Goal: Contribute content: Contribute content

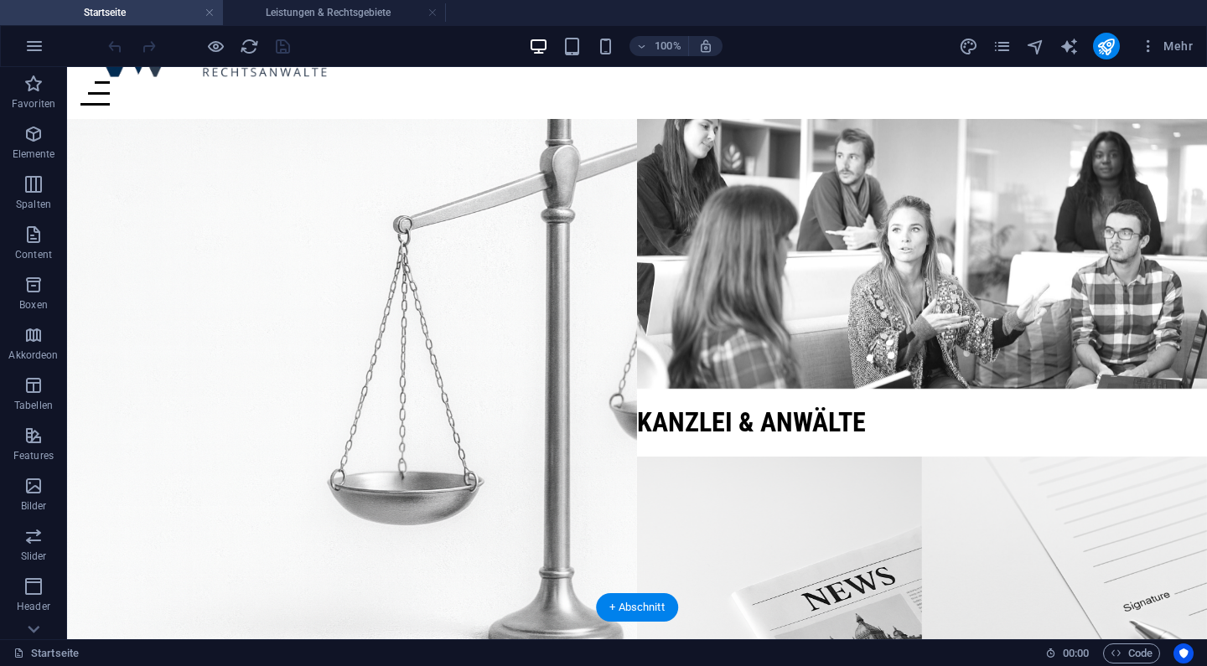
scroll to position [63, 0]
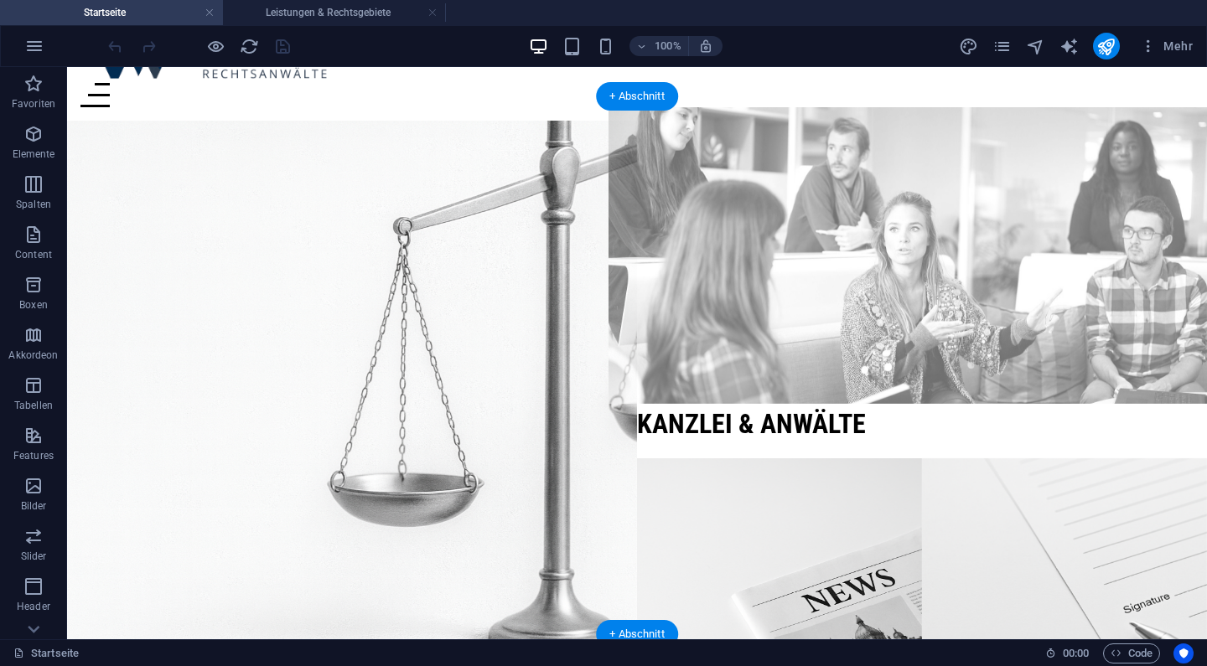
click at [867, 220] on figure at bounding box center [922, 255] width 627 height 297
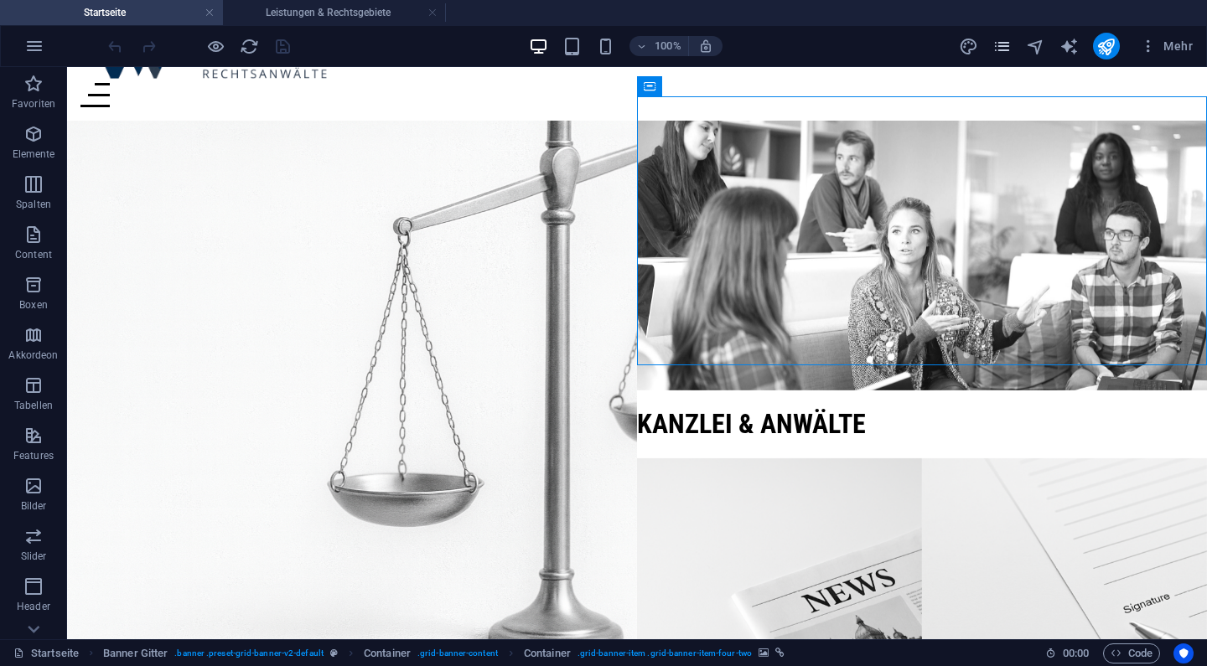
click at [1013, 49] on span "pages" at bounding box center [1003, 46] width 20 height 19
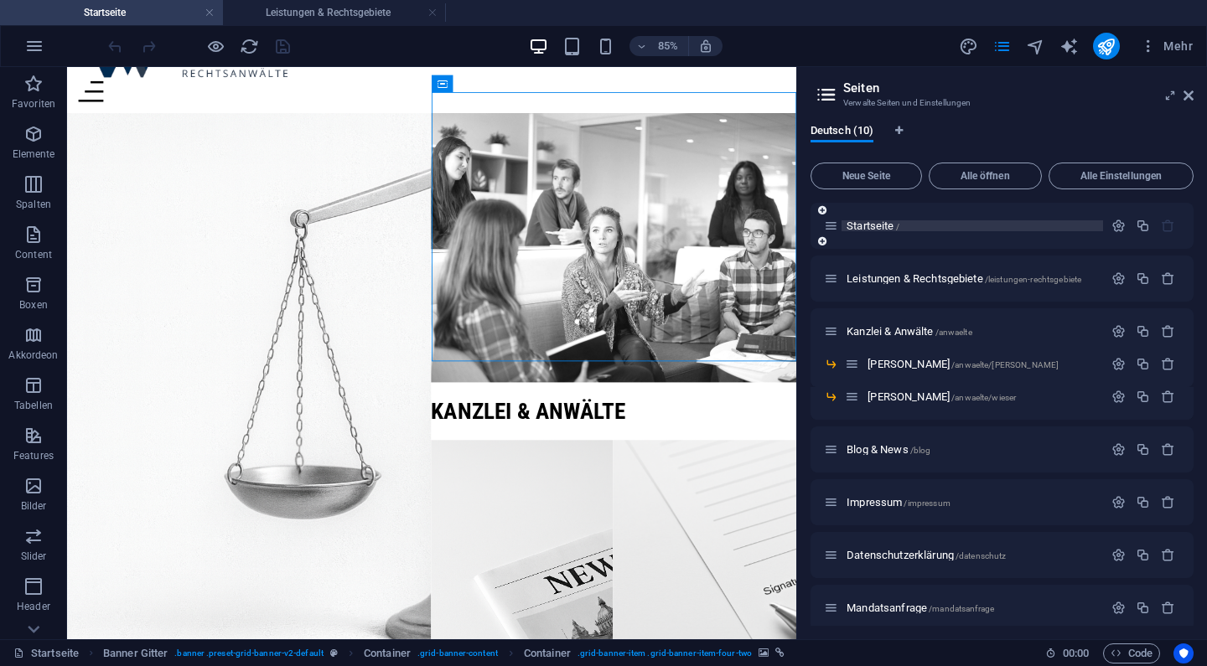
click at [887, 225] on span "Startseite /" at bounding box center [873, 226] width 53 height 13
click at [877, 228] on span "Startseite /" at bounding box center [873, 226] width 53 height 13
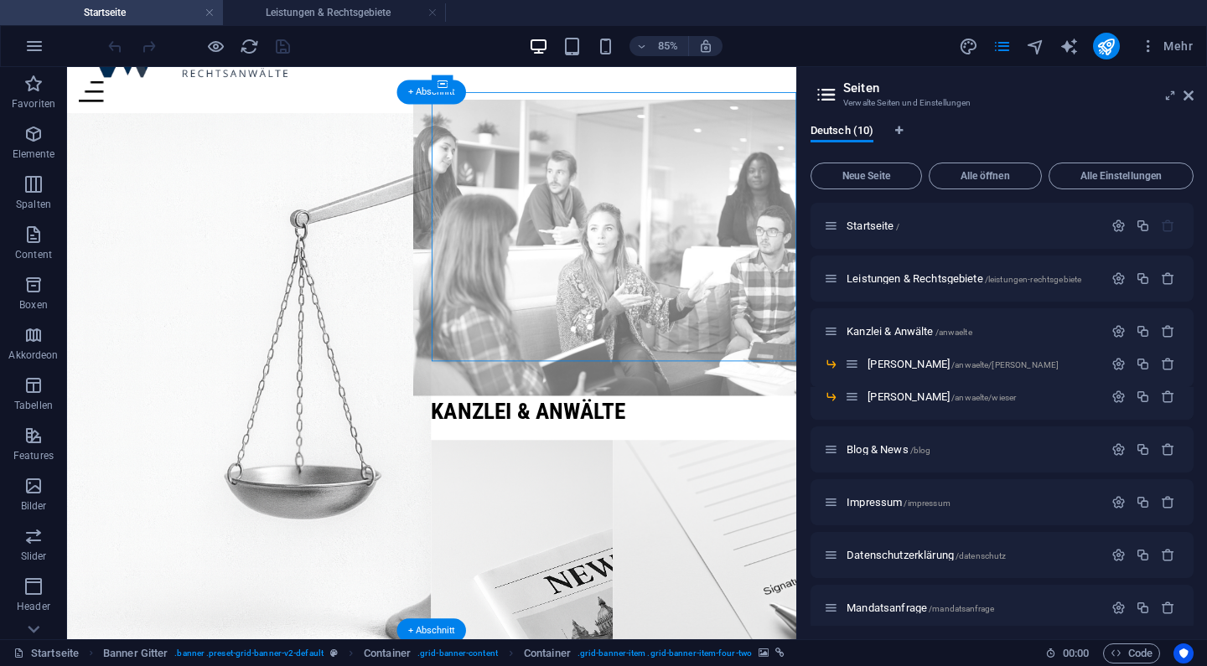
click at [755, 296] on figure at bounding box center [711, 279] width 474 height 349
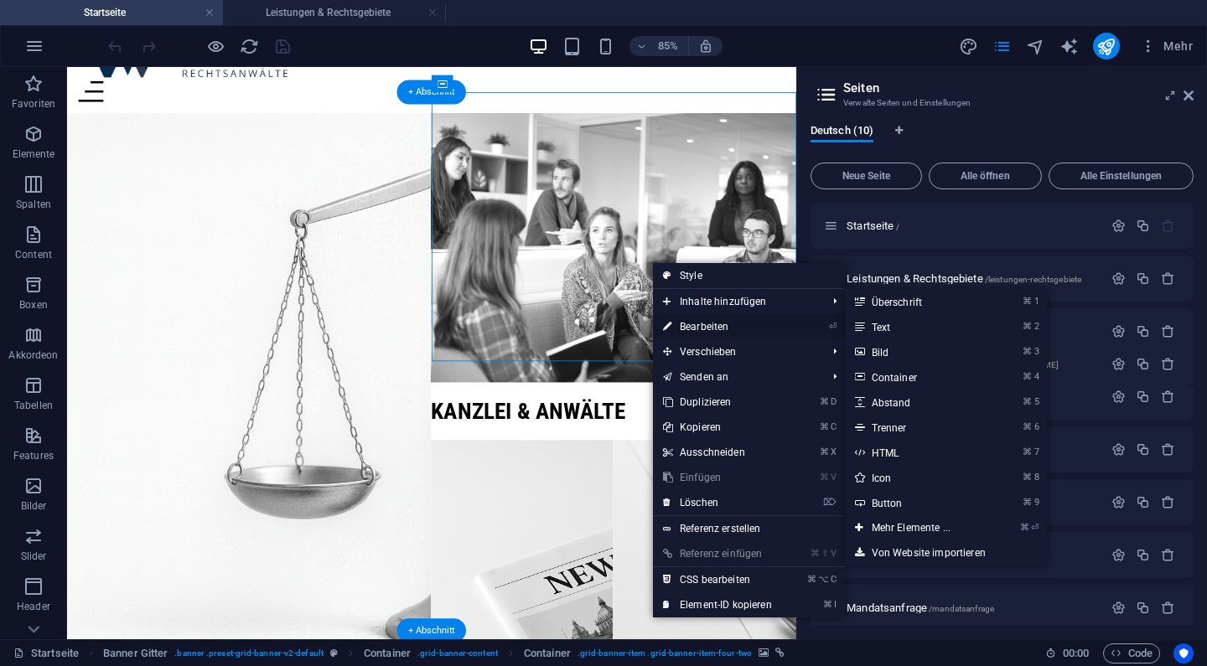
click at [681, 325] on link "⏎ Bearbeiten" at bounding box center [717, 326] width 129 height 25
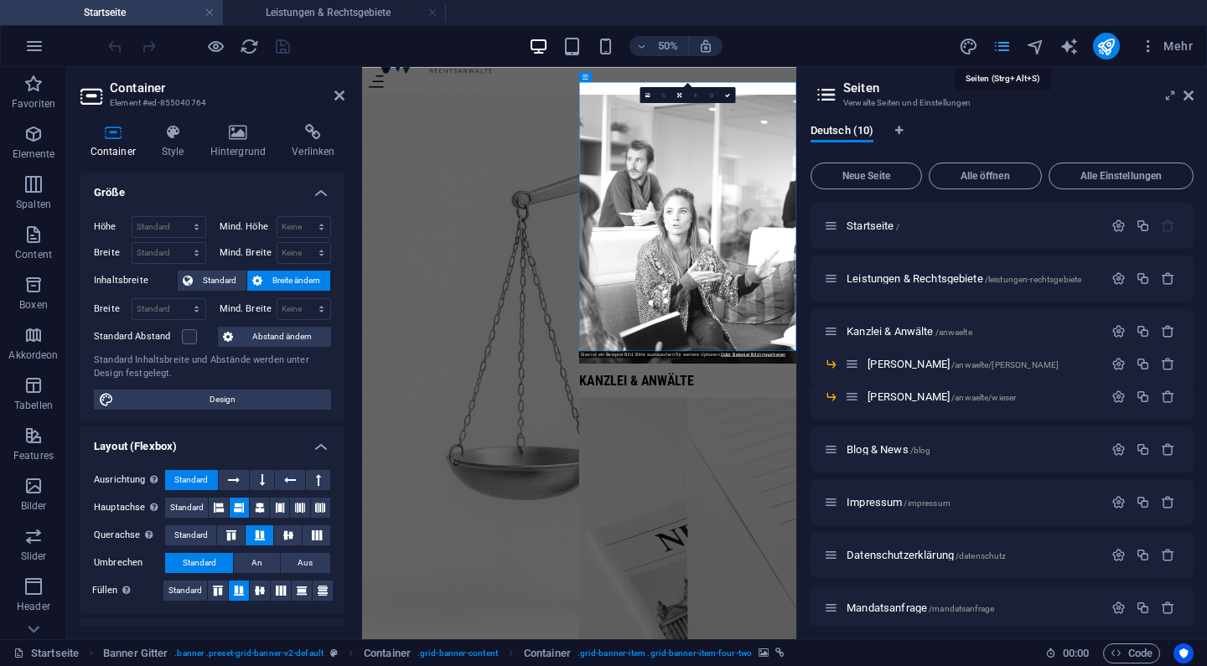
click at [1008, 43] on icon "pages" at bounding box center [1002, 46] width 19 height 19
click at [231, 137] on icon at bounding box center [237, 132] width 75 height 17
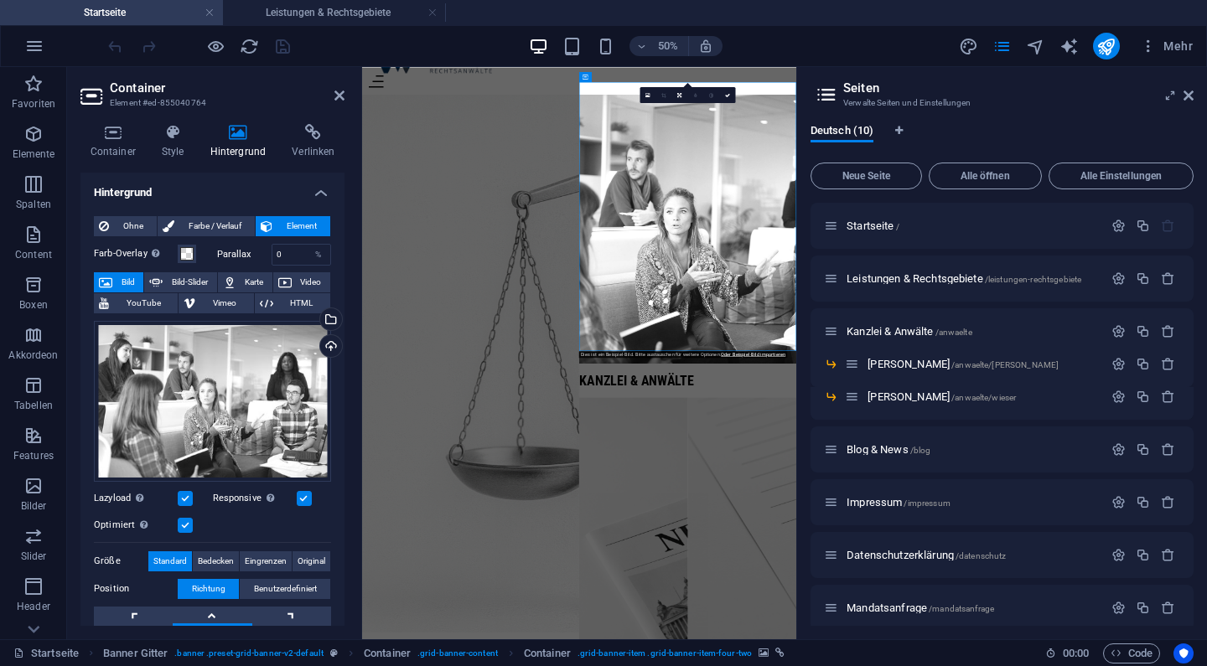
click at [124, 277] on span "Bild" at bounding box center [127, 282] width 21 height 20
click at [317, 314] on div "Wähle aus deinen Dateien, Stockfotos oder lade Dateien hoch" at bounding box center [262, 320] width 109 height 63
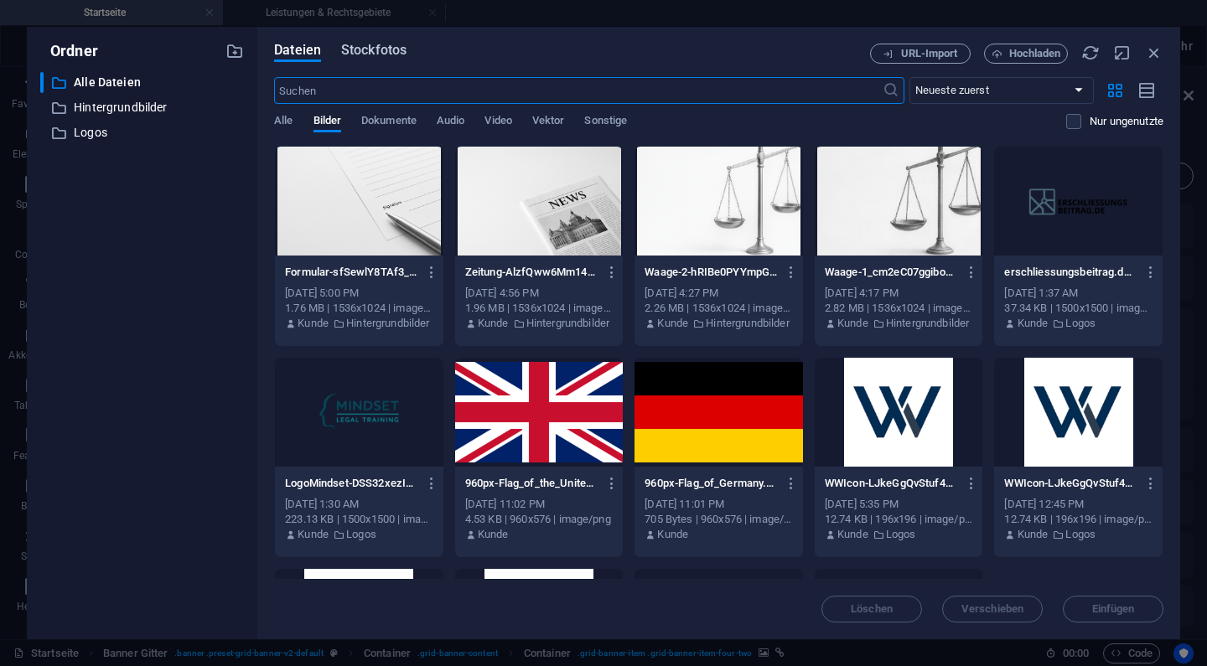
click at [398, 50] on span "Stockfotos" at bounding box center [373, 50] width 65 height 20
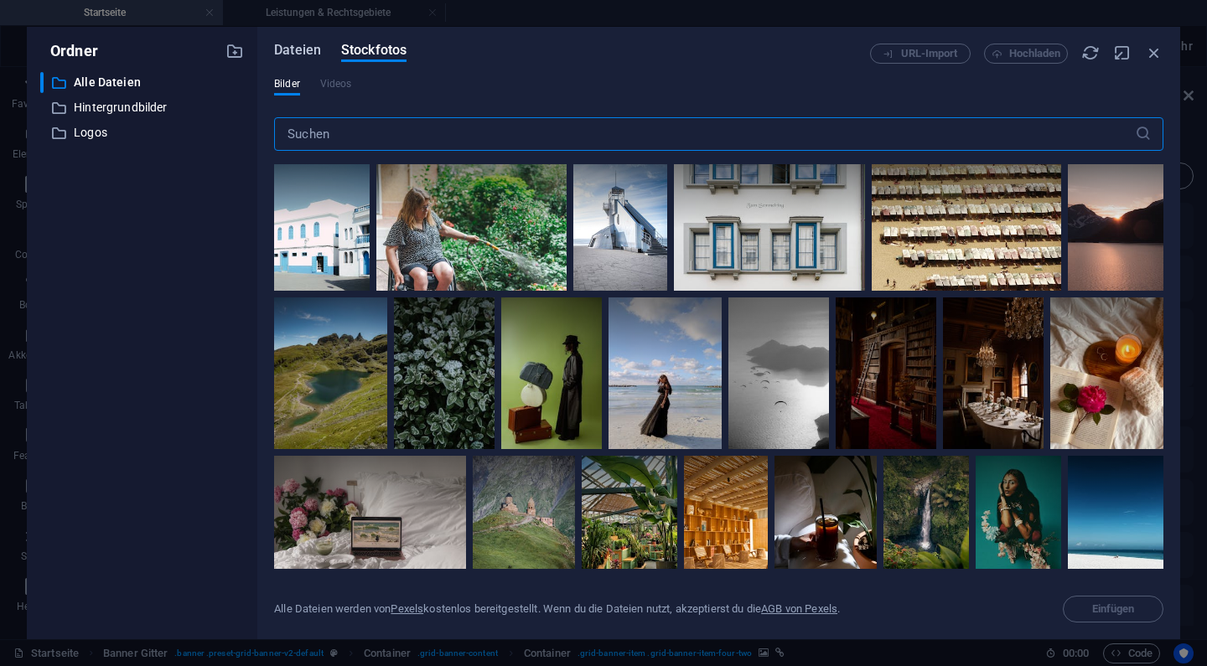
click at [301, 52] on span "Dateien" at bounding box center [297, 50] width 47 height 20
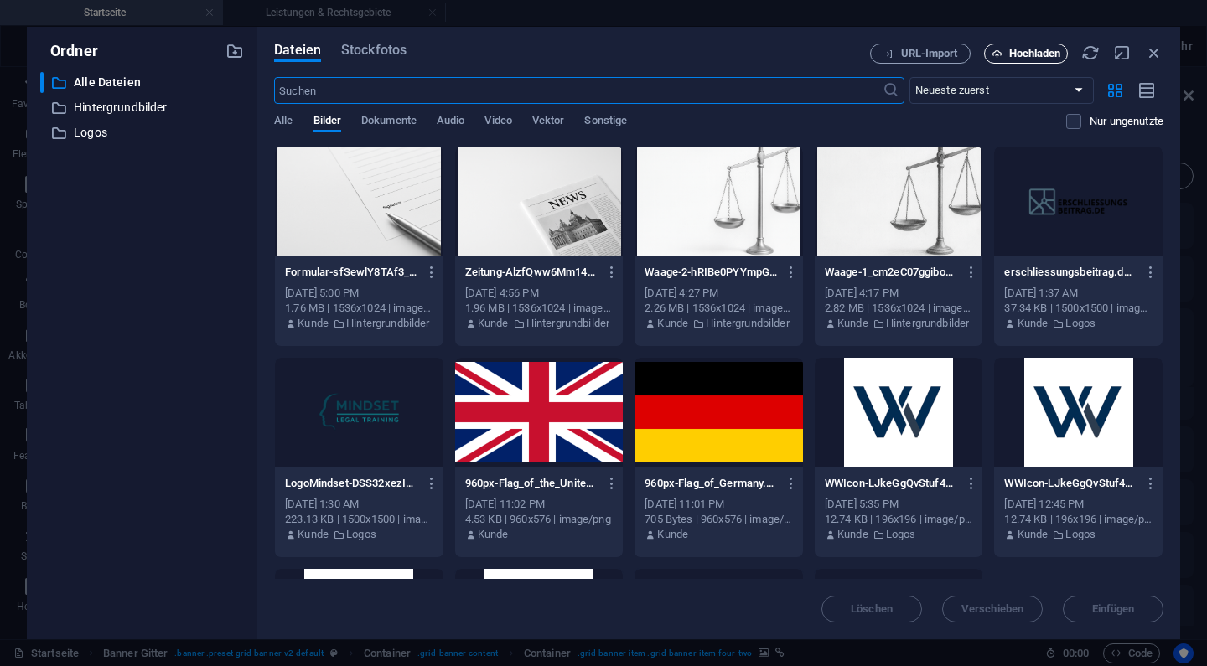
click at [1019, 49] on span "Hochladen" at bounding box center [1035, 54] width 52 height 10
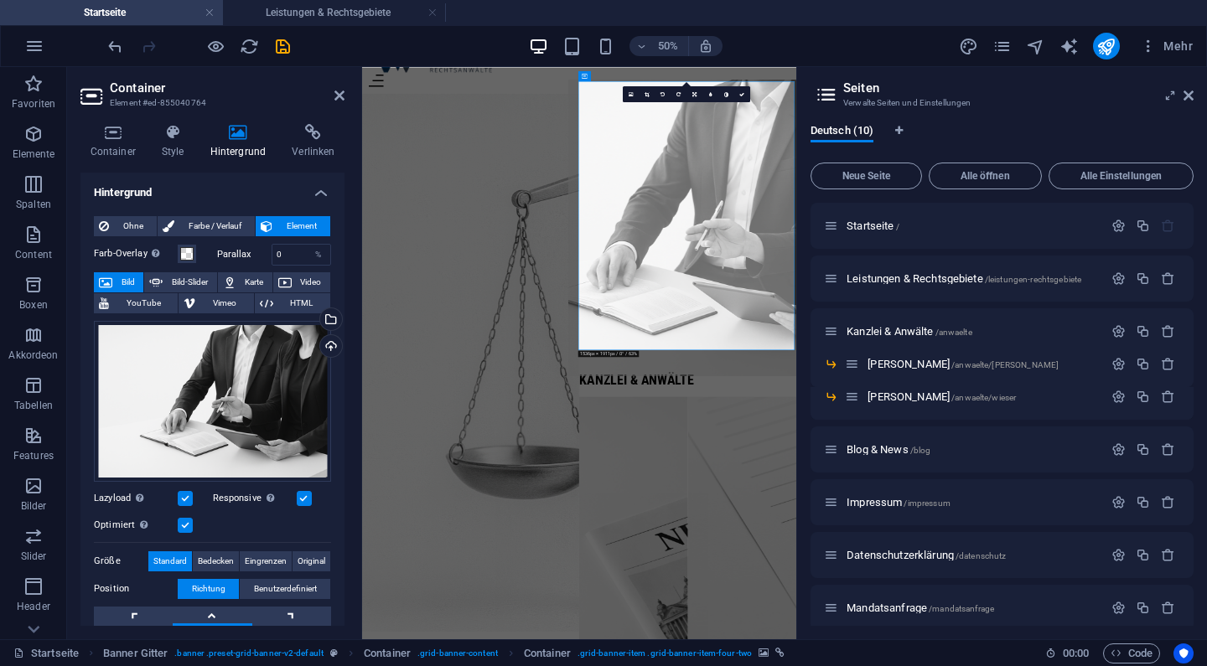
scroll to position [62, 0]
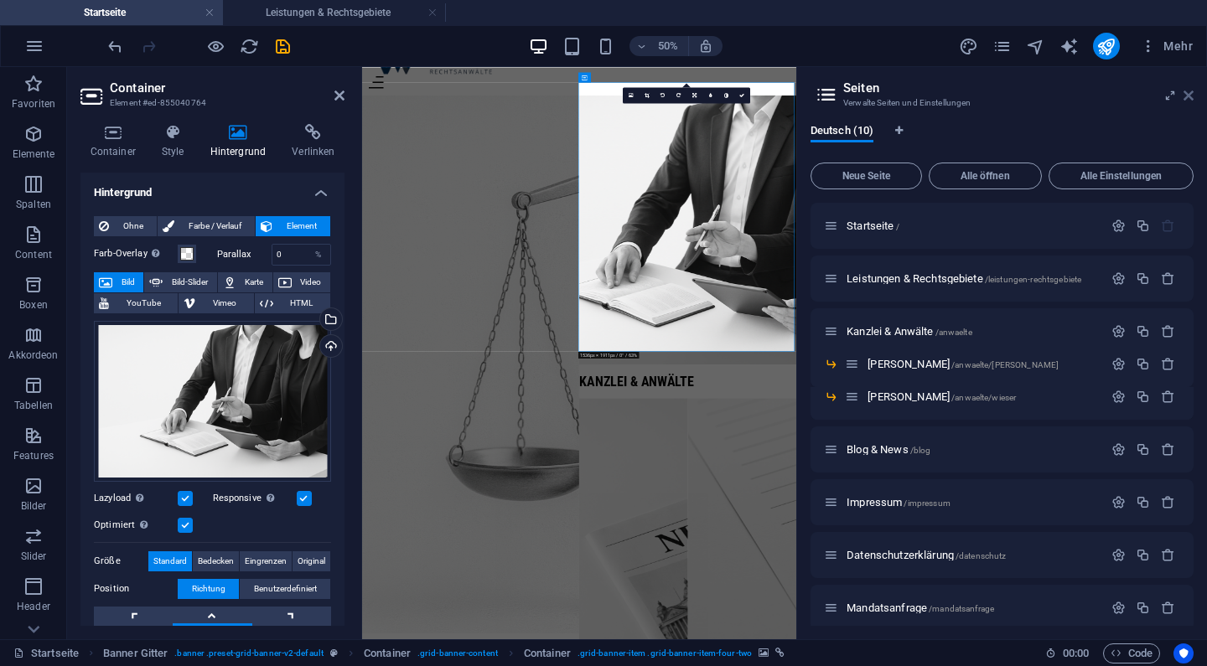
click at [1184, 94] on icon at bounding box center [1189, 95] width 10 height 13
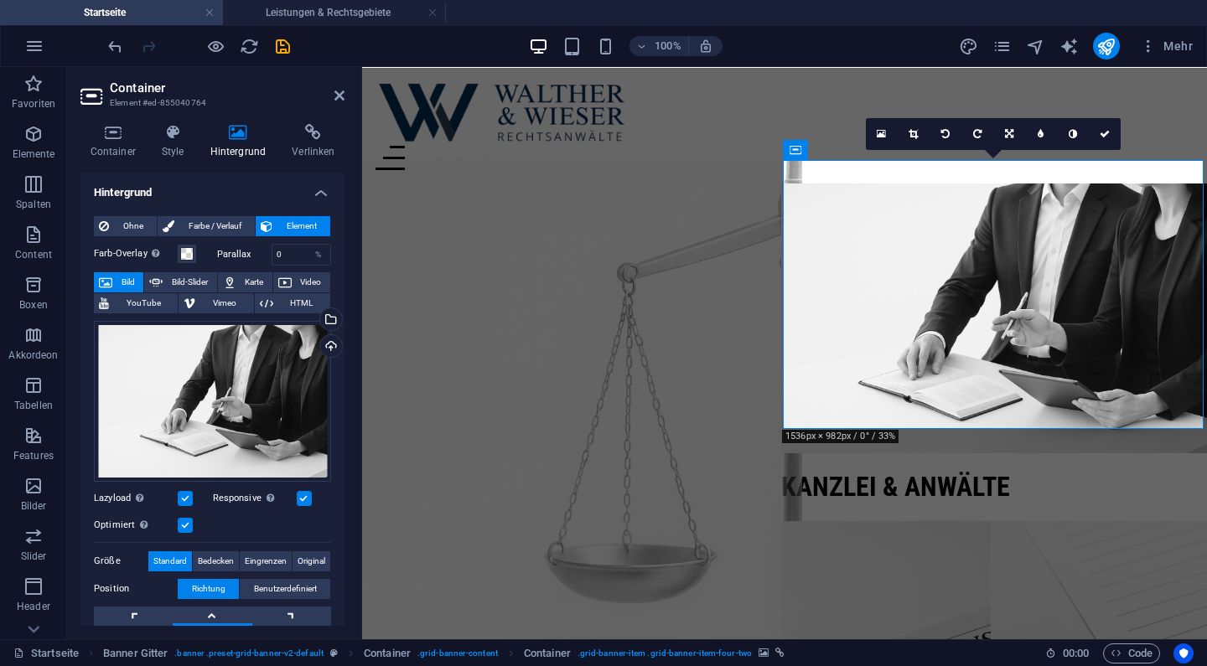
scroll to position [0, 0]
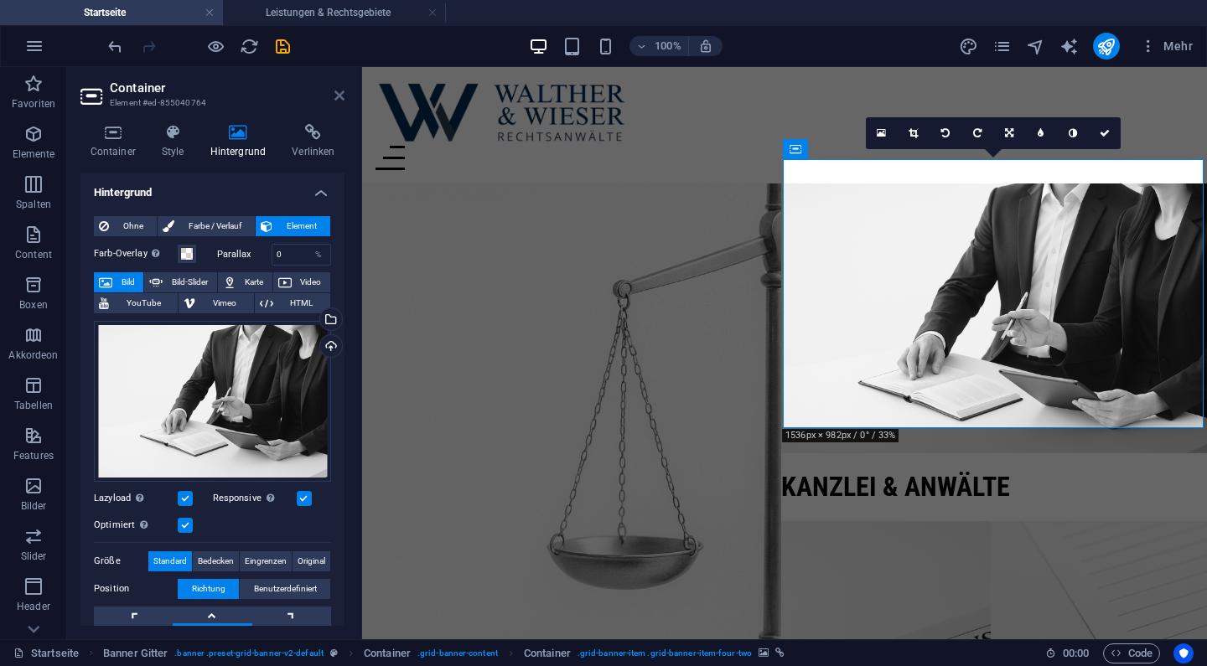
click at [338, 91] on icon at bounding box center [339, 95] width 10 height 13
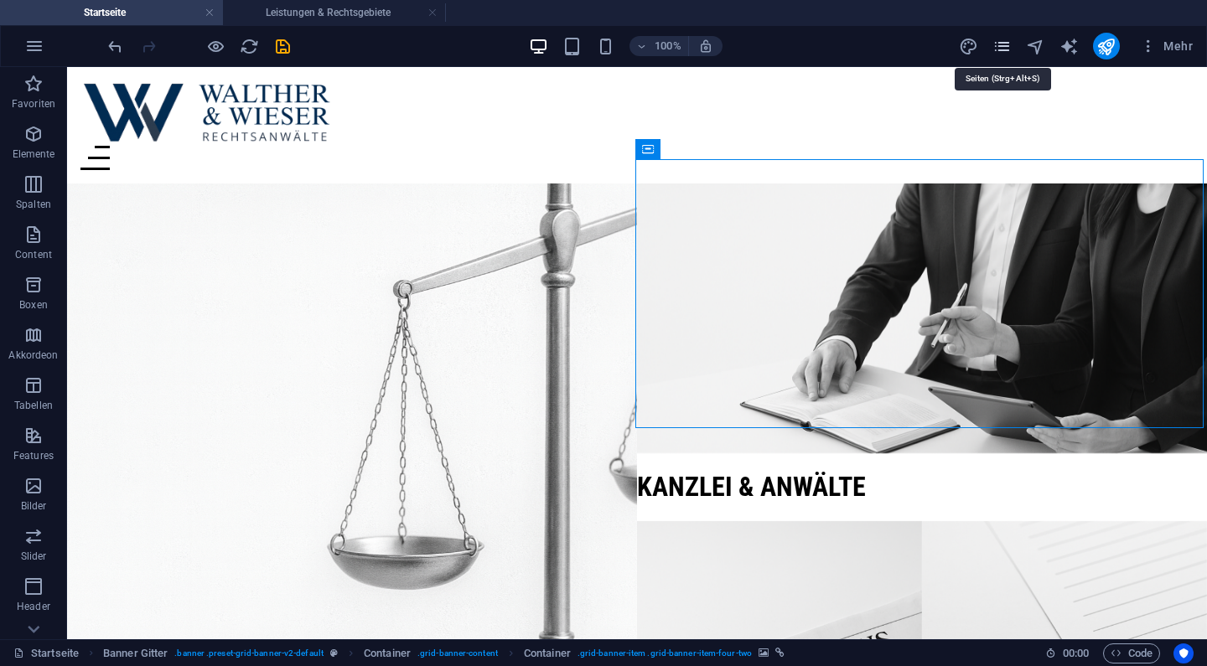
click at [997, 41] on icon "pages" at bounding box center [1002, 46] width 19 height 19
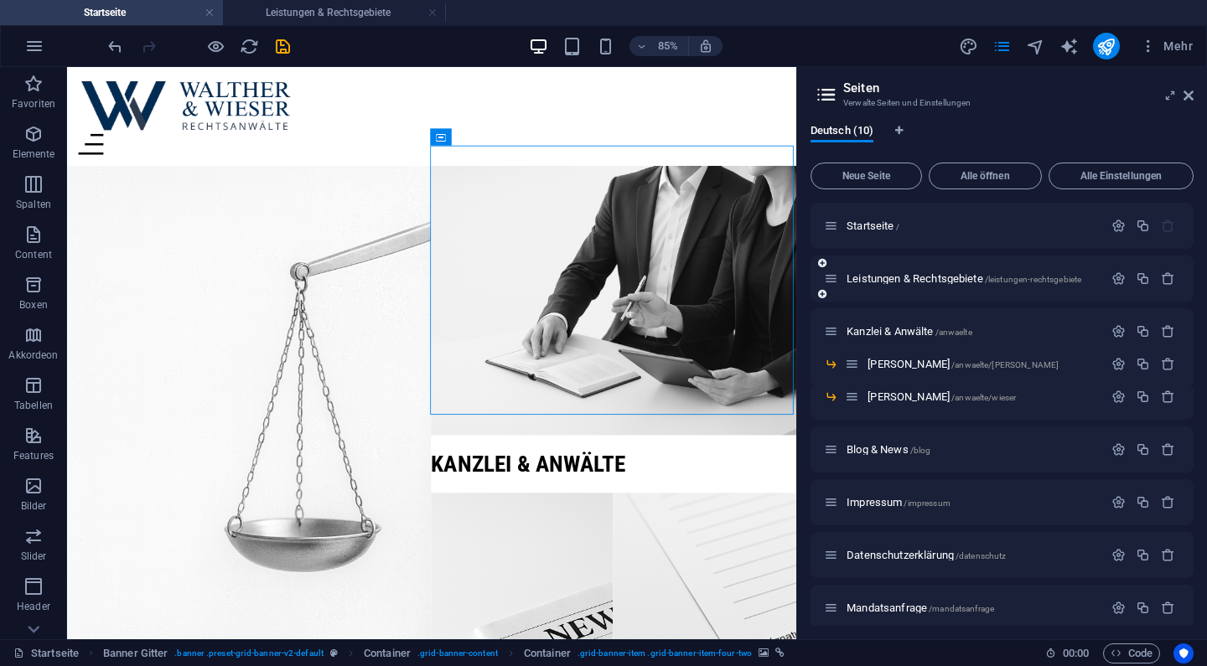
click at [915, 272] on div "Leistungen & Rechtsgebiete /leistungen-rechtsgebiete" at bounding box center [963, 278] width 279 height 19
click at [910, 281] on span "Leistungen & Rechtsgebiete /leistungen-rechtsgebiete" at bounding box center [964, 278] width 235 height 13
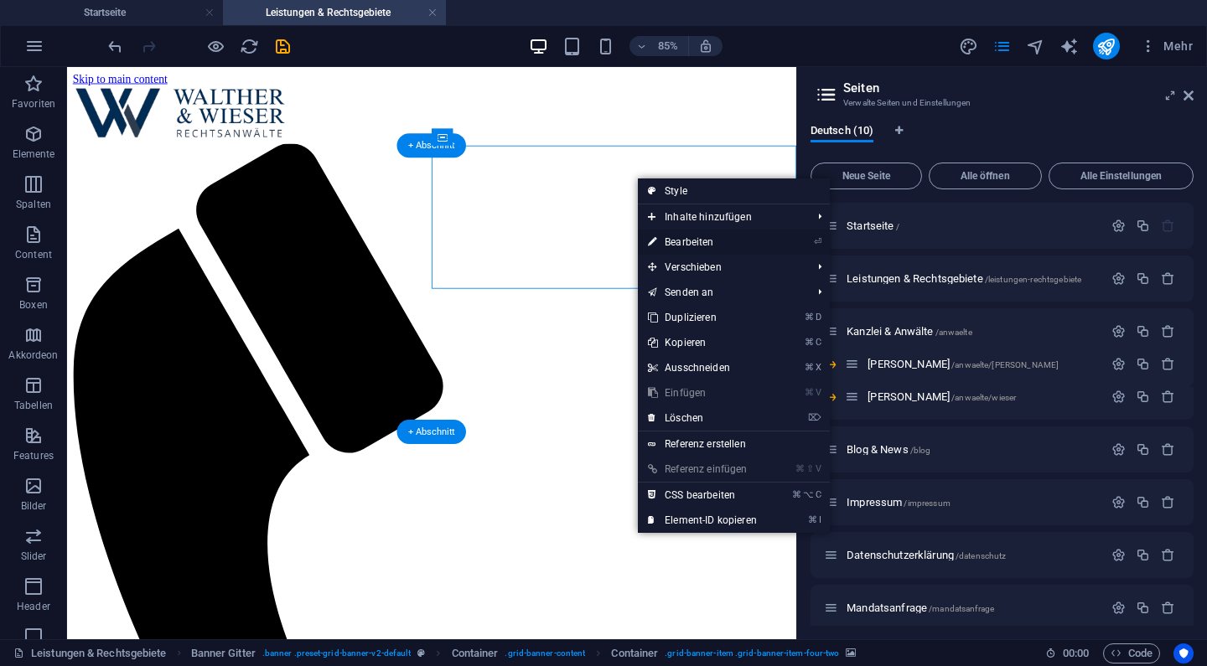
click at [668, 237] on link "⏎ Bearbeiten" at bounding box center [702, 242] width 129 height 25
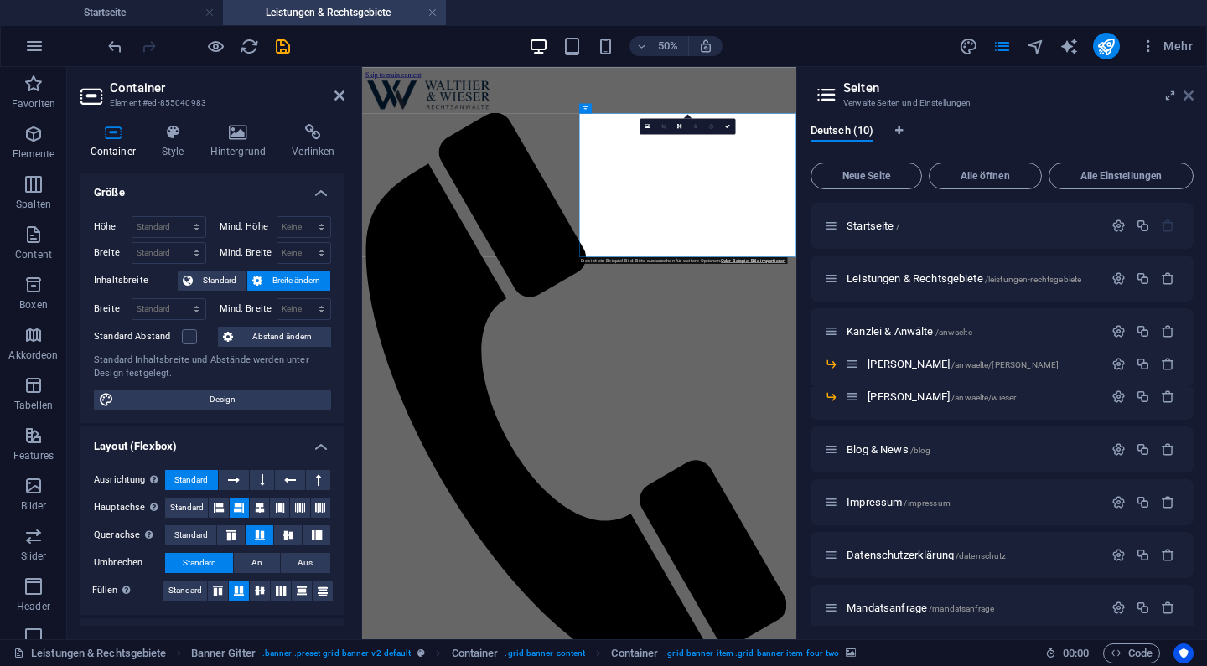
click at [1192, 93] on icon at bounding box center [1189, 95] width 10 height 13
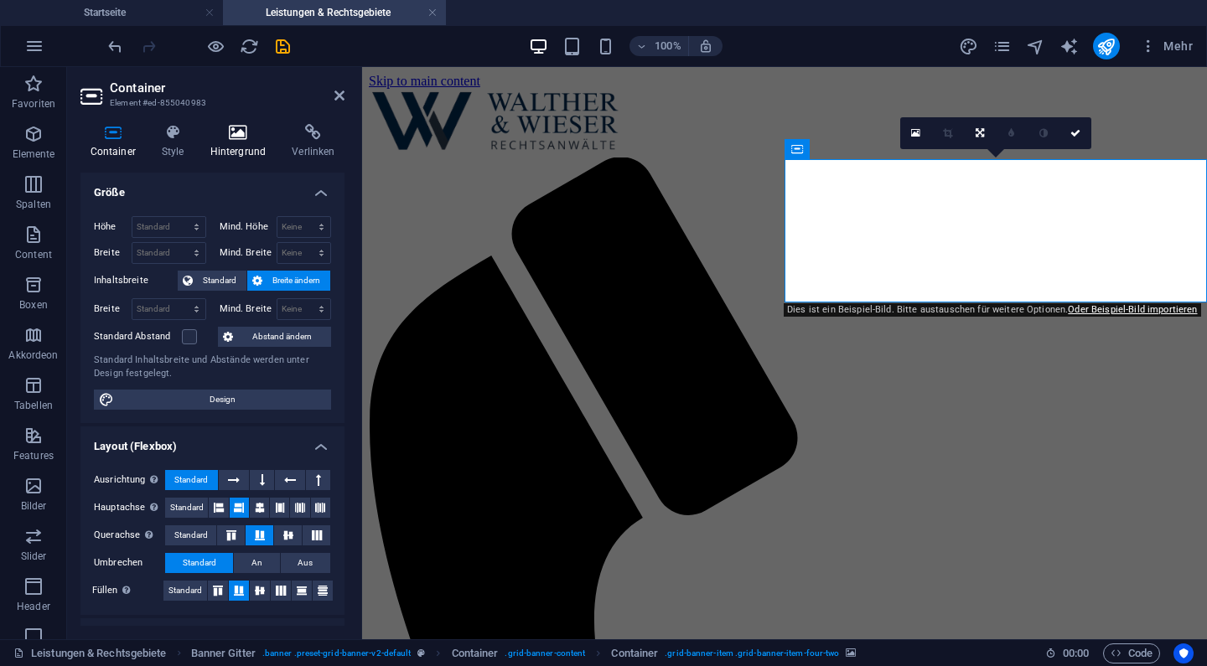
click at [223, 141] on h4 "Hintergrund" at bounding box center [241, 141] width 82 height 35
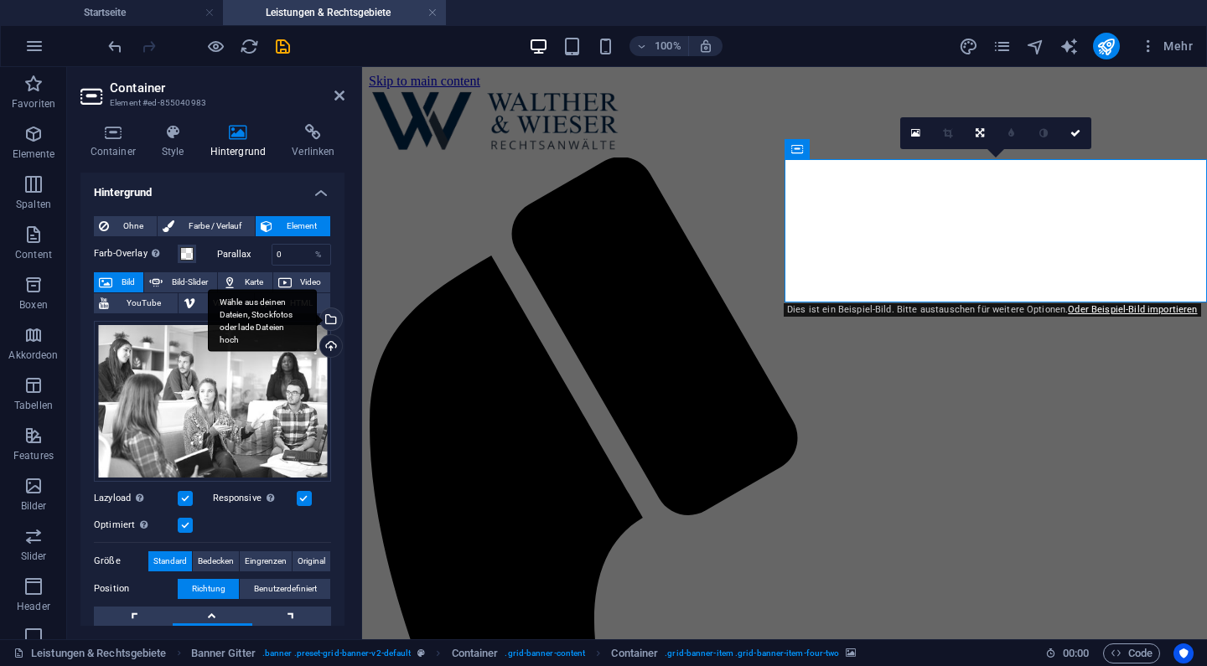
click at [331, 318] on div "Wähle aus deinen Dateien, Stockfotos oder lade Dateien hoch" at bounding box center [329, 321] width 25 height 25
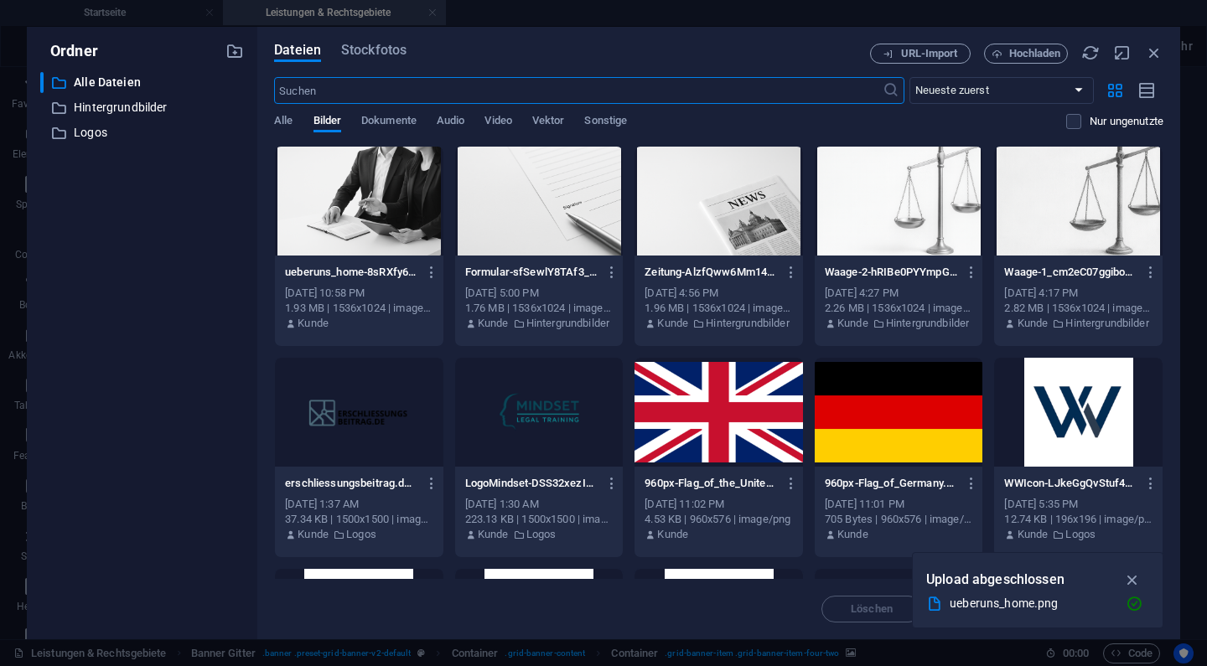
click at [432, 220] on div at bounding box center [359, 201] width 169 height 109
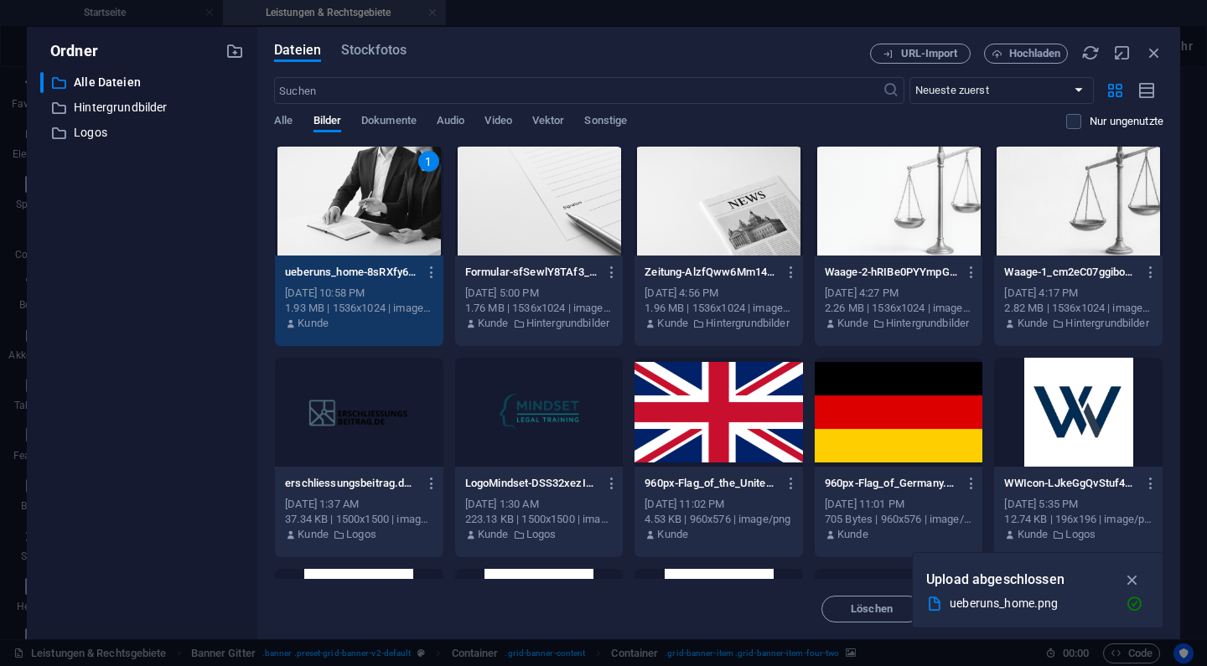
click at [432, 220] on div "1" at bounding box center [359, 201] width 169 height 109
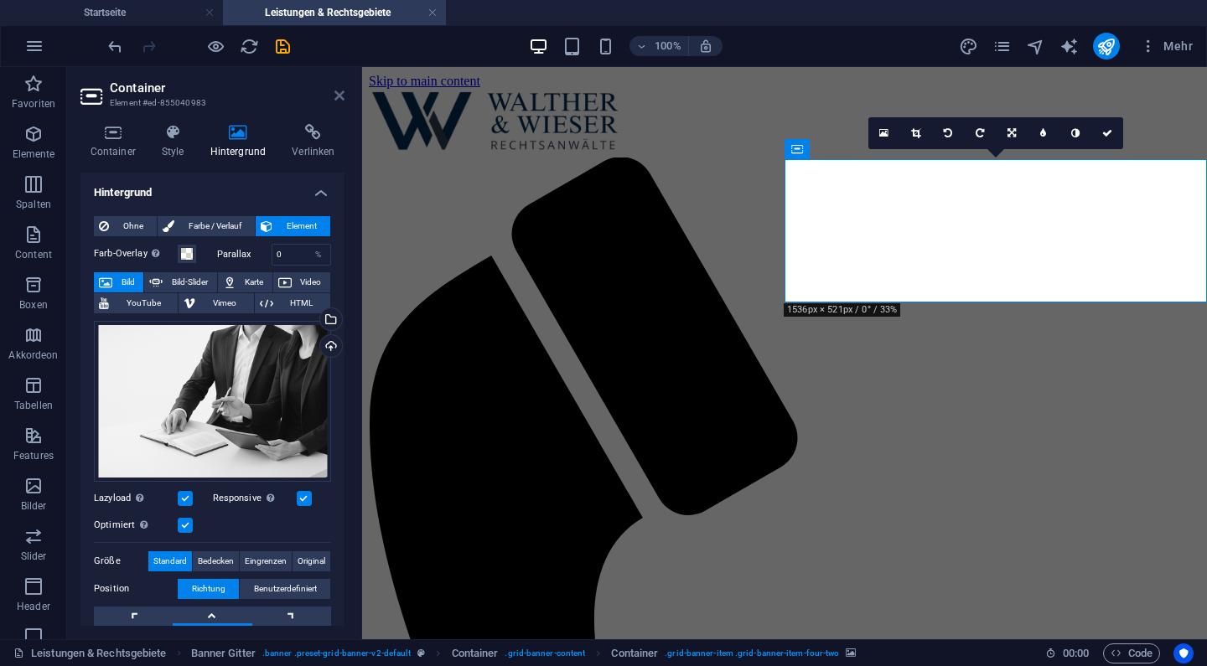
click at [343, 98] on icon at bounding box center [339, 95] width 10 height 13
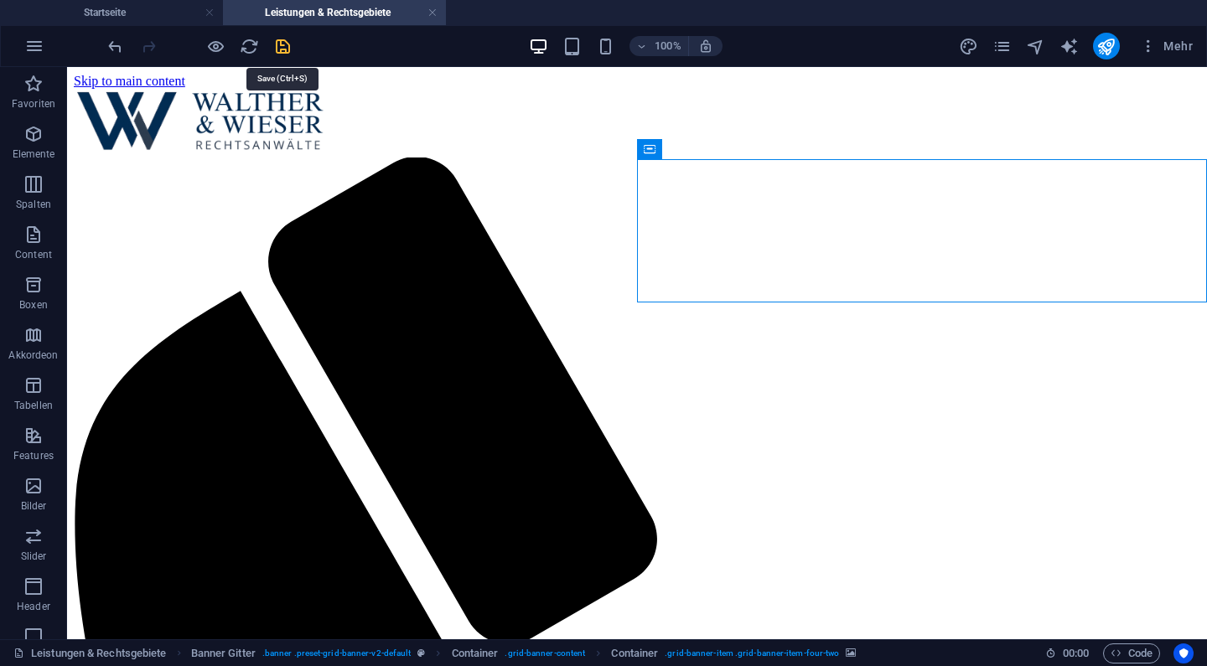
click at [285, 51] on icon "save" at bounding box center [282, 46] width 19 height 19
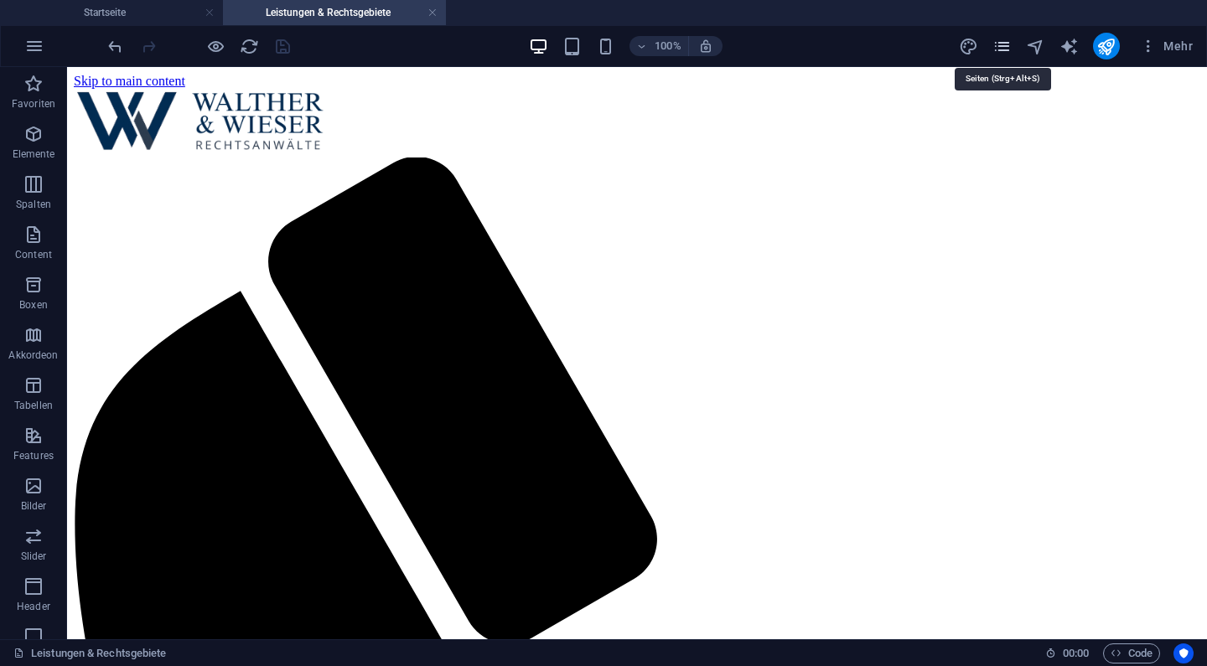
click at [1005, 41] on icon "pages" at bounding box center [1002, 46] width 19 height 19
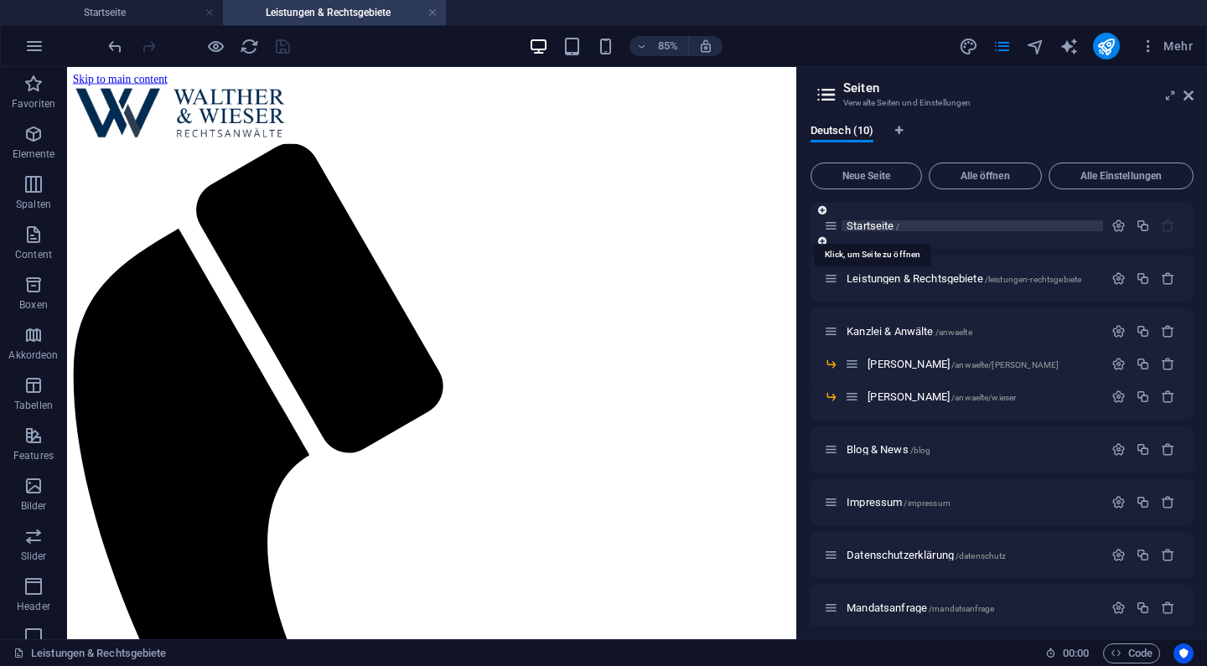
click at [864, 221] on span "Startseite /" at bounding box center [873, 226] width 53 height 13
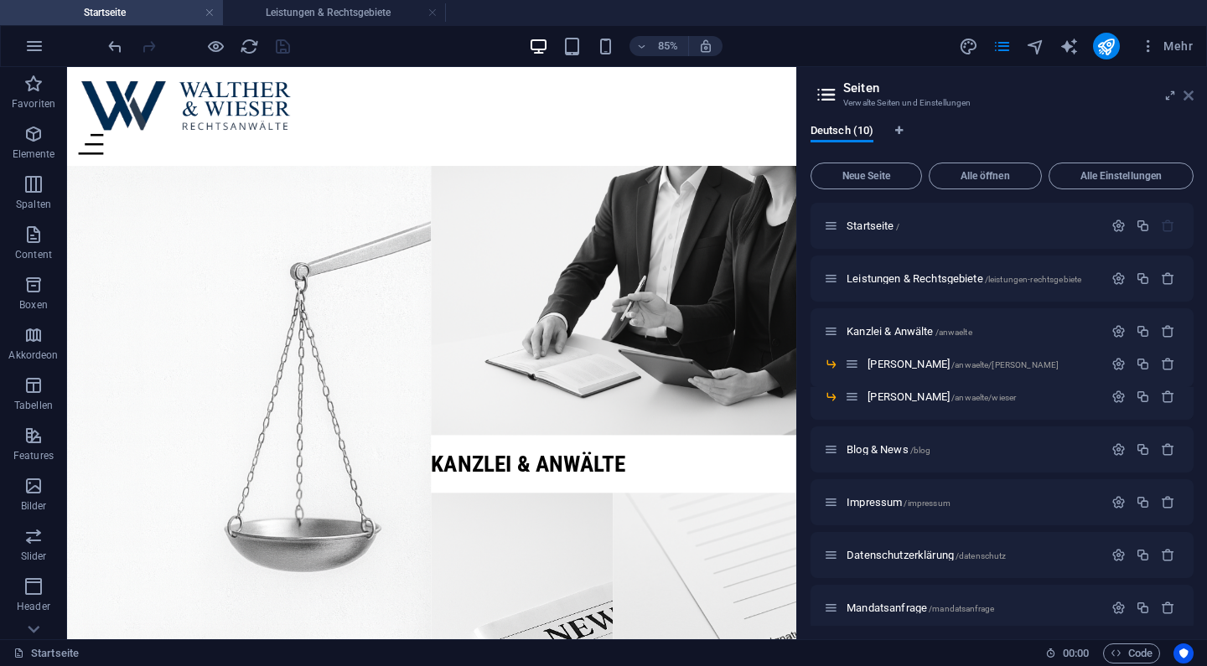
click at [1189, 97] on icon at bounding box center [1189, 95] width 10 height 13
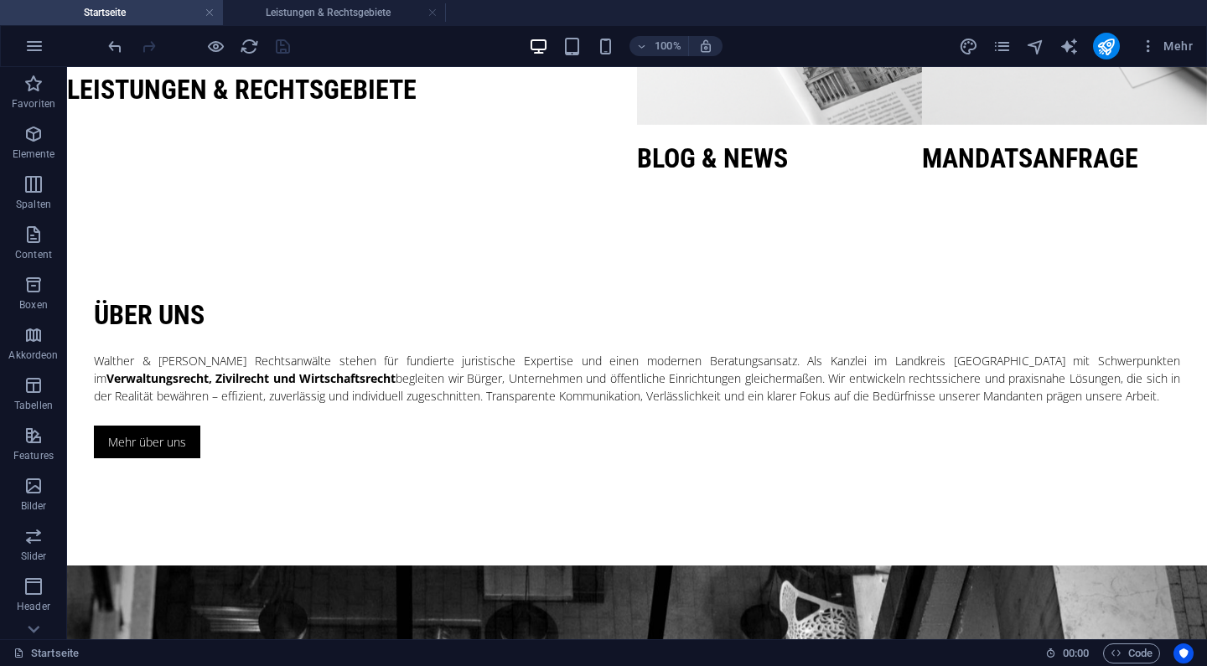
scroll to position [637, 0]
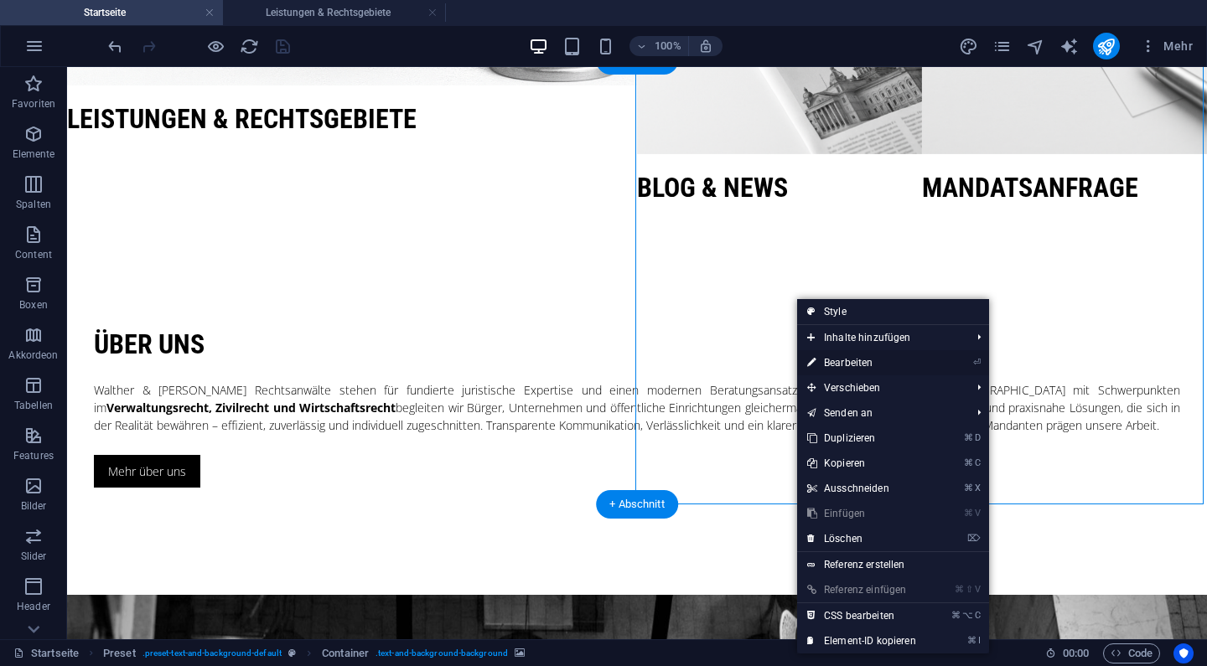
click at [852, 365] on link "⏎ Bearbeiten" at bounding box center [861, 362] width 129 height 25
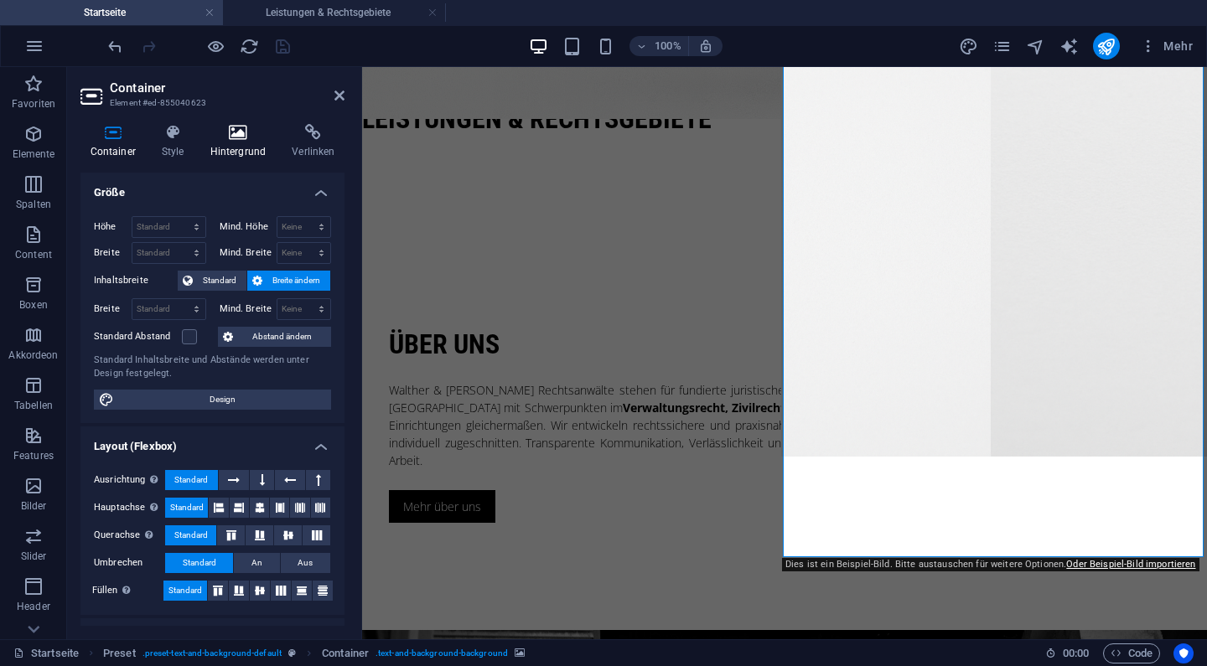
click at [222, 132] on icon at bounding box center [237, 132] width 75 height 17
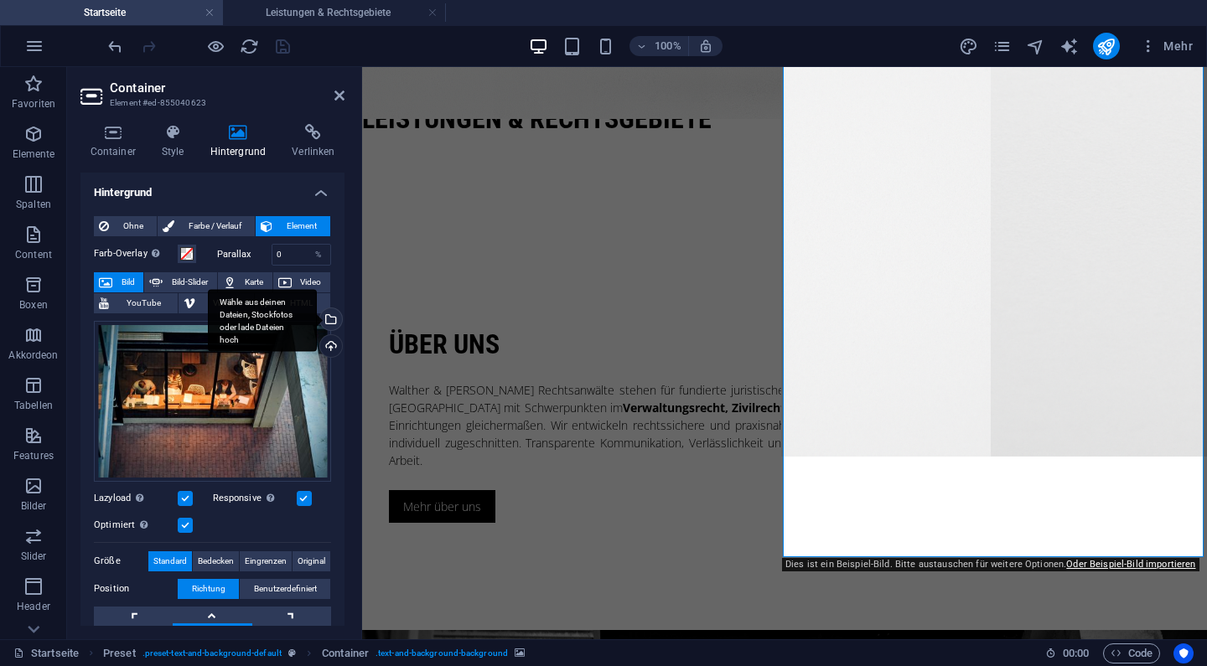
click at [327, 317] on div "Wähle aus deinen Dateien, Stockfotos oder lade Dateien hoch" at bounding box center [329, 321] width 25 height 25
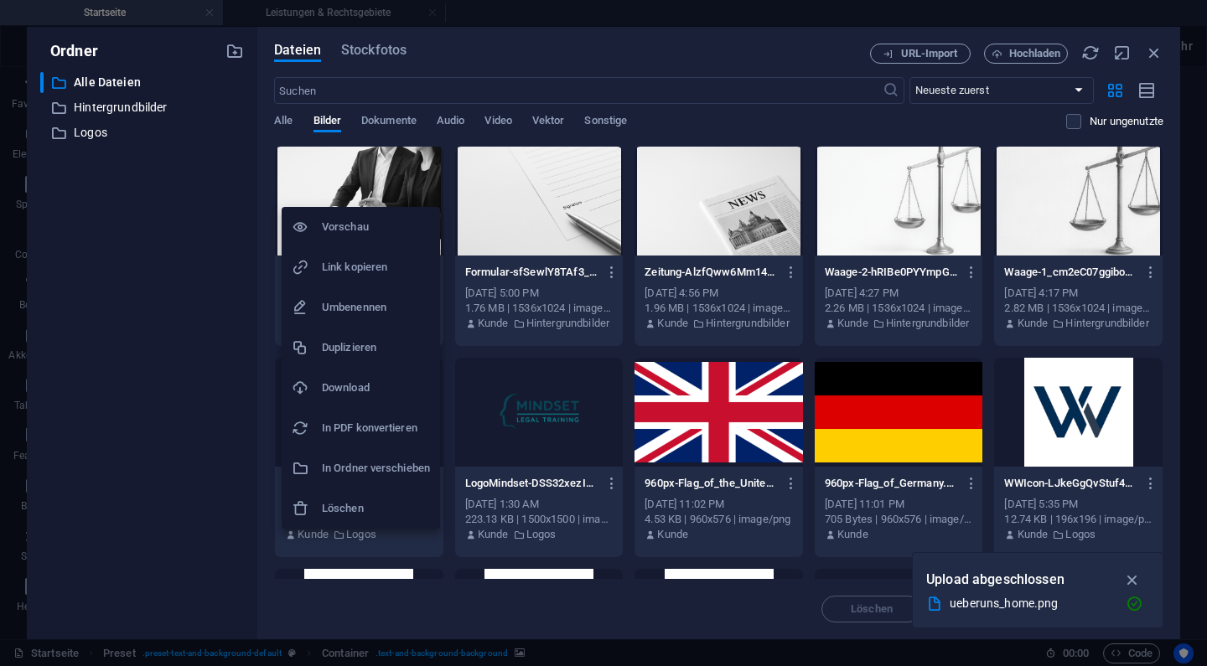
click at [371, 456] on li "In Ordner verschieben" at bounding box center [361, 469] width 158 height 40
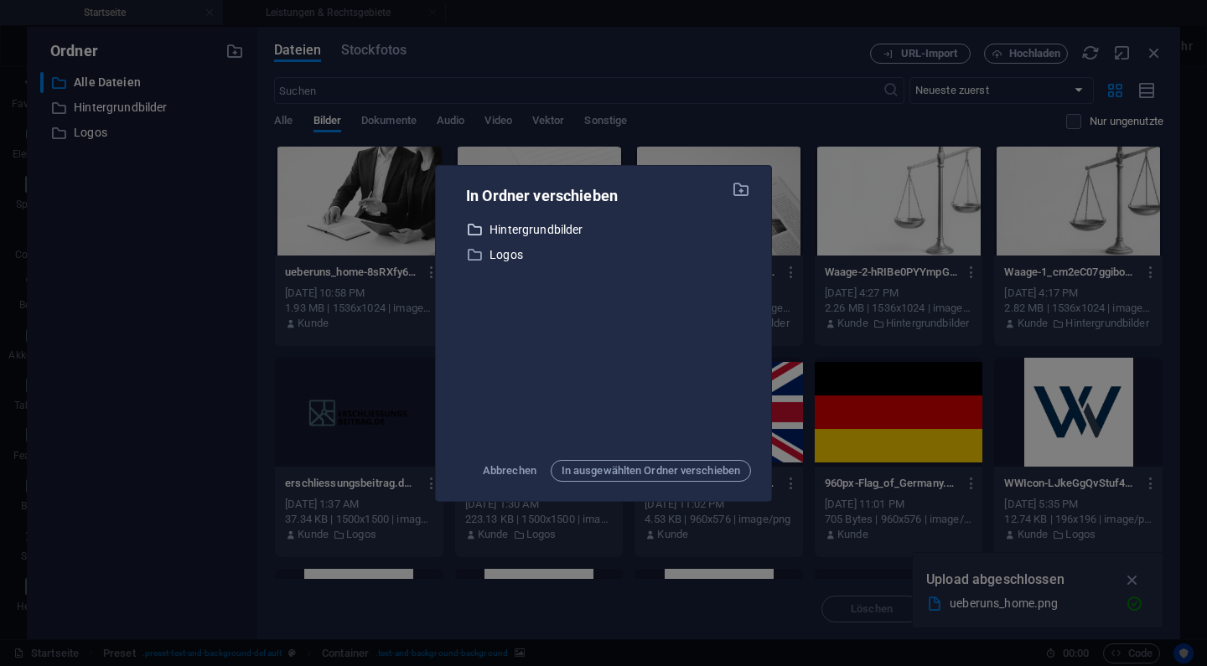
click at [541, 226] on p "Hintergrundbilder" at bounding box center [621, 229] width 262 height 19
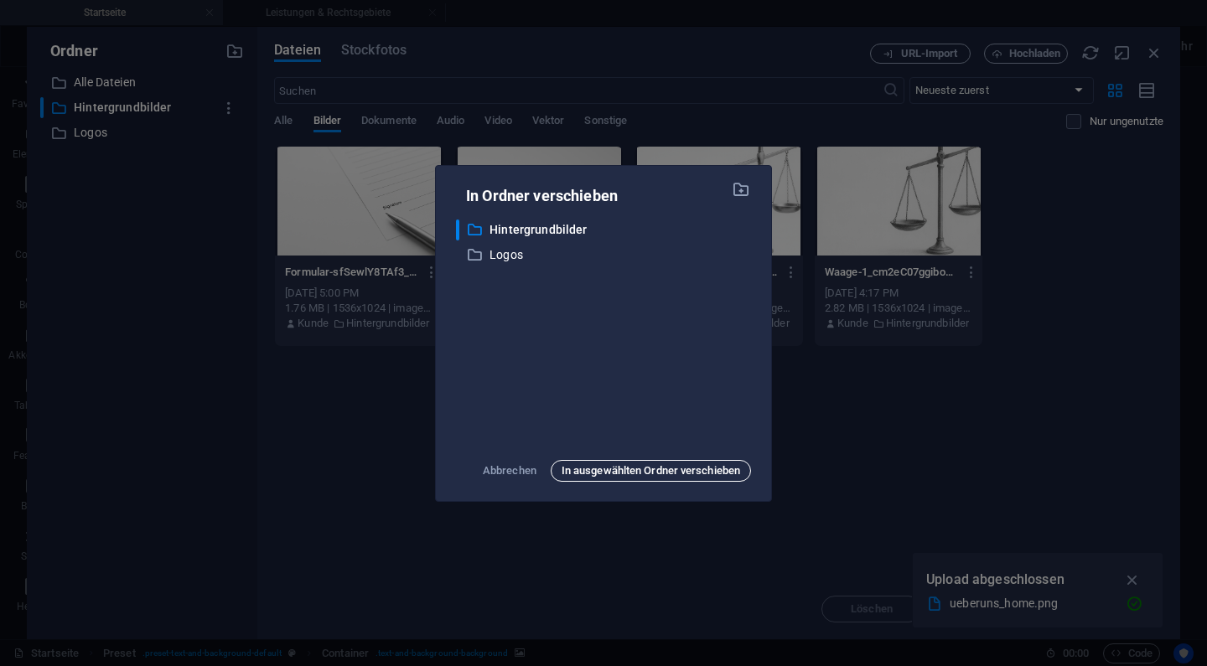
click at [641, 474] on span "In ausgewählten Ordner verschieben" at bounding box center [651, 471] width 179 height 20
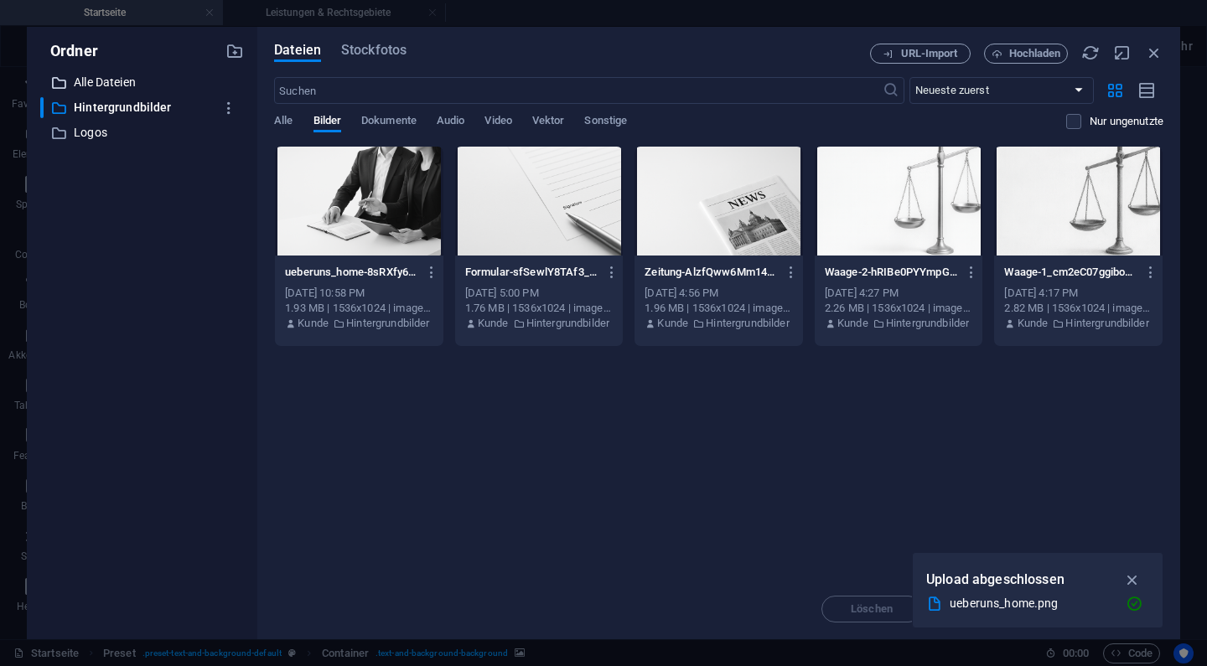
click at [127, 87] on p "Alle Dateien" at bounding box center [143, 82] width 139 height 19
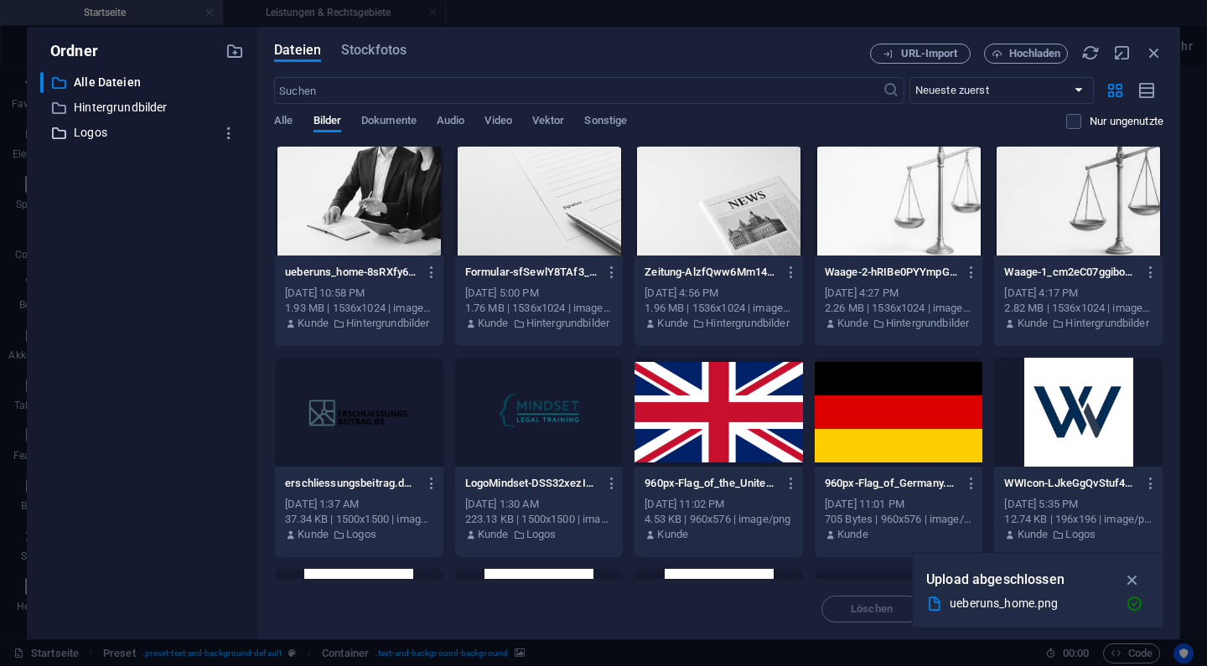
click at [83, 125] on p "Logos" at bounding box center [143, 132] width 139 height 19
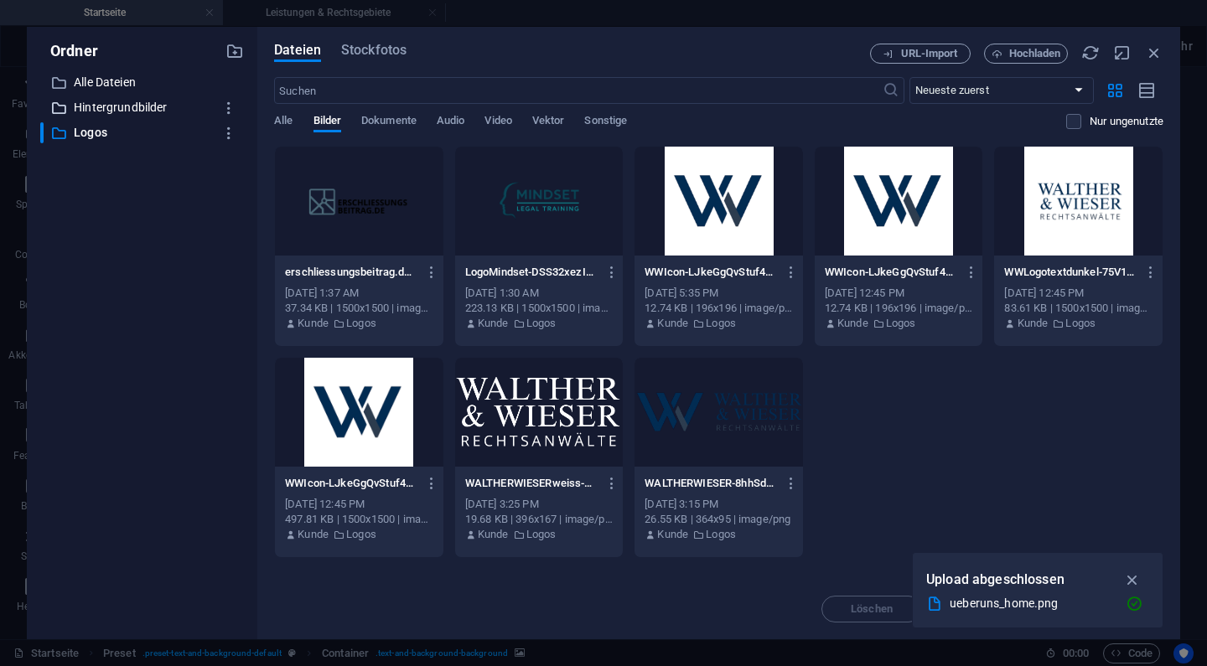
click at [99, 106] on p "Hintergrundbilder" at bounding box center [143, 107] width 139 height 19
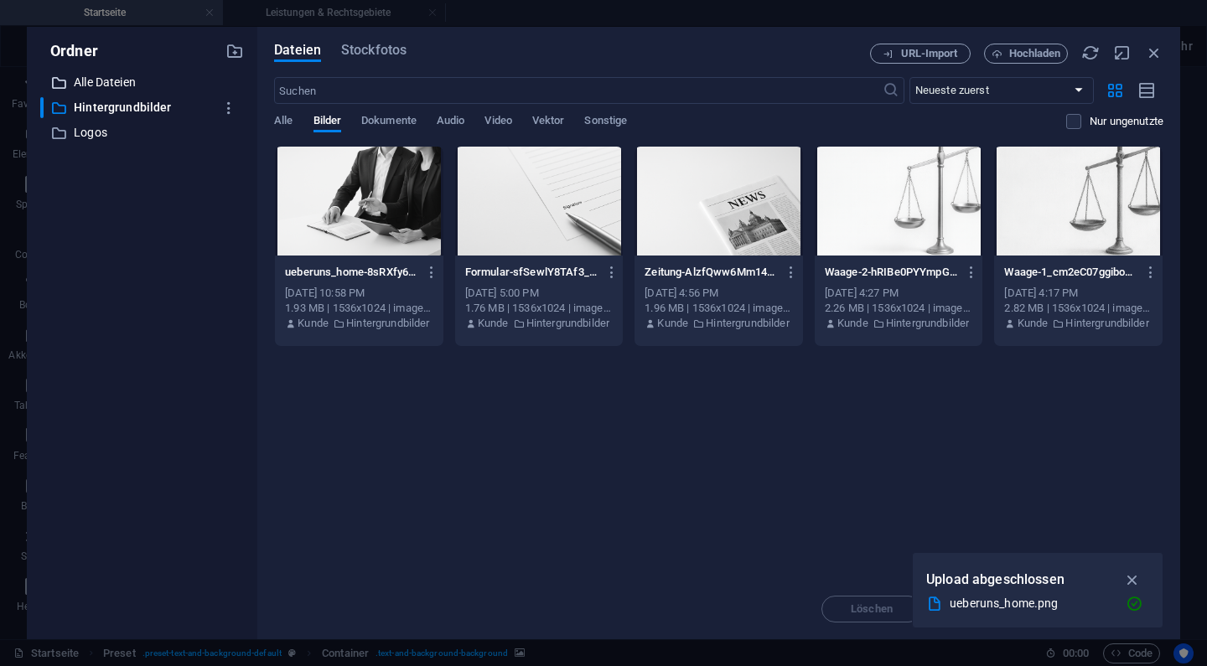
click at [106, 89] on p "Alle Dateien" at bounding box center [143, 82] width 139 height 19
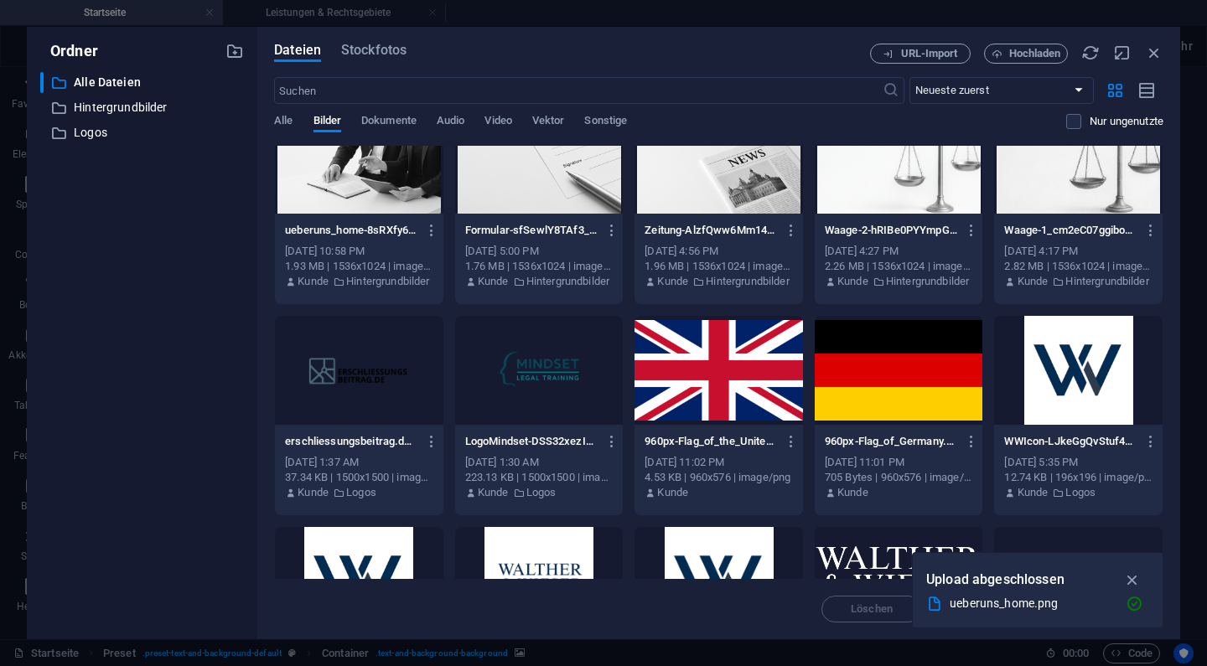
scroll to position [0, 0]
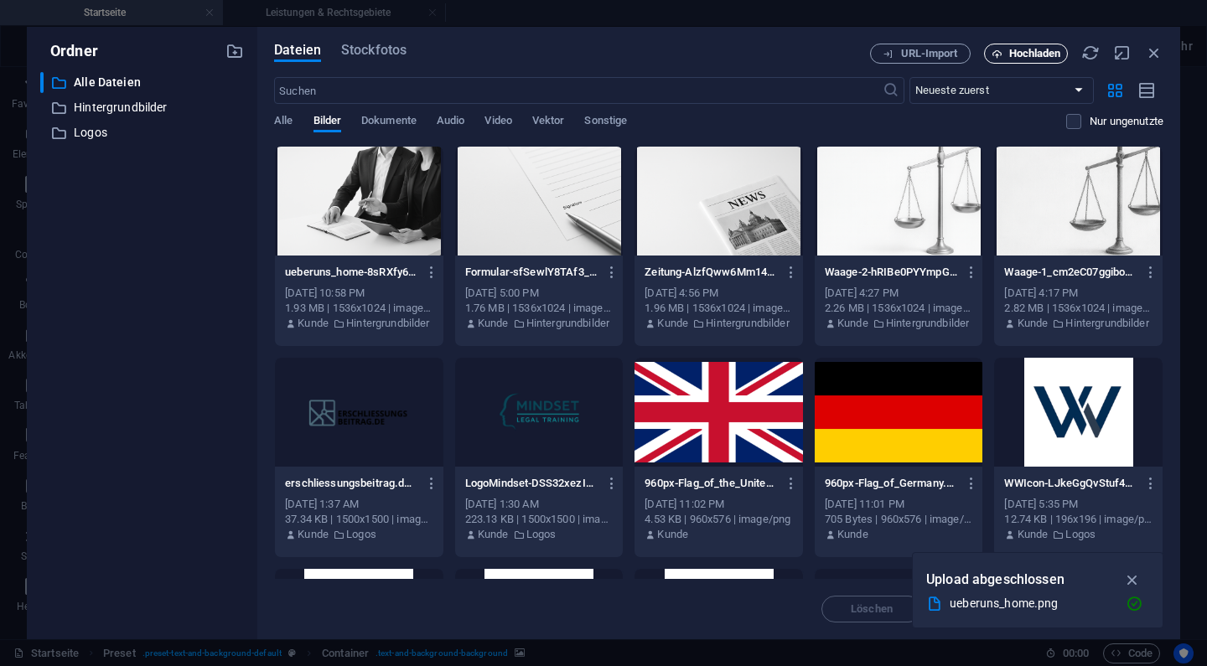
click at [1034, 58] on span "Hochladen" at bounding box center [1035, 54] width 52 height 10
click at [150, 98] on p "Hintergrundbilder" at bounding box center [143, 107] width 139 height 19
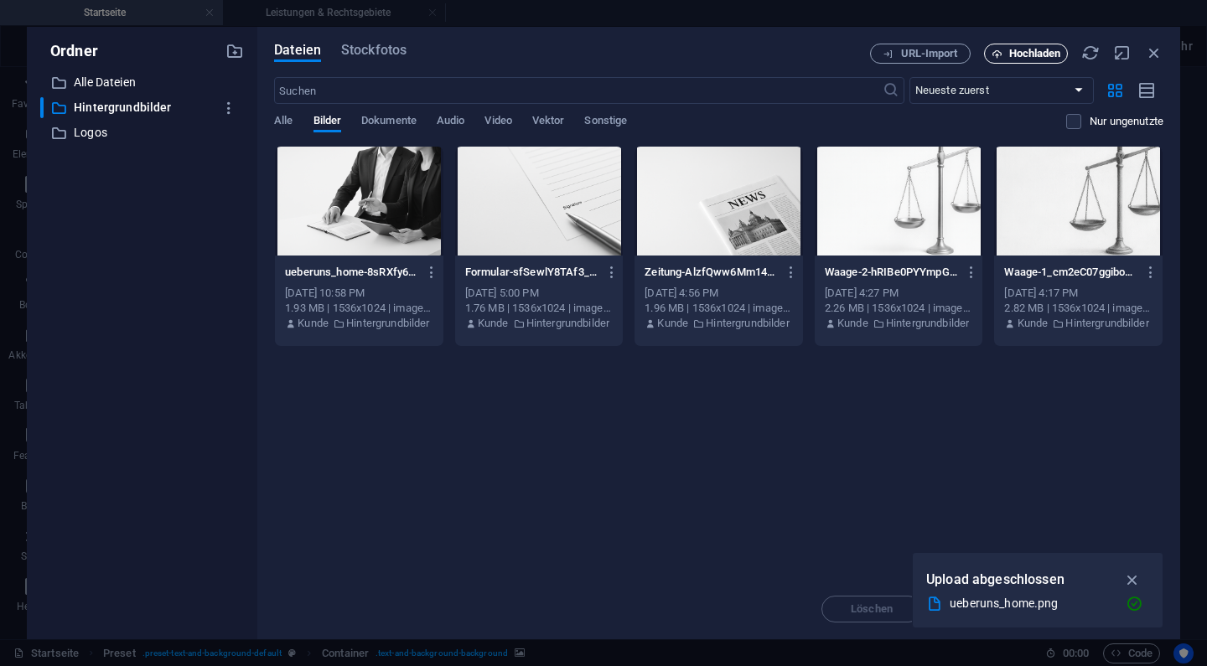
click at [1036, 52] on span "Hochladen" at bounding box center [1035, 54] width 52 height 10
click at [1060, 55] on span "Hochladen" at bounding box center [1035, 54] width 52 height 10
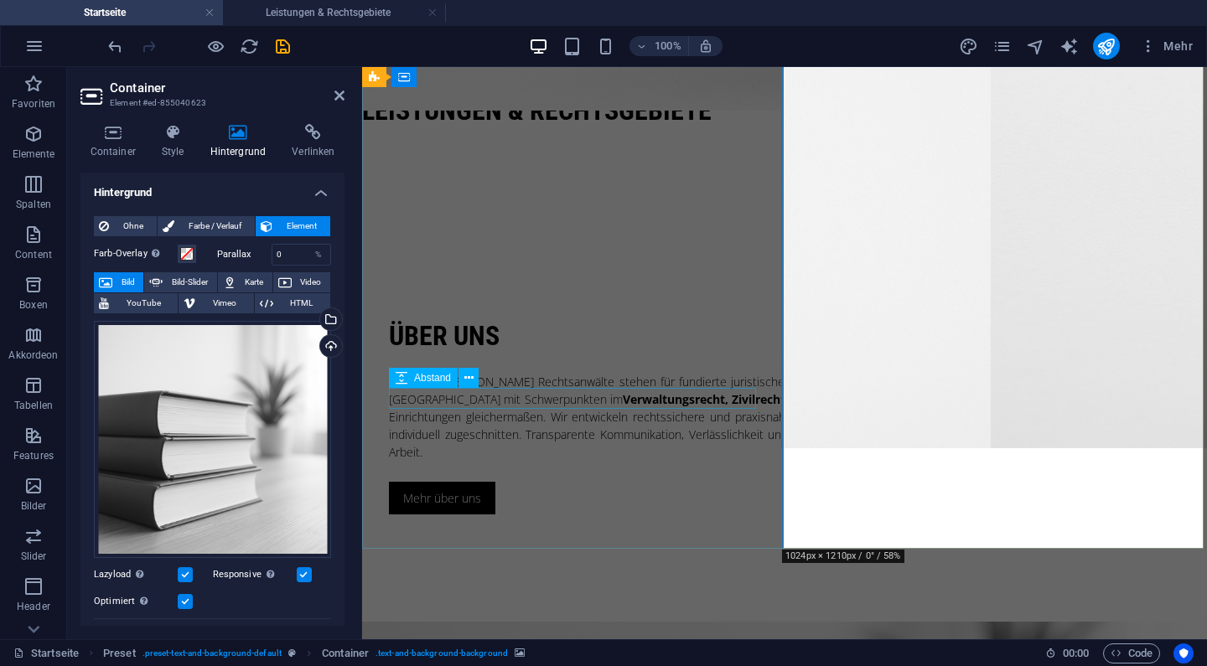
scroll to position [650, 0]
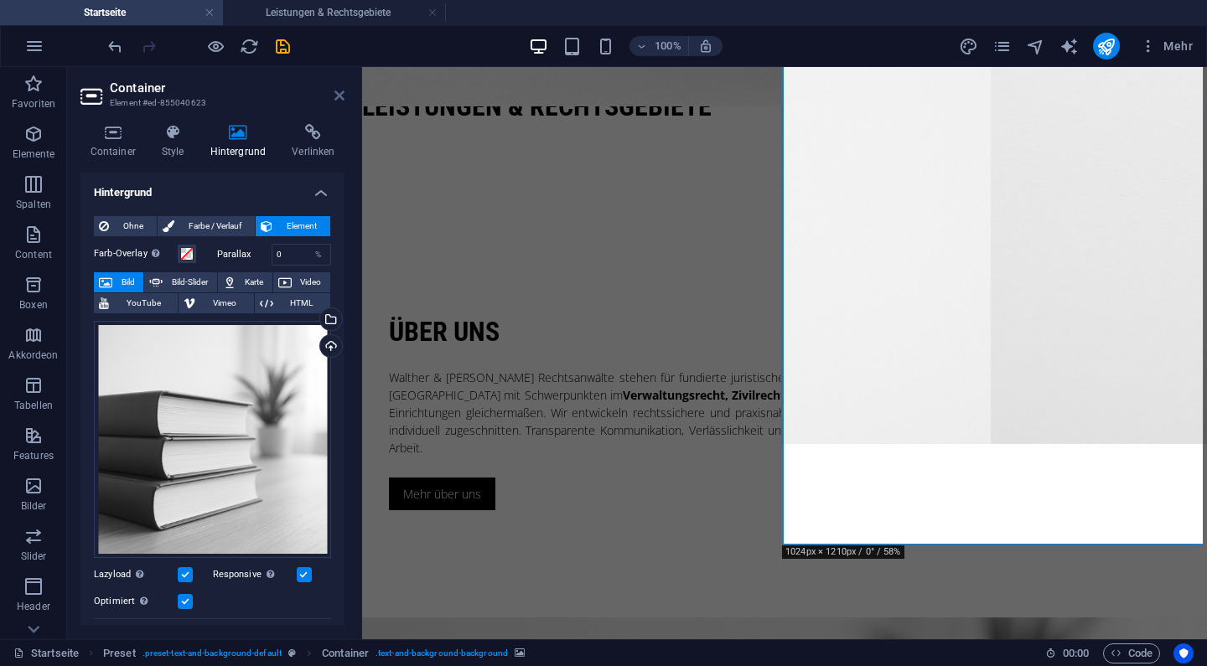
click at [340, 99] on icon at bounding box center [339, 95] width 10 height 13
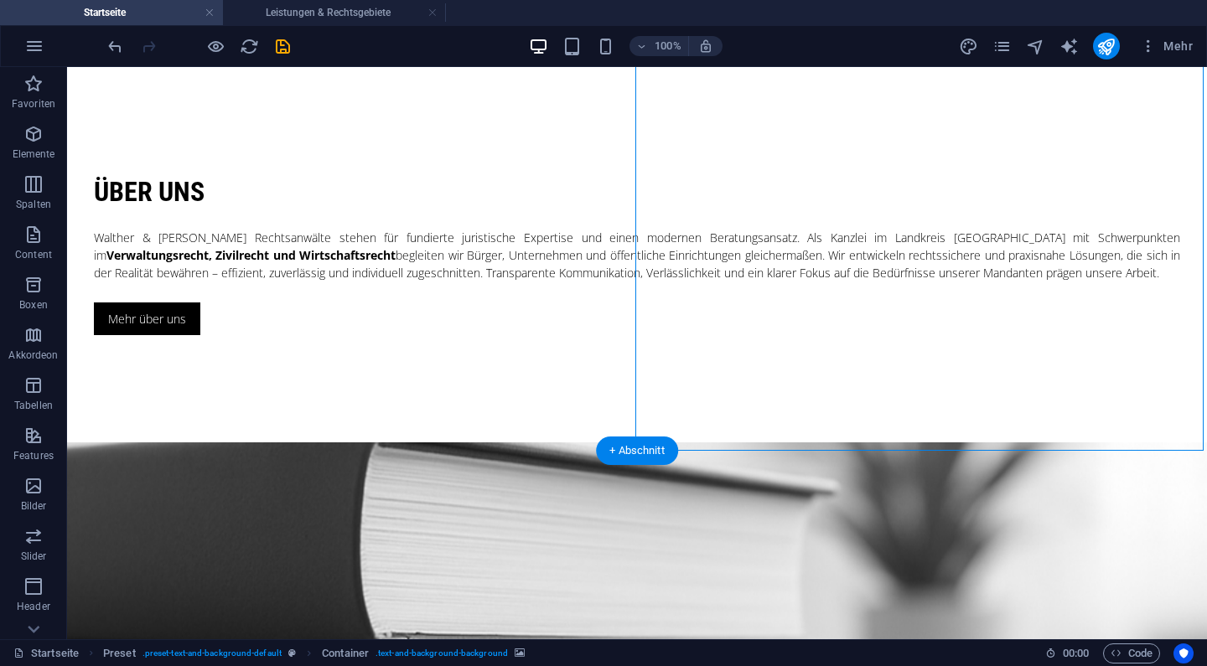
scroll to position [806, 0]
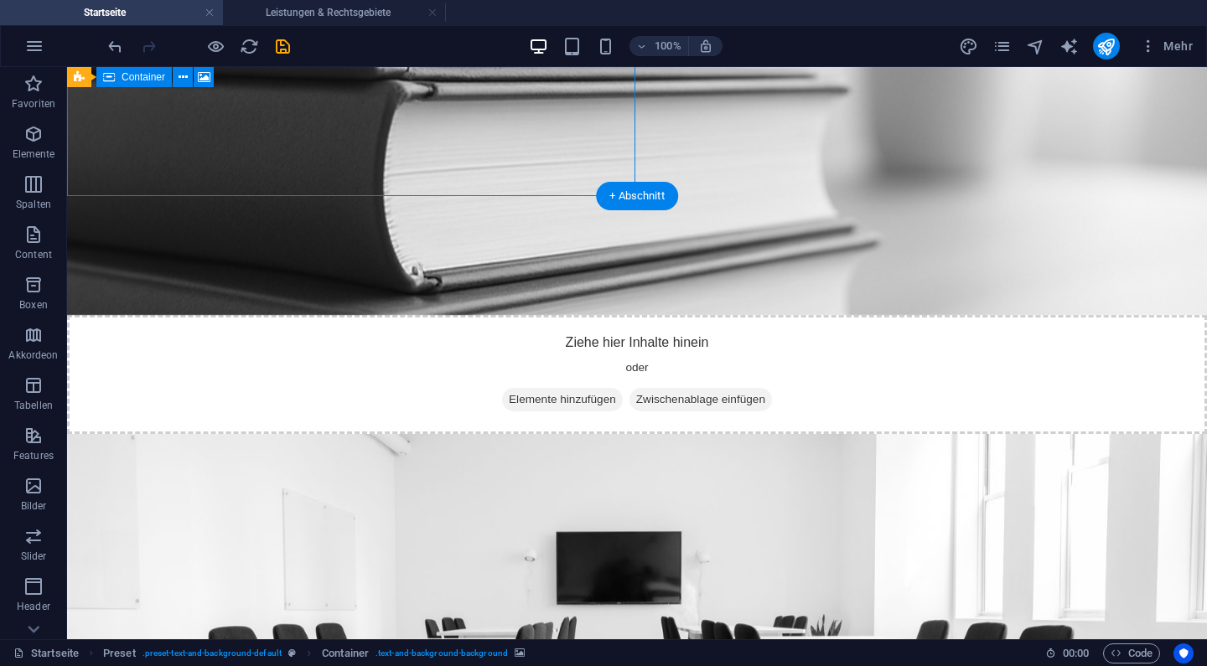
scroll to position [1373, 0]
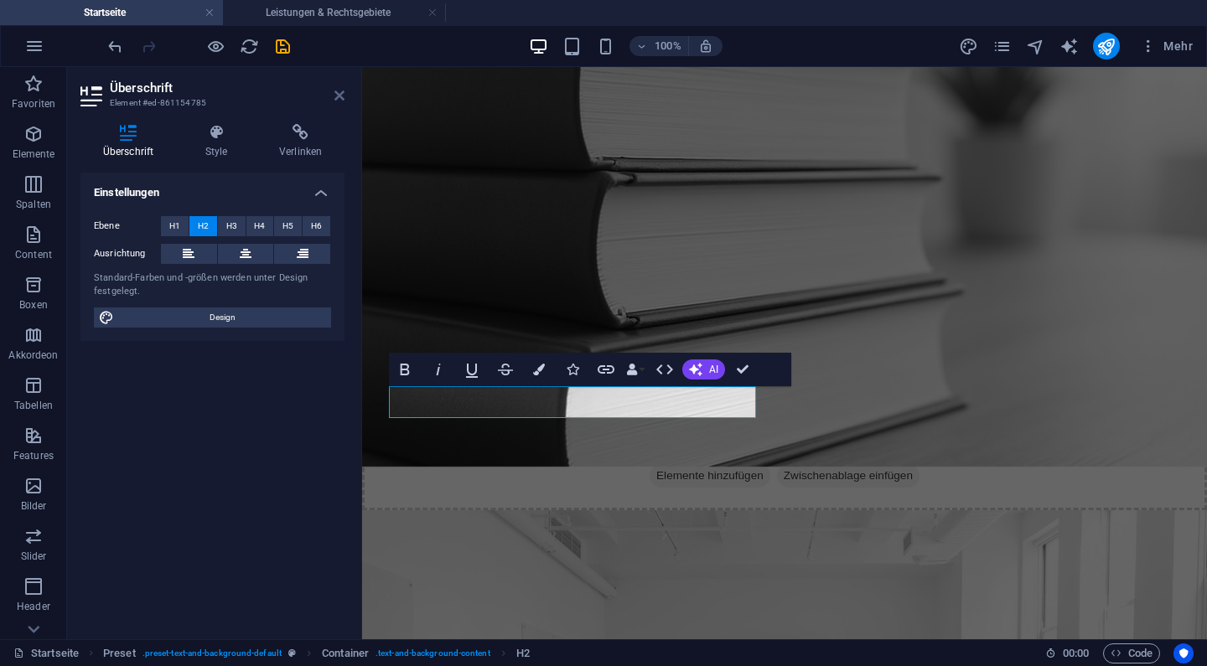
click at [336, 93] on icon at bounding box center [339, 95] width 10 height 13
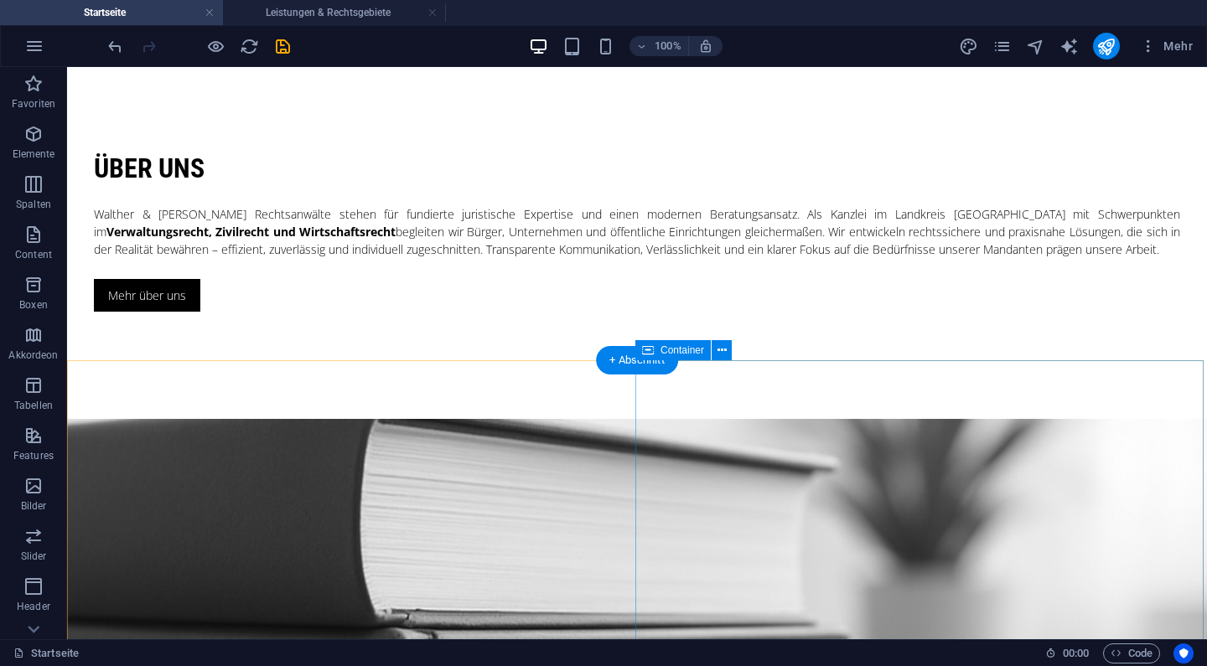
scroll to position [824, 0]
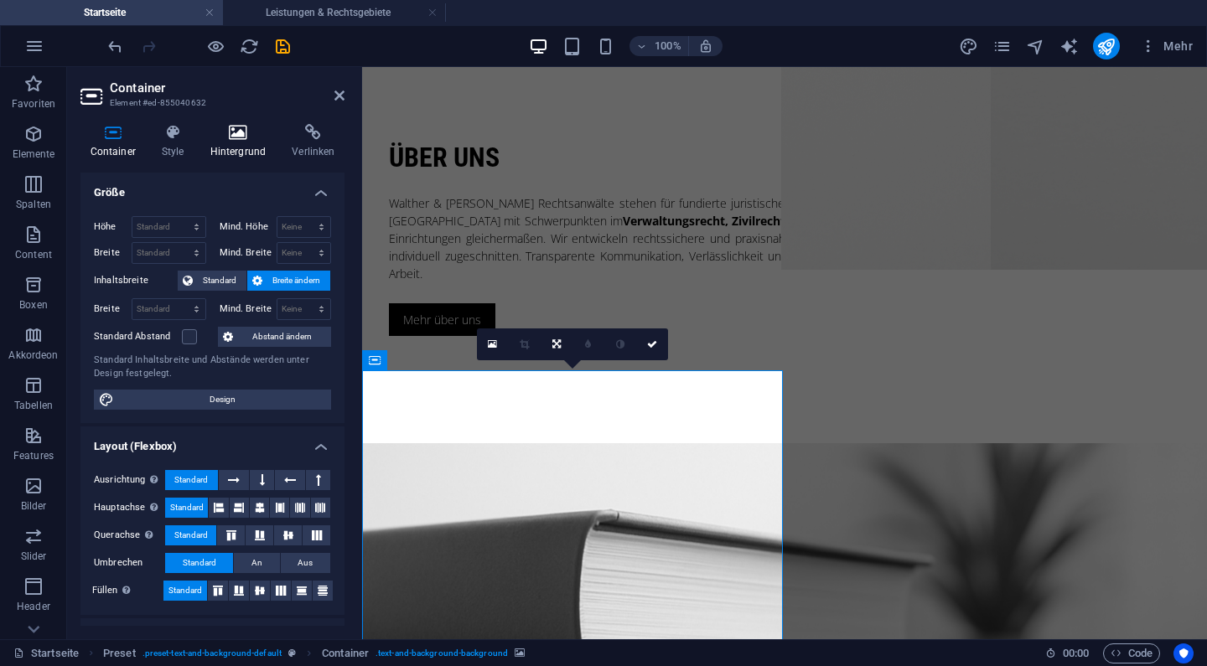
click at [236, 130] on icon at bounding box center [237, 132] width 75 height 17
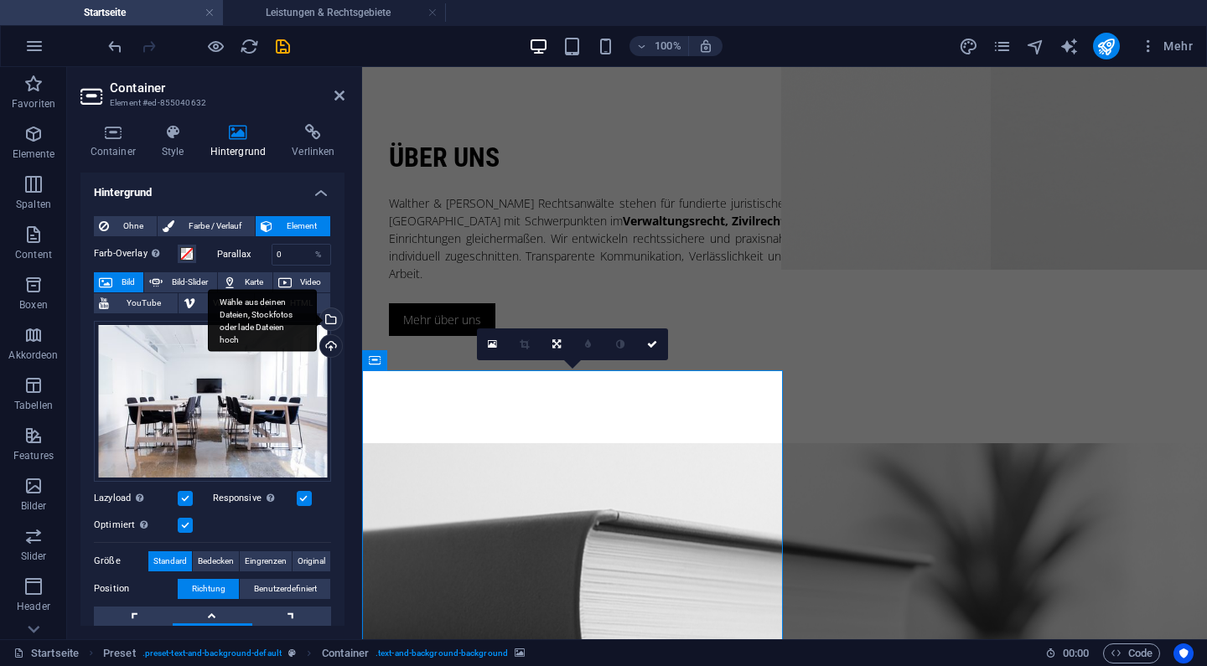
click at [317, 321] on div "Wähle aus deinen Dateien, Stockfotos oder lade Dateien hoch" at bounding box center [262, 320] width 109 height 63
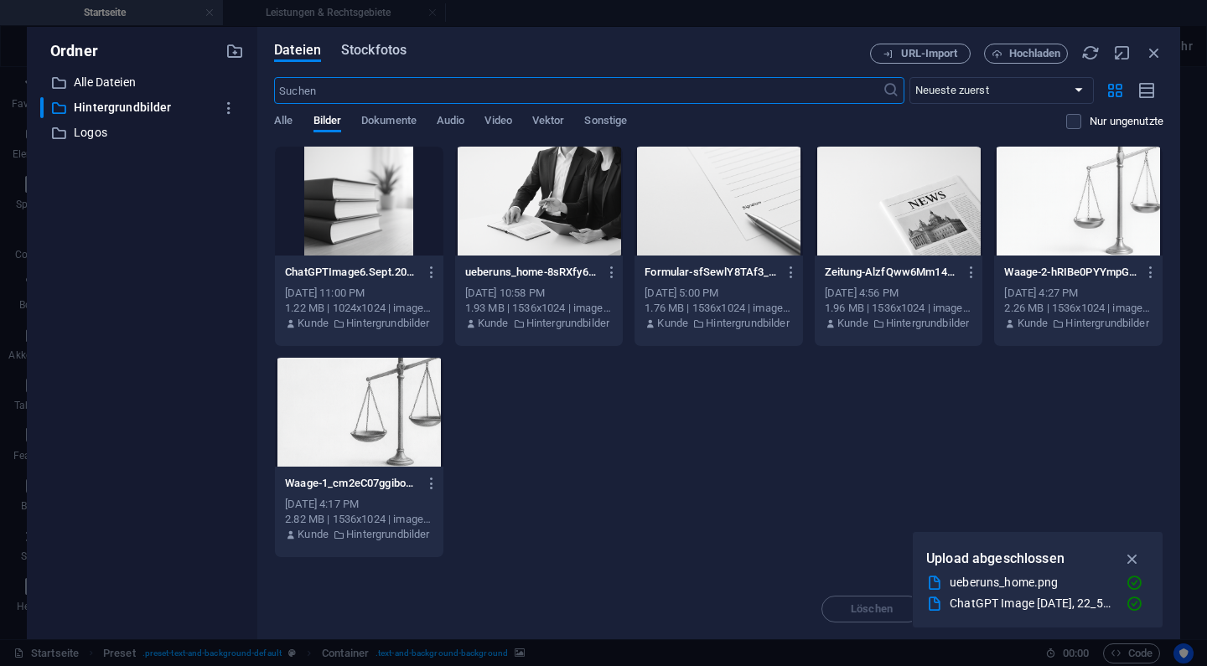
click at [390, 59] on span "Stockfotos" at bounding box center [373, 50] width 65 height 20
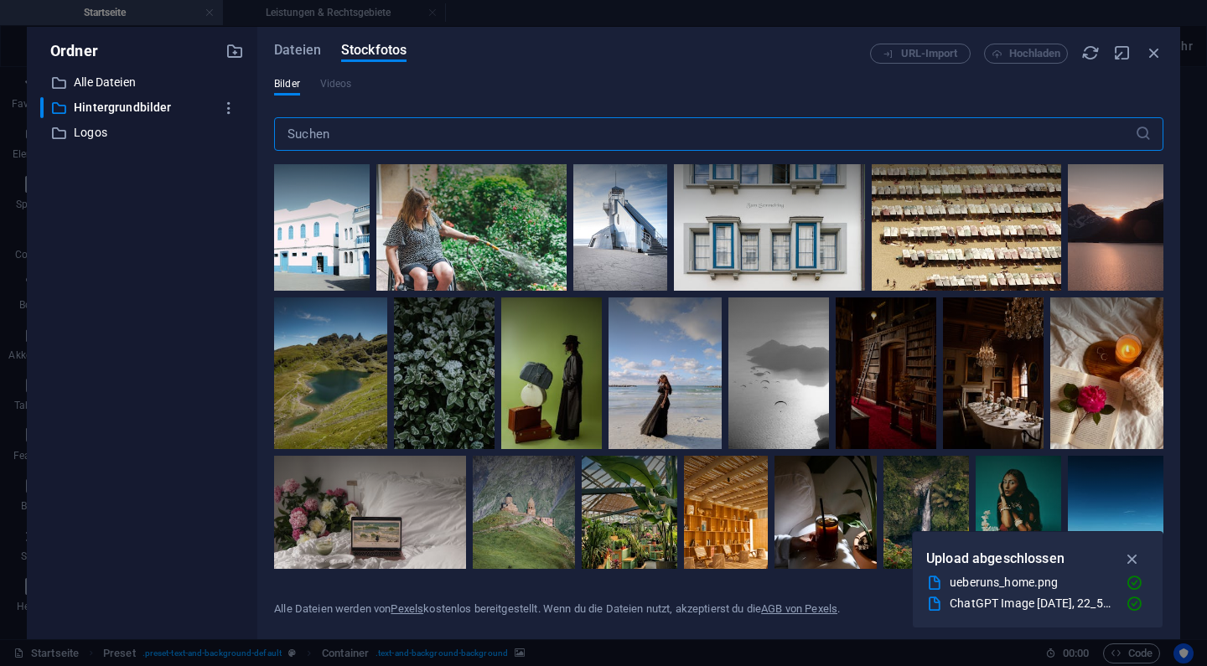
click at [442, 137] on input "text" at bounding box center [704, 134] width 861 height 34
type input "news"
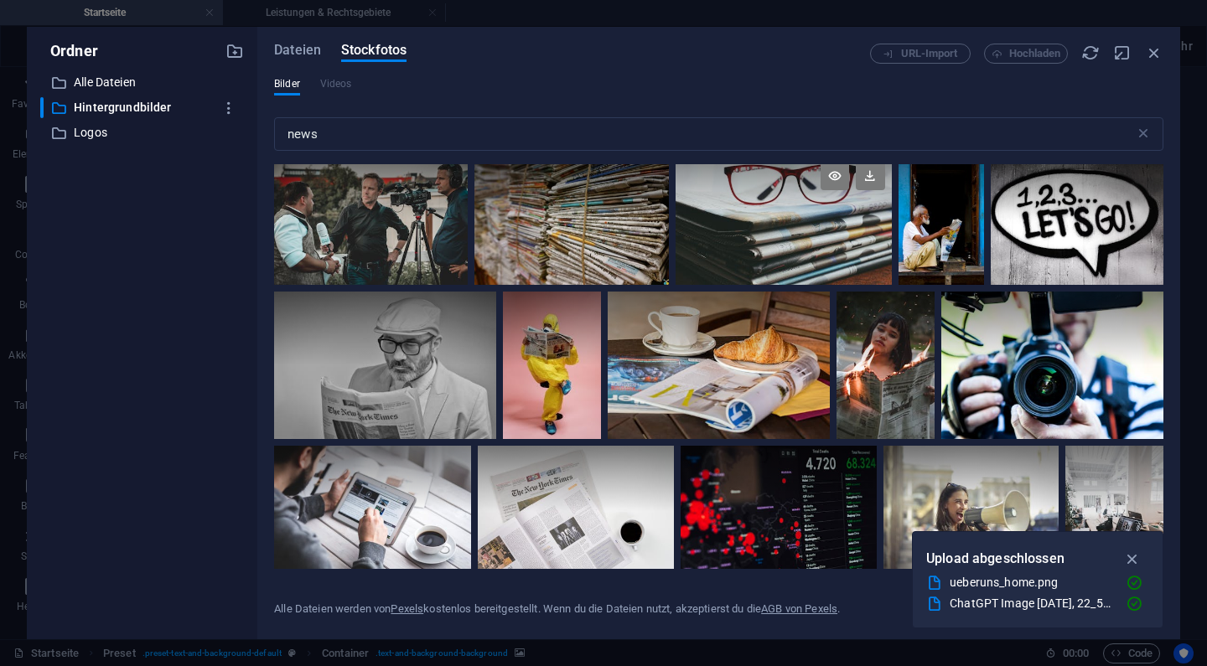
scroll to position [336, 0]
click at [441, 467] on icon at bounding box center [449, 466] width 29 height 29
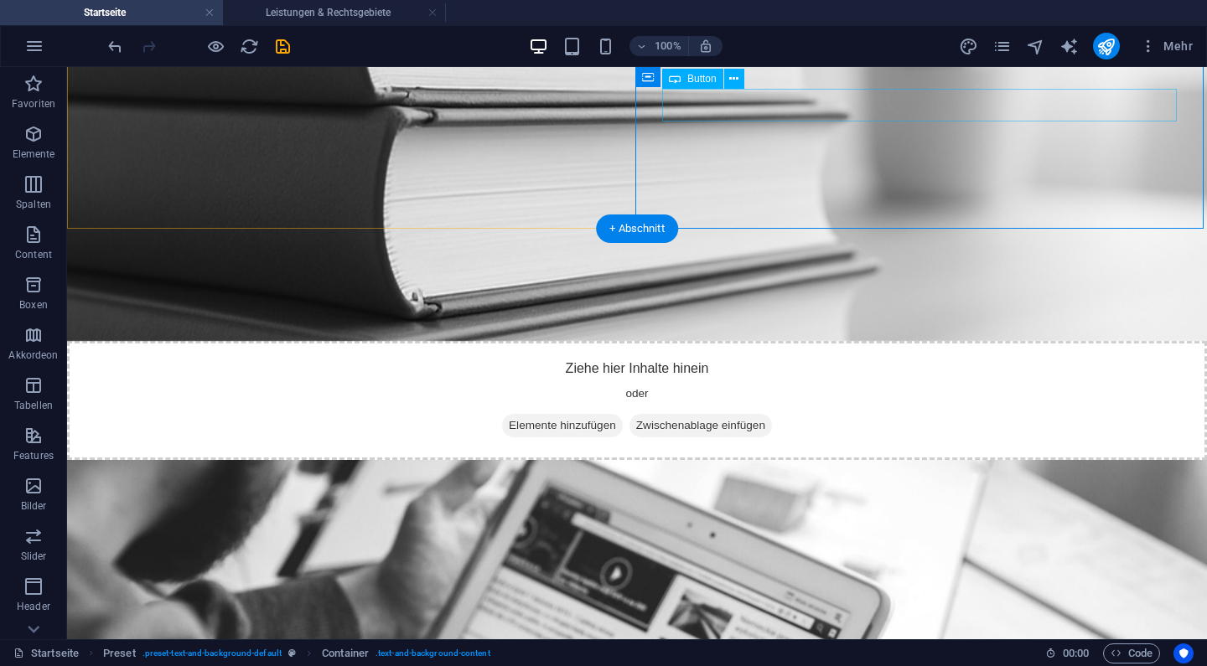
scroll to position [1336, 0]
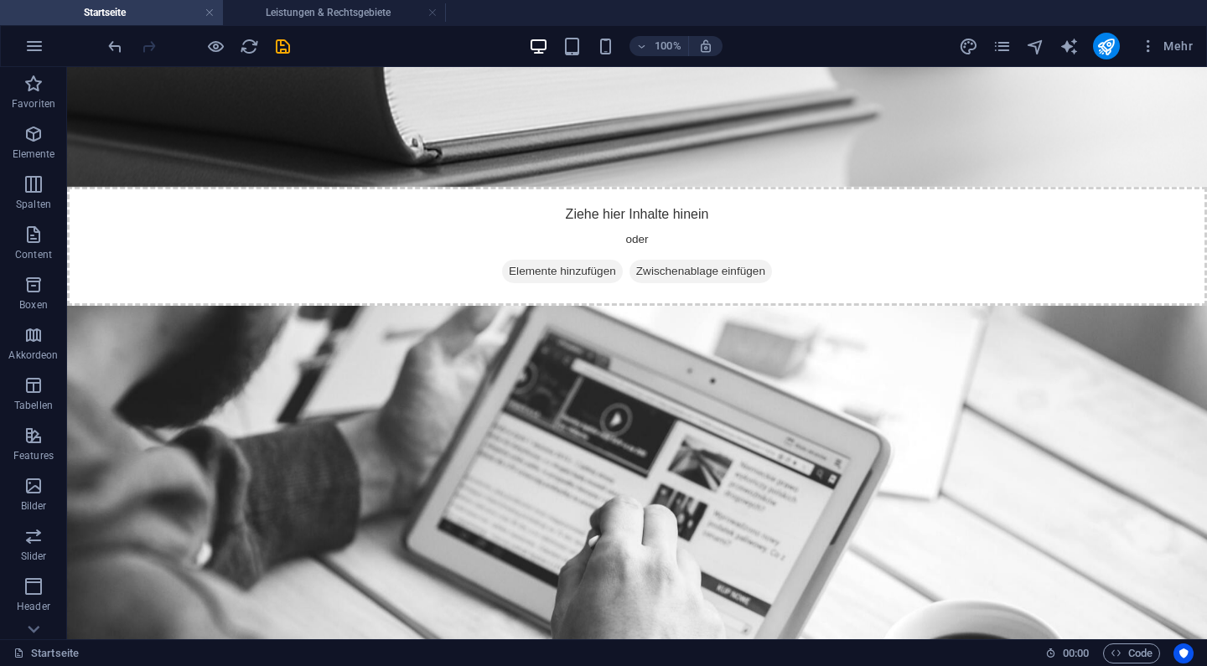
scroll to position [1489, 0]
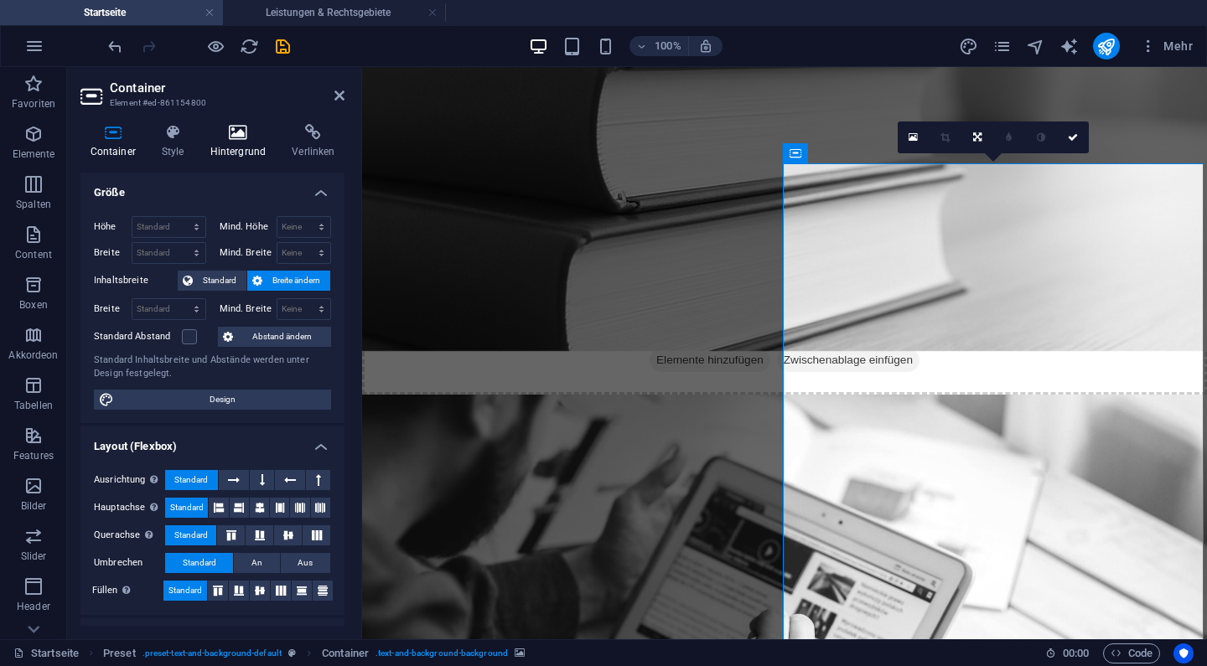
click at [242, 139] on icon at bounding box center [237, 132] width 75 height 17
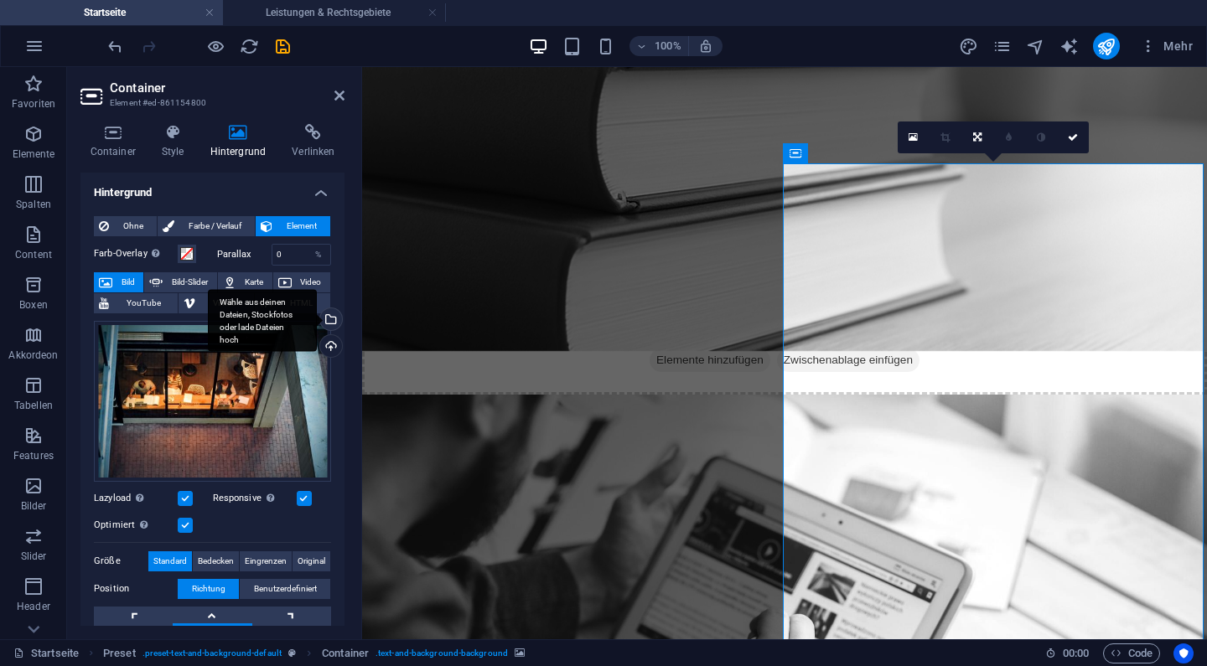
click at [329, 320] on div "Wähle aus deinen Dateien, Stockfotos oder lade Dateien hoch" at bounding box center [329, 321] width 25 height 25
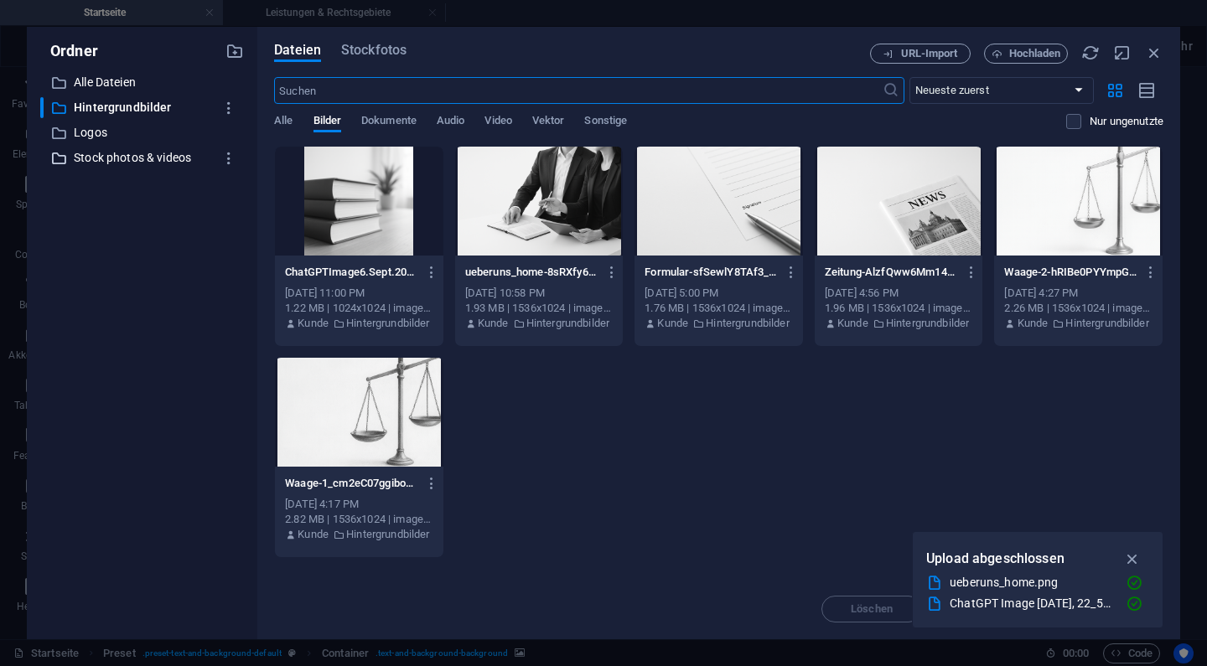
click at [142, 163] on p "Stock photos & videos" at bounding box center [143, 157] width 139 height 19
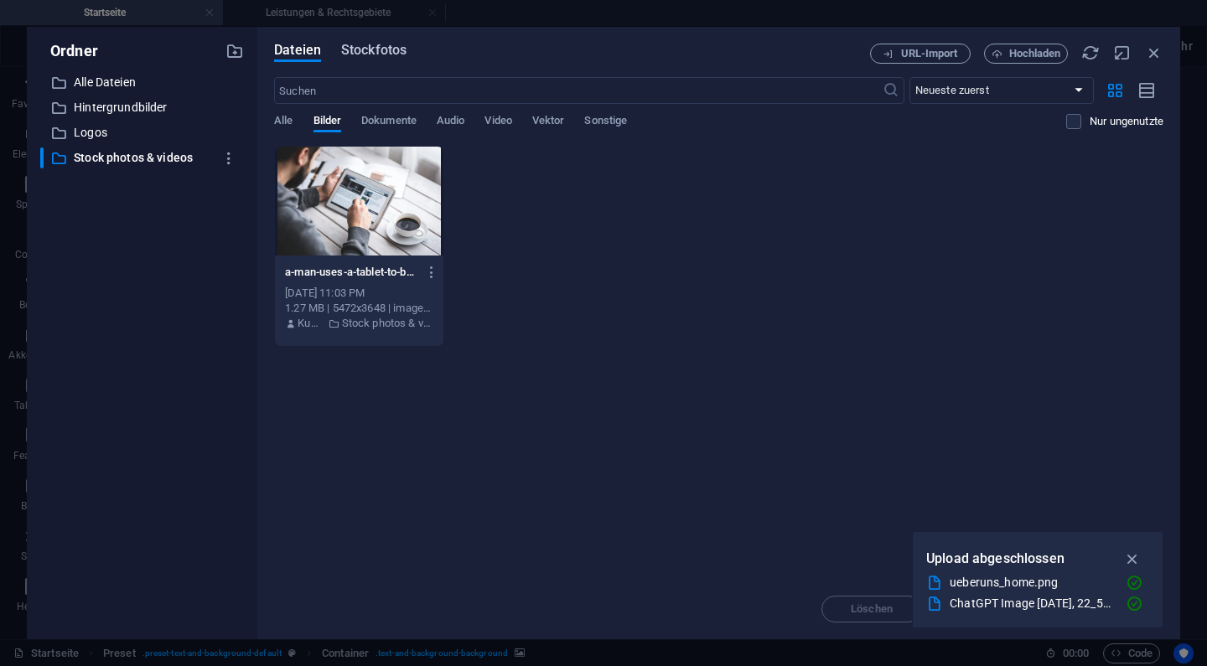
click at [360, 55] on span "Stockfotos" at bounding box center [373, 50] width 65 height 20
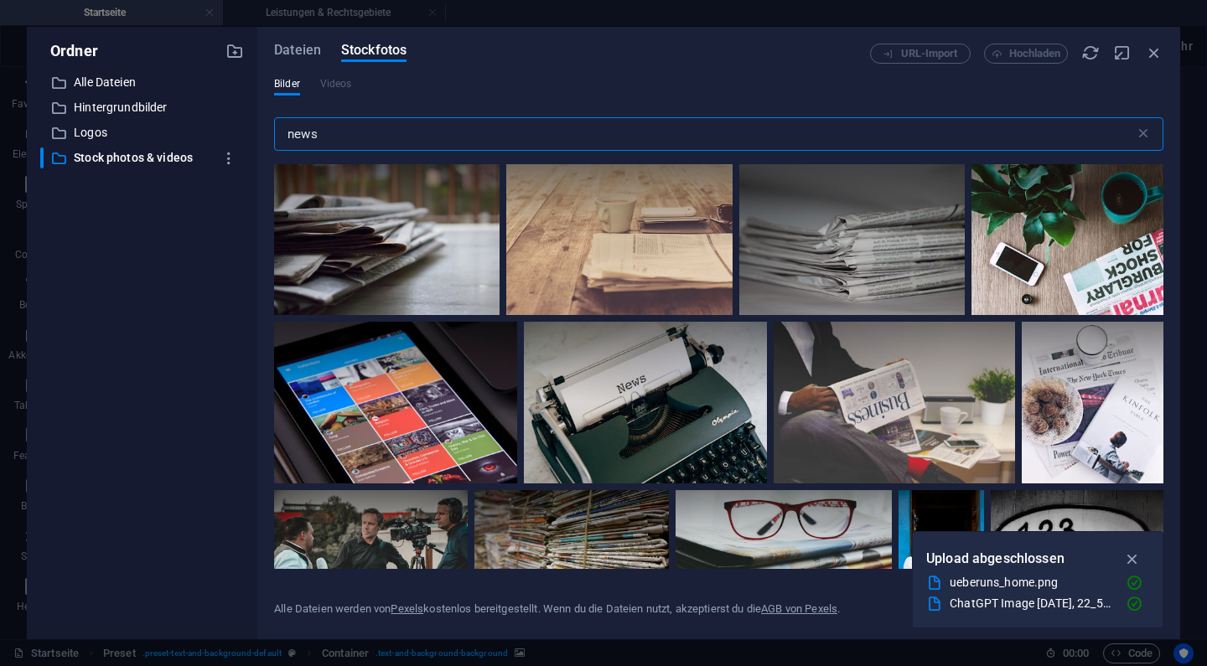
click at [397, 122] on input "news" at bounding box center [704, 134] width 861 height 34
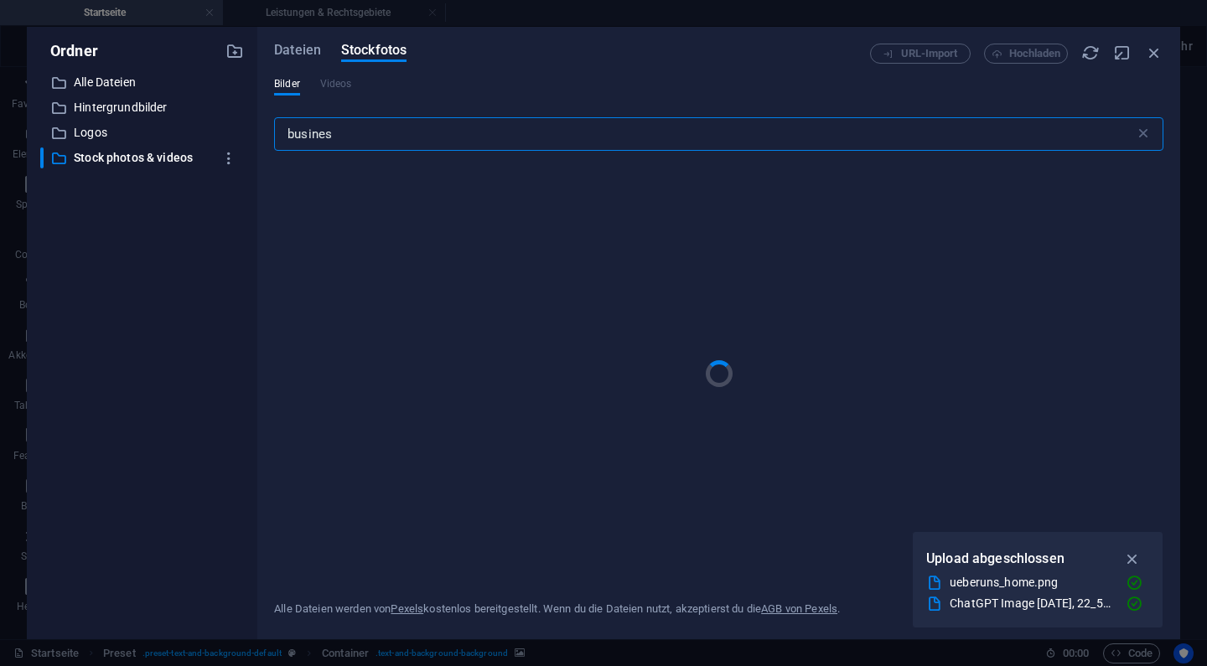
type input "business"
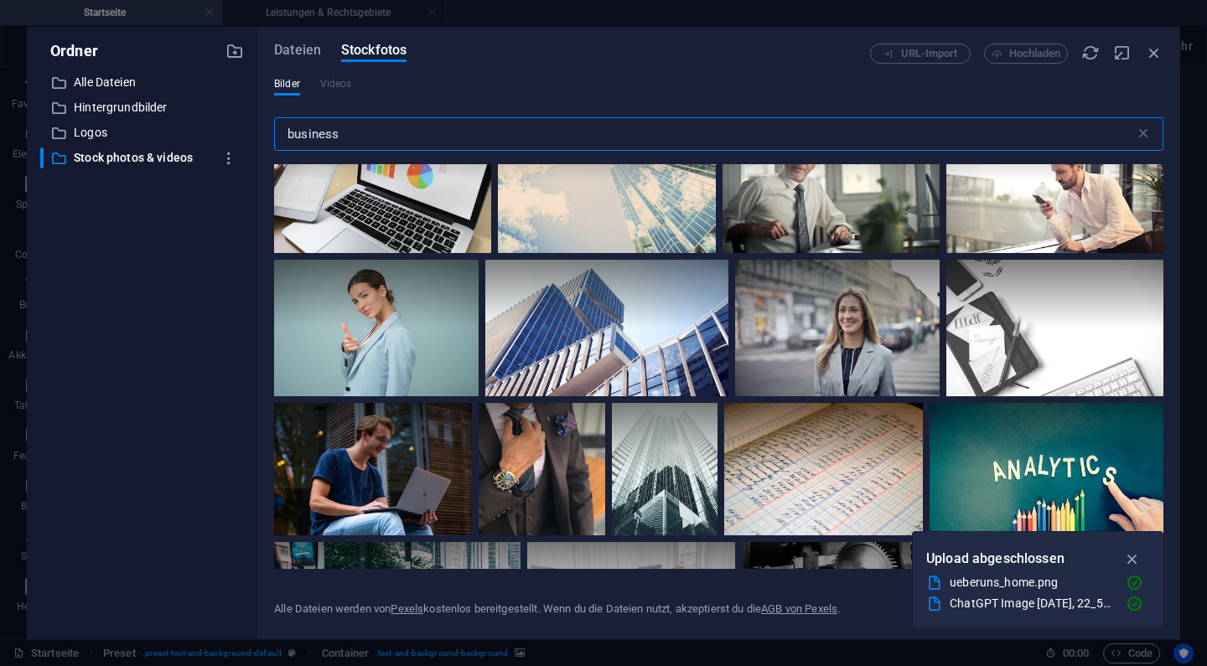
scroll to position [357, 0]
click at [1159, 54] on icon "button" at bounding box center [1154, 53] width 18 height 18
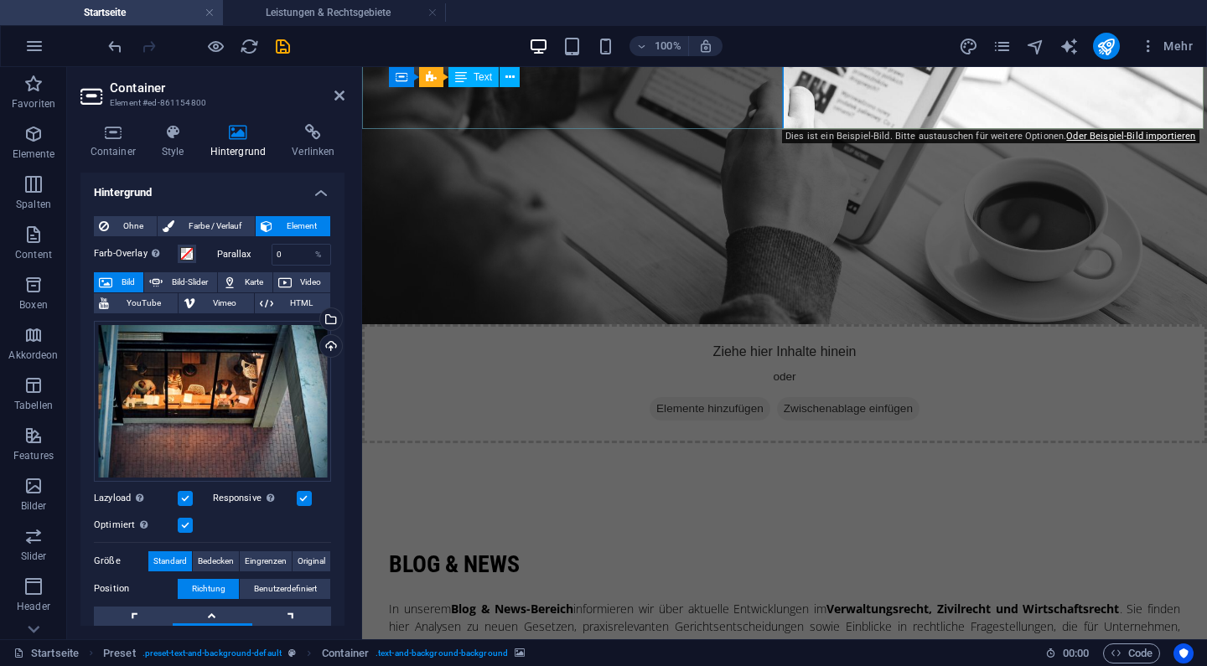
scroll to position [2016, 0]
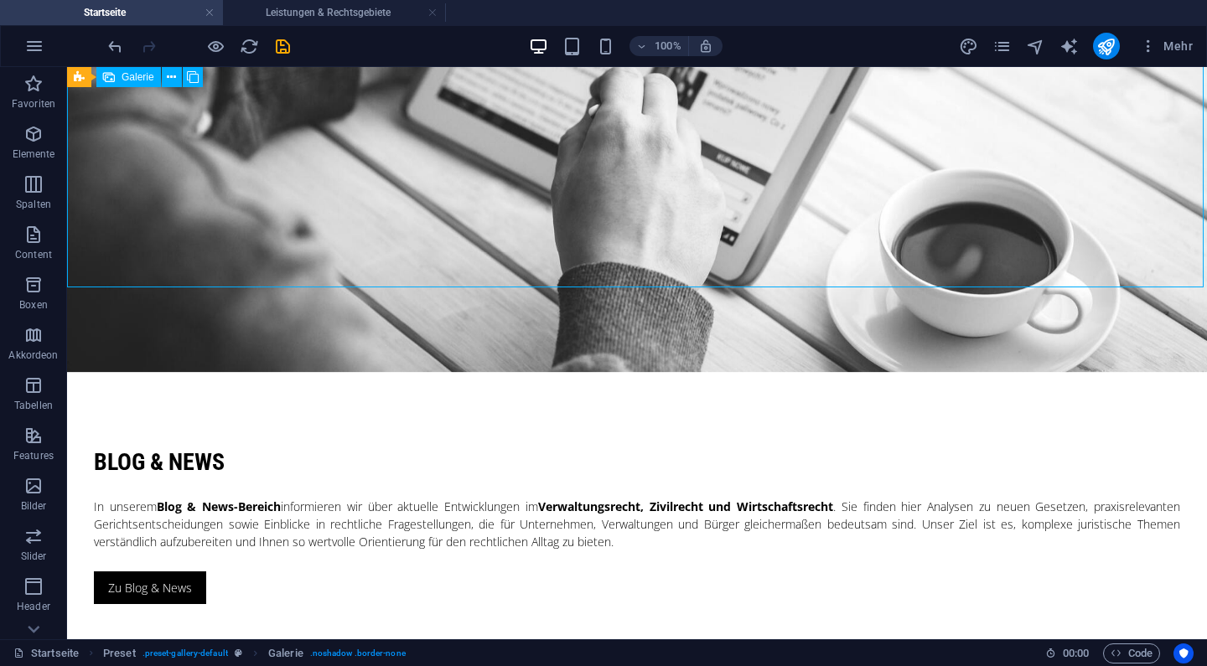
scroll to position [1978, 0]
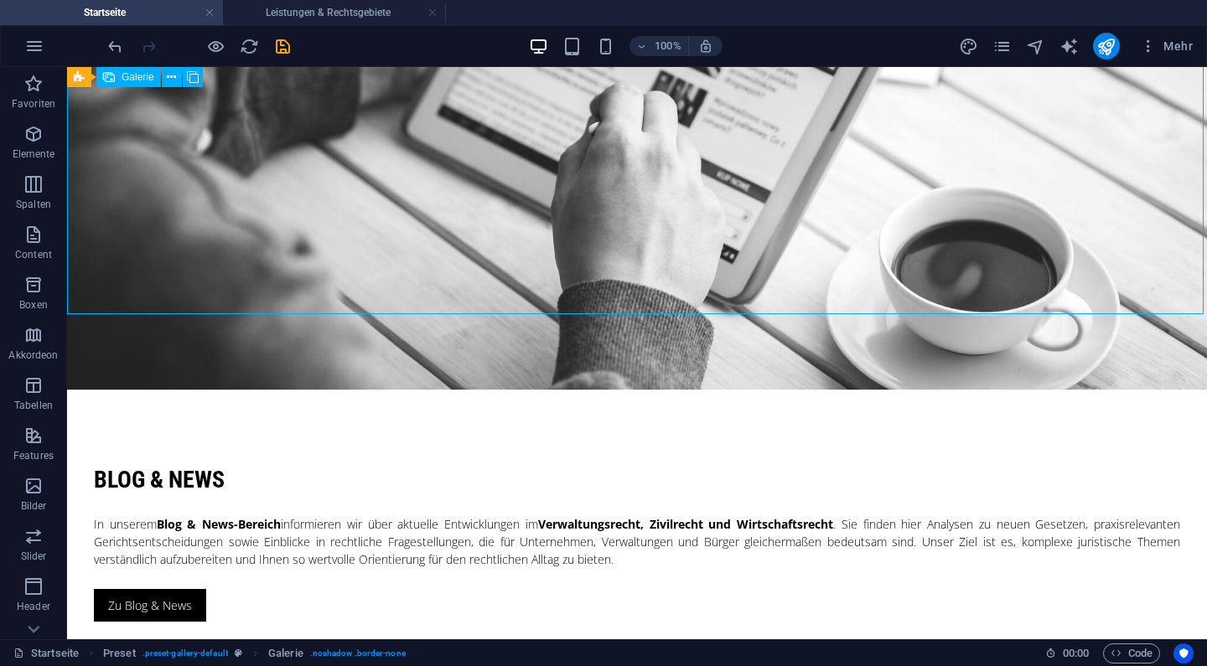
select select "4"
select select "px"
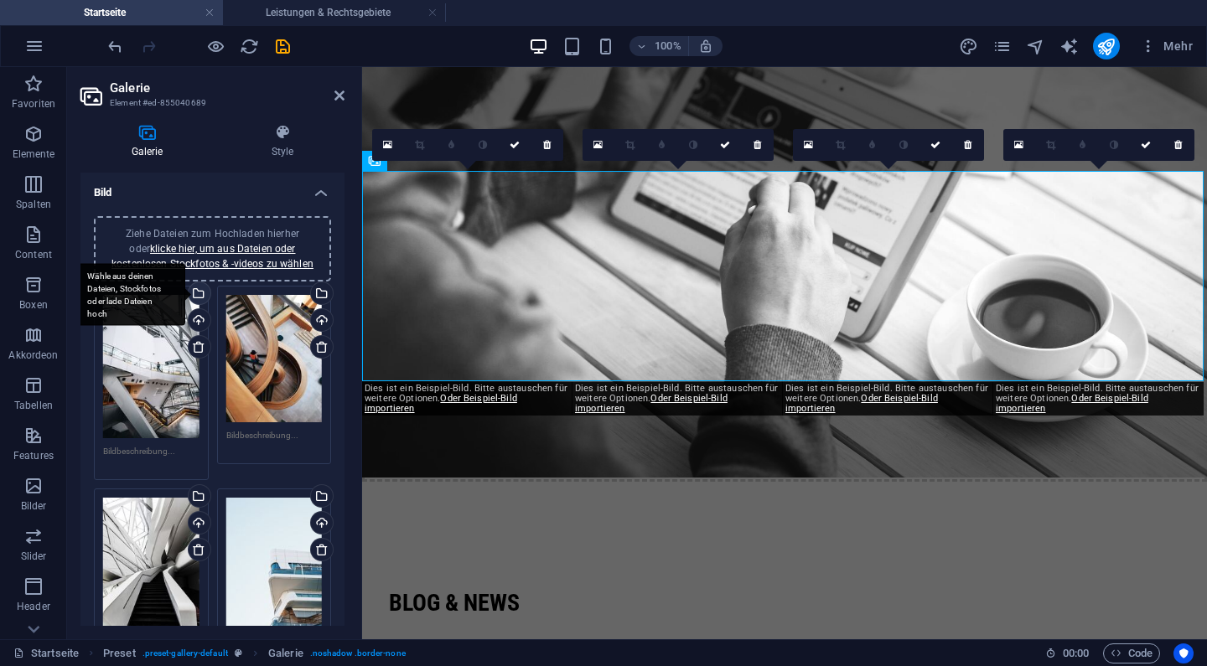
click at [203, 301] on div "Wähle aus deinen Dateien, Stockfotos oder lade Dateien hoch" at bounding box center [197, 295] width 25 height 25
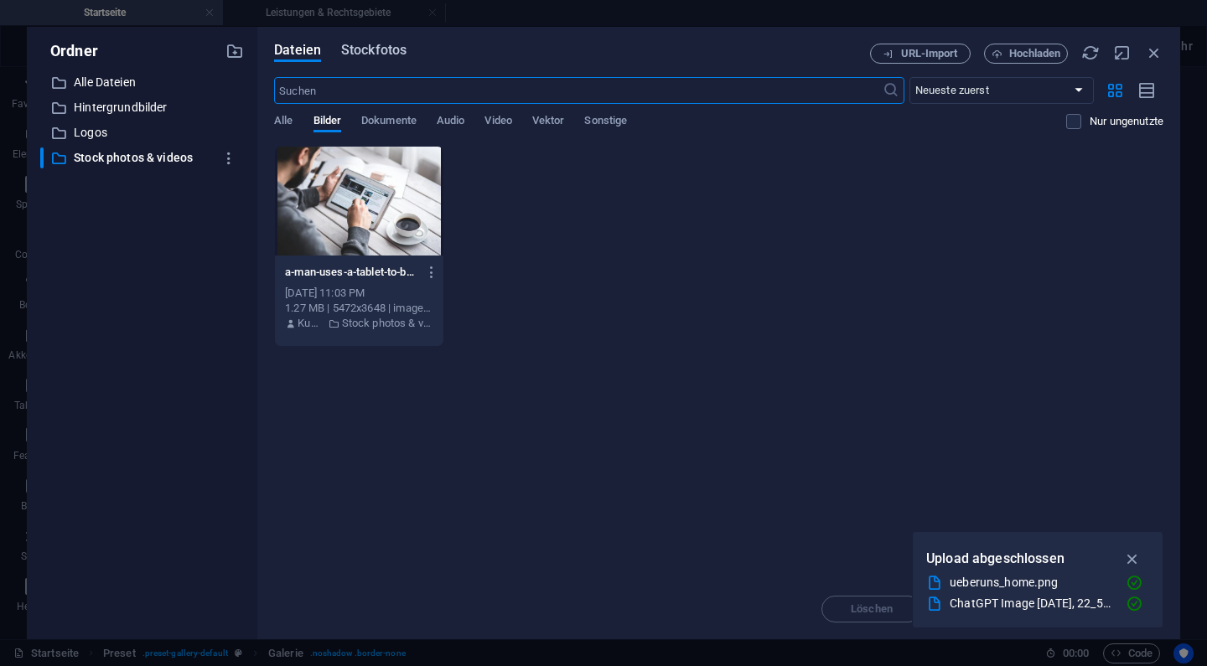
click at [388, 54] on span "Stockfotos" at bounding box center [373, 50] width 65 height 20
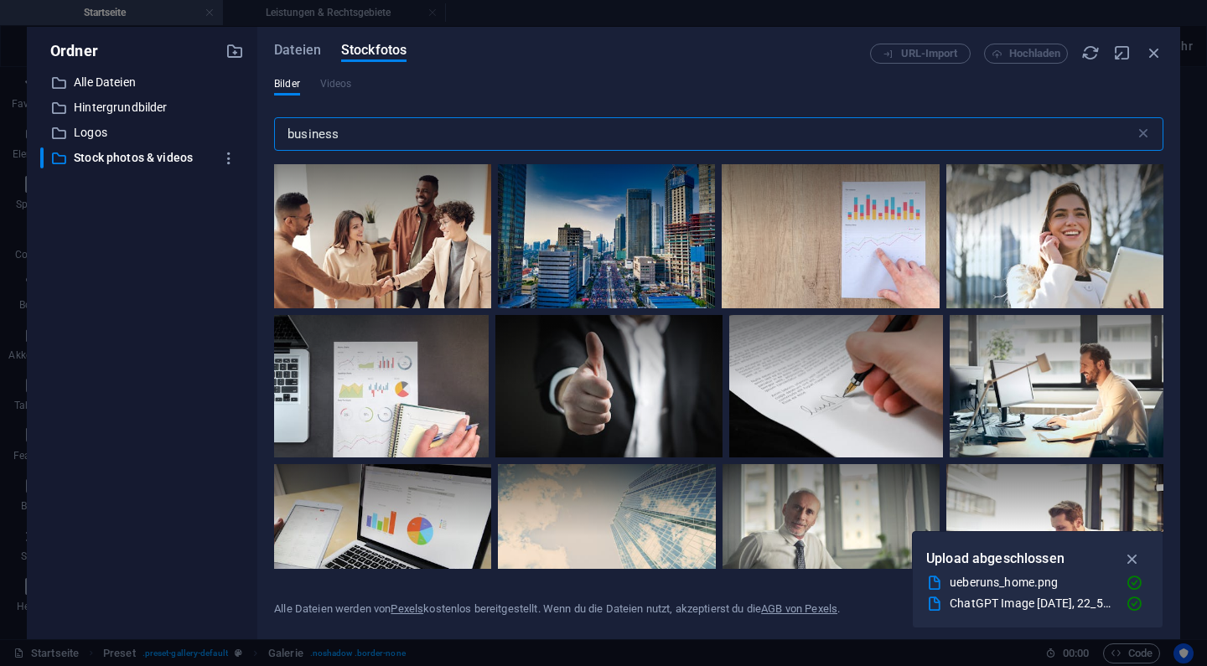
click at [399, 128] on input "business" at bounding box center [704, 134] width 861 height 34
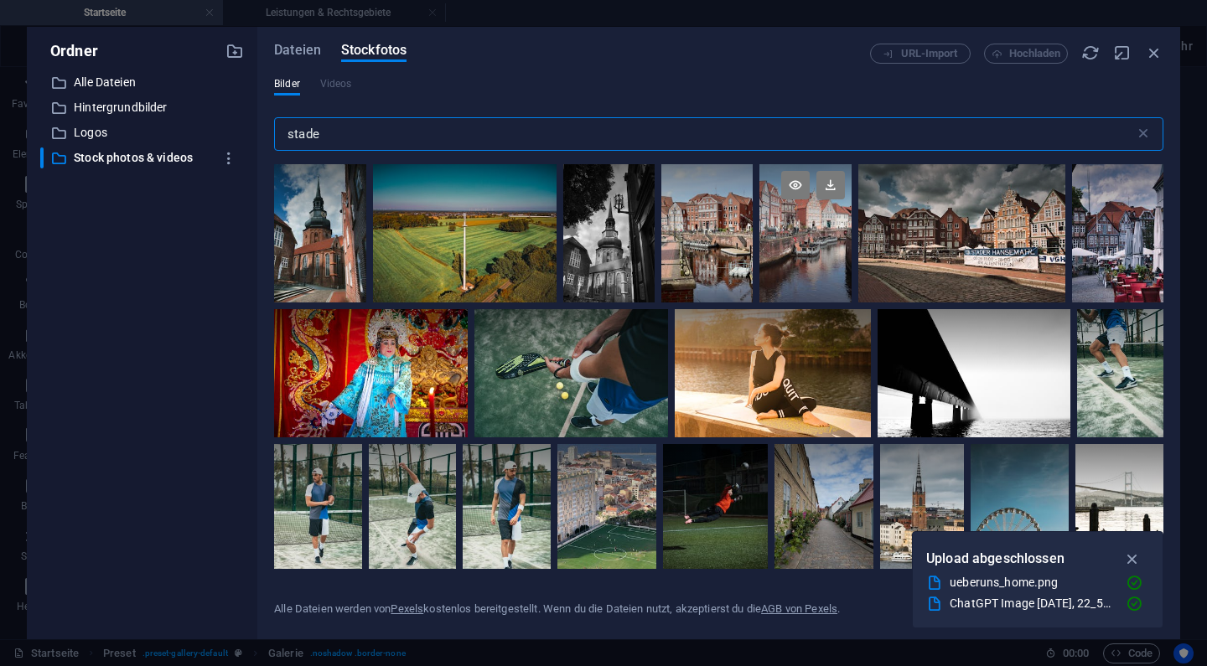
type input "stade"
click at [793, 248] on div at bounding box center [805, 233] width 91 height 138
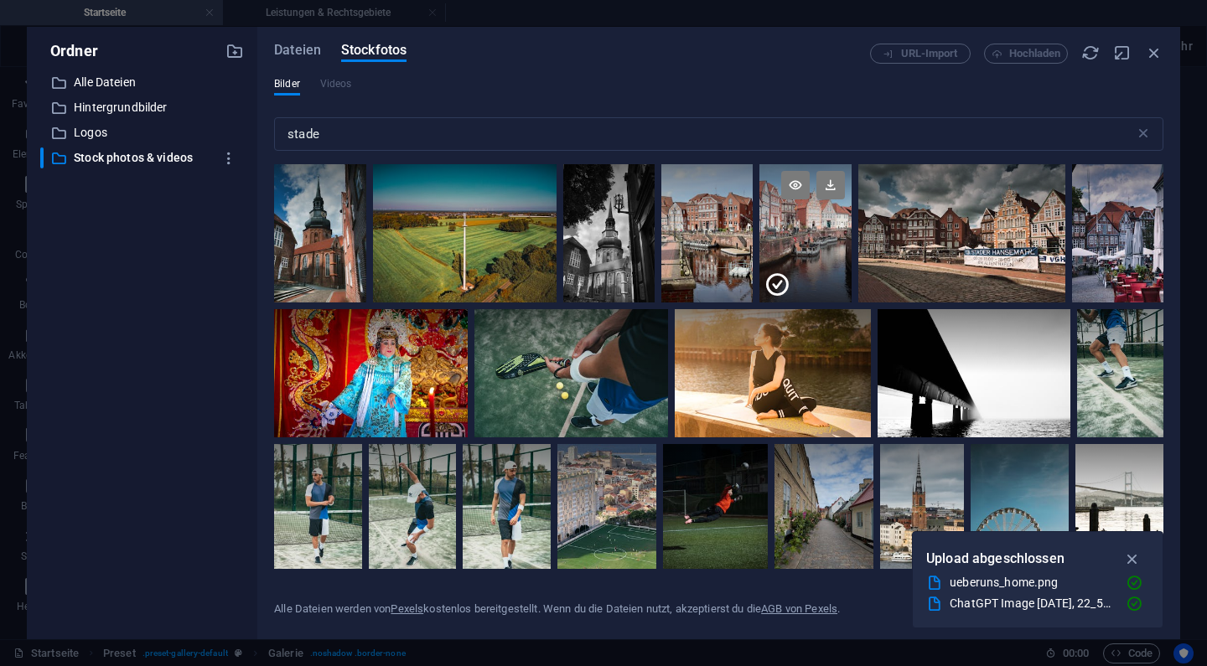
click at [793, 248] on div at bounding box center [805, 267] width 91 height 69
click at [793, 248] on div at bounding box center [805, 233] width 91 height 138
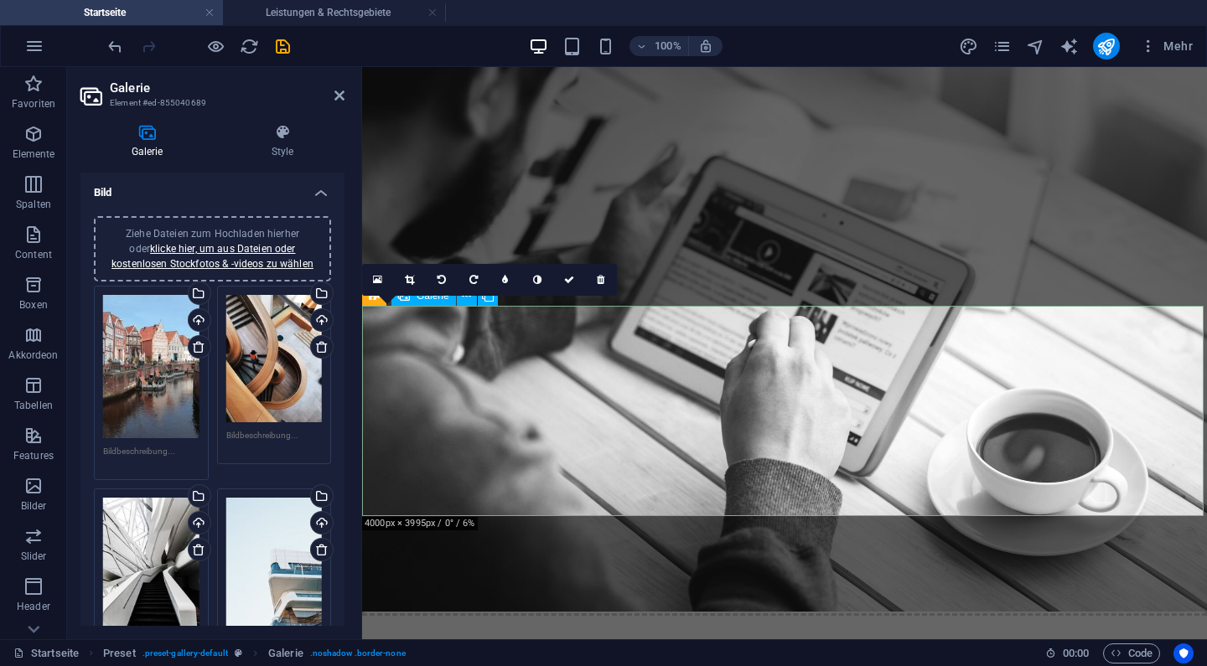
scroll to position [1870, 0]
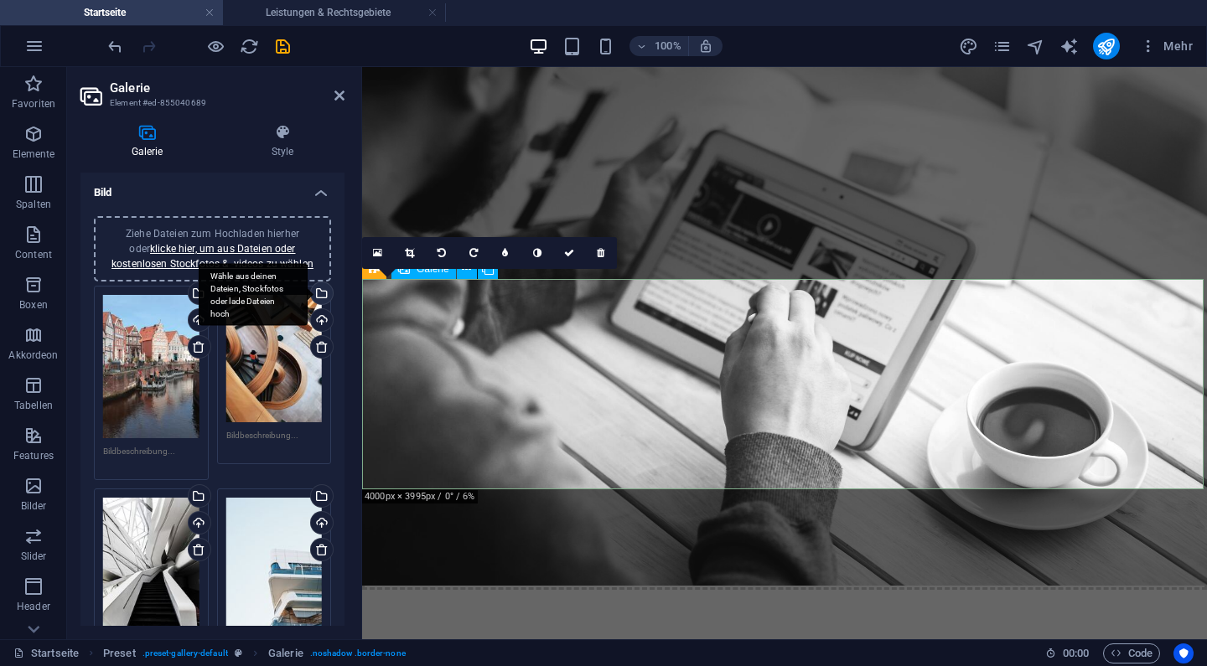
click at [318, 298] on div "Wähle aus deinen Dateien, Stockfotos oder lade Dateien hoch" at bounding box center [320, 295] width 25 height 25
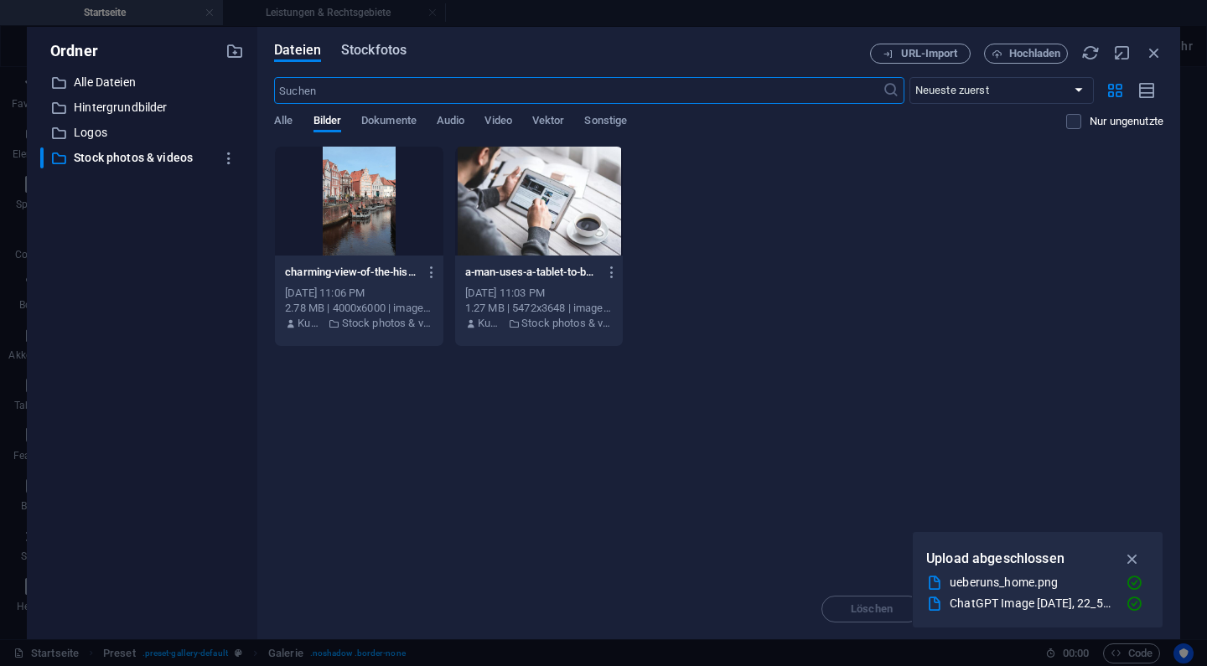
click at [391, 45] on span "Stockfotos" at bounding box center [373, 50] width 65 height 20
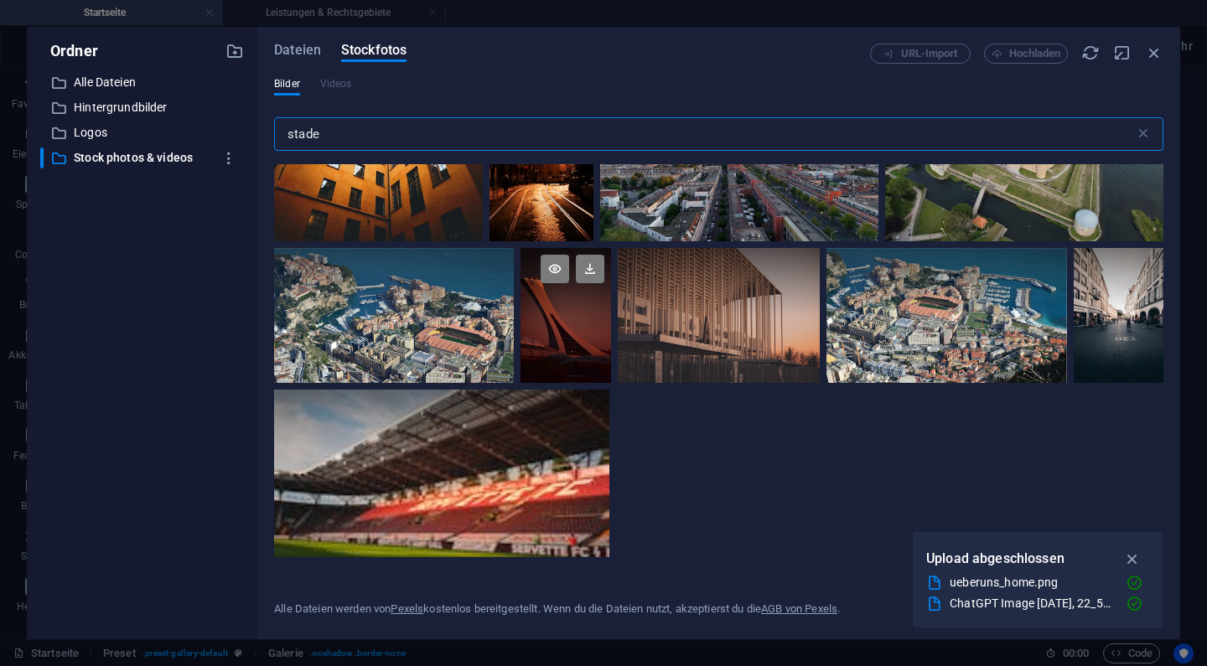
scroll to position [662, 0]
click at [305, 139] on input "stade" at bounding box center [704, 134] width 861 height 34
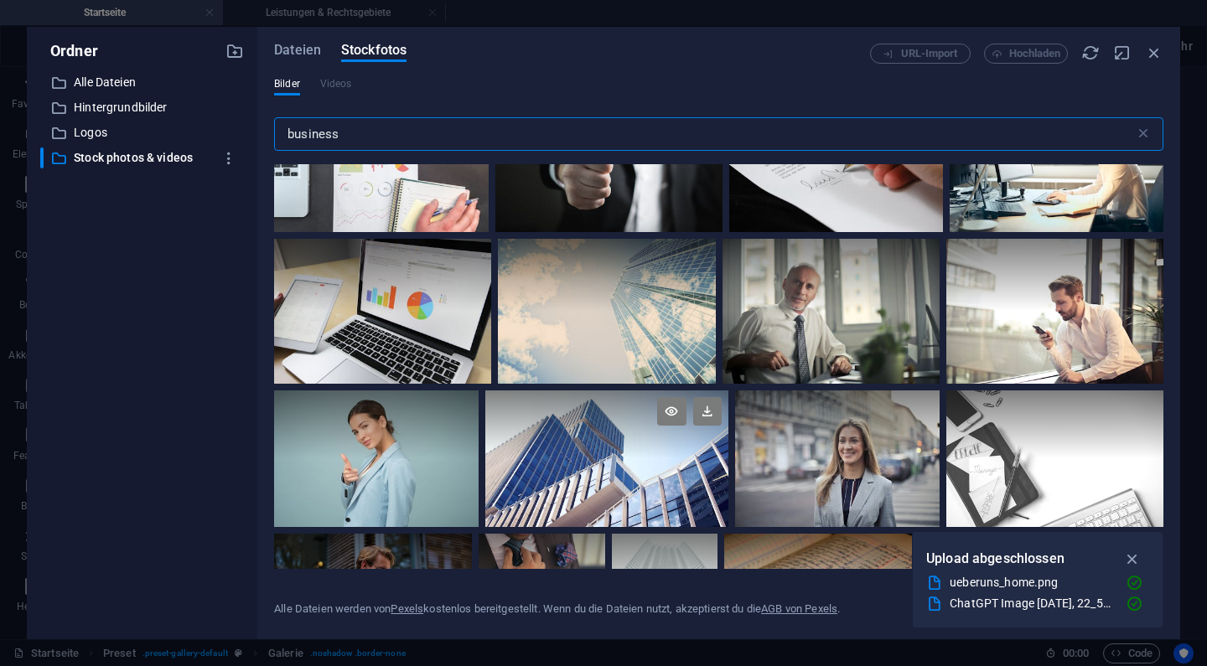
scroll to position [227, 0]
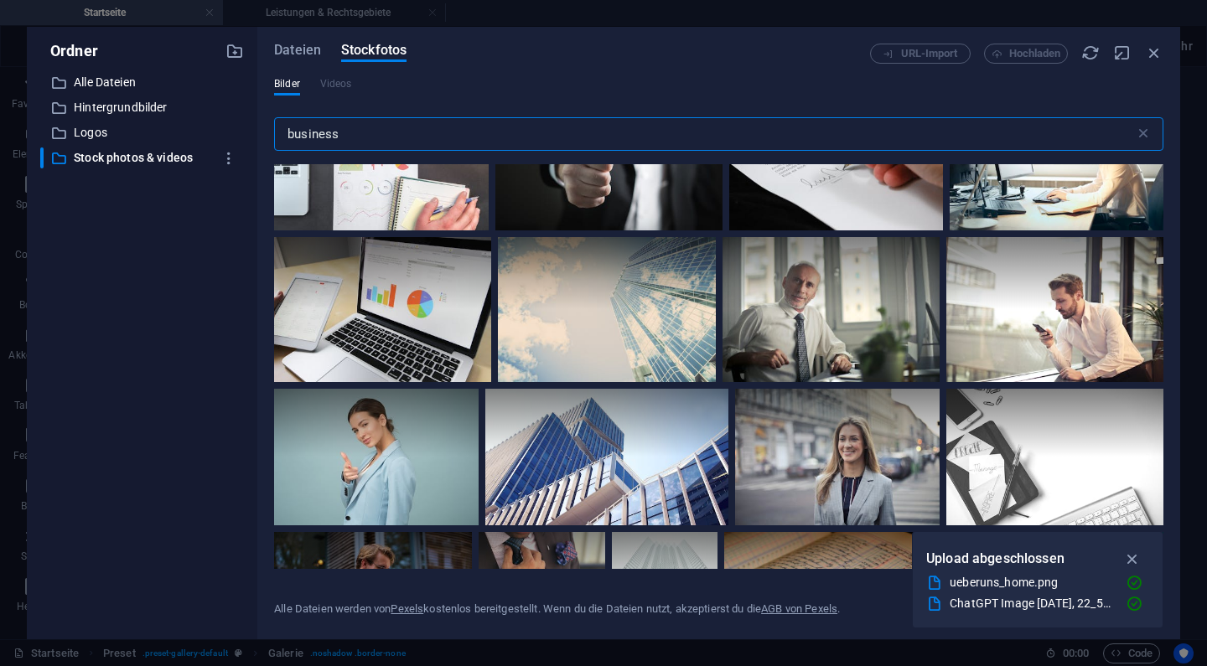
click at [331, 144] on input "business" at bounding box center [704, 134] width 861 height 34
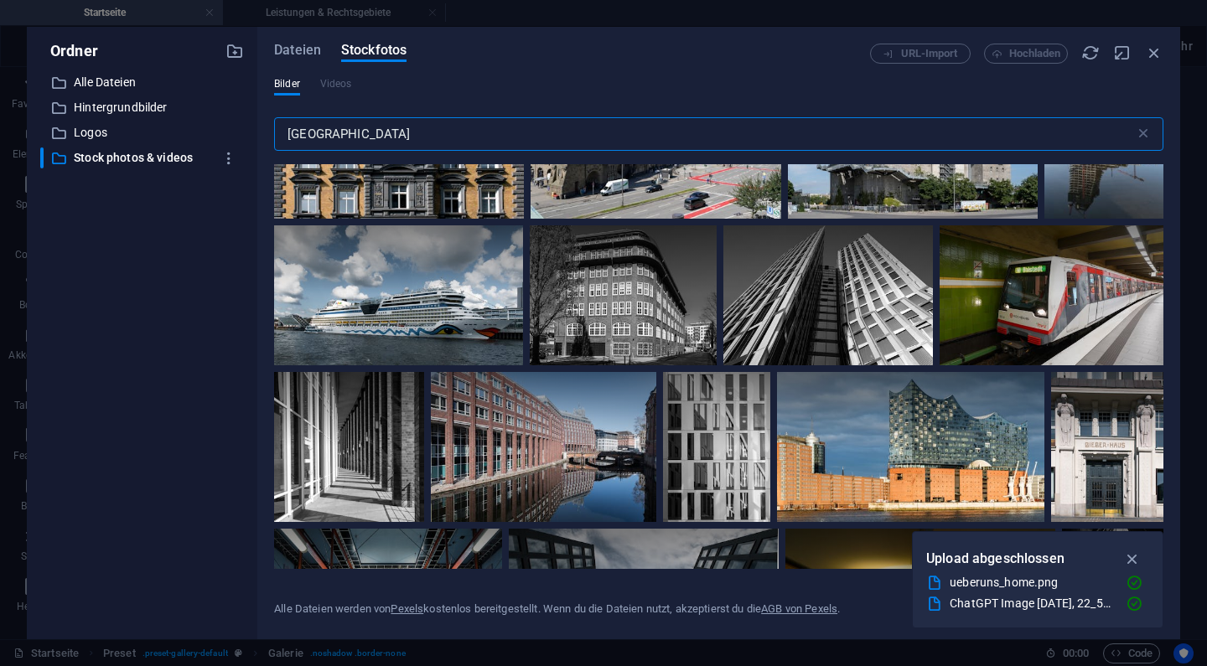
scroll to position [1054, 0]
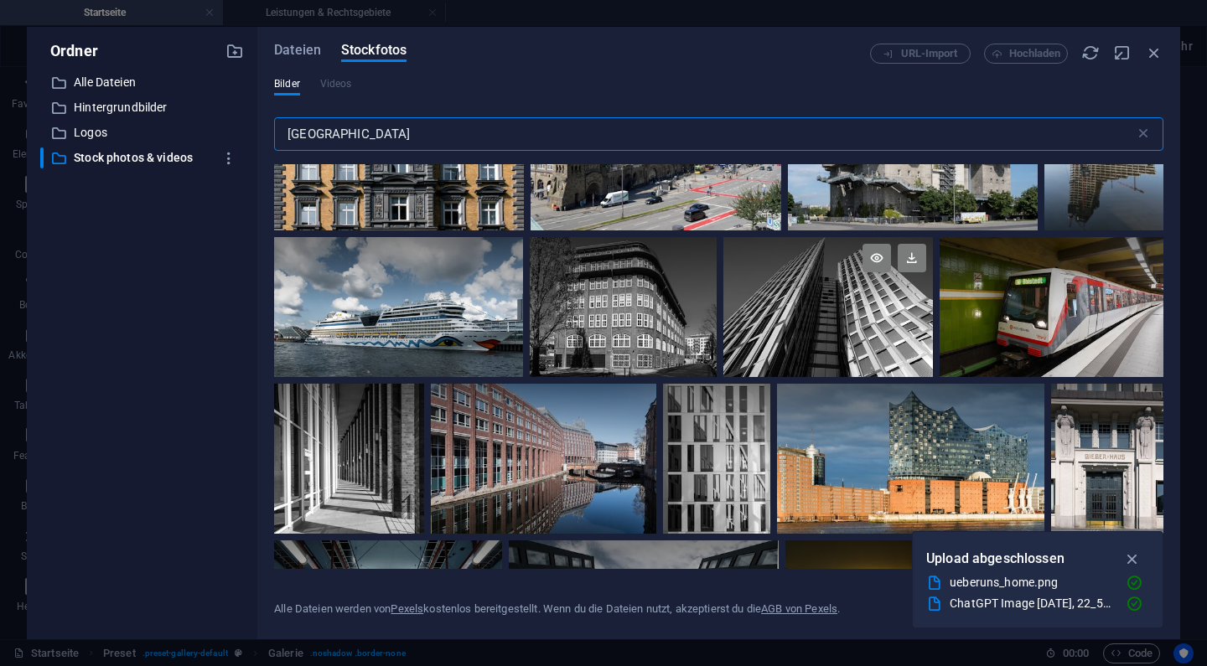
type input "[GEOGRAPHIC_DATA]"
click at [746, 298] on div at bounding box center [828, 272] width 210 height 70
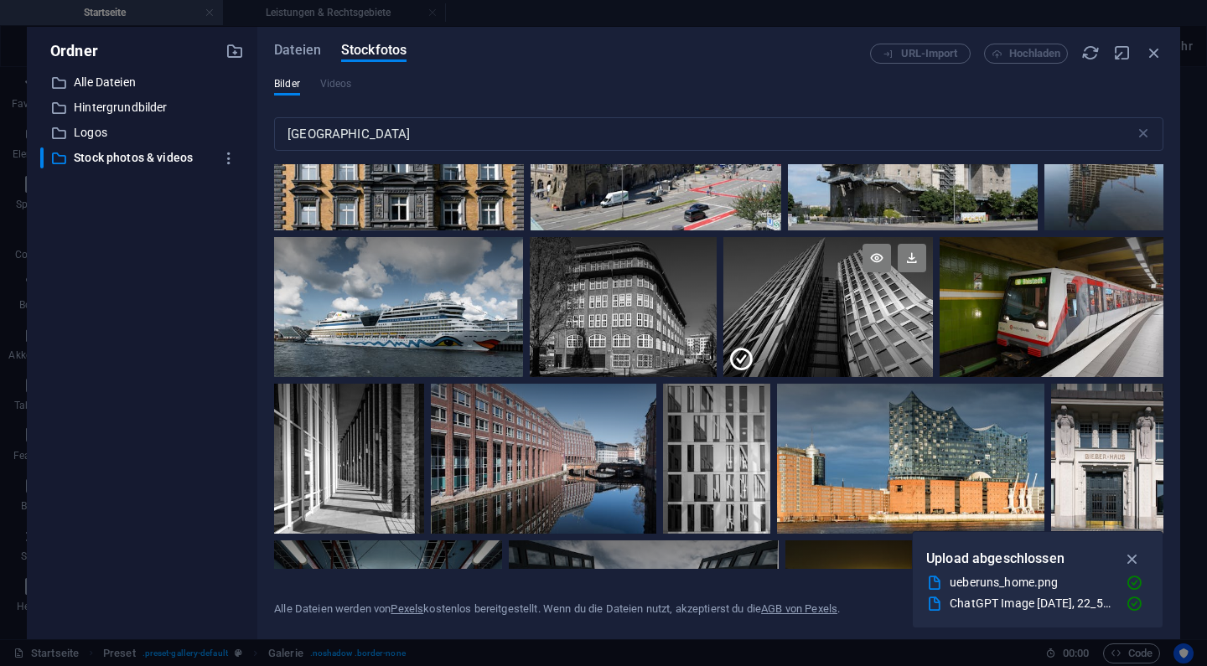
click at [746, 298] on div at bounding box center [828, 272] width 210 height 70
click at [344, 475] on div at bounding box center [349, 459] width 150 height 150
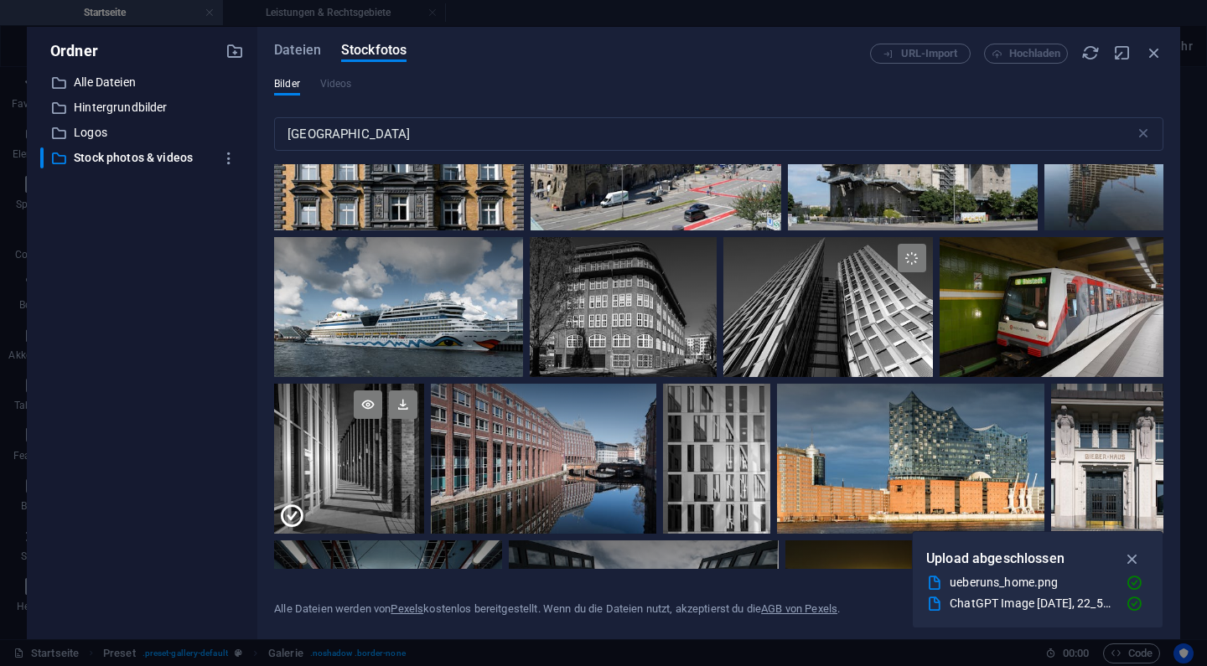
click at [344, 475] on div at bounding box center [349, 496] width 150 height 75
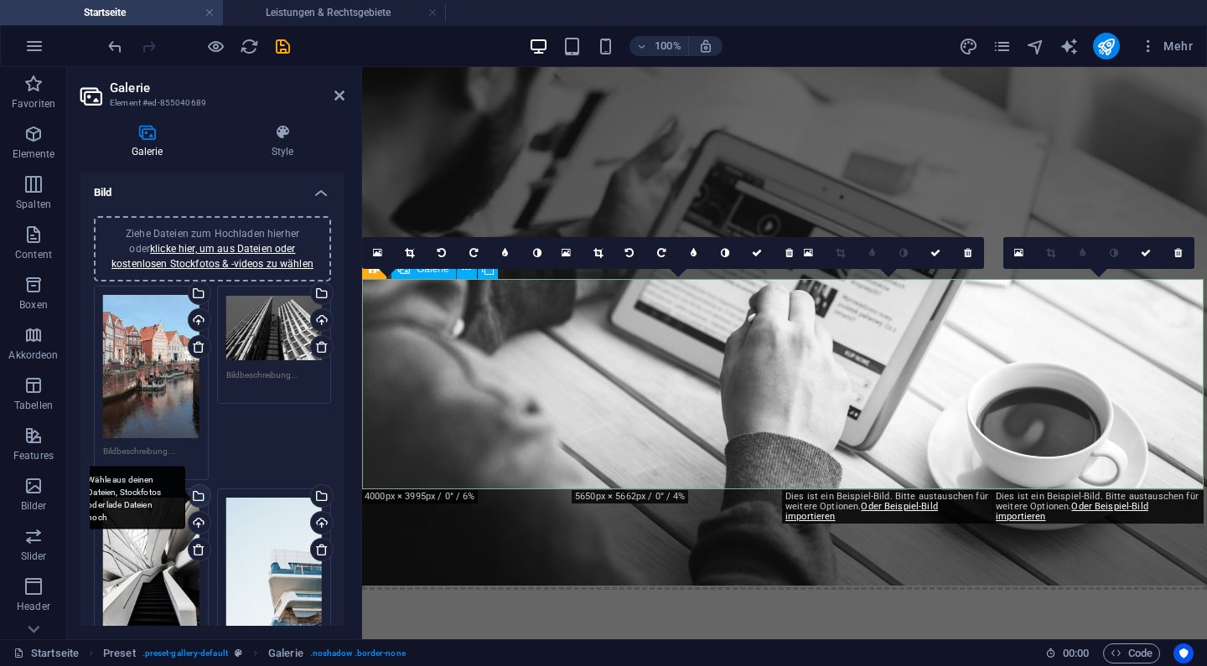
click at [197, 500] on div "Wähle aus deinen Dateien, Stockfotos oder lade Dateien hoch" at bounding box center [197, 497] width 25 height 25
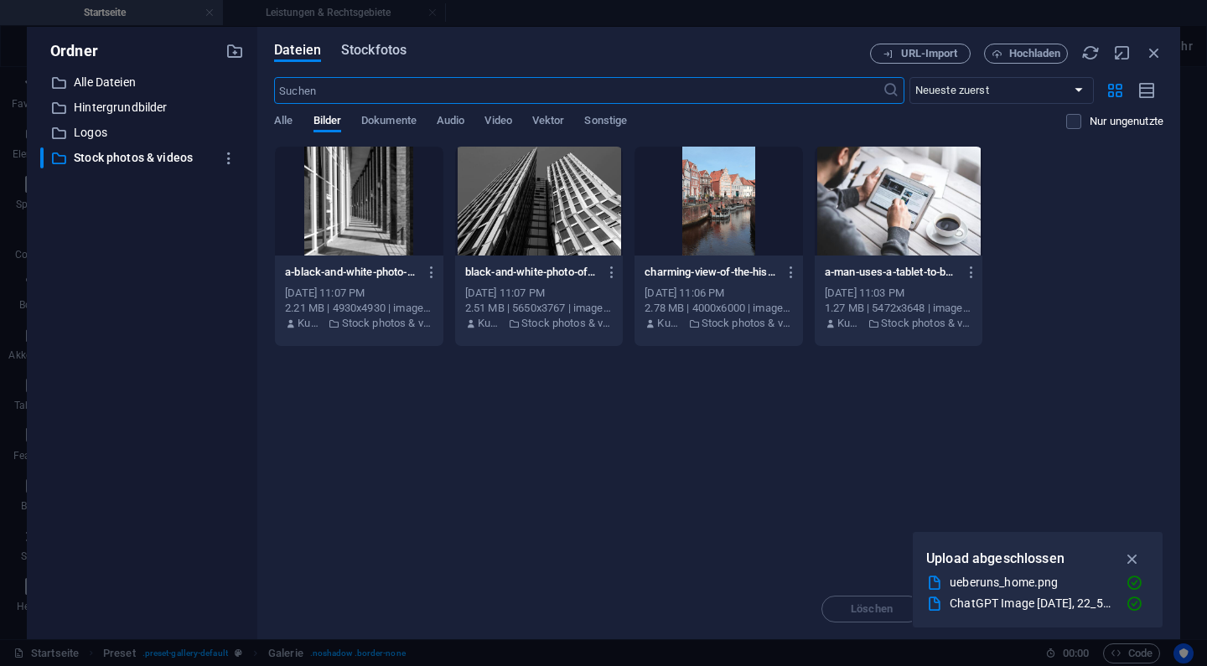
click at [371, 50] on span "Stockfotos" at bounding box center [373, 50] width 65 height 20
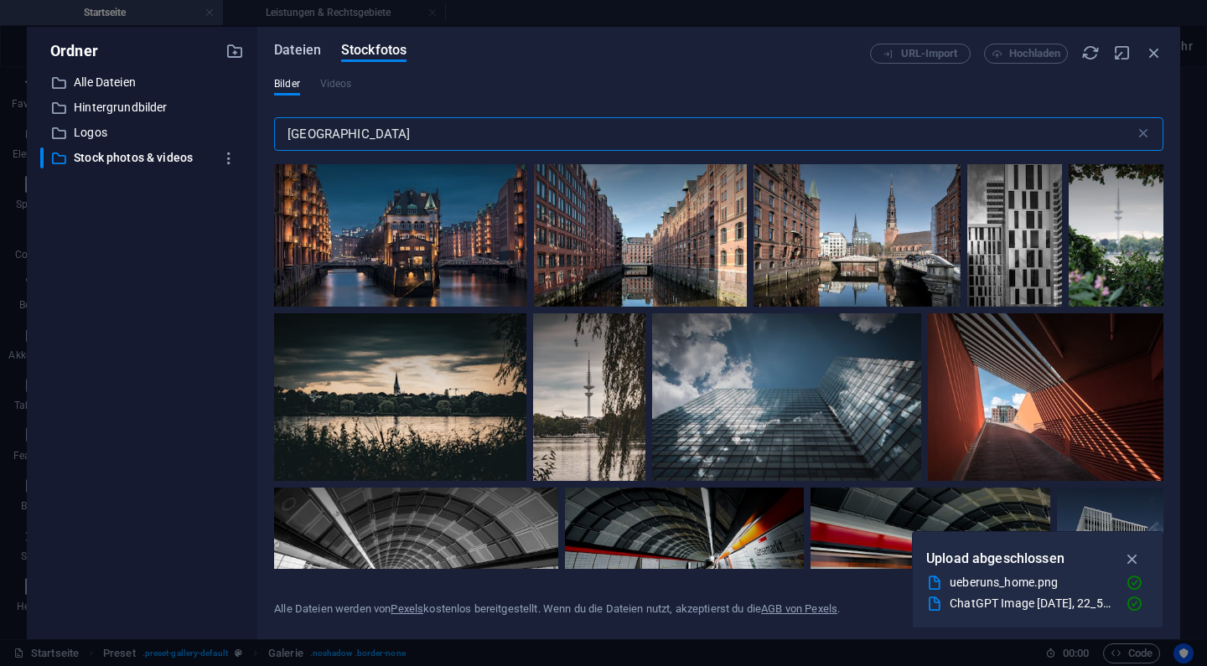
click at [314, 49] on span "Dateien" at bounding box center [297, 50] width 47 height 20
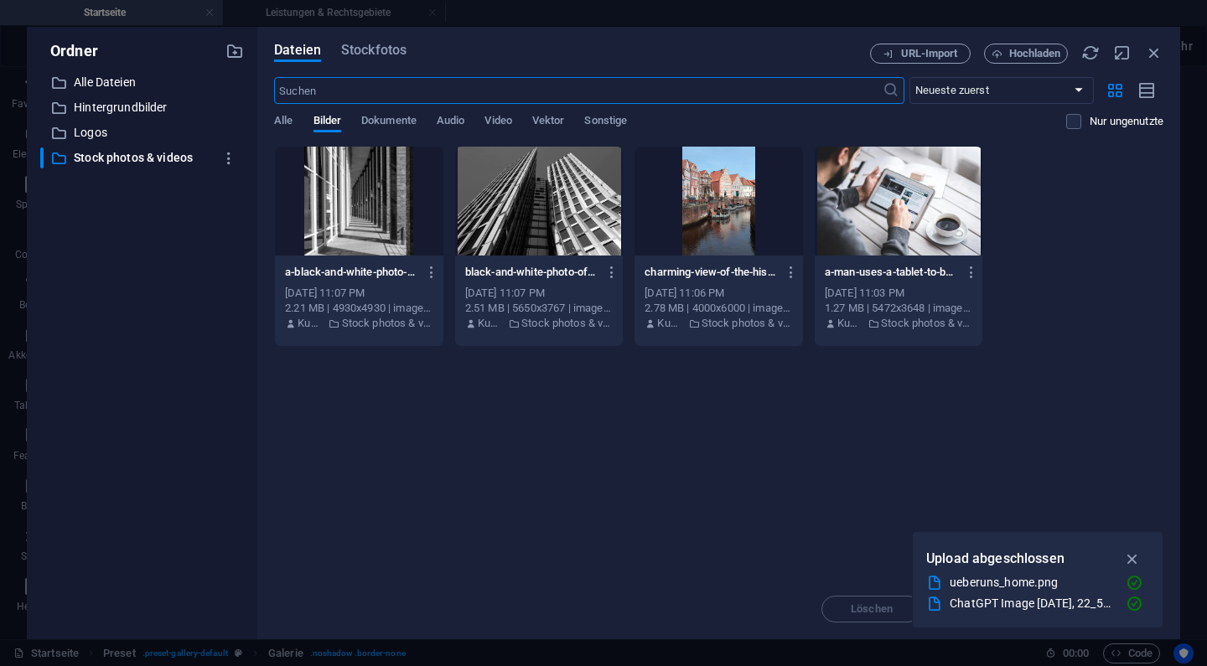
click at [365, 179] on div at bounding box center [359, 201] width 169 height 109
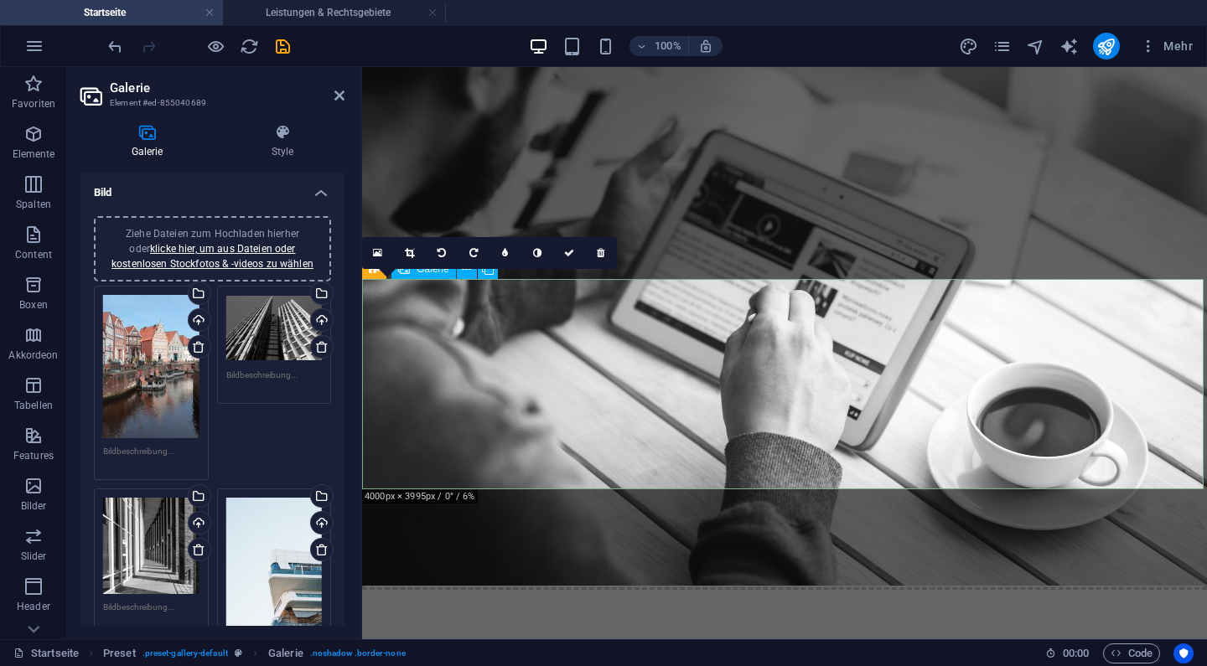
click at [207, 308] on div "Ziehe Dateien zum Hochladen hierher oder klicke hier, um aus Dateien oder koste…" at bounding box center [151, 384] width 123 height 204
click at [199, 301] on div "Wähle aus deinen Dateien, Stockfotos oder lade Dateien hoch" at bounding box center [197, 295] width 25 height 25
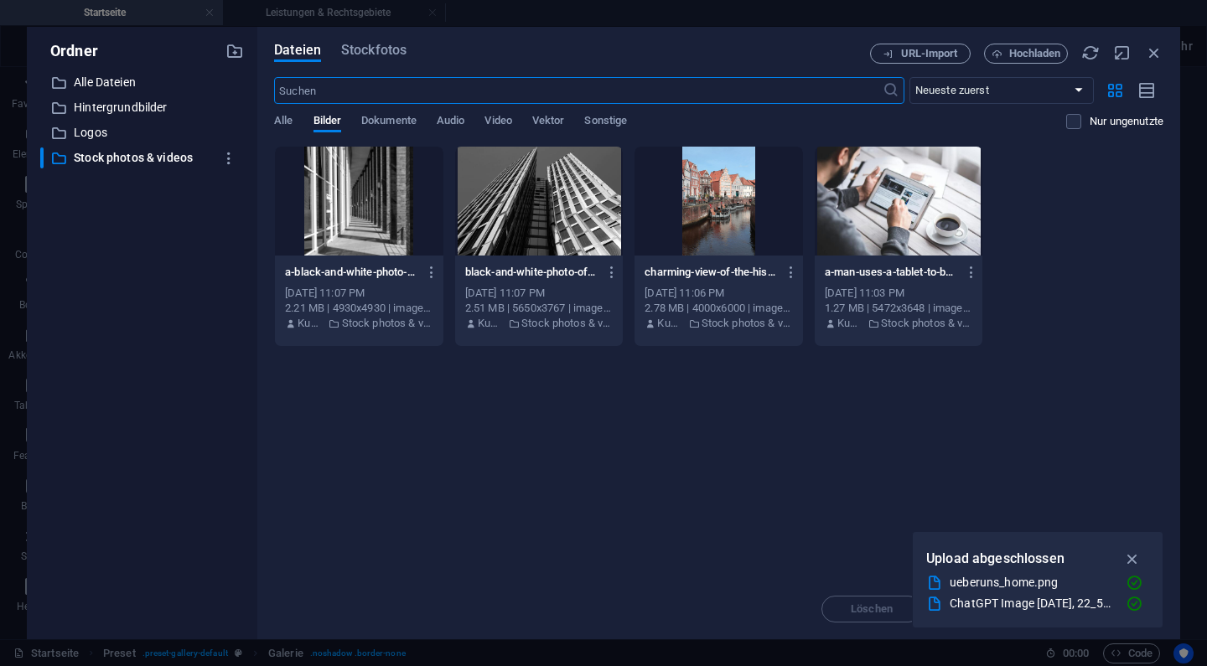
click at [692, 195] on div at bounding box center [719, 201] width 169 height 109
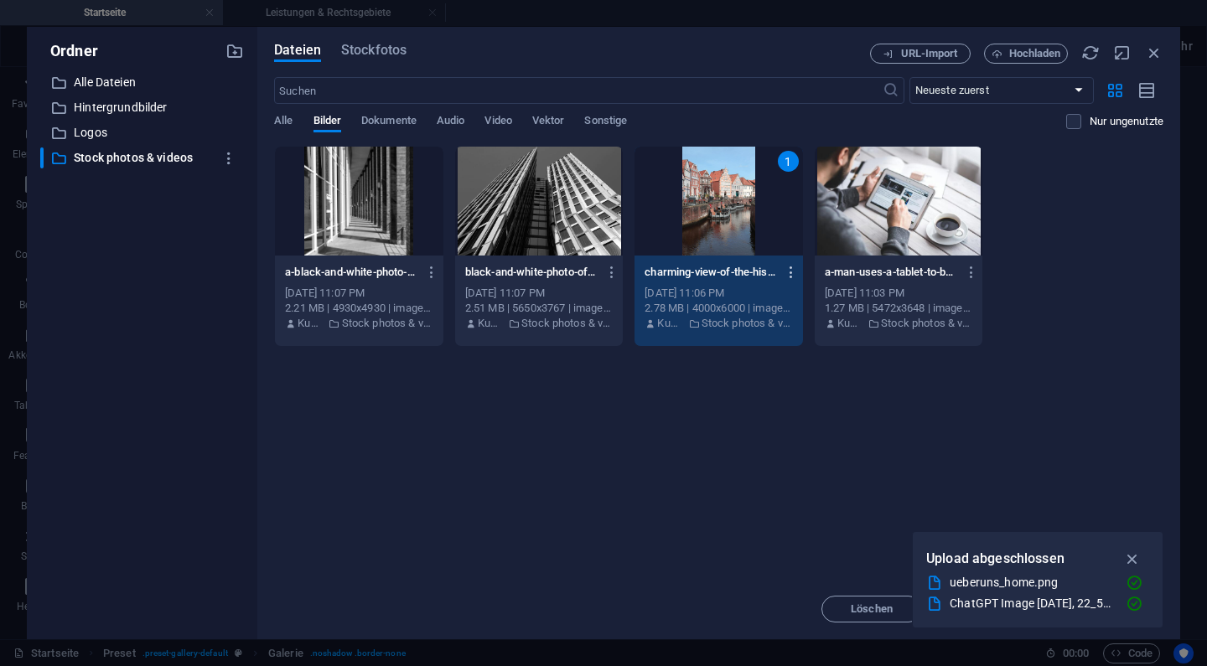
click at [796, 272] on icon "button" at bounding box center [792, 272] width 16 height 15
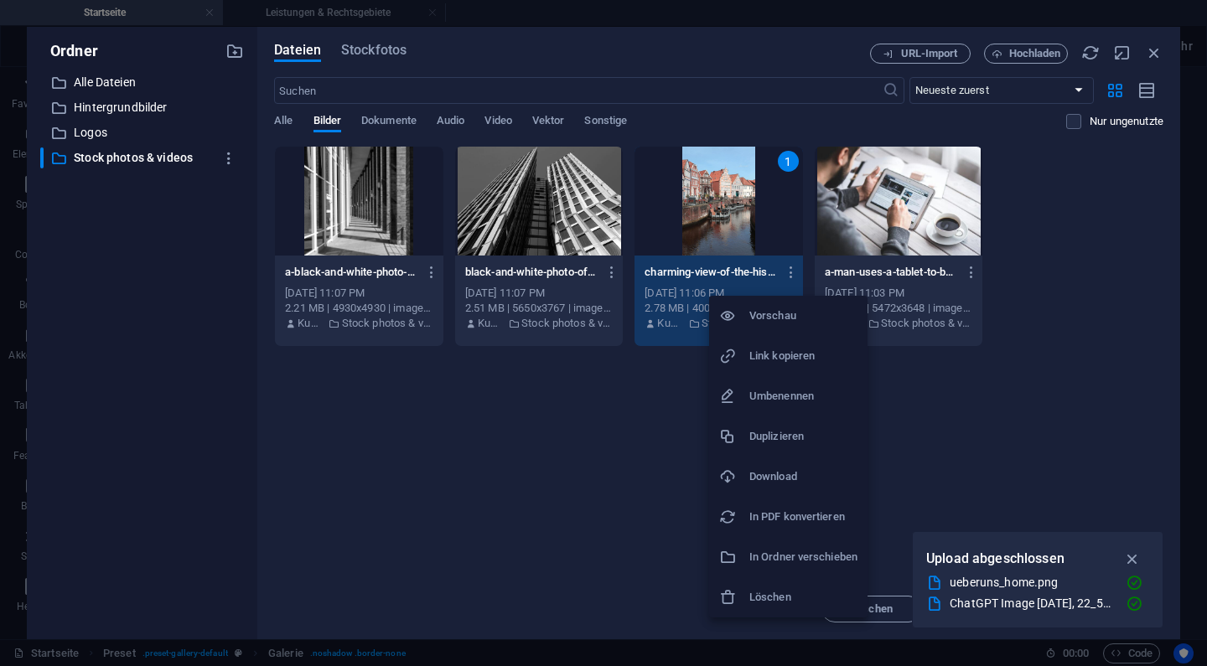
click at [915, 423] on div at bounding box center [603, 333] width 1207 height 666
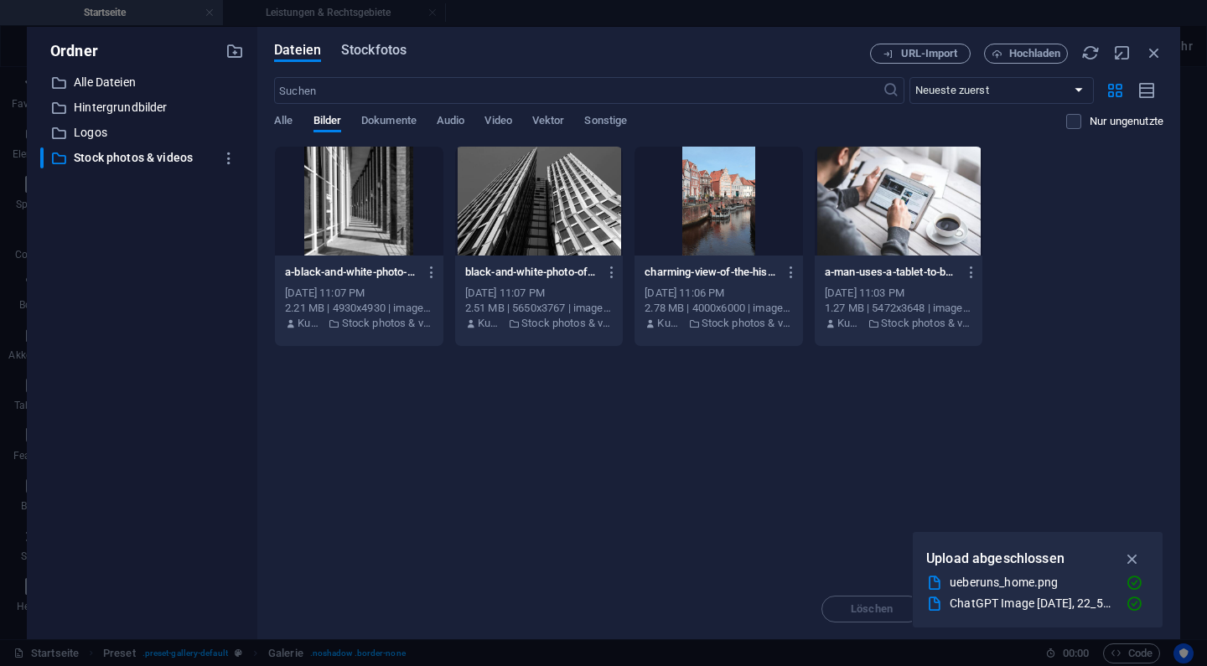
click at [401, 46] on span "Stockfotos" at bounding box center [373, 50] width 65 height 20
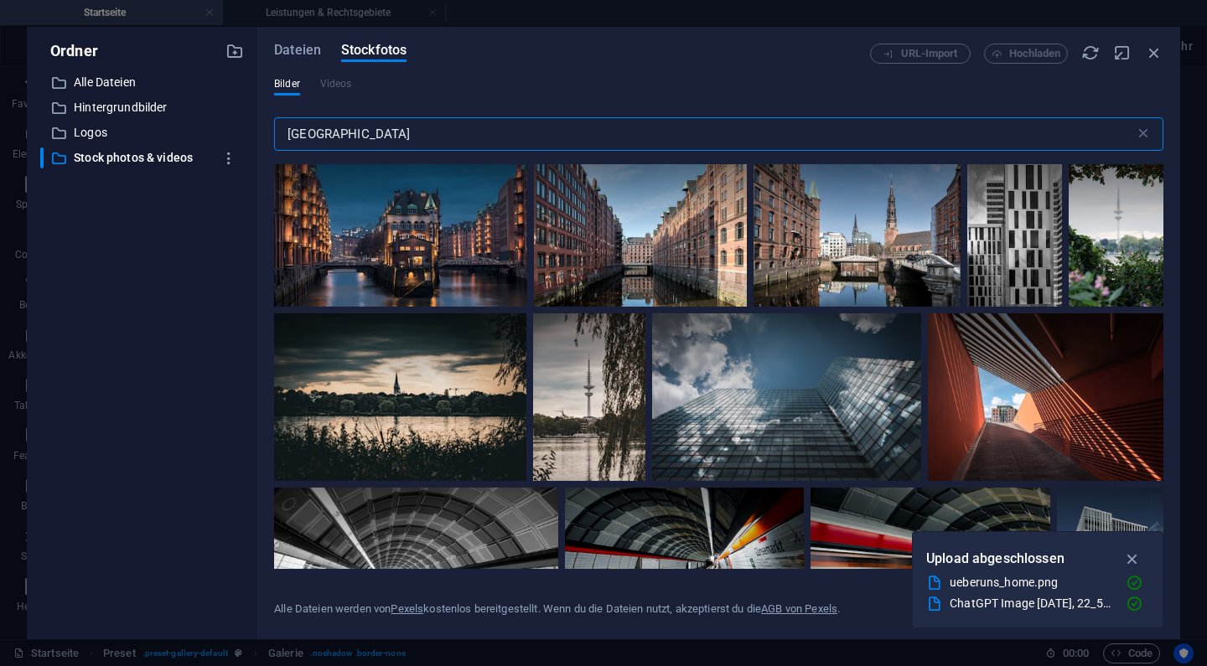
click at [393, 148] on input "[GEOGRAPHIC_DATA]" at bounding box center [704, 134] width 861 height 34
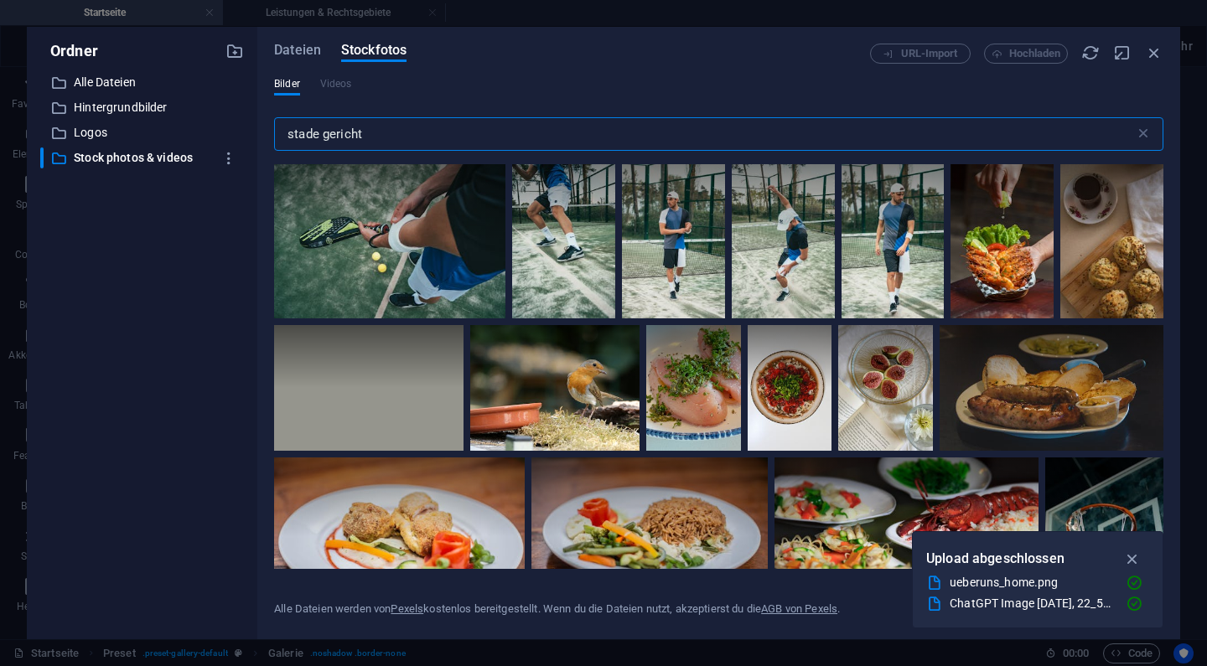
click at [418, 146] on input "stade gericht" at bounding box center [704, 134] width 861 height 34
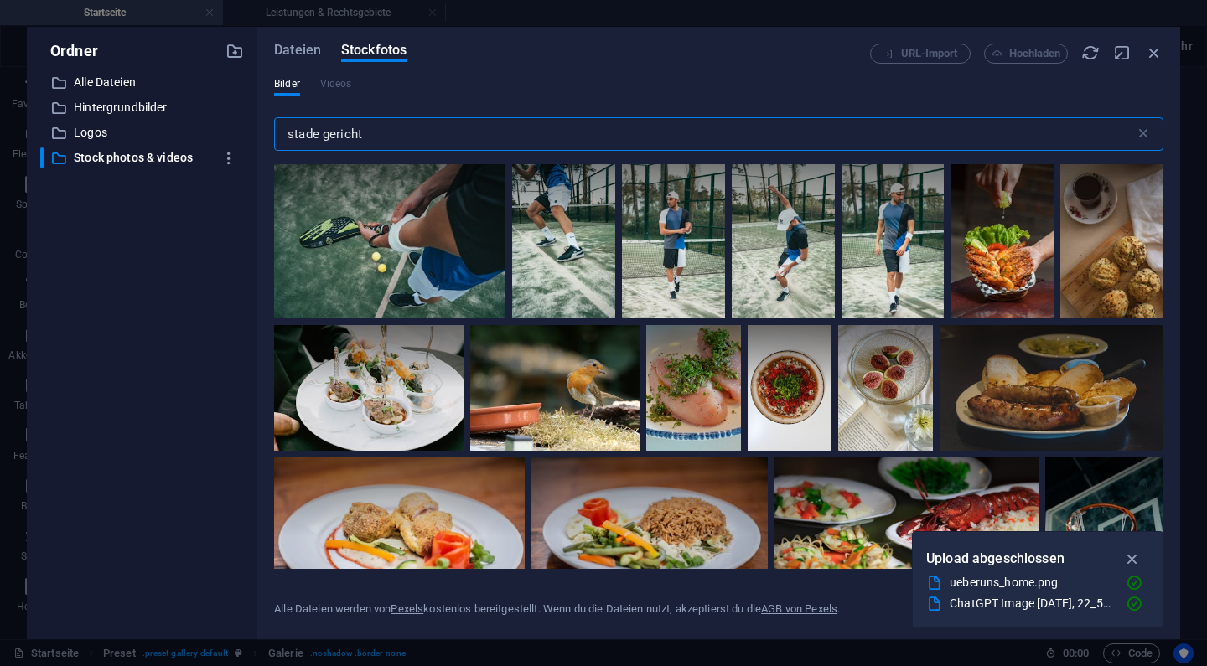
click at [418, 146] on input "stade gericht" at bounding box center [704, 134] width 861 height 34
type input "g"
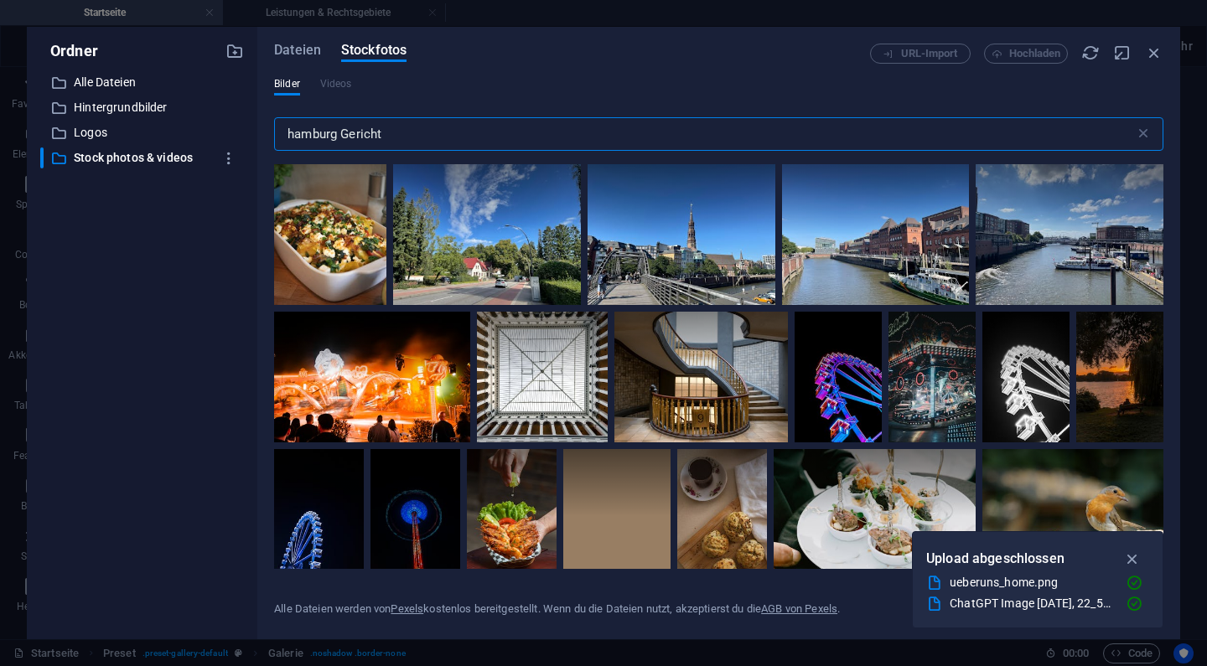
drag, startPoint x: 399, startPoint y: 143, endPoint x: 456, endPoint y: 90, distance: 77.7
click at [456, 90] on div "Bilder Videos" at bounding box center [718, 93] width 889 height 32
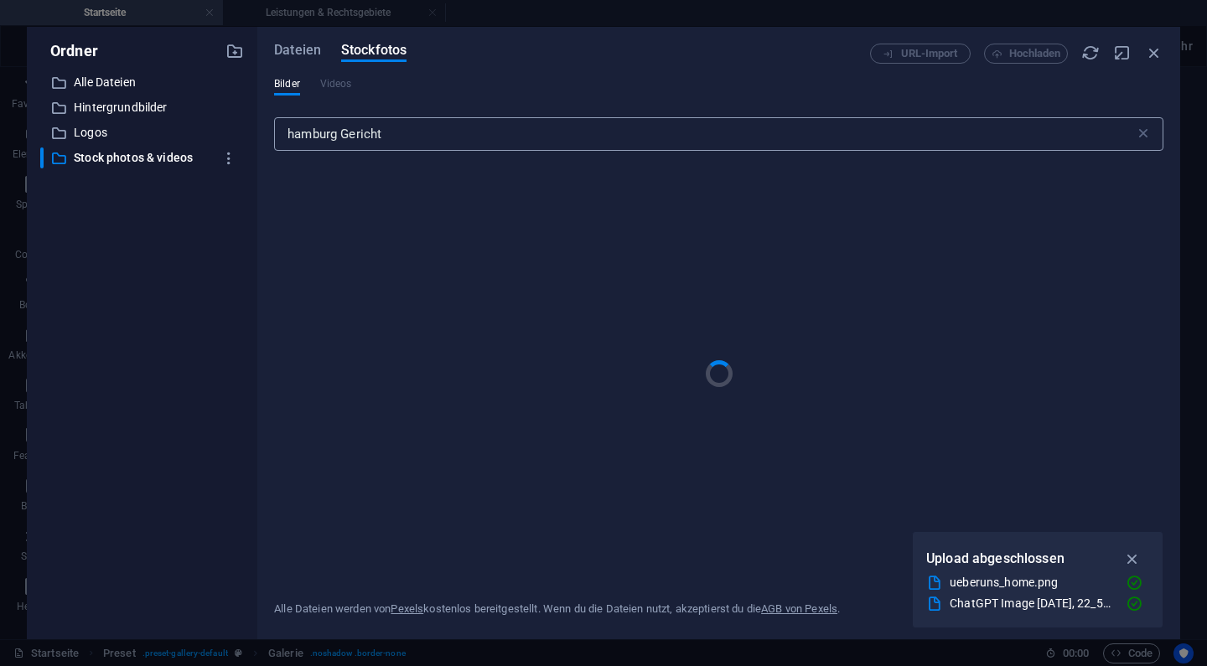
click at [438, 119] on input "hamburg Gericht" at bounding box center [704, 134] width 861 height 34
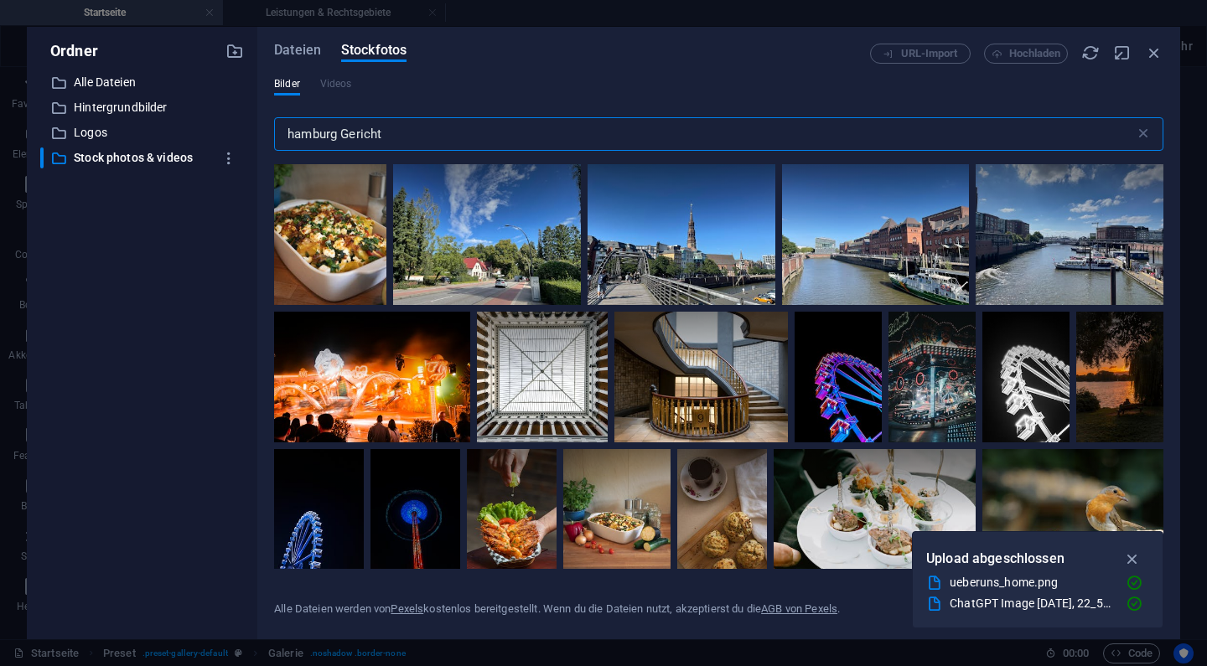
click at [438, 119] on input "hamburg Gericht" at bounding box center [704, 134] width 861 height 34
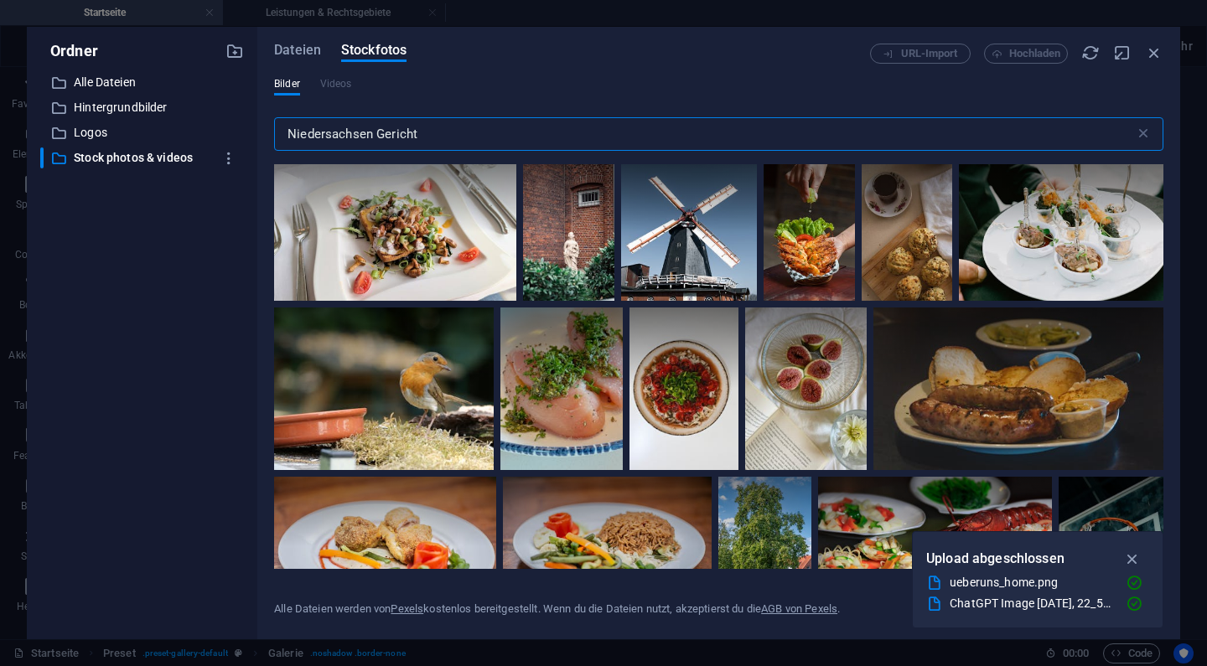
drag, startPoint x: 438, startPoint y: 119, endPoint x: 405, endPoint y: 130, distance: 35.3
click at [405, 130] on input "Niedersachsen Gericht" at bounding box center [704, 134] width 861 height 34
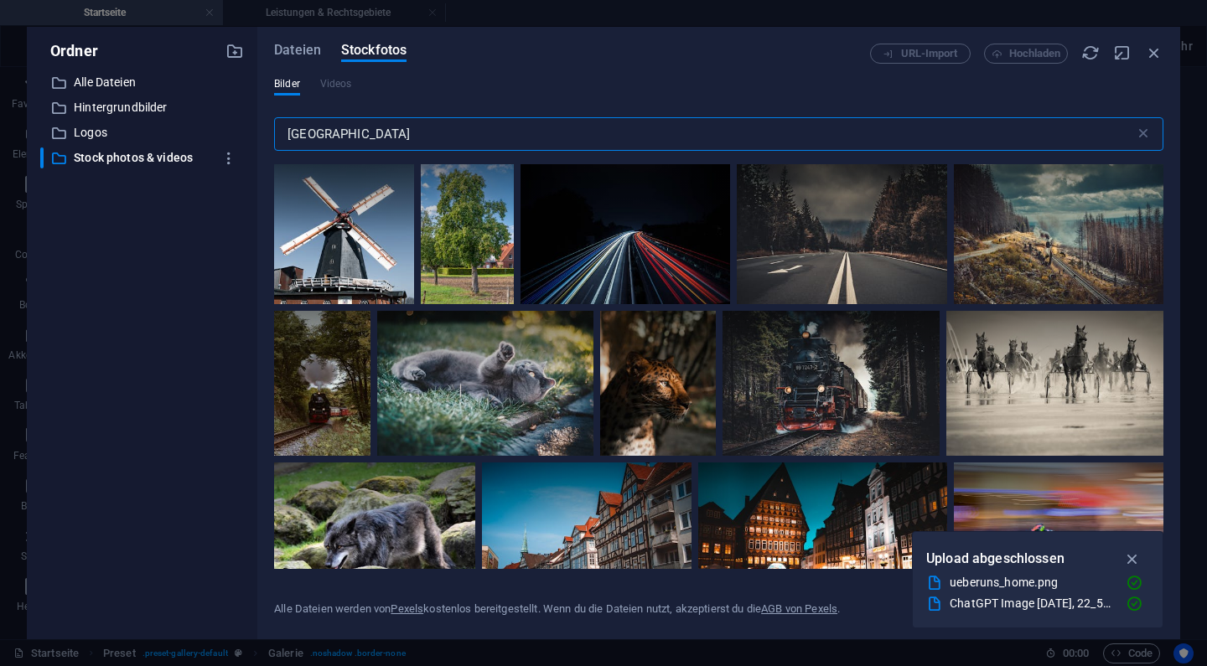
click at [434, 131] on input "[GEOGRAPHIC_DATA]" at bounding box center [704, 134] width 861 height 34
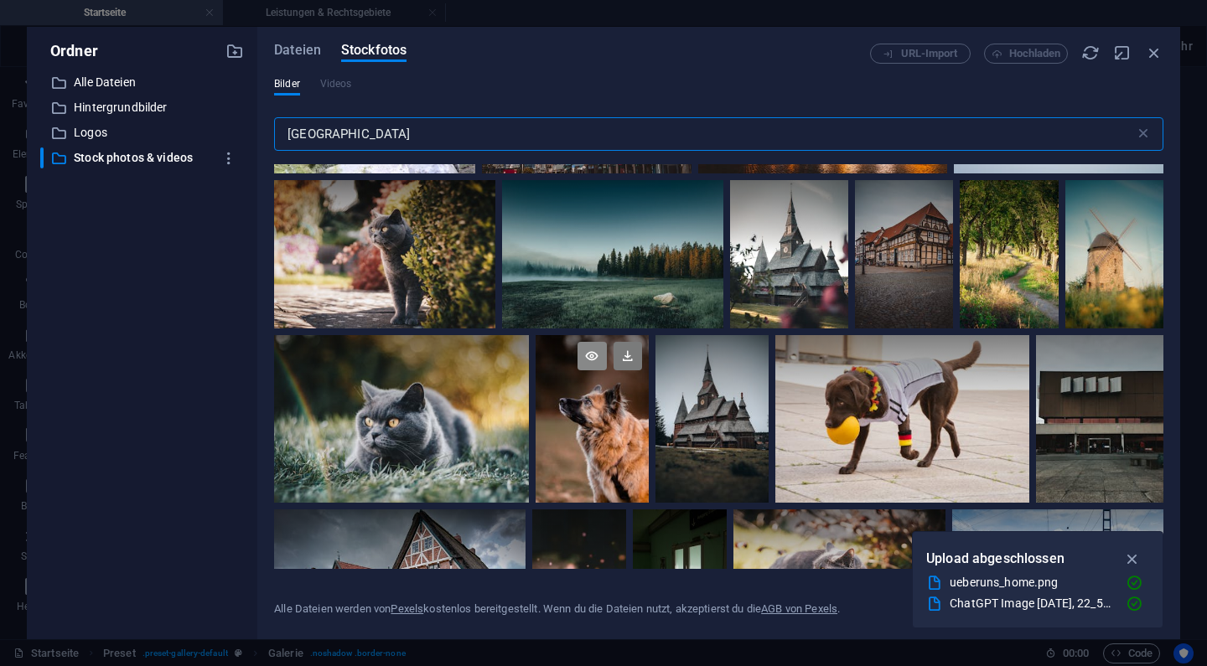
scroll to position [423, 0]
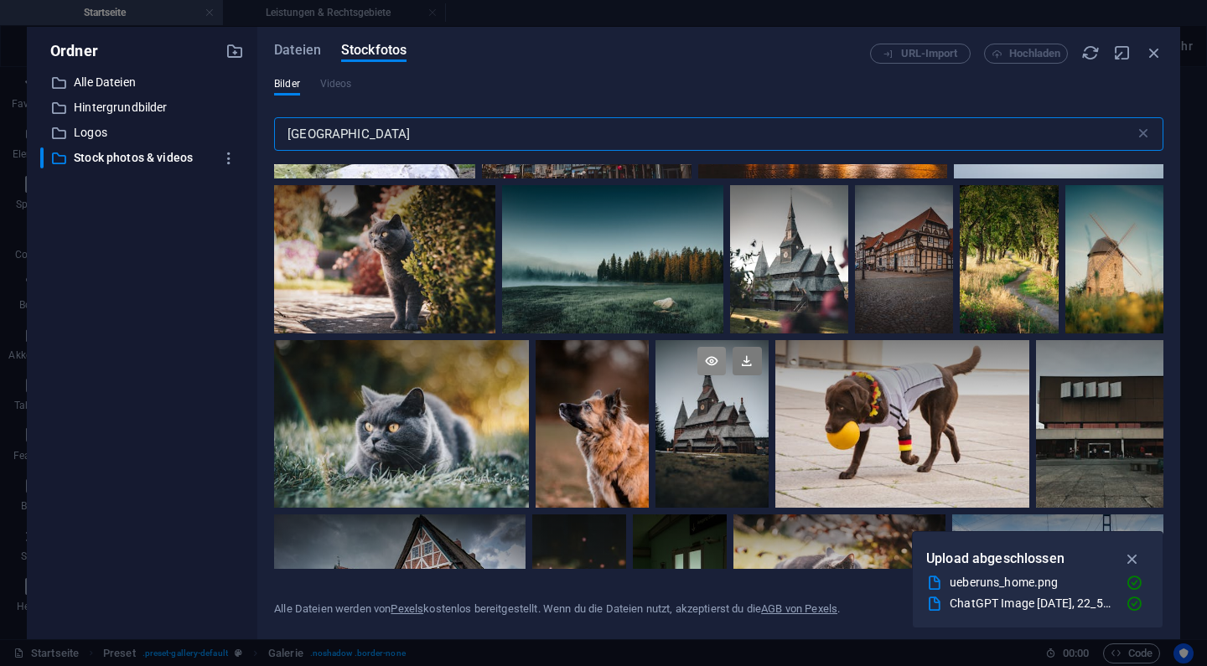
type input "[GEOGRAPHIC_DATA]"
click at [718, 371] on icon at bounding box center [711, 361] width 29 height 29
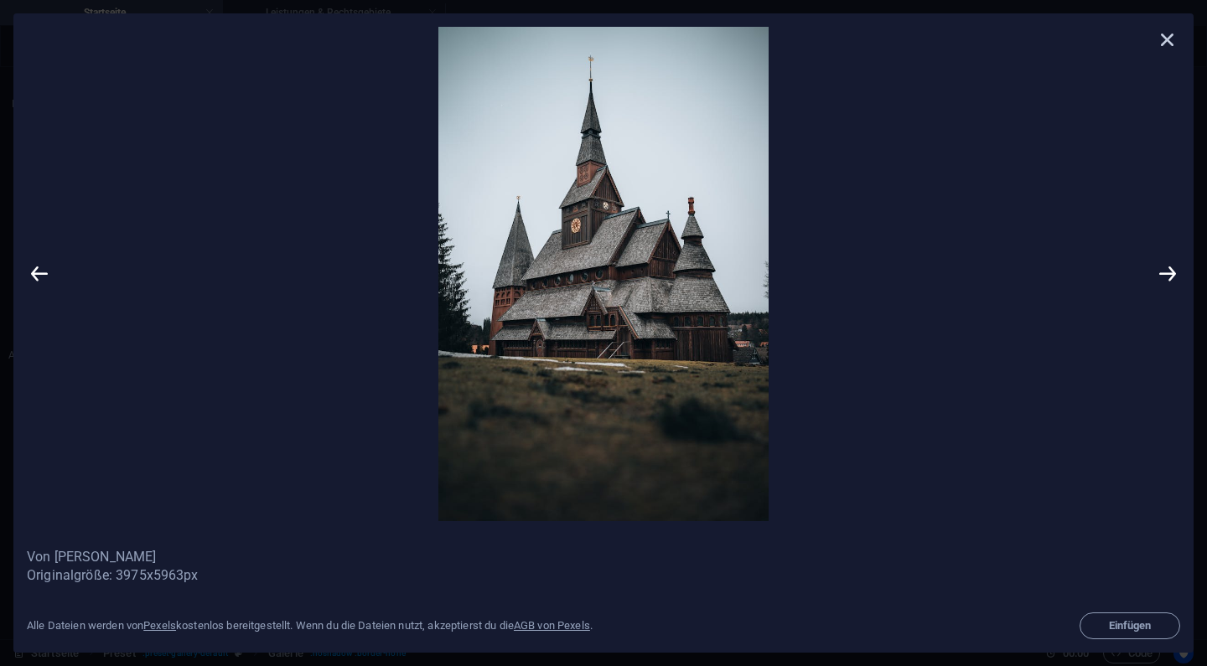
click at [1160, 35] on icon at bounding box center [1167, 39] width 25 height 25
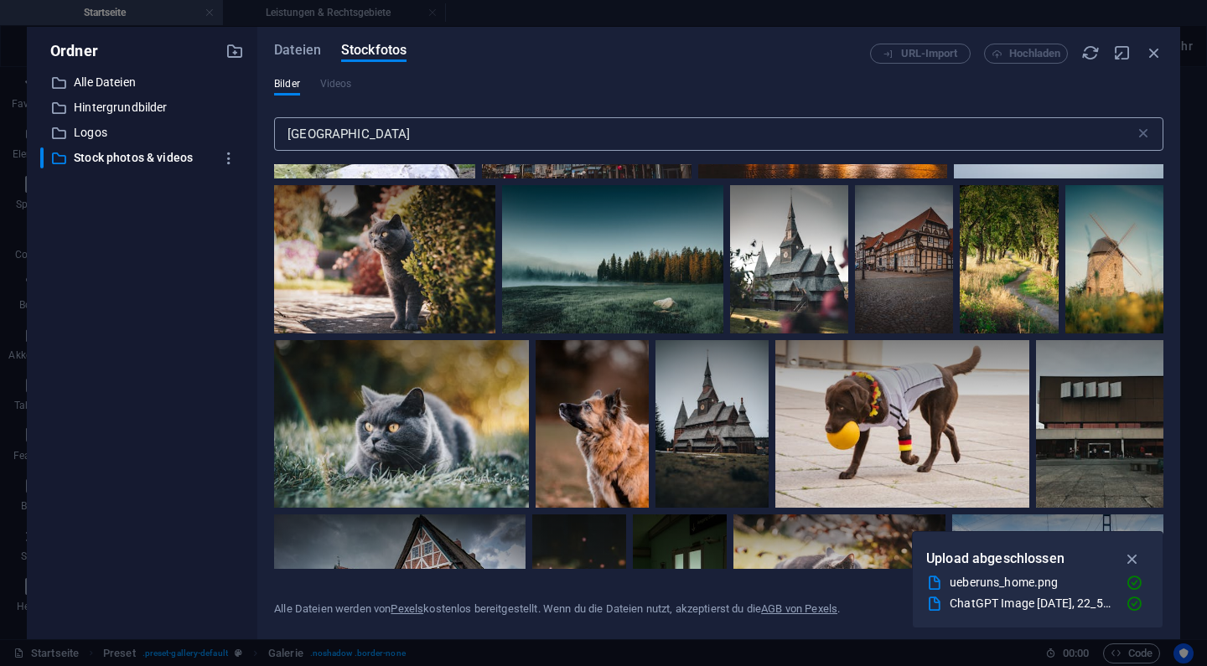
click at [329, 133] on input "[GEOGRAPHIC_DATA]" at bounding box center [704, 134] width 861 height 34
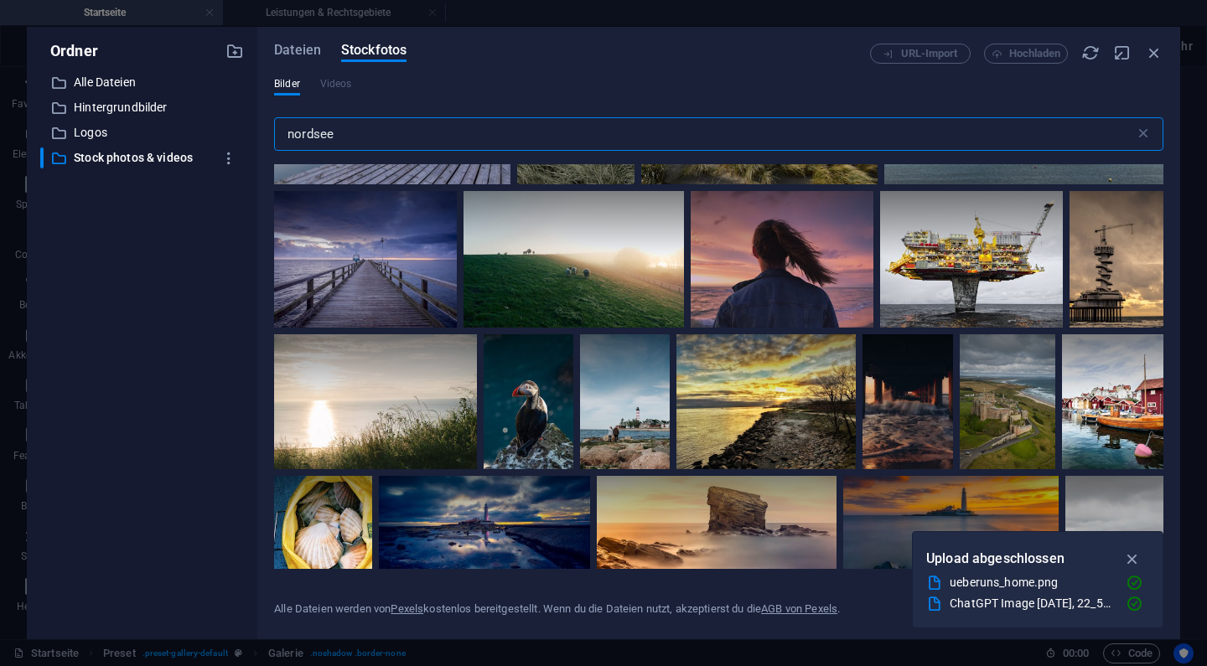
scroll to position [1157, 0]
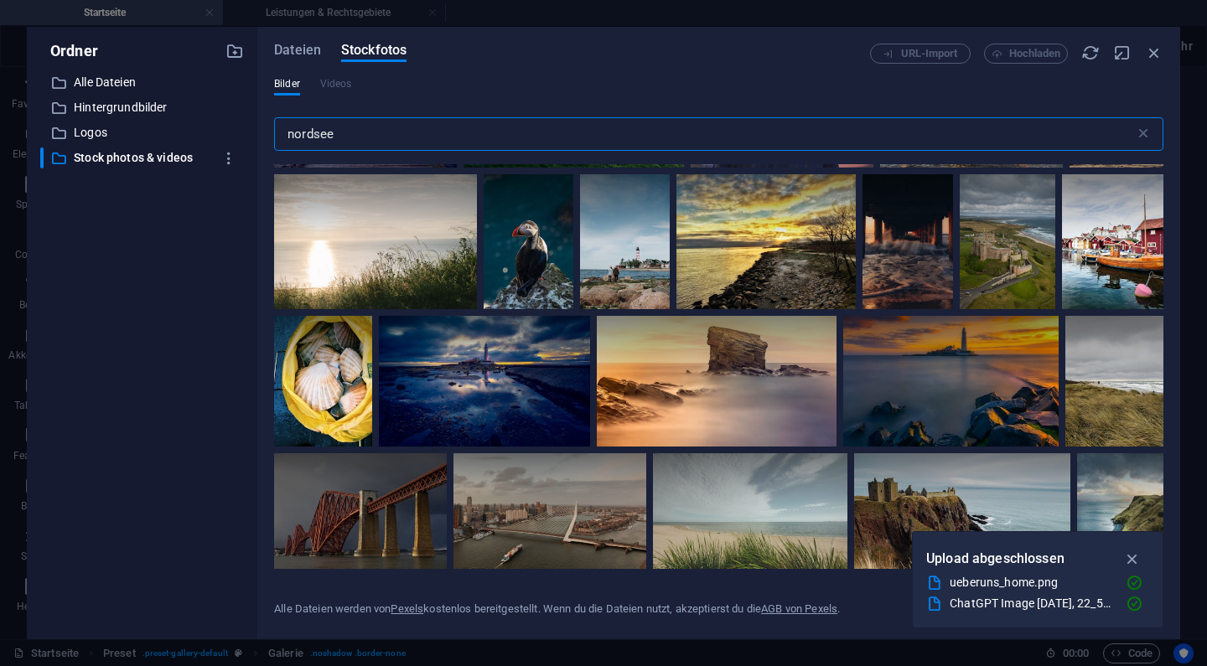
click at [383, 134] on input "nordsee" at bounding box center [704, 134] width 861 height 34
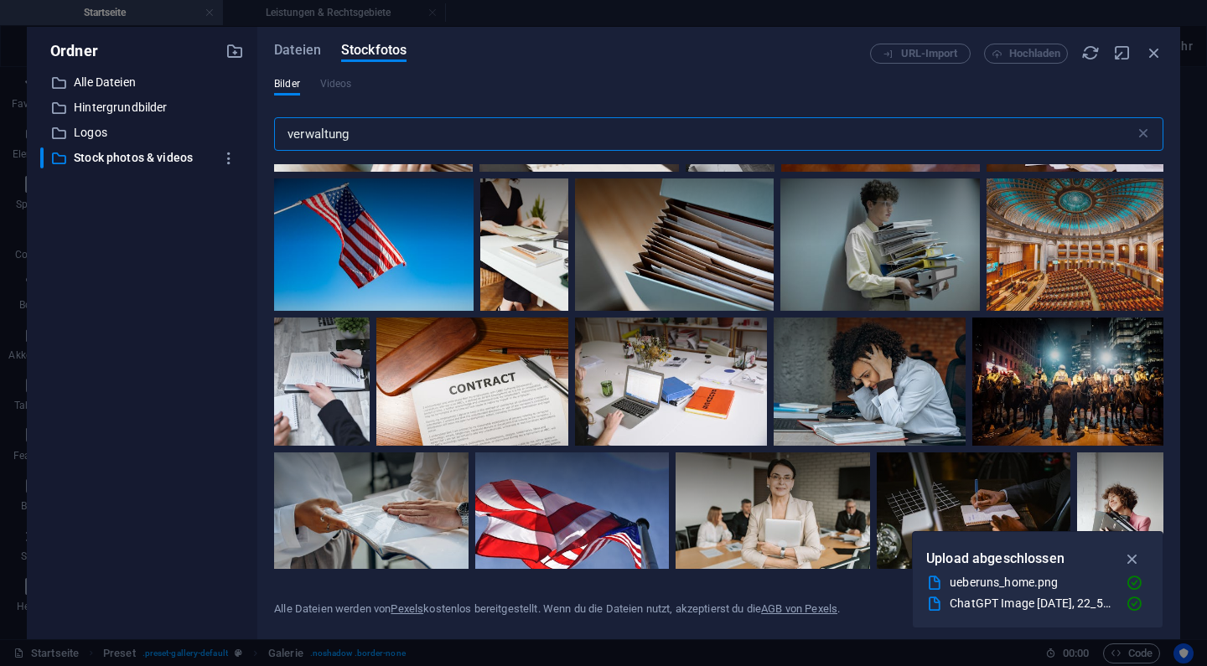
scroll to position [880, 0]
click at [539, 148] on input "verwaltung" at bounding box center [704, 134] width 861 height 34
click at [560, 95] on div "Bilder Videos" at bounding box center [718, 93] width 889 height 32
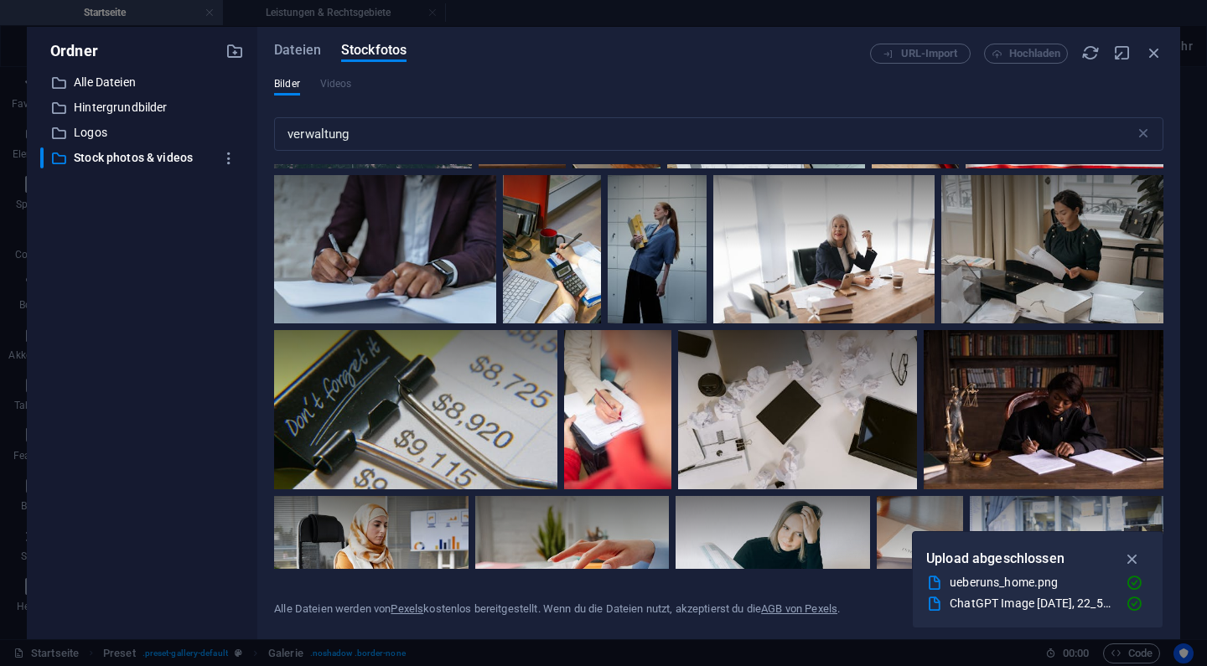
scroll to position [2840, 0]
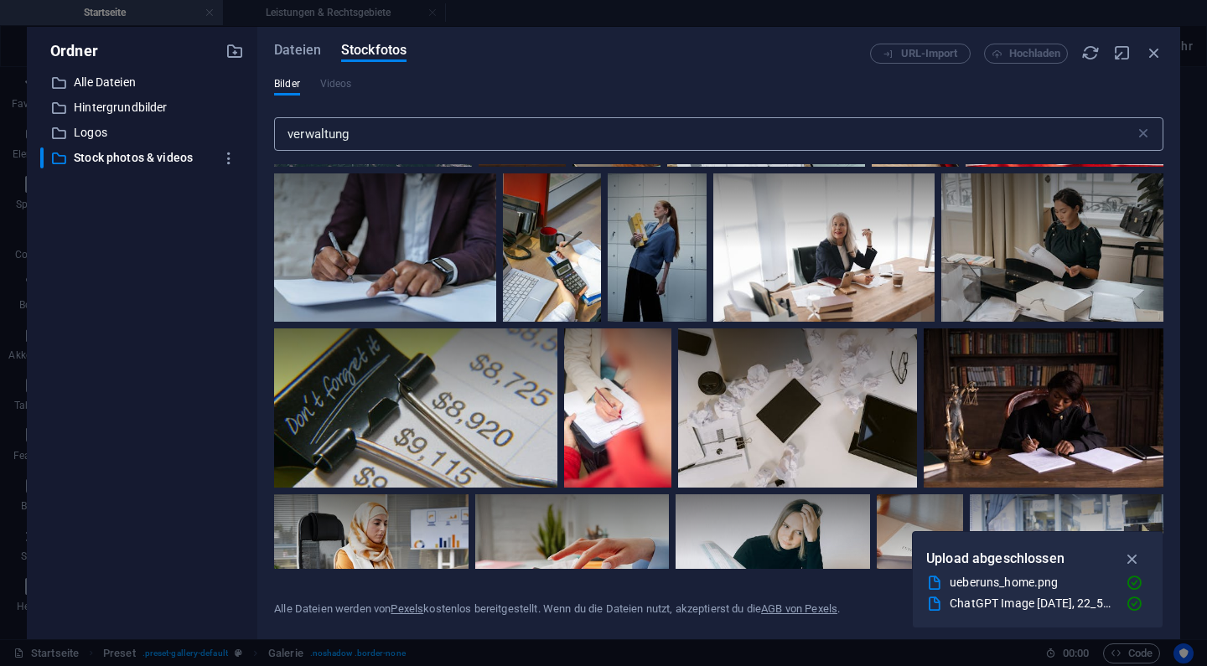
click at [479, 128] on input "verwaltung" at bounding box center [704, 134] width 861 height 34
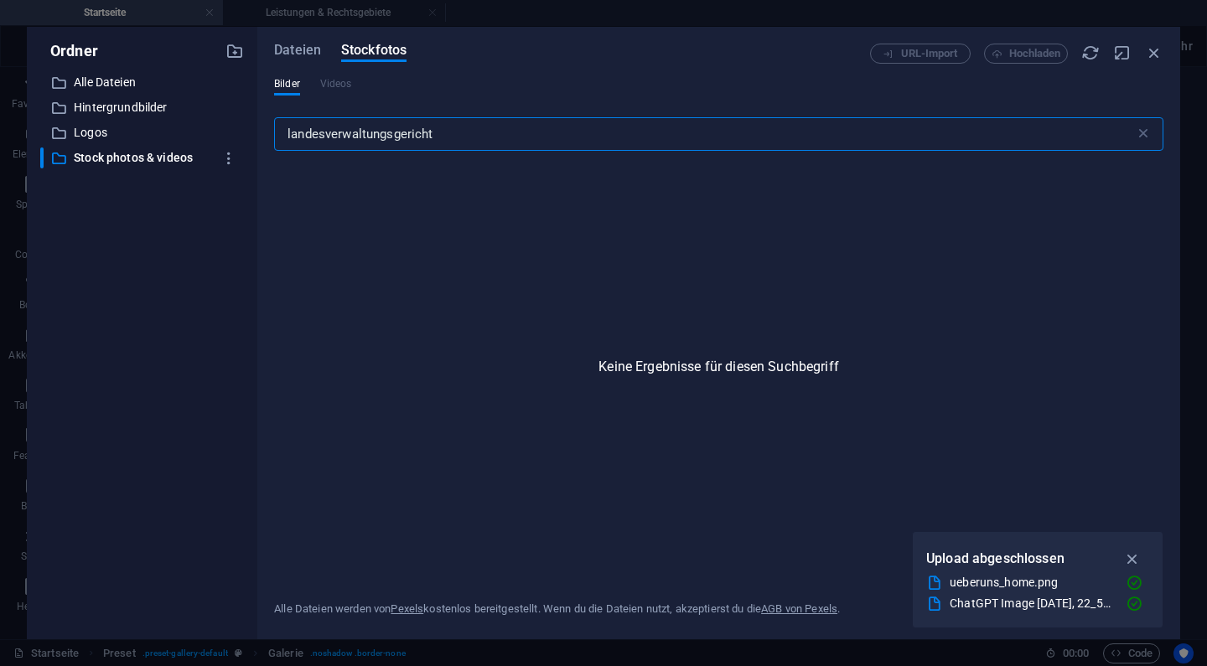
click at [458, 137] on input "landesverwaltungsgericht" at bounding box center [704, 134] width 861 height 34
type input "b"
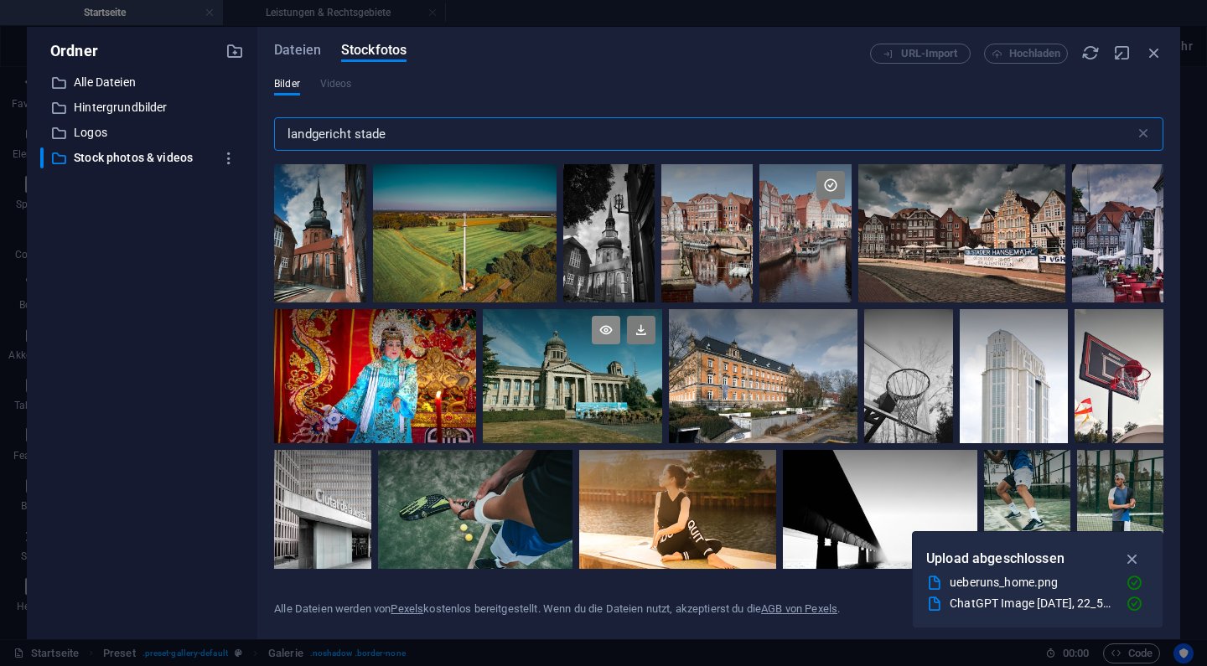
click at [600, 325] on icon at bounding box center [606, 330] width 29 height 29
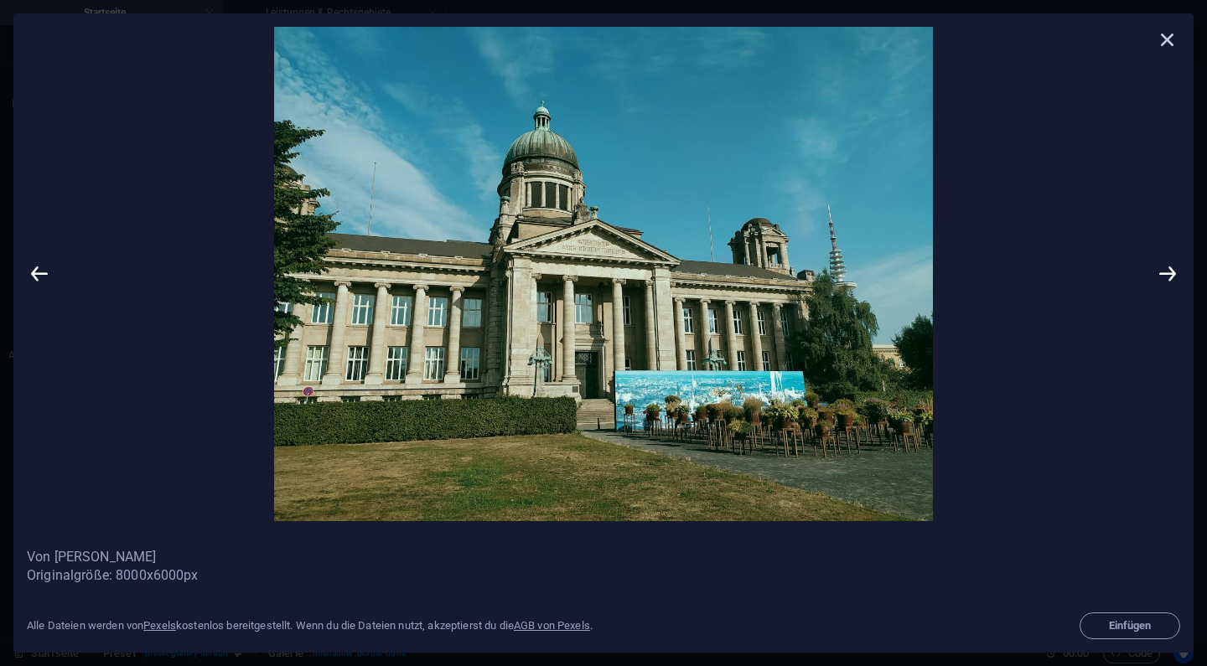
click at [1172, 35] on icon at bounding box center [1167, 39] width 25 height 25
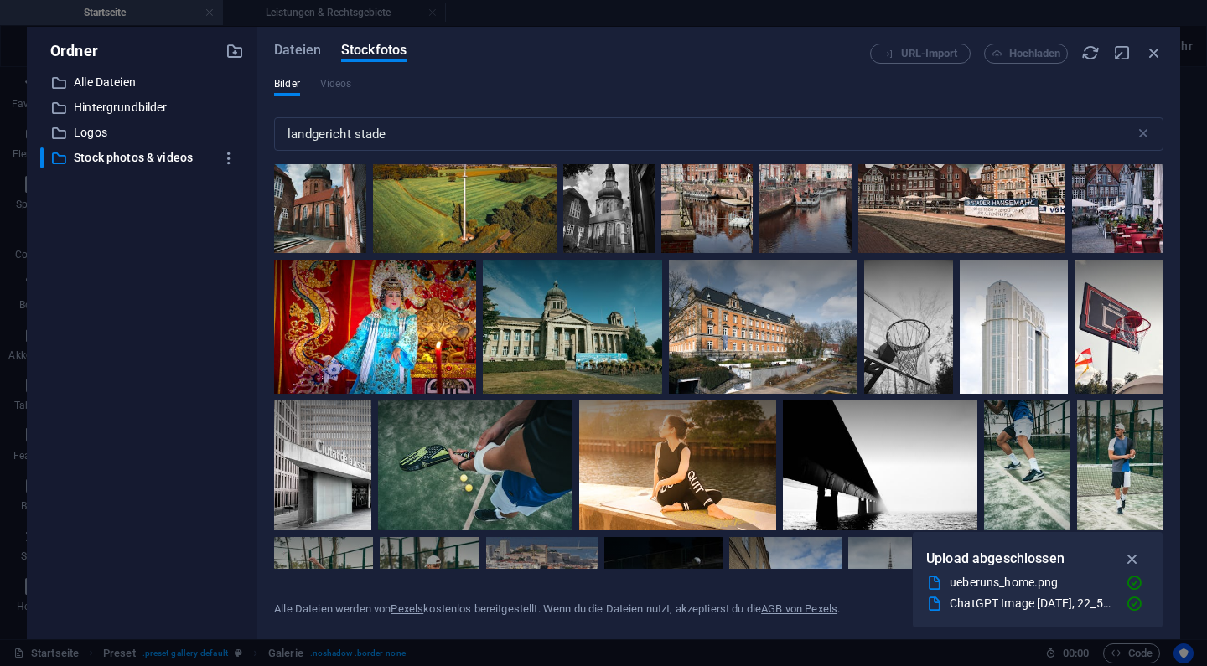
scroll to position [0, 0]
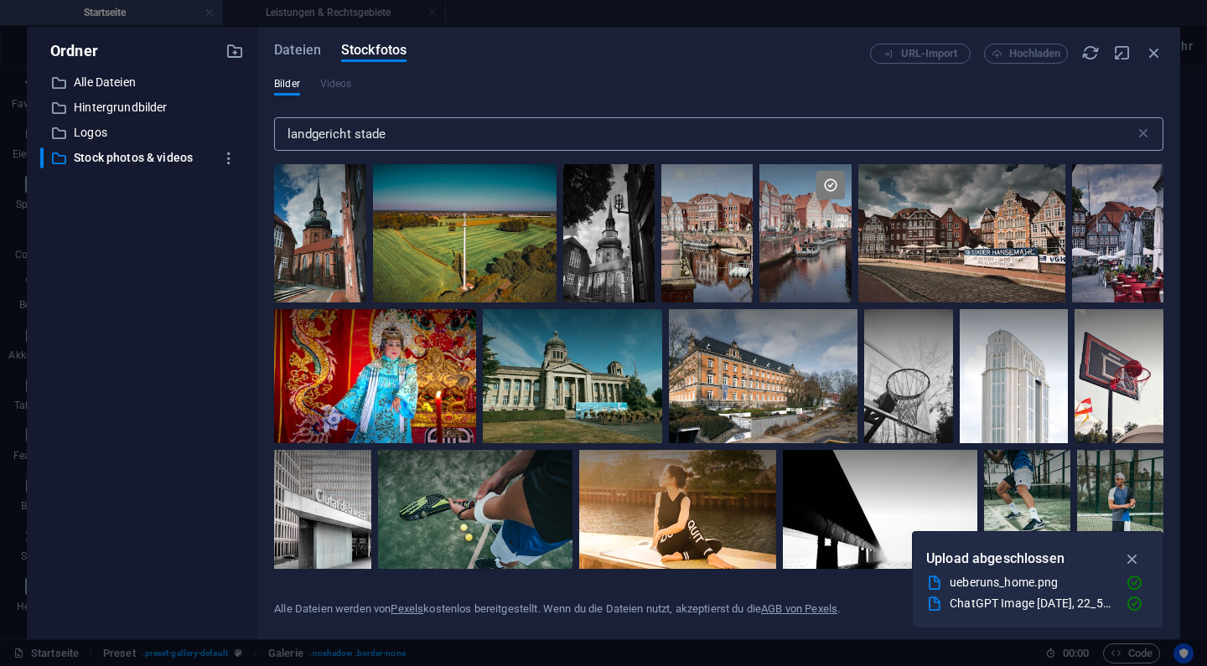
click at [334, 136] on input "landgericht stade" at bounding box center [704, 134] width 861 height 34
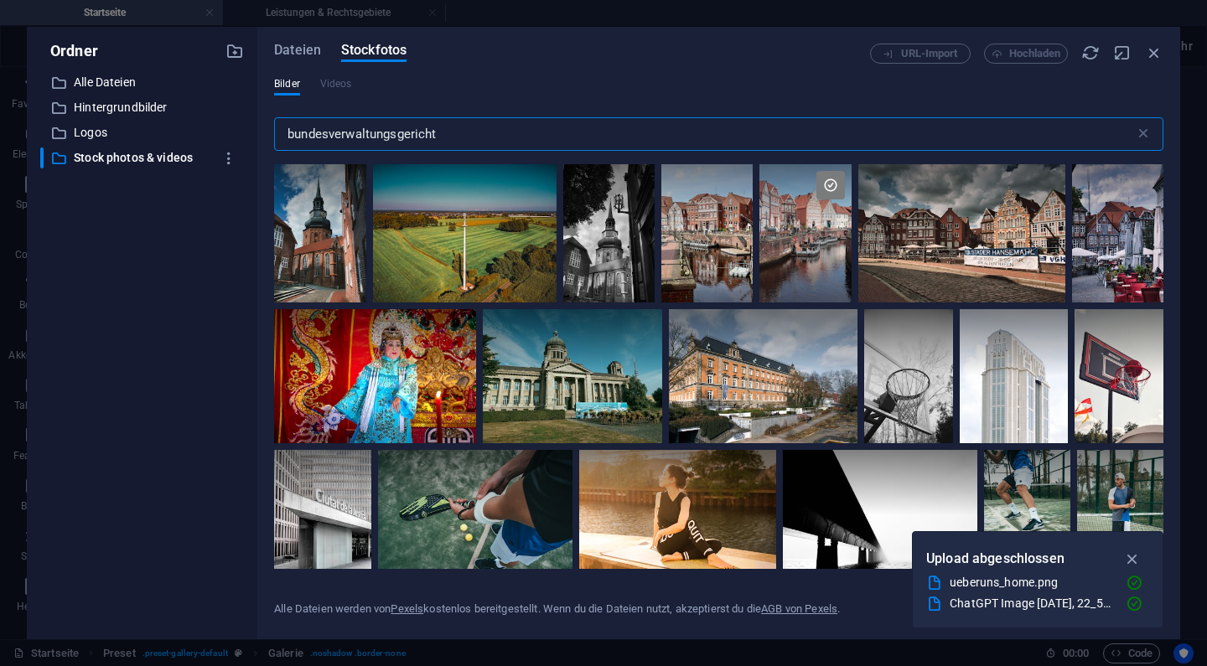
type input "bundesverwaltungsgericht"
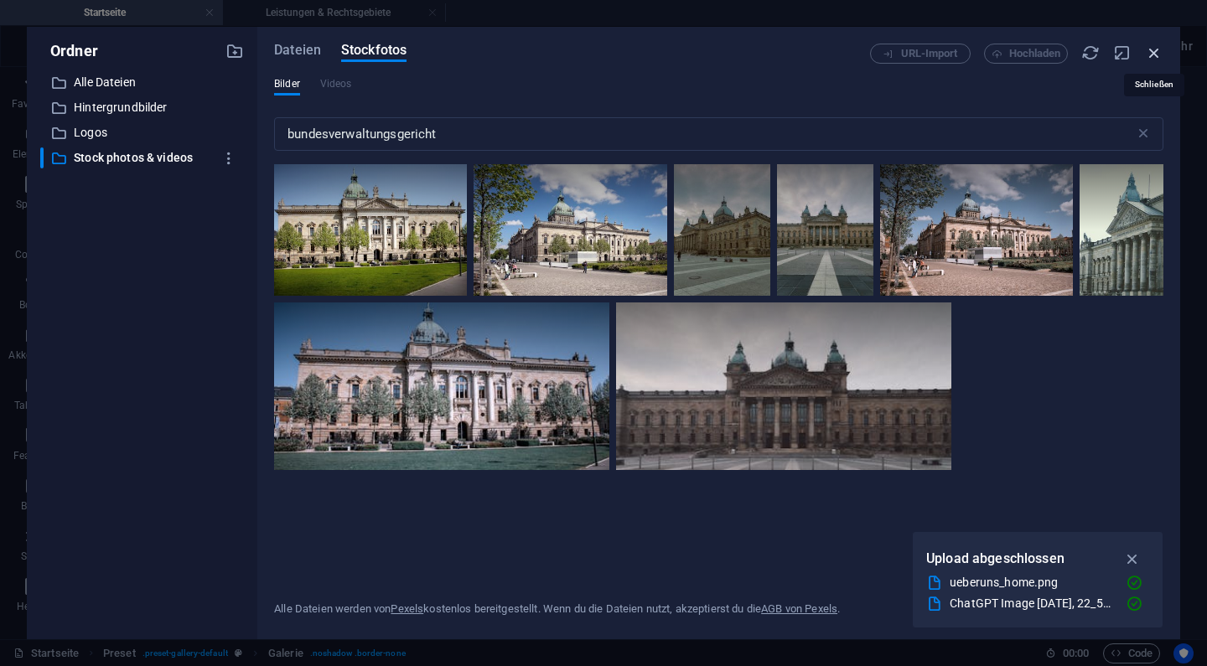
click at [1163, 56] on icon "button" at bounding box center [1154, 53] width 18 height 18
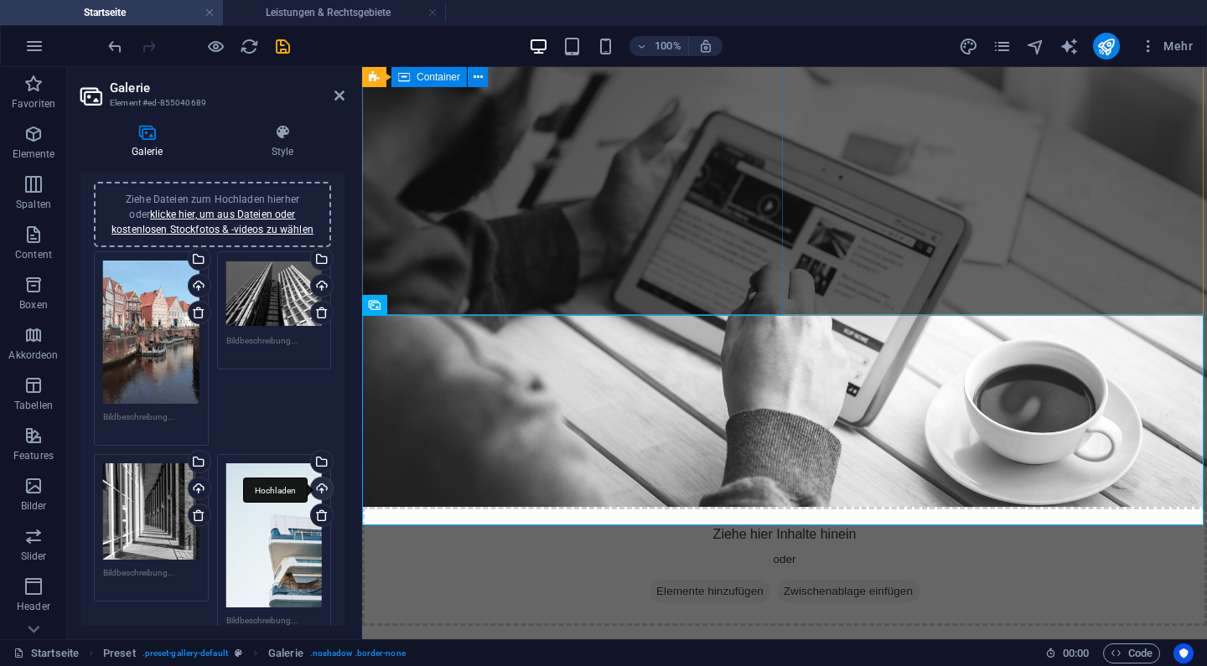
scroll to position [36, 0]
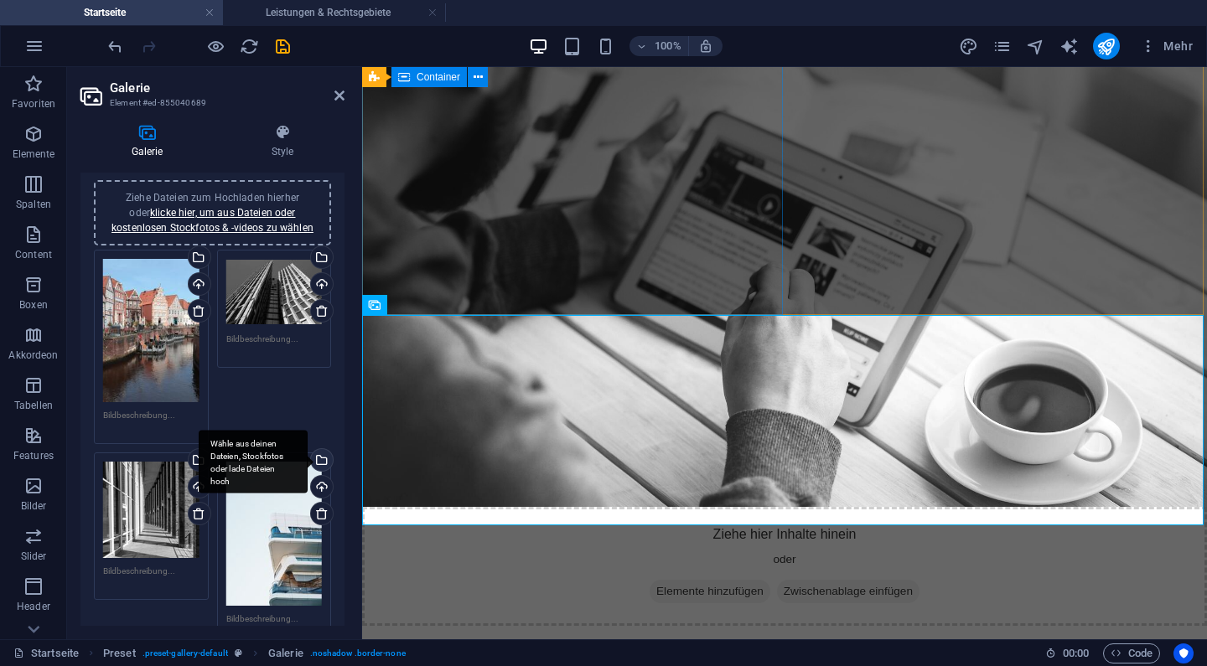
click at [308, 458] on div "Wähle aus deinen Dateien, Stockfotos oder lade Dateien hoch" at bounding box center [253, 462] width 109 height 63
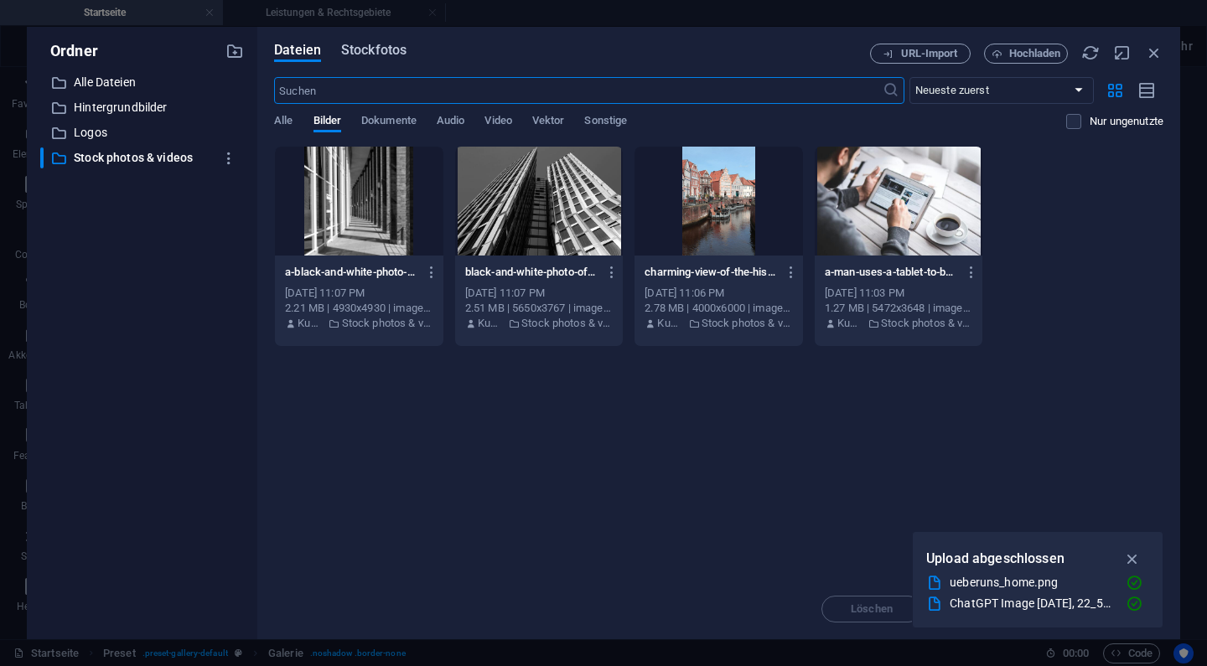
click at [378, 52] on span "Stockfotos" at bounding box center [373, 50] width 65 height 20
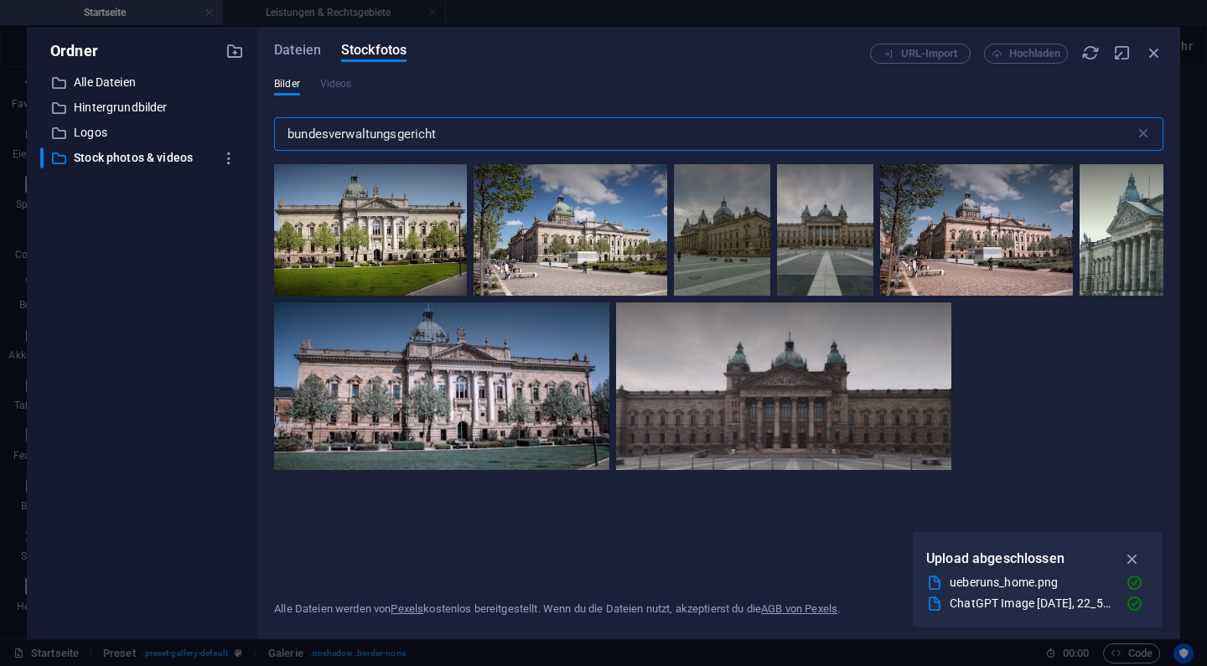
click at [709, 135] on input "bundesverwaltungsgericht" at bounding box center [704, 134] width 861 height 34
click at [397, 128] on input "bundesverwaltungsgericht" at bounding box center [704, 134] width 861 height 34
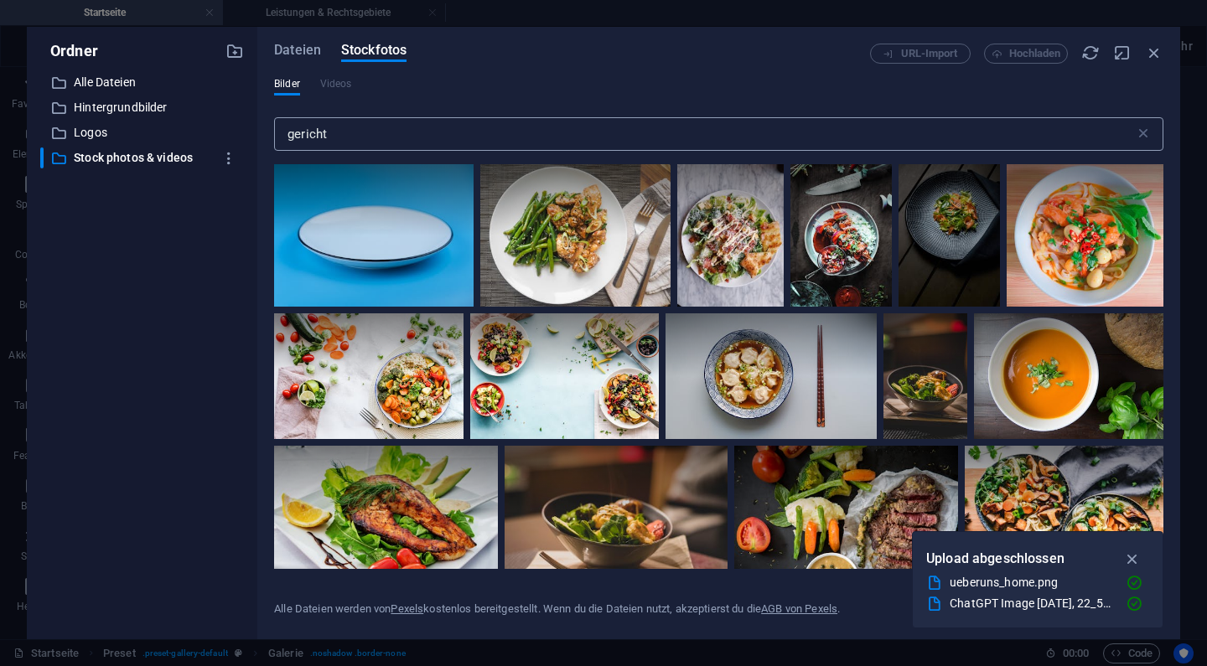
click at [430, 137] on input "gericht" at bounding box center [704, 134] width 861 height 34
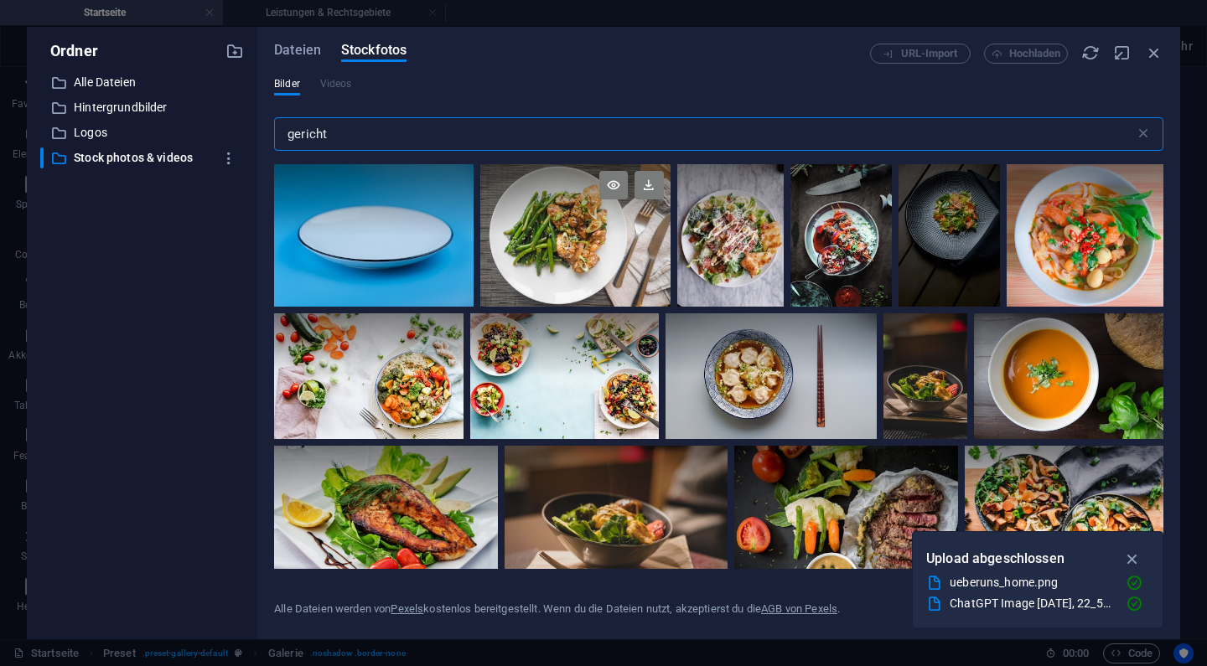
type input "o"
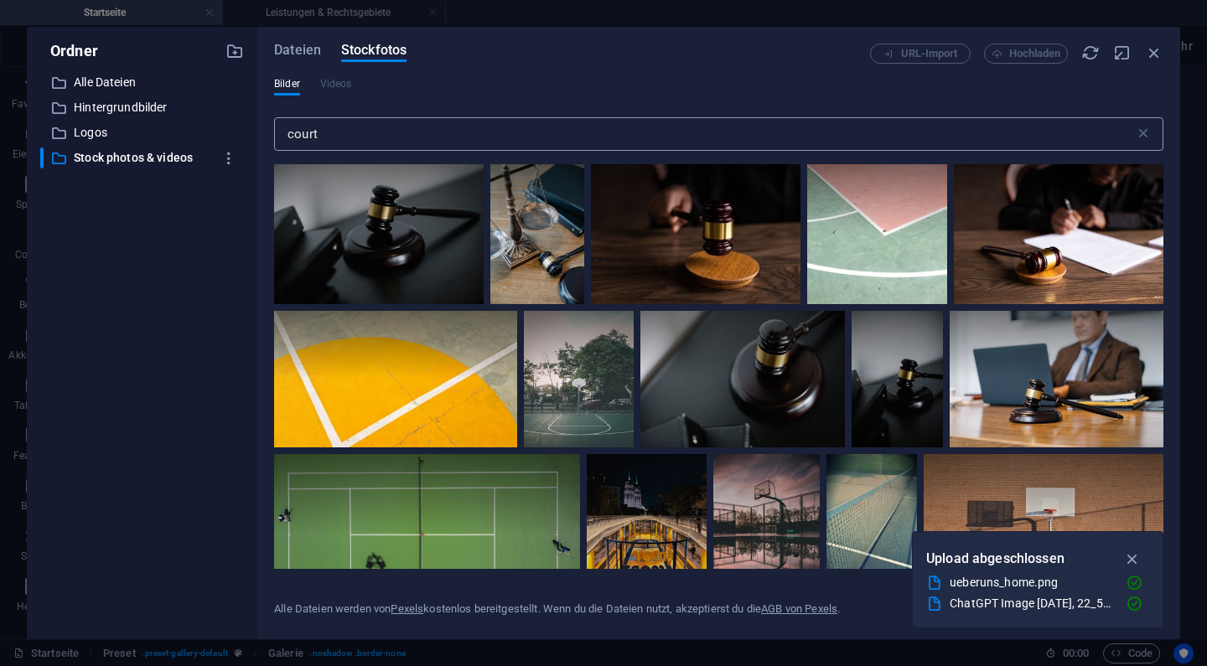
click at [563, 137] on input "court" at bounding box center [704, 134] width 861 height 34
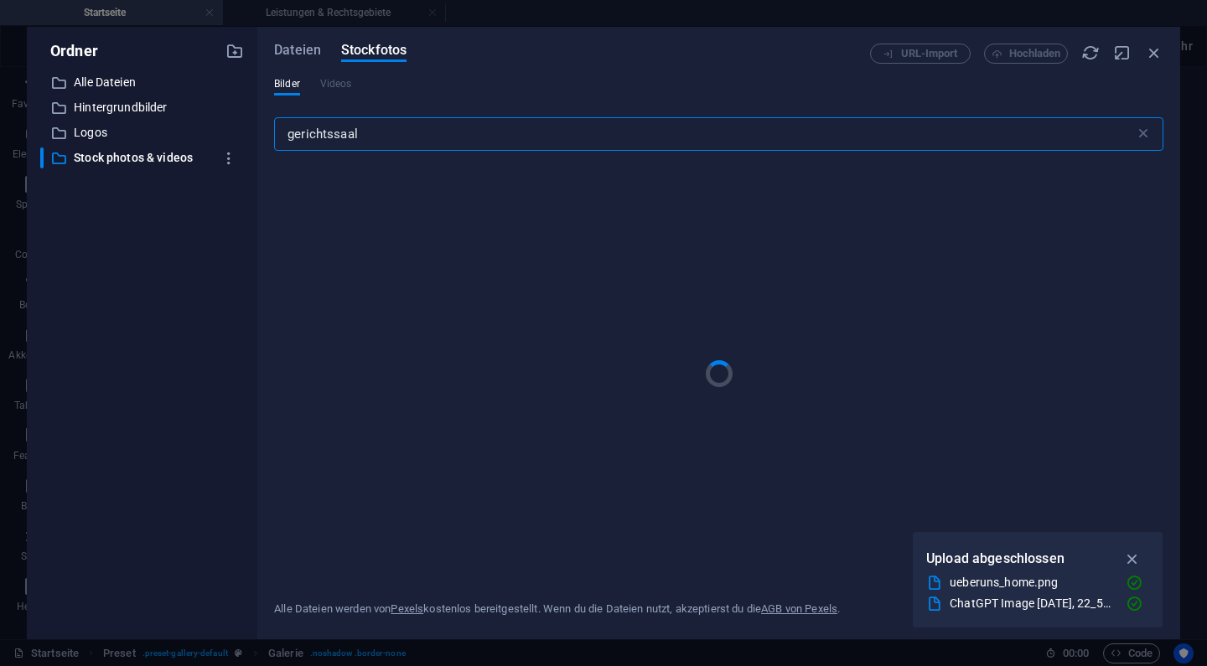
type input "Gerichtssaal"
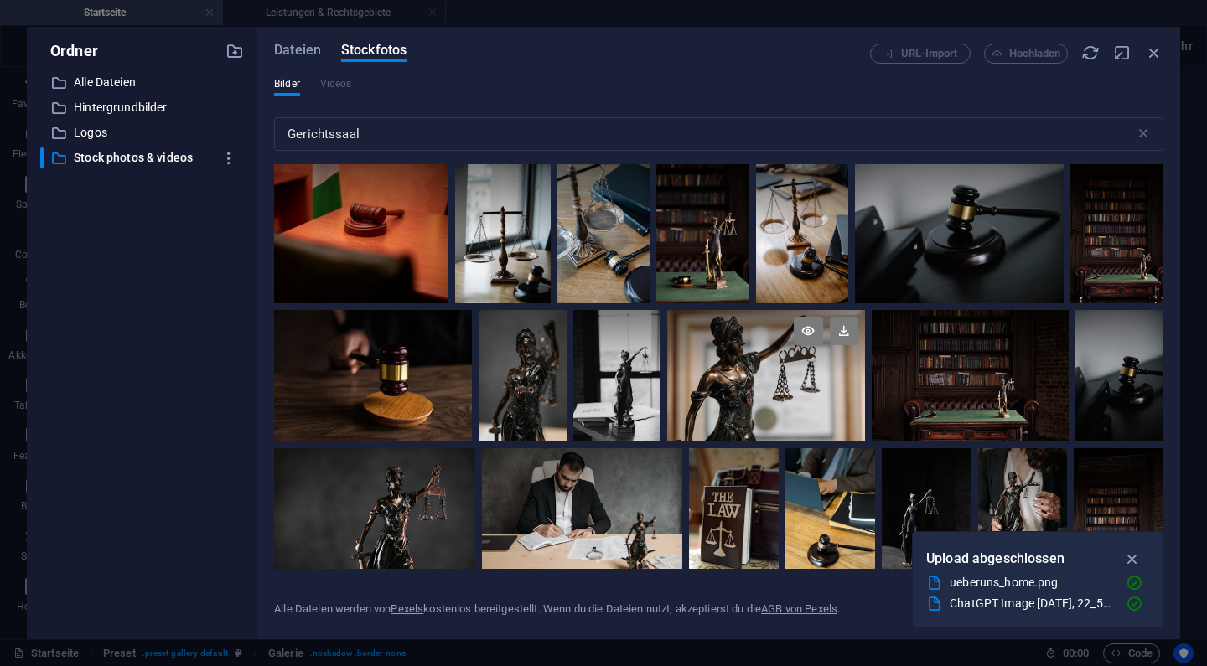
click at [799, 396] on div at bounding box center [765, 376] width 197 height 132
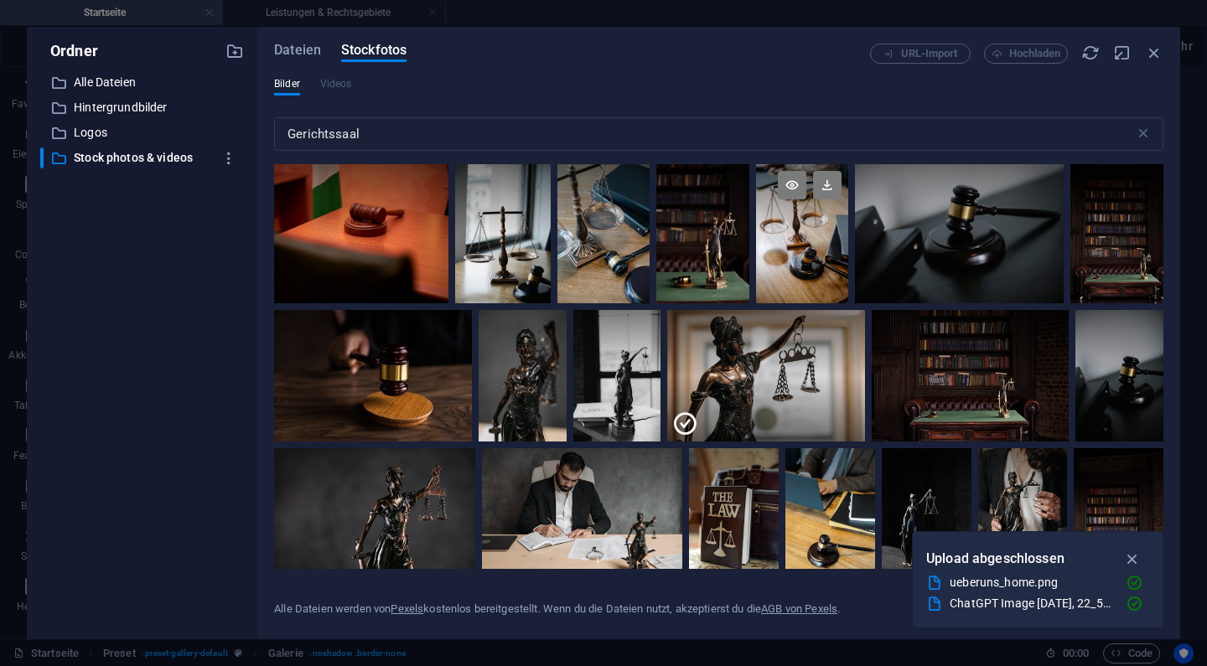
scroll to position [0, 0]
click at [752, 345] on div at bounding box center [765, 343] width 197 height 66
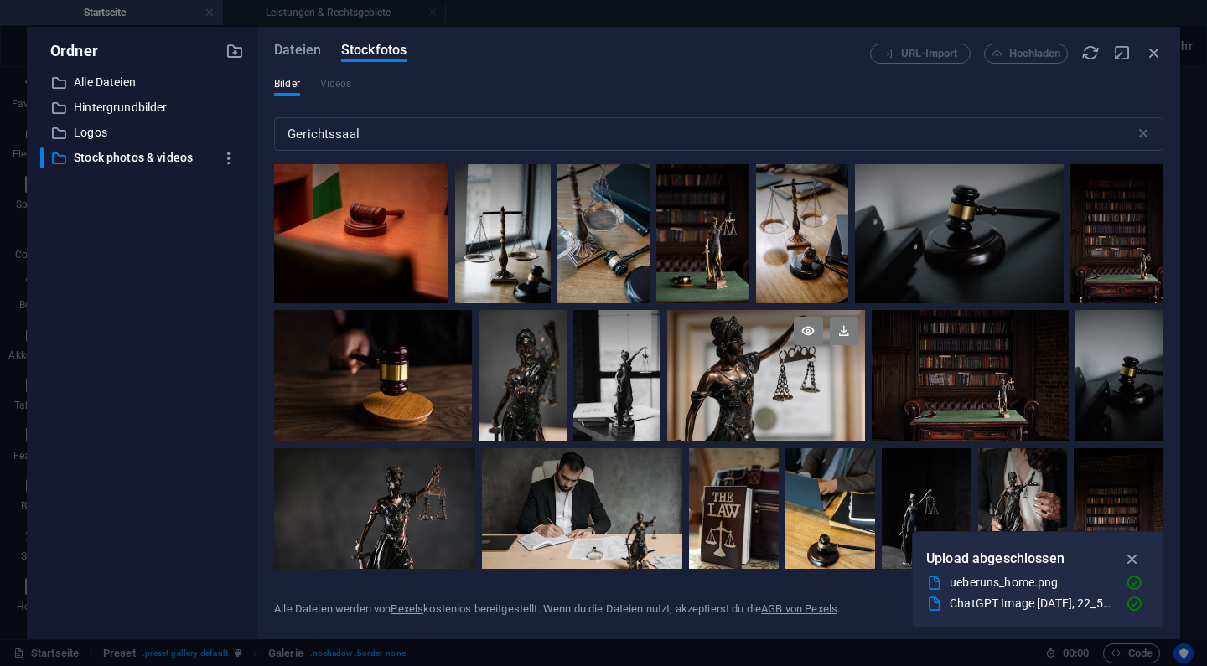
click at [752, 345] on div at bounding box center [765, 343] width 197 height 66
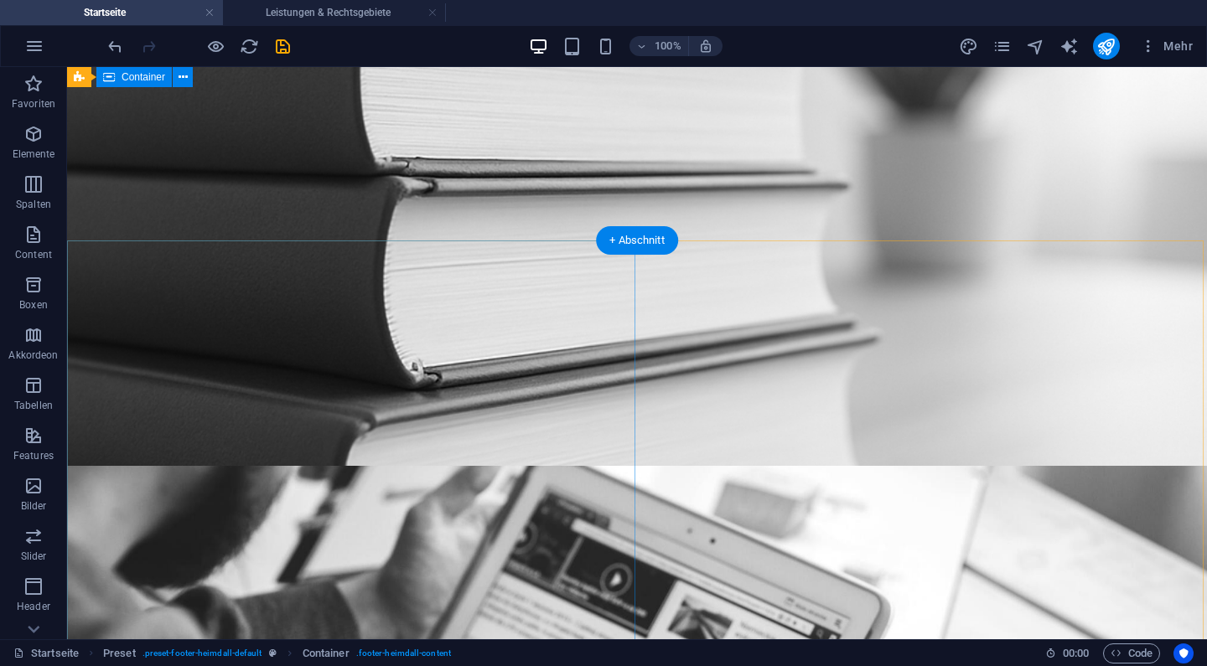
scroll to position [1324, 0]
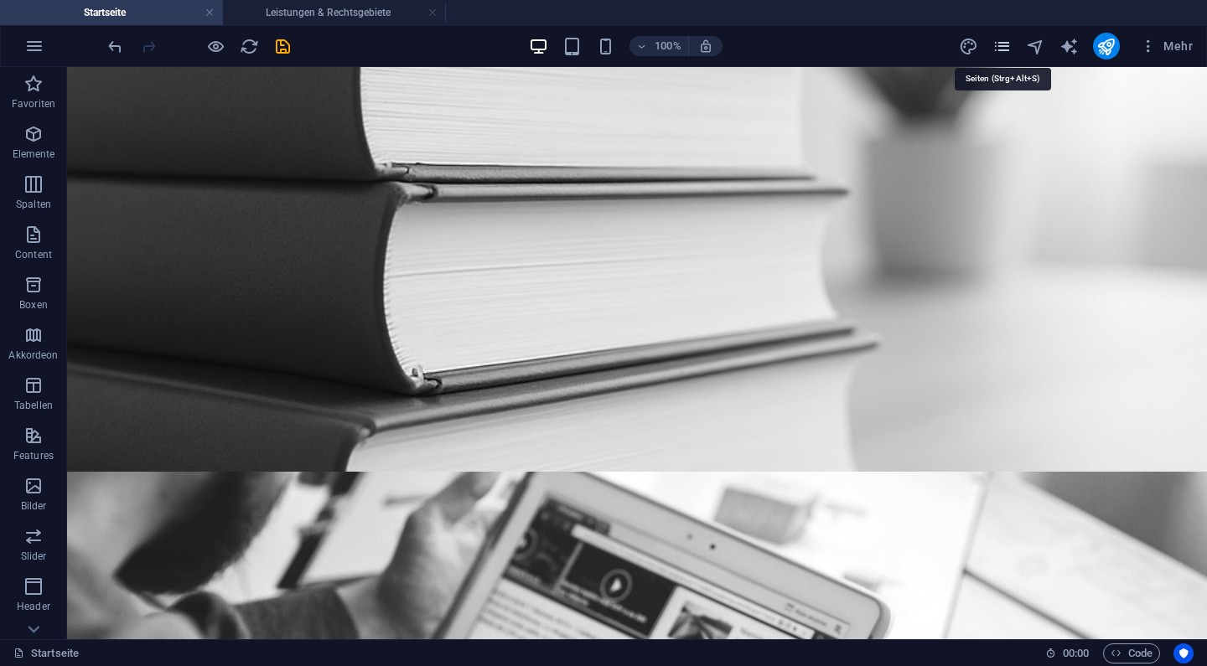
click at [996, 51] on icon "pages" at bounding box center [1002, 46] width 19 height 19
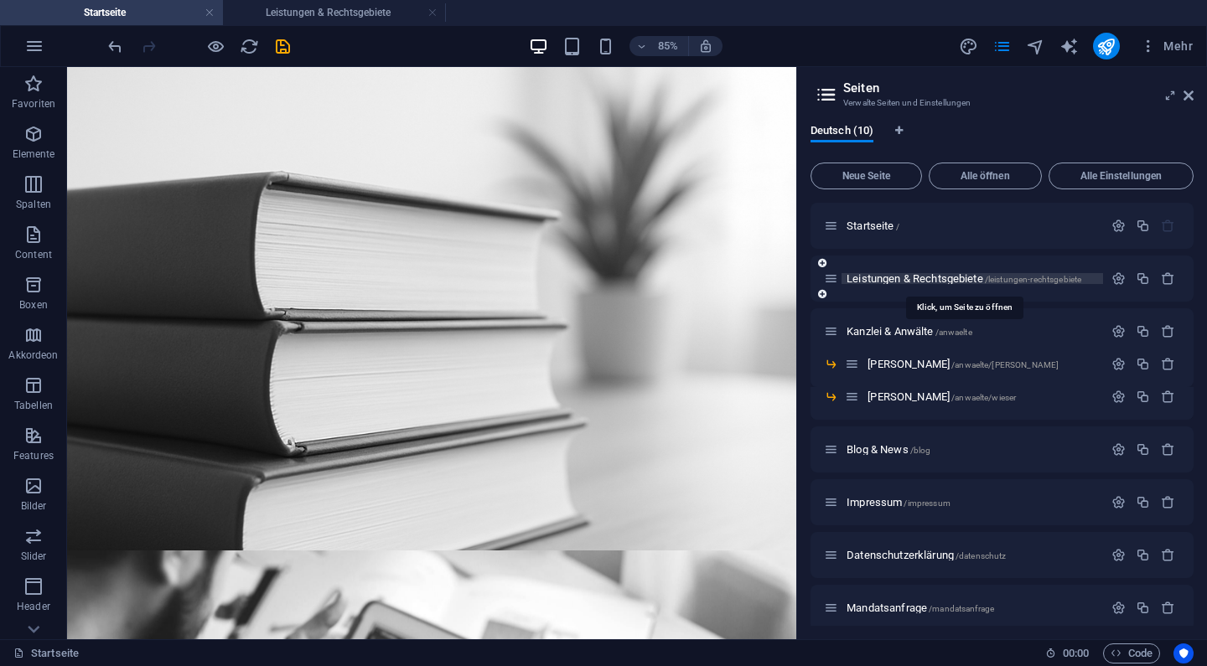
click at [897, 277] on span "Leistungen & Rechtsgebiete /leistungen-rechtsgebiete" at bounding box center [964, 278] width 235 height 13
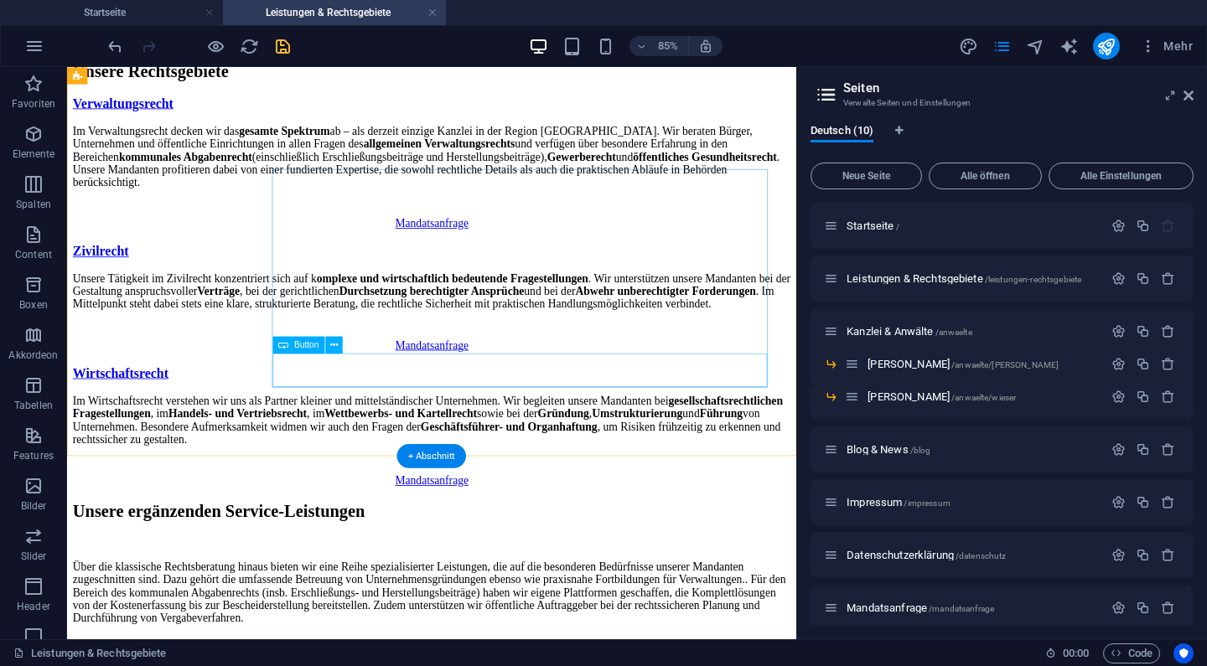
scroll to position [2547, 0]
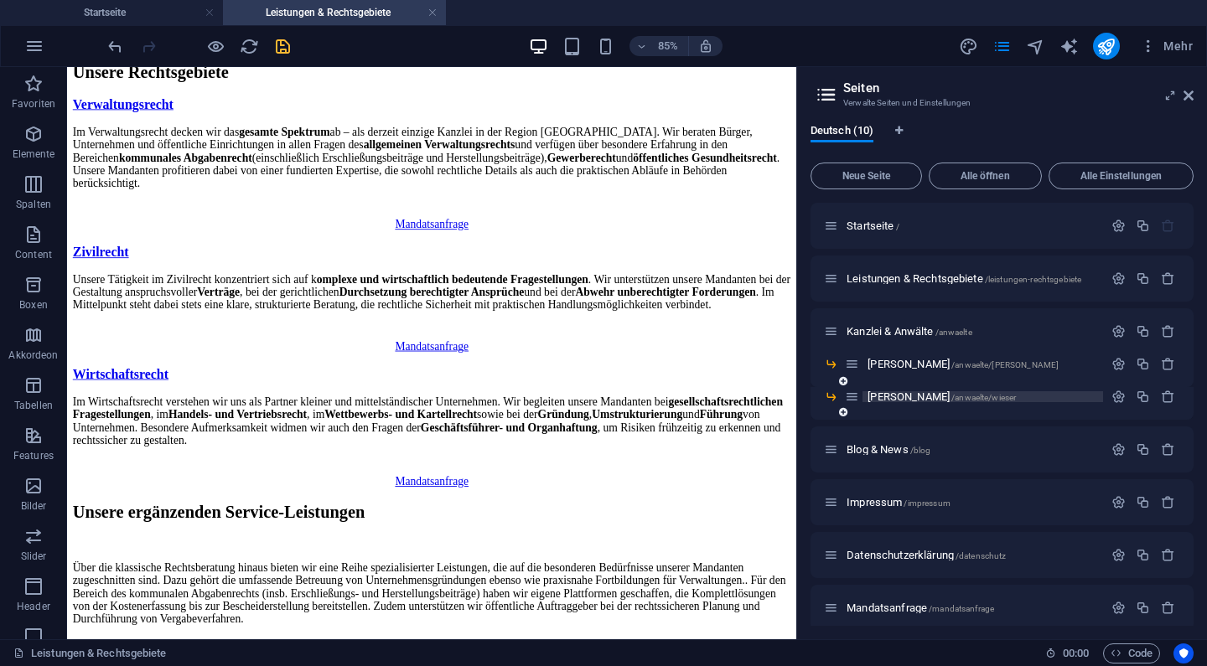
click at [888, 395] on span "[PERSON_NAME] /anwaelte/wieser" at bounding box center [942, 397] width 148 height 13
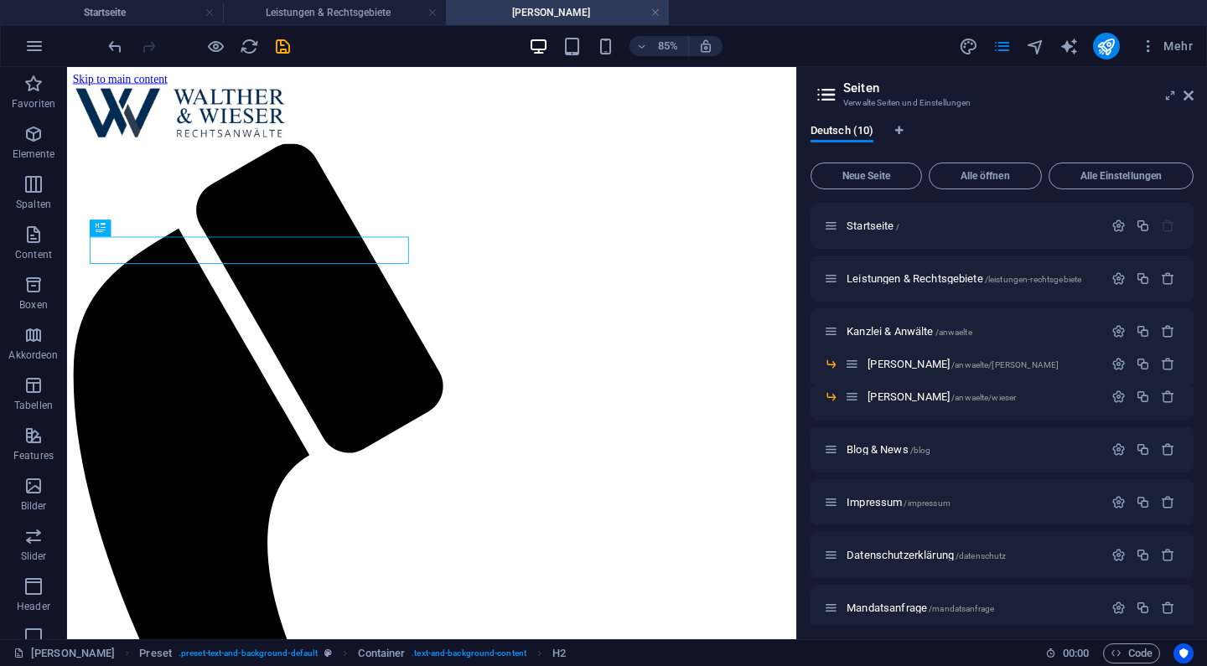
scroll to position [0, 0]
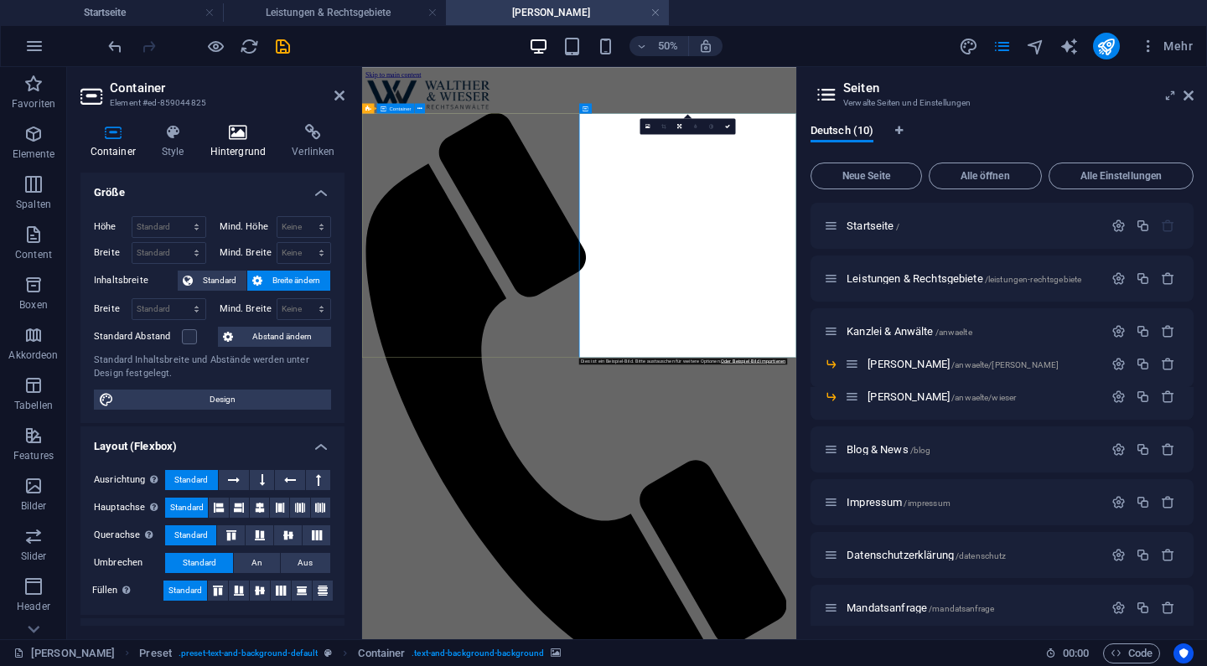
click at [230, 137] on icon at bounding box center [237, 132] width 75 height 17
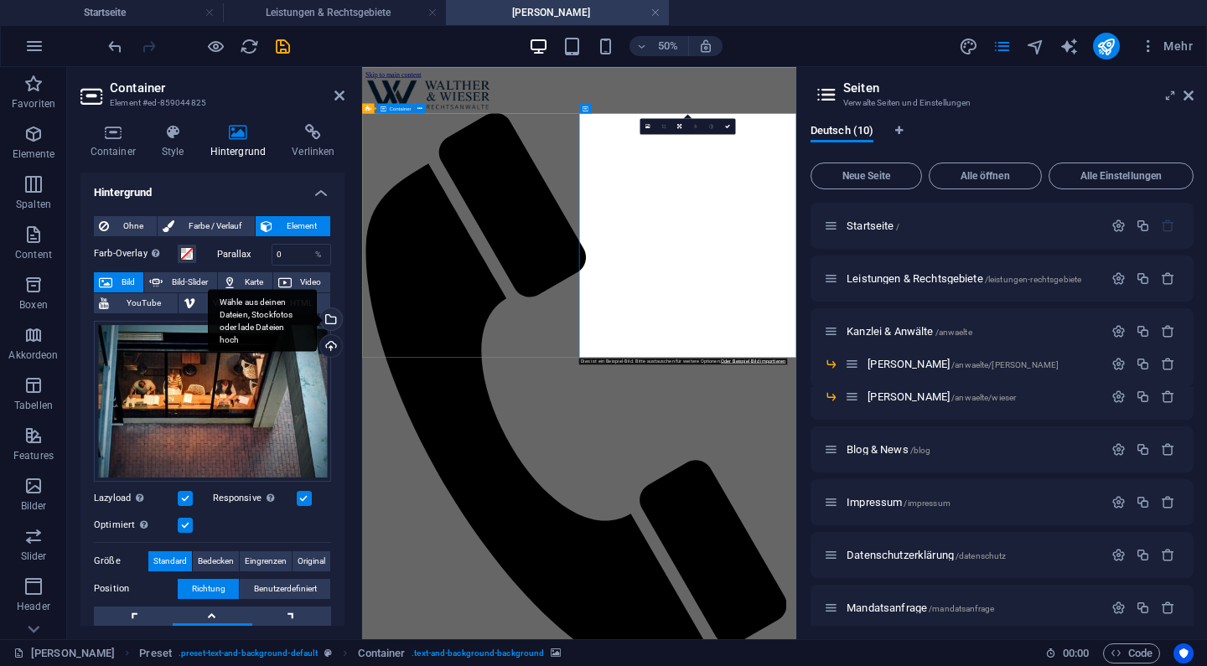
click at [331, 318] on div "Wähle aus deinen Dateien, Stockfotos oder lade Dateien hoch" at bounding box center [329, 321] width 25 height 25
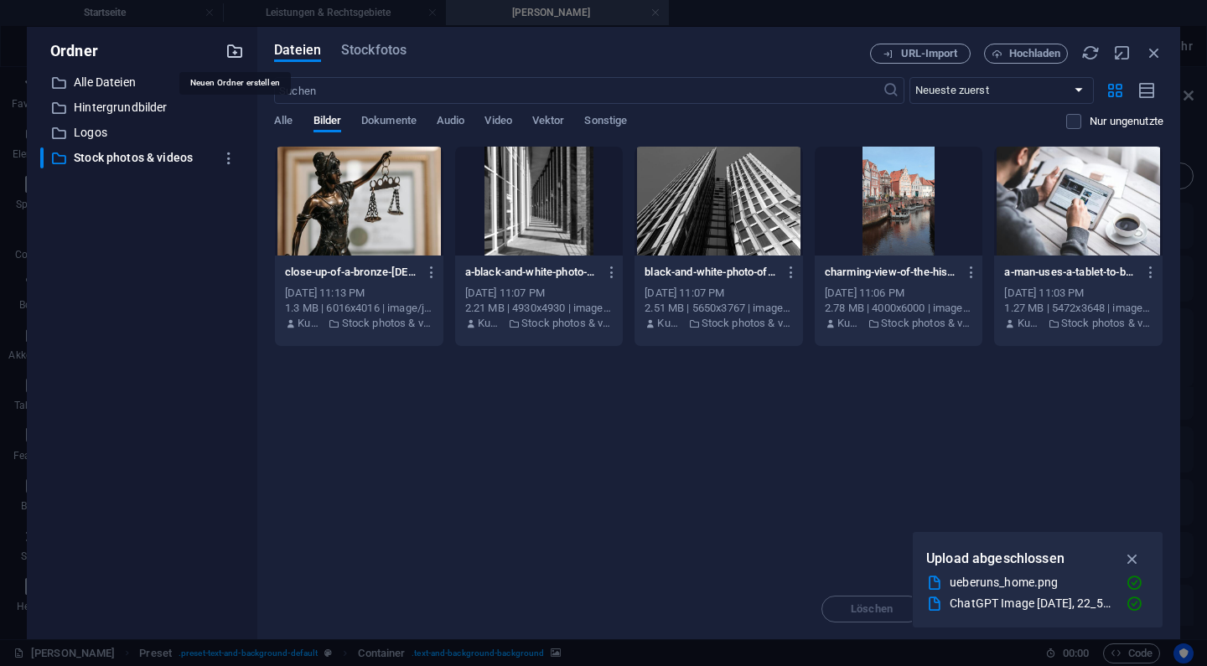
click at [231, 51] on icon "button" at bounding box center [235, 51] width 18 height 18
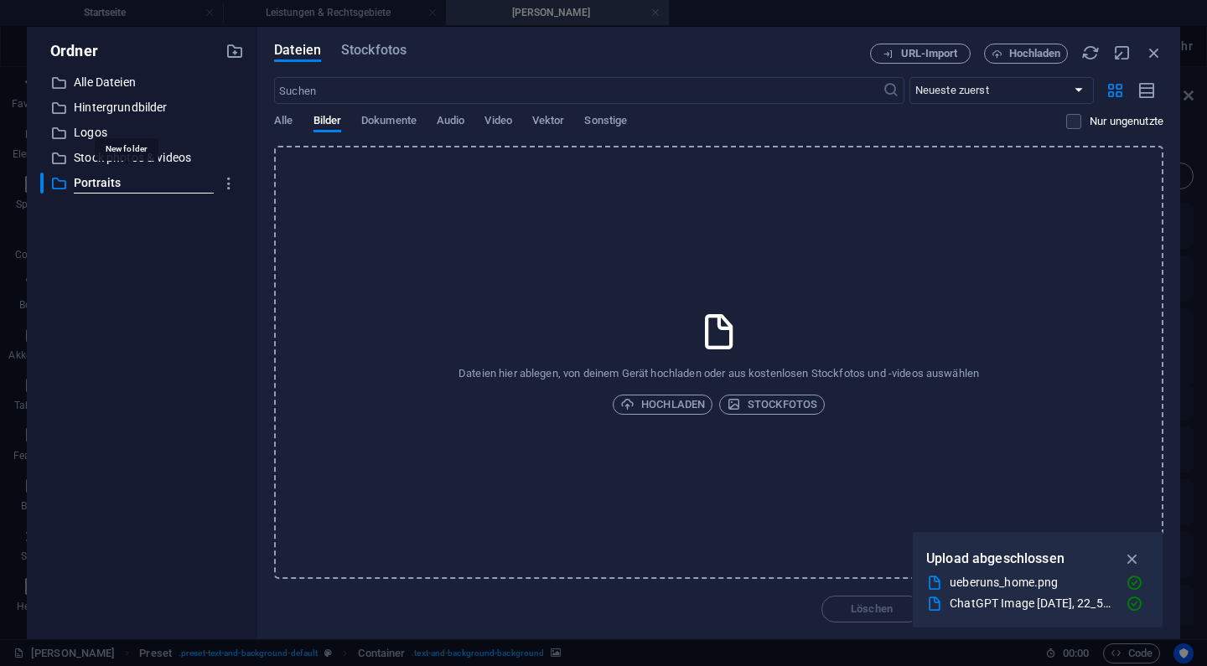
type input "Portraits"
click at [682, 402] on span "Hochladen" at bounding box center [662, 405] width 85 height 20
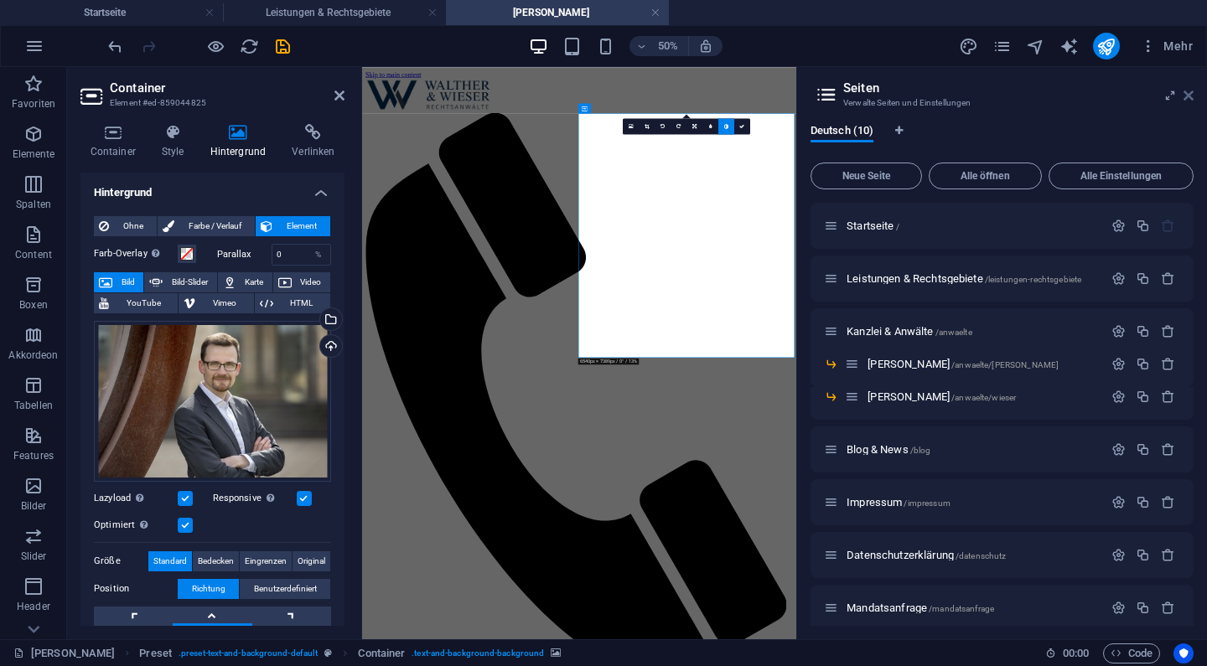
click at [1190, 90] on icon at bounding box center [1189, 95] width 10 height 13
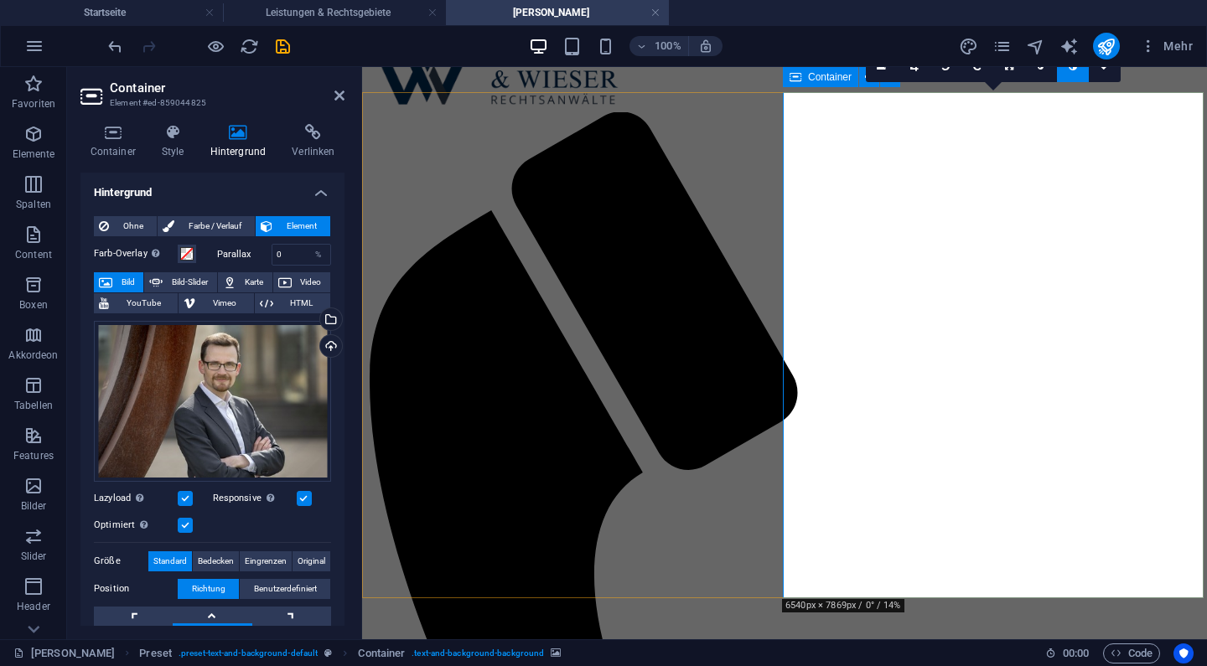
scroll to position [18, 0]
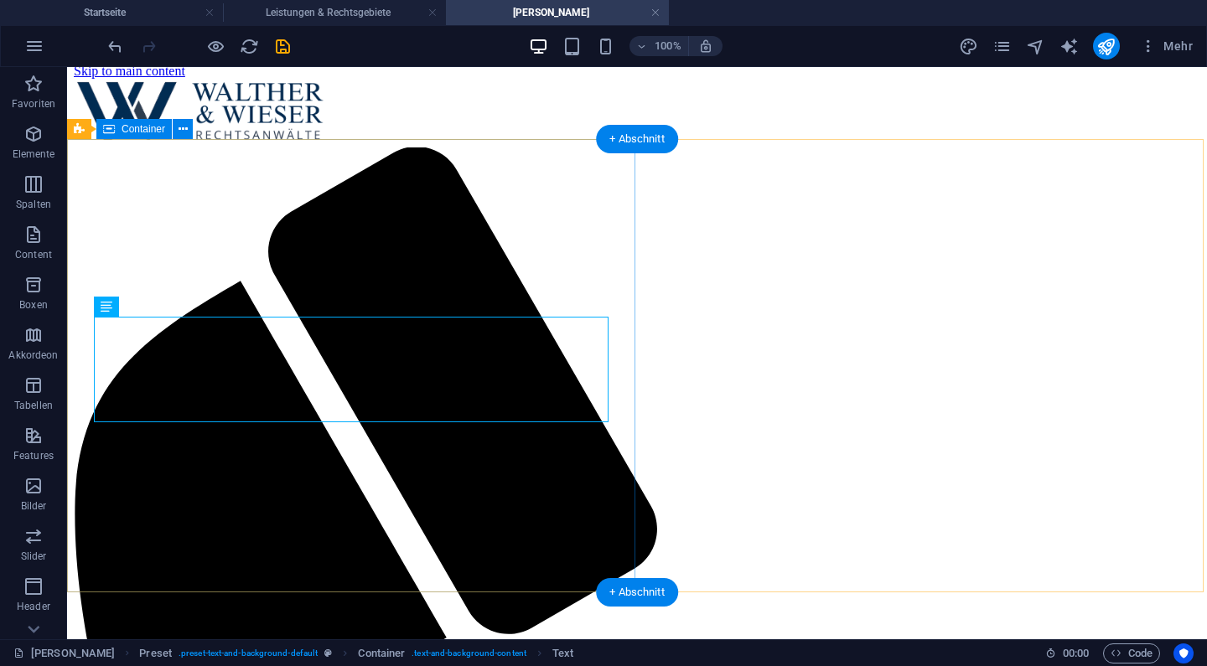
scroll to position [7, 0]
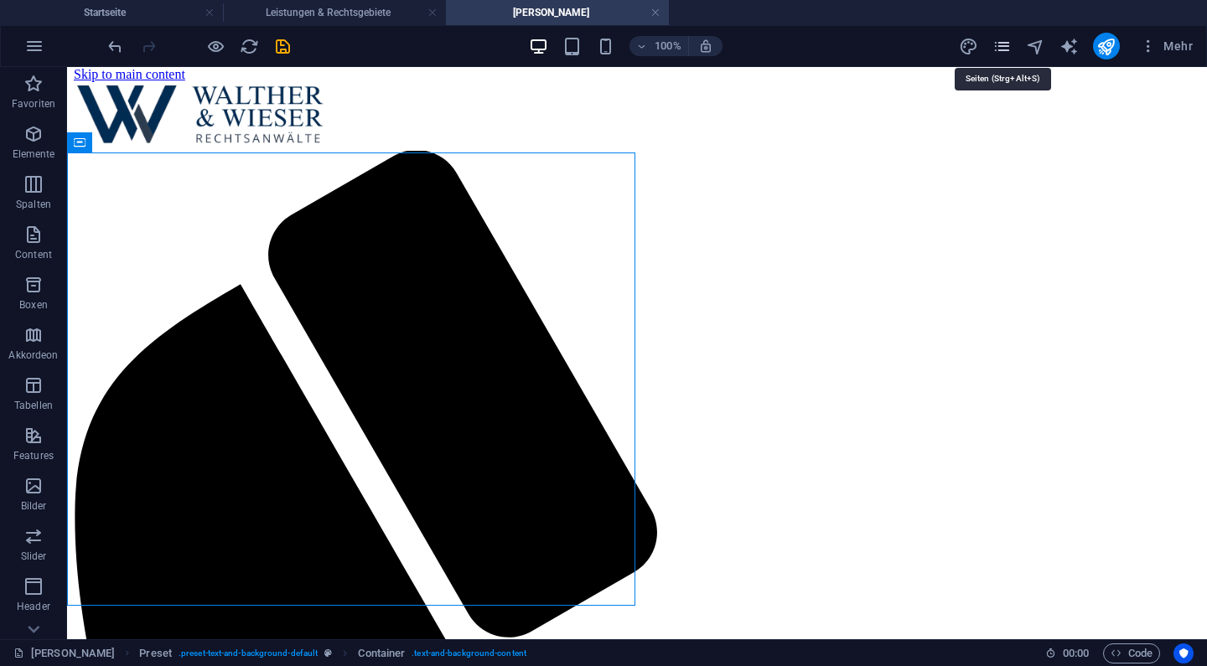
click at [1003, 49] on icon "pages" at bounding box center [1002, 46] width 19 height 19
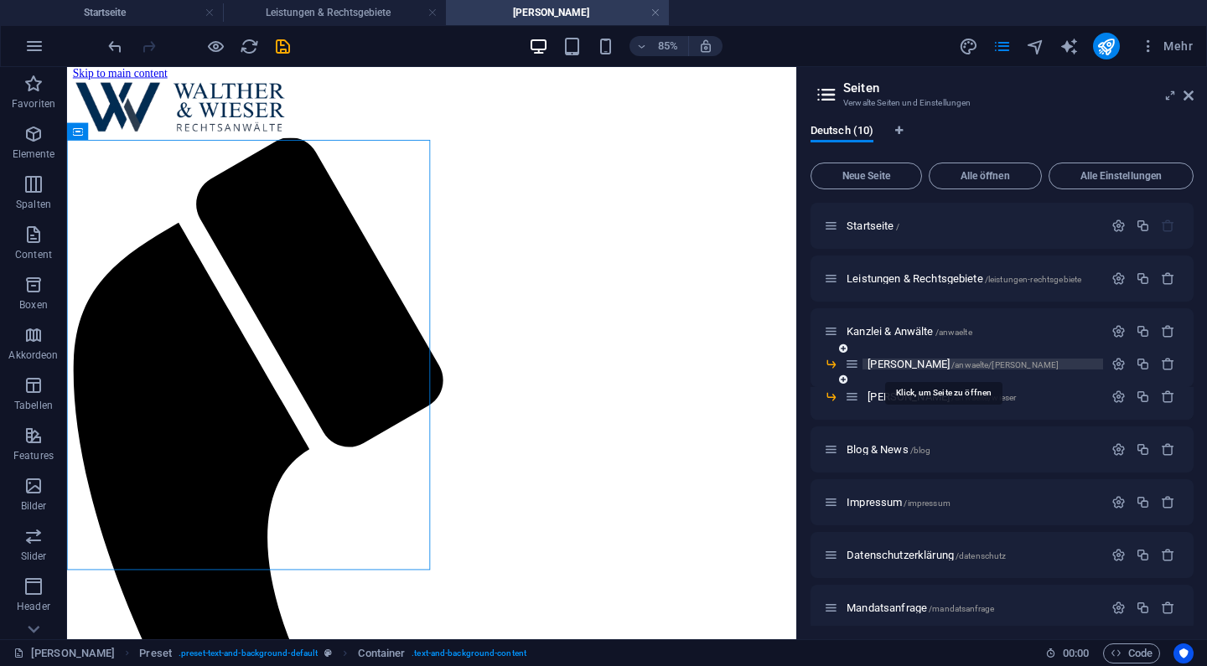
click at [919, 359] on span "[PERSON_NAME] /anwaelte/[PERSON_NAME]" at bounding box center [963, 364] width 191 height 13
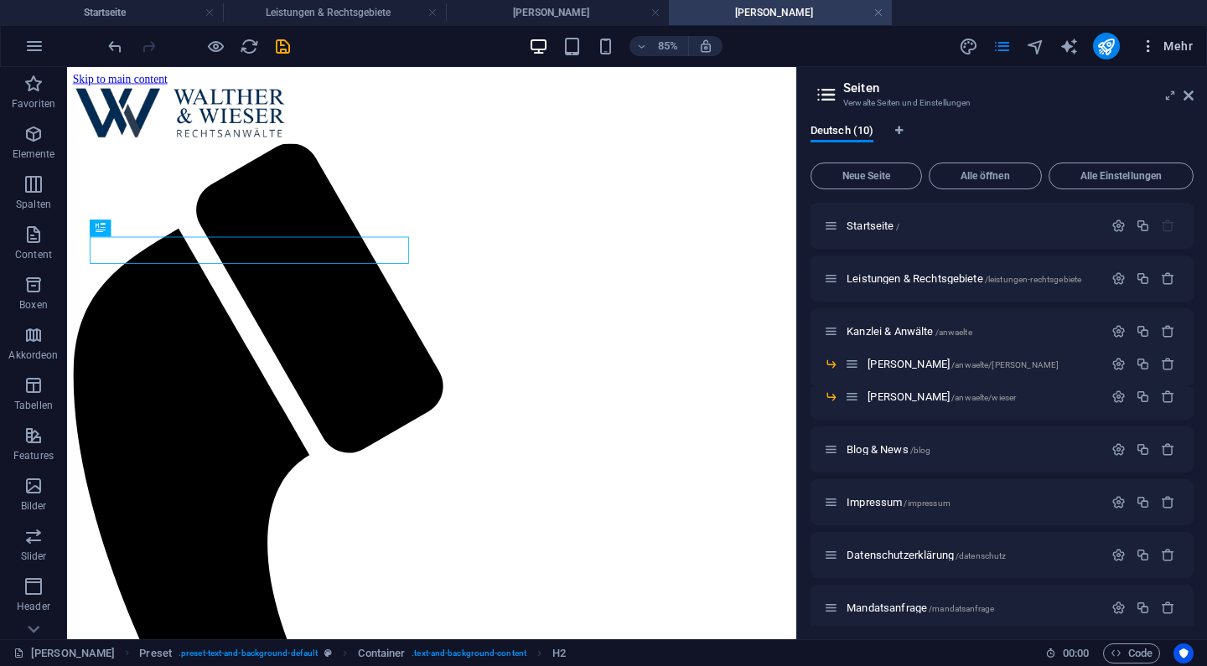
scroll to position [0, 0]
click at [1191, 58] on button "Mehr" at bounding box center [1166, 46] width 66 height 27
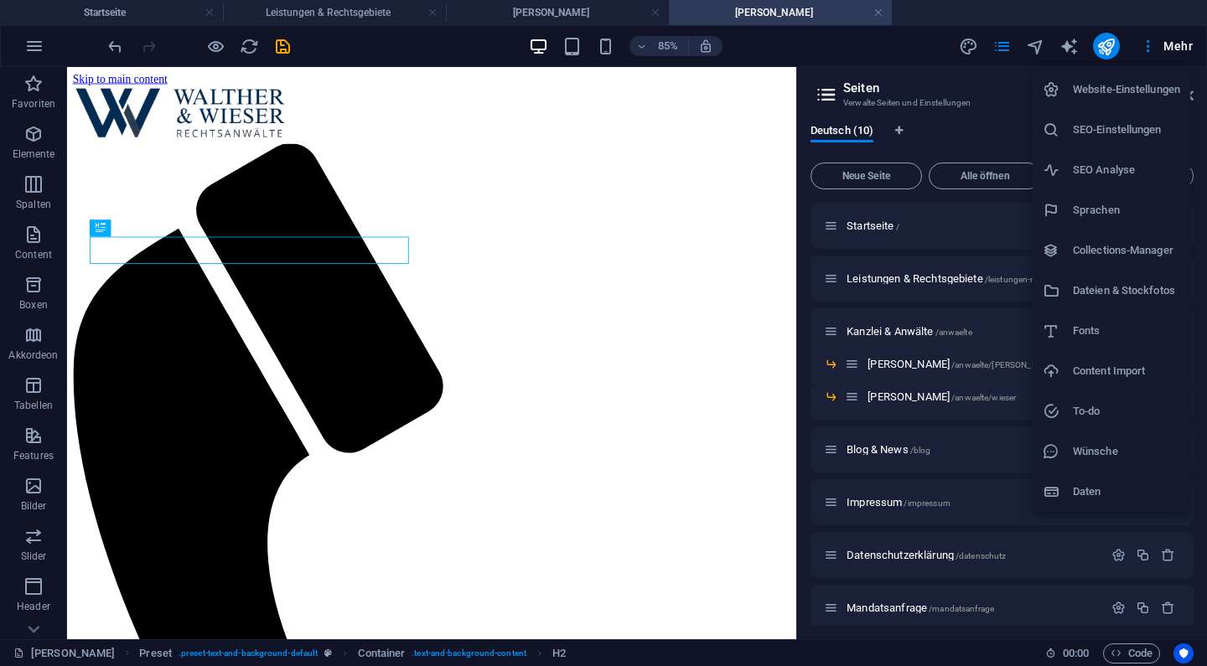
click at [983, 114] on div at bounding box center [603, 333] width 1207 height 666
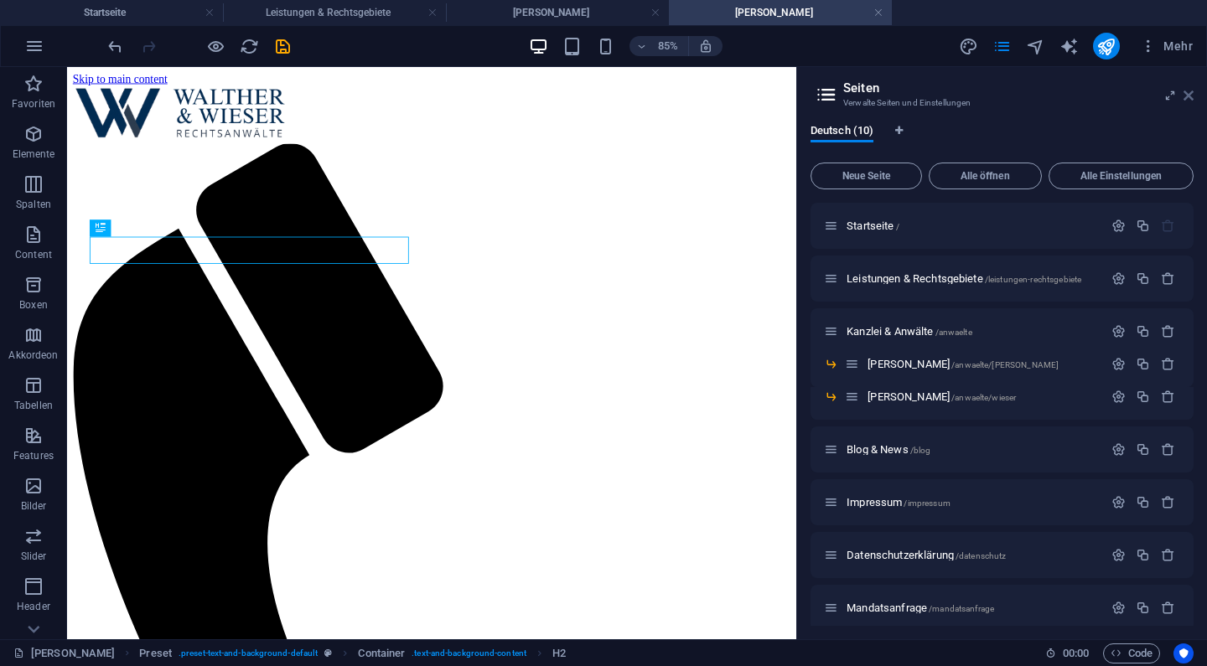
click at [1189, 94] on icon at bounding box center [1189, 95] width 10 height 13
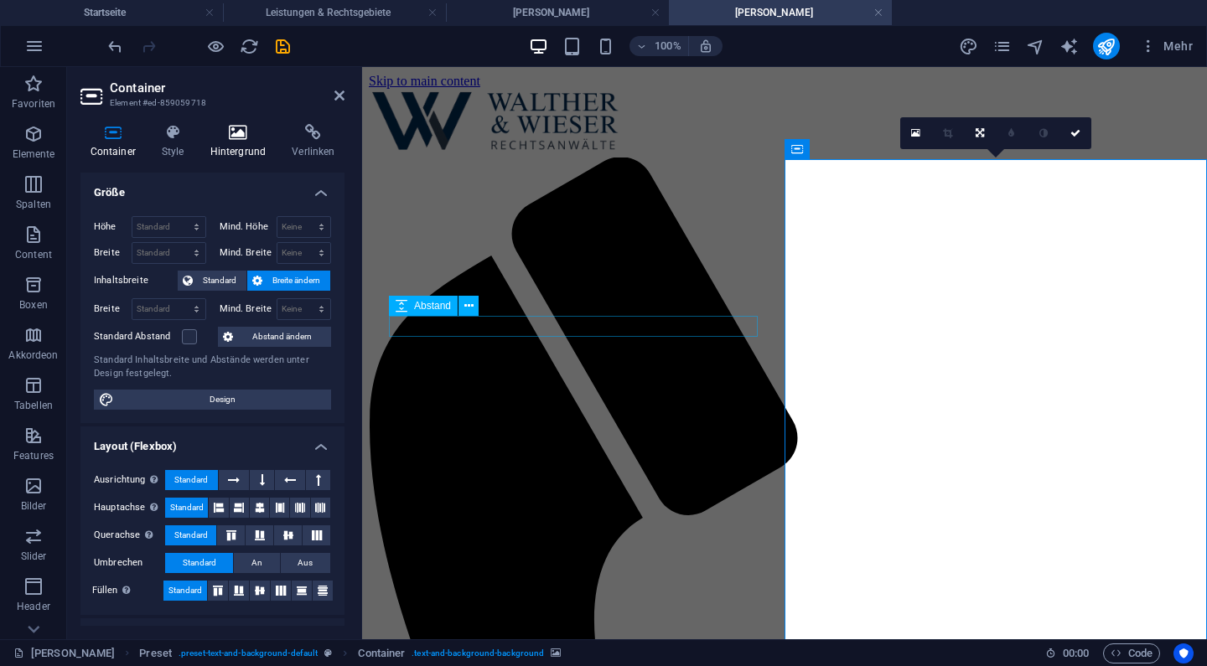
click at [246, 143] on h4 "Hintergrund" at bounding box center [241, 141] width 82 height 35
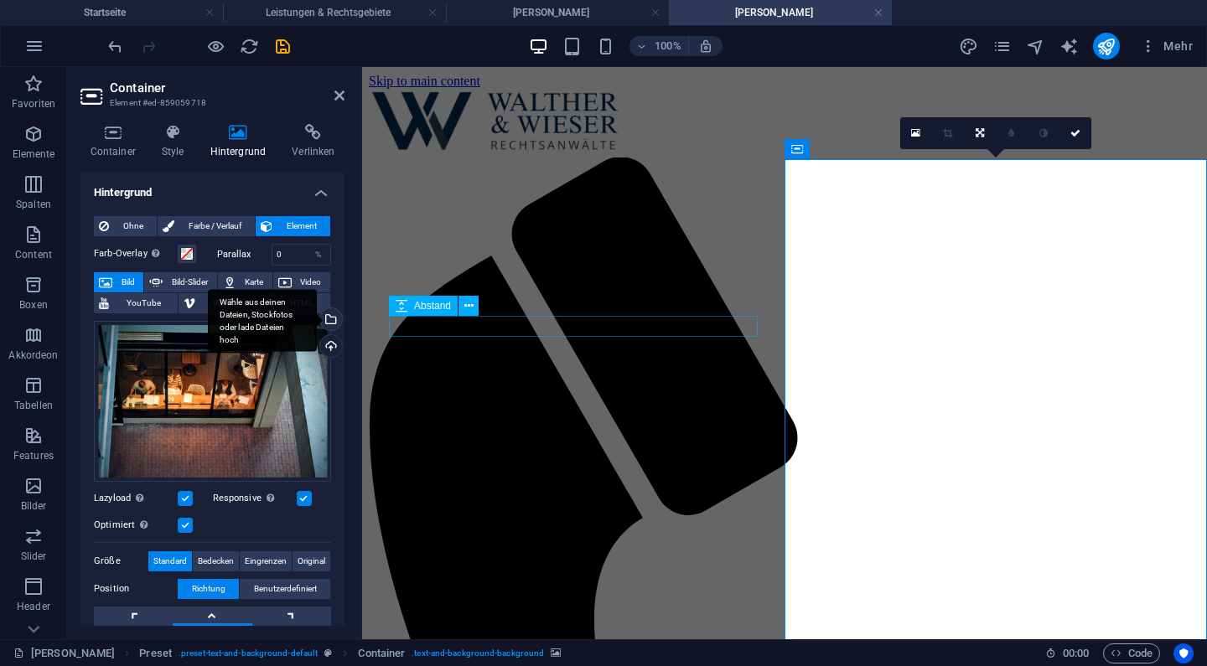
click at [317, 322] on div "Wähle aus deinen Dateien, Stockfotos oder lade Dateien hoch" at bounding box center [262, 320] width 109 height 63
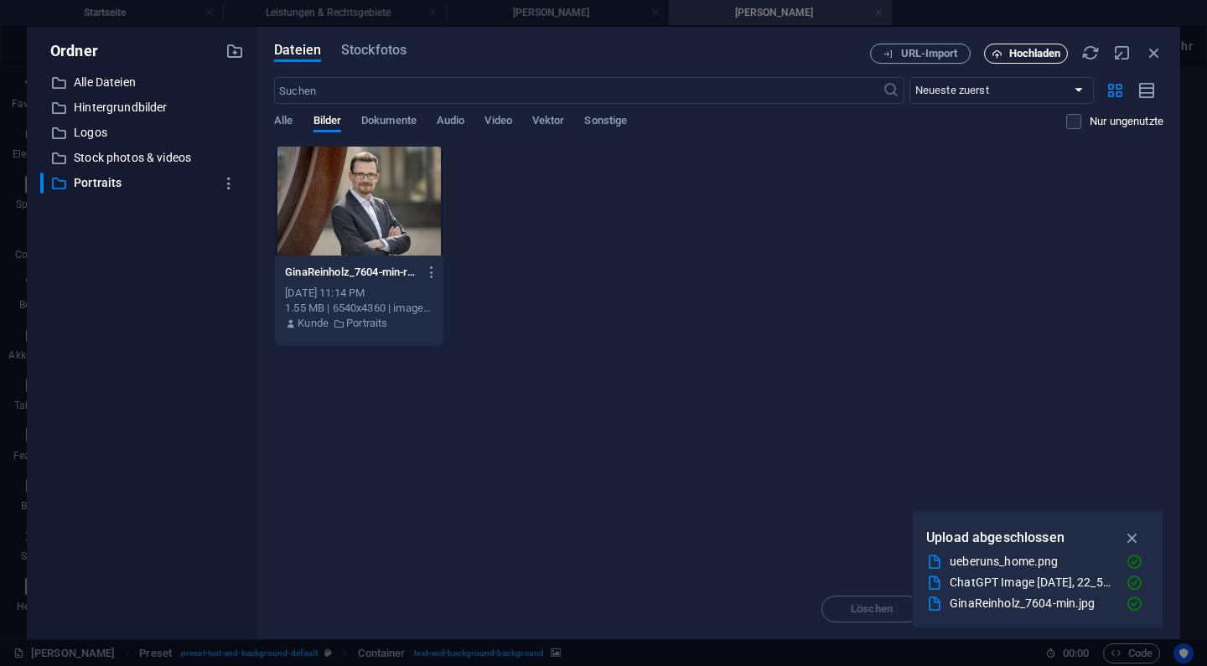
click at [1015, 53] on span "Hochladen" at bounding box center [1035, 54] width 52 height 10
click at [1164, 49] on div "Dateien Stockfotos URL-Import Hochladen ​ Neueste zuerst Älteste zuerst Name (A…" at bounding box center [718, 333] width 923 height 613
click at [1160, 53] on icon "button" at bounding box center [1154, 53] width 18 height 18
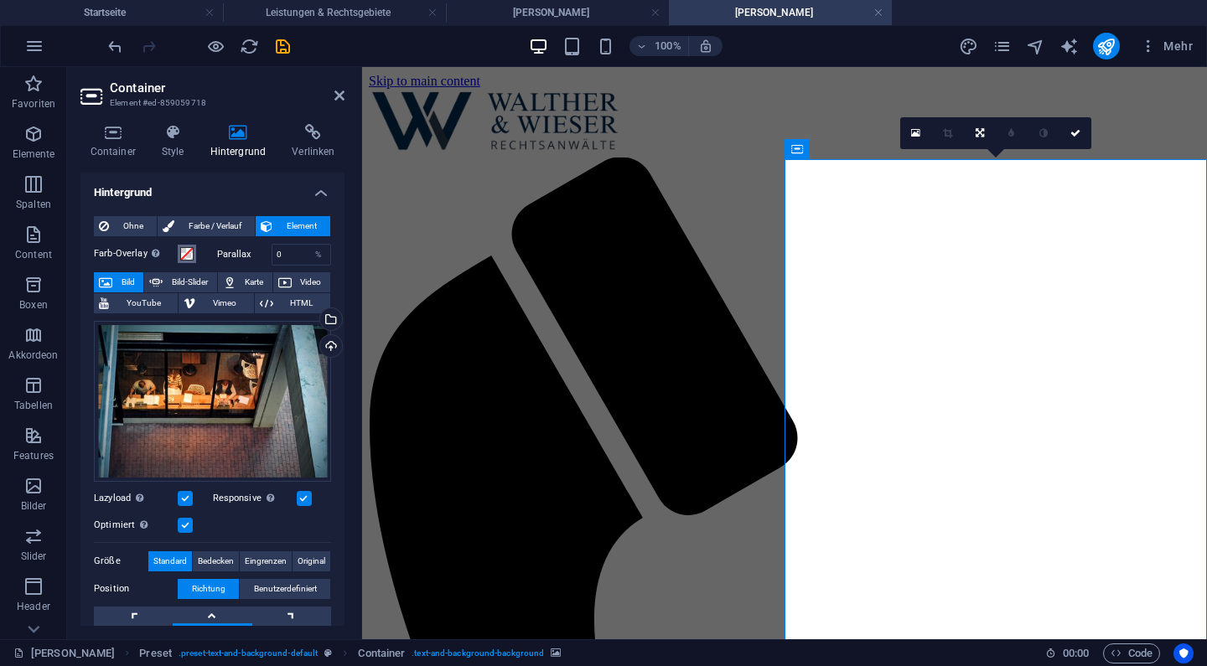
click at [191, 259] on span at bounding box center [186, 253] width 13 height 13
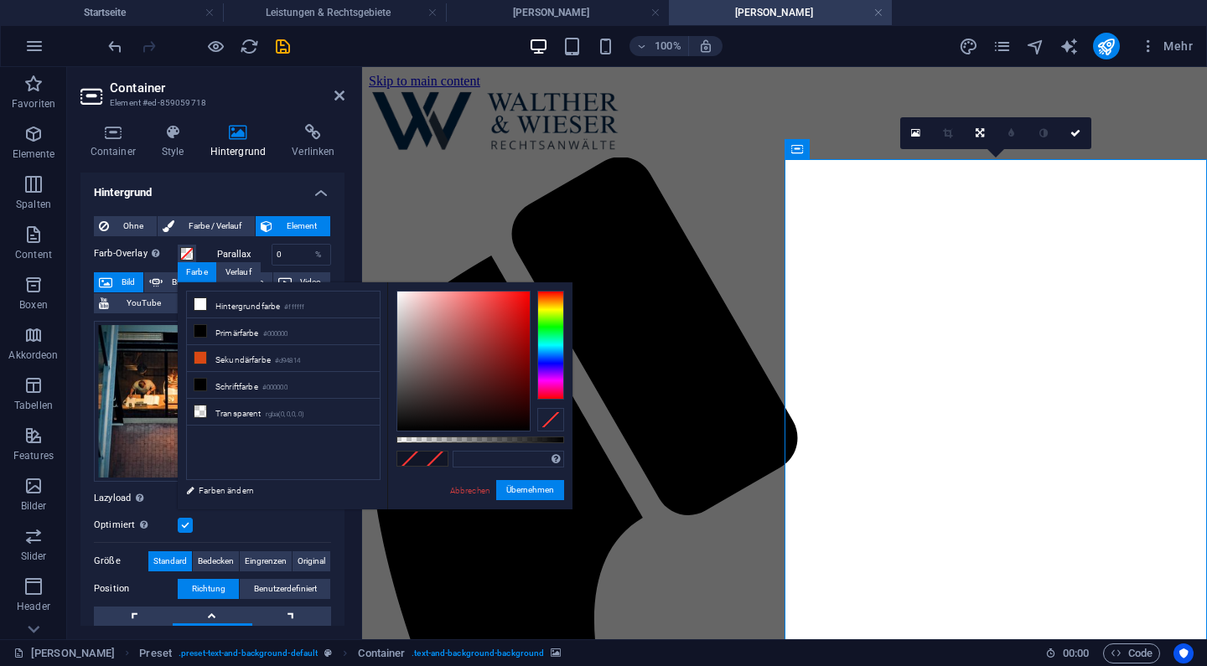
click at [231, 178] on h4 "Hintergrund" at bounding box center [212, 188] width 264 height 30
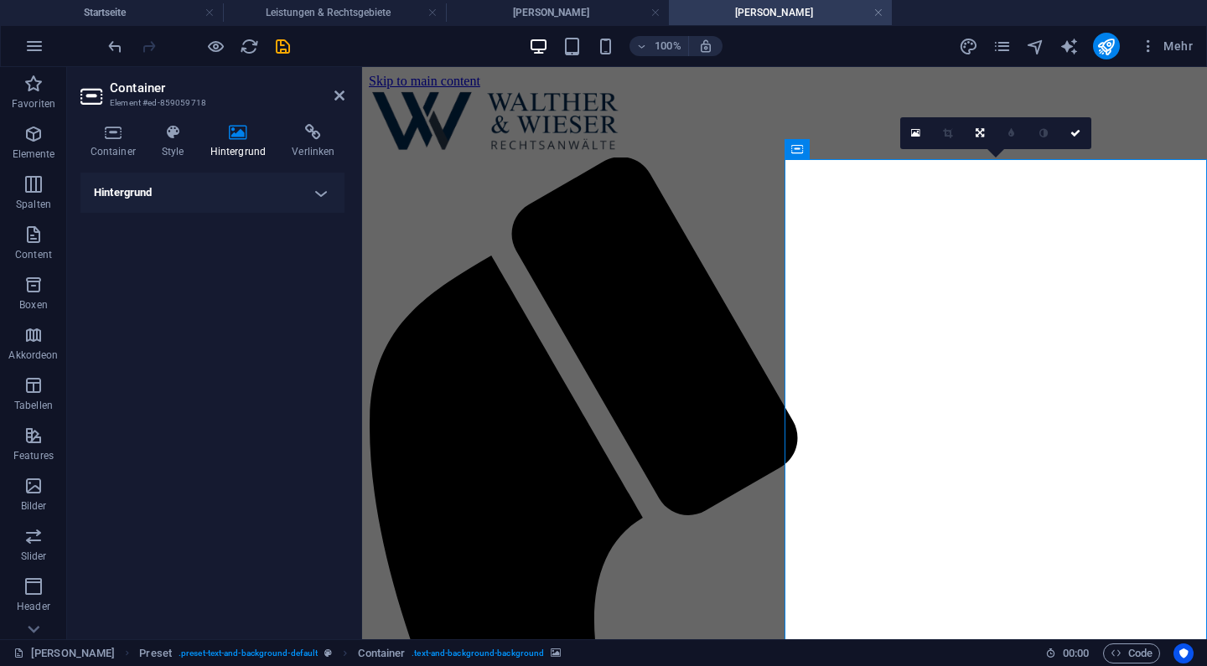
click at [245, 179] on h4 "Hintergrund" at bounding box center [212, 193] width 264 height 40
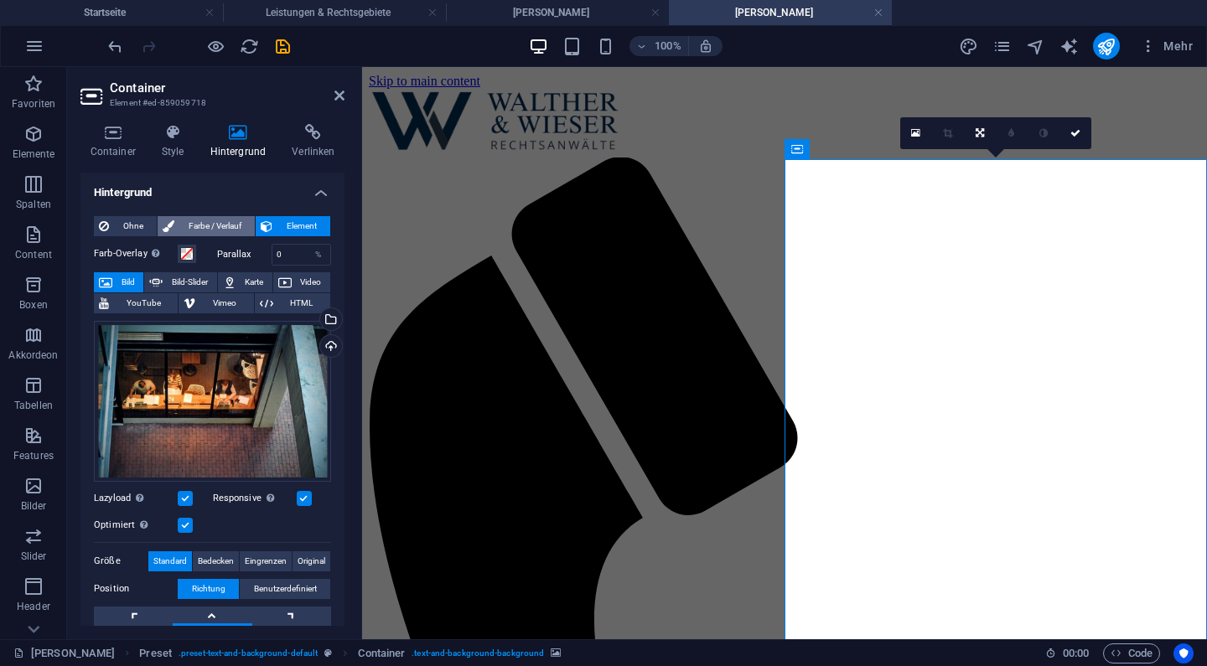
click at [223, 230] on span "Farbe / Verlauf" at bounding box center [214, 226] width 70 height 20
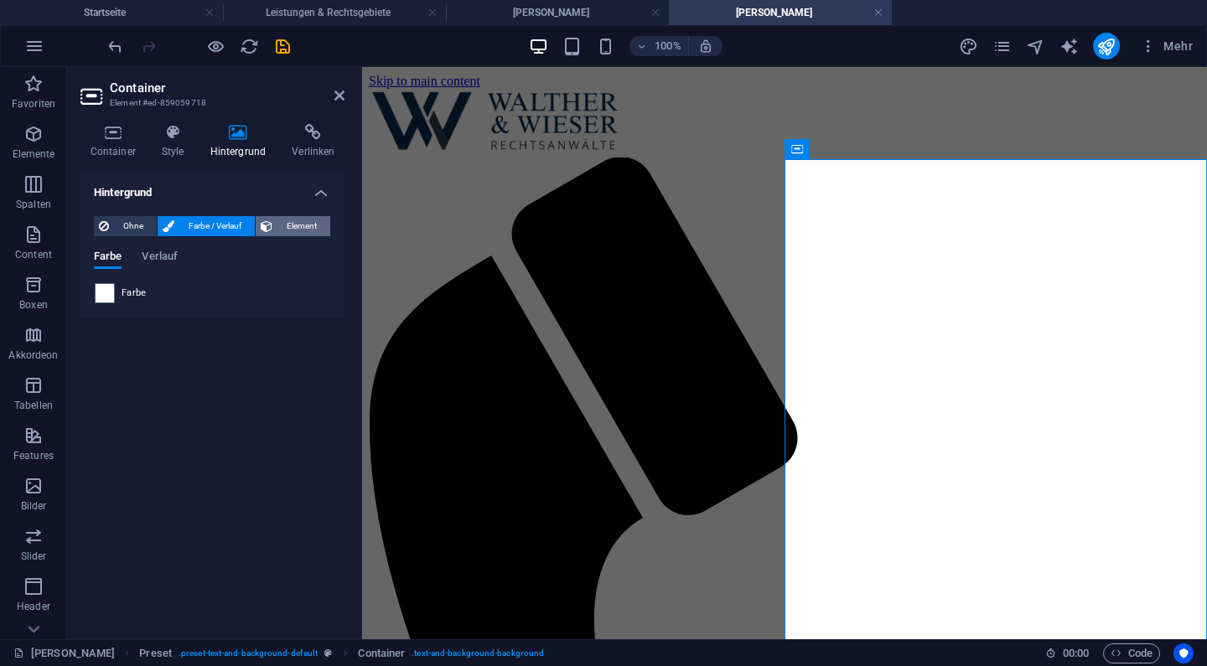
click at [284, 224] on span "Element" at bounding box center [301, 226] width 48 height 20
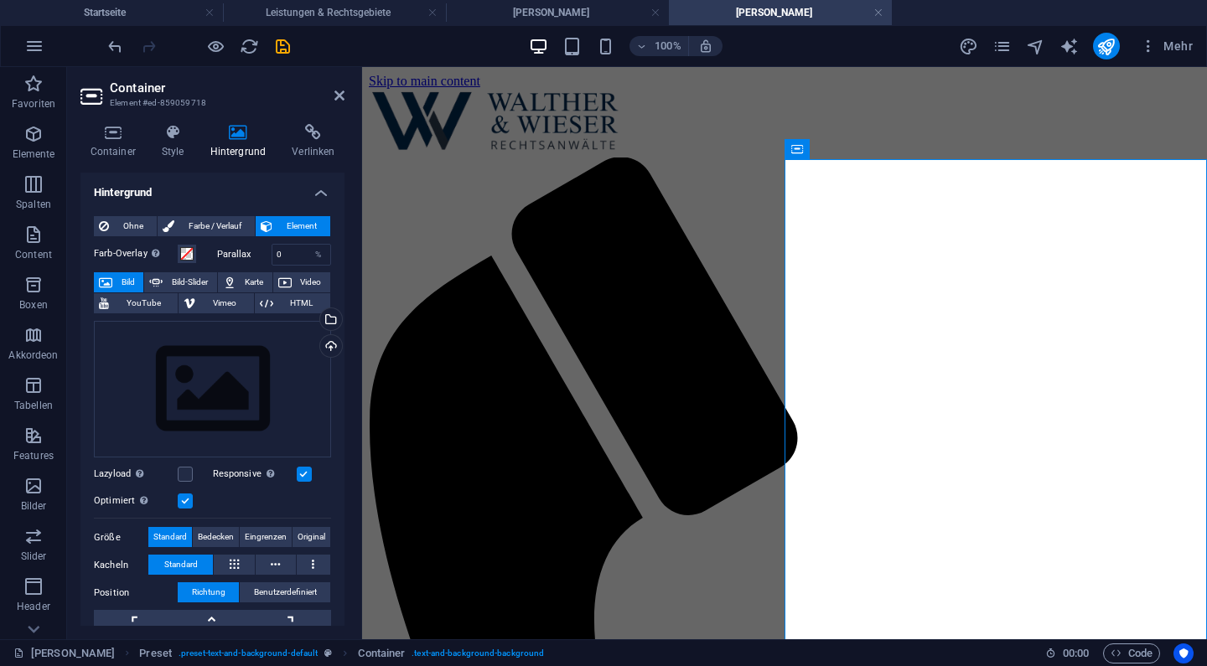
click at [128, 53] on div at bounding box center [199, 46] width 188 height 27
click at [119, 49] on icon "undo" at bounding box center [115, 46] width 19 height 19
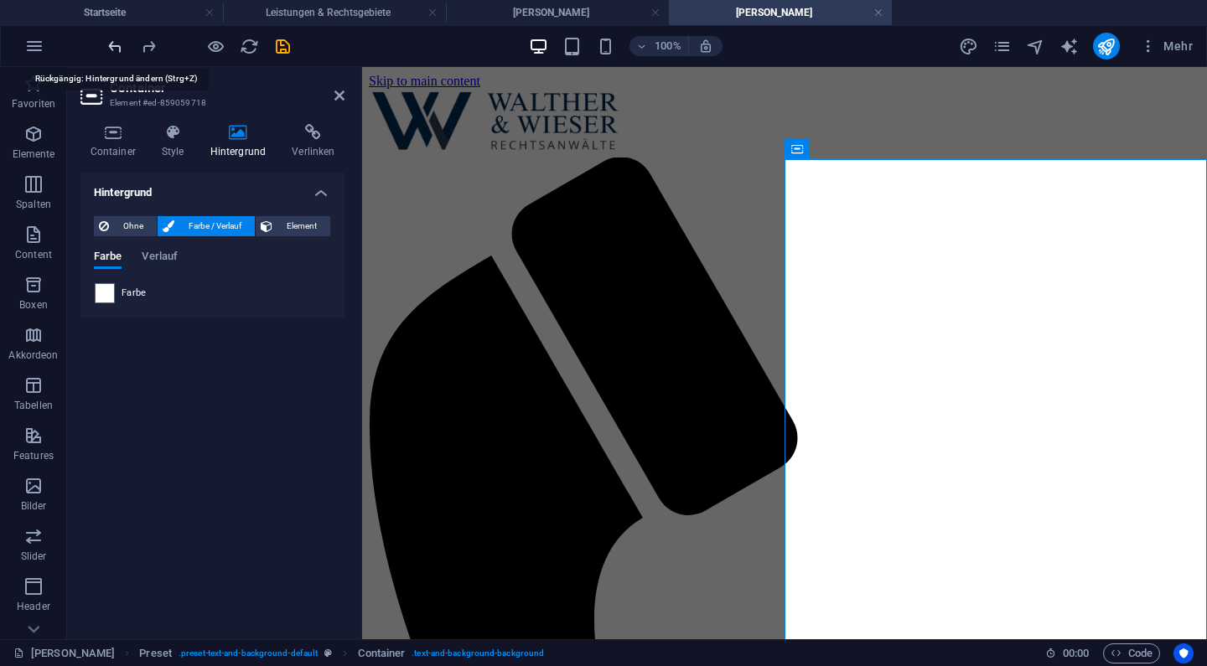
click at [119, 49] on icon "undo" at bounding box center [115, 46] width 19 height 19
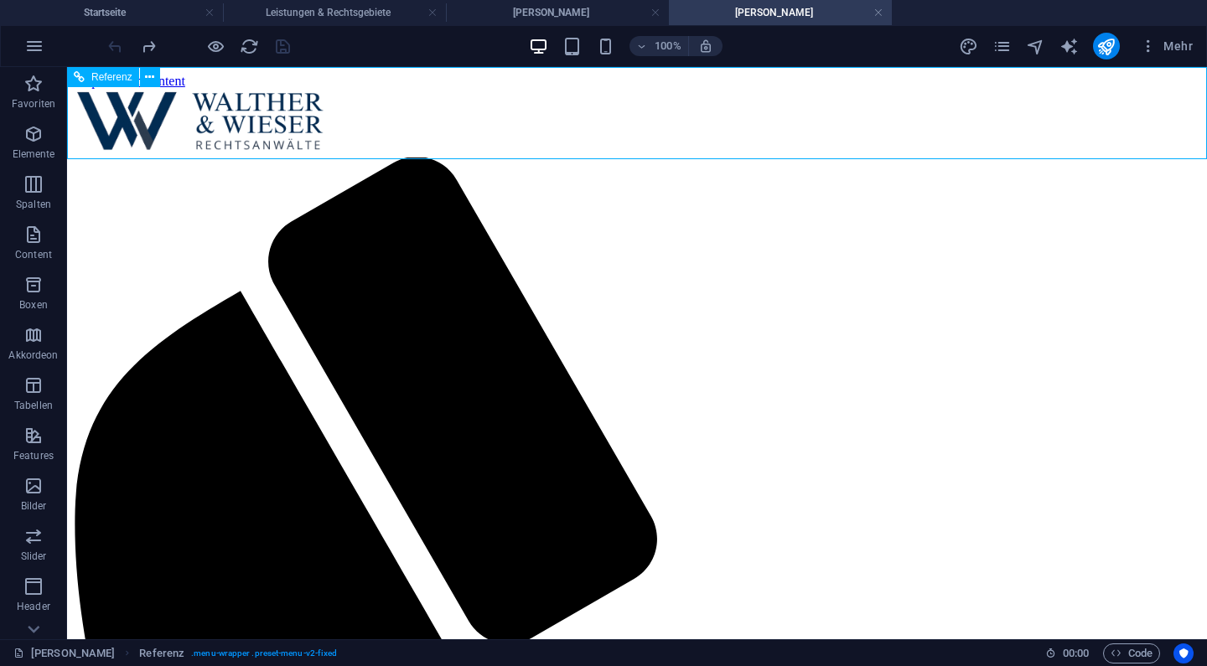
click at [999, 49] on icon "pages" at bounding box center [1002, 46] width 19 height 19
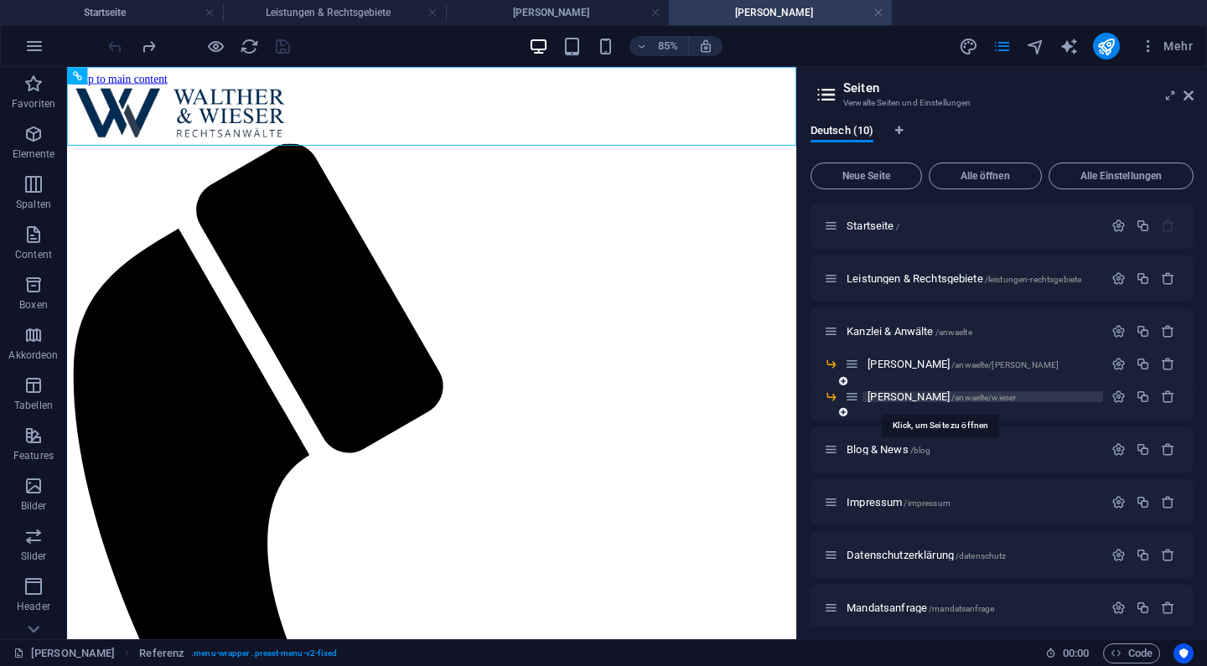
click at [895, 393] on span "[PERSON_NAME] /anwaelte/wieser" at bounding box center [942, 397] width 148 height 13
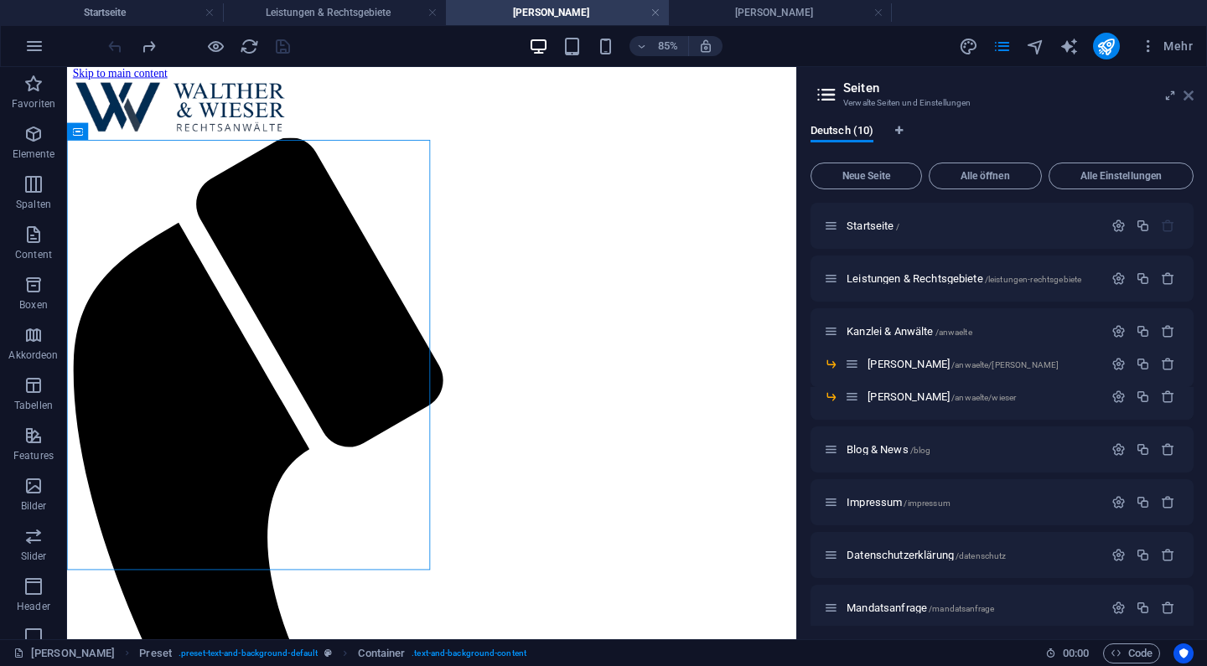
drag, startPoint x: 1183, startPoint y: 96, endPoint x: 1116, endPoint y: 29, distance: 94.3
click at [1184, 96] on icon at bounding box center [1189, 95] width 10 height 13
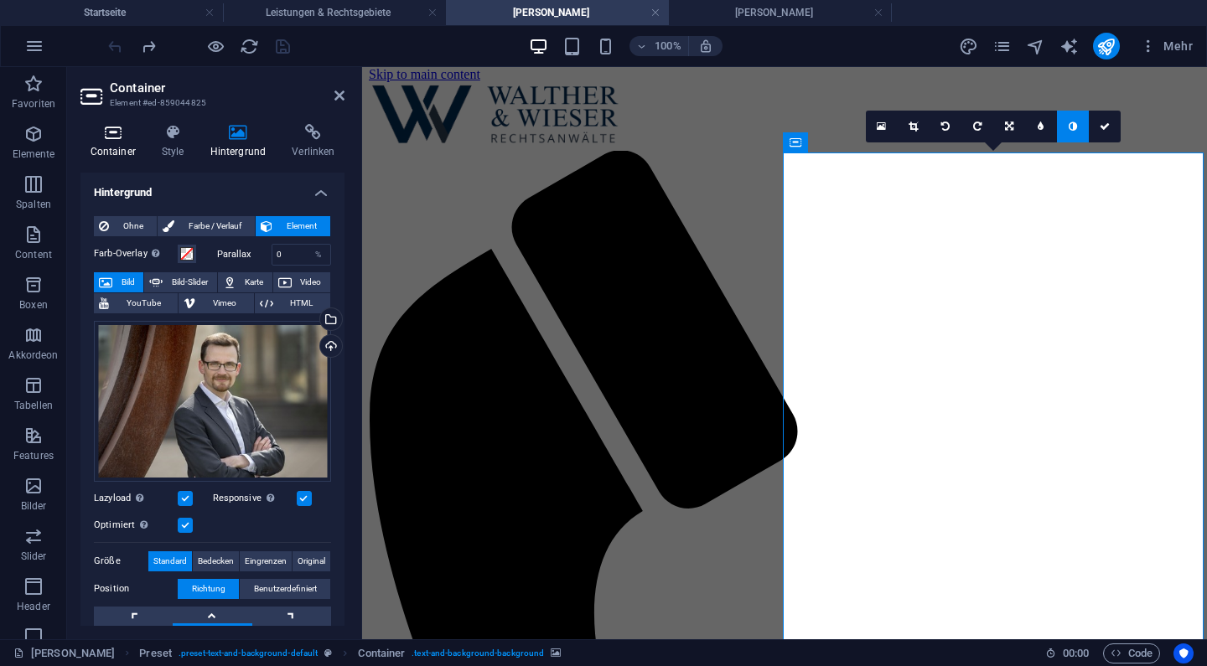
click at [148, 131] on h4 "Container" at bounding box center [115, 141] width 71 height 35
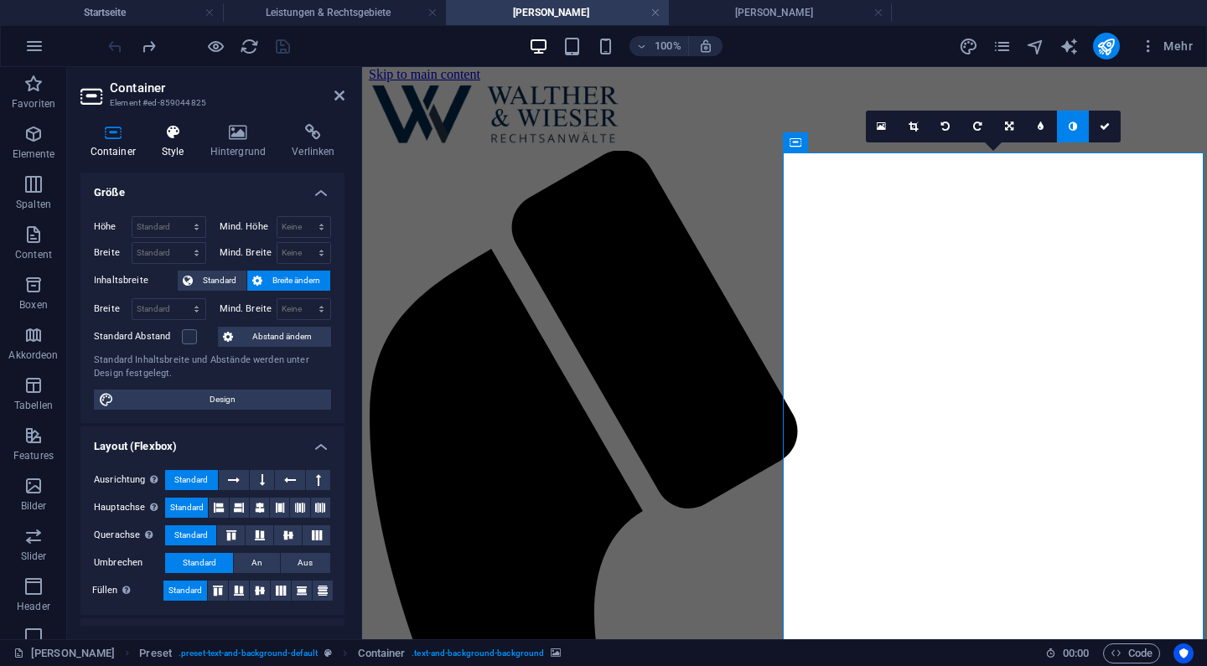
click at [181, 135] on icon at bounding box center [173, 132] width 42 height 17
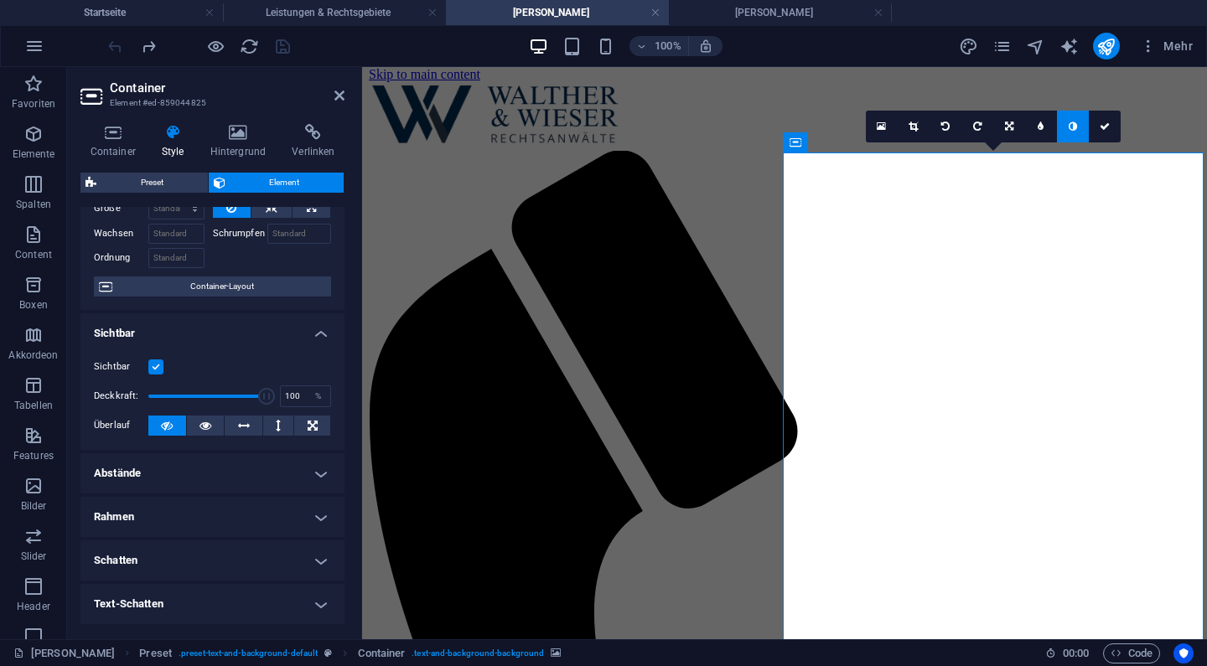
scroll to position [91, 0]
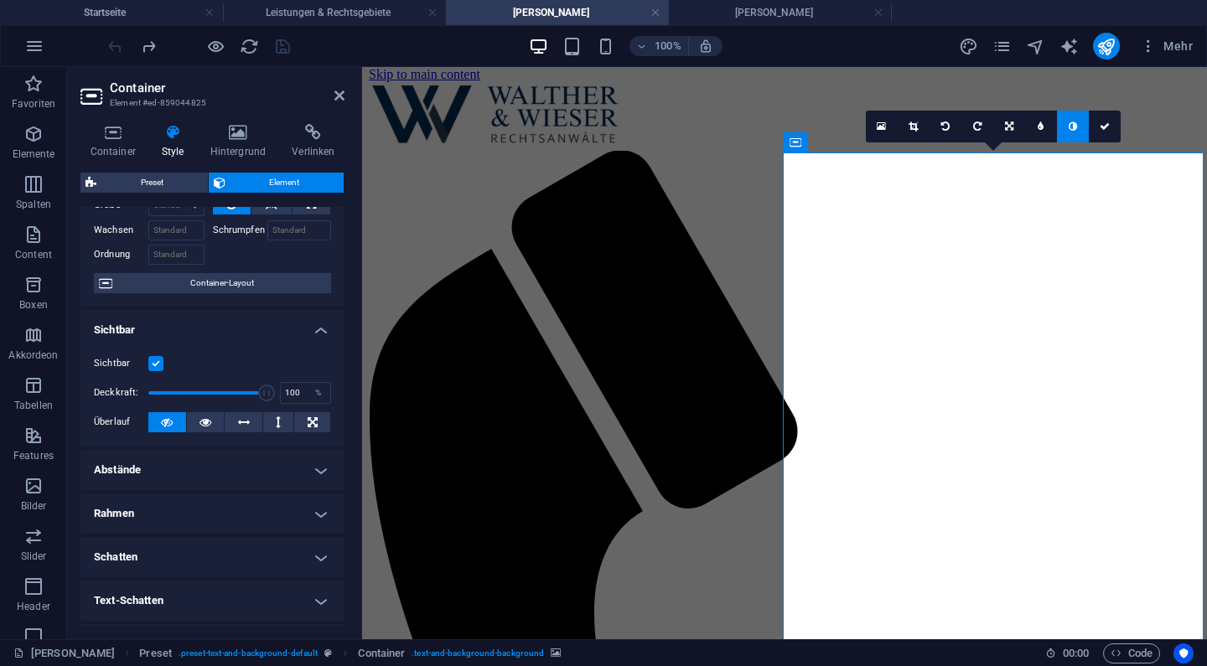
click at [188, 464] on h4 "Abstände" at bounding box center [212, 470] width 264 height 40
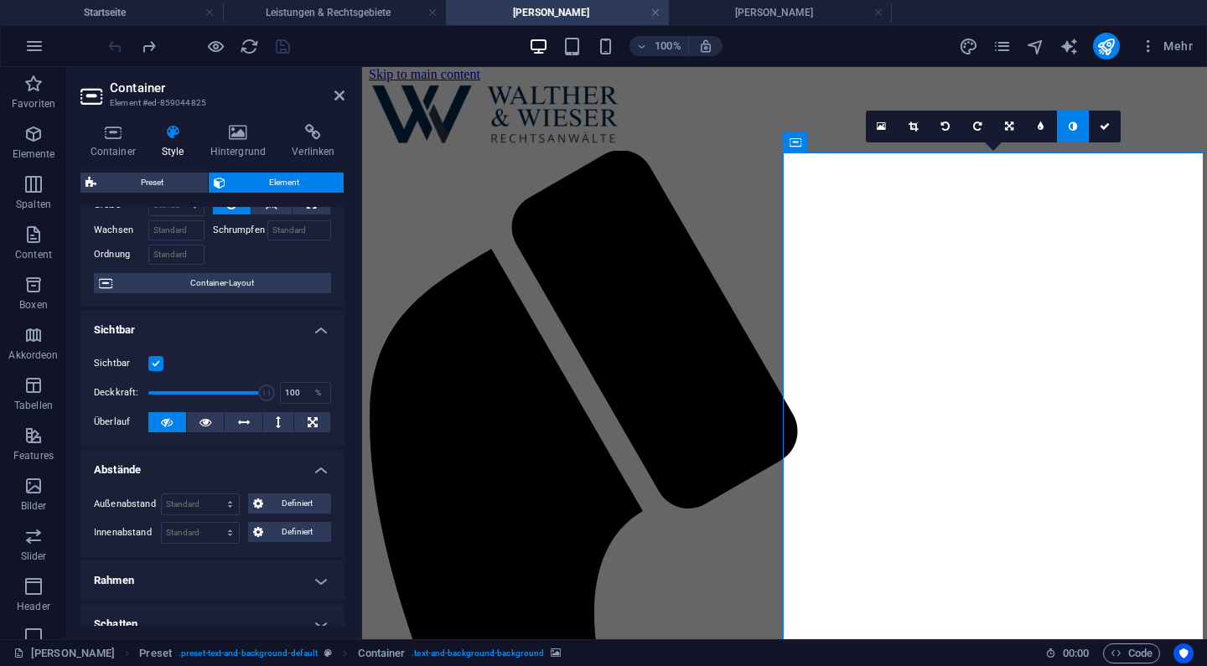
click at [188, 464] on h4 "Abstände" at bounding box center [212, 465] width 264 height 30
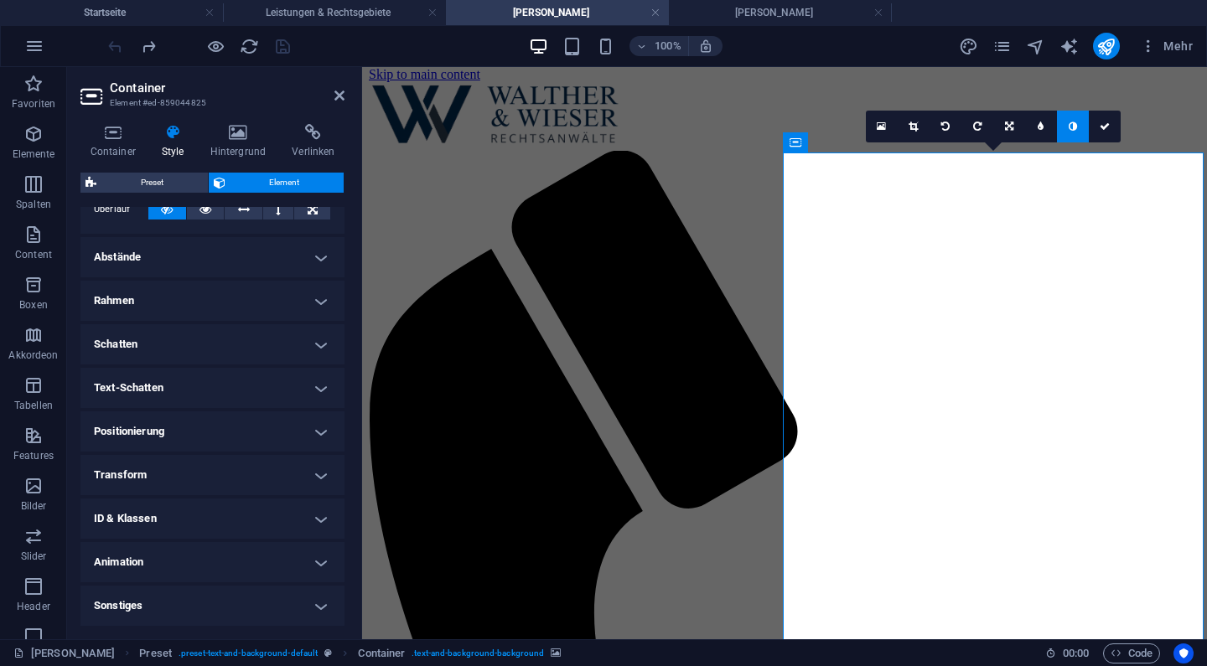
scroll to position [302, 0]
click at [208, 607] on h4 "Sonstiges" at bounding box center [212, 608] width 264 height 40
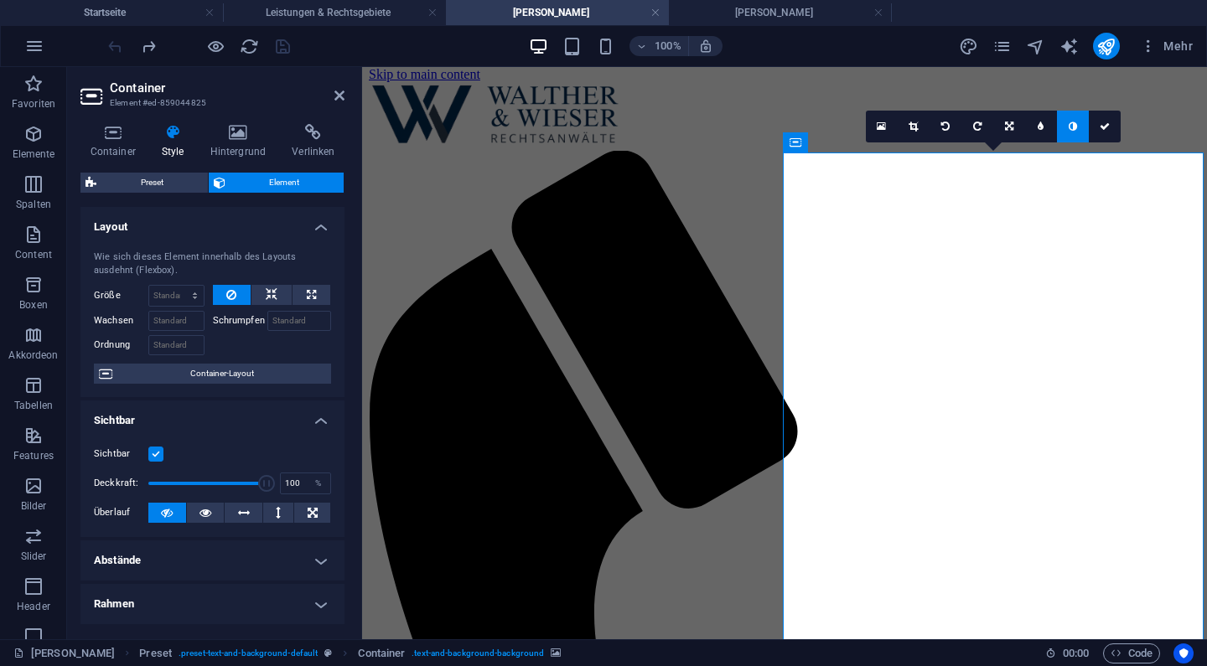
scroll to position [179, 0]
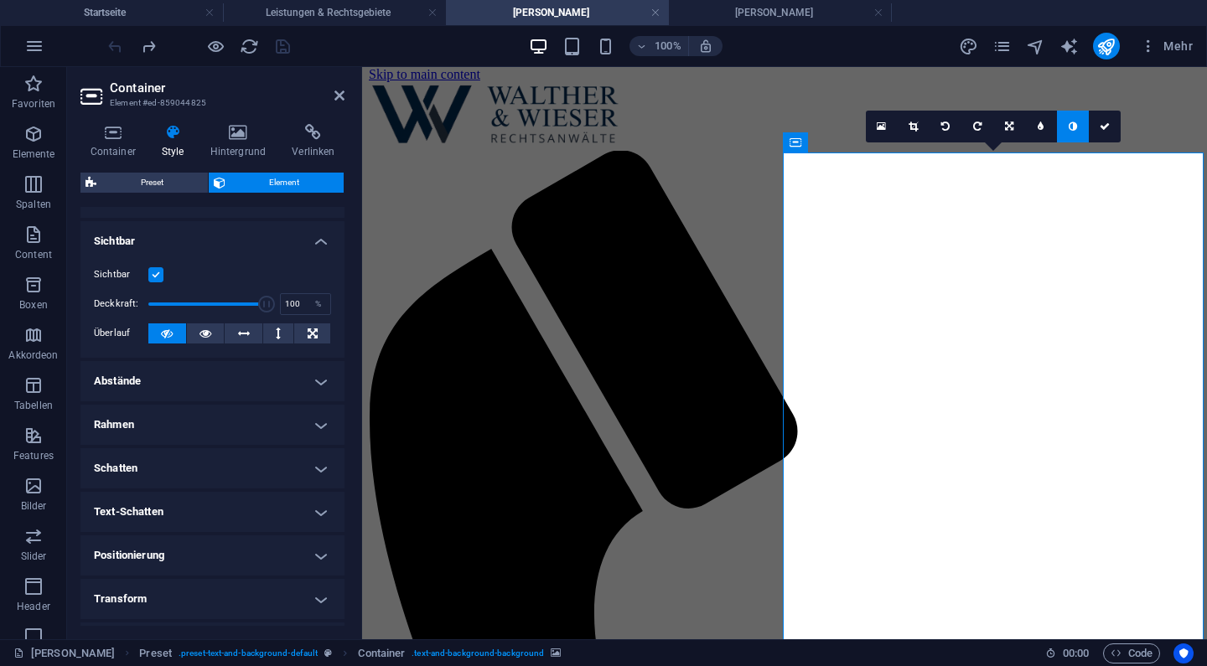
click at [203, 613] on h4 "Transform" at bounding box center [212, 599] width 264 height 40
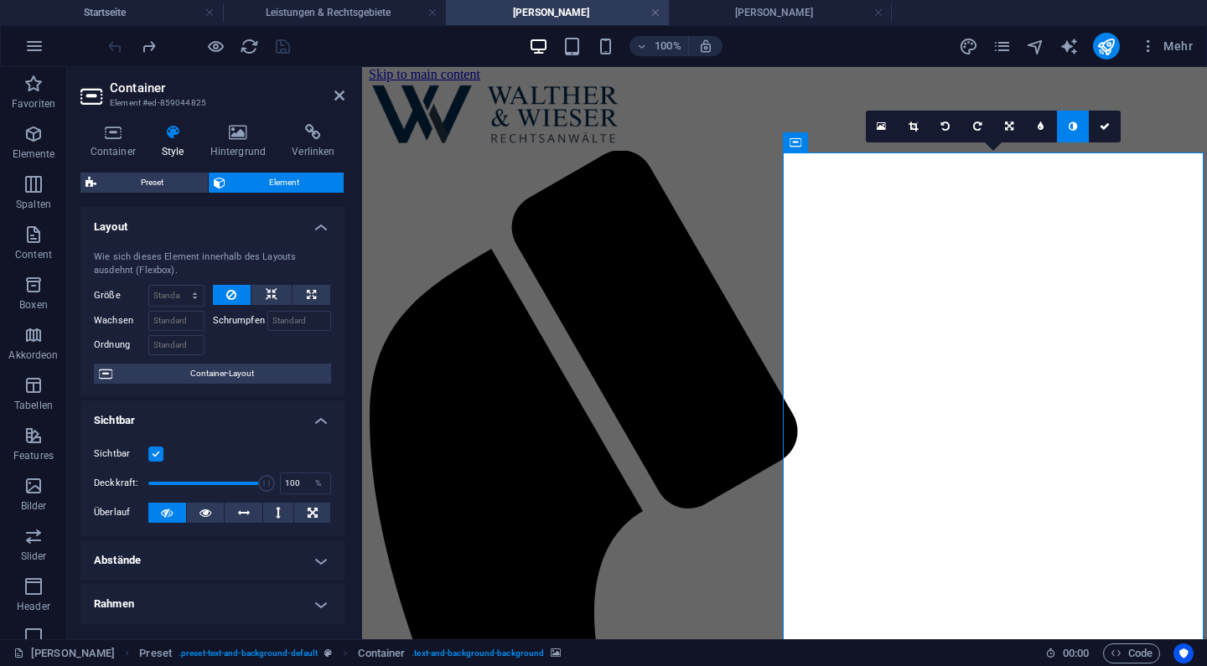
scroll to position [0, 0]
click at [115, 134] on icon at bounding box center [112, 132] width 65 height 17
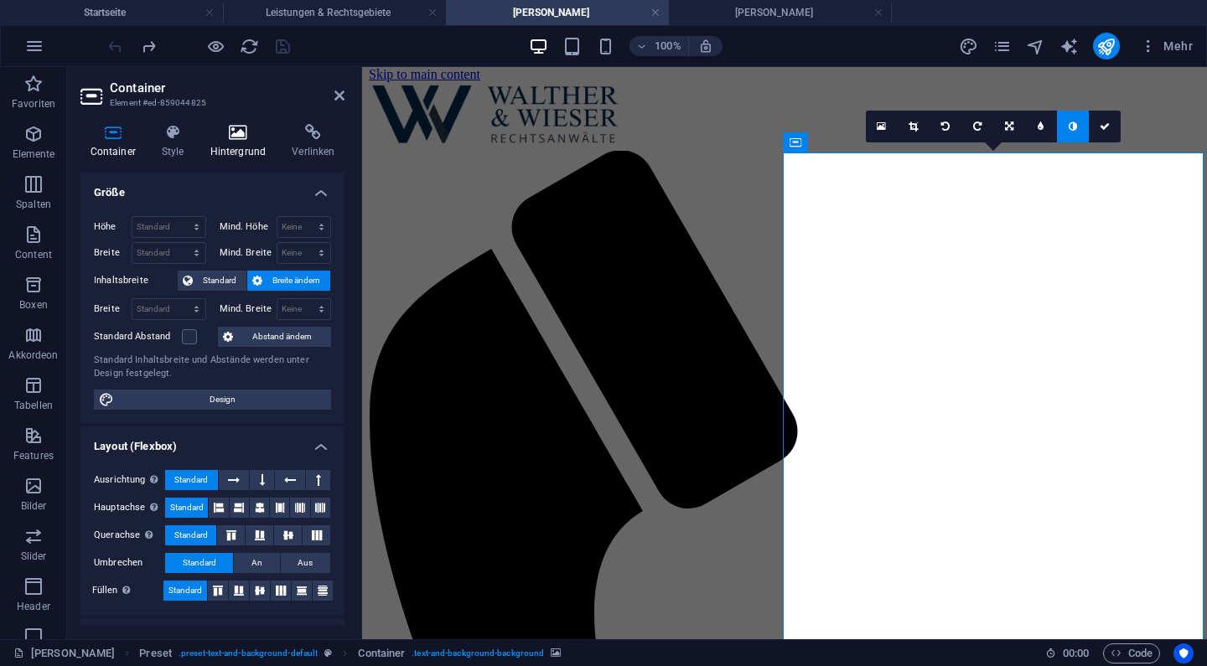
click at [231, 136] on icon at bounding box center [237, 132] width 75 height 17
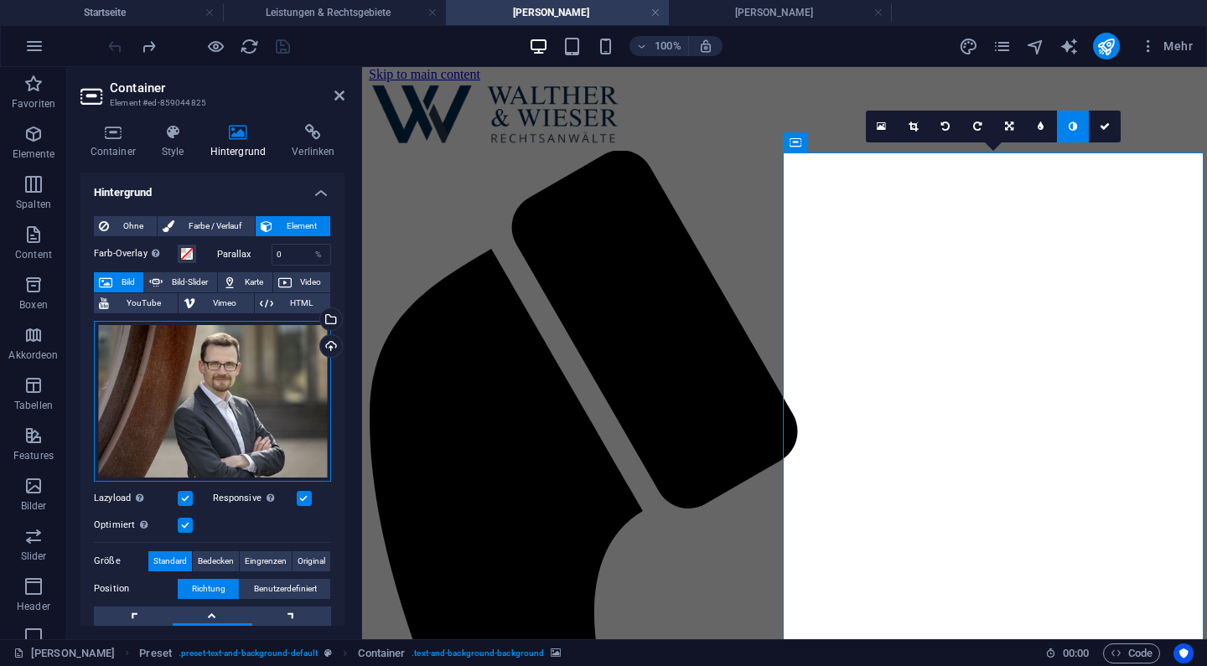
click at [272, 399] on div "Ziehe Dateien zum Hochladen hierher oder klicke hier, um aus Dateien oder koste…" at bounding box center [212, 401] width 237 height 161
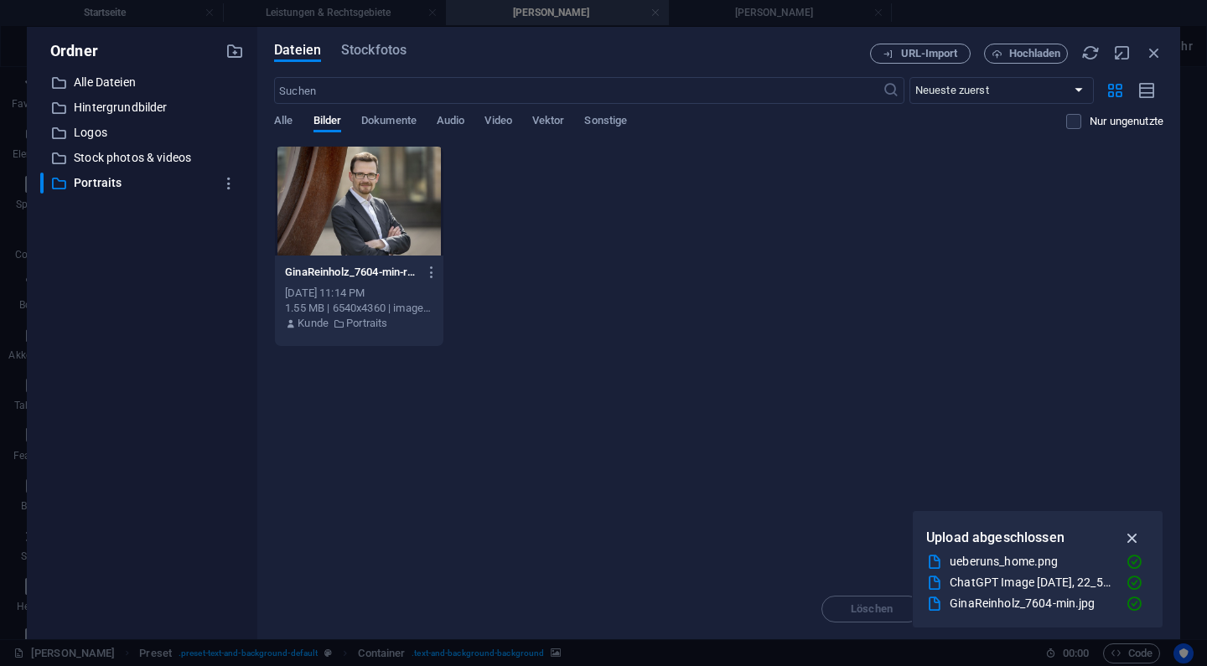
click at [1131, 540] on icon "button" at bounding box center [1132, 538] width 19 height 18
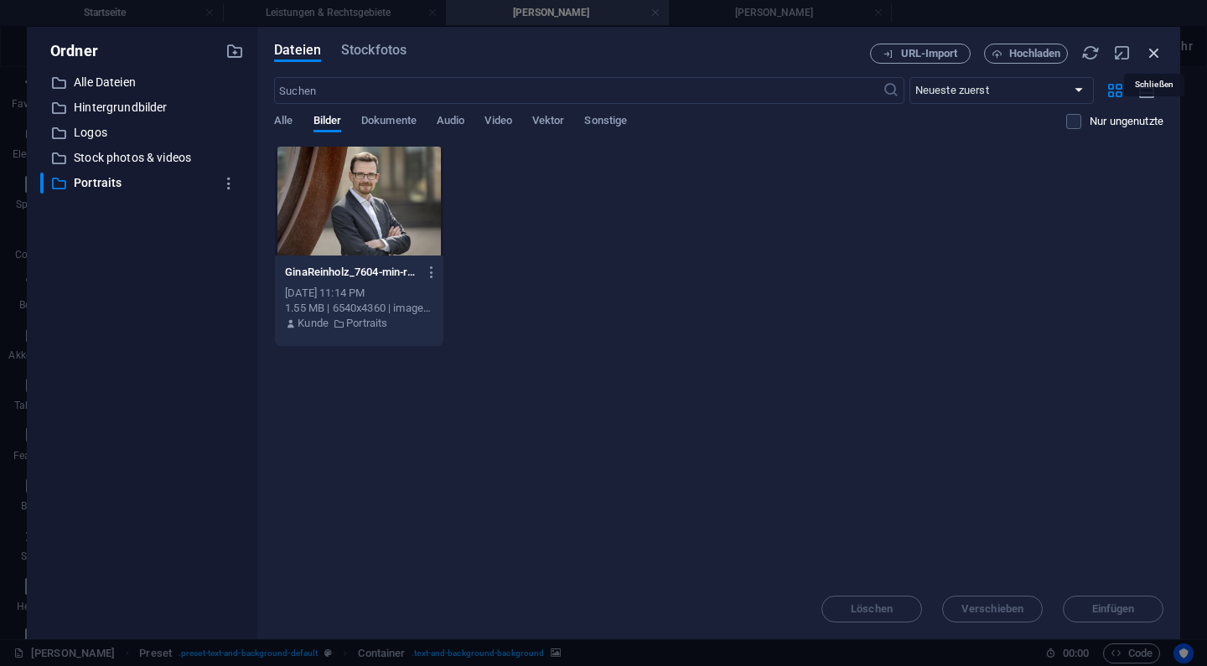
click at [1151, 49] on icon "button" at bounding box center [1154, 53] width 18 height 18
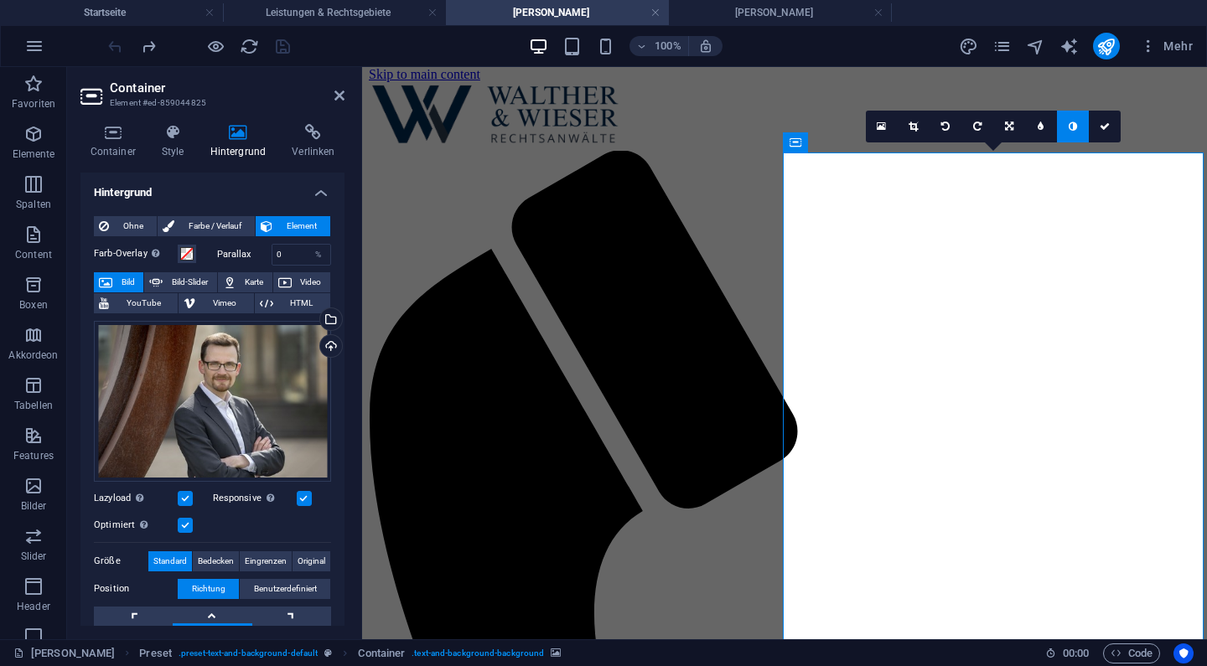
click at [1005, 52] on icon "pages" at bounding box center [1002, 46] width 19 height 19
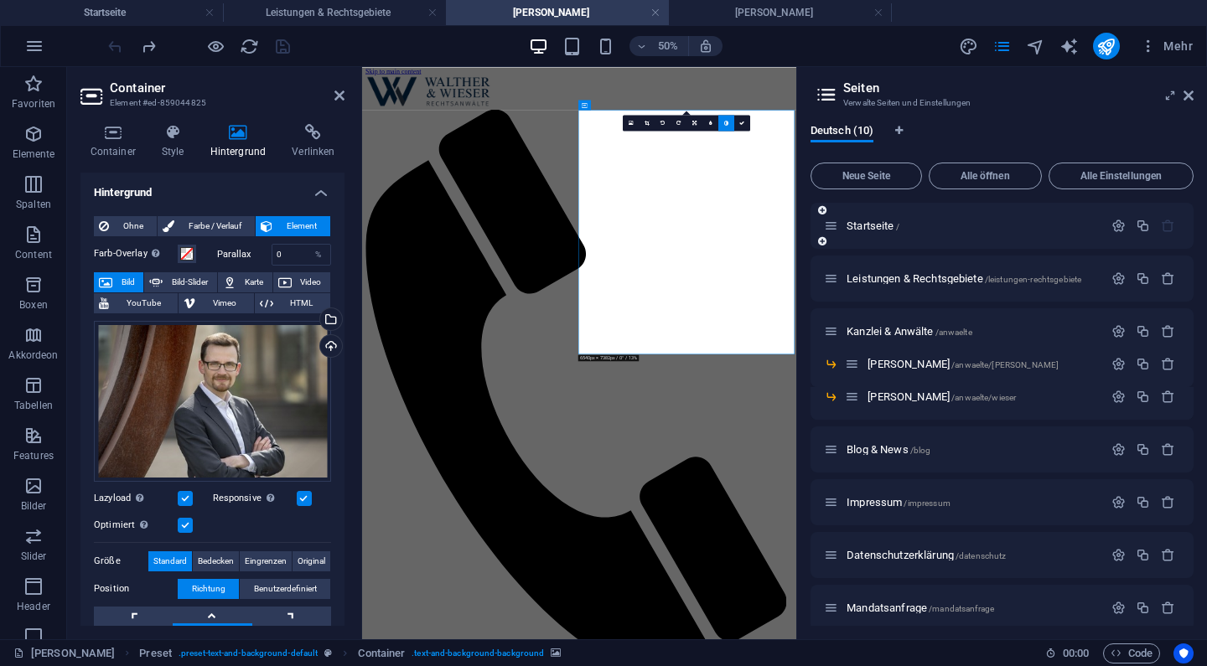
click at [875, 220] on div "Startseite /" at bounding box center [963, 225] width 279 height 19
click at [867, 222] on span "Startseite /" at bounding box center [873, 226] width 53 height 13
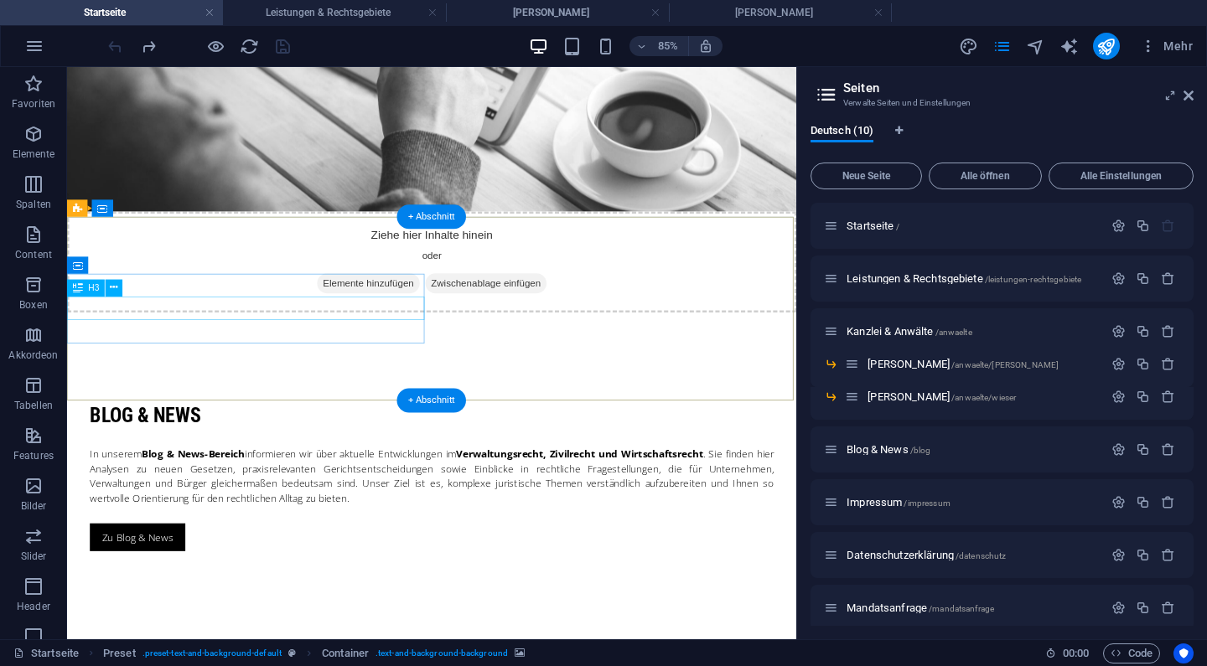
scroll to position [2180, 0]
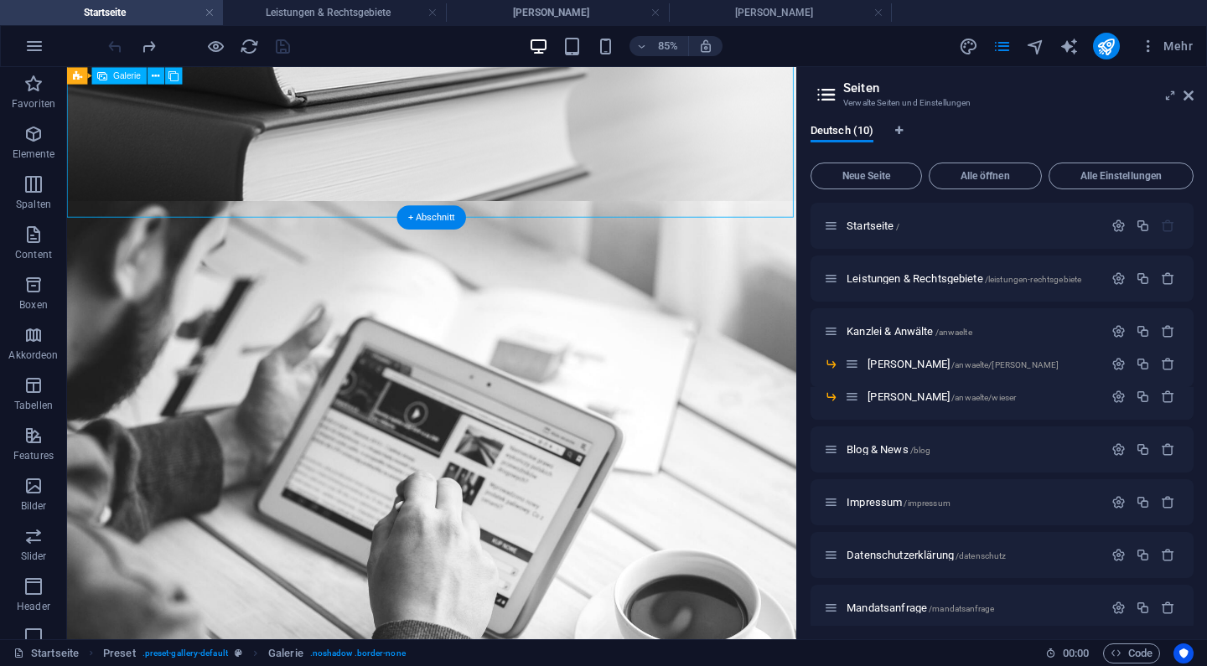
select select "4"
select select "px"
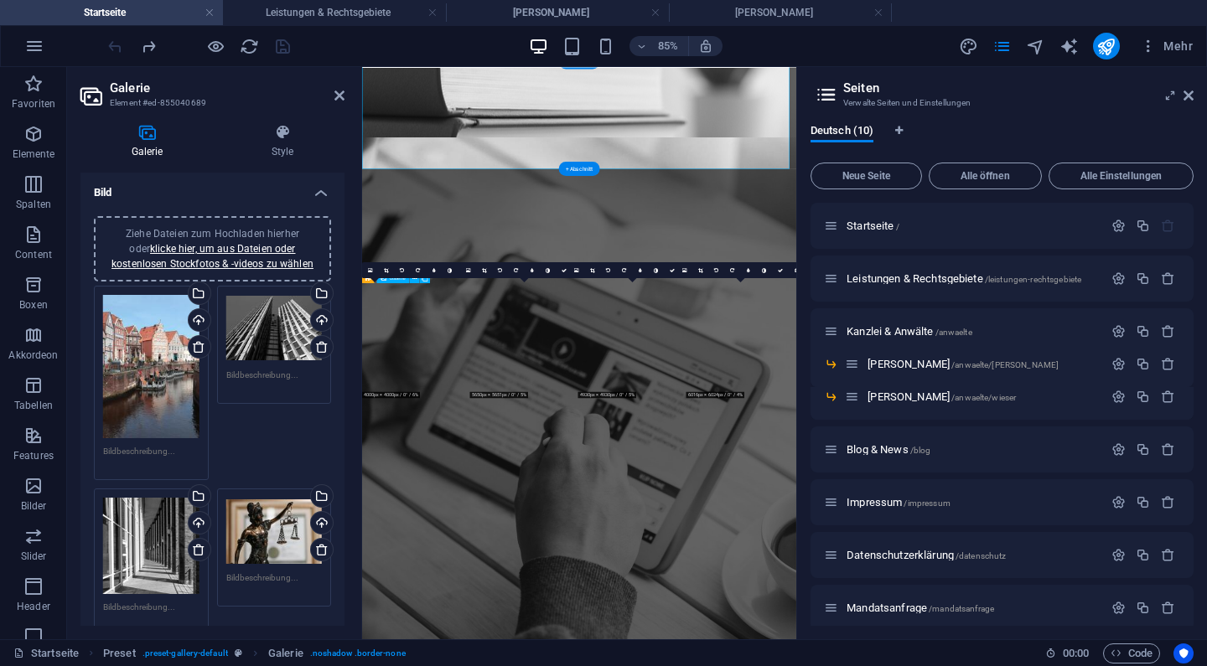
scroll to position [2154, 0]
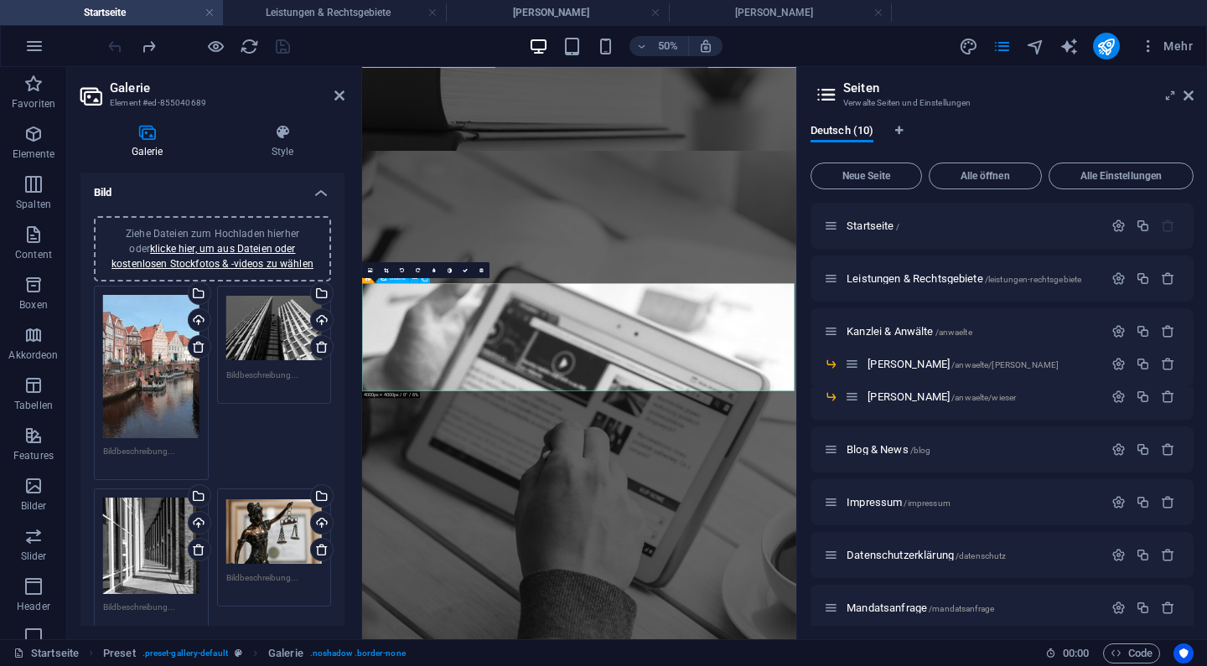
click at [449, 271] on icon at bounding box center [450, 269] width 4 height 5
click at [764, 274] on link at bounding box center [765, 270] width 16 height 16
click at [656, 271] on icon at bounding box center [656, 269] width 4 height 5
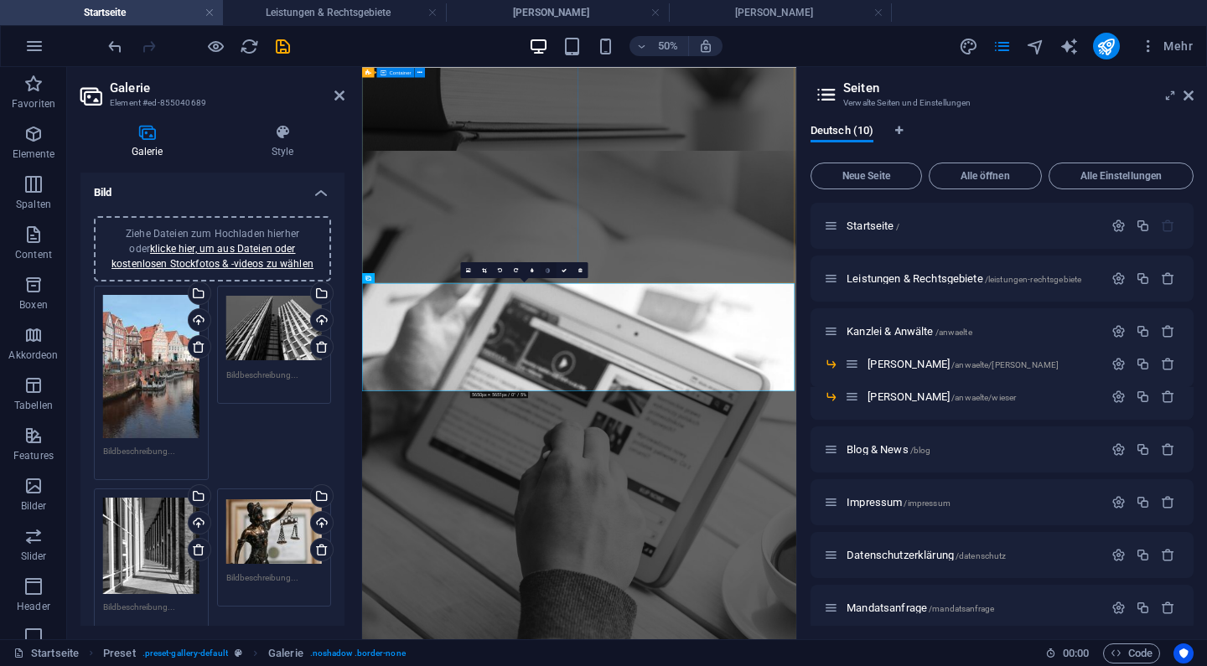
click at [550, 272] on link at bounding box center [549, 270] width 16 height 16
click at [1191, 93] on icon at bounding box center [1189, 95] width 10 height 13
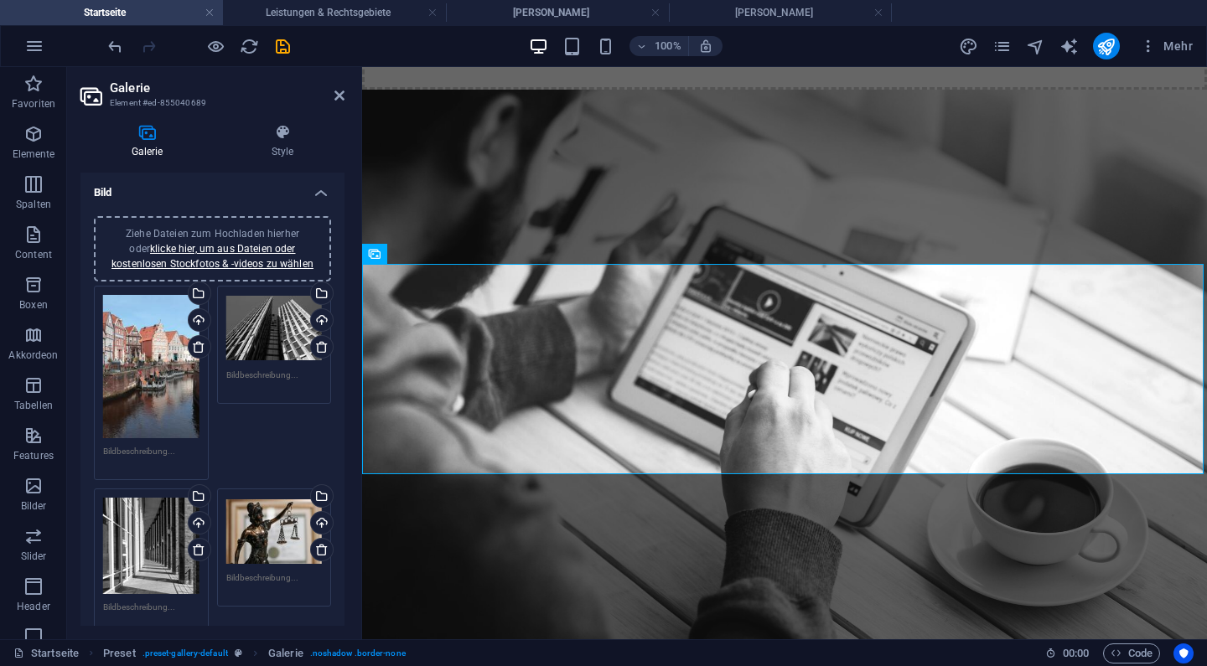
scroll to position [1880, 0]
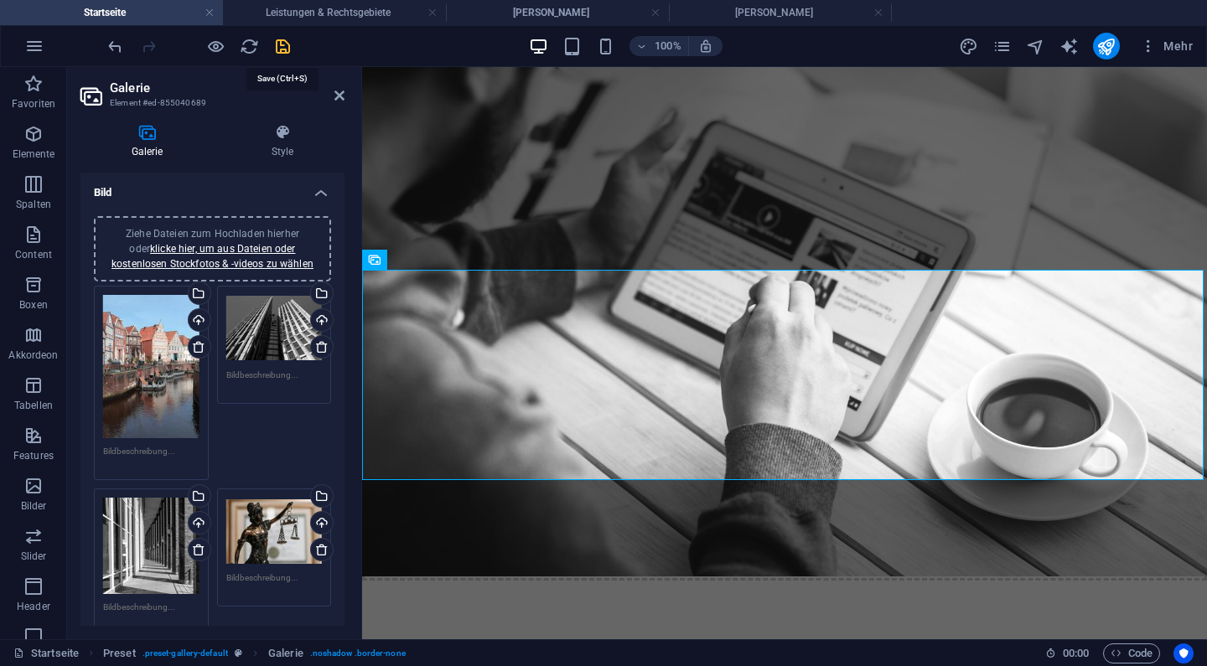
click at [289, 47] on icon "save" at bounding box center [282, 46] width 19 height 19
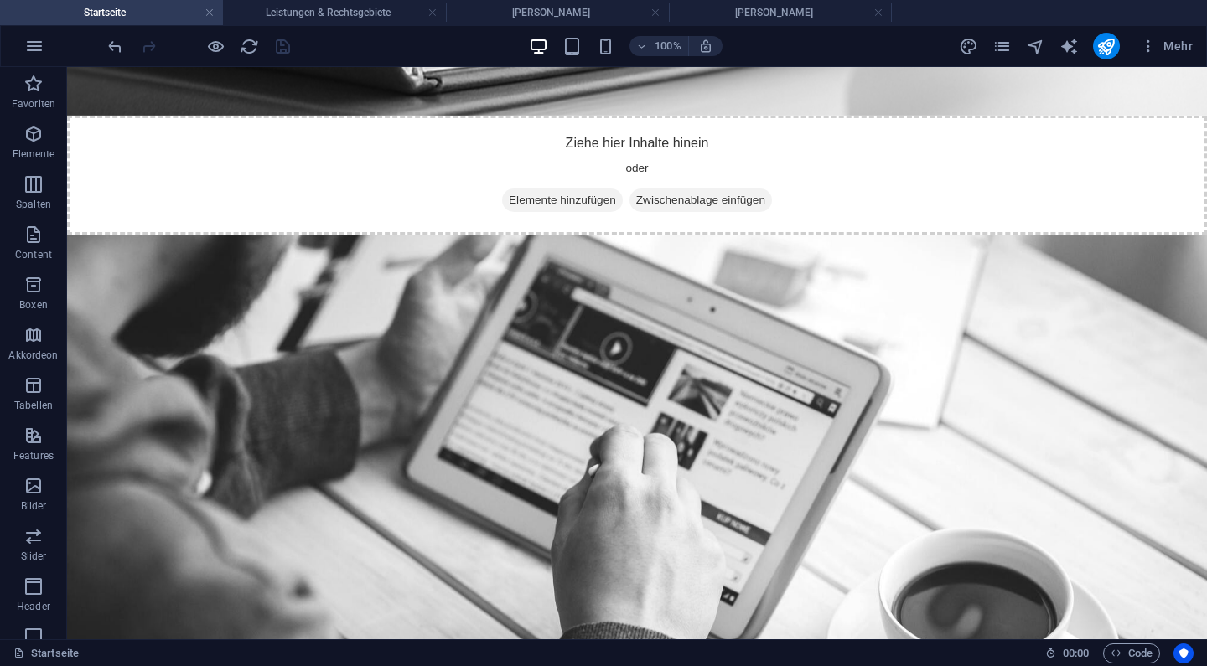
scroll to position [1548, 0]
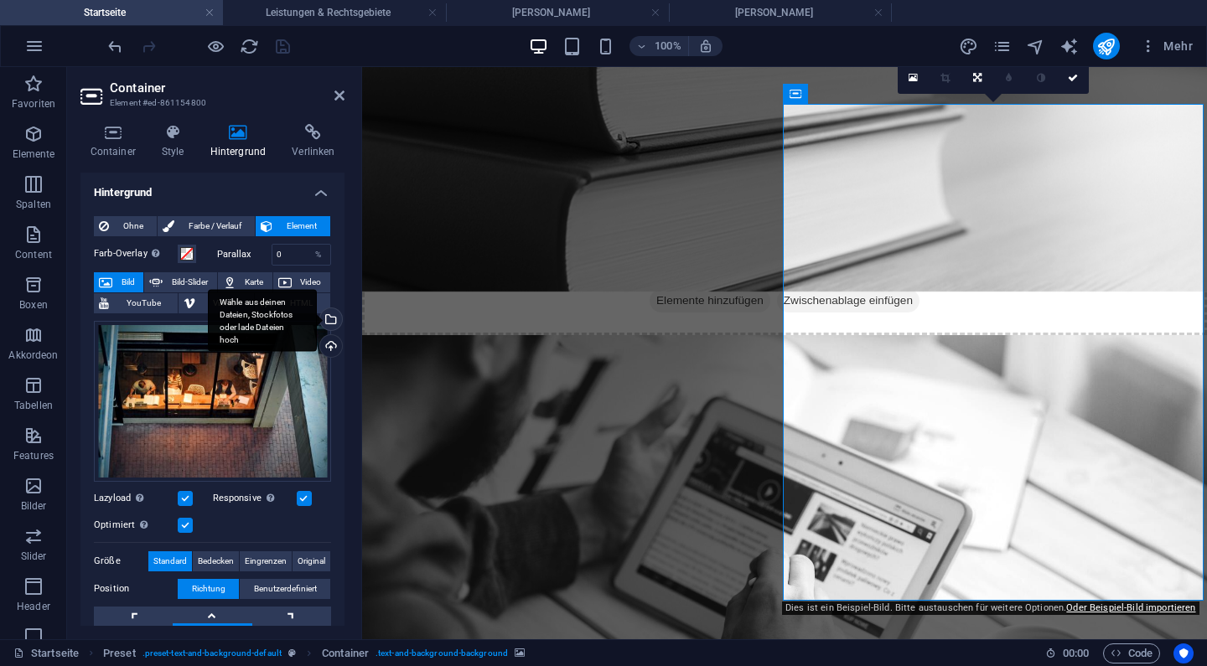
click at [327, 315] on div "Wähle aus deinen Dateien, Stockfotos oder lade Dateien hoch" at bounding box center [329, 321] width 25 height 25
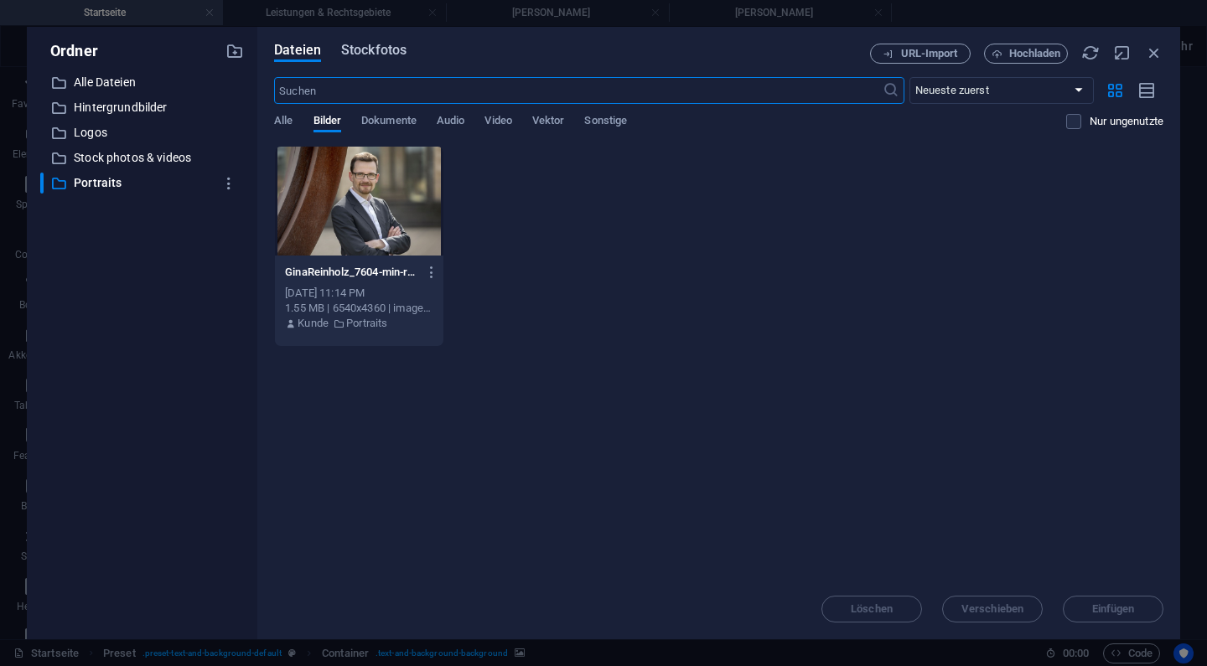
click at [376, 48] on span "Stockfotos" at bounding box center [373, 50] width 65 height 20
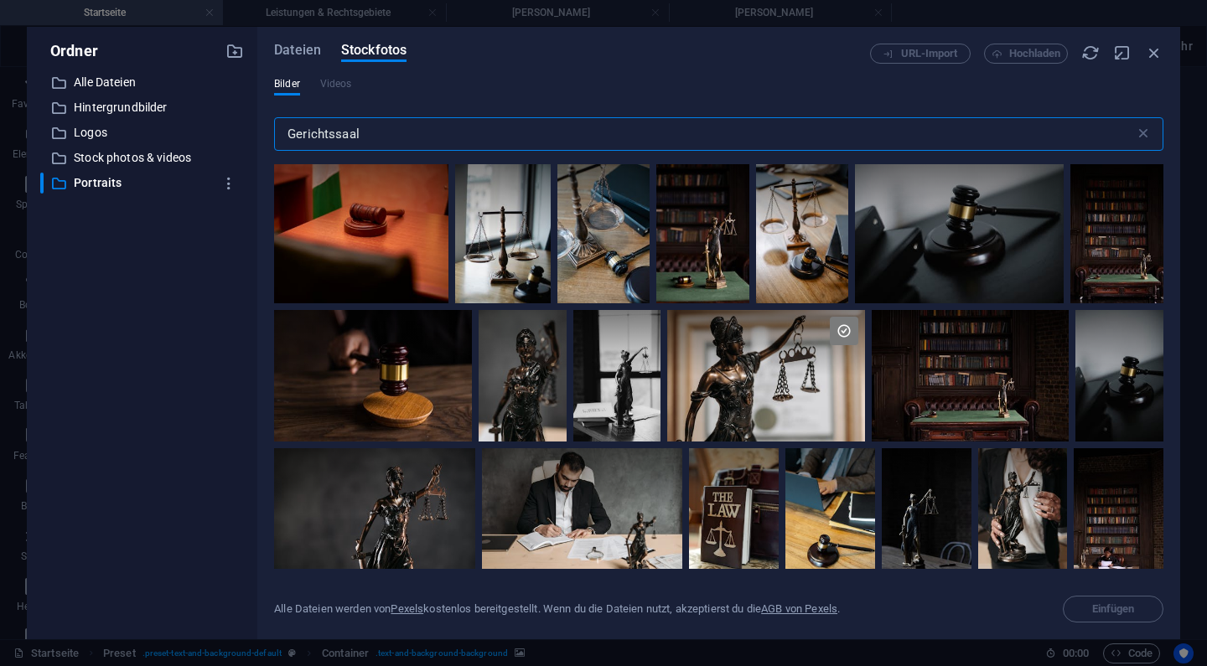
click at [588, 136] on input "Gerichtssaal" at bounding box center [704, 134] width 861 height 34
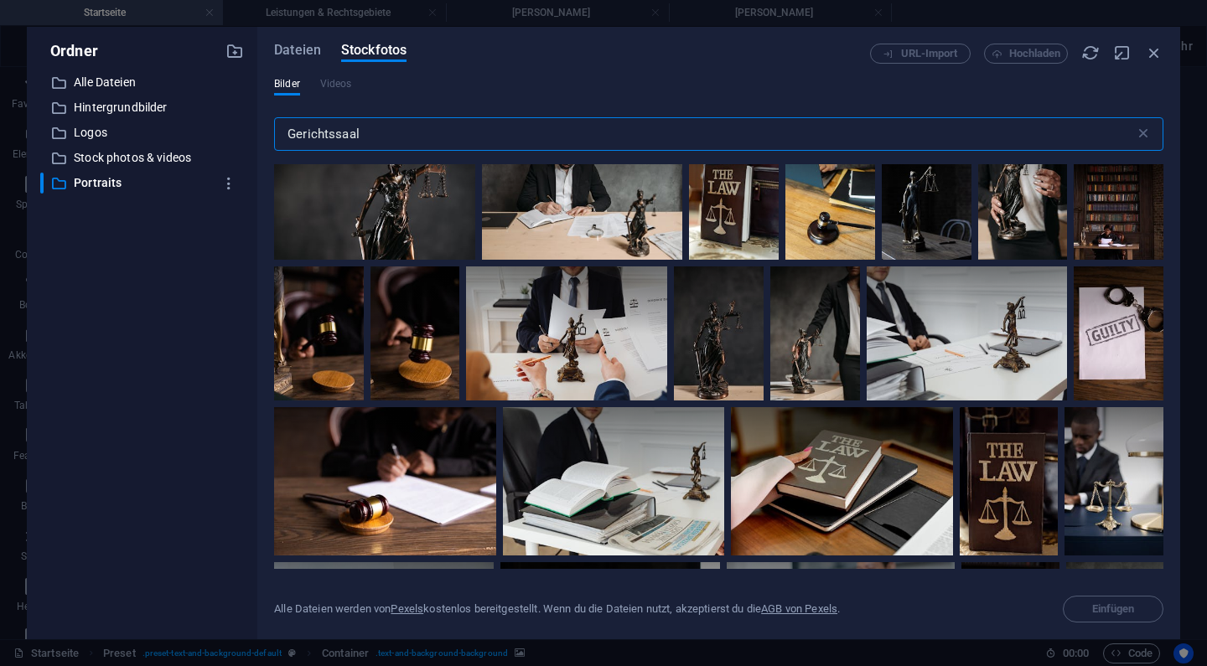
scroll to position [333, 0]
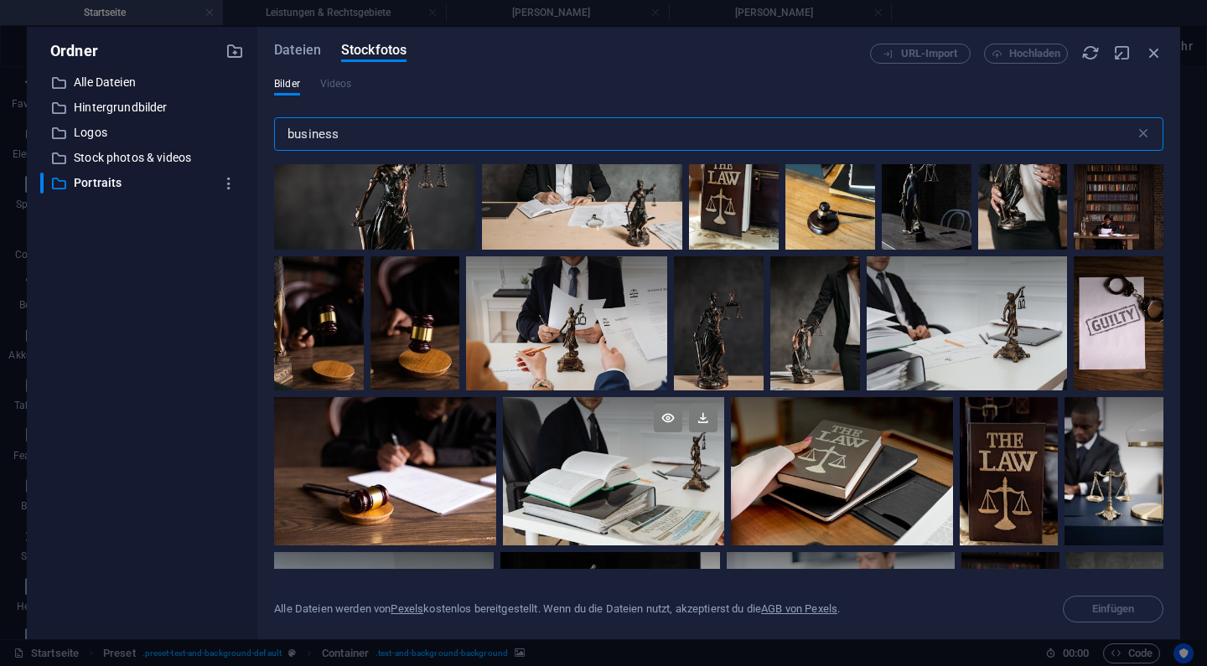
type input "business"
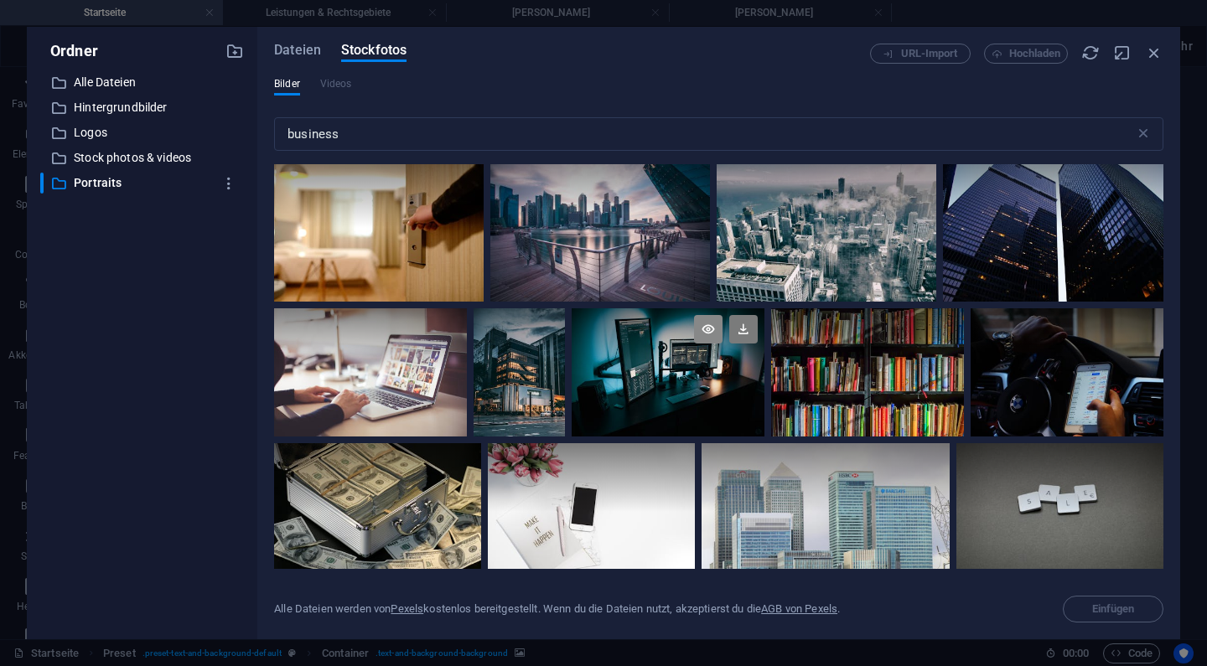
scroll to position [1181, 0]
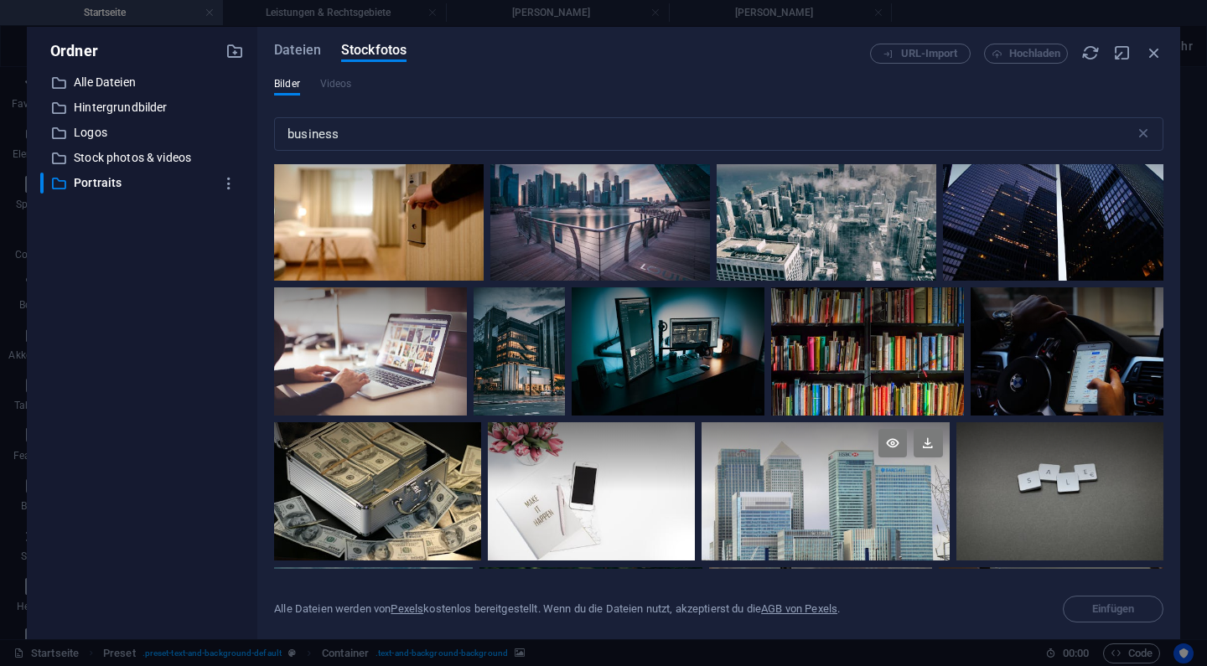
click at [714, 472] on div at bounding box center [825, 457] width 247 height 69
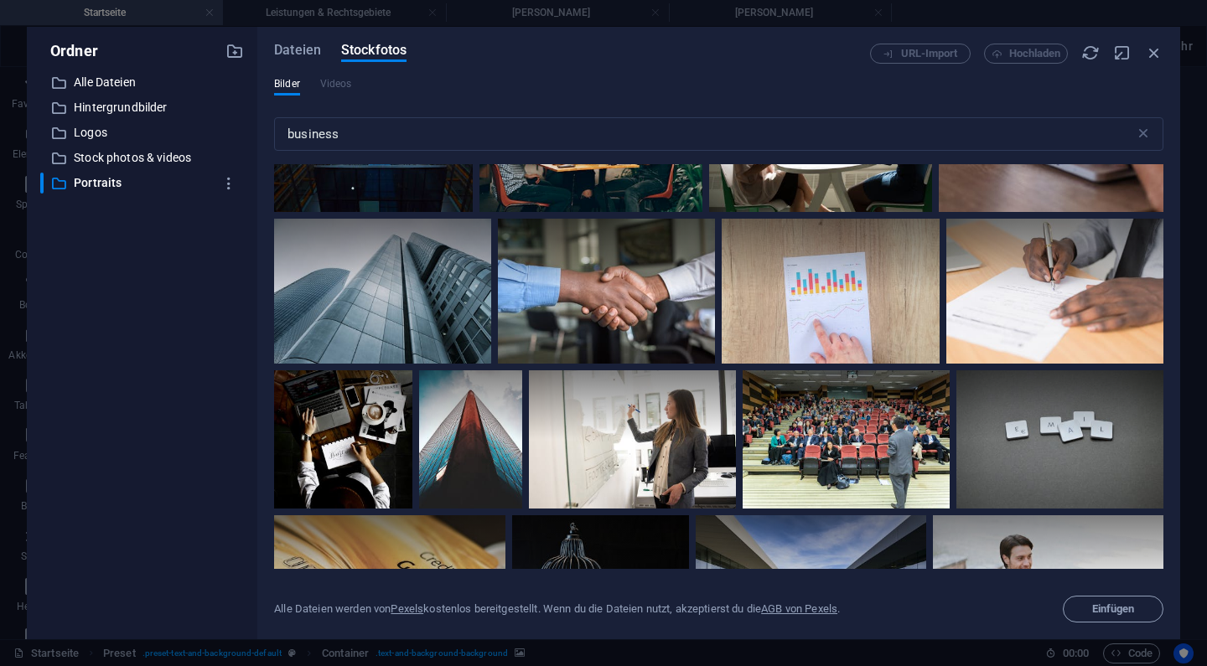
scroll to position [1688, 0]
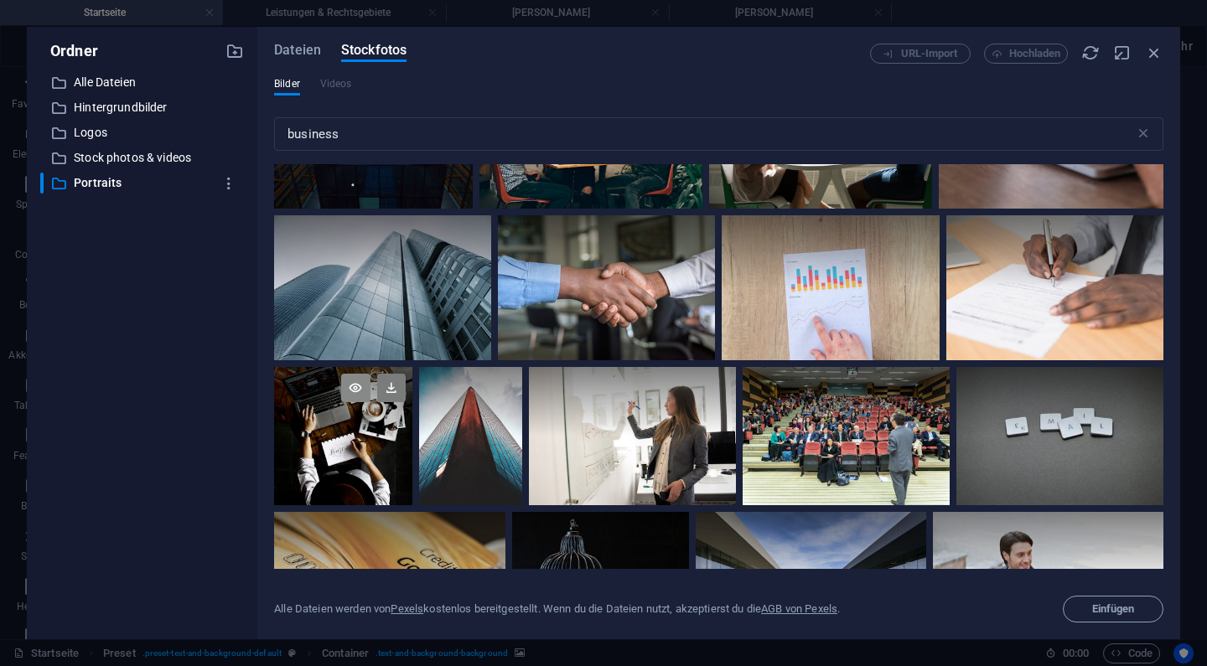
click at [360, 374] on icon at bounding box center [355, 388] width 29 height 29
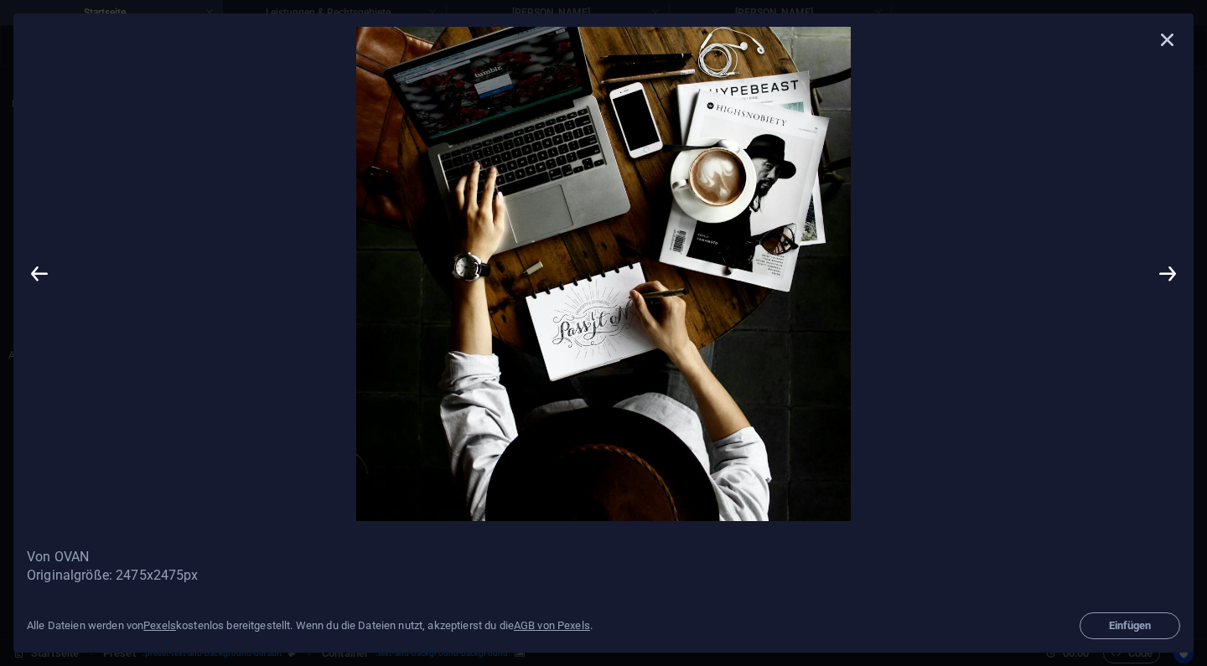
click at [1169, 35] on icon at bounding box center [1167, 39] width 25 height 25
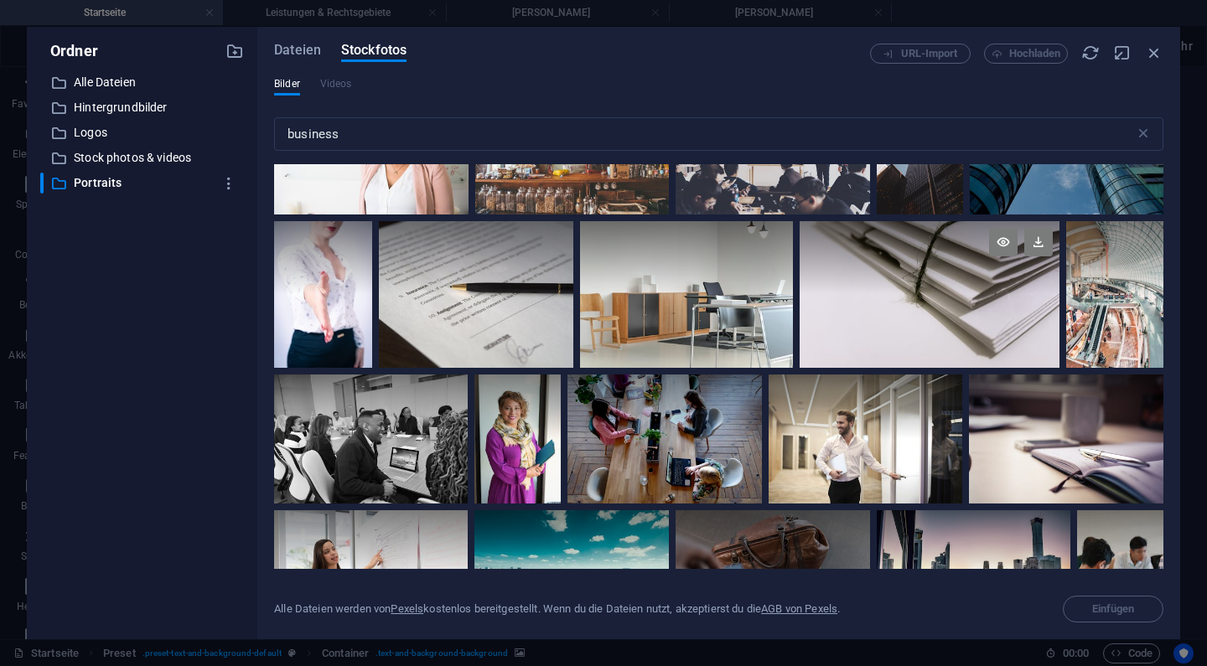
scroll to position [2730, 0]
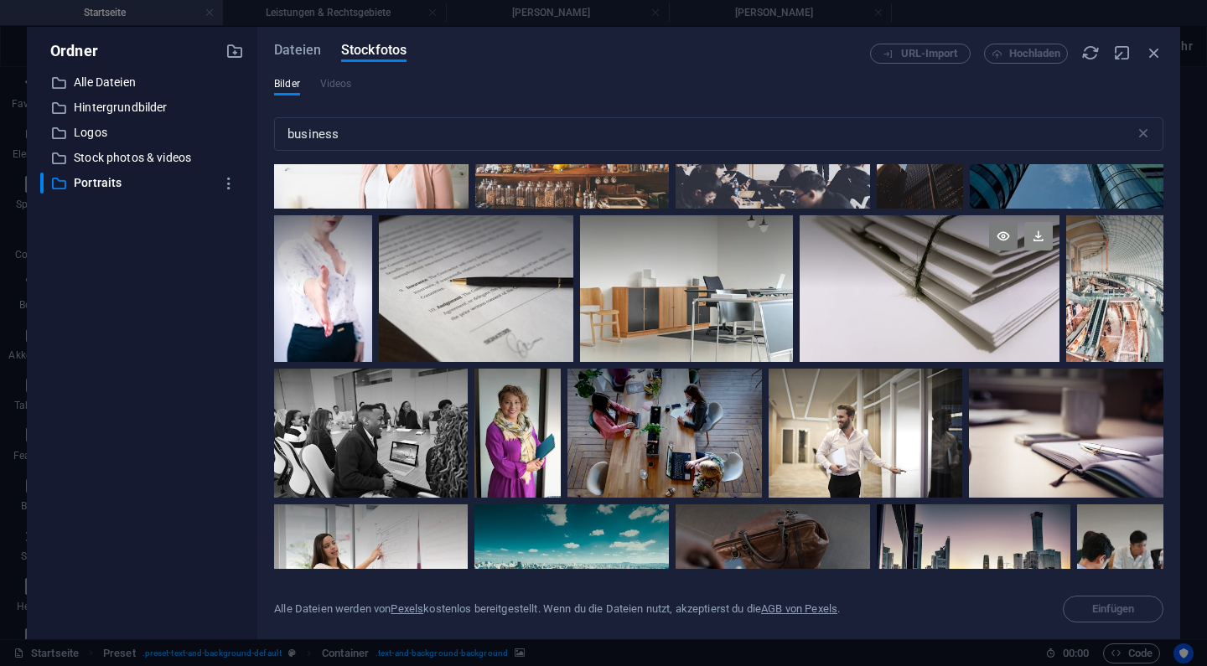
click at [1028, 225] on icon at bounding box center [1038, 236] width 29 height 29
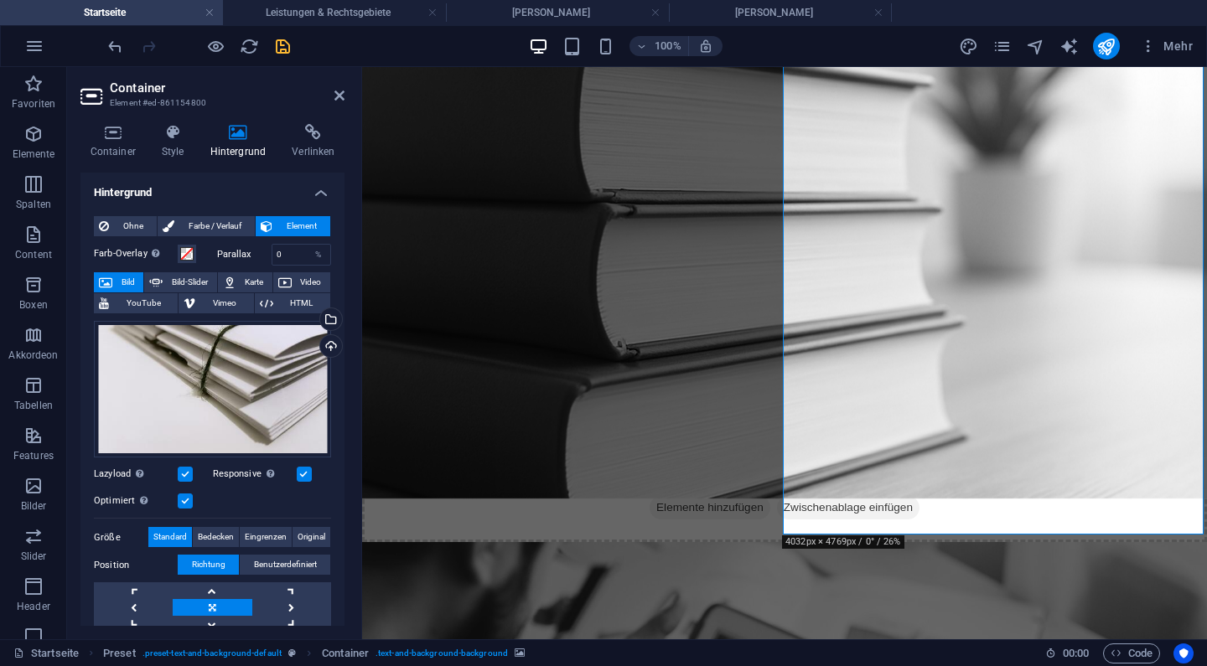
scroll to position [1617, 0]
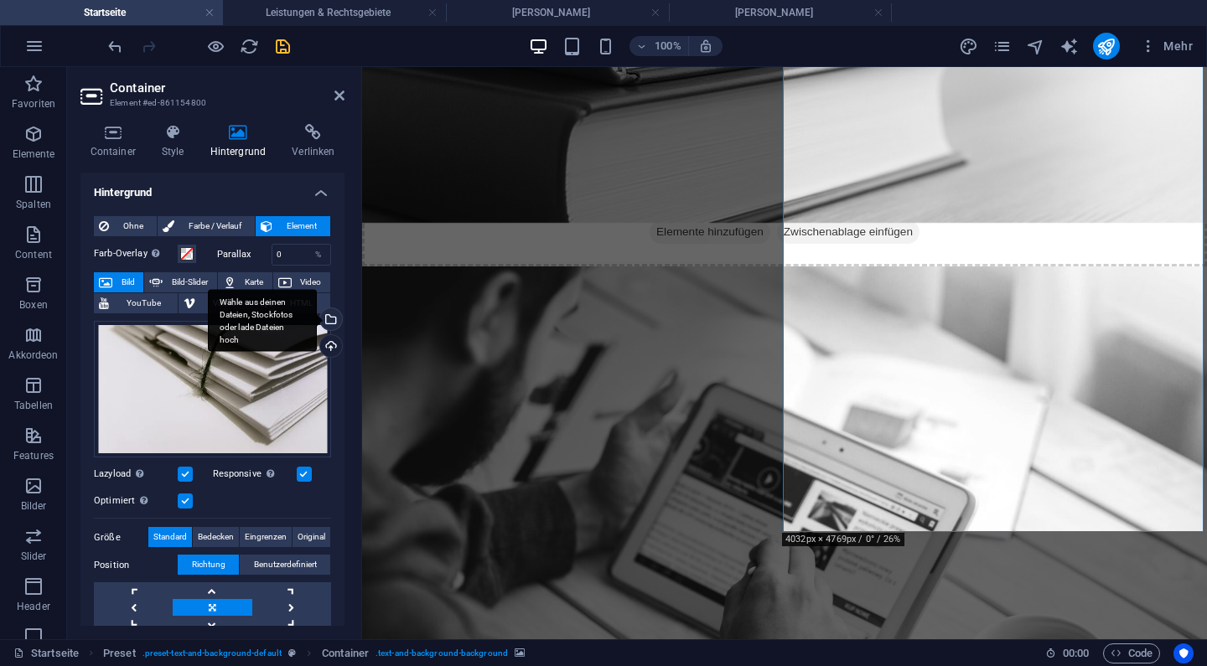
click at [326, 314] on div "Wähle aus deinen Dateien, Stockfotos oder lade Dateien hoch" at bounding box center [329, 321] width 25 height 25
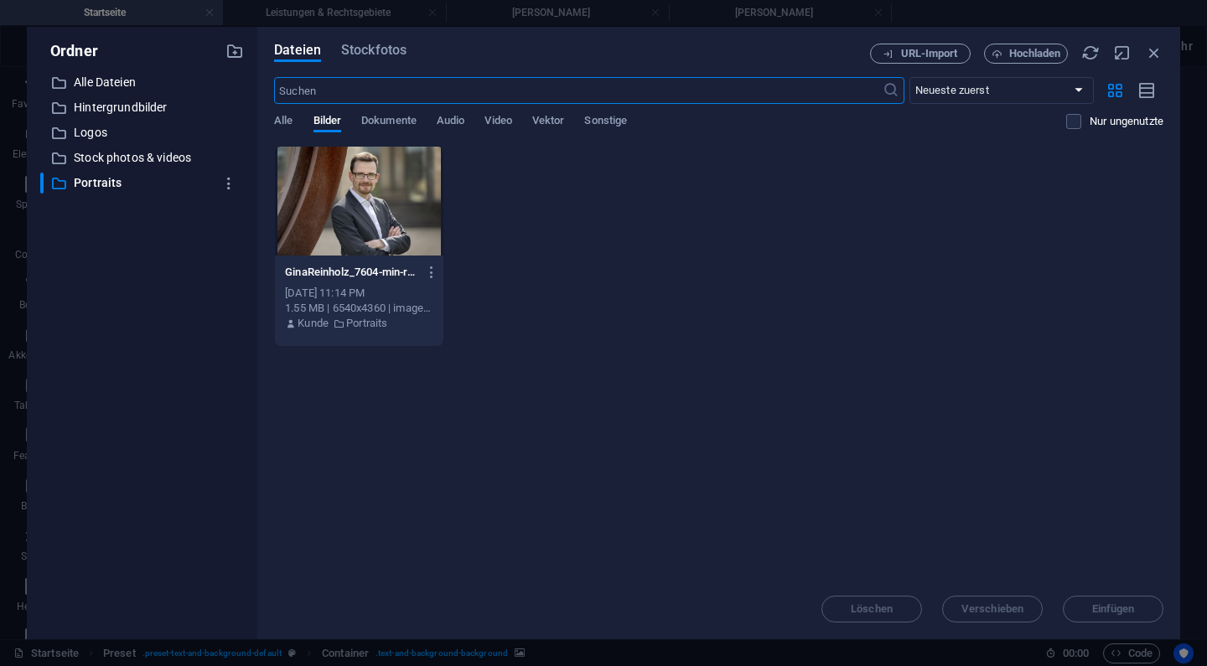
click at [364, 63] on div "Dateien Stockfotos" at bounding box center [572, 54] width 596 height 20
click at [143, 160] on p "Stock photos & videos" at bounding box center [143, 157] width 139 height 19
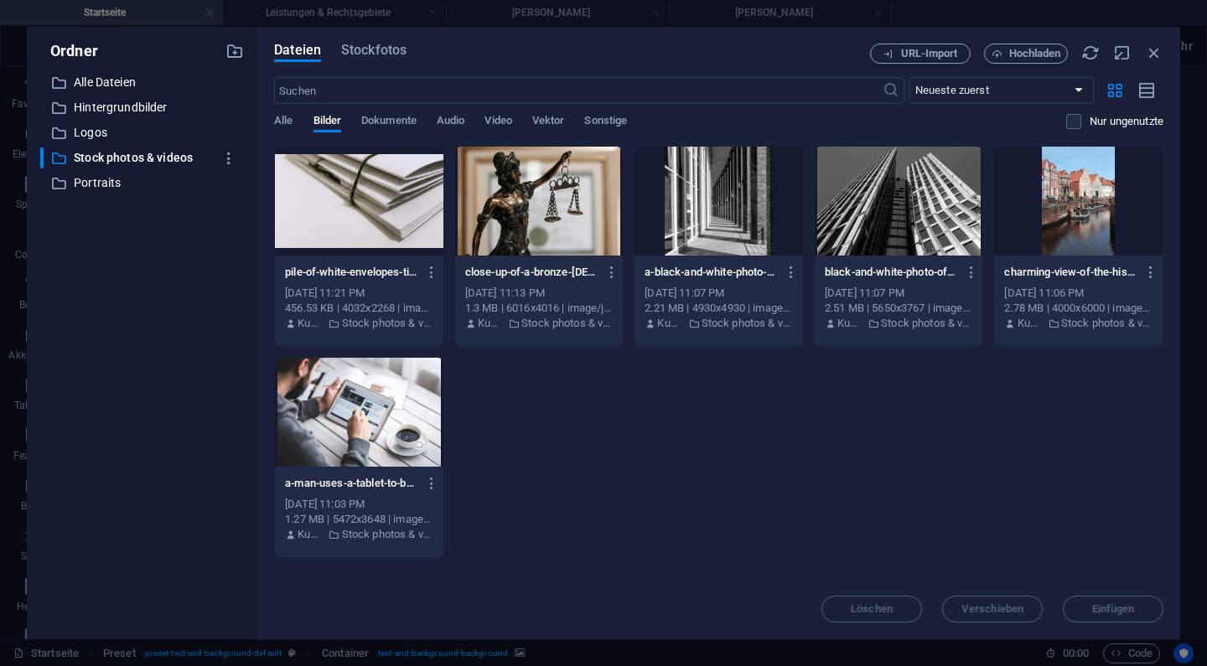
click at [357, 42] on div "Dateien Stockfotos URL-Import Hochladen ​ Neueste zuerst Älteste zuerst Name (A…" at bounding box center [718, 333] width 923 height 613
click at [360, 48] on span "Stockfotos" at bounding box center [373, 50] width 65 height 20
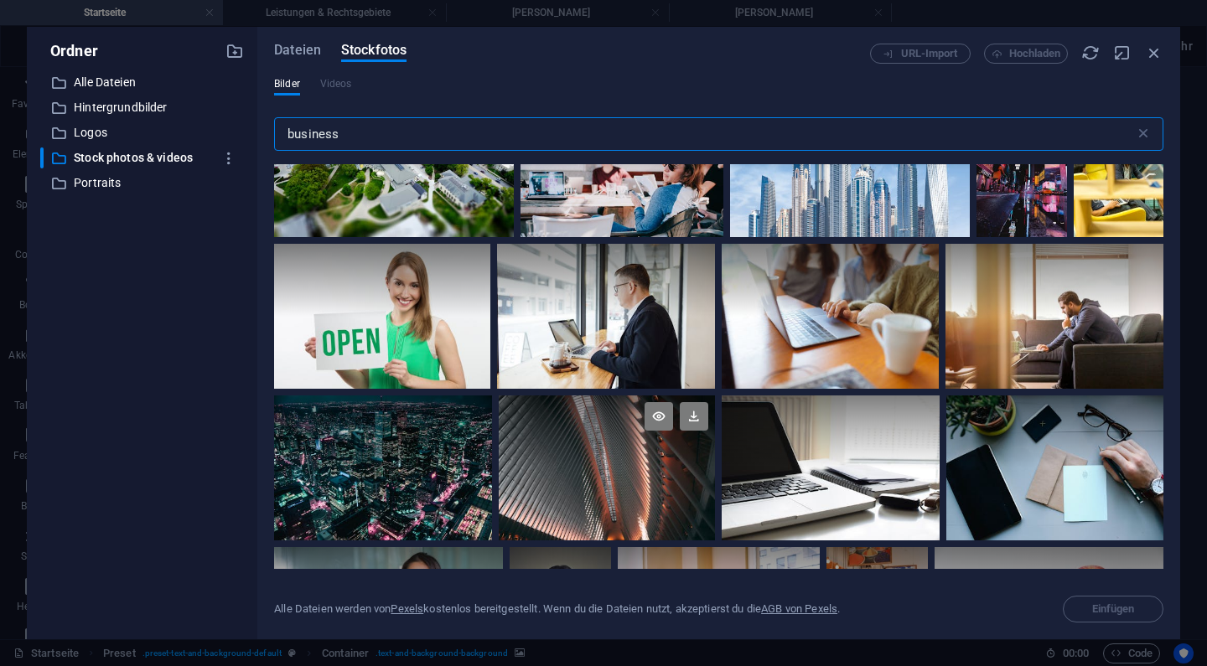
scroll to position [4867, 0]
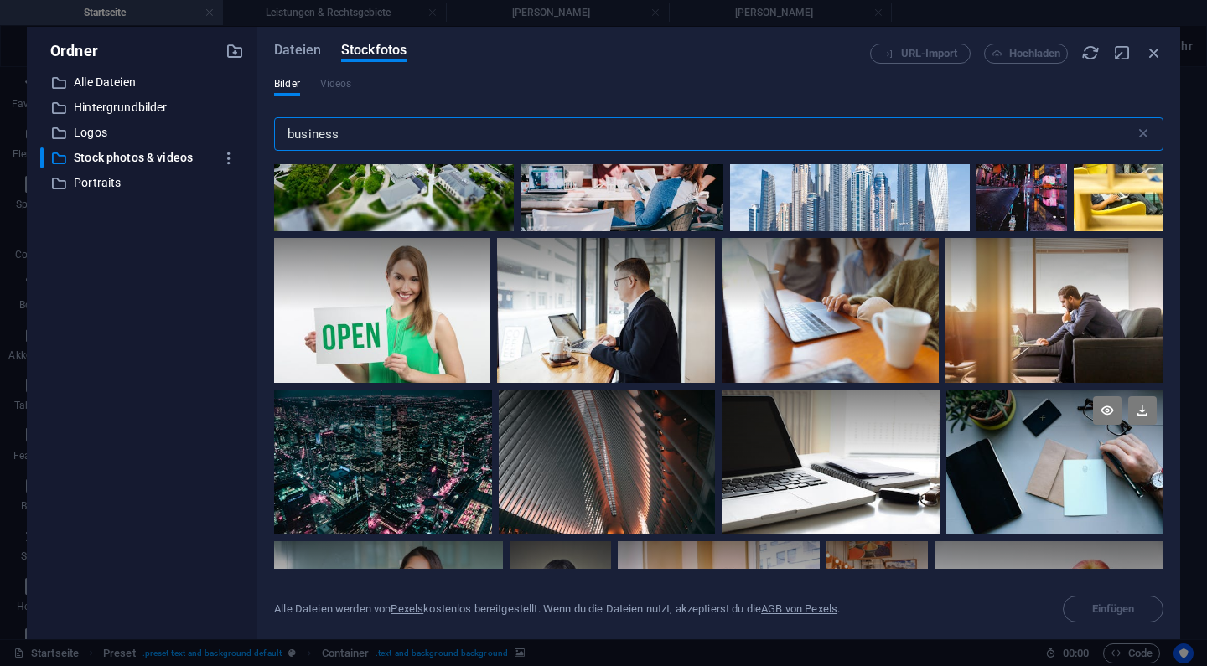
click at [973, 454] on div at bounding box center [1054, 462] width 217 height 144
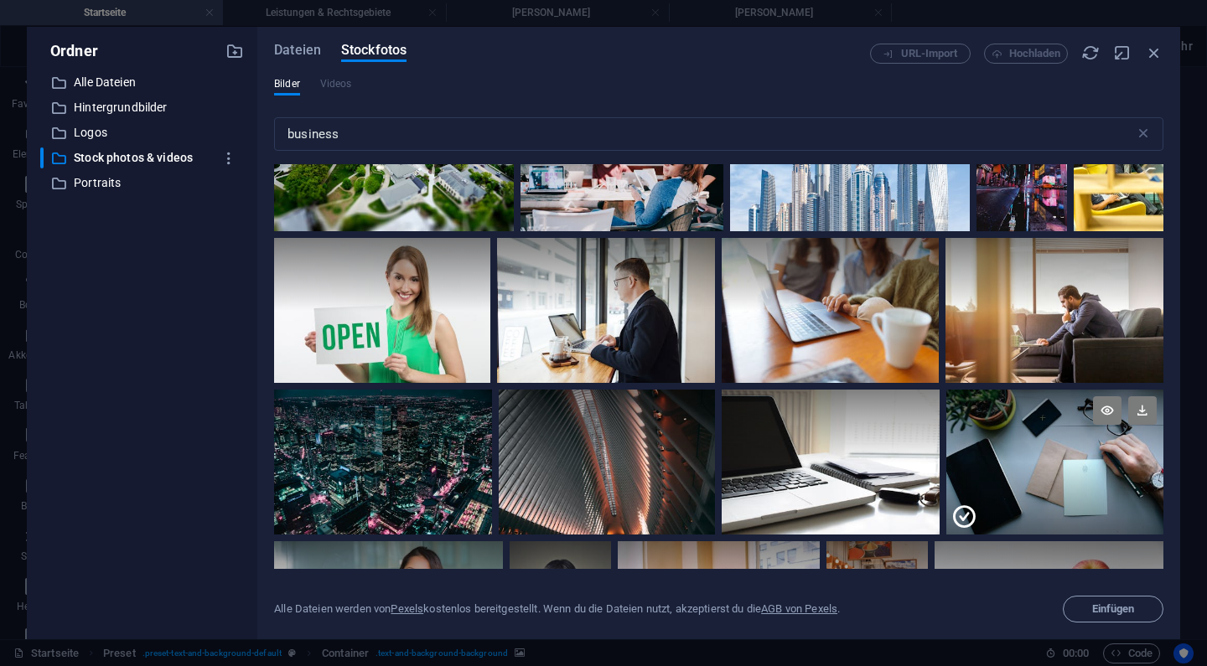
click at [973, 462] on div at bounding box center [1054, 498] width 217 height 72
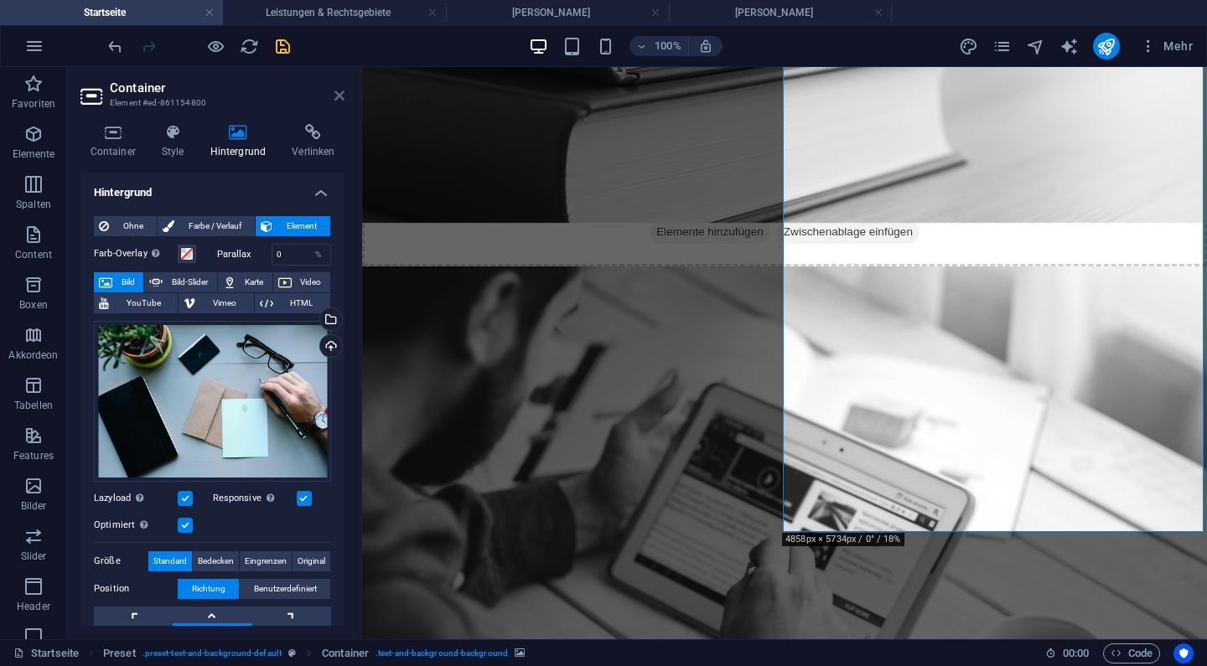
click at [341, 98] on icon at bounding box center [339, 95] width 10 height 13
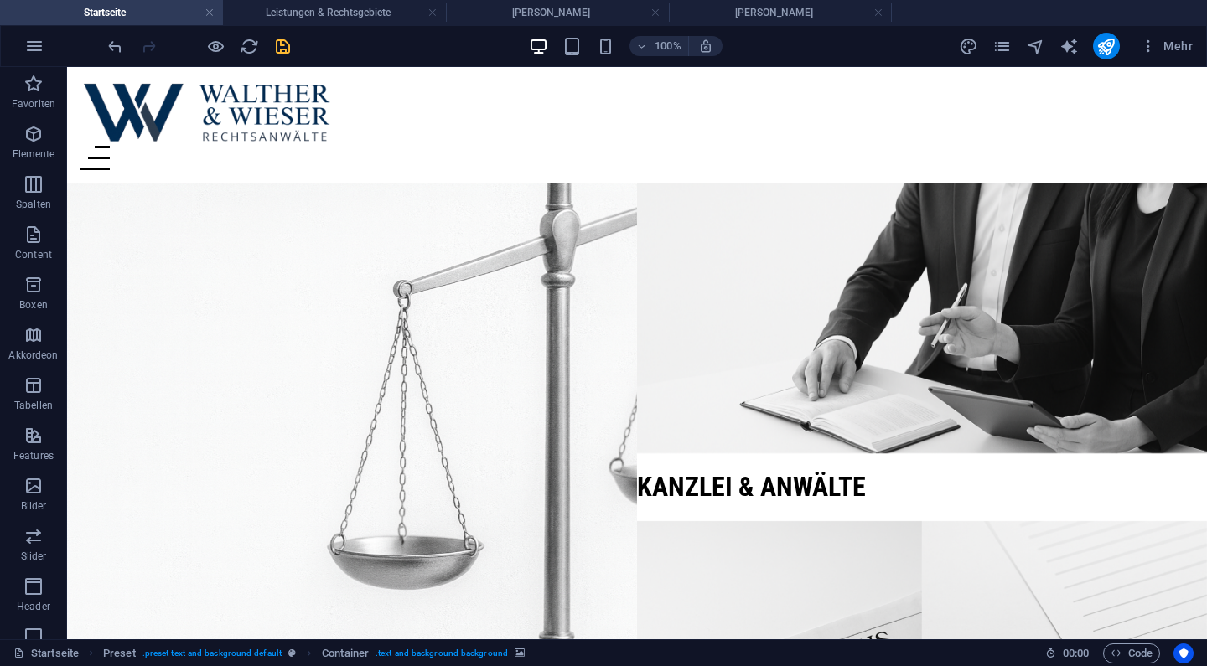
scroll to position [0, 0]
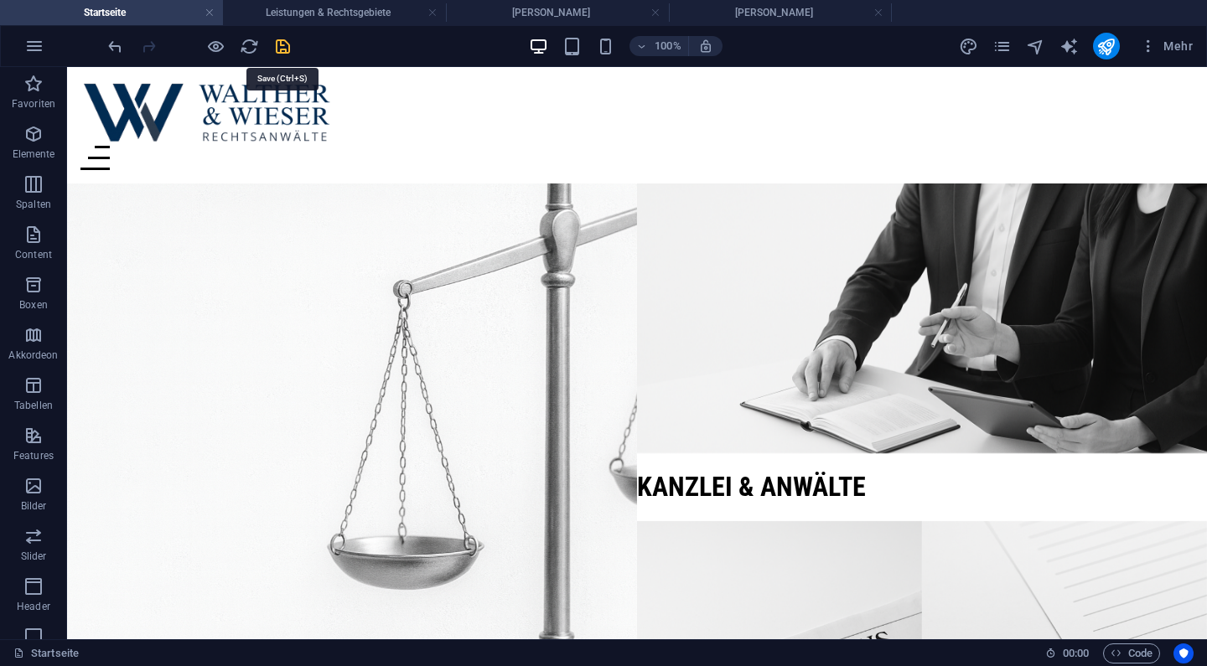
click at [282, 38] on icon "save" at bounding box center [282, 46] width 19 height 19
click at [1004, 56] on div "Mehr" at bounding box center [1079, 46] width 241 height 27
click at [1003, 46] on icon "pages" at bounding box center [1002, 46] width 19 height 19
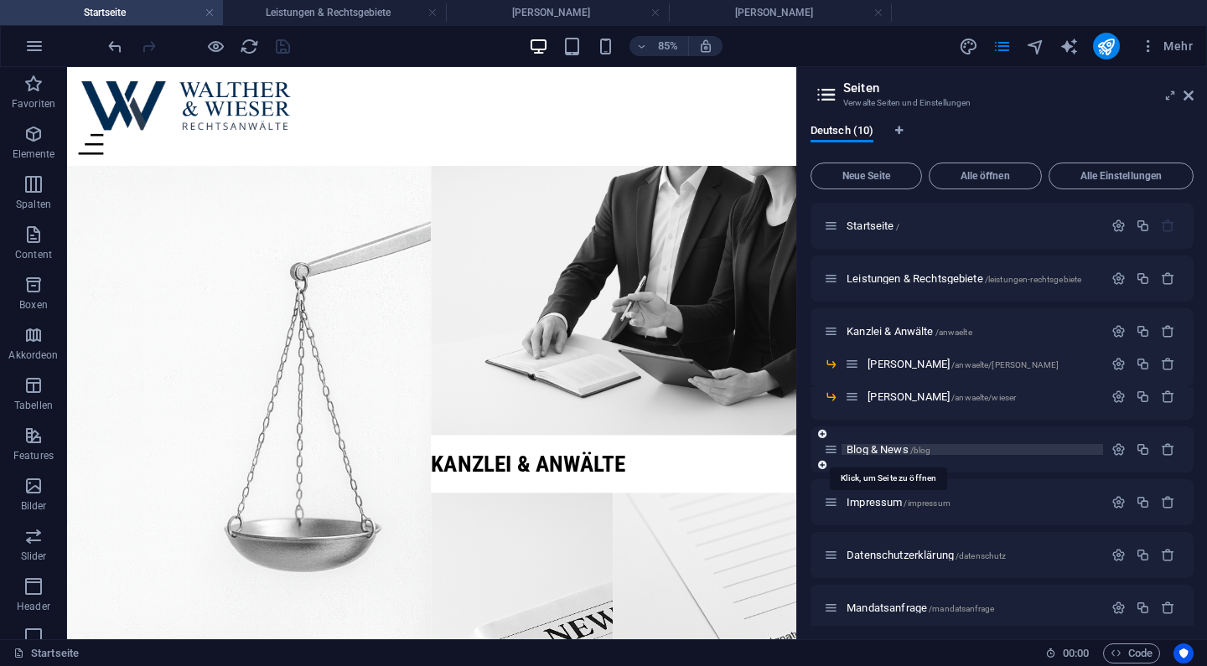
click at [884, 454] on span "Blog & News /blog" at bounding box center [889, 449] width 84 height 13
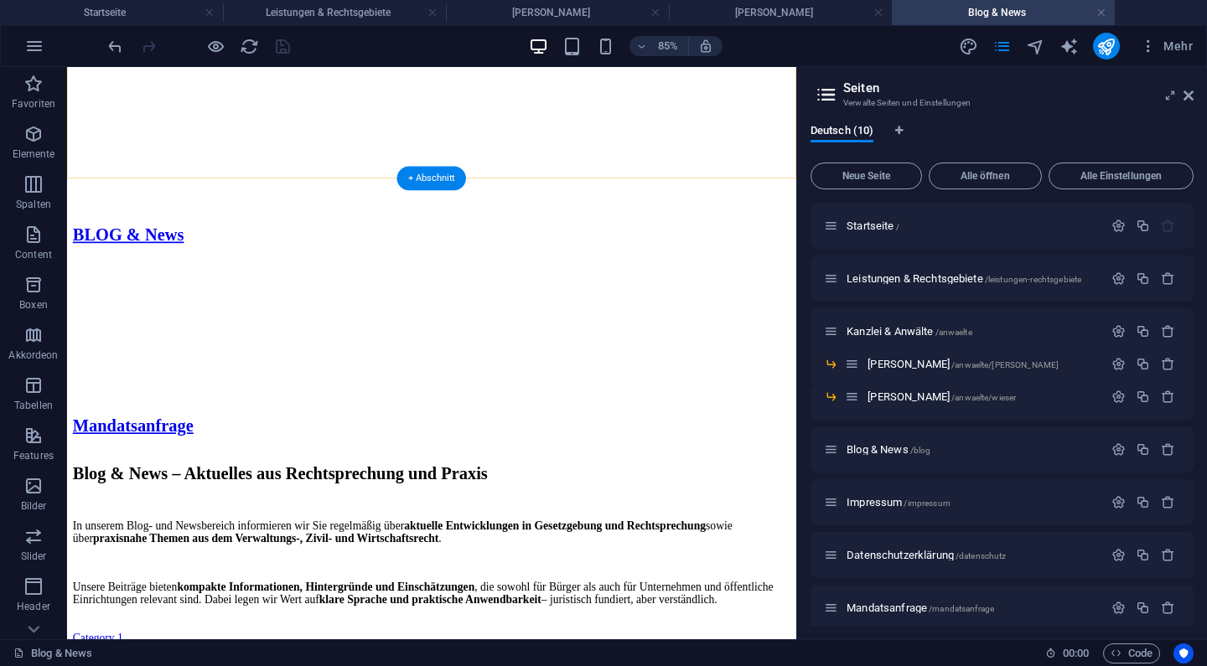
scroll to position [1911, 0]
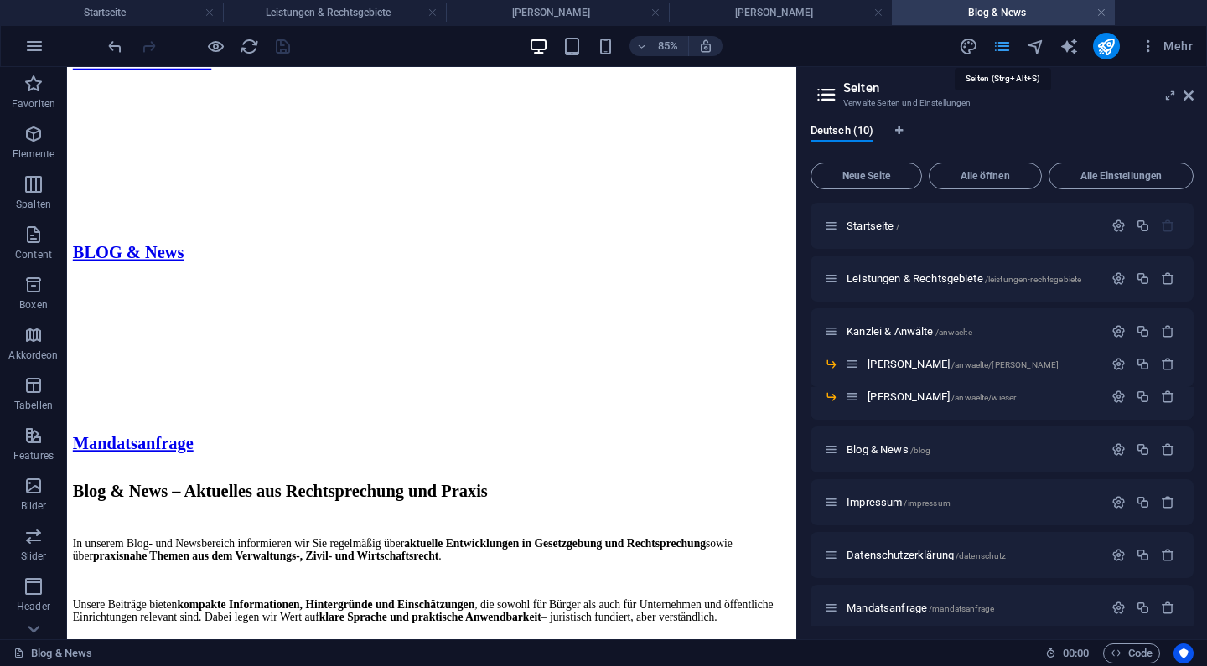
click at [1005, 53] on icon "pages" at bounding box center [1002, 46] width 19 height 19
click at [888, 615] on div "Mandatsanfrage /mandatsanfrage" at bounding box center [963, 608] width 279 height 19
click at [897, 608] on span "Mandatsanfrage /mandatsanfrage" at bounding box center [921, 608] width 148 height 13
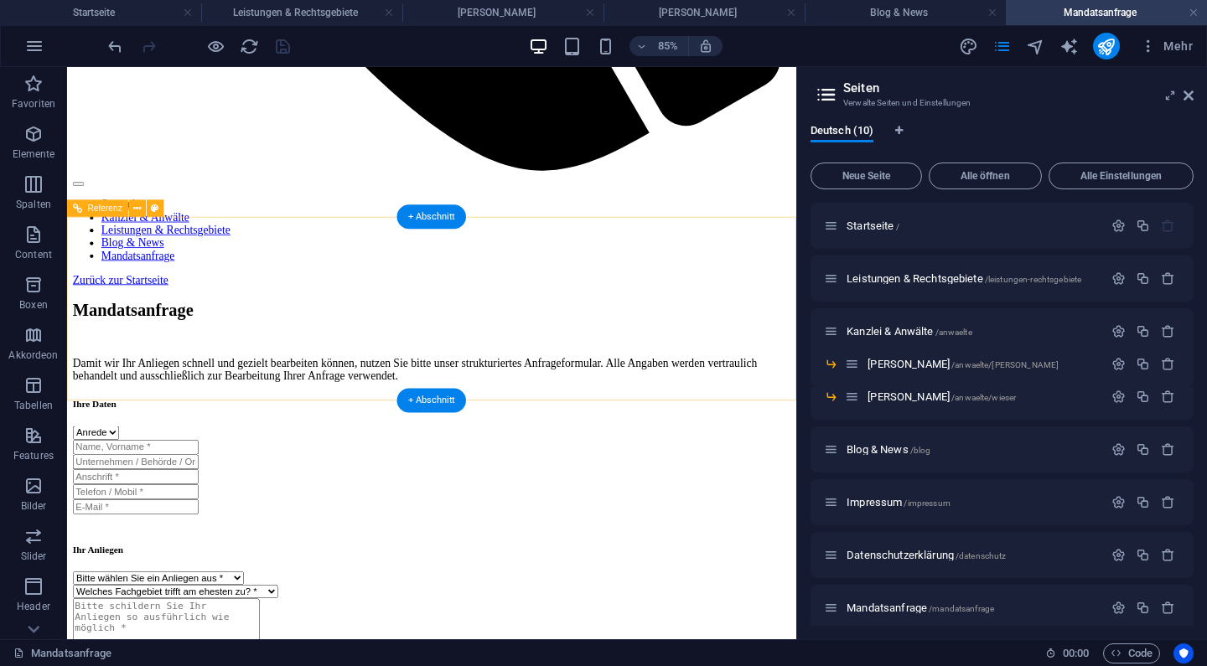
scroll to position [1071, 0]
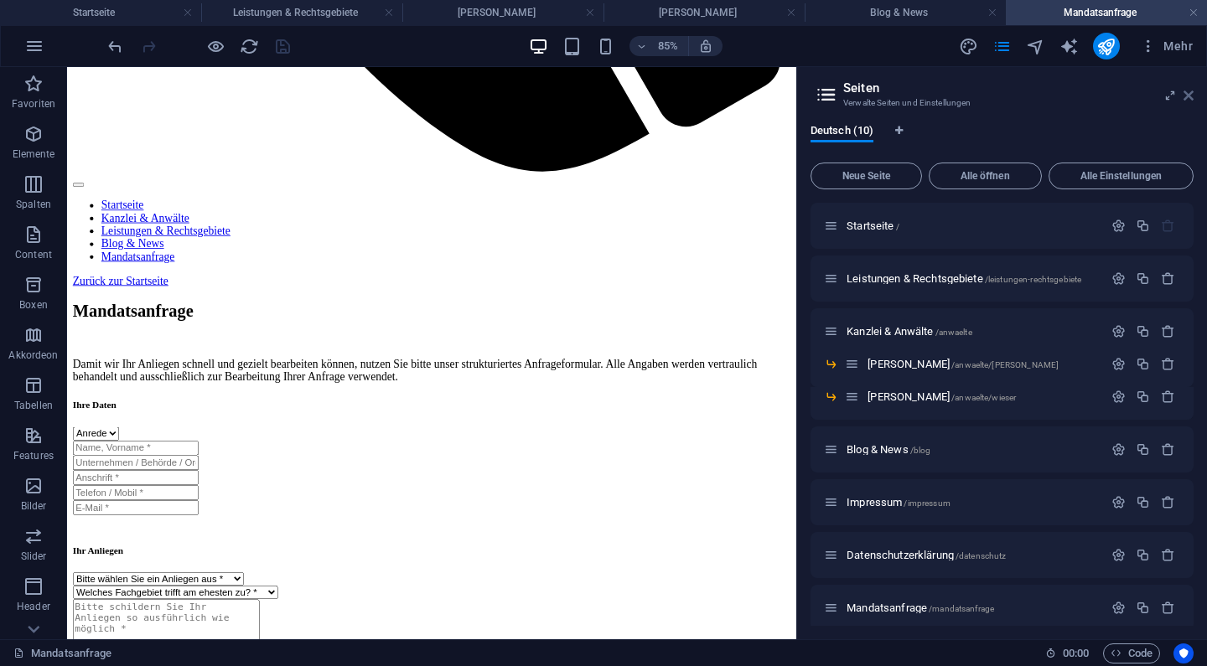
click at [1191, 99] on icon at bounding box center [1189, 95] width 10 height 13
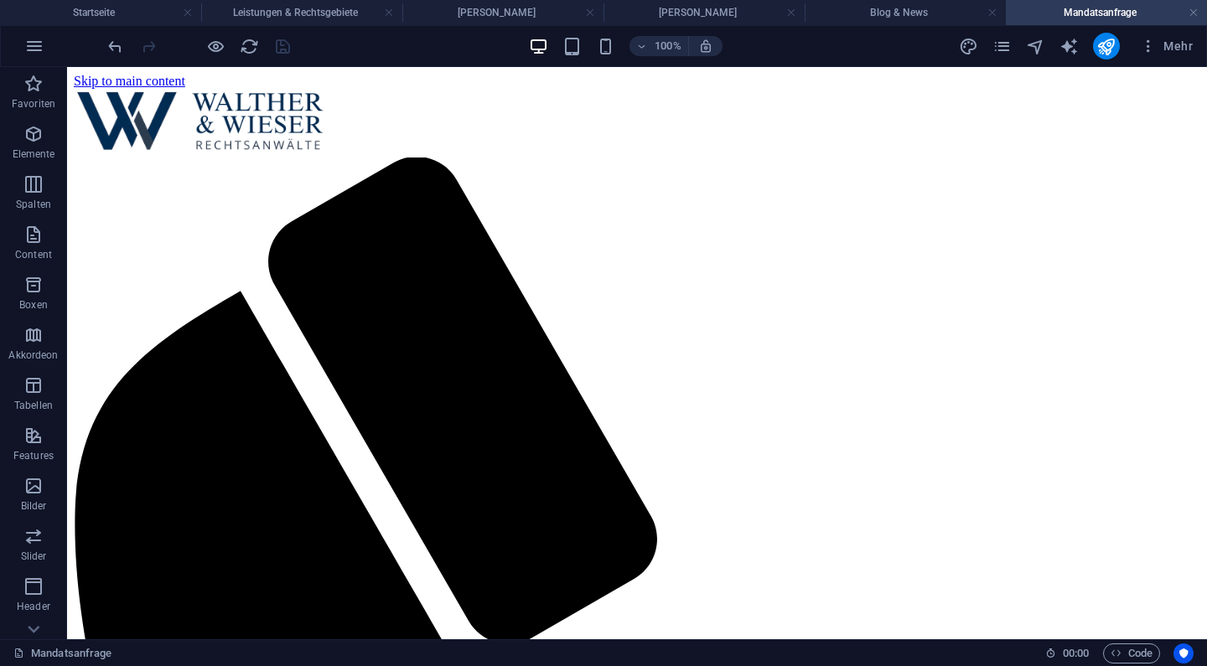
scroll to position [0, 0]
click at [1012, 38] on icon "pages" at bounding box center [1002, 46] width 19 height 19
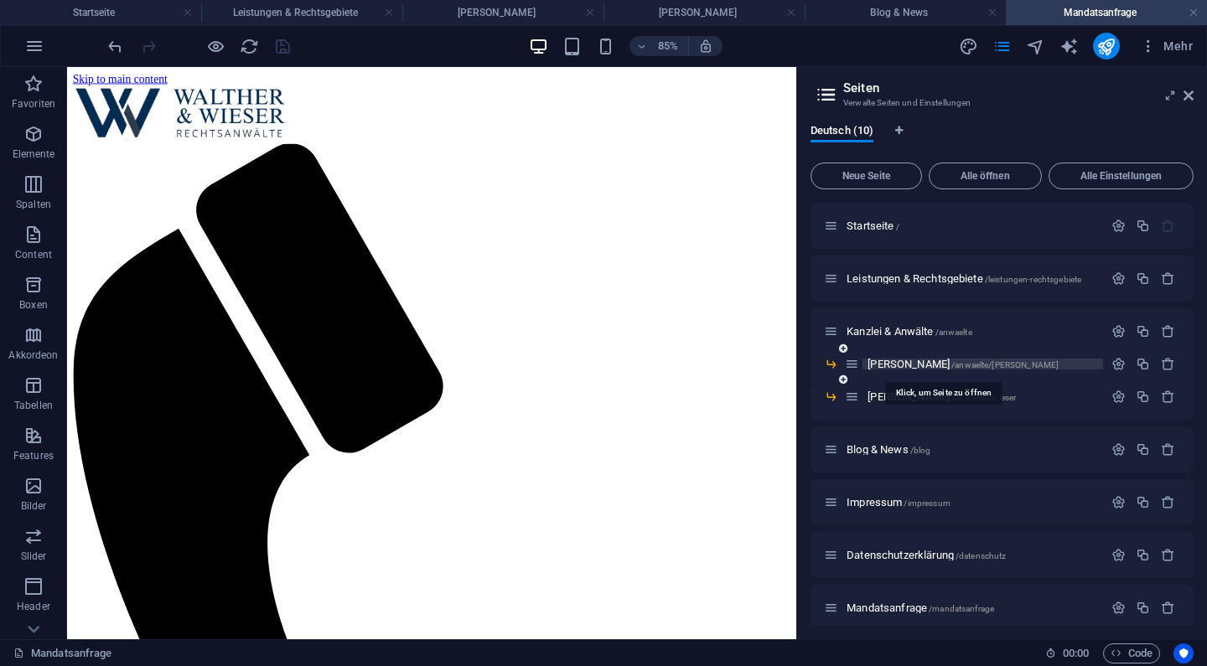
click at [895, 359] on span "[PERSON_NAME] /anwaelte/[PERSON_NAME]" at bounding box center [963, 364] width 191 height 13
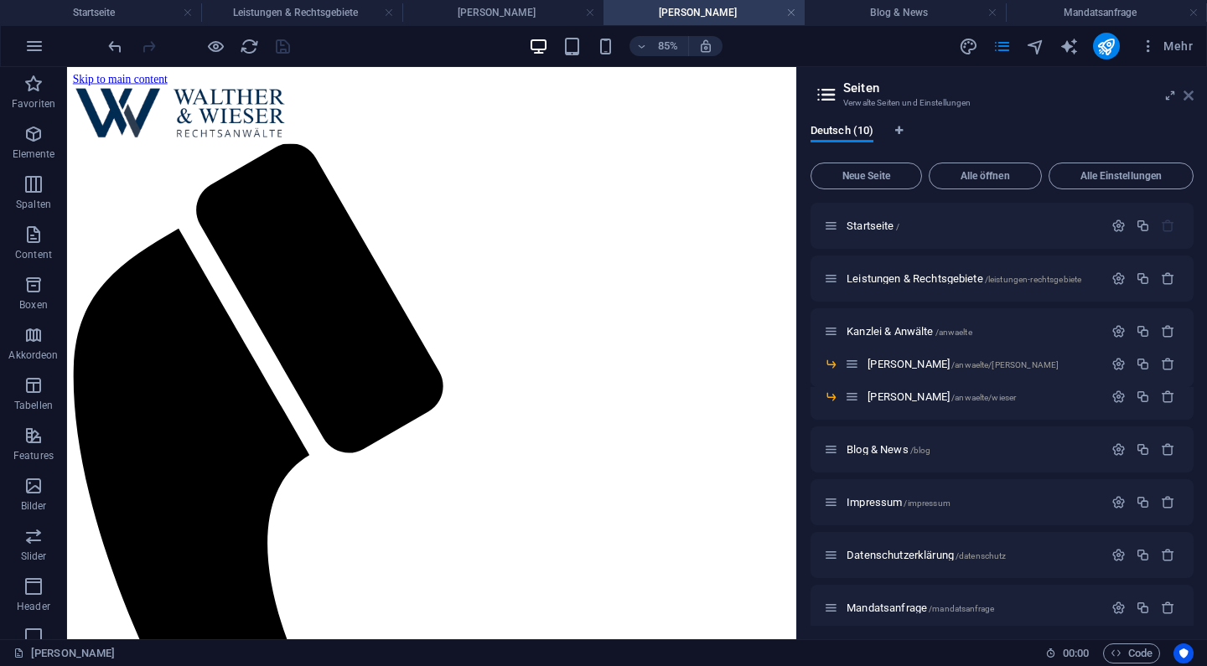
click at [1189, 92] on icon at bounding box center [1189, 95] width 10 height 13
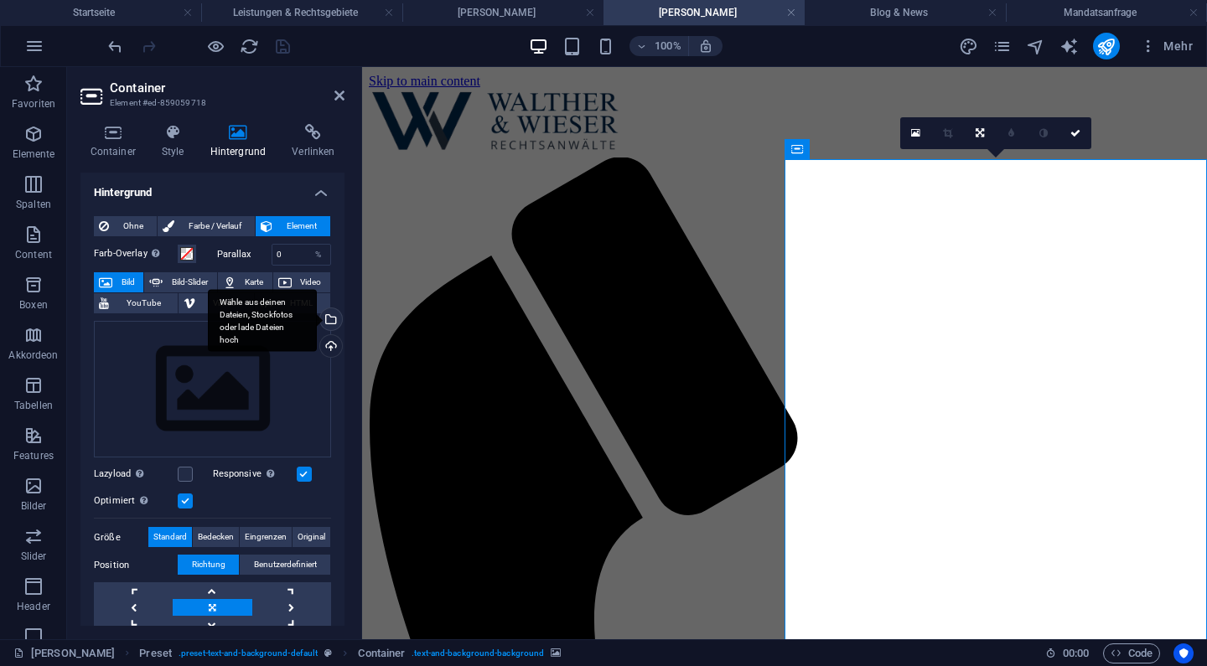
click at [317, 321] on div "Wähle aus deinen Dateien, Stockfotos oder lade Dateien hoch" at bounding box center [262, 320] width 109 height 63
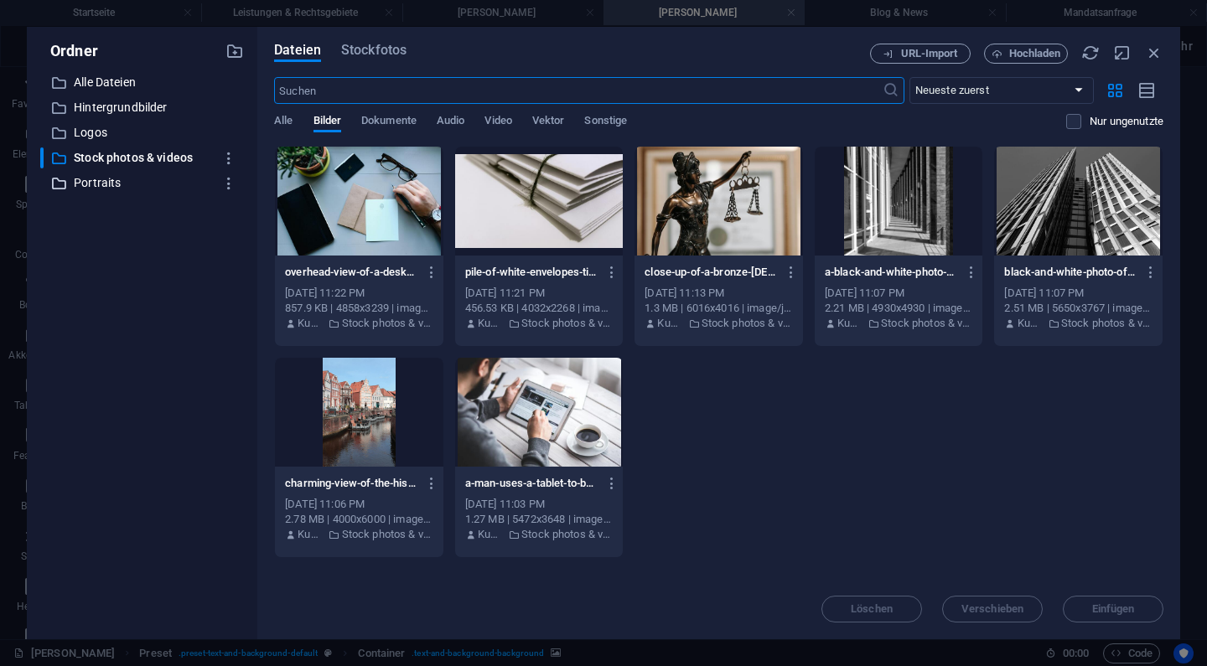
click at [92, 184] on p "Portraits" at bounding box center [143, 183] width 139 height 19
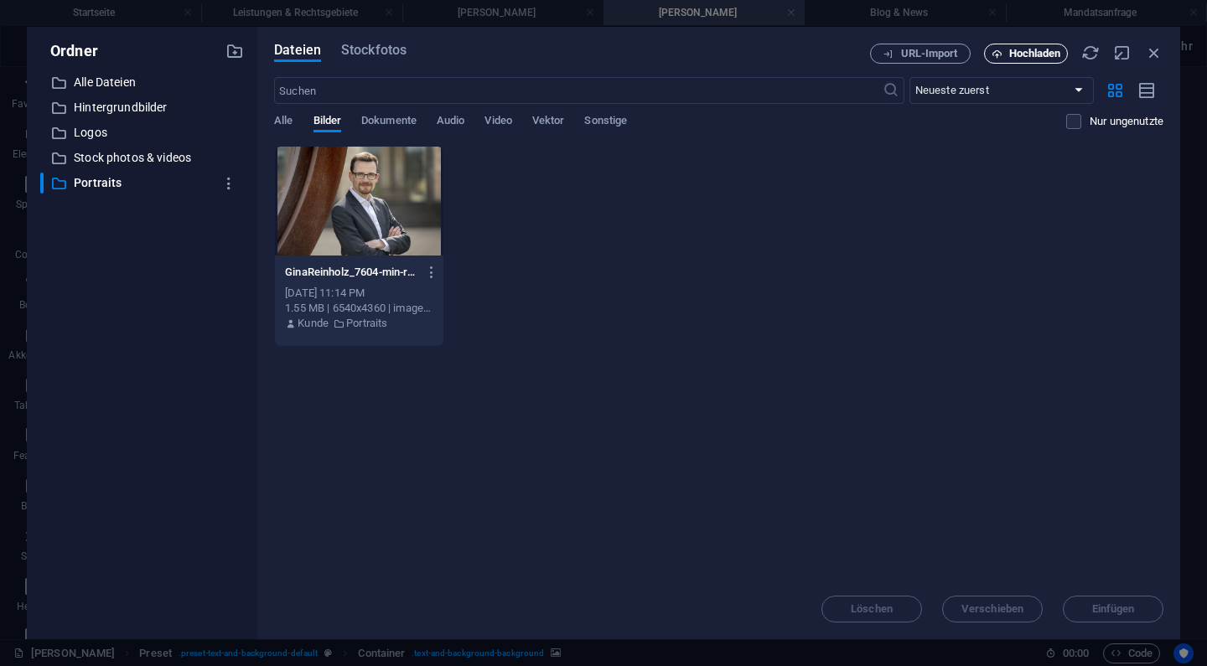
click at [1019, 54] on span "Hochladen" at bounding box center [1035, 54] width 52 height 10
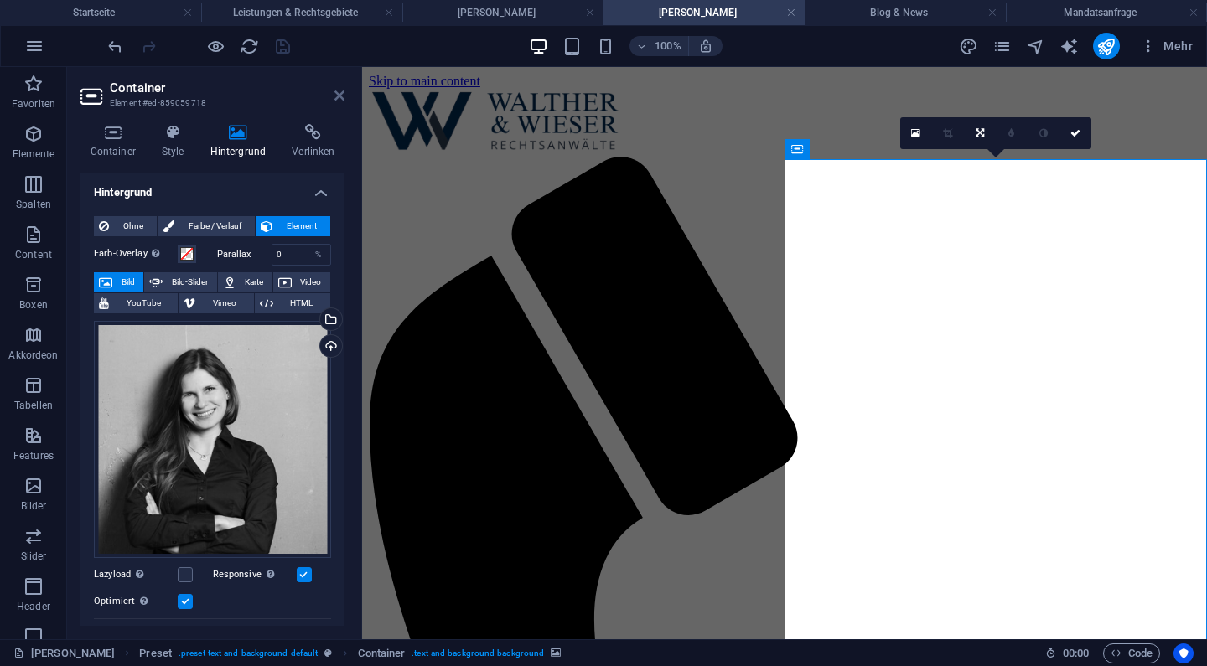
click at [340, 90] on icon at bounding box center [339, 95] width 10 height 13
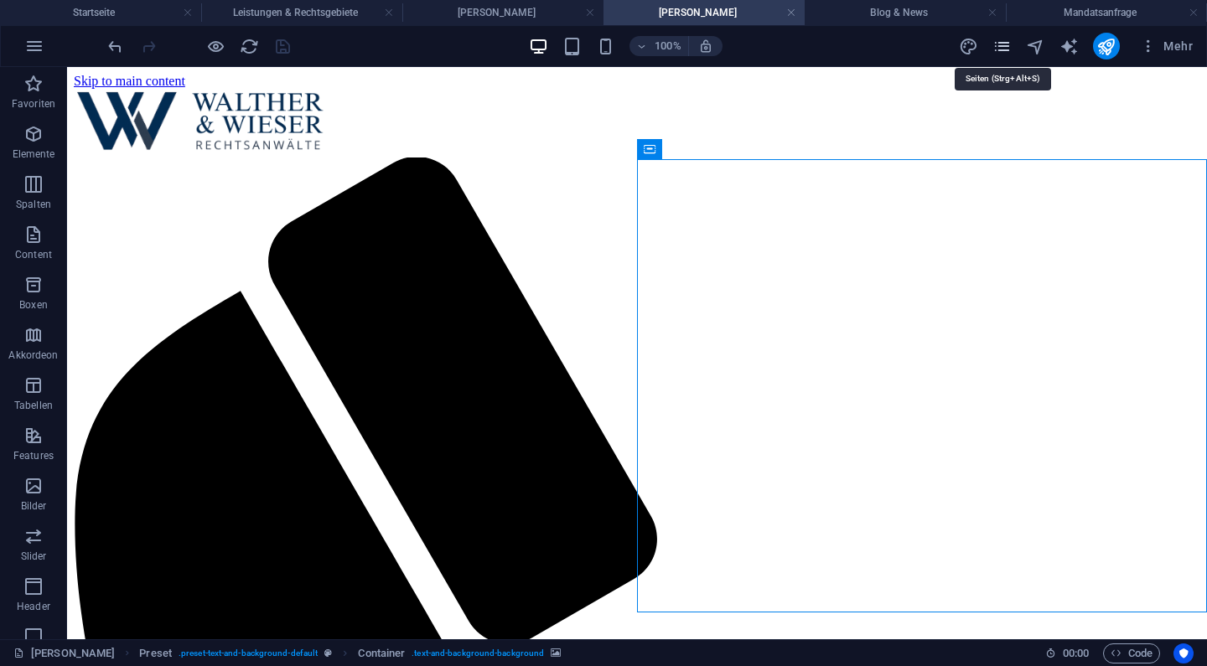
click at [1012, 49] on icon "pages" at bounding box center [1002, 46] width 19 height 19
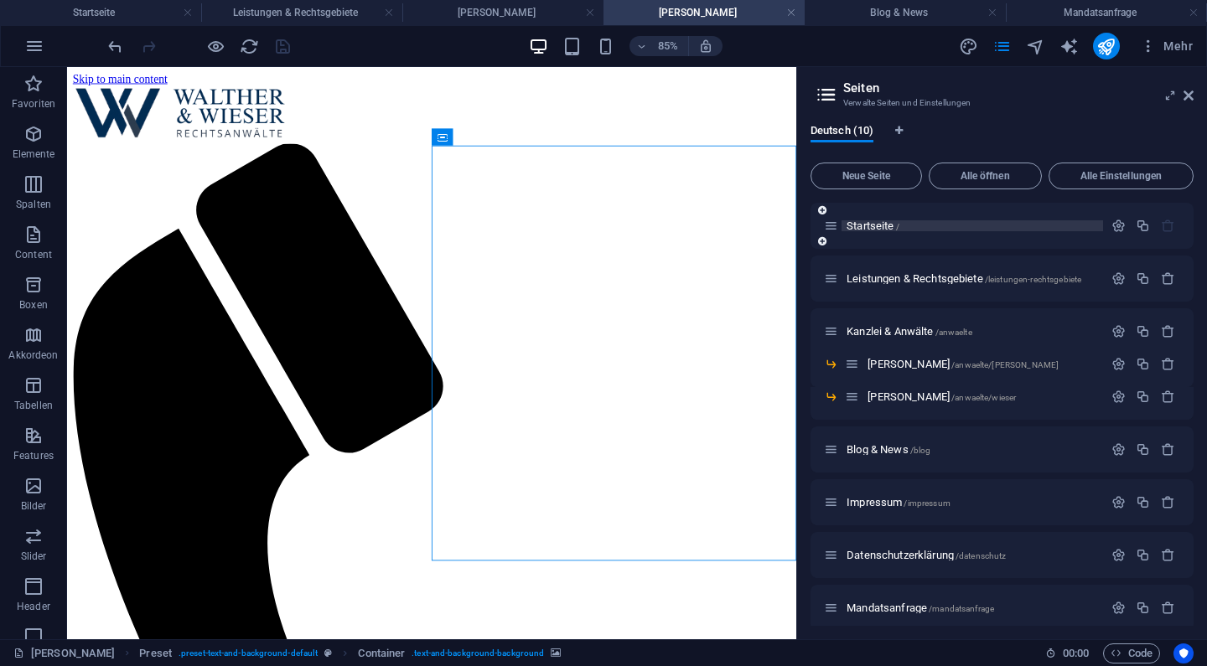
click at [897, 231] on span "/" at bounding box center [897, 226] width 3 height 9
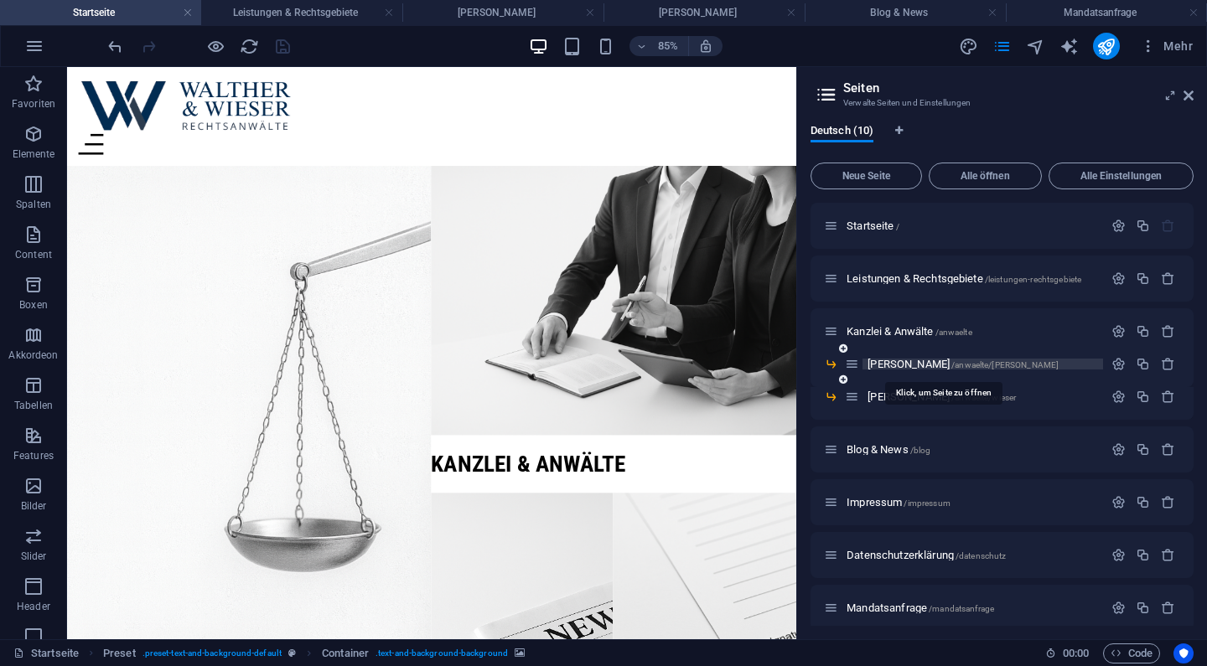
click at [913, 368] on span "[PERSON_NAME] /anwaelte/[PERSON_NAME]" at bounding box center [963, 364] width 191 height 13
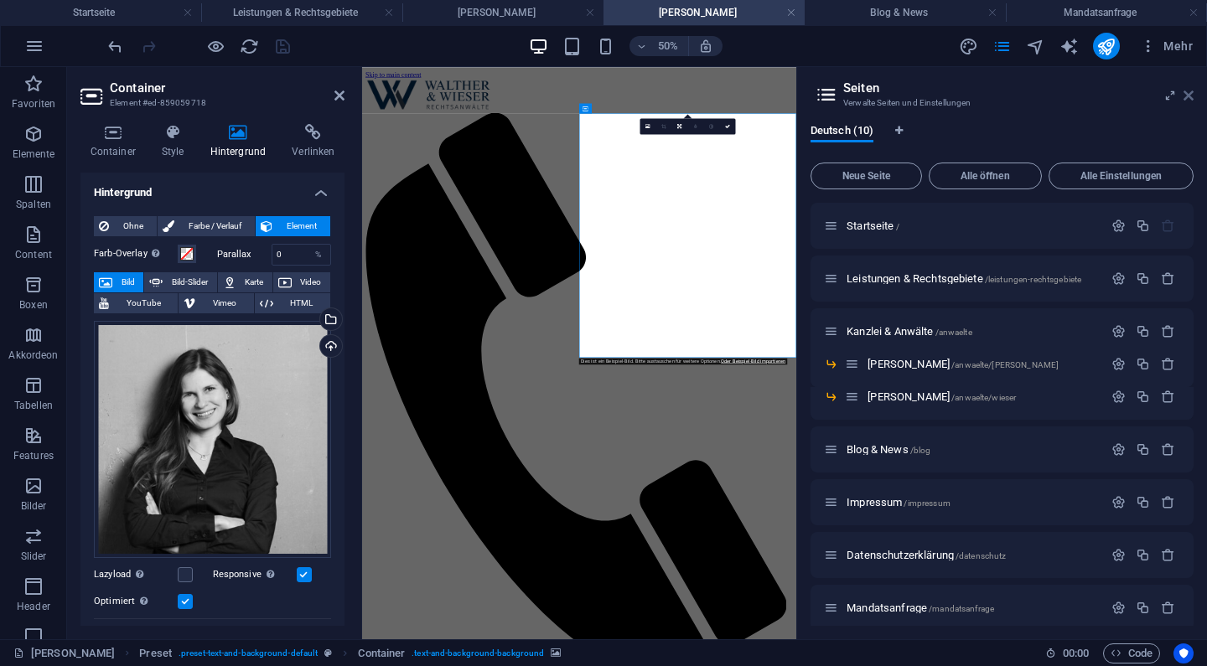
click at [1189, 93] on icon at bounding box center [1189, 95] width 10 height 13
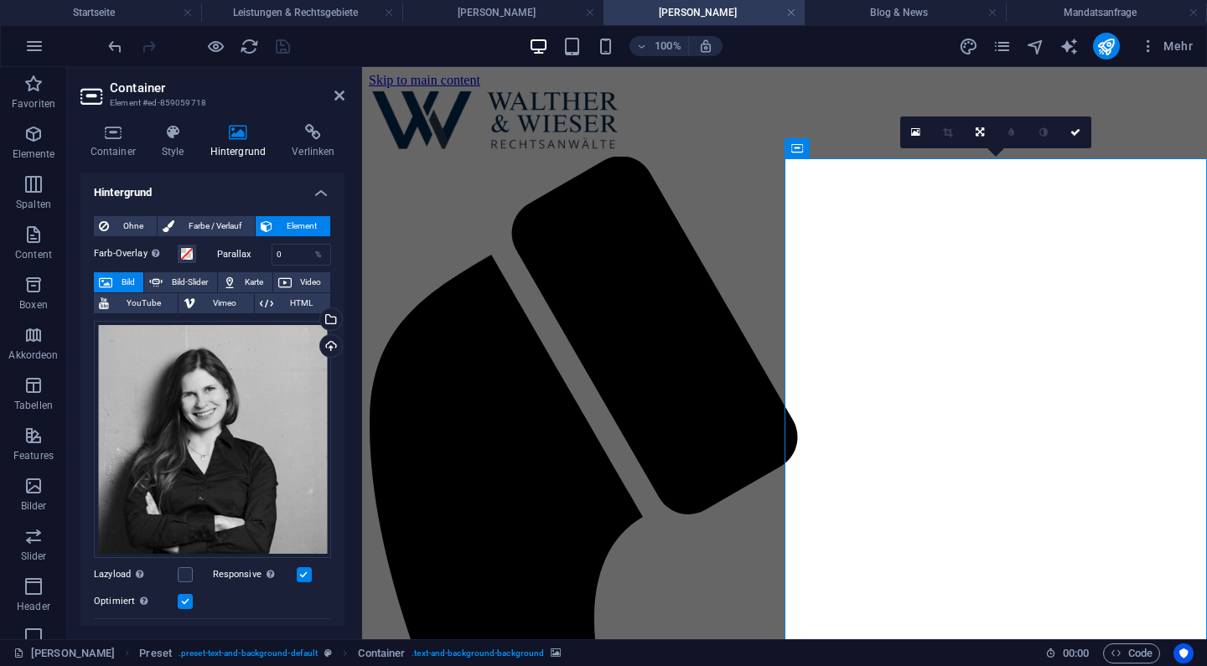
scroll to position [4, 0]
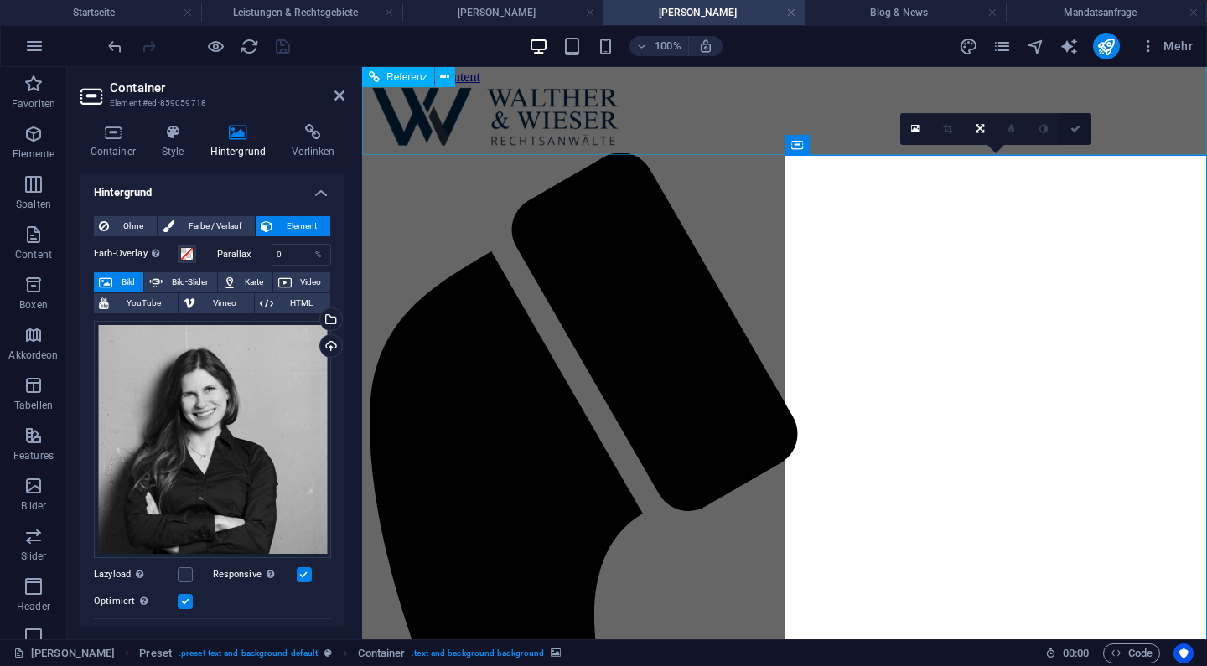
click at [1080, 128] on icon at bounding box center [1076, 129] width 10 height 10
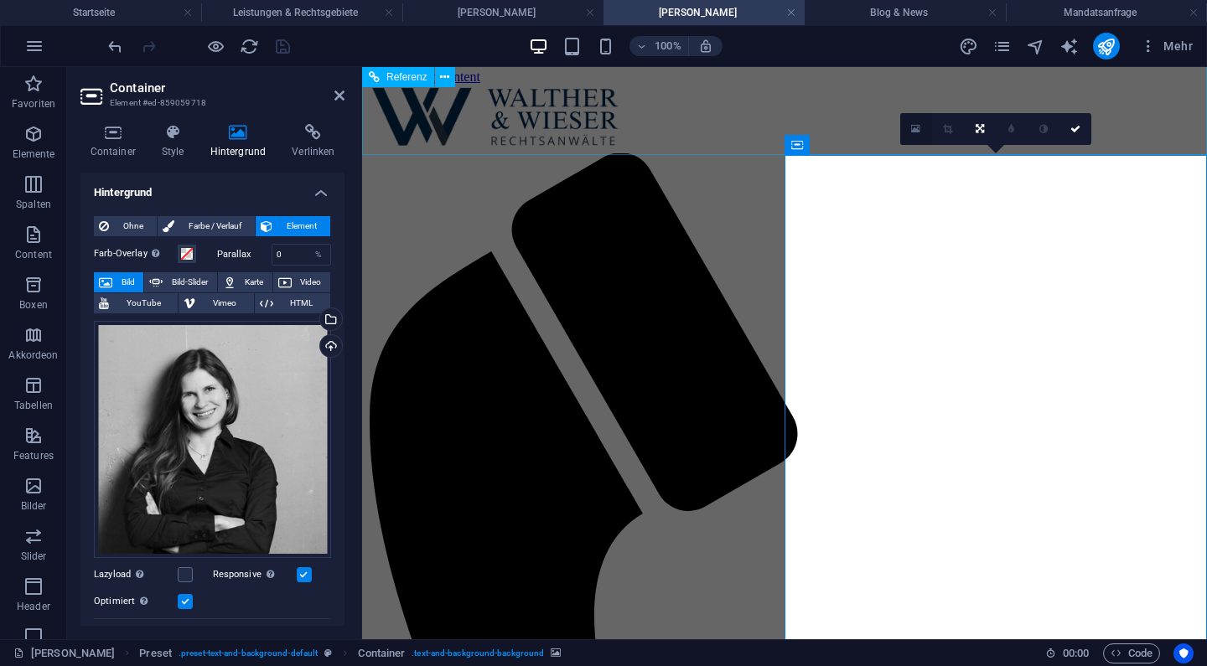
click at [917, 117] on link at bounding box center [916, 129] width 32 height 32
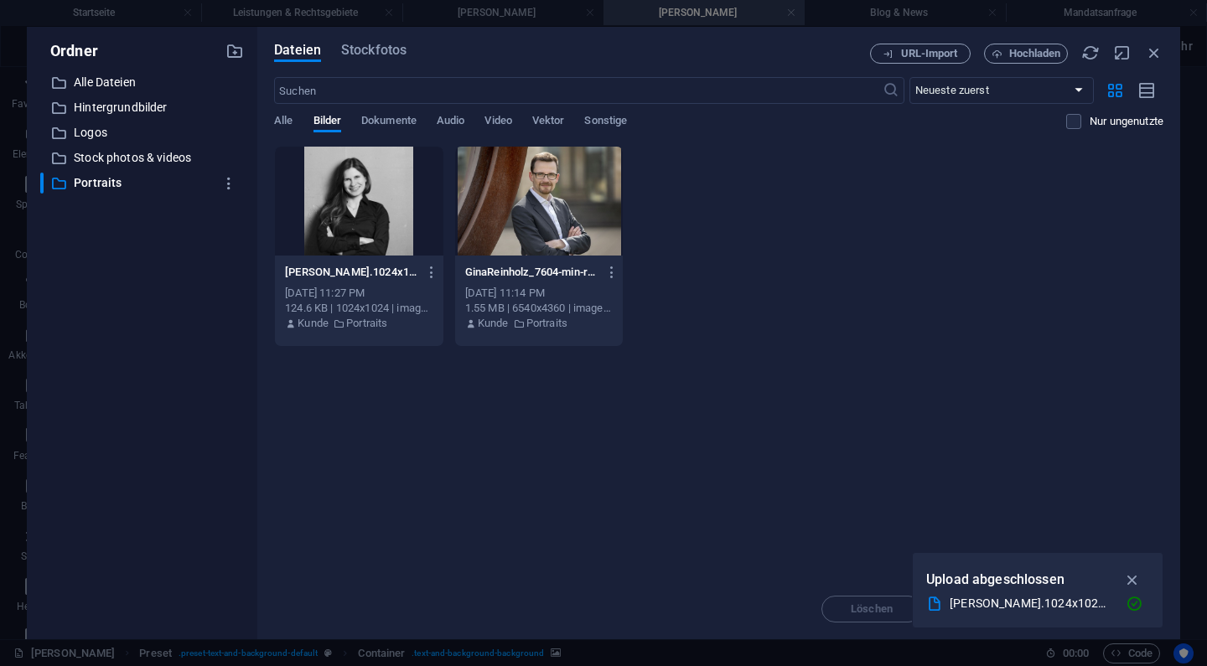
click at [376, 226] on div at bounding box center [359, 201] width 169 height 109
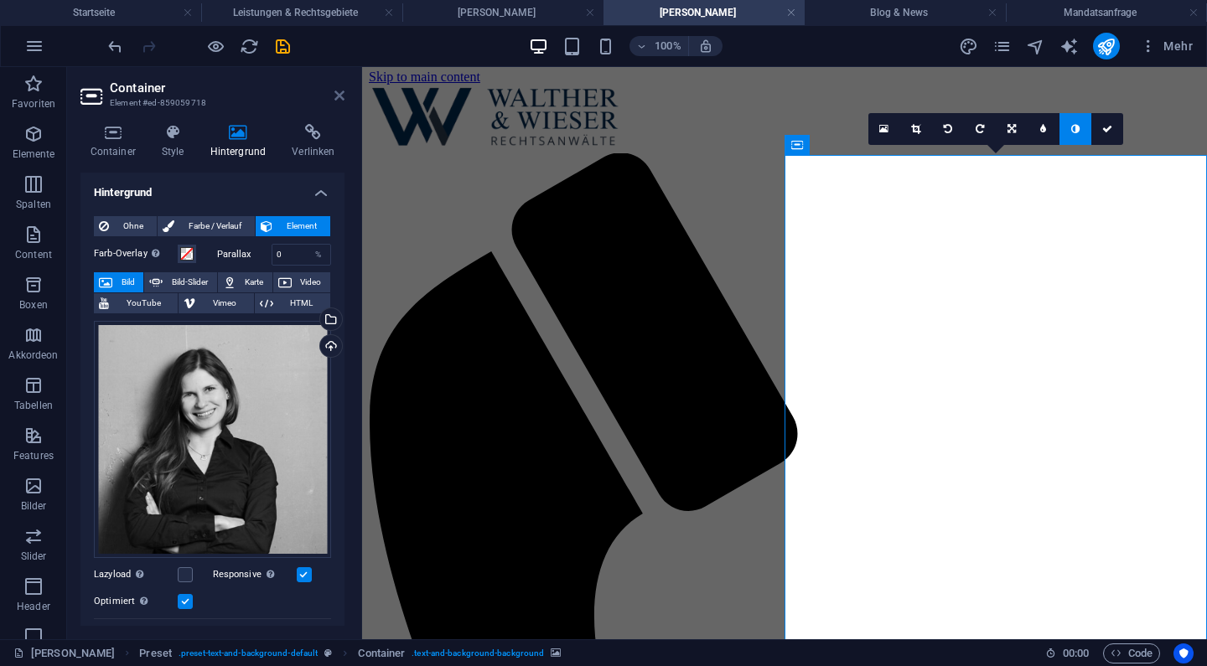
click at [340, 95] on icon at bounding box center [339, 95] width 10 height 13
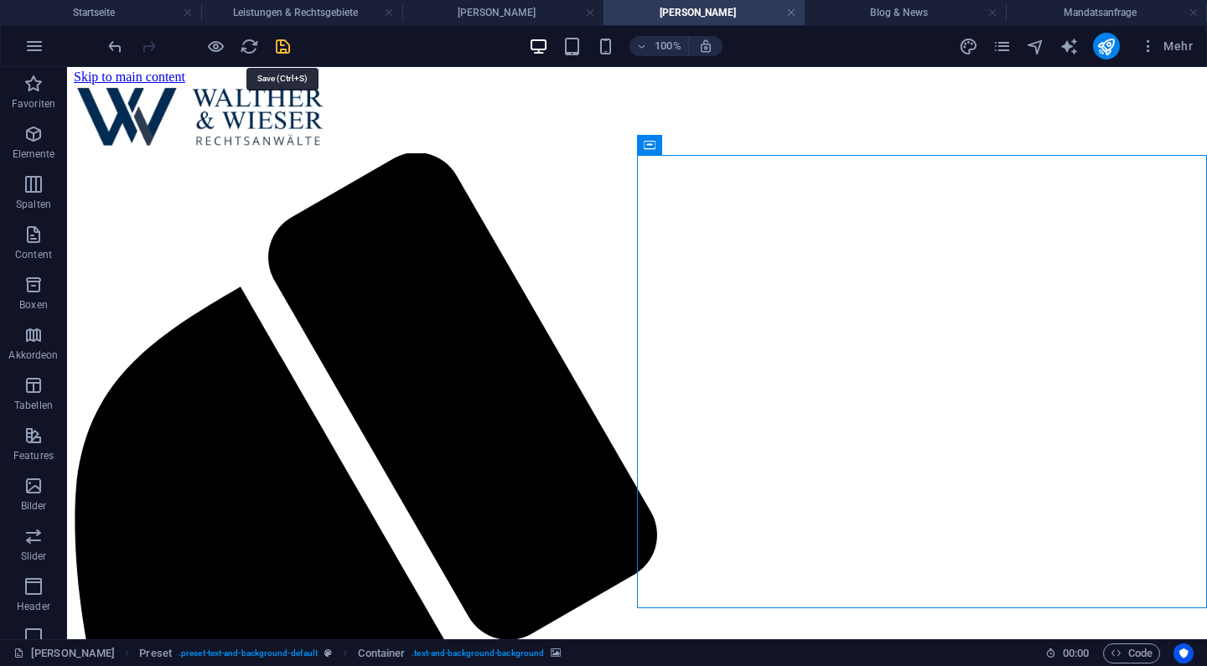
click at [288, 49] on icon "save" at bounding box center [282, 46] width 19 height 19
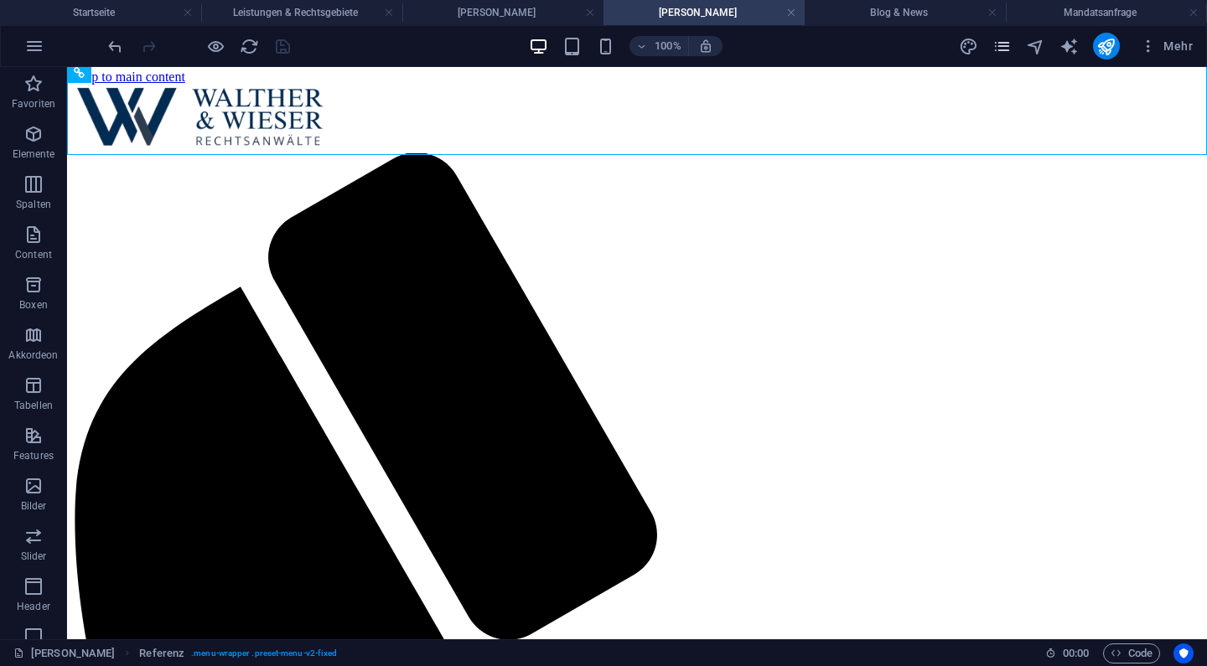
click at [1005, 47] on icon "pages" at bounding box center [1002, 46] width 19 height 19
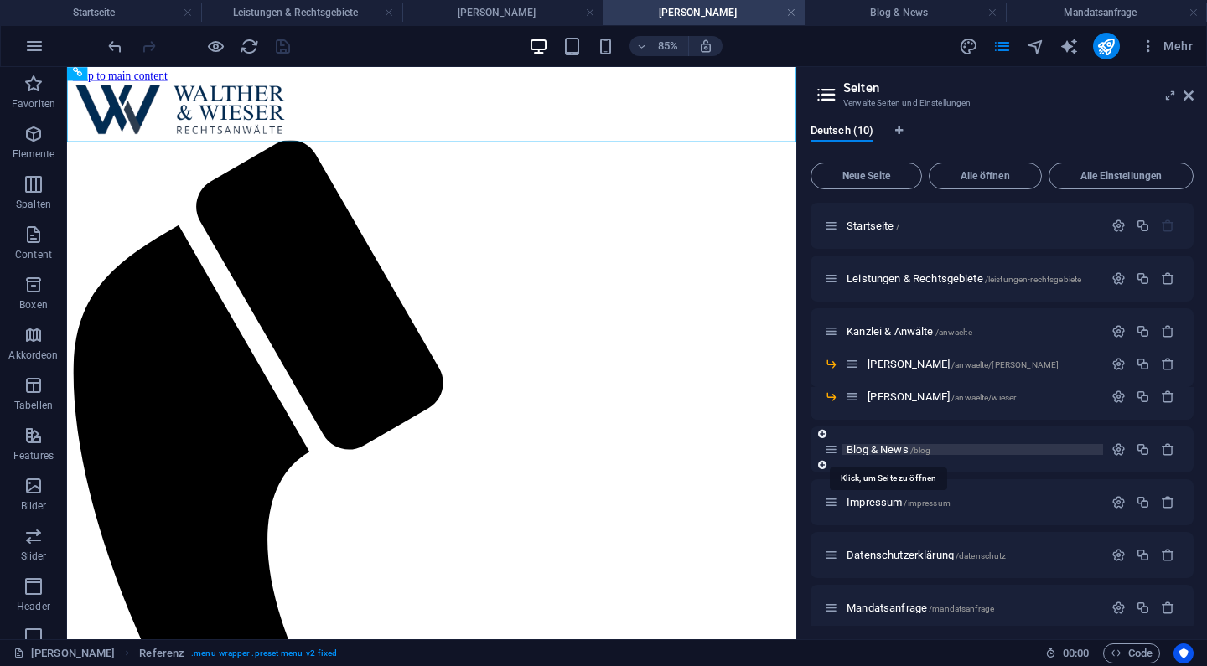
click at [892, 450] on span "Blog & News /blog" at bounding box center [889, 449] width 84 height 13
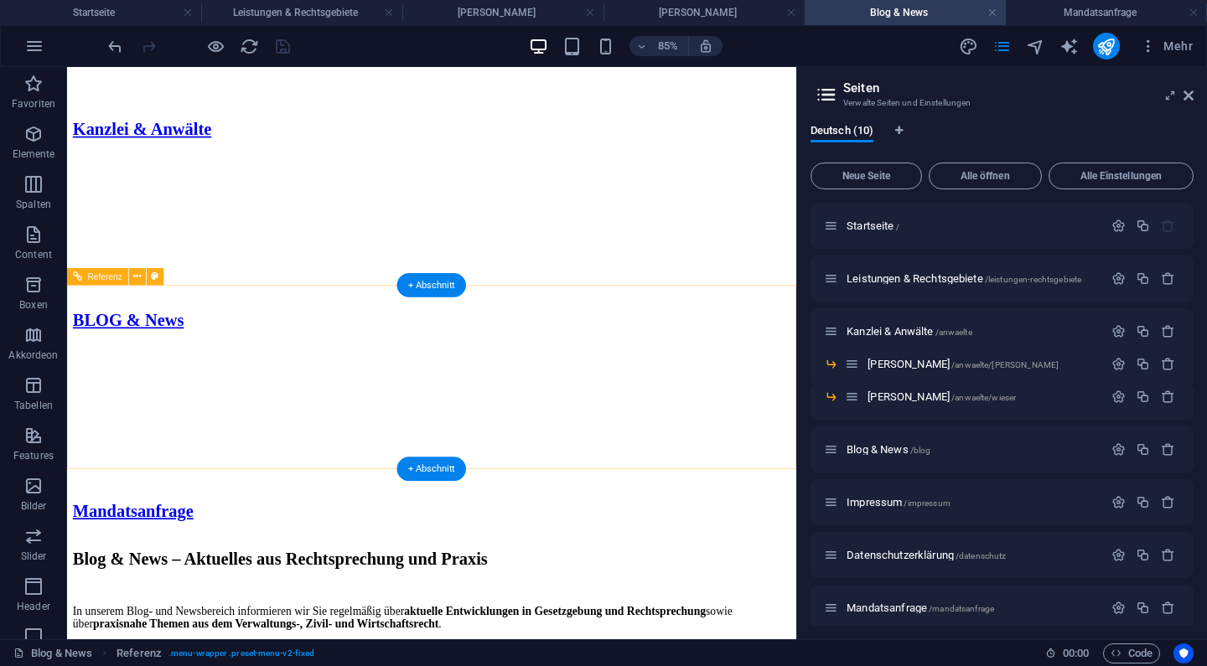
click at [1190, 108] on header "Seiten Verwalte Seiten und Einstellungen" at bounding box center [1004, 89] width 380 height 44
click at [1190, 99] on icon at bounding box center [1189, 95] width 10 height 13
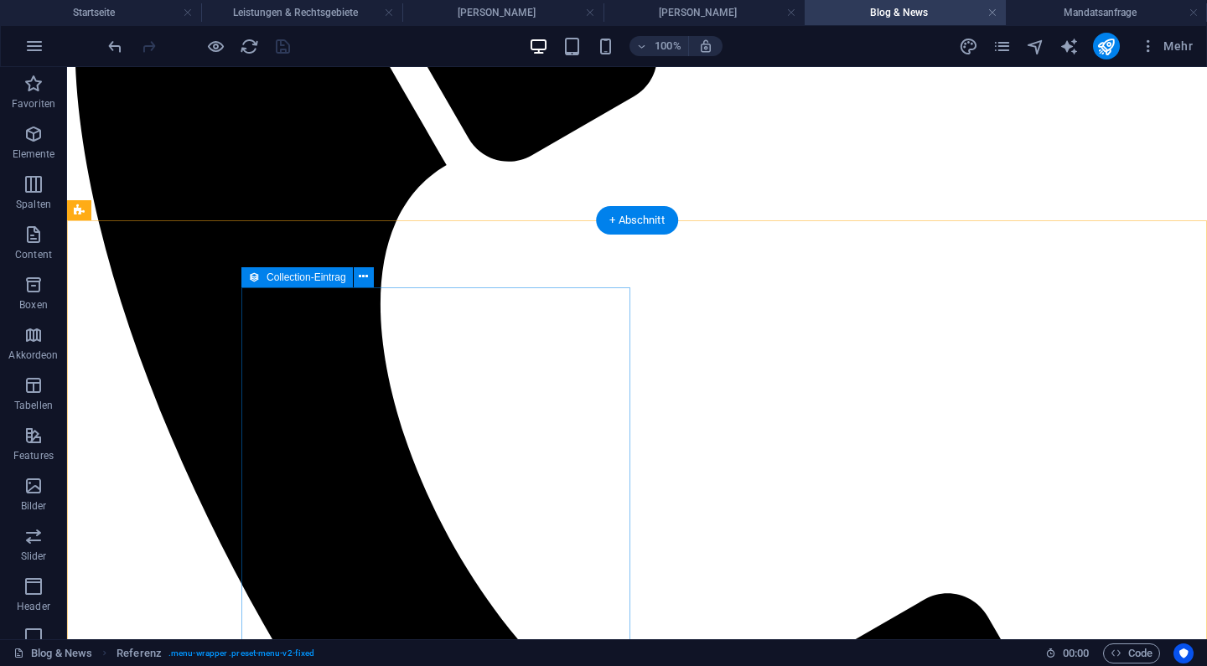
scroll to position [481, 0]
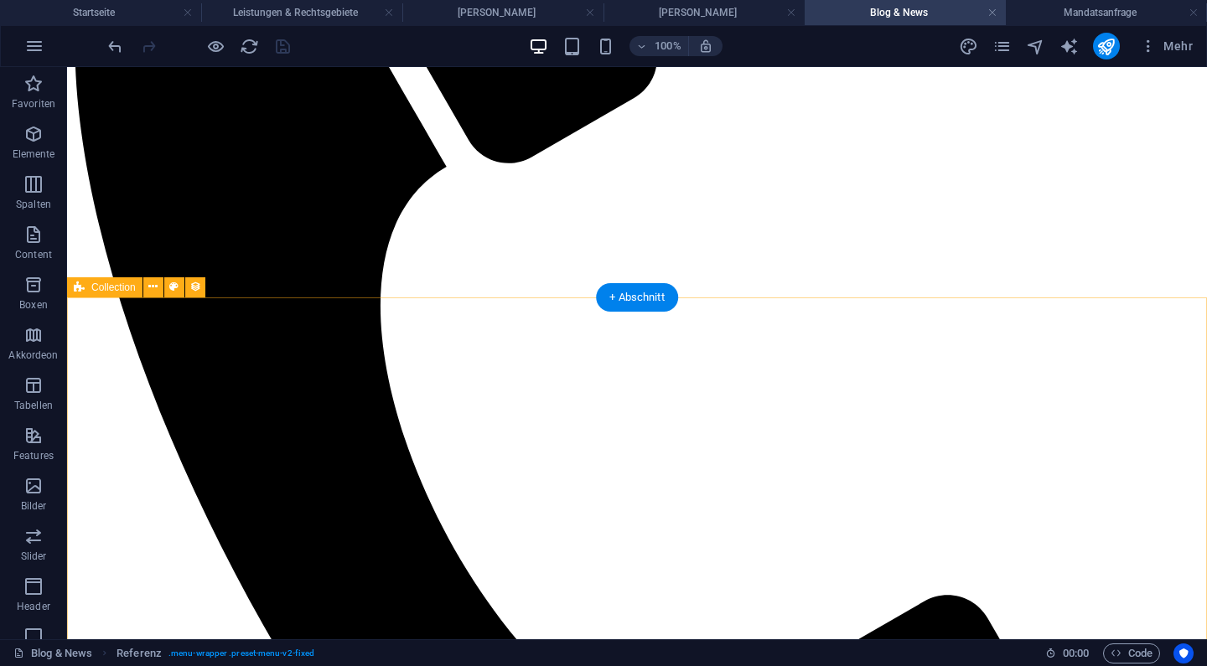
click at [149, 295] on icon at bounding box center [152, 287] width 9 height 18
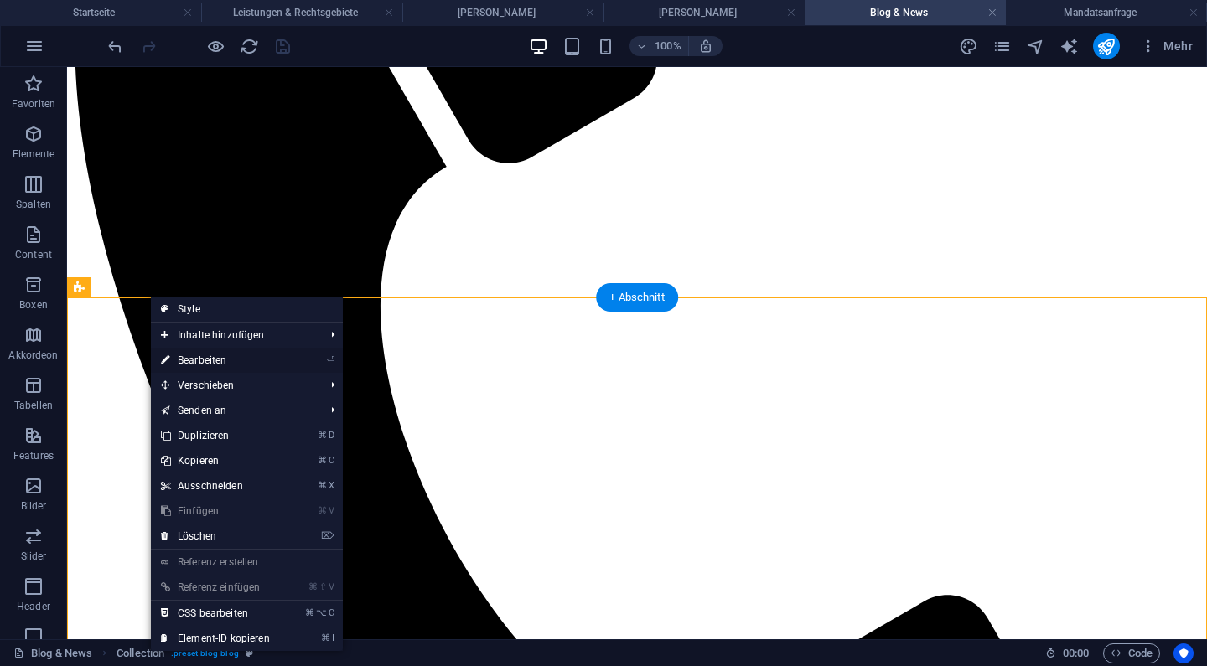
click at [199, 361] on link "⏎ Bearbeiten" at bounding box center [215, 360] width 129 height 25
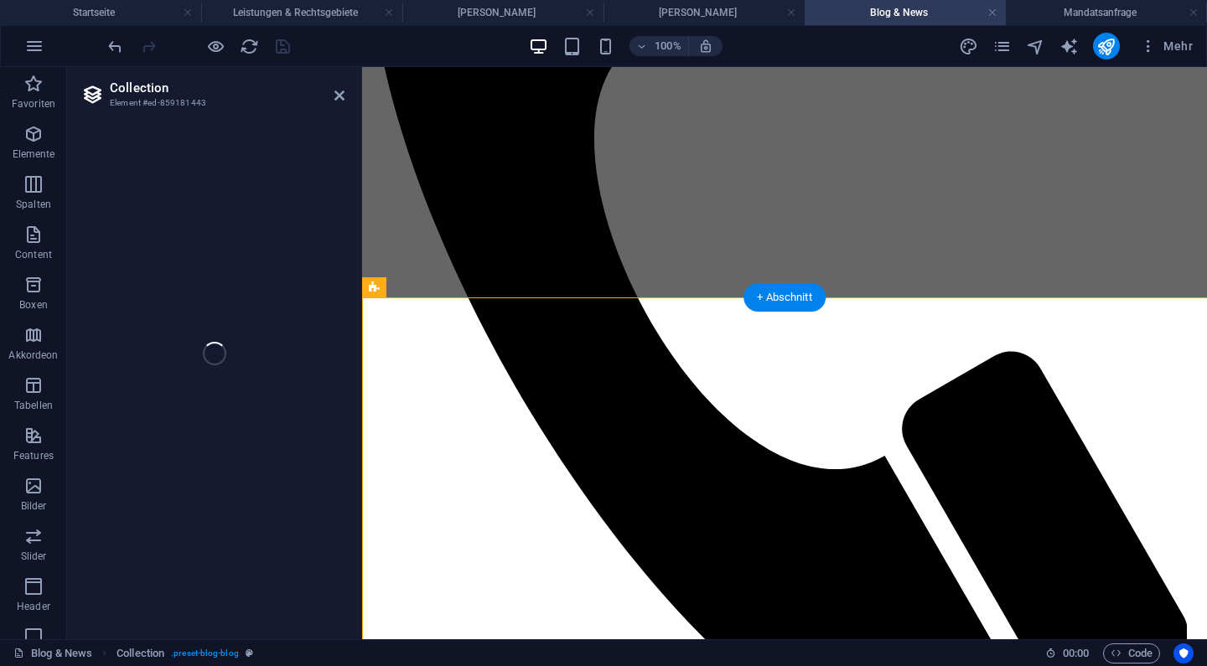
select select "columns.publishing_date_DESC"
select select "columns.status"
select select "columns.publishing_date"
select select "past"
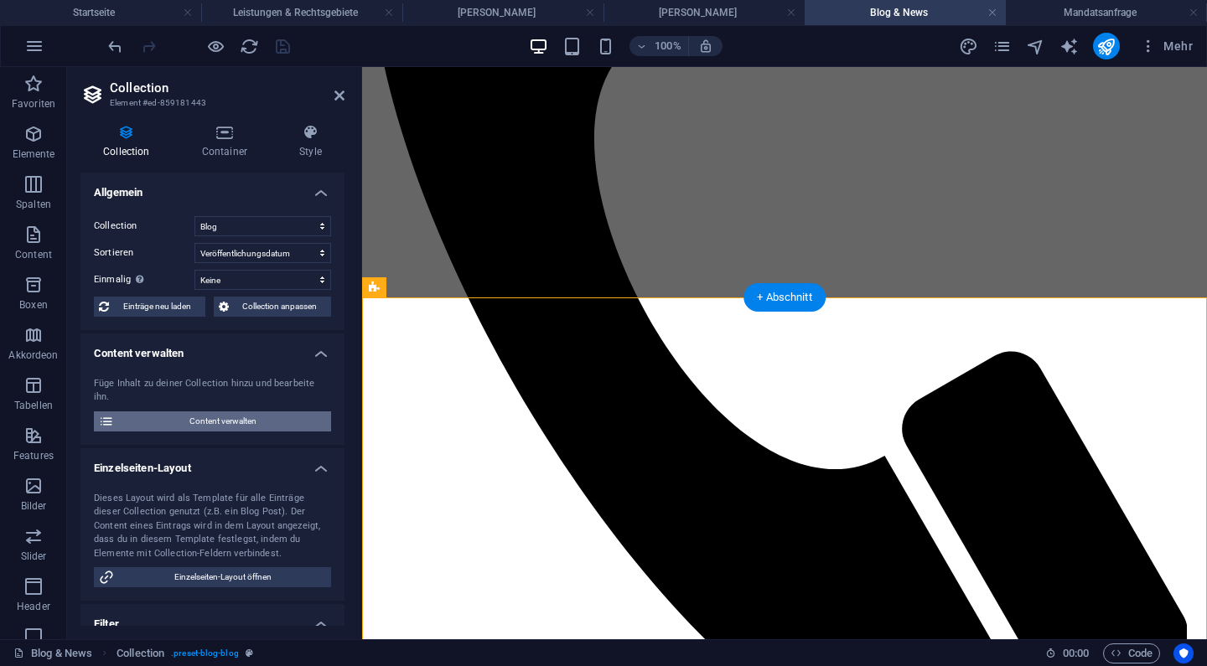
click at [238, 416] on span "Content verwalten" at bounding box center [222, 422] width 207 height 20
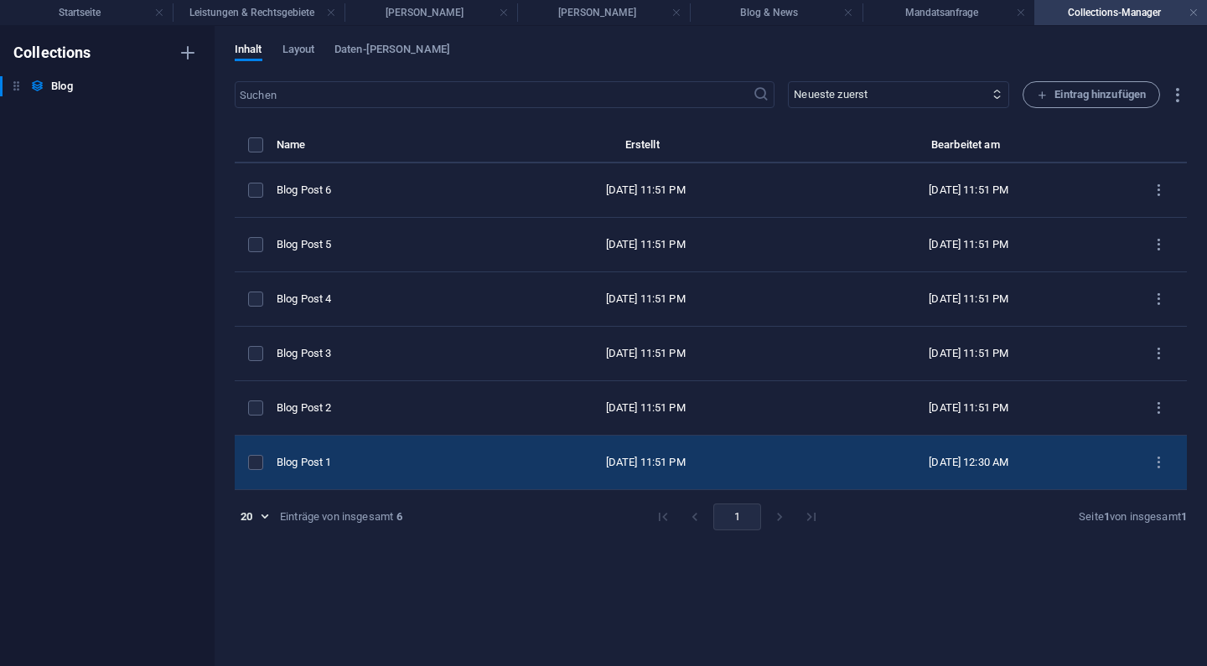
click at [316, 464] on div "Blog Post 1" at bounding box center [374, 462] width 194 height 15
select select "Category 1"
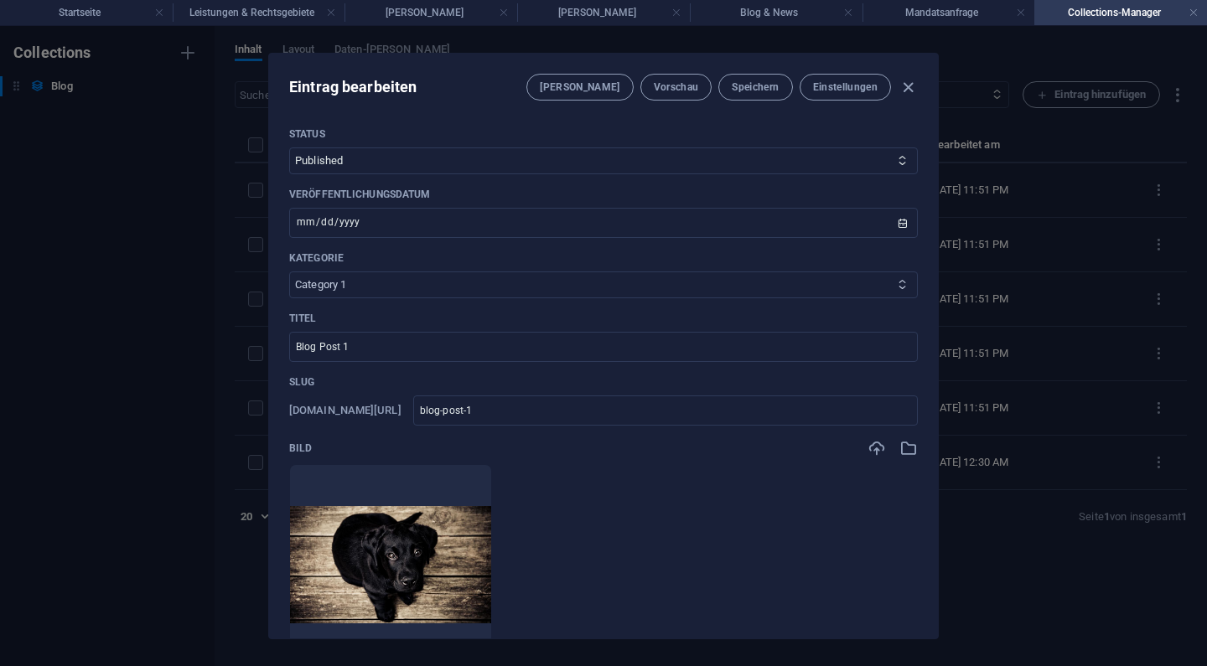
click at [349, 288] on select "Category 1 Category 2" at bounding box center [603, 285] width 629 height 27
click at [908, 86] on icon "button" at bounding box center [908, 87] width 19 height 19
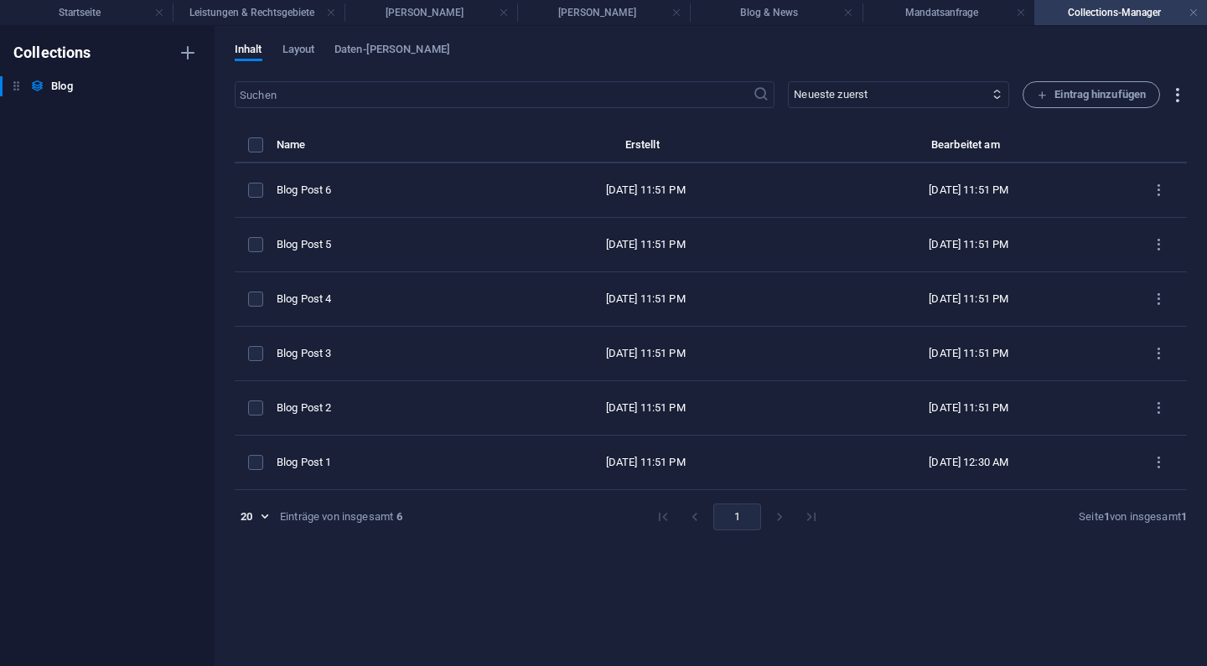
click at [1175, 99] on icon "button" at bounding box center [1177, 95] width 19 height 19
click at [1083, 44] on div at bounding box center [603, 333] width 1207 height 666
click at [1192, 14] on link at bounding box center [1194, 13] width 10 height 16
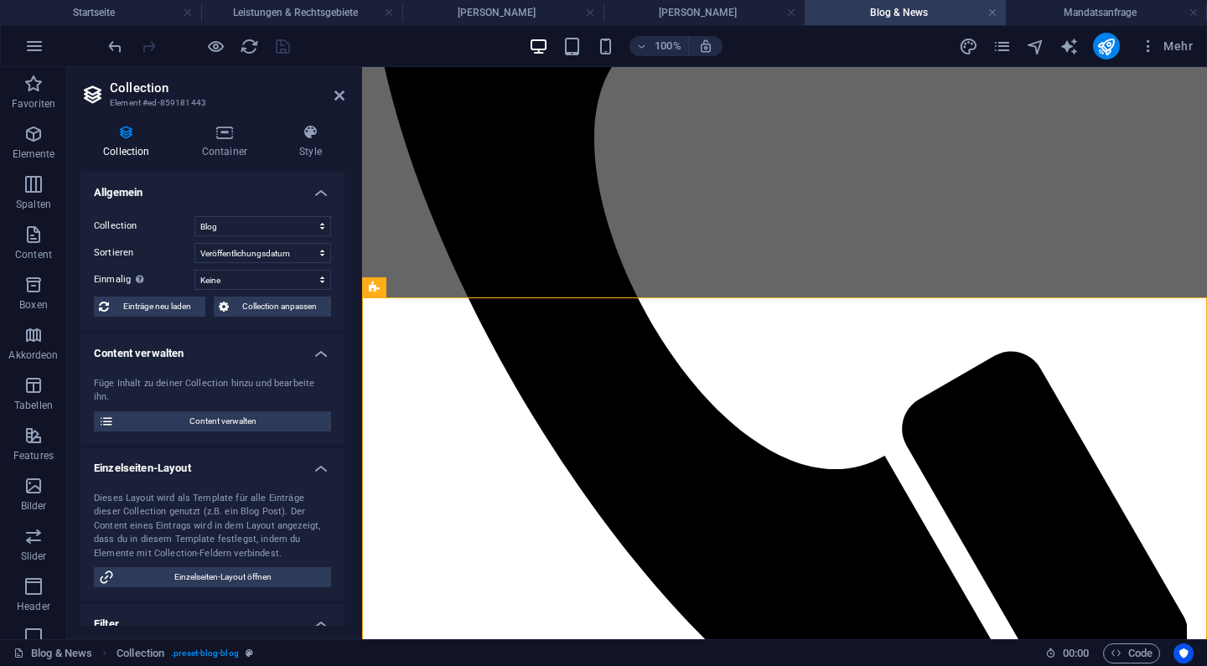
scroll to position [0, 0]
click at [231, 134] on icon at bounding box center [224, 132] width 91 height 17
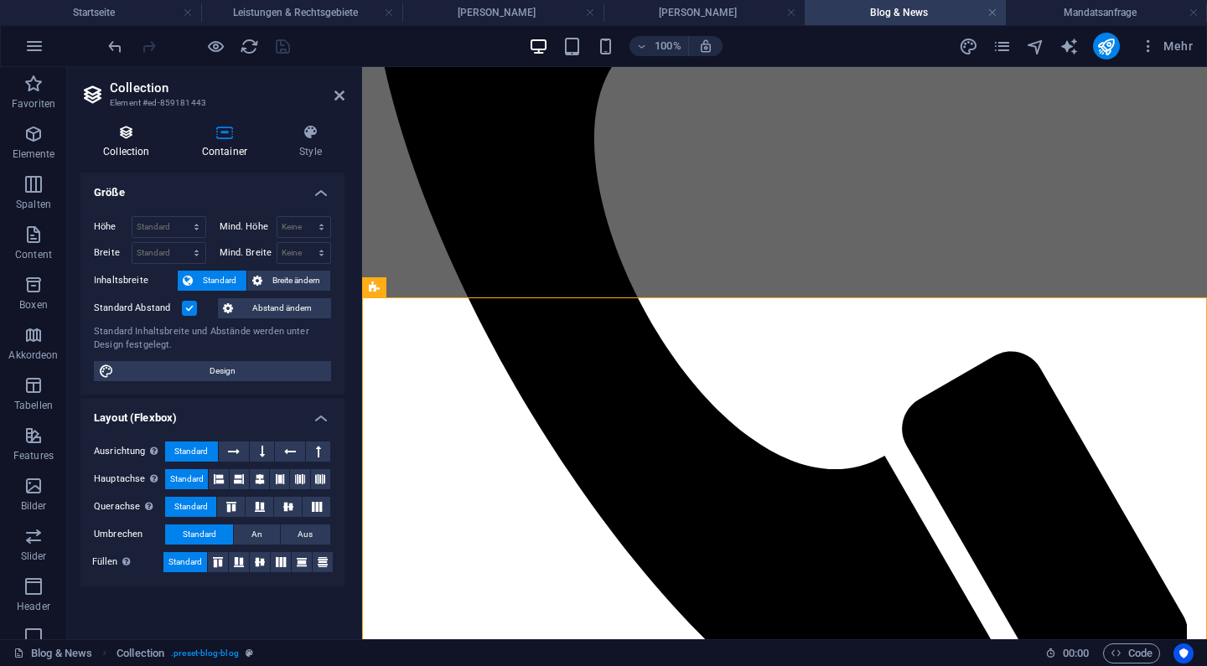
click at [119, 129] on icon at bounding box center [126, 132] width 92 height 17
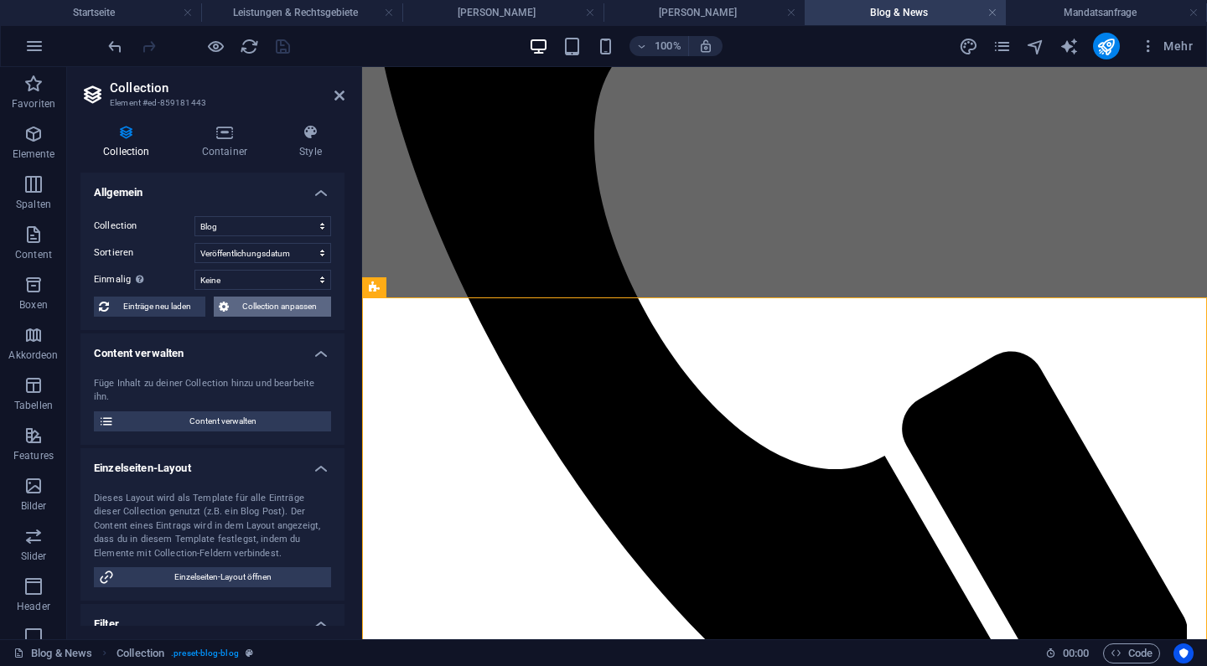
click at [258, 311] on span "Collection anpassen" at bounding box center [280, 307] width 93 height 20
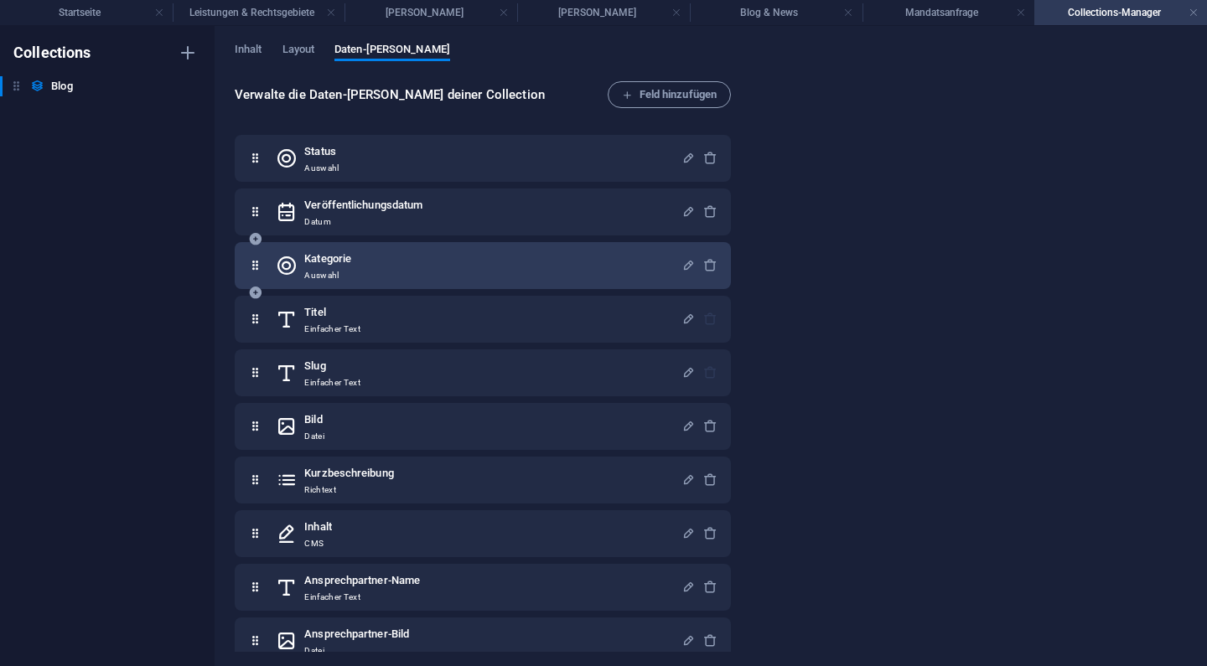
click at [469, 257] on div "Kategorie Auswahl" at bounding box center [479, 266] width 406 height 34
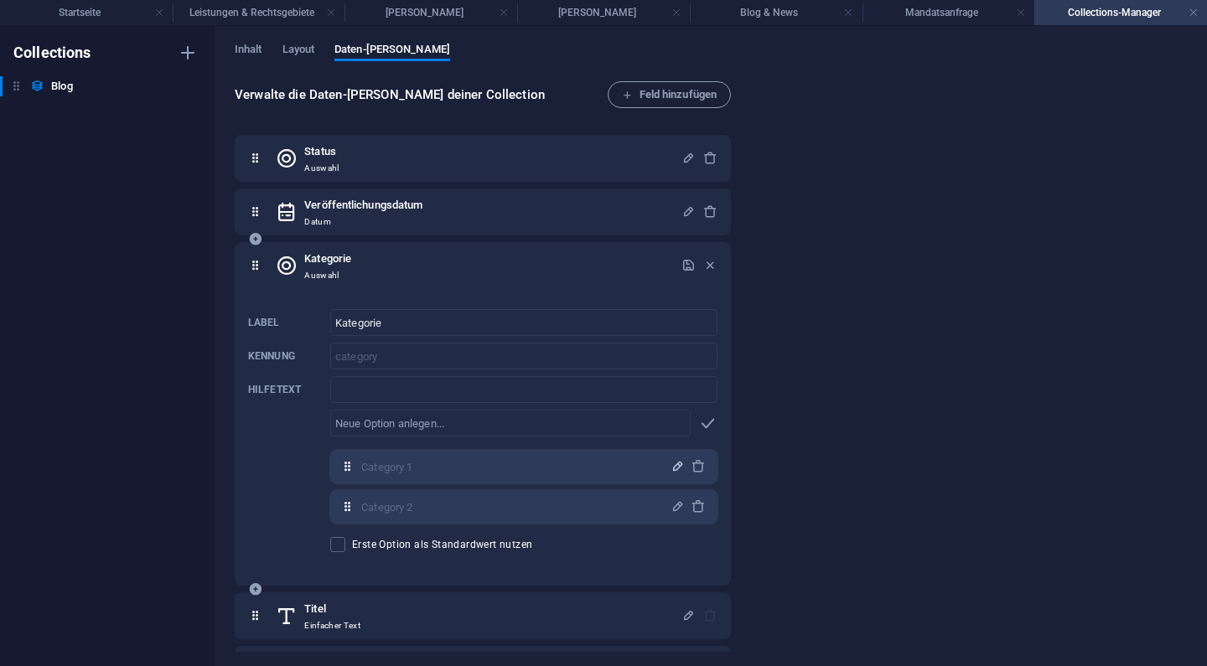
click at [674, 466] on icon "button" at bounding box center [678, 466] width 14 height 14
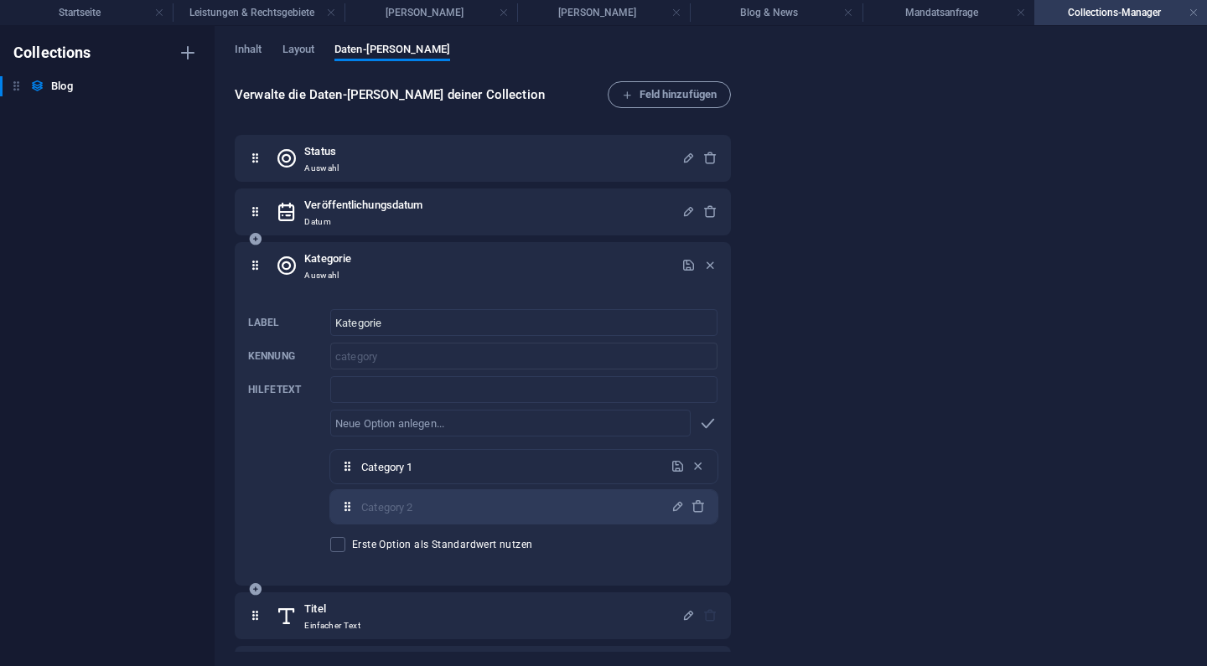
click at [428, 455] on input "Category 1" at bounding box center [510, 467] width 299 height 27
type input "Verwaltungsrecht"
click at [675, 473] on icon "button" at bounding box center [678, 466] width 14 height 14
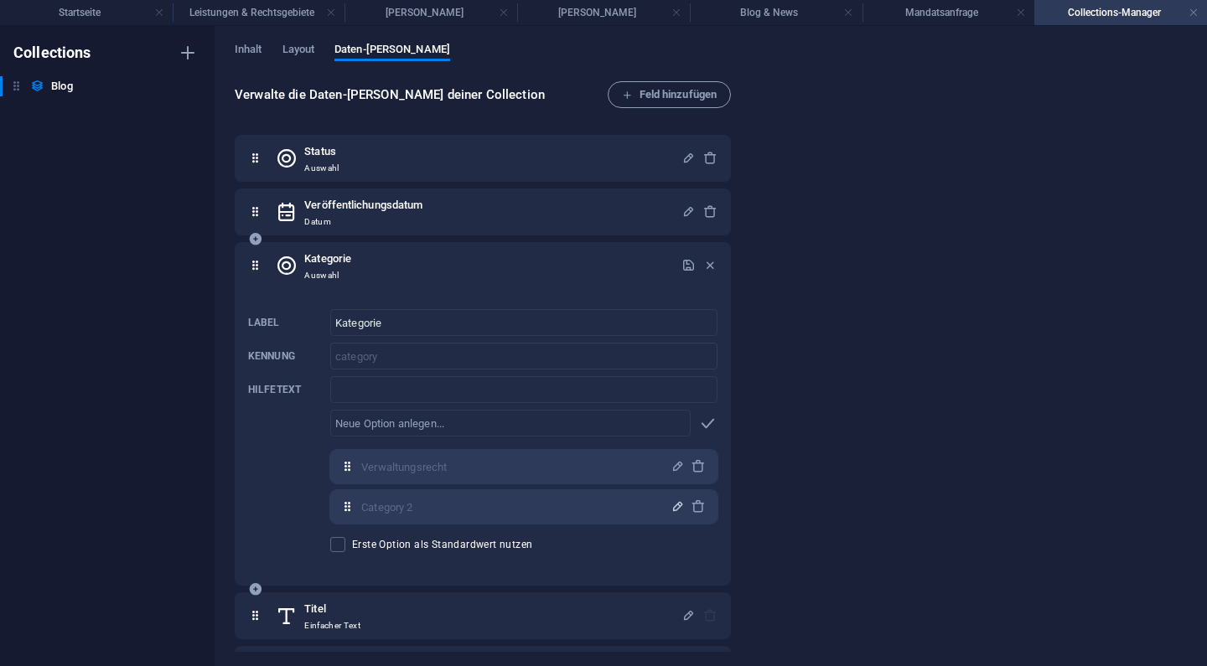
click at [677, 503] on icon "button" at bounding box center [678, 507] width 14 height 14
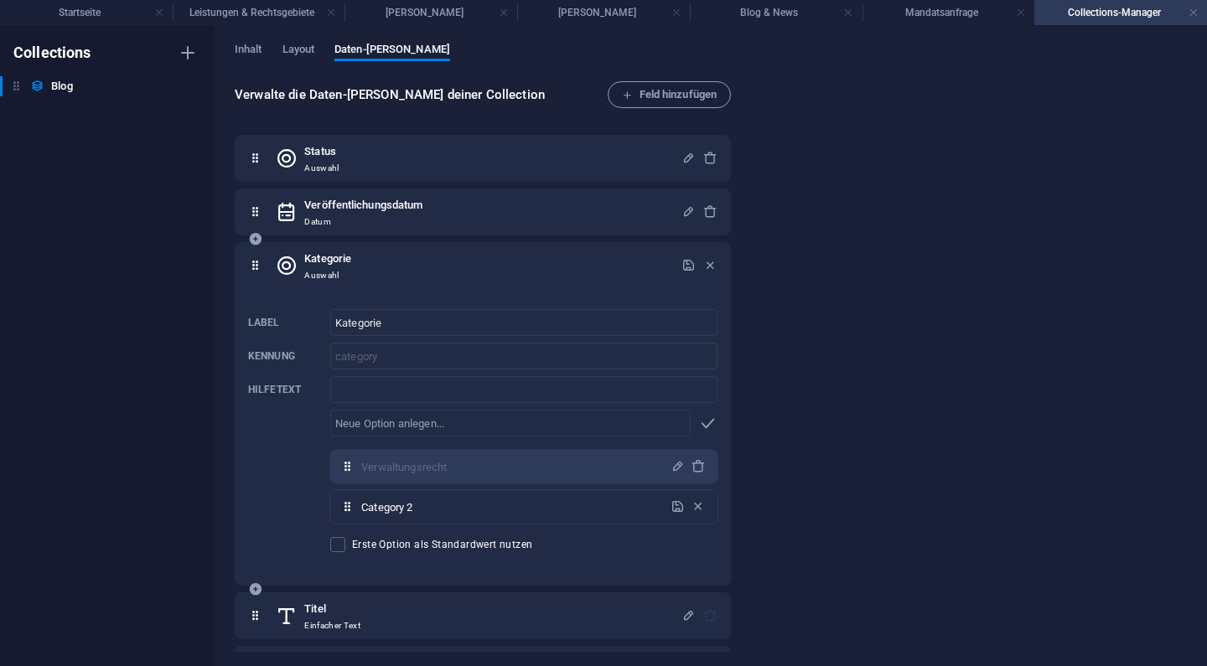
click at [376, 510] on input "Category 2" at bounding box center [510, 507] width 299 height 27
type input "Zivilrecht"
click at [677, 507] on icon "button" at bounding box center [678, 507] width 14 height 14
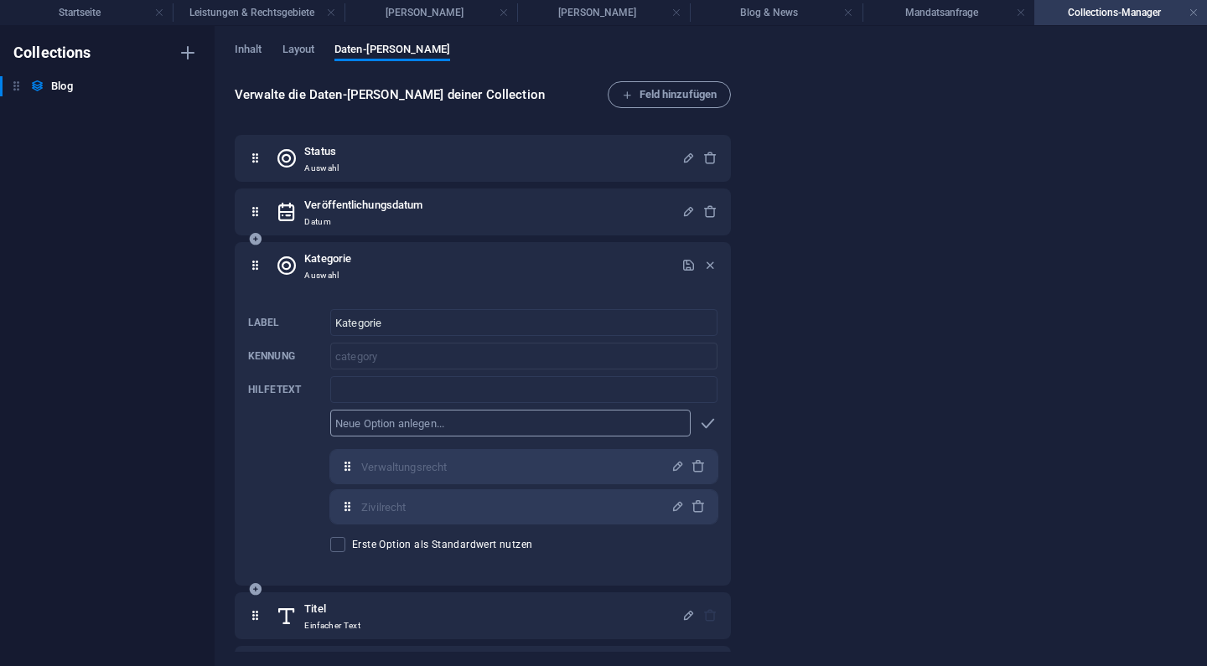
click at [428, 430] on input "text" at bounding box center [510, 423] width 360 height 27
type input "Wirtschaftsrecht"
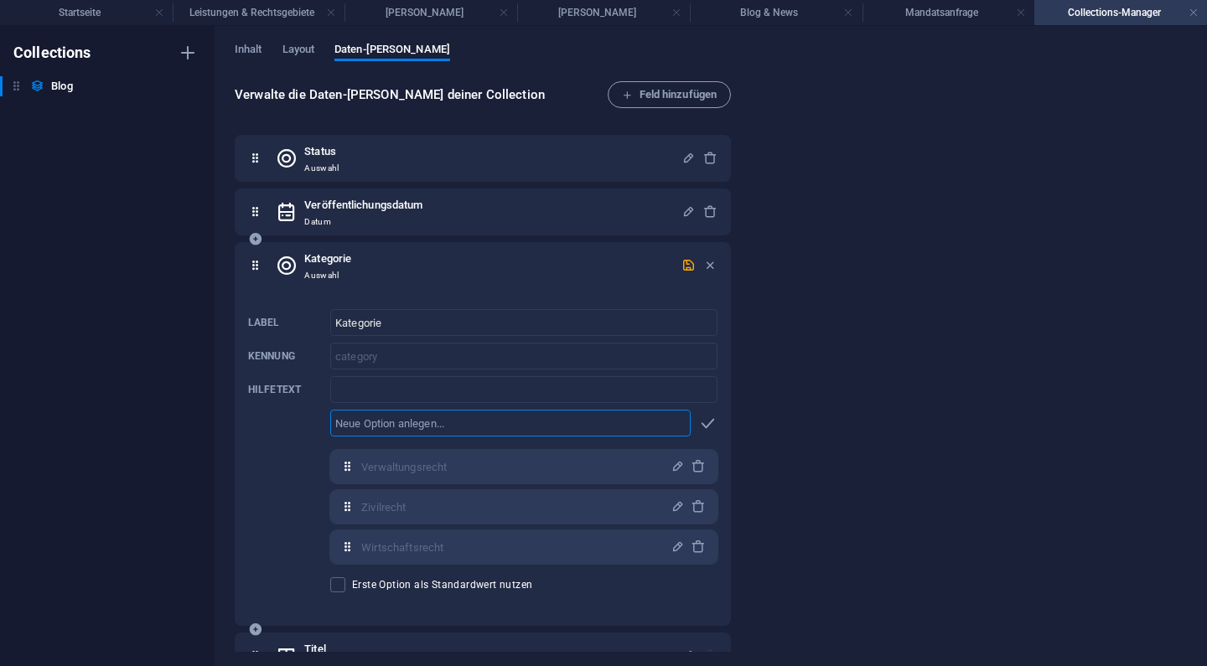
click at [448, 428] on input "text" at bounding box center [510, 423] width 360 height 27
type input "Rechtspolitik"
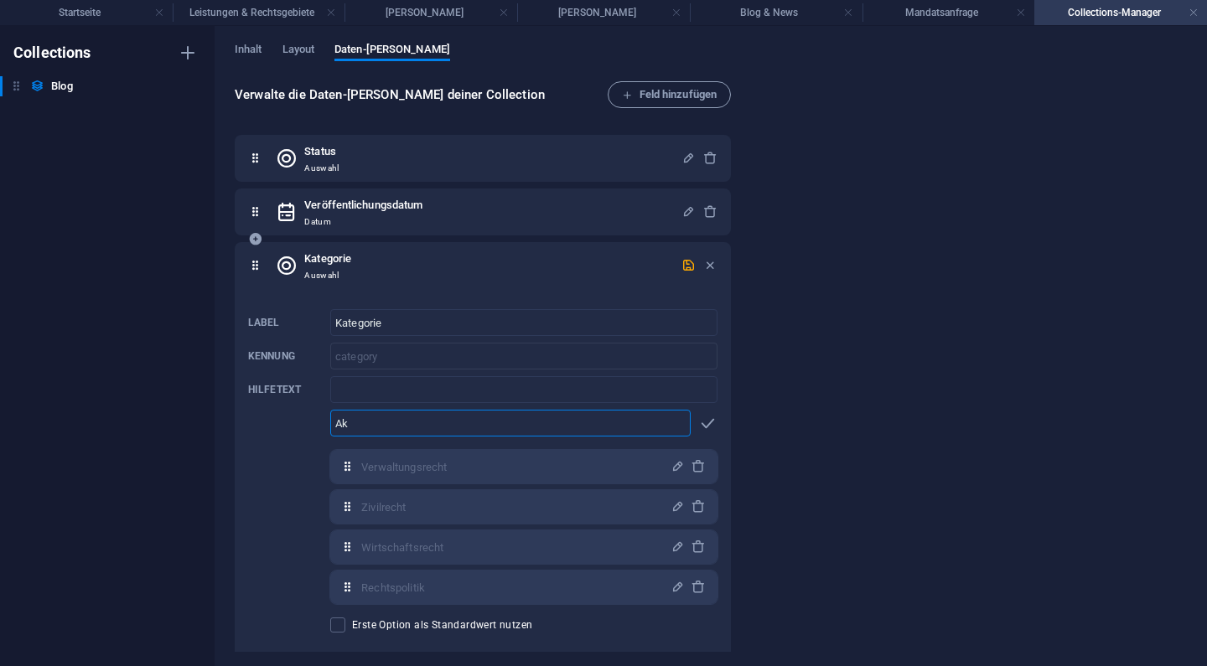
type input "A"
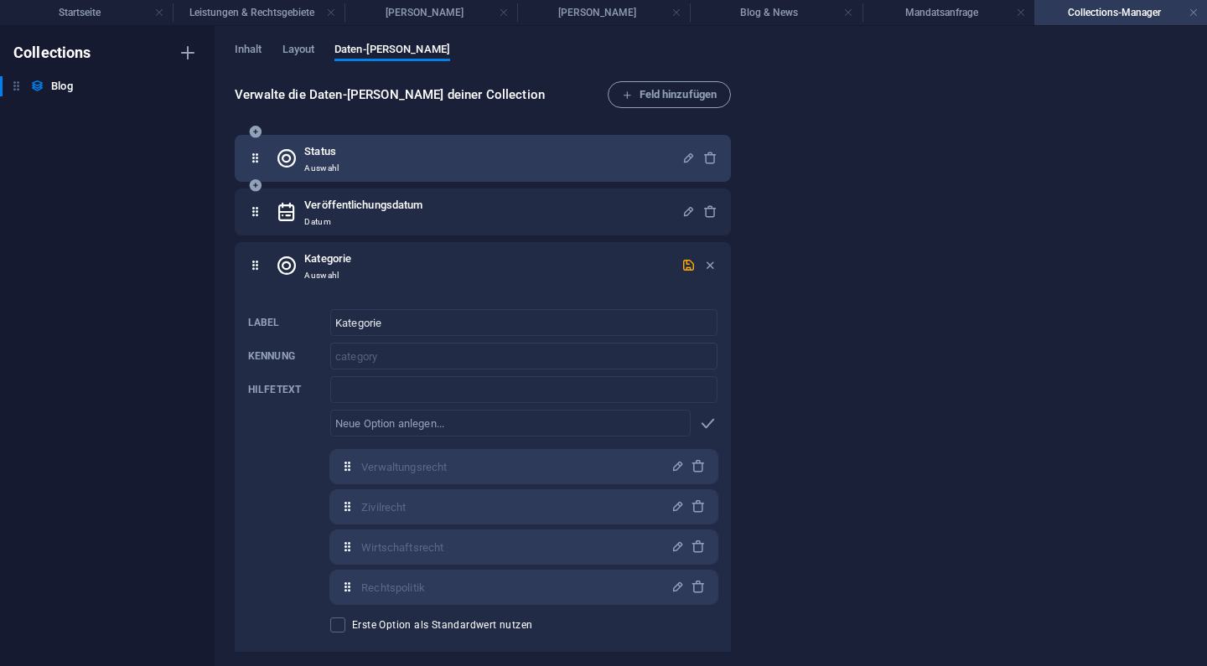
click at [438, 157] on div "Status Auswahl" at bounding box center [479, 159] width 406 height 34
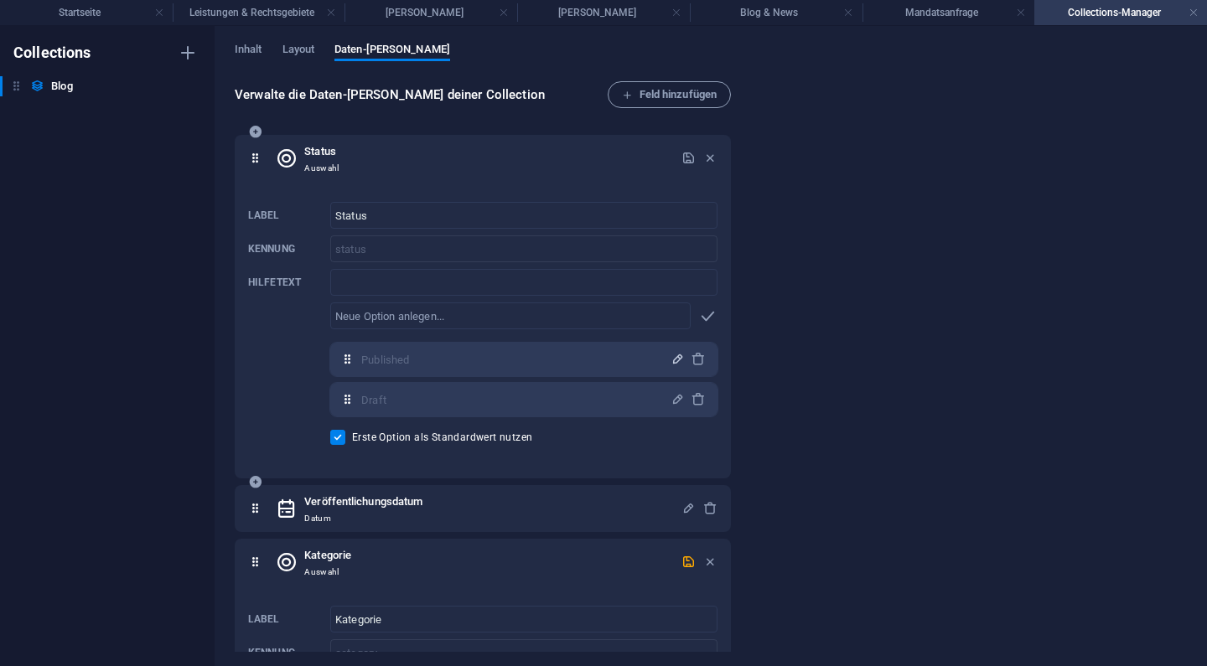
click at [671, 361] on icon "button" at bounding box center [678, 359] width 14 height 14
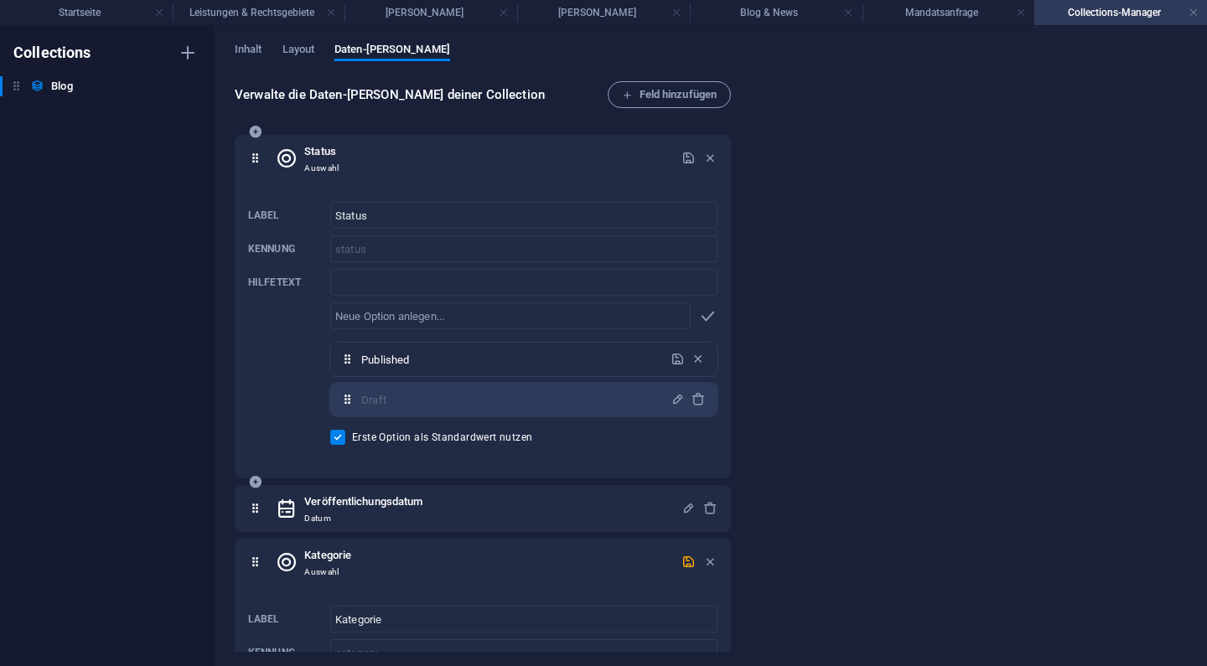
click at [529, 363] on input "Published" at bounding box center [510, 359] width 299 height 27
type input "Veröffentlicht"
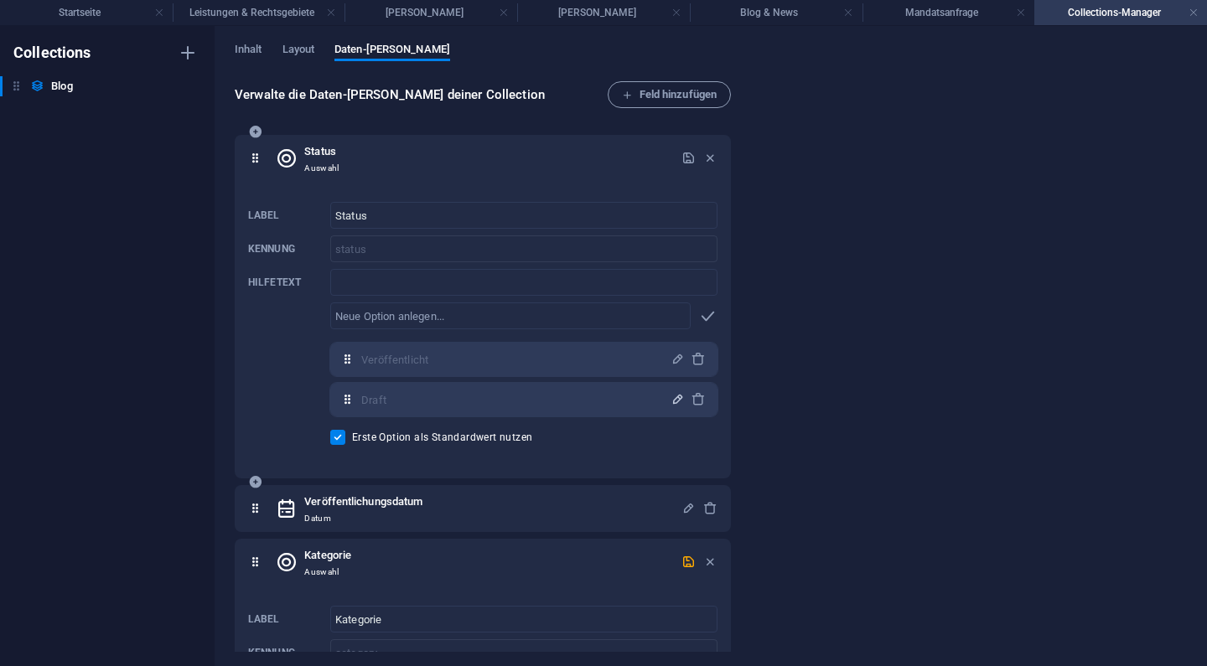
click at [674, 402] on icon "button" at bounding box center [678, 399] width 14 height 14
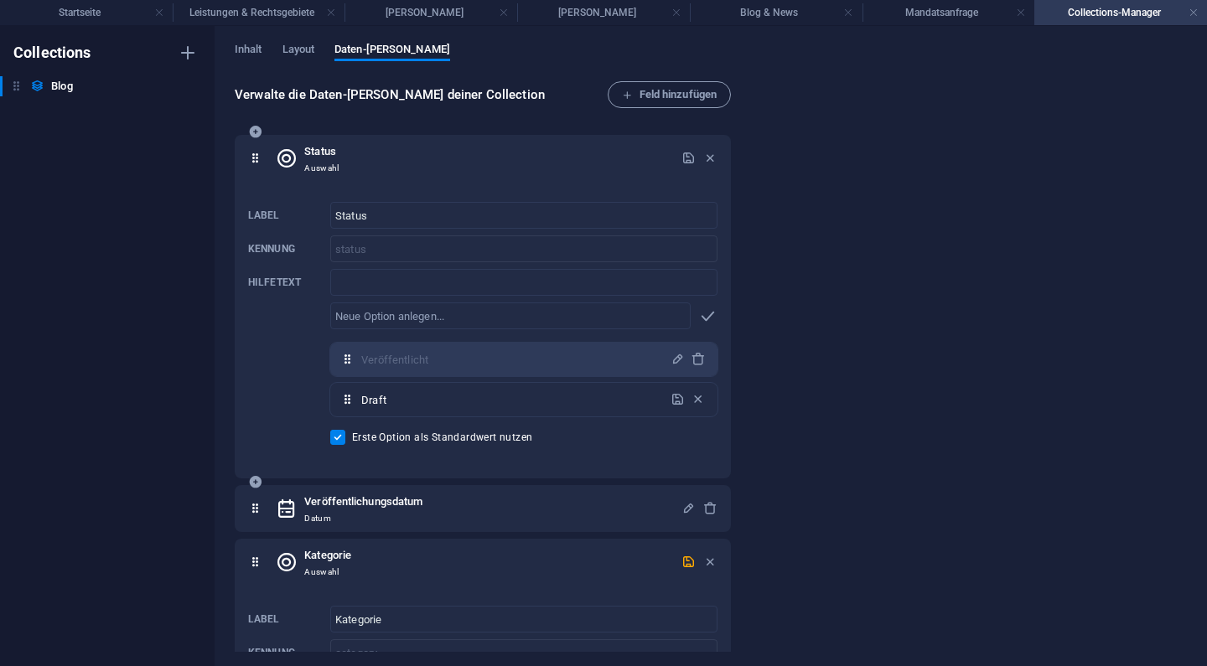
click at [483, 419] on div "Veröffentlicht ​ Draft ​" at bounding box center [523, 383] width 387 height 80
click at [492, 405] on input "Draft" at bounding box center [510, 399] width 299 height 27
type input "Entwurf"
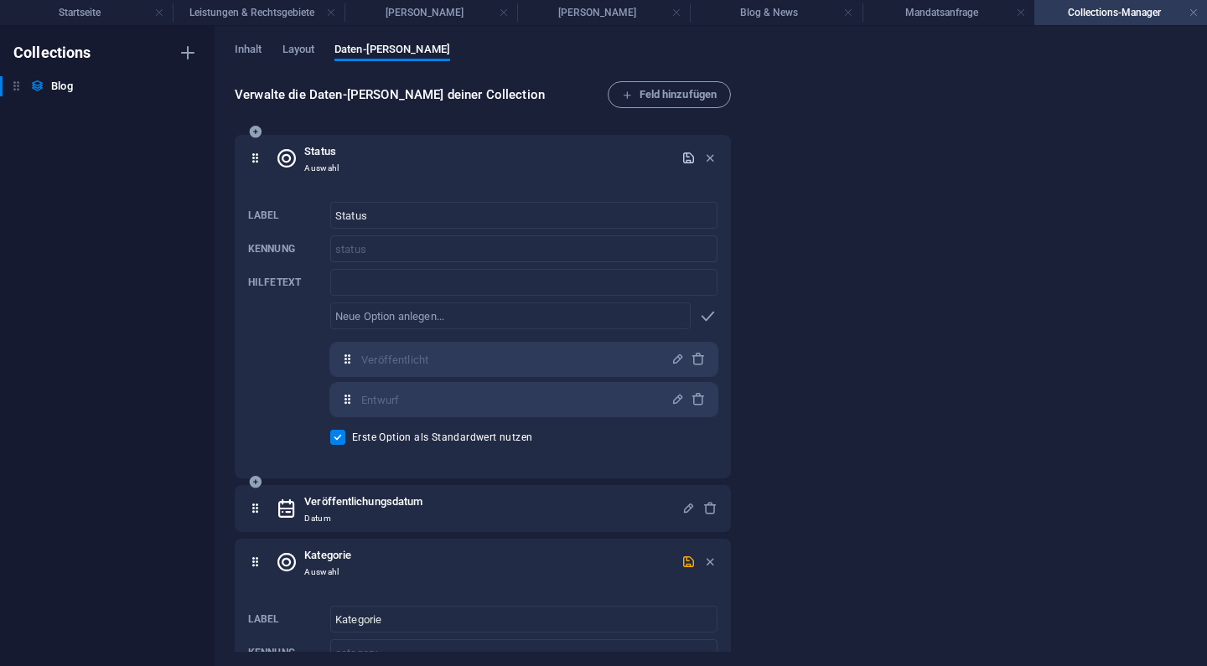
click at [685, 159] on icon "button" at bounding box center [689, 158] width 14 height 14
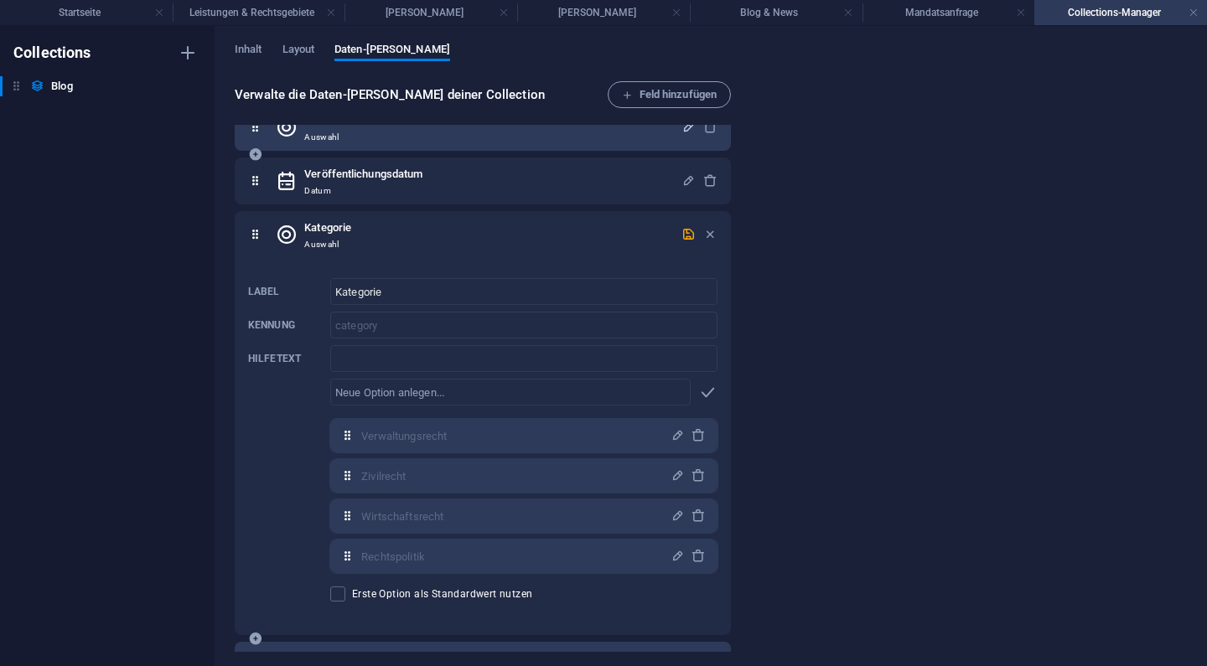
scroll to position [23, 0]
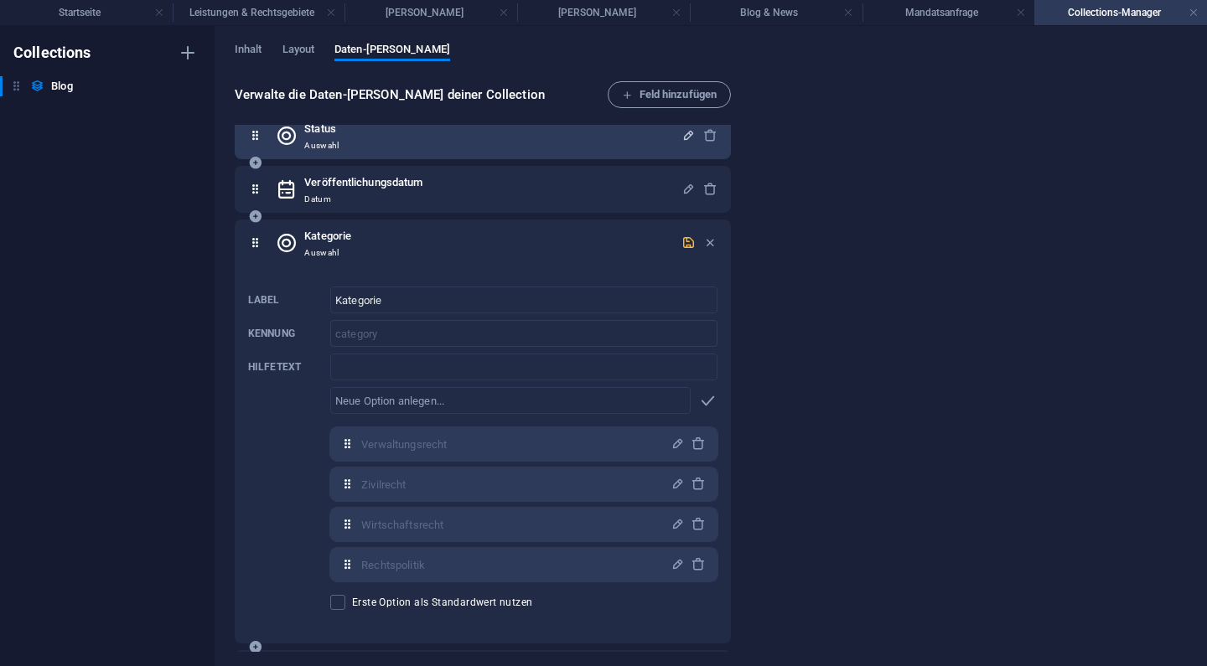
click at [688, 241] on icon "button" at bounding box center [689, 243] width 14 height 14
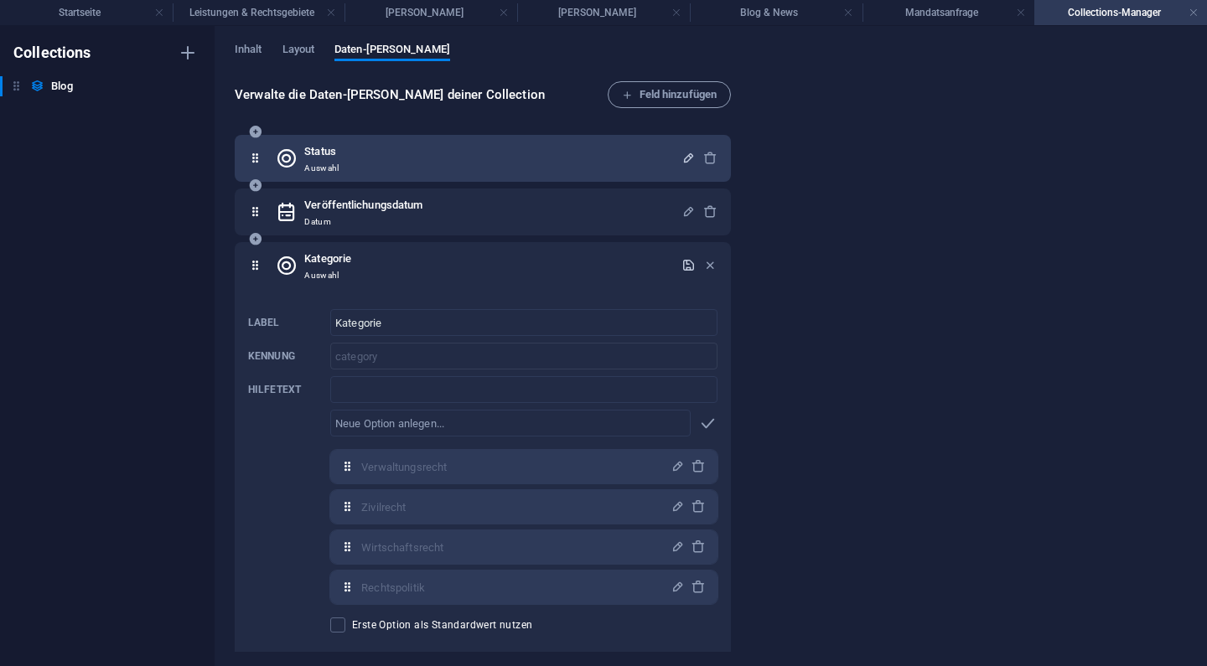
scroll to position [0, 0]
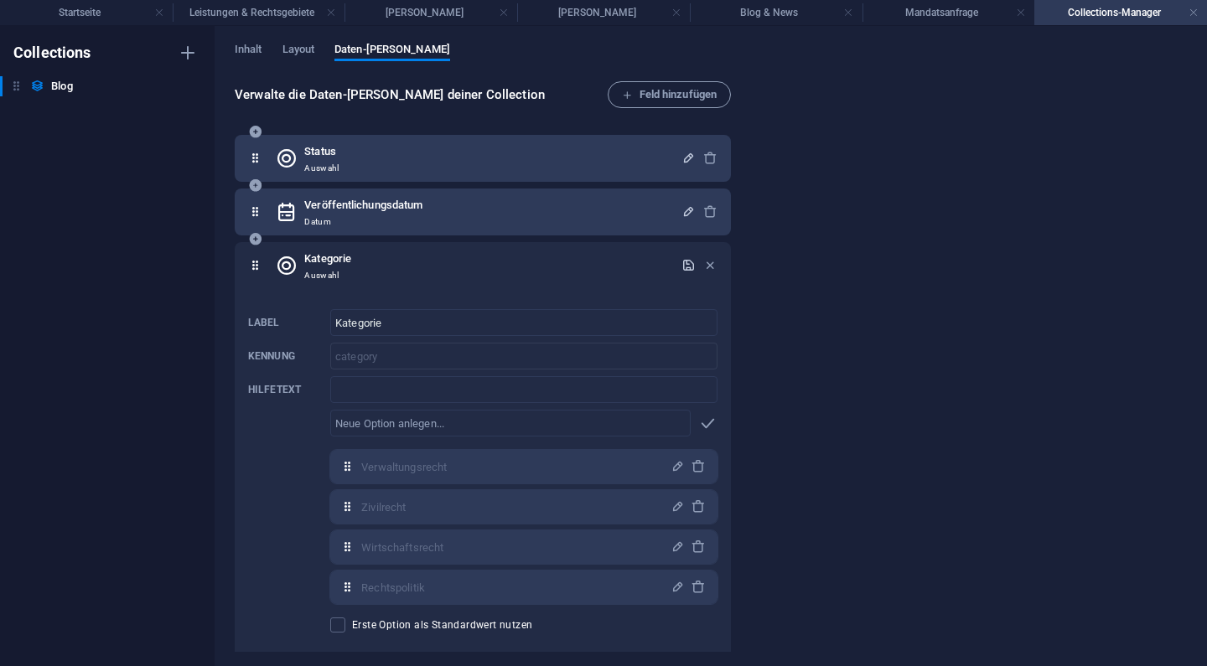
click at [687, 215] on icon "button" at bounding box center [689, 212] width 14 height 14
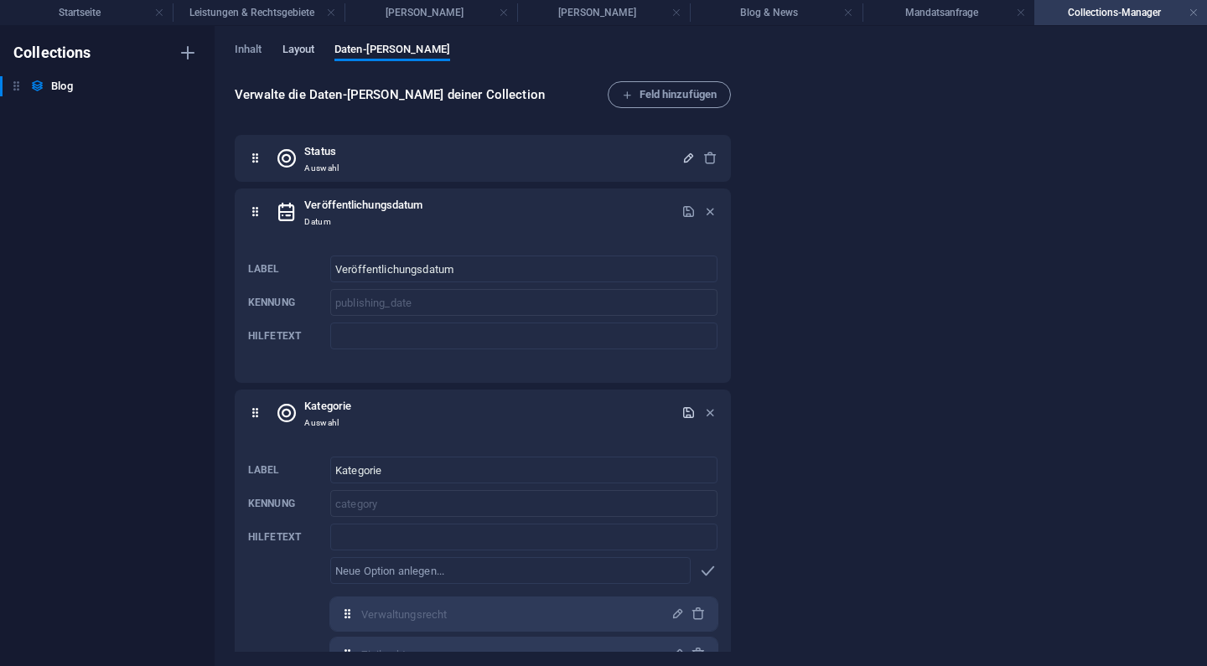
click at [300, 44] on span "Layout" at bounding box center [299, 50] width 33 height 23
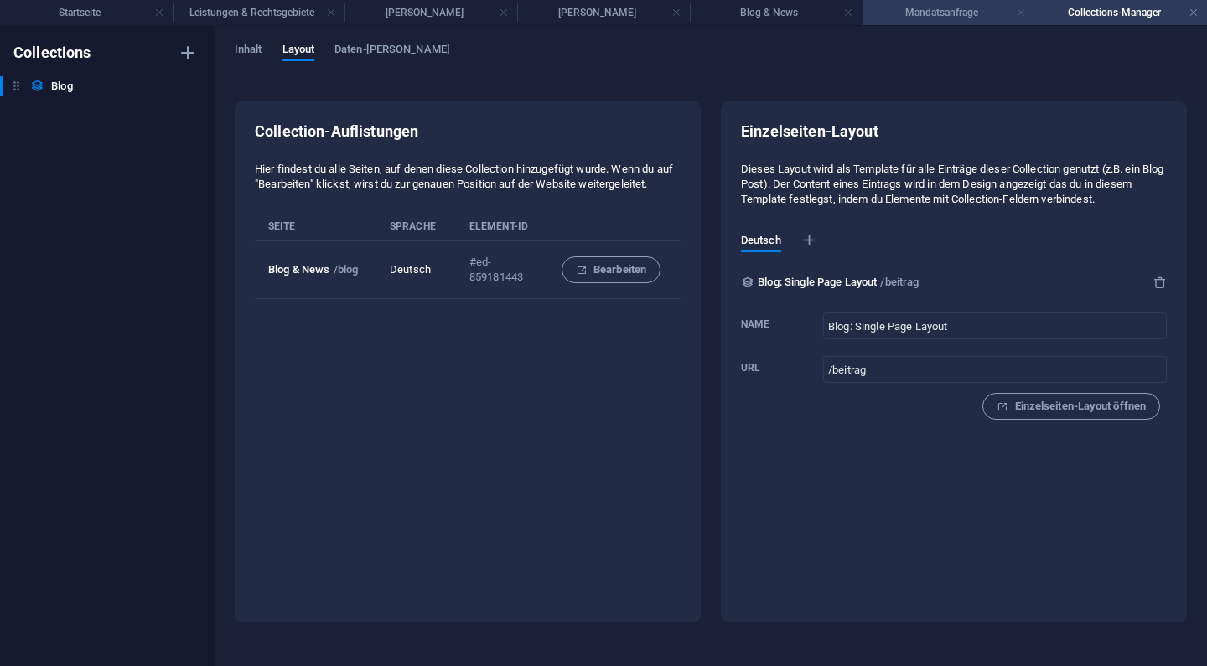
click at [1024, 13] on link at bounding box center [1021, 13] width 10 height 16
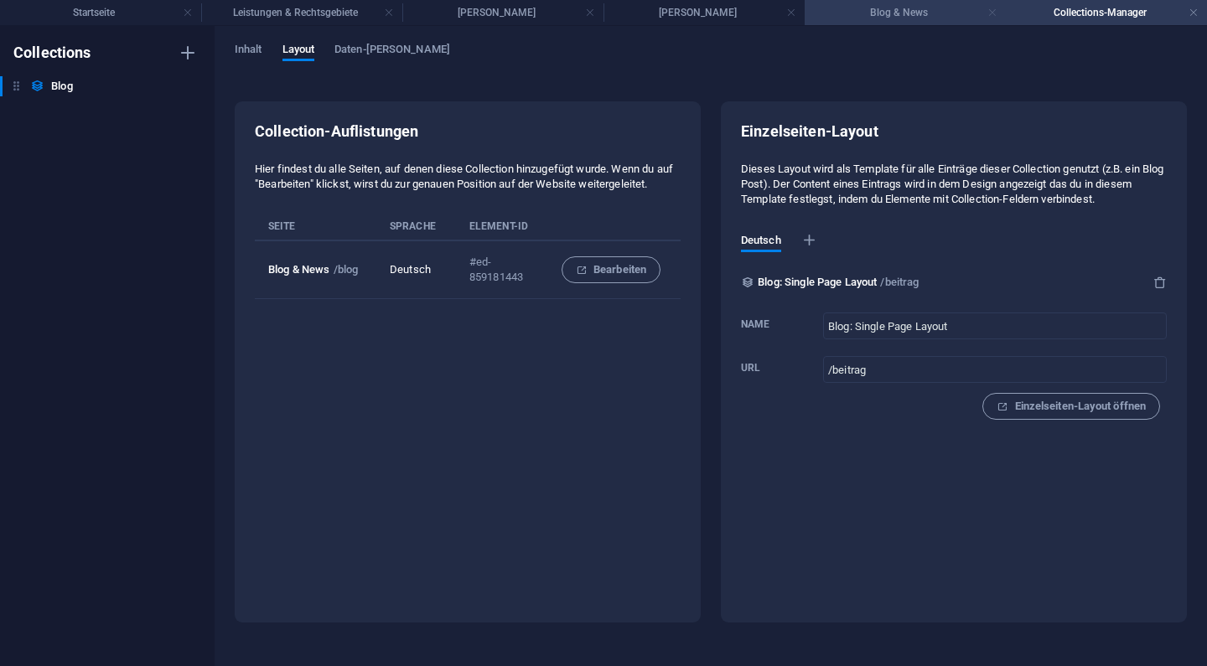
click at [995, 12] on link at bounding box center [993, 13] width 10 height 16
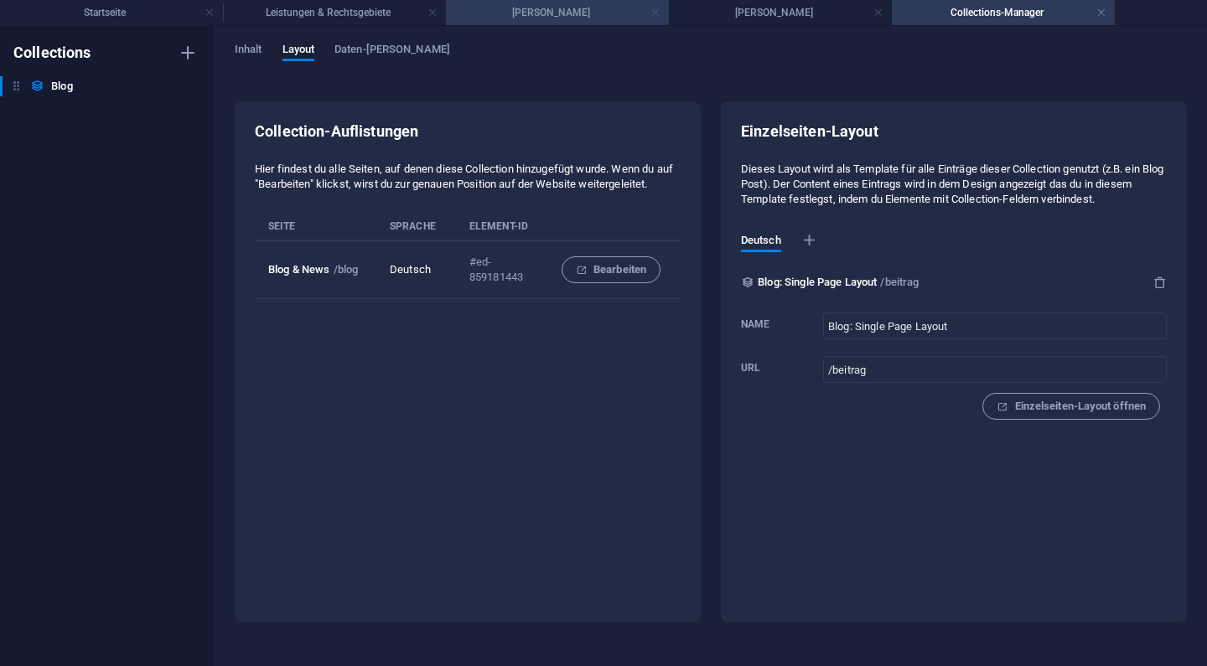
click at [653, 12] on link at bounding box center [656, 13] width 10 height 16
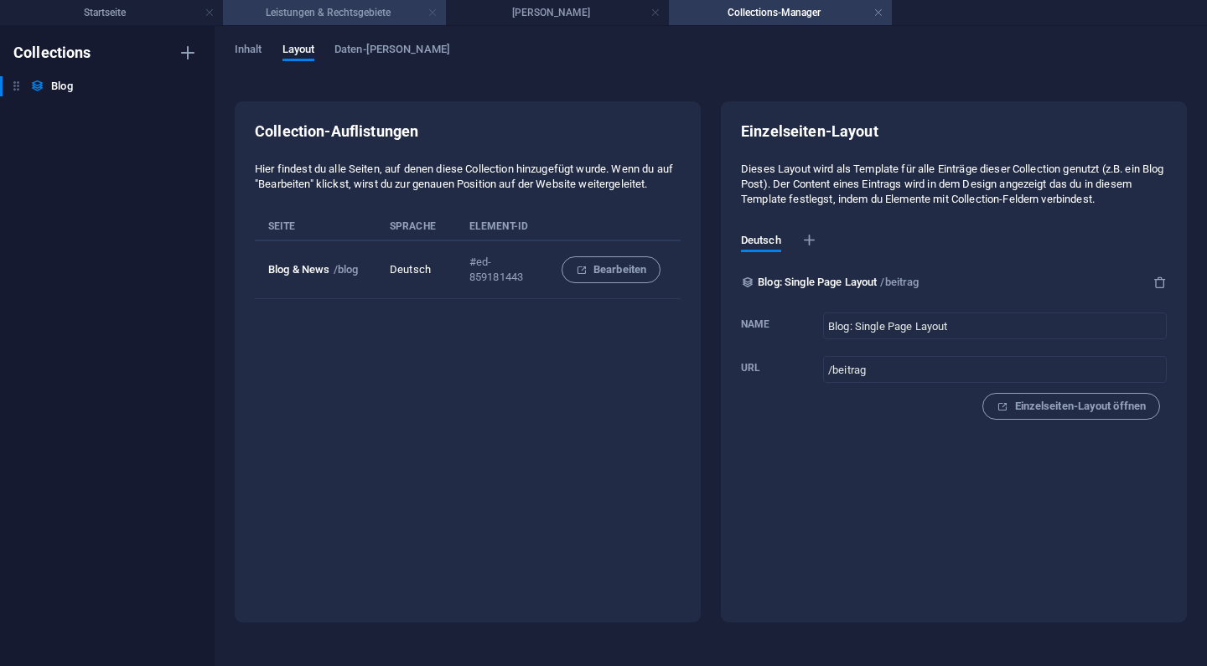
click at [435, 13] on link at bounding box center [433, 13] width 10 height 16
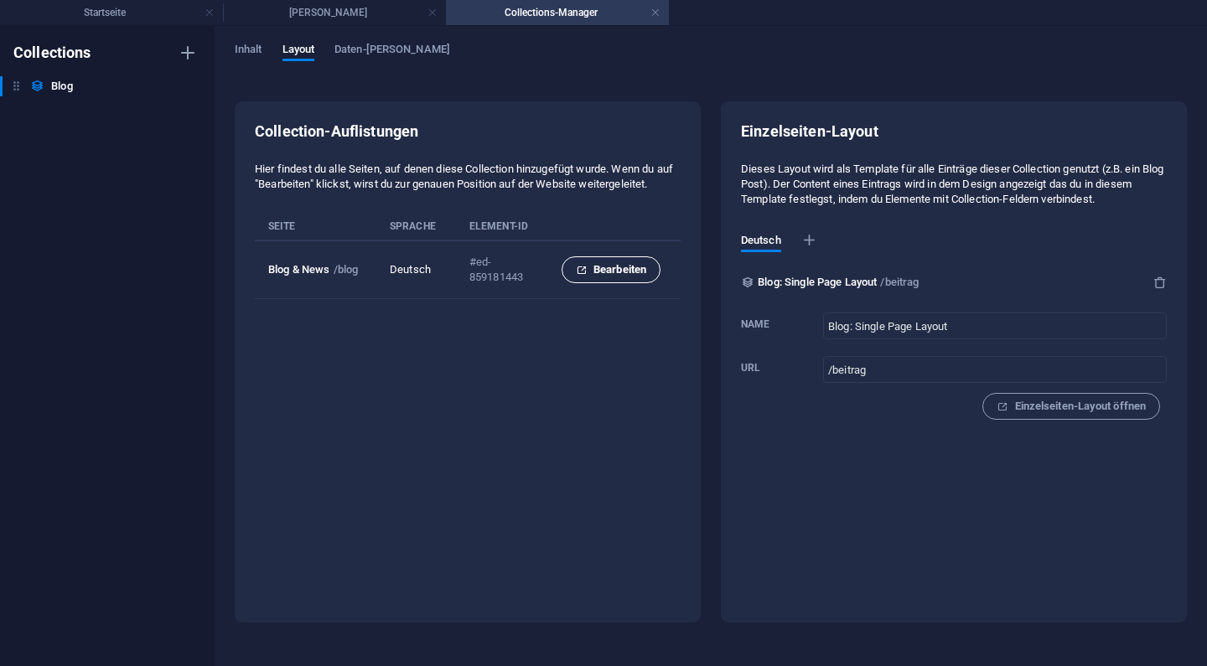
click at [637, 270] on span "Bearbeiten" at bounding box center [611, 270] width 70 height 20
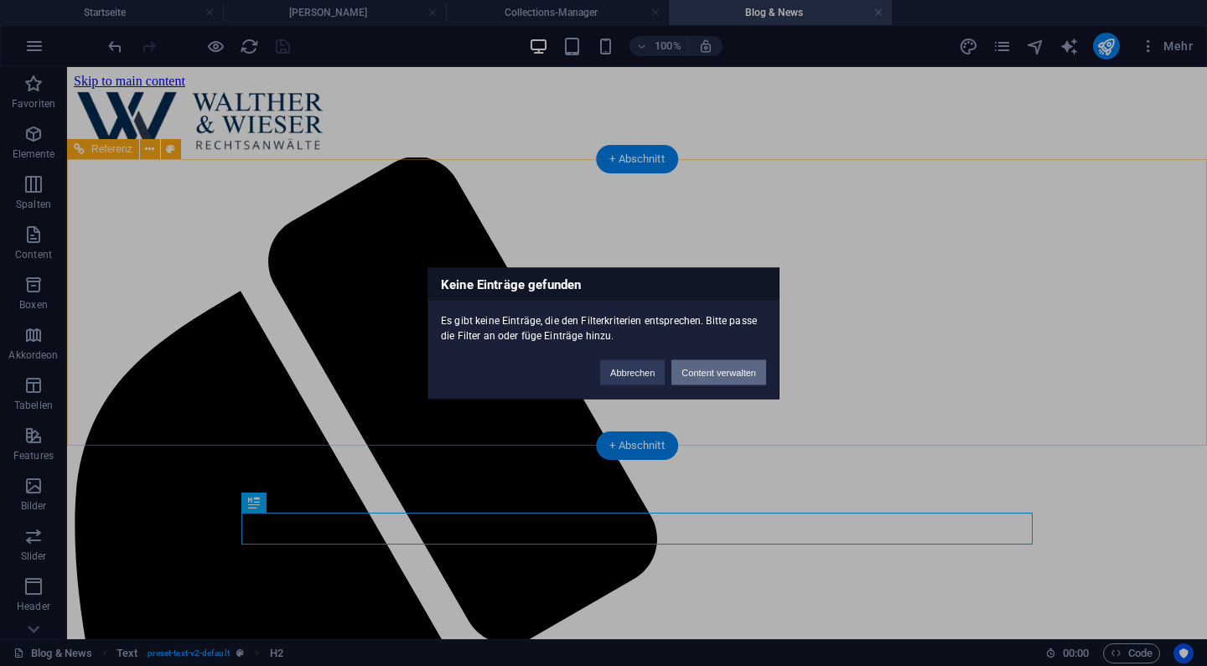
scroll to position [704, 0]
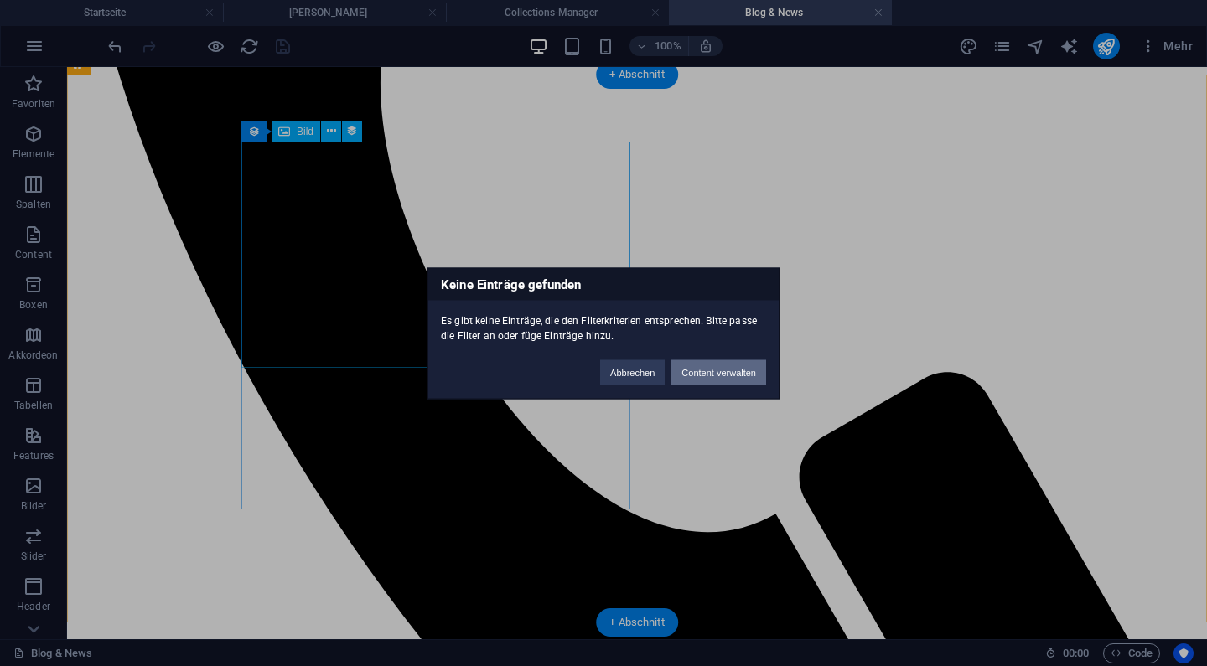
click at [692, 381] on button "Content verwalten" at bounding box center [719, 372] width 95 height 25
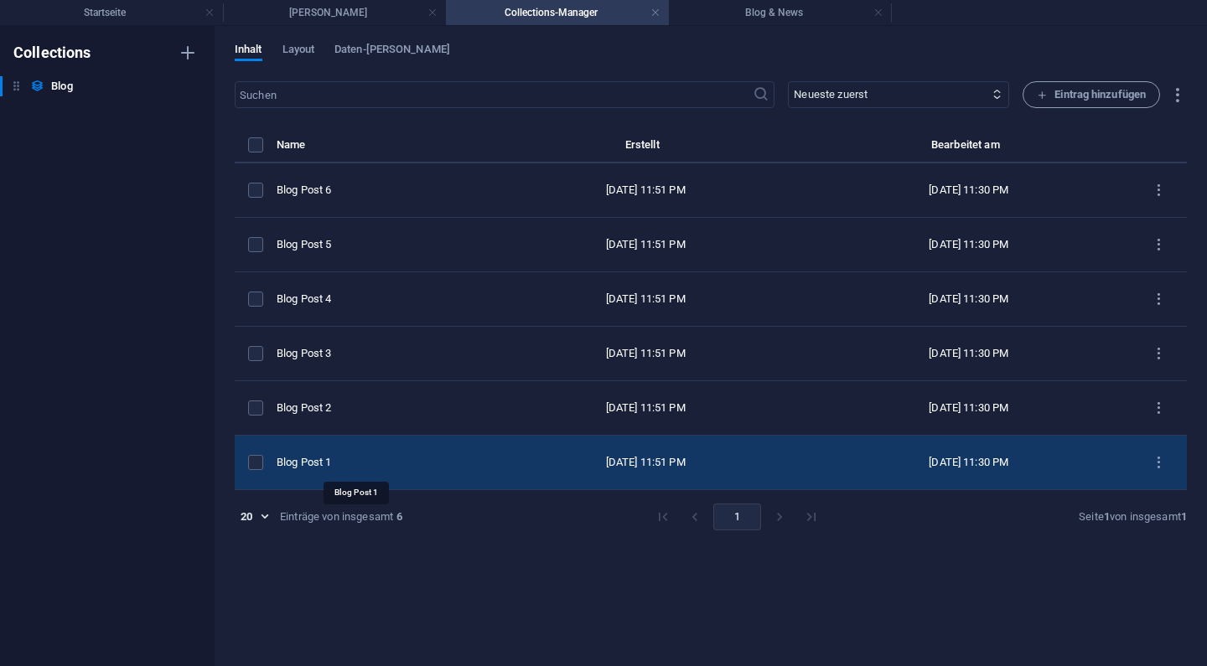
click at [296, 460] on div "Blog Post 1" at bounding box center [374, 462] width 194 height 15
select select "Verwaltungsrecht"
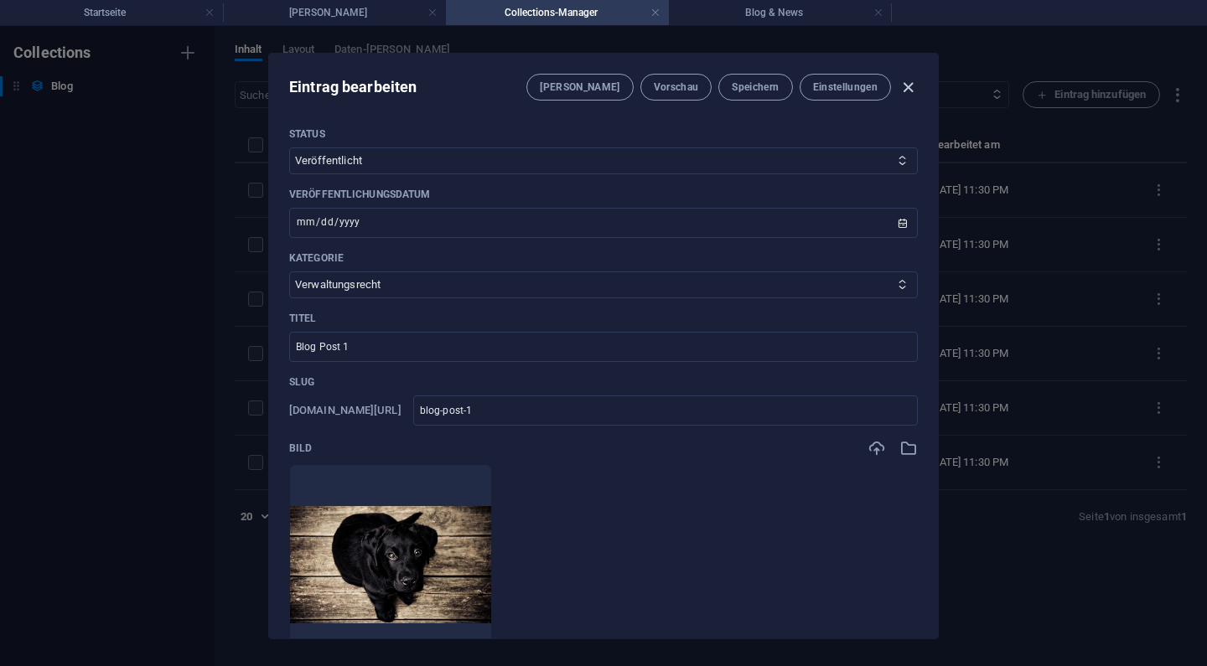
click at [910, 81] on icon "button" at bounding box center [908, 87] width 19 height 19
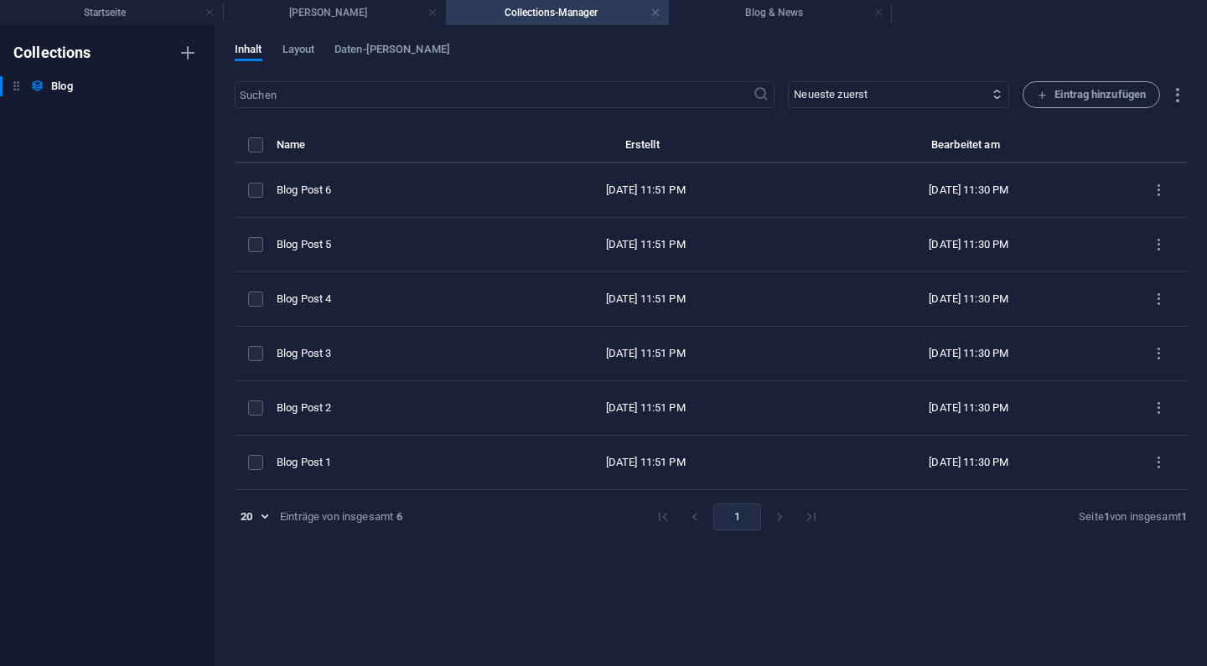
type input "[DATE]"
type input "blog-post-1"
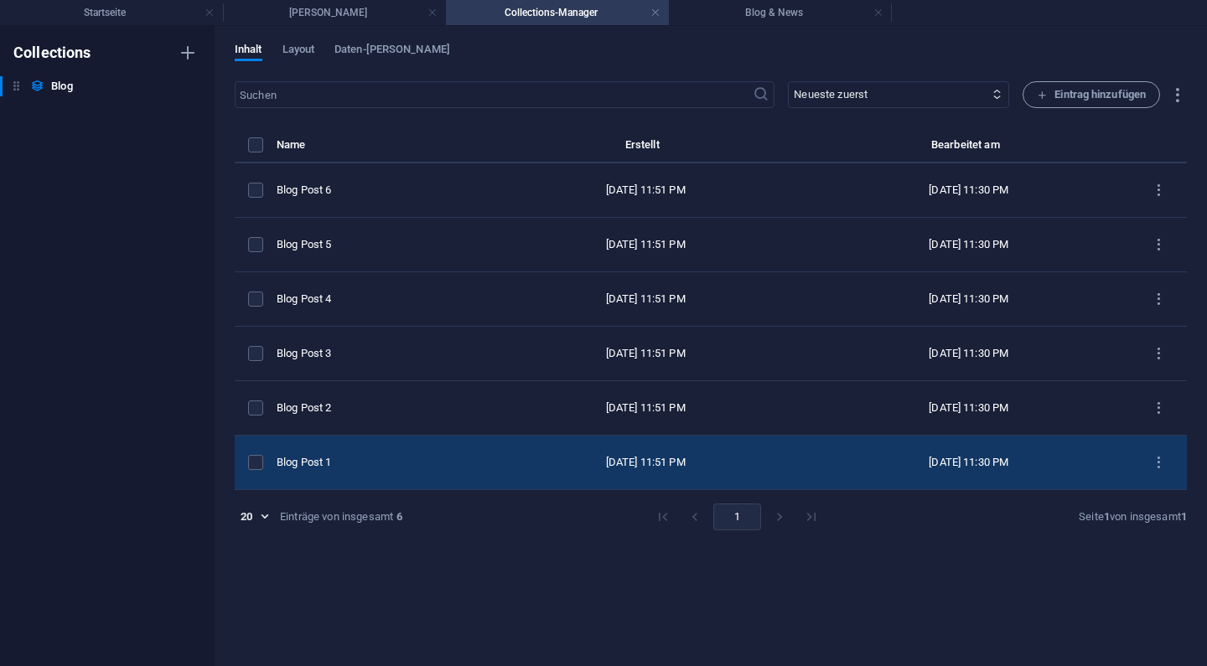
click at [484, 474] on td "[DATE] 11:51 PM" at bounding box center [646, 463] width 324 height 54
select select "Verwaltungsrecht"
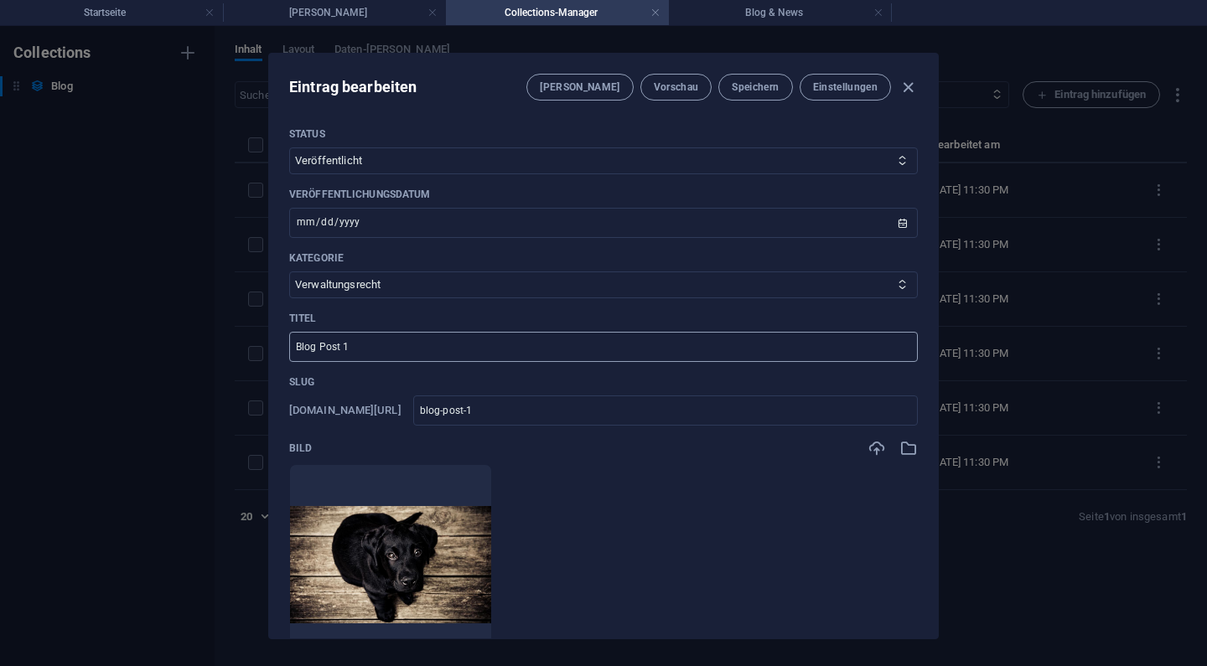
click at [362, 345] on input "Blog Post 1" at bounding box center [603, 347] width 629 height 30
type input "Q"
type input "q"
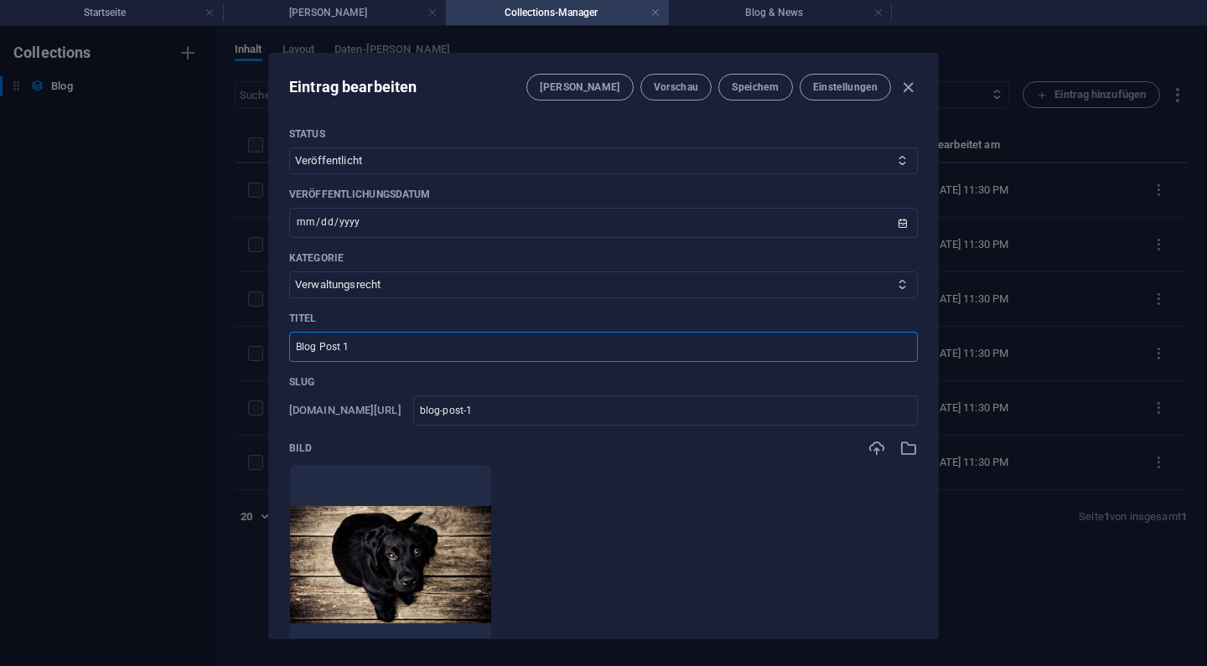
type input "q"
type input "Qu"
type input "qu"
type input "Qua"
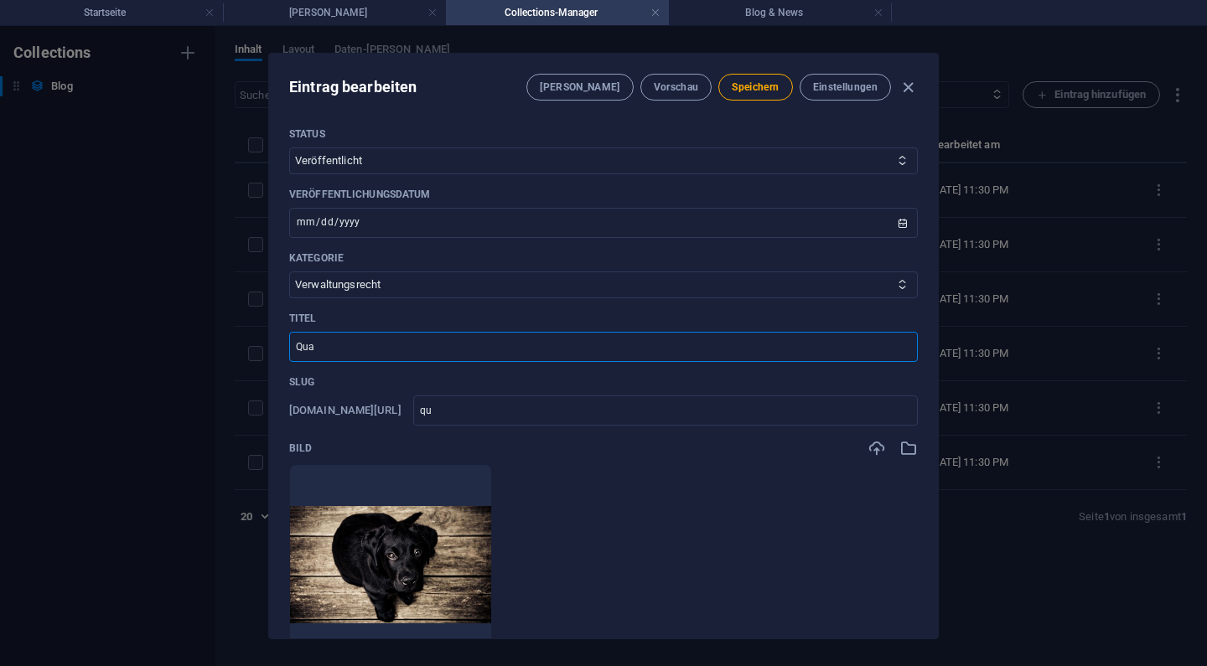
type input "qua"
type input "Quad"
type input "quad"
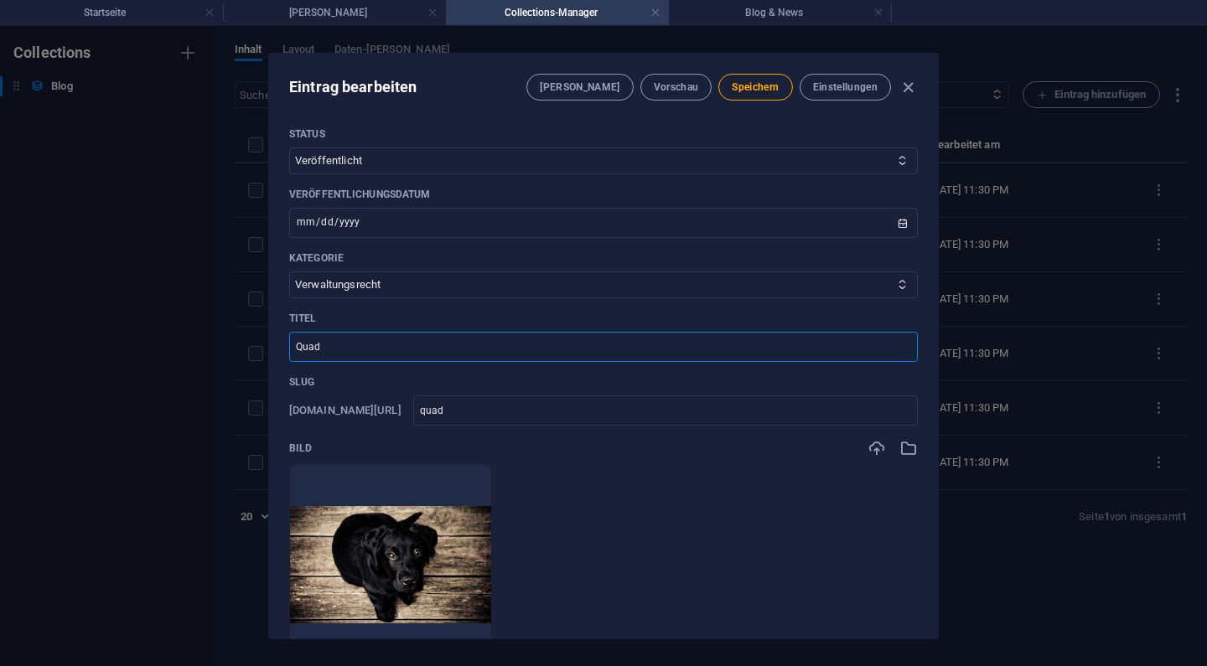
type input "Quadr"
type input "quadr"
type input "Quadra"
type input "quadra"
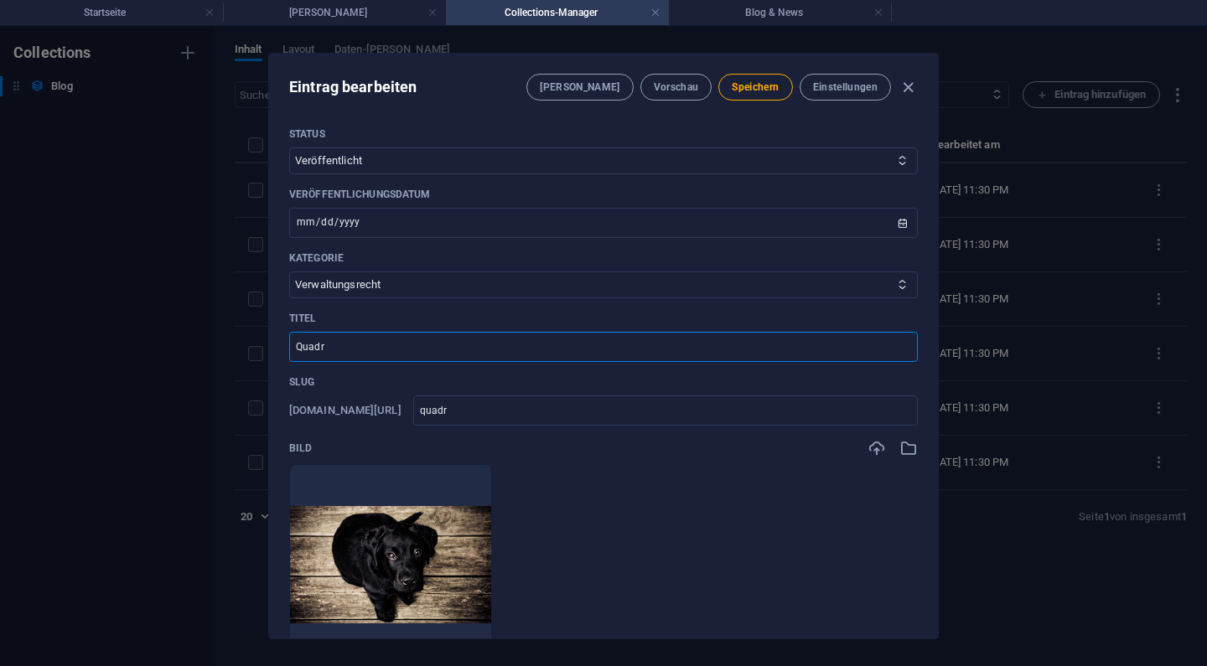
type input "quadra"
type input "Quadrat"
type input "quadrat"
type input "Quadratw"
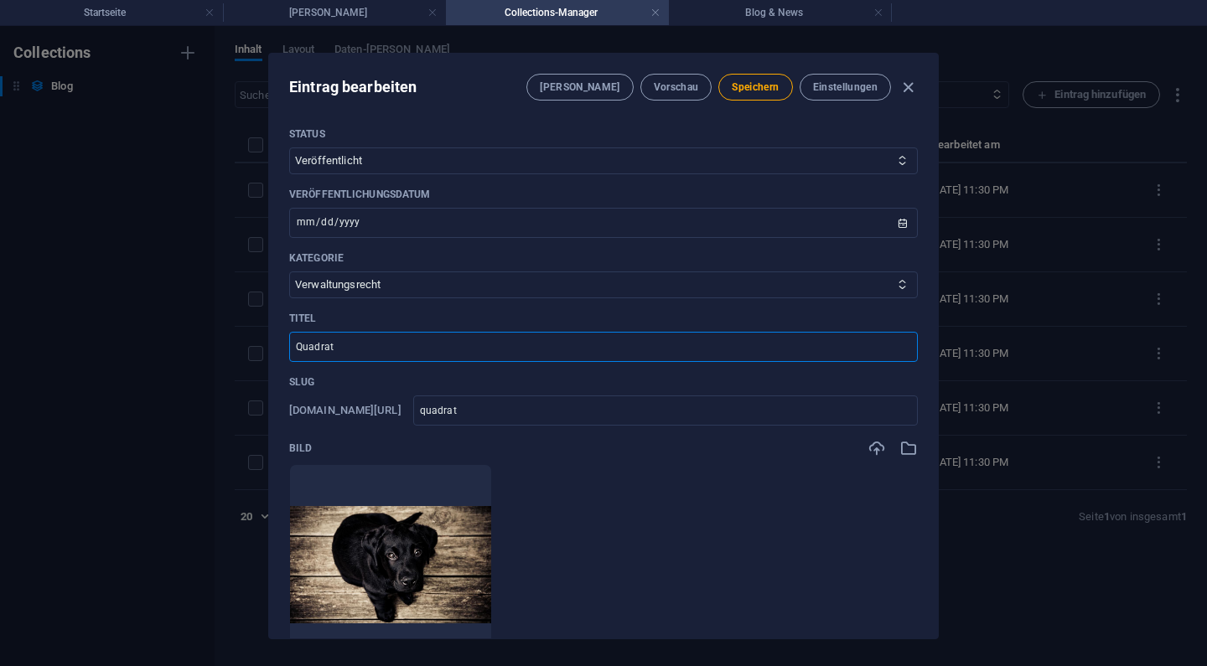
type input "quadratw"
type input "Quadratwu"
type input "quadratwu"
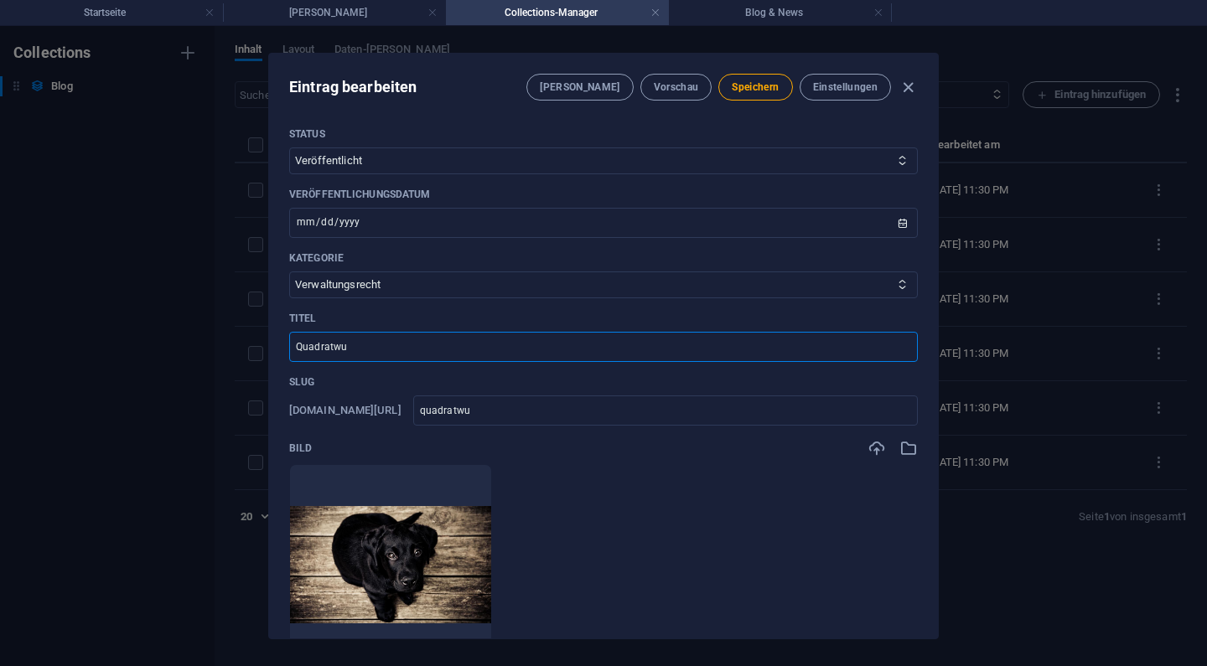
type input "Quadratwur"
type input "quadratwur"
type input "Quadratwurz"
type input "quadratwurz"
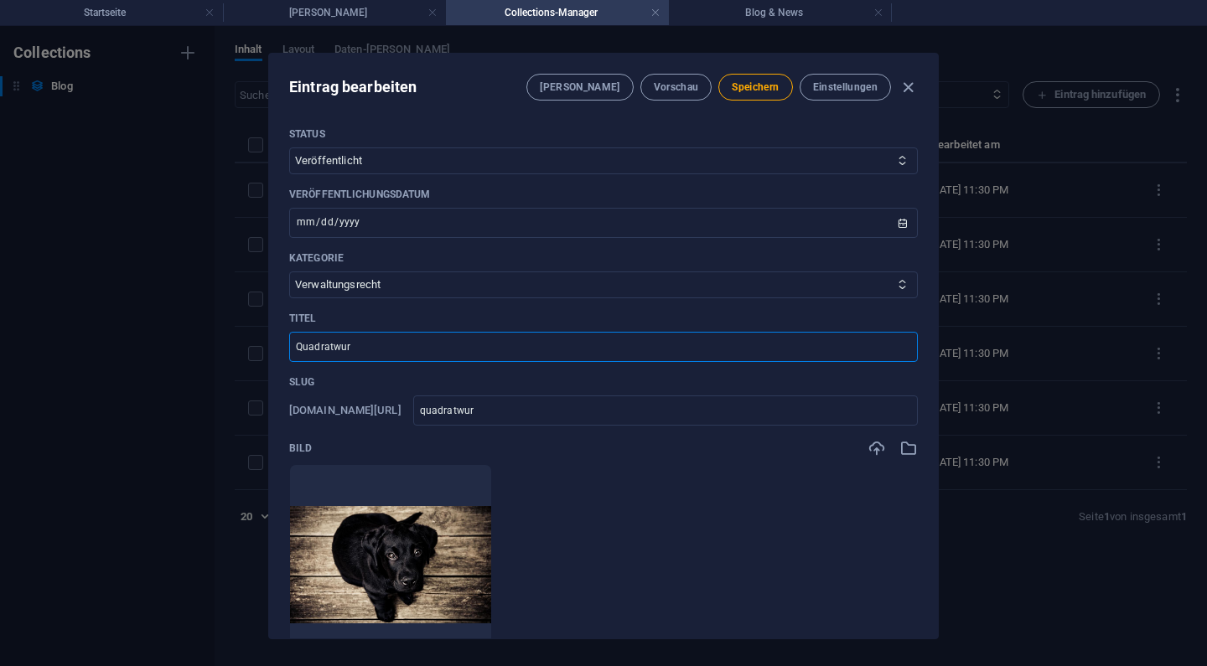
type input "quadratwurz"
type input "Quadratwurze"
type input "quadratwurze"
type input "Quadratwurzel"
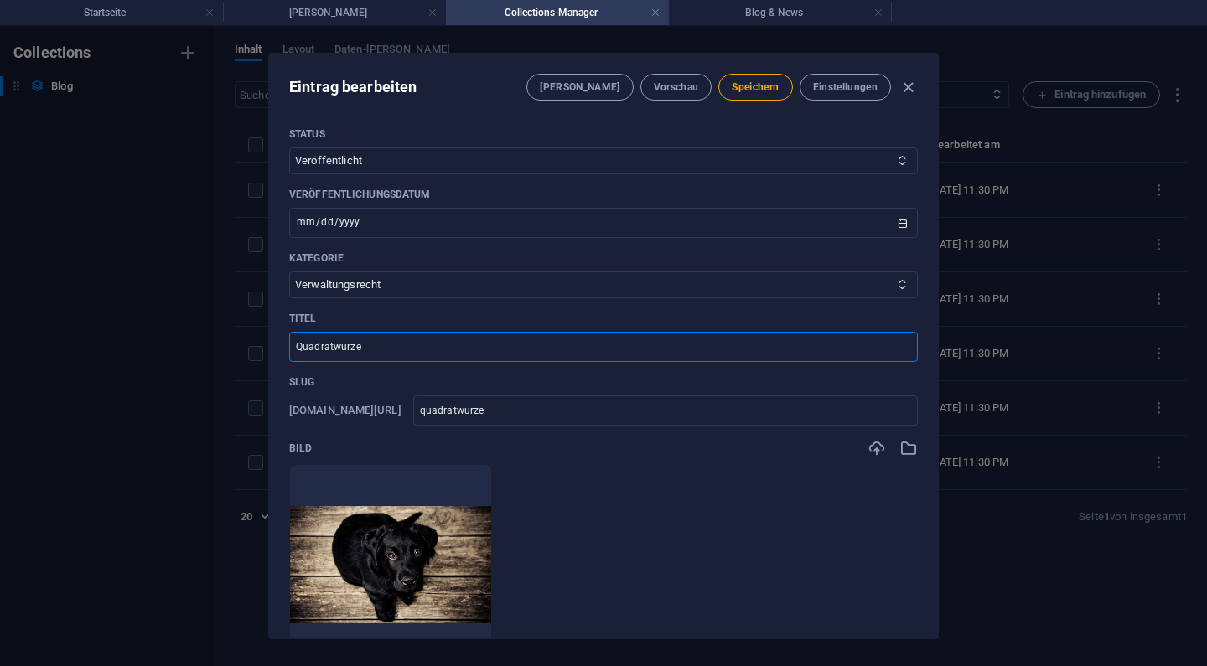
type input "quadratwurzel"
type input "Quadratwurzelm"
type input "quadratwurzelm"
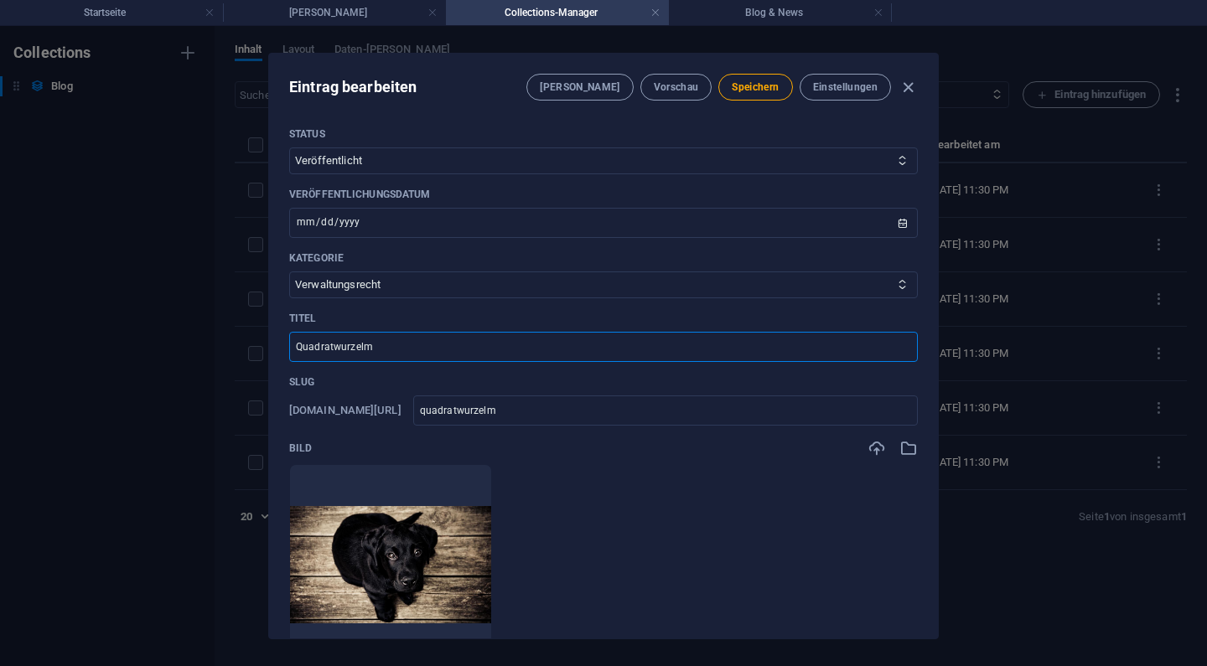
type input "Quadratwurzelma"
type input "quadratwurzelma"
type input "Quadratwurzelmaß"
type input "quadratwurzelmass"
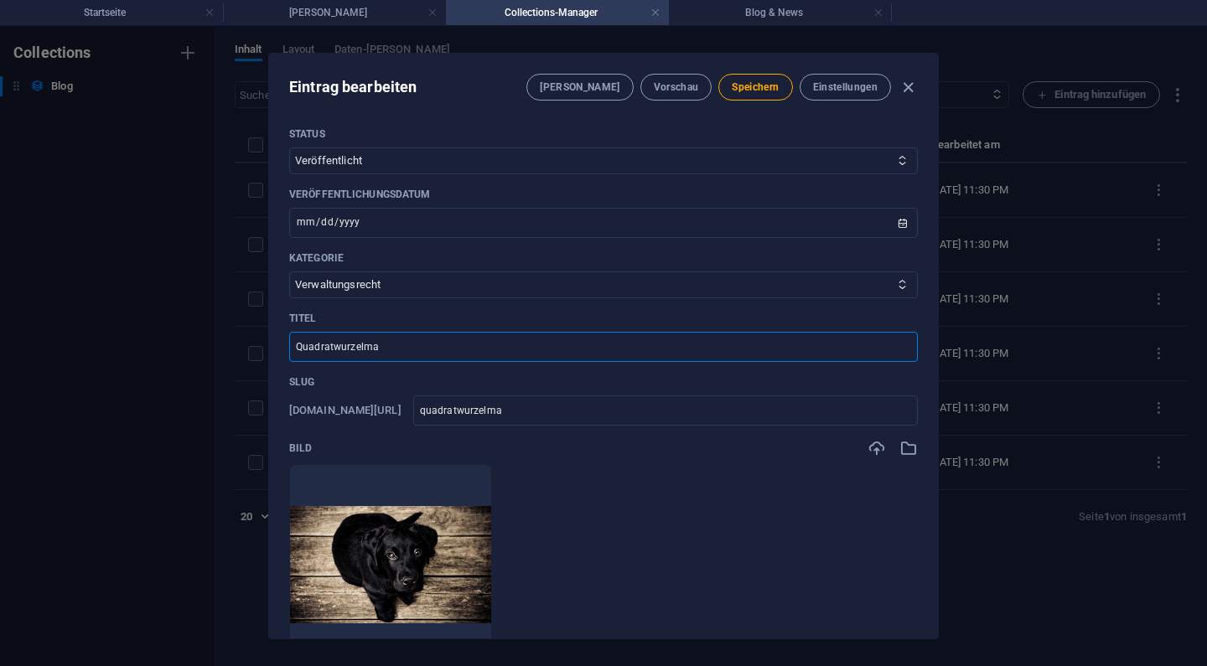
type input "quadratwurzelmass"
type input "Quadratwurzelmaßs"
type input "quadratwurzelmasss"
type input "Quadratwurzelmaßst"
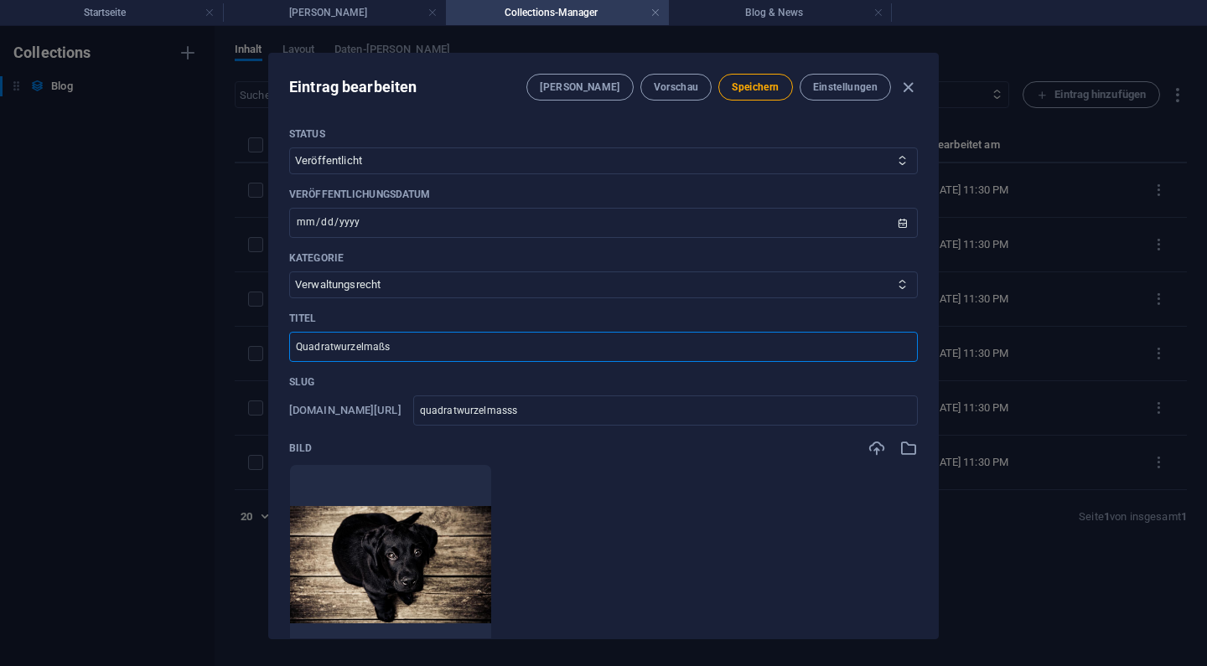
type input "quadratwurzelmassst"
type input "Quadratwurzelmaßsta"
type input "quadratwurzelmasssta"
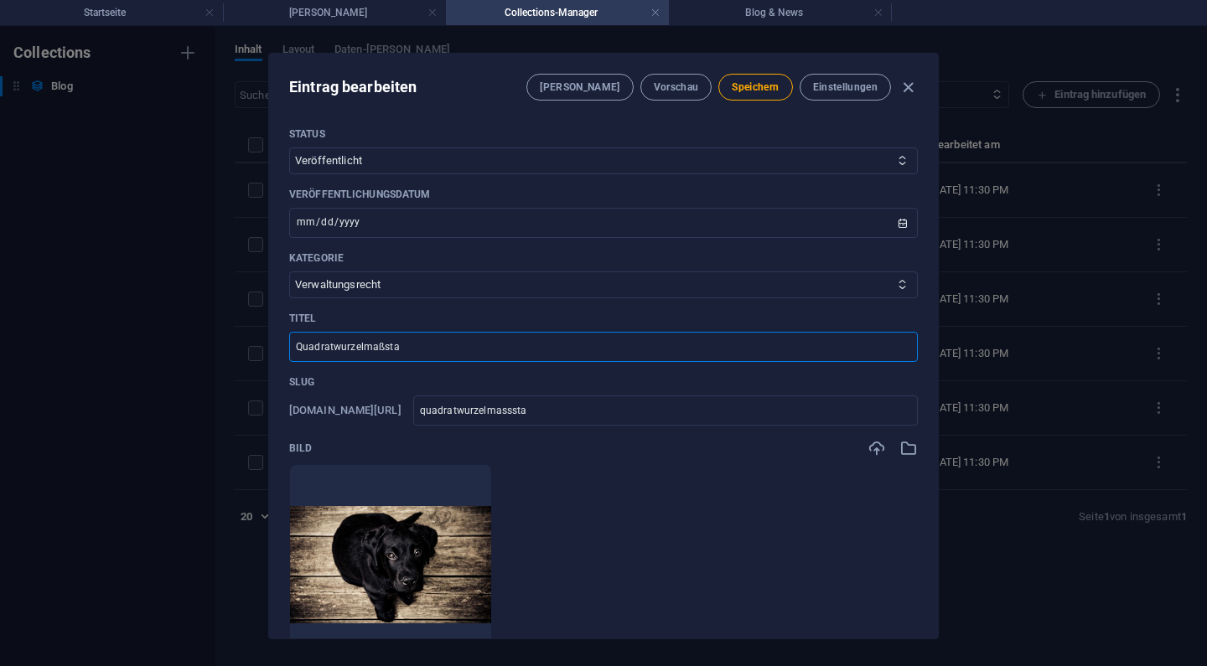
type input "Quadratwurzelmaßstab"
type input "quadratwurzelmassstab"
type input "Quadratwurzelmaßstab b"
type input "quadratwurzelmassstab-b"
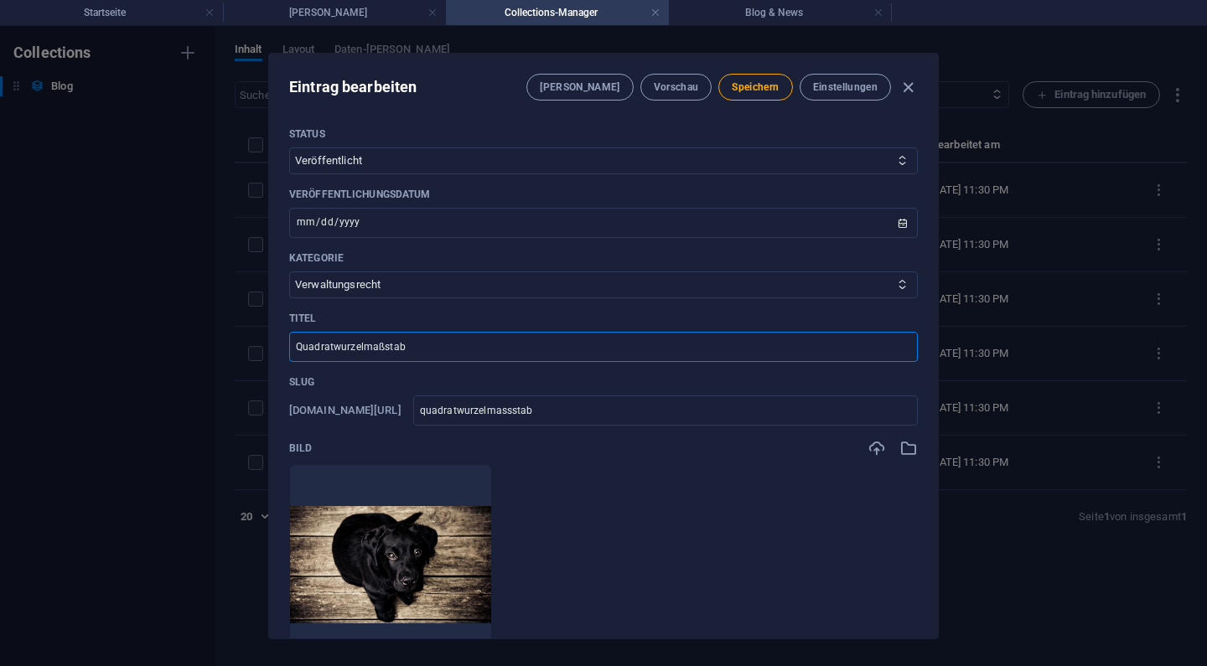
type input "quadratwurzelmassstab-b"
type input "Quadratwurzelmaßstab be"
type input "quadratwurzelmassstab-be"
type input "Quadratwurzelmaßstab bei"
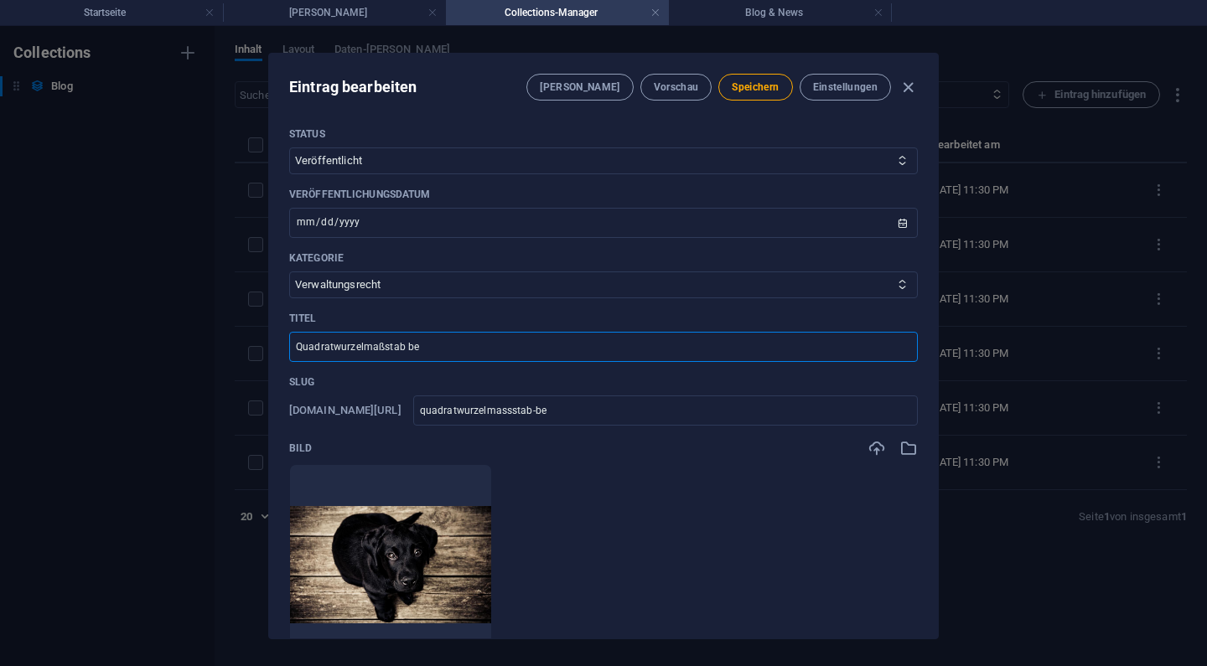
type input "quadratwurzelmassstab-bei"
type input "Quadratwurzelmaßstab bei S"
type input "quadratwurzelmassstab-bei-s"
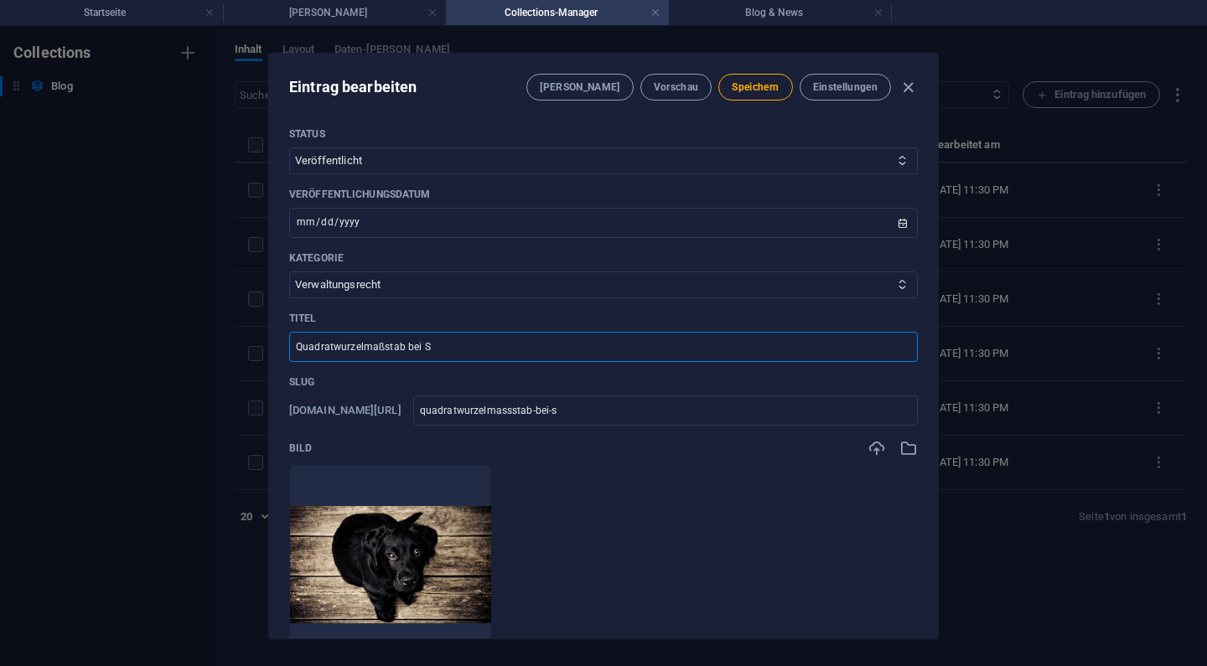
type input "Quadratwurzelmaßstab bei St"
type input "quadratwurzelmassstab-bei-st"
type input "Quadratwurzelmaßstab bei Str"
type input "quadratwurzelmassstab-bei-str"
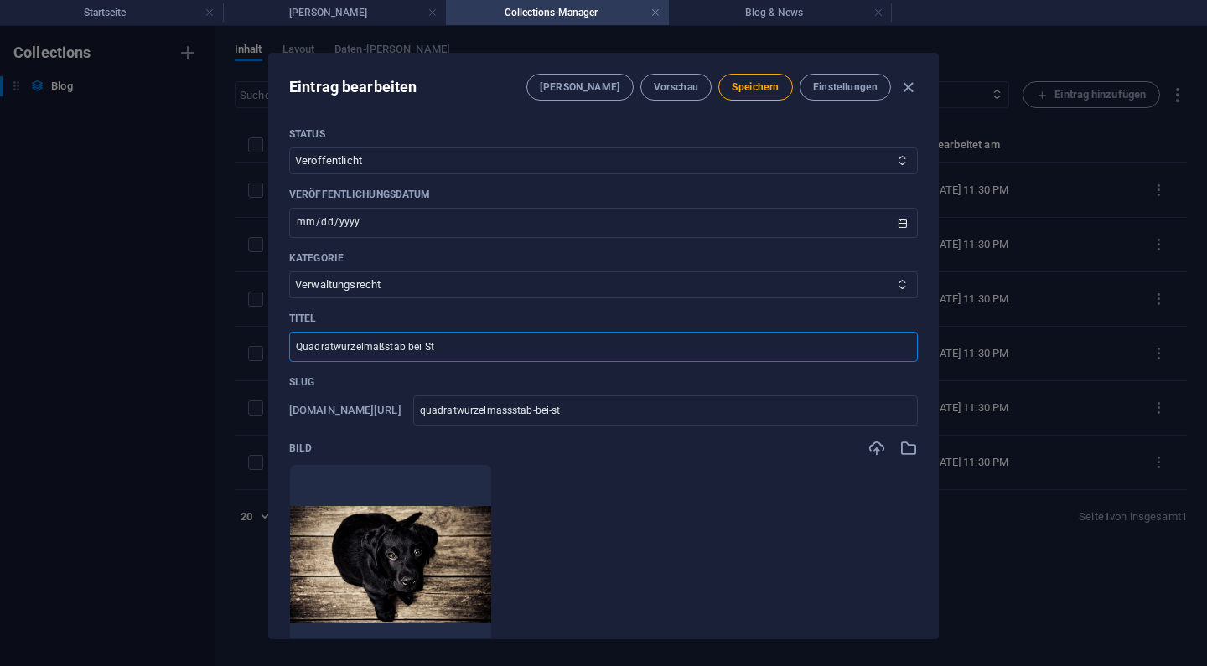
type input "quadratwurzelmassstab-bei-str"
type input "Quadratwurzelmaßstab bei Stra"
type input "quadratwurzelmassstab-bei-stra"
type input "Quadratwurzelmaßstab bei Straße"
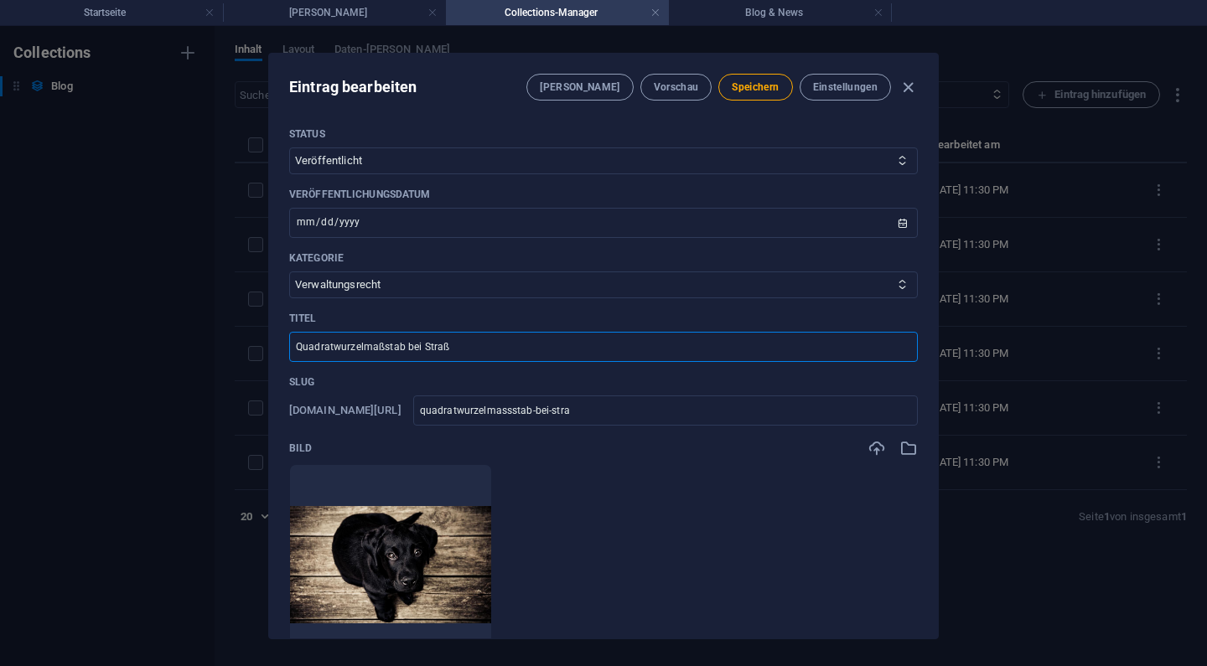
type input "quadratwurzelmassstab-bei-stra-e"
type input "Quadratwurzelmaßstab bei Straßen"
type input "quadratwurzelmassstab-bei-stra-en"
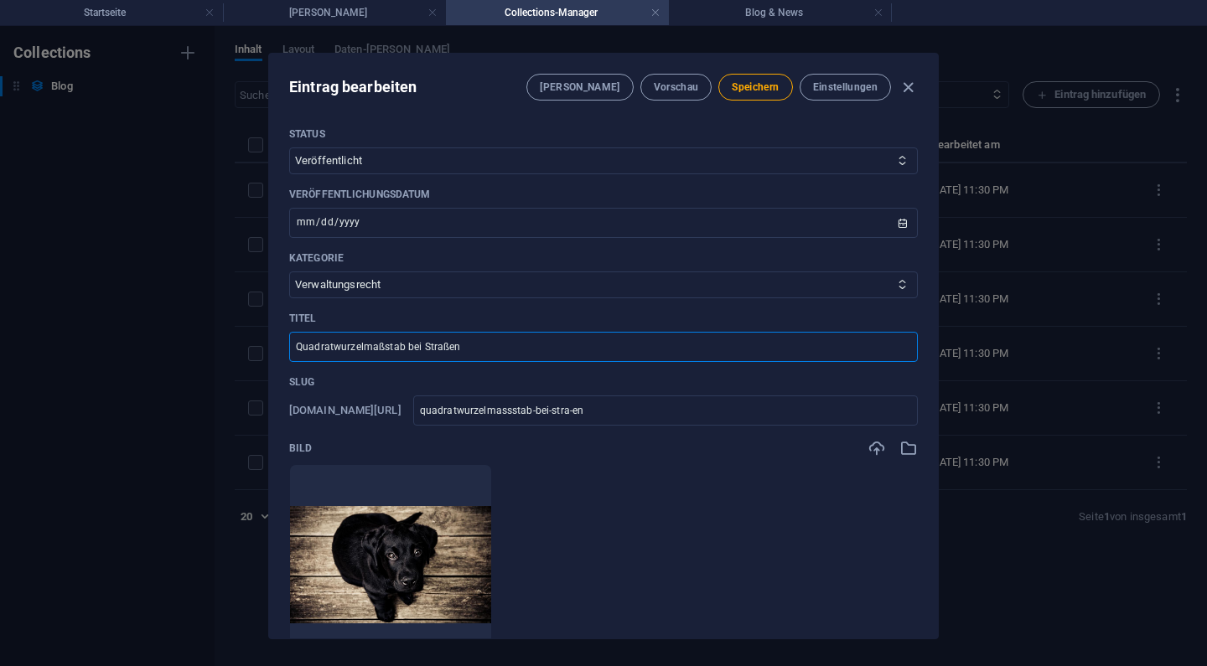
type input "Quadratwurzelmaßstab bei Straßenr"
type input "quadratwurzelmassstab-bei-stra-enr"
type input "Quadratwurzelmaßstab bei Straßenre"
type input "quadratwurzelmassstab-bei-stra-enre"
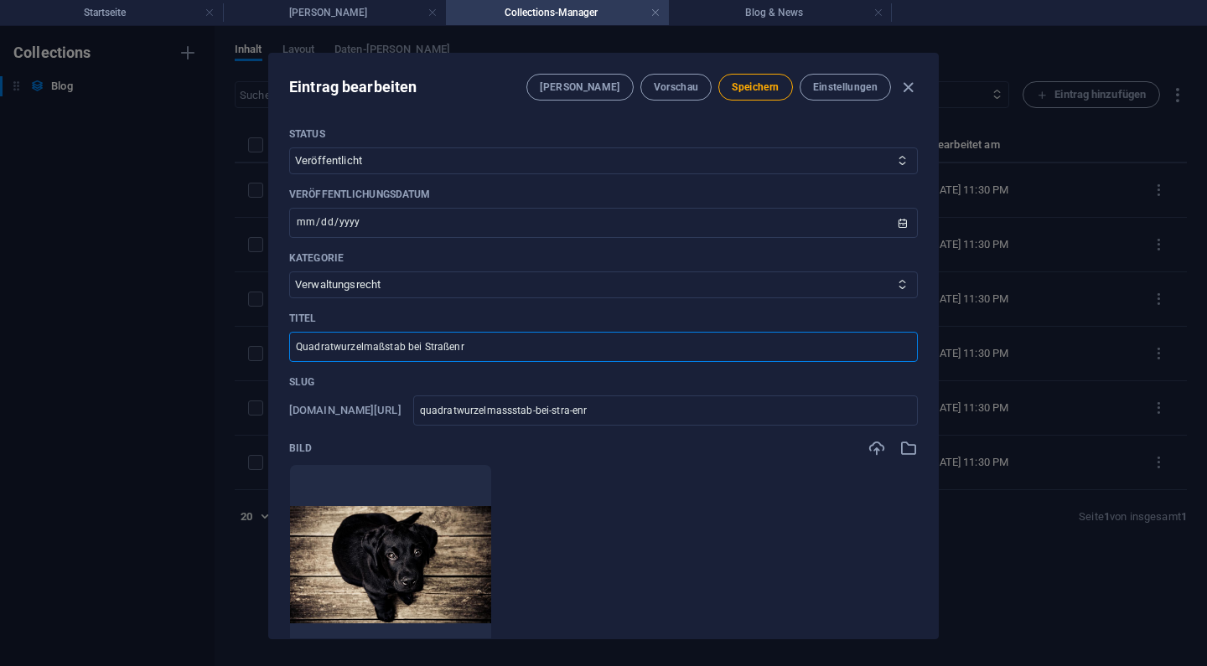
type input "quadratwurzelmassstab-bei-stra-enre"
type input "Quadratwurzelmaßstab bei Straßenrei"
type input "quadratwurzelmassstab-bei-stra-enrei"
type input "Quadratwurzelmaßstab bei Straßenrein"
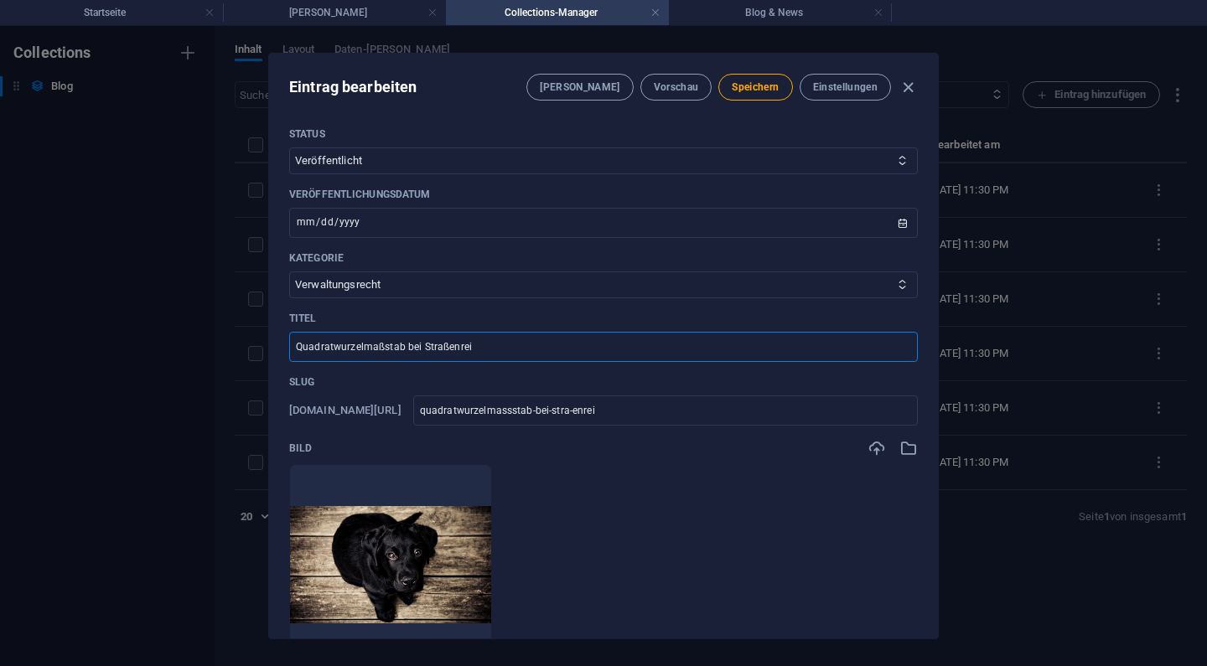
type input "quadratwurzelmassstab-bei-stra-enrein"
type input "Quadratwurzelmaßstab bei Straßenreini"
type input "quadratwurzelmassstab-bei-stra-enreini"
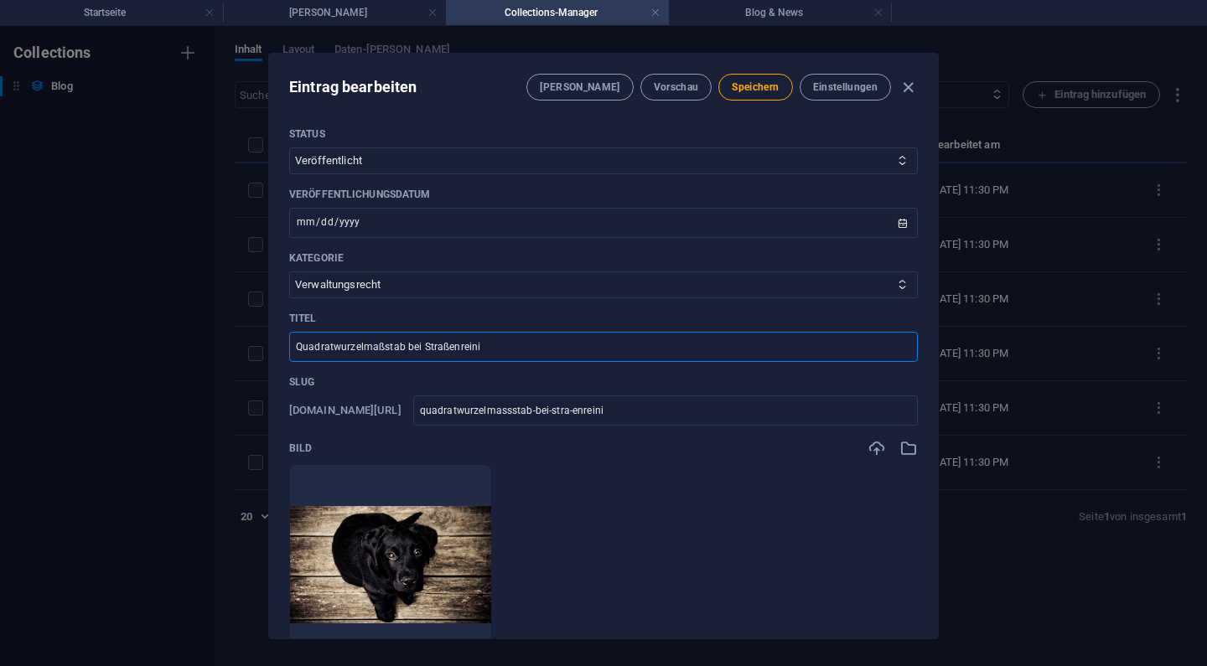
type input "Quadratwurzelmaßstab bei Straßenreinig"
type input "quadratwurzelmassstab-bei-stra-enreinig"
type input "Quadratwurzelmaßstab bei Straßenreinign"
type input "quadratwurzelmassstab-bei-stra-enreinign"
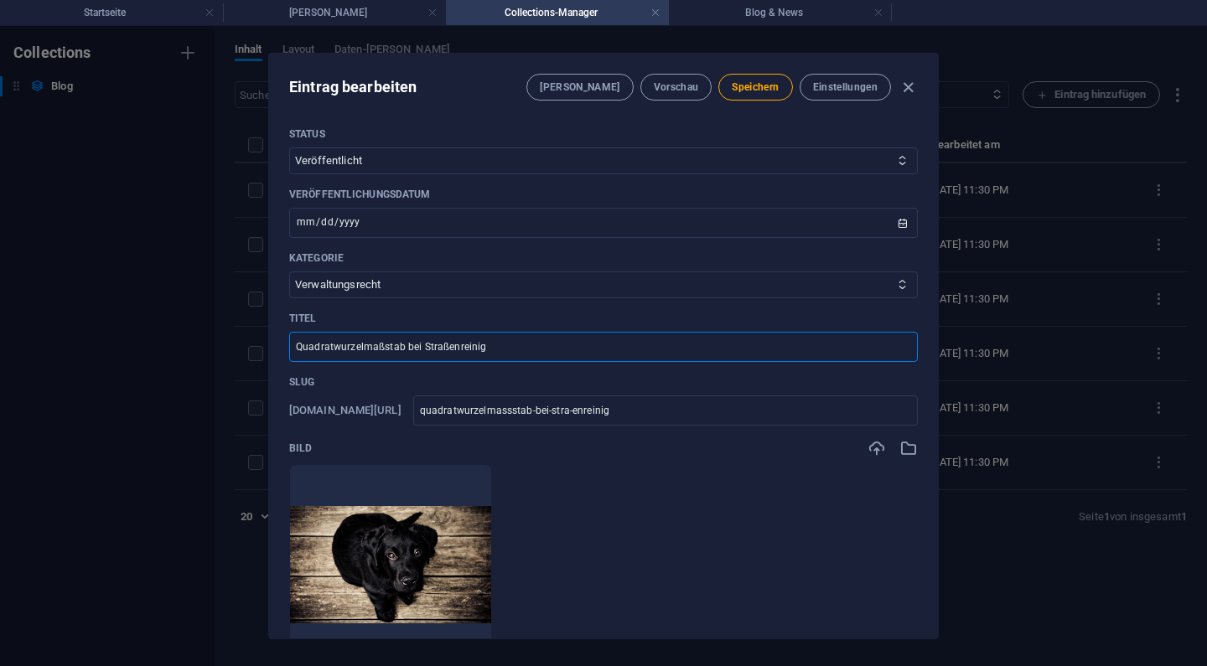
type input "quadratwurzelmassstab-bei-stra-enreinign"
type input "Quadratwurzelmaßstab bei Straßenreinig"
type input "quadratwurzelmassstab-bei-stra-enreinig"
type input "Quadratwurzelmaßstab bei Straßenreinigu"
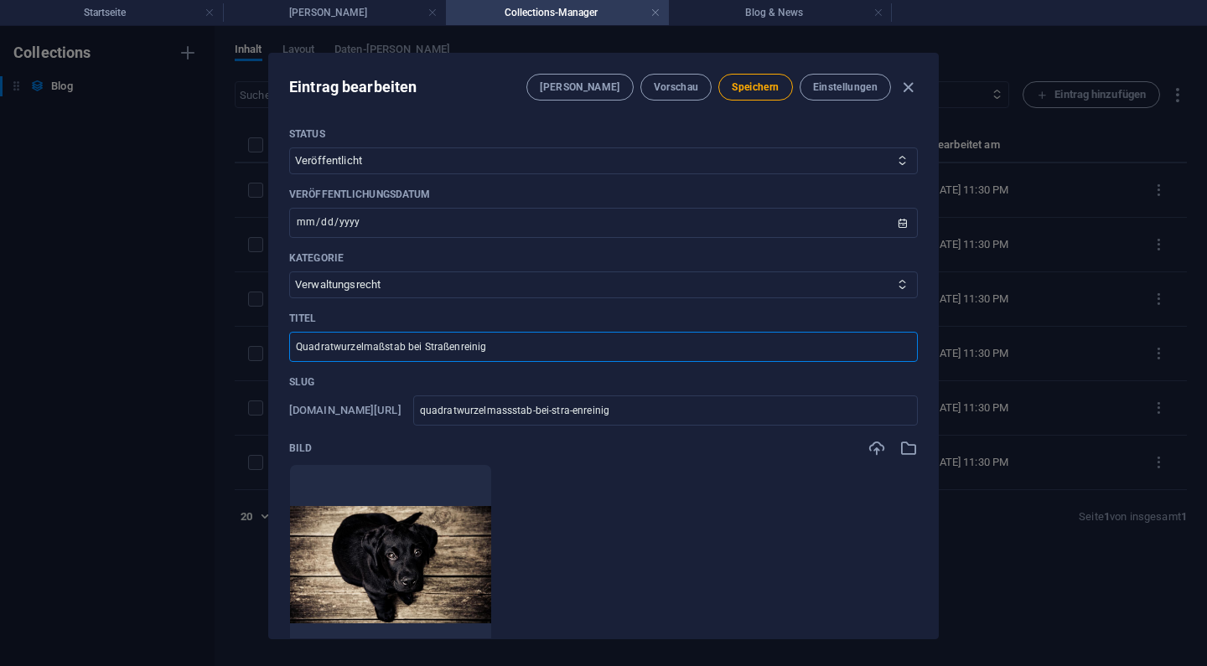
type input "quadratwurzelmassstab-bei-stra-enreinigu"
type input "Quadratwurzelmaßstab bei Straßenreinigun"
type input "quadratwurzelmassstab-bei-stra-enreinigun"
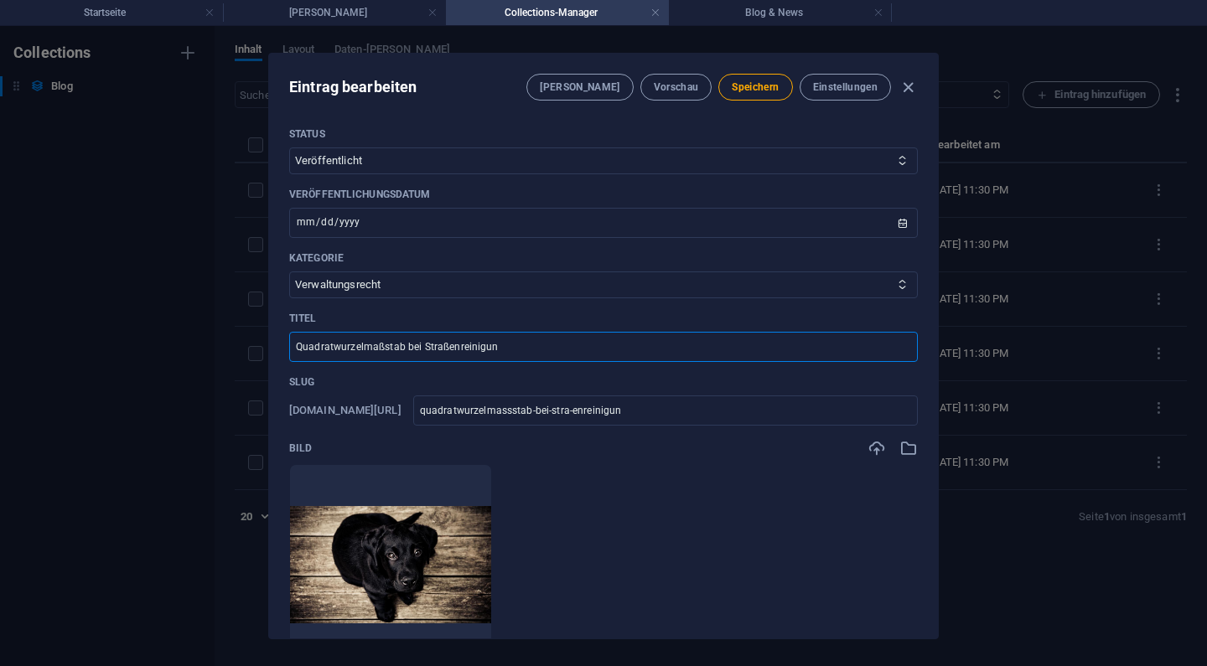
type input "Quadratwurzelmaßstab bei Straßenreinigung"
type input "quadratwurzelmassstab-bei-stra-enreinigung"
type input "Quadratwurzelmaßstab bei Straßenreinigungs"
type input "quadratwurzelmassstab-bei-stra-enreinigungs"
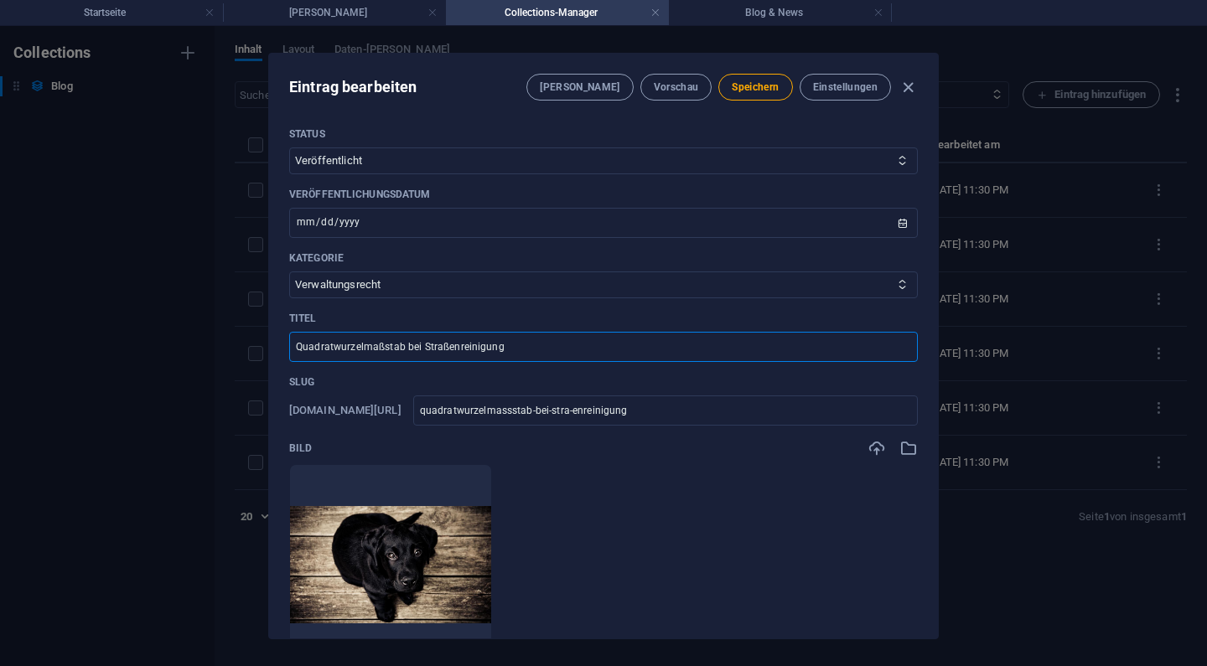
type input "quadratwurzelmassstab-bei-stra-enreinigungs"
type input "Quadratwurzelmaßstab bei Straßenreinigungsg"
type input "quadratwurzelmassstab-bei-stra-enreinigungsg"
type input "Quadratwurzelmaßstab bei Straßenreinigungsge"
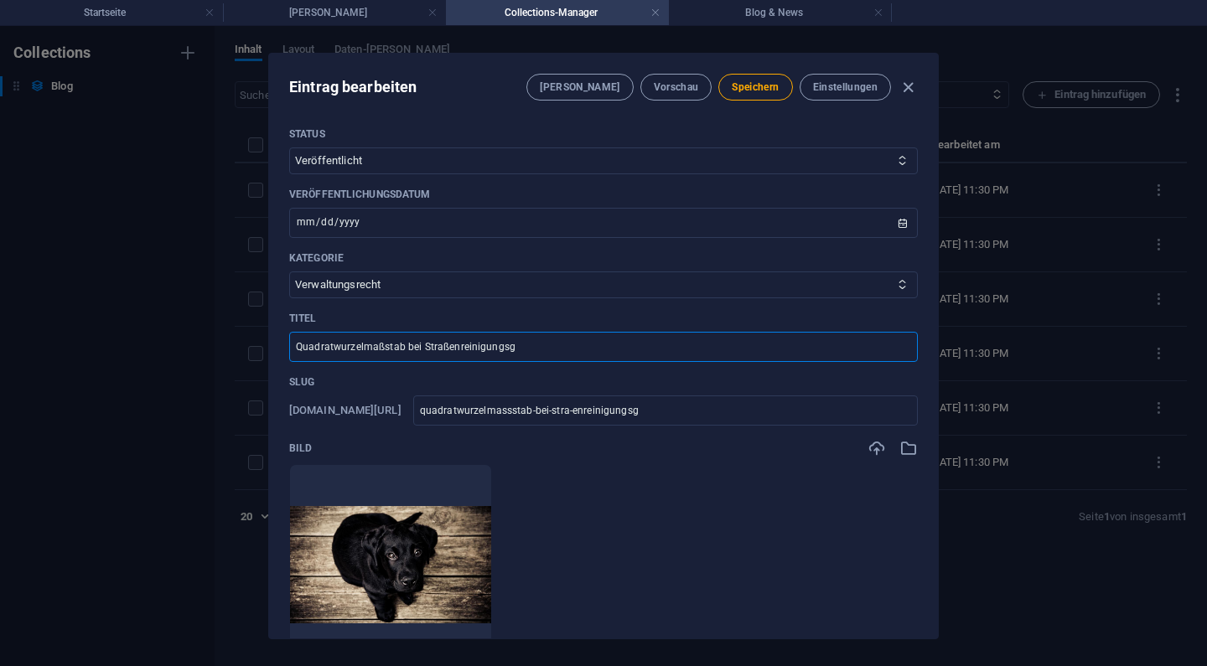
type input "quadratwurzelmassstab-bei-stra-enreinigungsge"
type input "Quadratwurzelmaßstab bei Straßenreinigungsgeb"
type input "quadratwurzelmassstab-bei-stra-enreinigungsgeb"
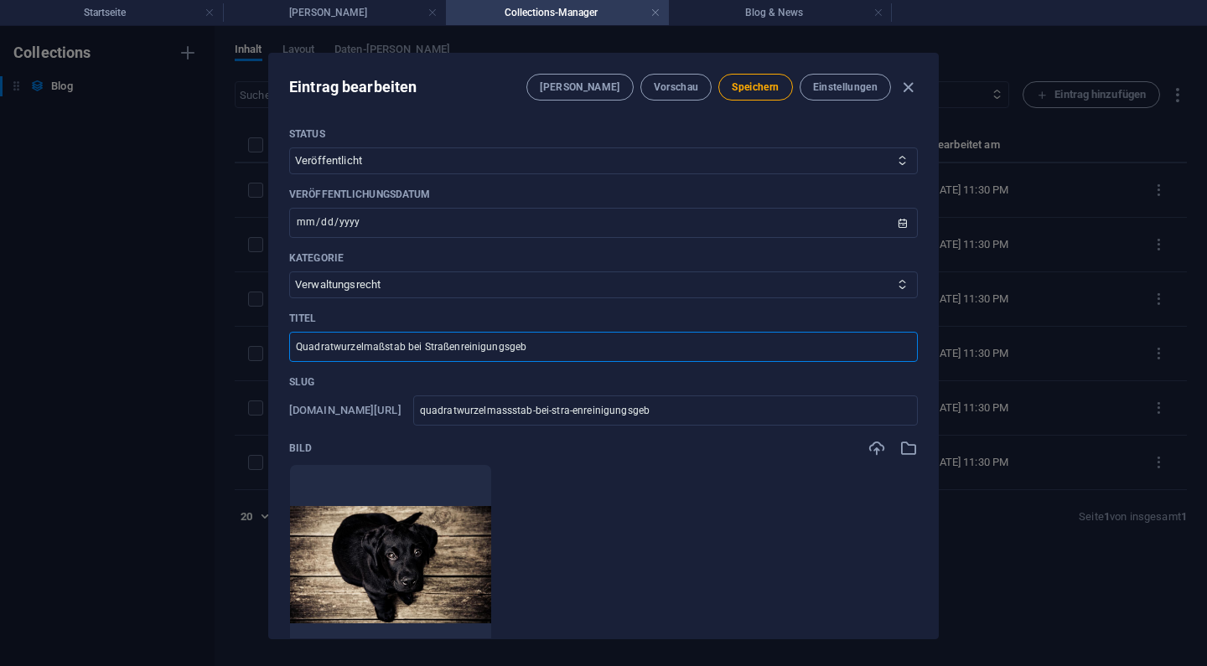
type input "Quadratwurzelmaßstab bei Straßenreinigungsgebä"
type input "quadratwurzelmassstab-bei-stra-enreinigungsgebae"
type input "Quadratwurzelmaßstab bei Straßenreinigungsgeb"
type input "quadratwurzelmassstab-bei-stra-enreinigungsgeb"
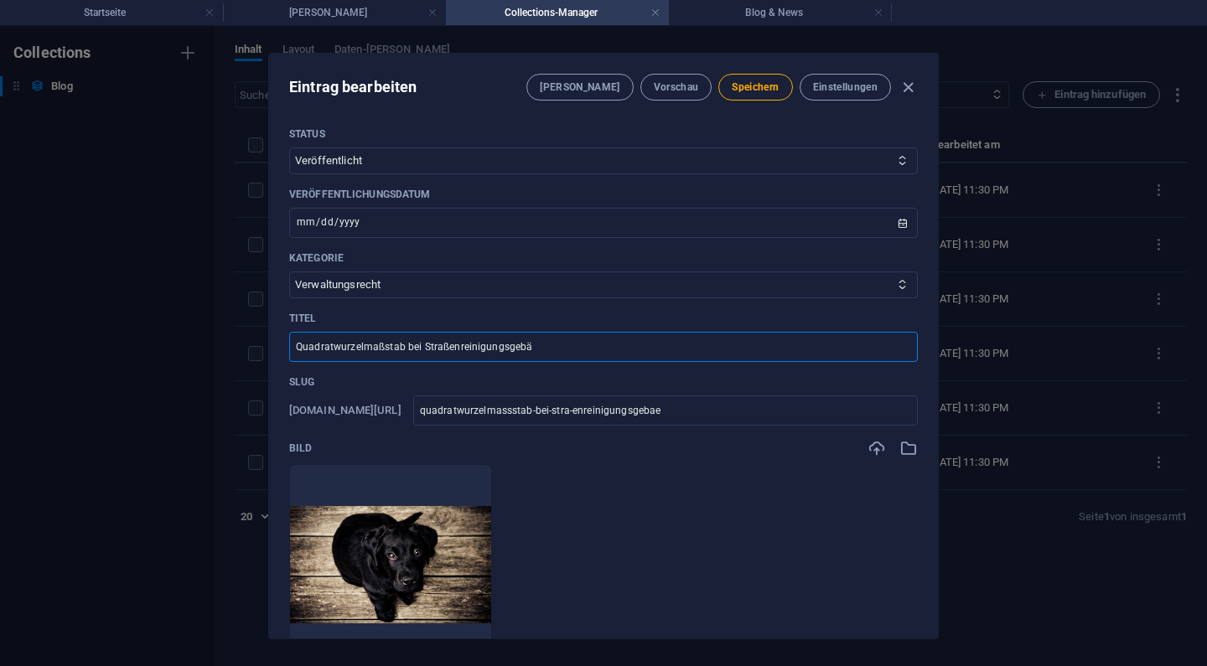
type input "quadratwurzelmassstab-bei-stra-enreinigungsgeb"
type input "Quadratwurzelmaßstab bei Straßenreinigungsgebü"
type input "quadratwurzelmassstab-bei-stra-enreinigungsgebue"
type input "Quadratwurzelmaßstab bei Straßenreinigungsgebüh"
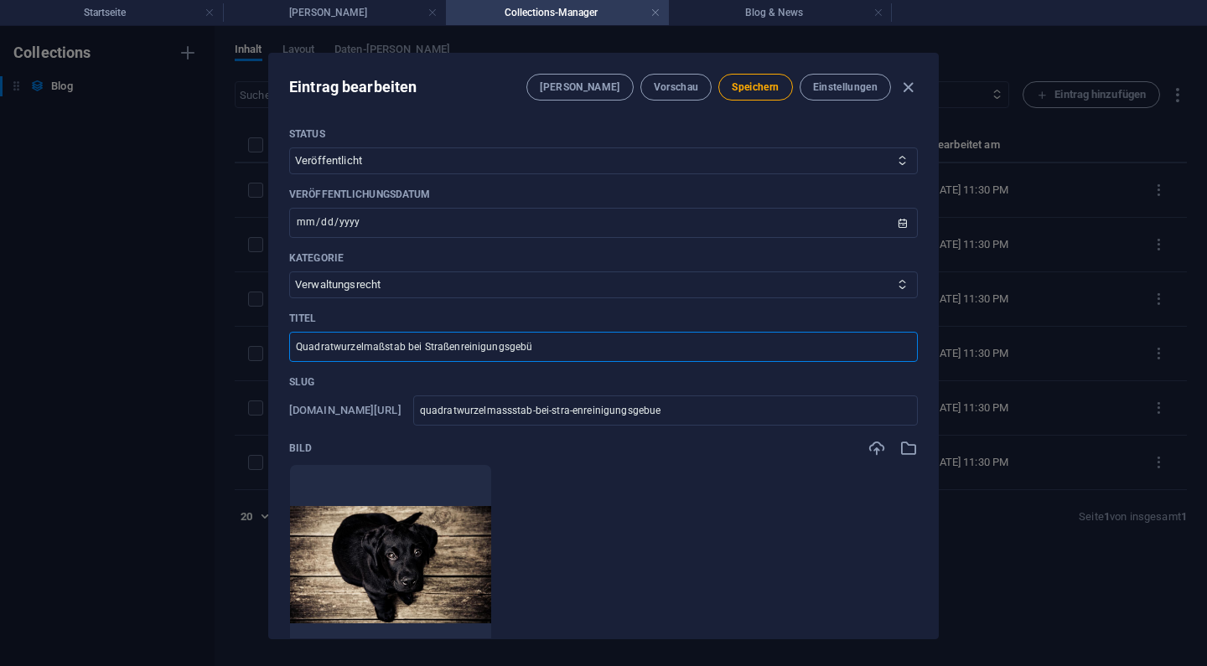
type input "quadratwurzelmassstab-bei-stra-enreinigungsgebueh"
type input "Quadratwurzelmaßstab bei Straßenreinigungsgebühr"
type input "quadratwurzelmassstab-bei-stra-enreinigungsgebuehr"
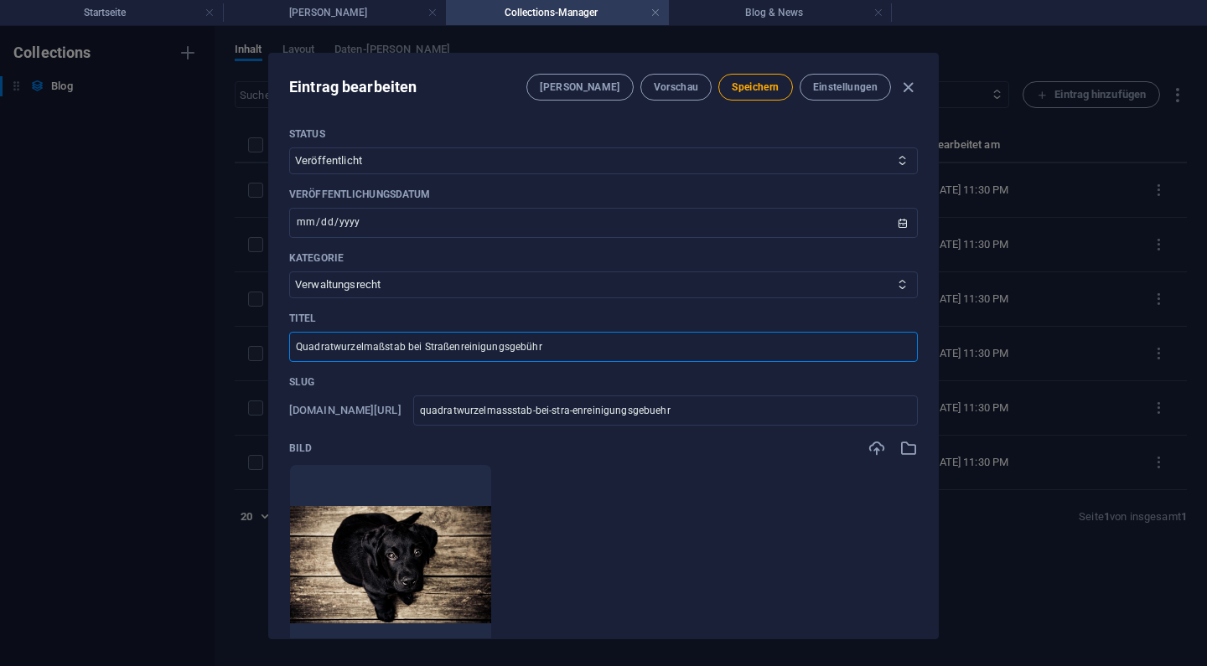
type input "Quadratwurzelmaßstab bei Straßenreinigungsgebühre"
type input "quadratwurzelmassstab-bei-stra-enreinigungsgebuehre"
type input "Quadratwurzelmaßstab bei Straßenreinigungsgebühren"
type input "quadratwurzelmassstab-bei-stra-enreinigungsgebuehren"
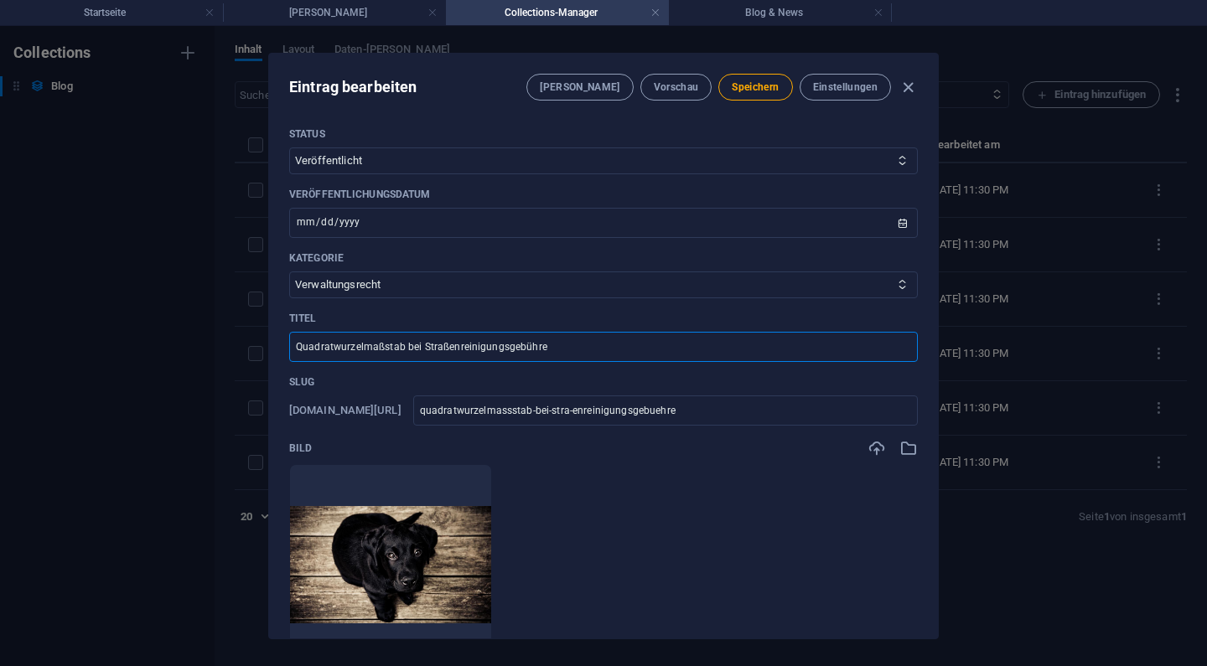
type input "quadratwurzelmassstab-bei-stra-enreinigungsgebuehren"
type input "Quadratwurzelmaßstab bei Straßenreinigungsgebühren z"
type input "quadratwurzelmassstab-bei-stra-enreinigungsgebuehren-z"
type input "Quadratwurzelmaßstab bei Straßenreinigungsgebühren zu"
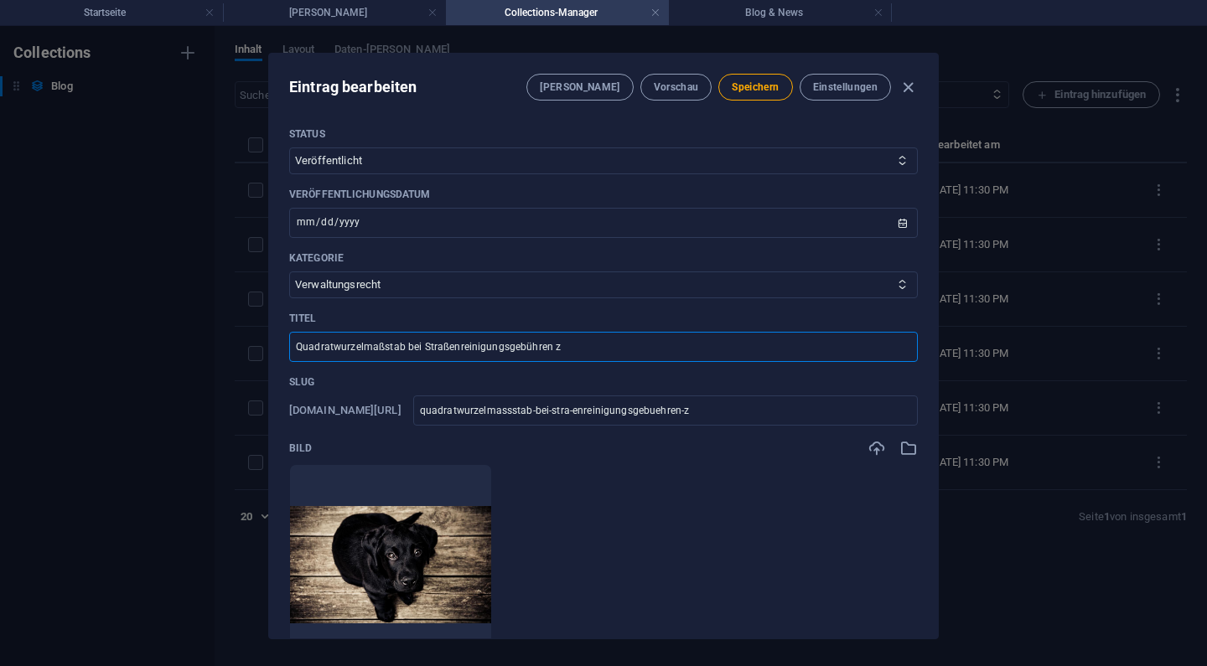
type input "quadratwurzelmassstab-bei-stra-enreinigungsgebuehren-zu"
type input "Quadratwurzelmaßstab bei Straßenreinigungsgebühren [DATE]"
type input "quadratwurzelmassstab-bei-stra-enreinigungsgebuehren-[DATE]"
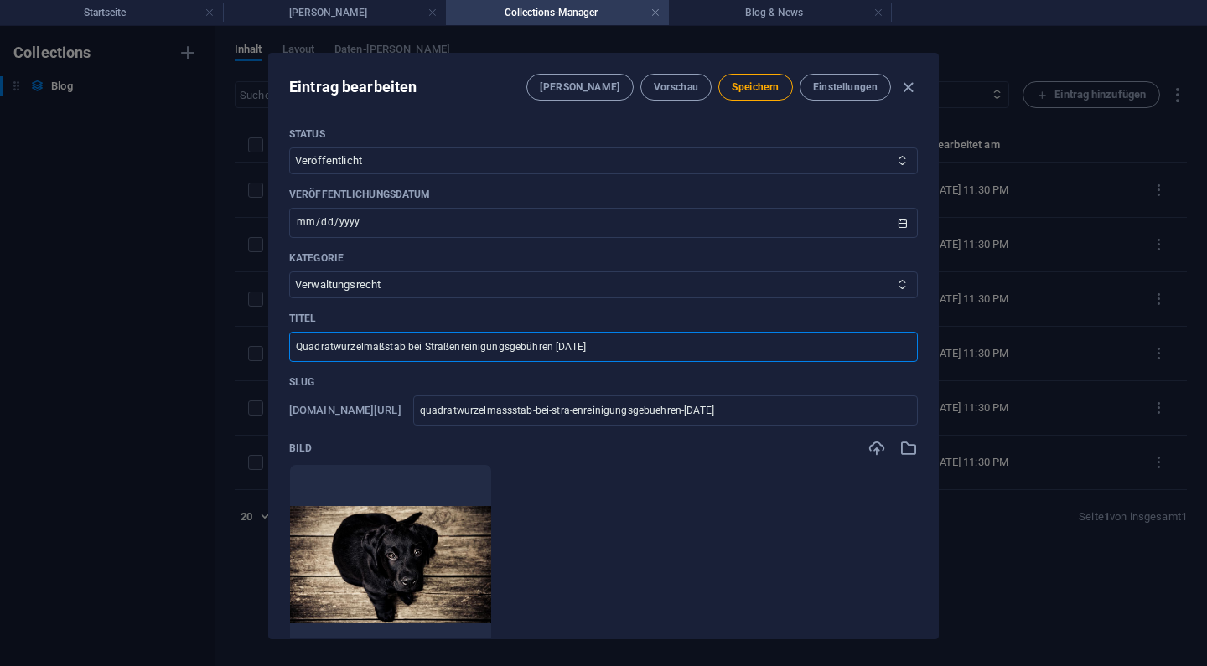
type input "Quadratwurzelmaßstab bei Straßenreinigungsgebühren zulä"
type input "quadratwurzelmassstab-bei-stra-enreinigungsgebuehren-zulae"
type input "Quadratwurzelmaßstab bei Straßenreinigungsgebühren zuläs"
type input "quadratwurzelmassstab-bei-stra-enreinigungsgebuehren-zulaes"
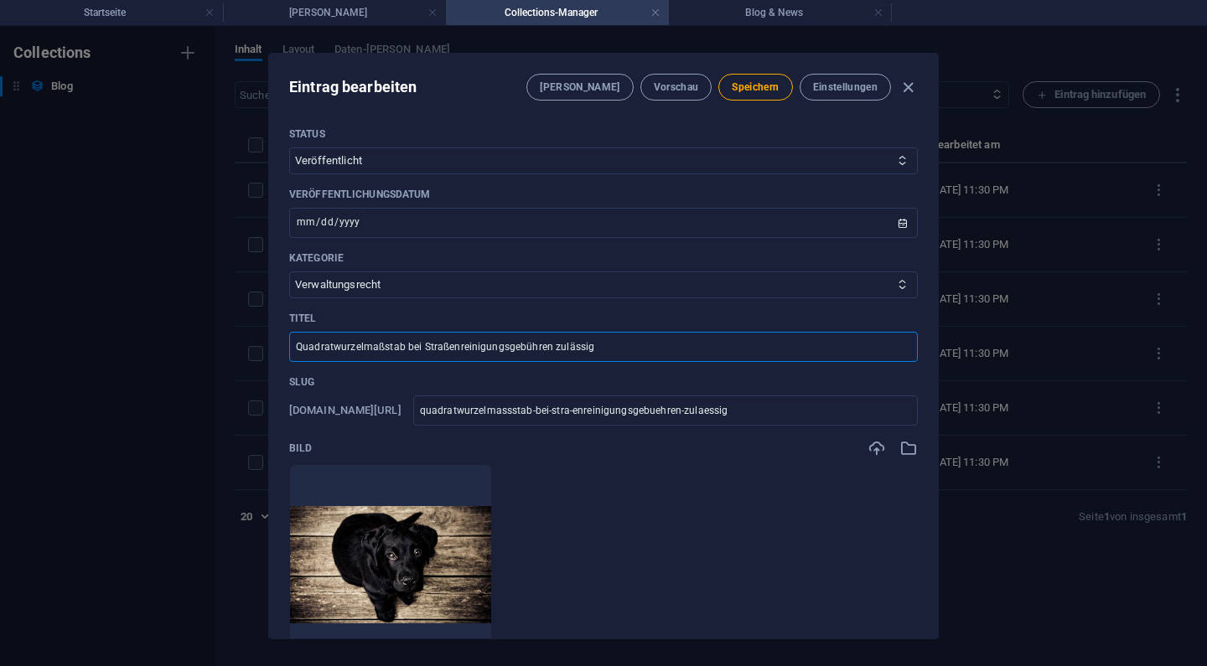
click at [682, 577] on ul "Lege Dateien hier ab, um sie sofort hochzuladen" at bounding box center [603, 564] width 629 height 201
click at [373, 228] on input "[DATE]" at bounding box center [603, 223] width 629 height 30
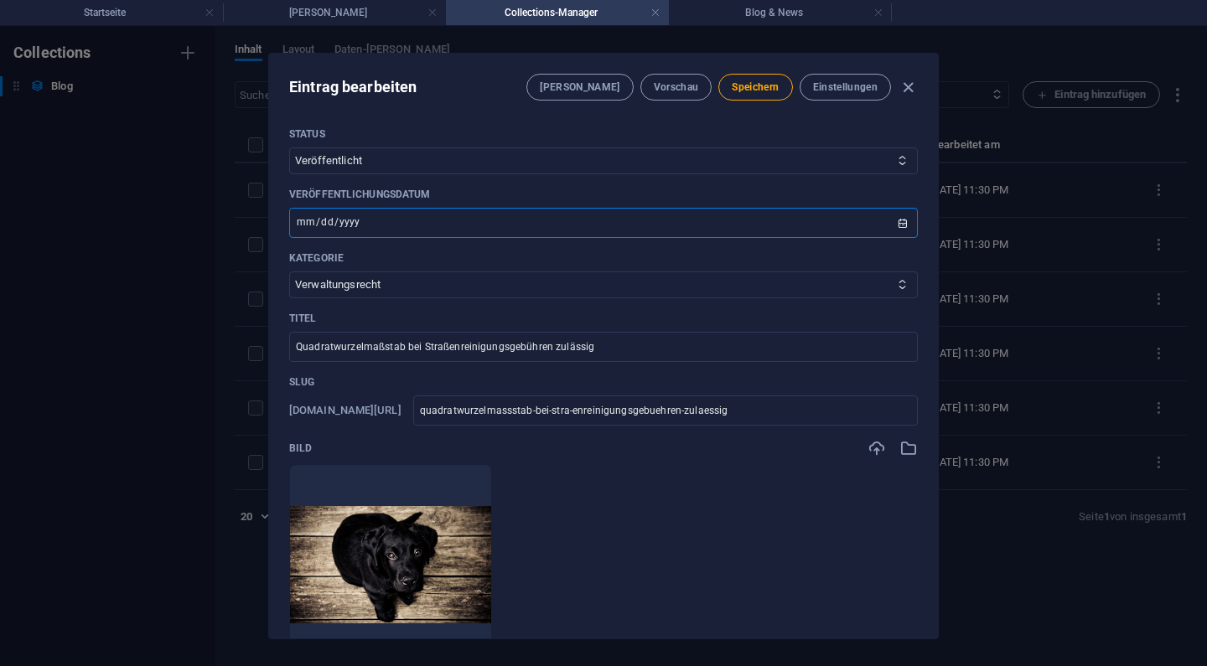
click at [319, 223] on input "[DATE]" at bounding box center [603, 223] width 629 height 30
click at [446, 252] on p "Kategorie" at bounding box center [603, 258] width 629 height 13
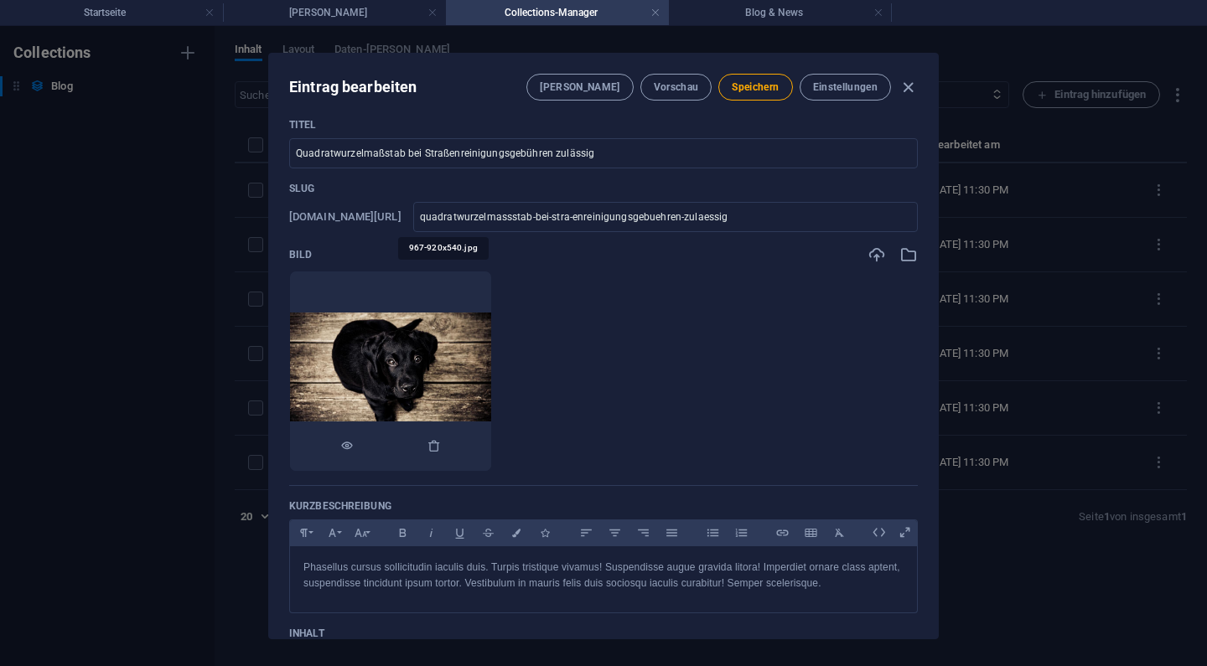
scroll to position [194, 0]
click at [441, 443] on icon "button" at bounding box center [434, 444] width 13 height 13
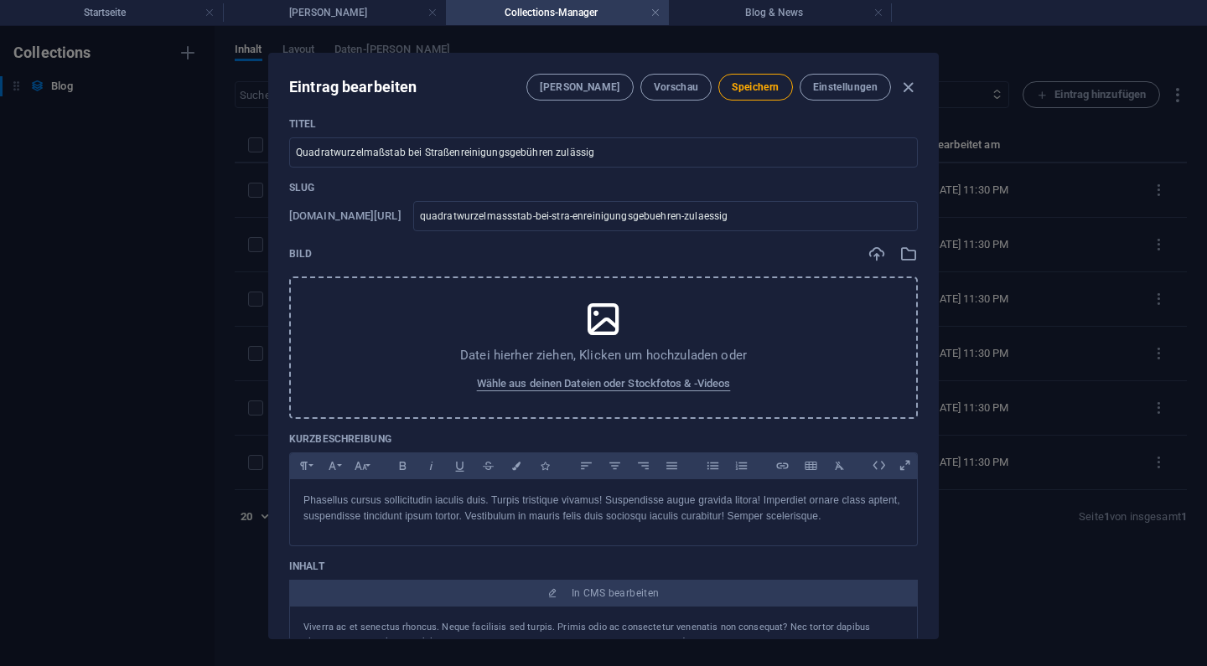
click at [568, 345] on div "Datei hierher ziehen, Klicken um hochzuladen oder Wähle aus deinen Dateien oder…" at bounding box center [603, 348] width 629 height 143
click at [657, 391] on span "Wähle aus deinen Dateien oder Stockfotos & -Videos" at bounding box center [604, 384] width 254 height 20
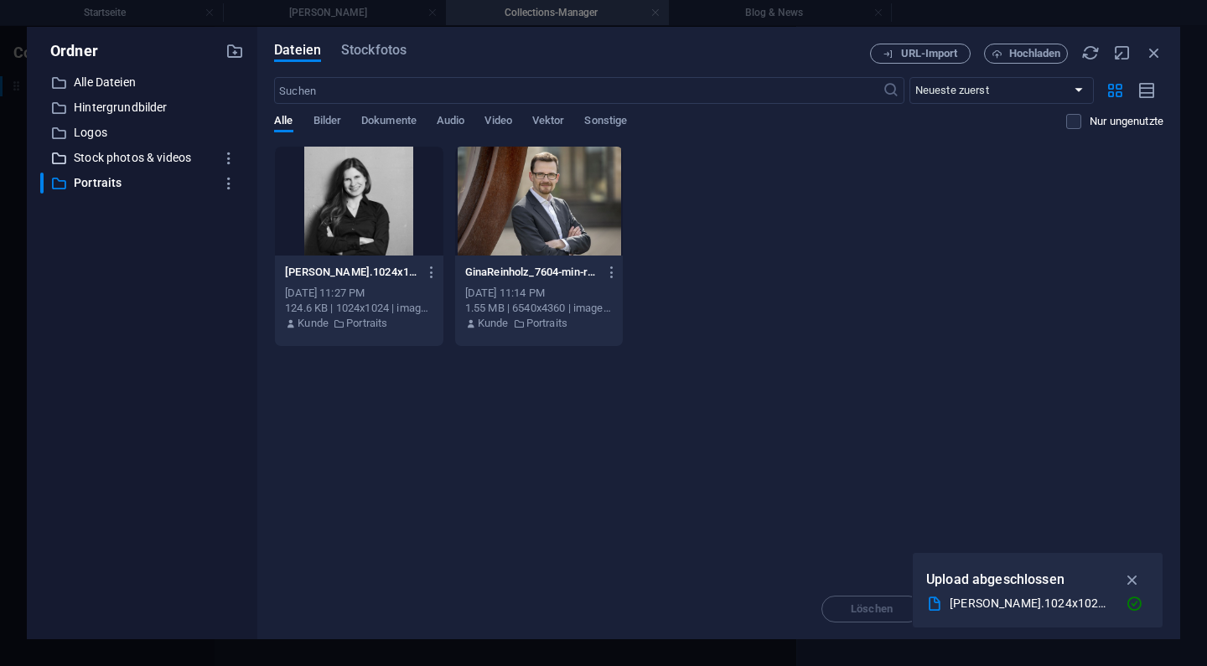
click at [152, 156] on p "Stock photos & videos" at bounding box center [143, 157] width 139 height 19
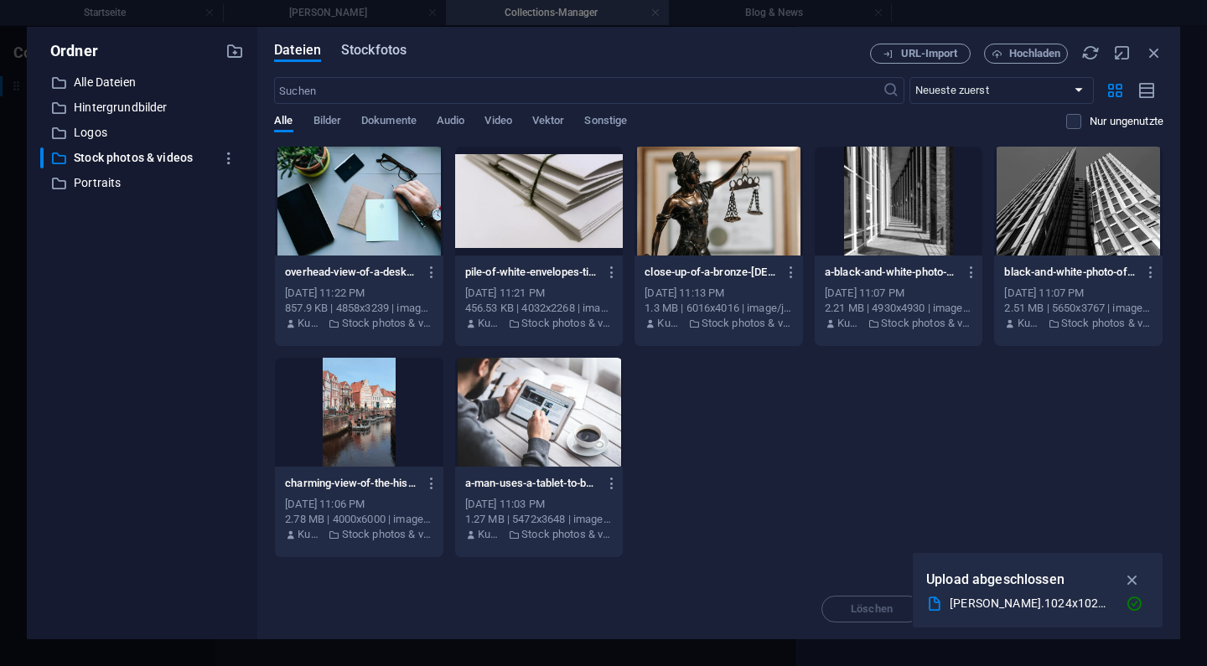
click at [387, 49] on span "Stockfotos" at bounding box center [373, 50] width 65 height 20
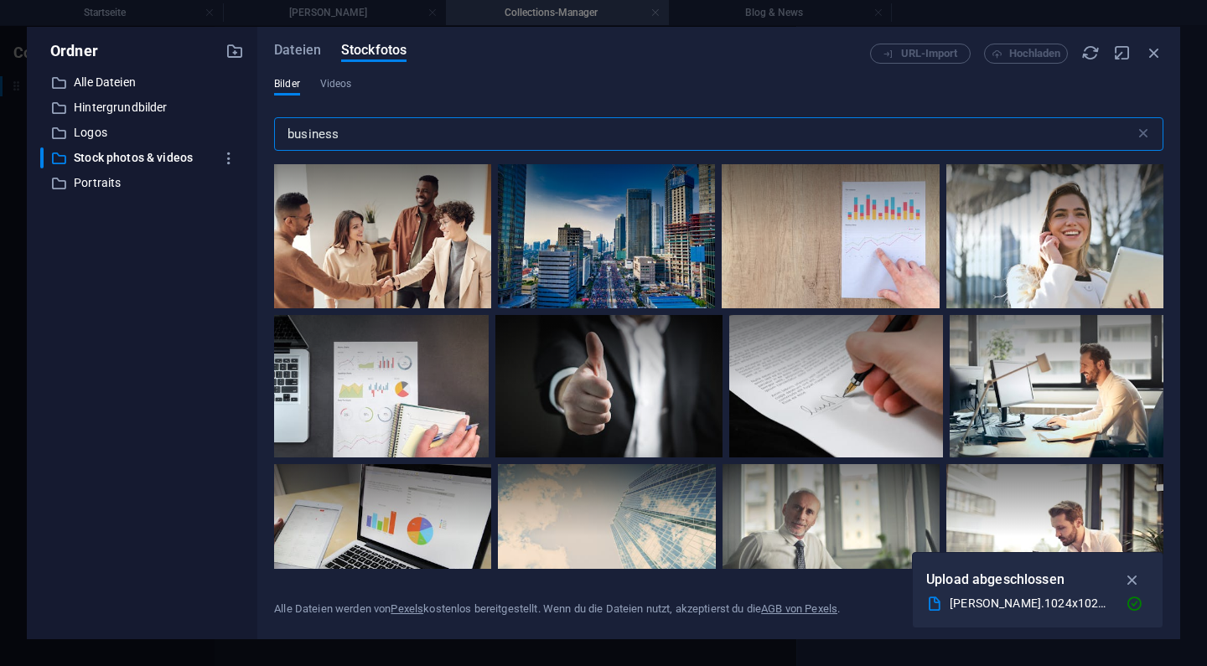
click at [395, 123] on input "business" at bounding box center [704, 134] width 861 height 34
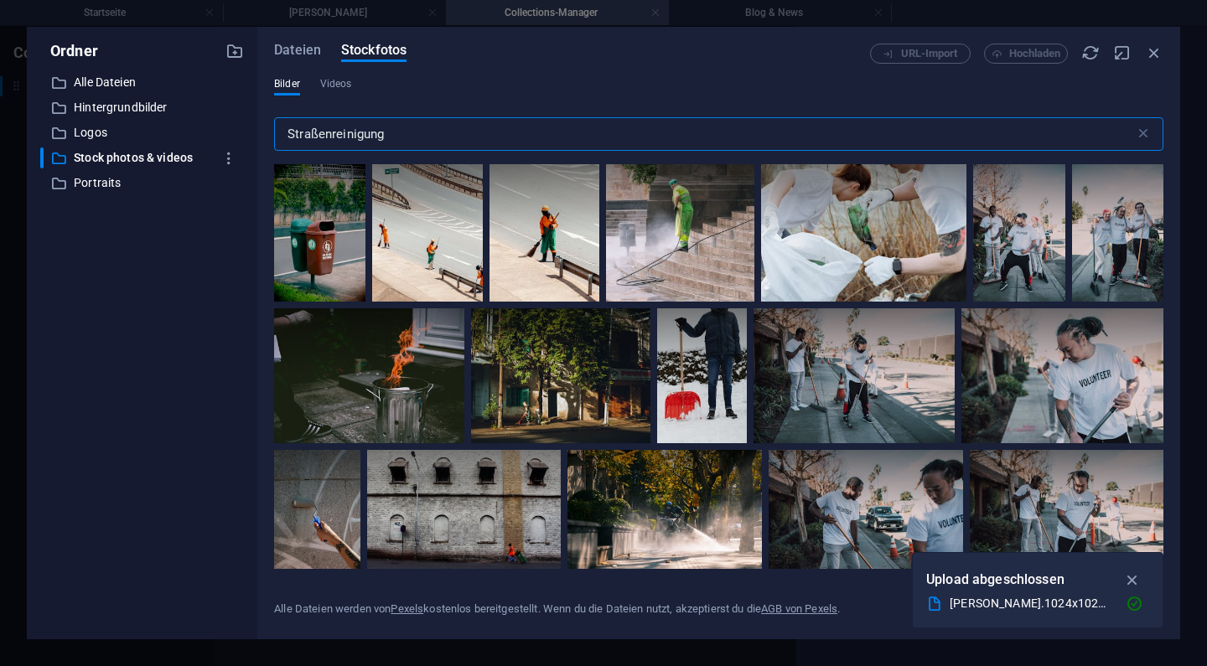
drag, startPoint x: 395, startPoint y: 123, endPoint x: 525, endPoint y: 101, distance: 131.8
click at [525, 101] on div "Bilder Videos" at bounding box center [718, 93] width 889 height 32
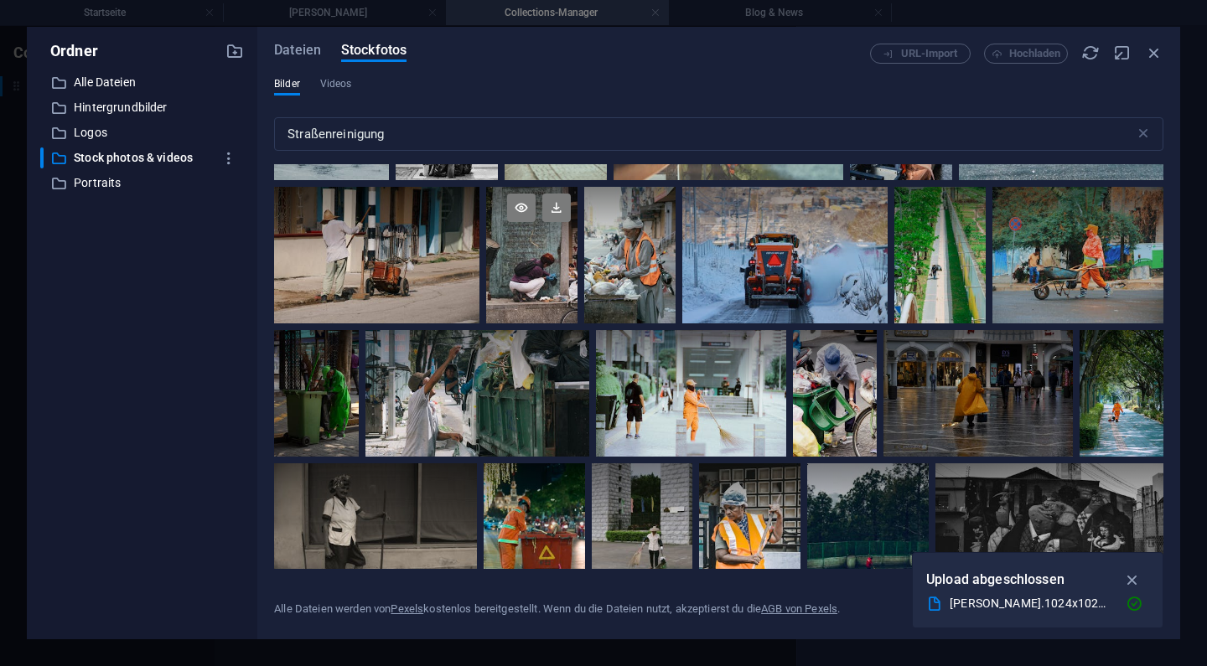
scroll to position [2595, 0]
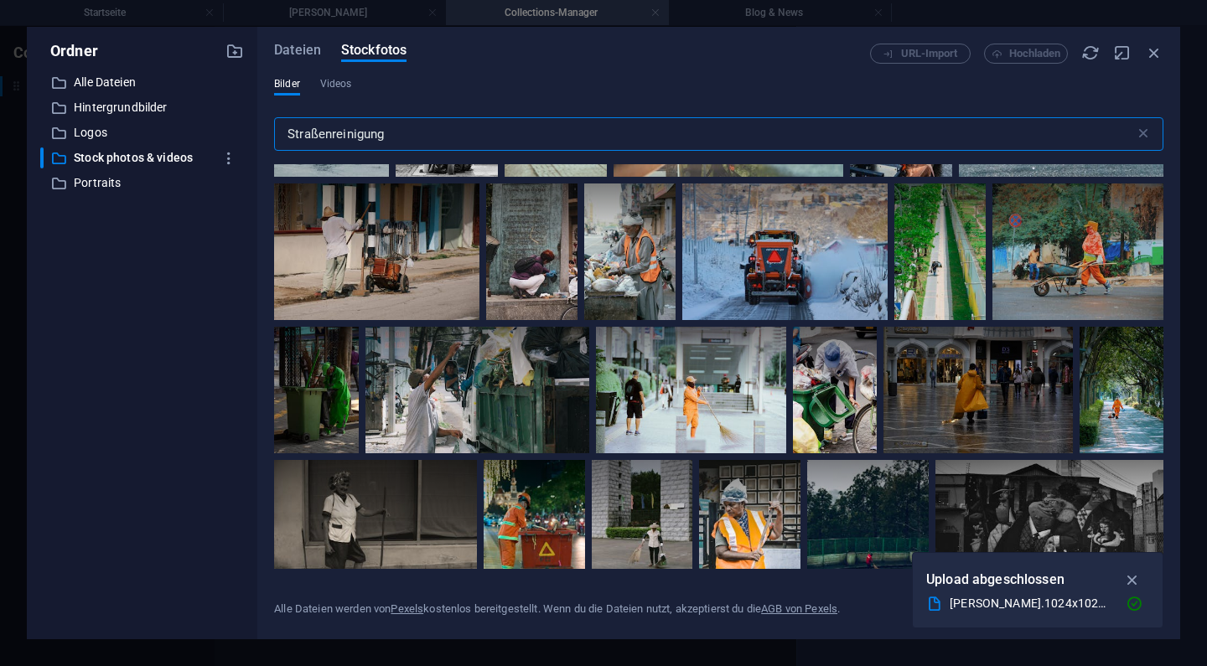
click at [341, 137] on input "Straßenreinigung" at bounding box center [704, 134] width 861 height 34
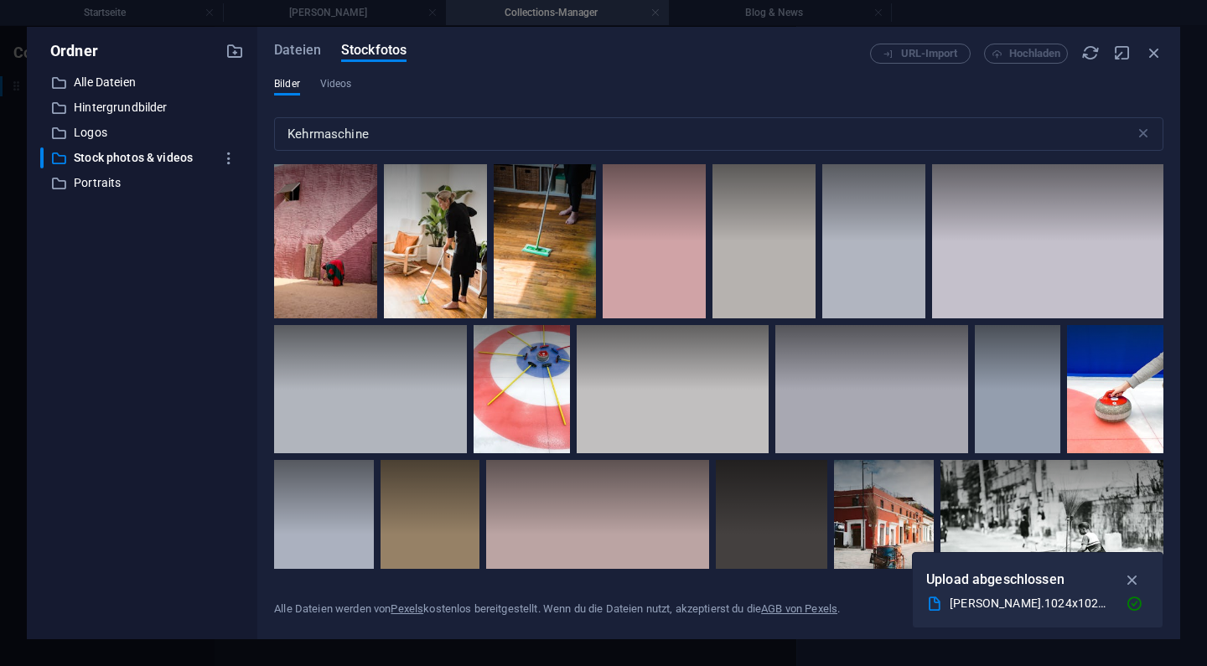
drag, startPoint x: 341, startPoint y: 137, endPoint x: 477, endPoint y: 107, distance: 139.1
click at [477, 107] on div "Bilder Videos" at bounding box center [718, 93] width 889 height 32
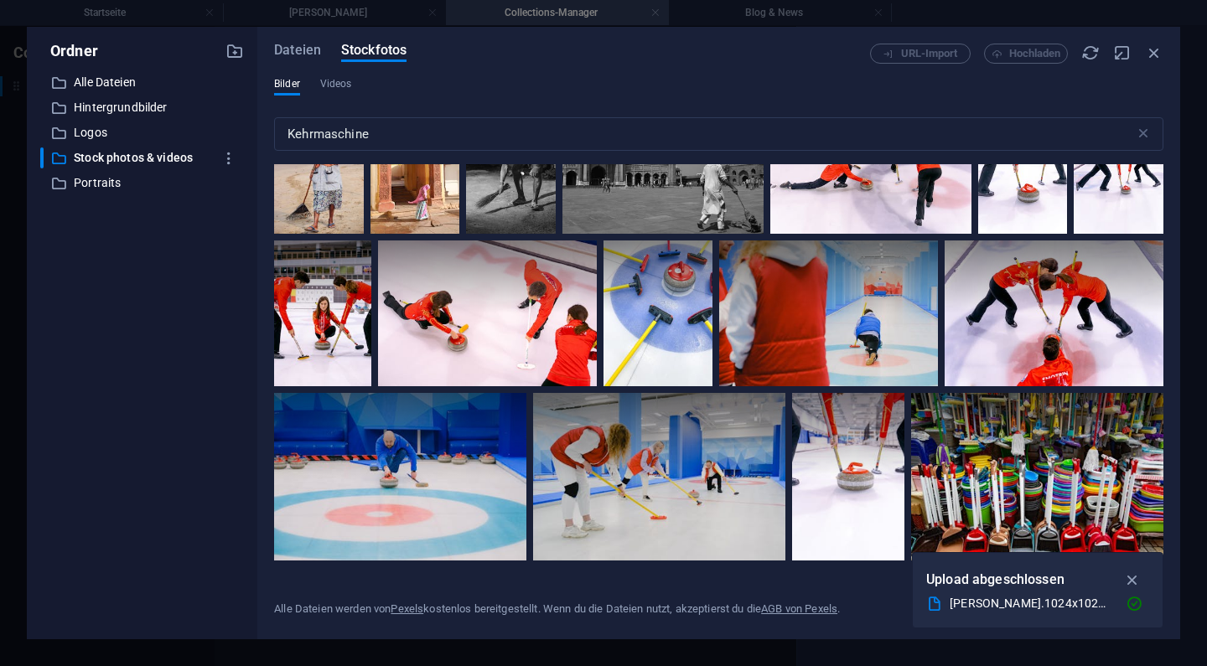
scroll to position [1262, 0]
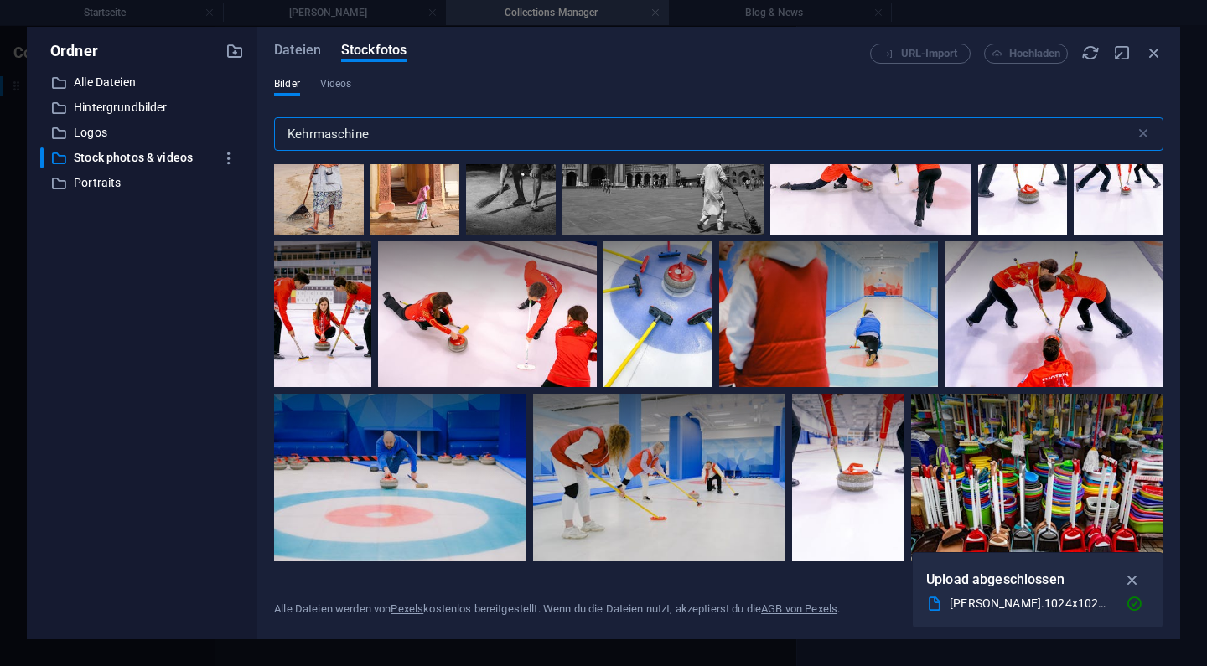
click at [296, 132] on input "Kehrmaschine" at bounding box center [704, 134] width 861 height 34
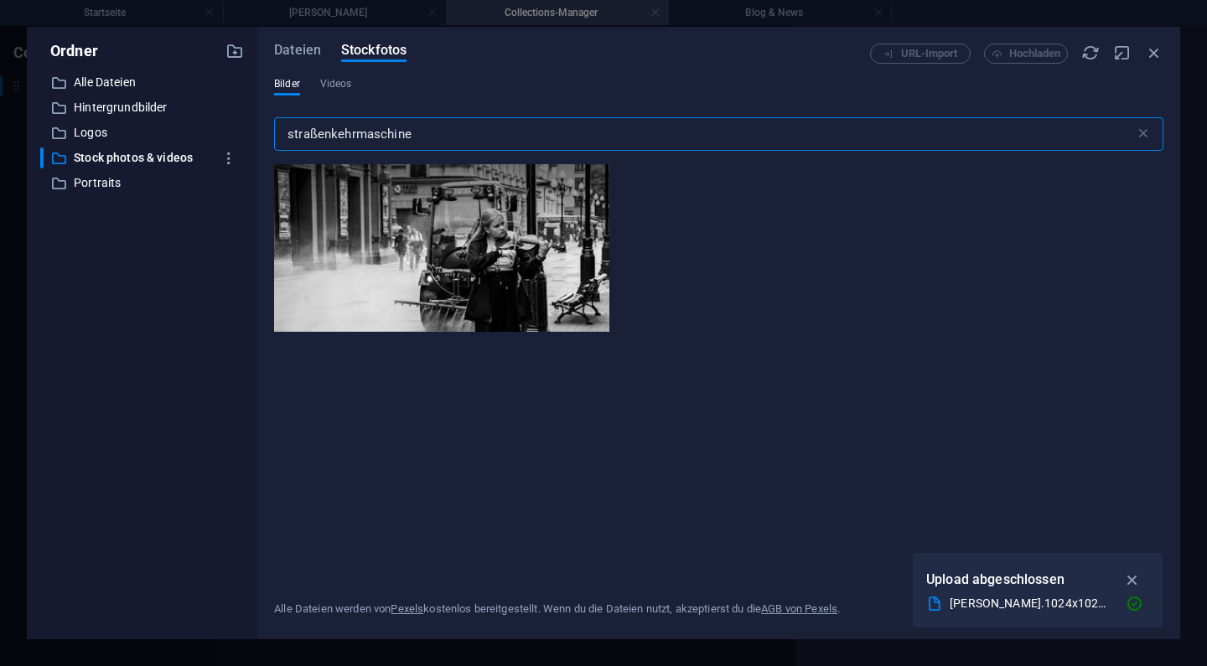
click at [343, 132] on input "straßenkehrmaschine" at bounding box center [704, 134] width 861 height 34
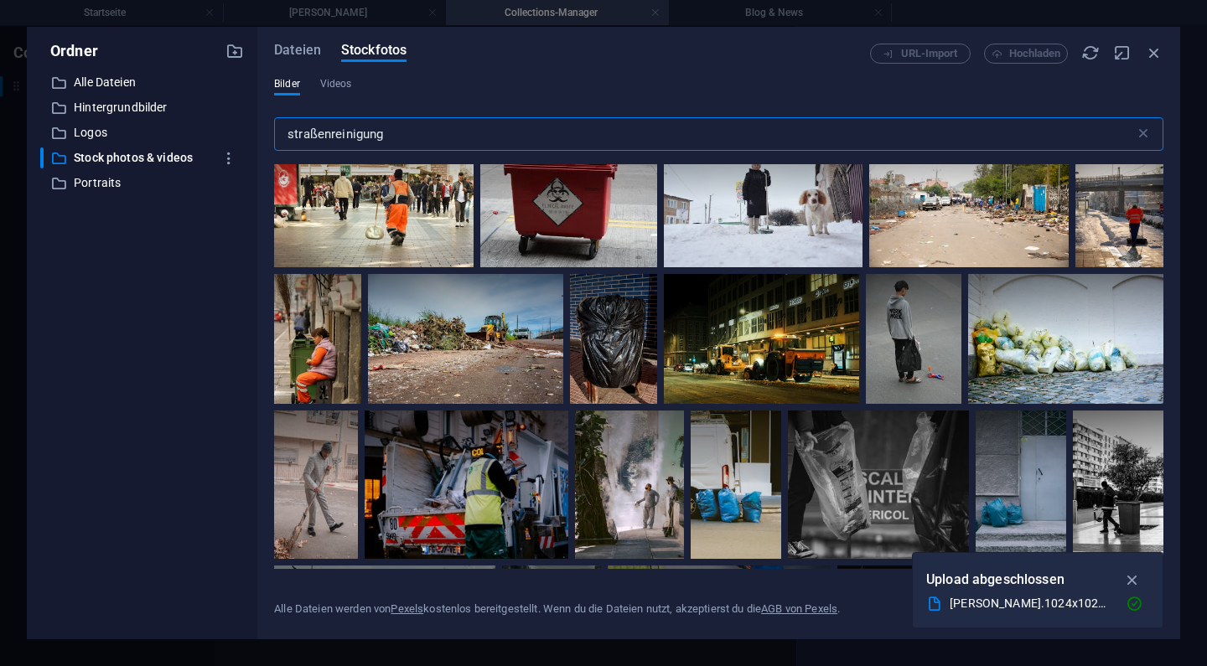
scroll to position [3944, 0]
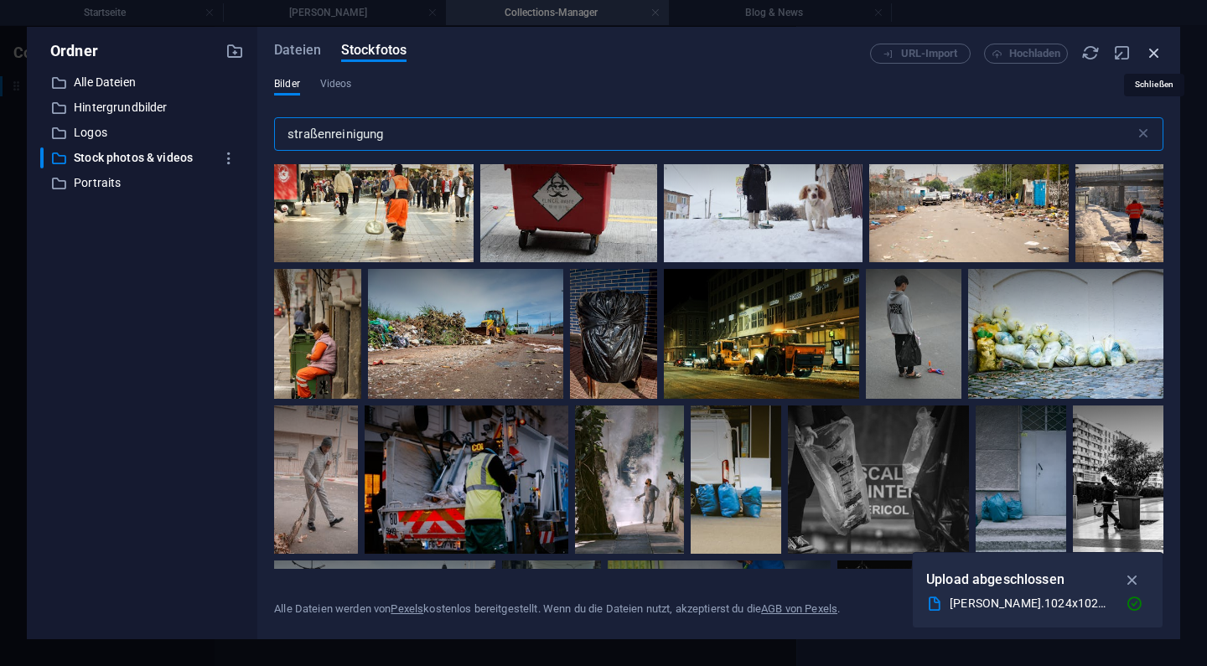
click at [1159, 52] on icon "button" at bounding box center [1154, 53] width 18 height 18
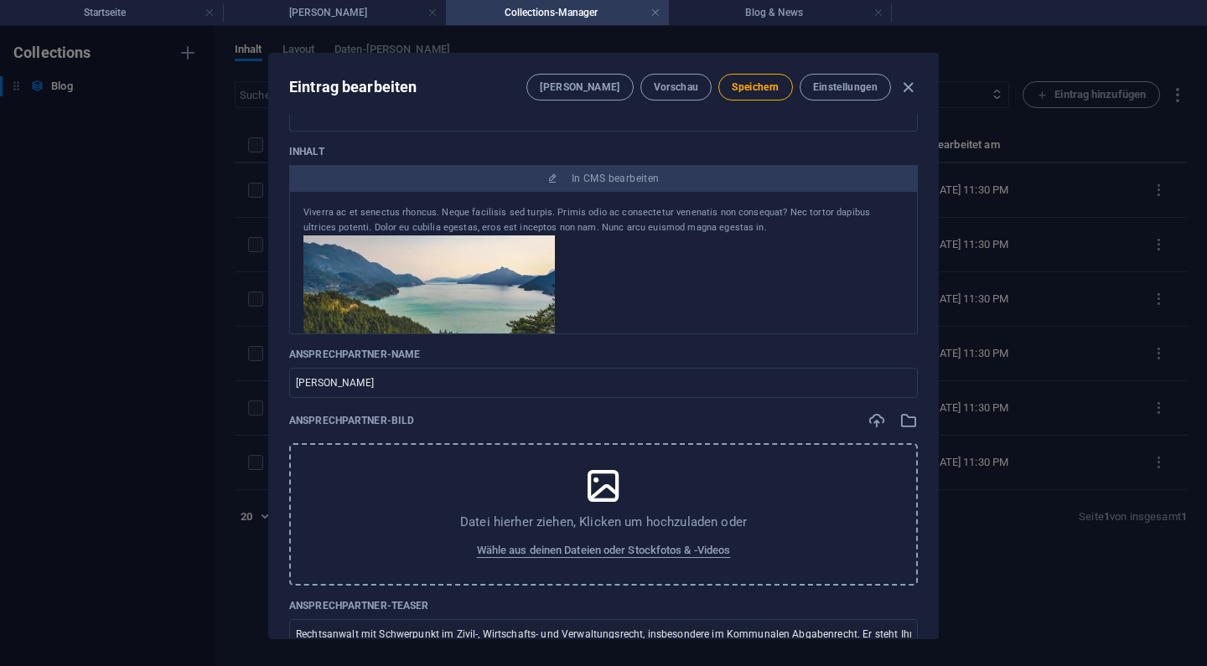
scroll to position [608, 0]
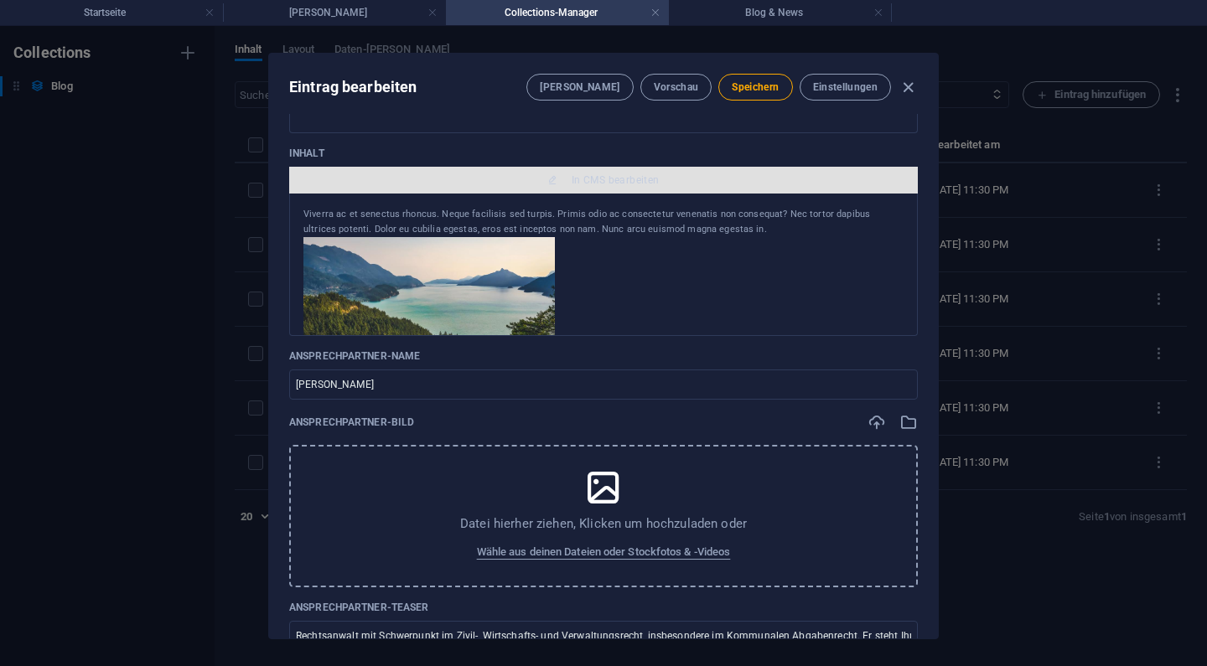
click at [609, 173] on button "In CMS bearbeiten" at bounding box center [603, 180] width 629 height 27
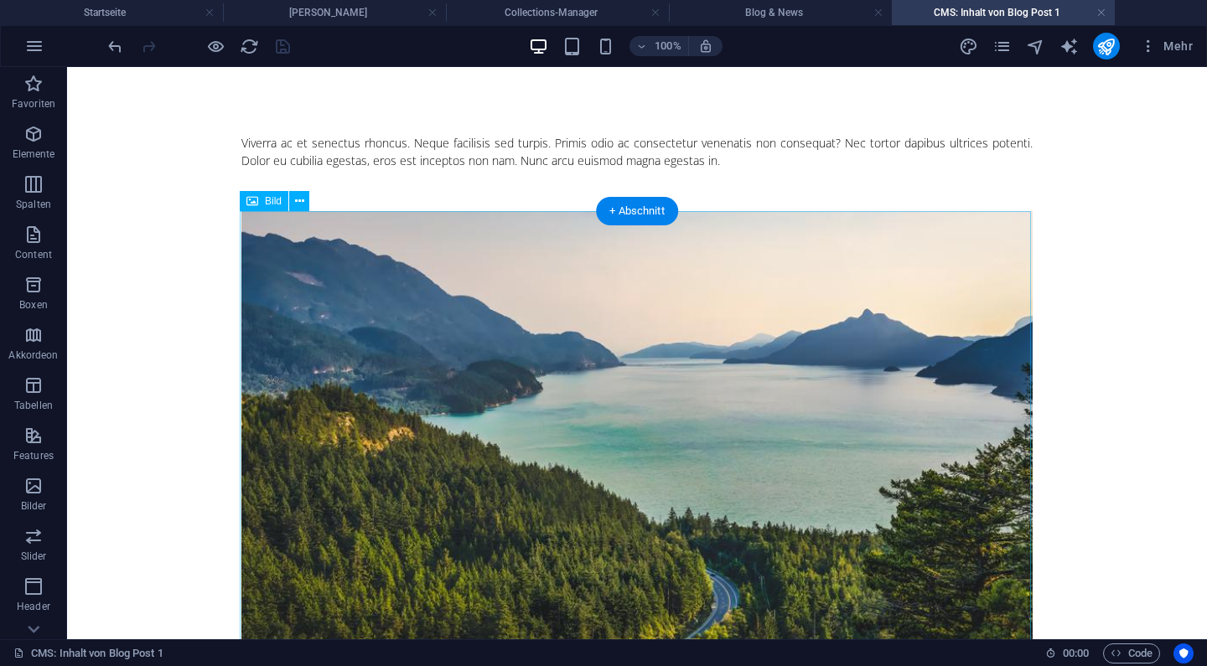
scroll to position [0, 0]
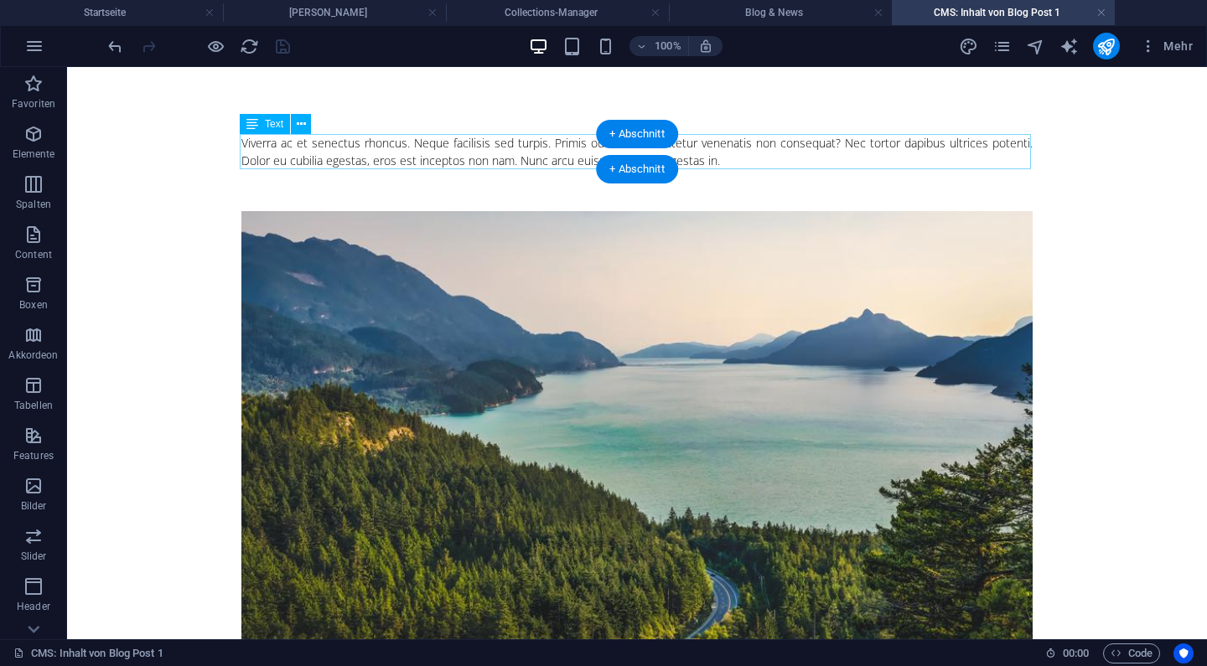
click at [462, 162] on div "Viverra ac et senectus rhoncus. Neque facilisis sed turpis. Primis odio ac cons…" at bounding box center [636, 151] width 791 height 35
click at [241, 162] on div "Viverra ac et senectus rhoncus. Neque facilisis sed turpis. Primis odio ac cons…" at bounding box center [636, 151] width 791 height 35
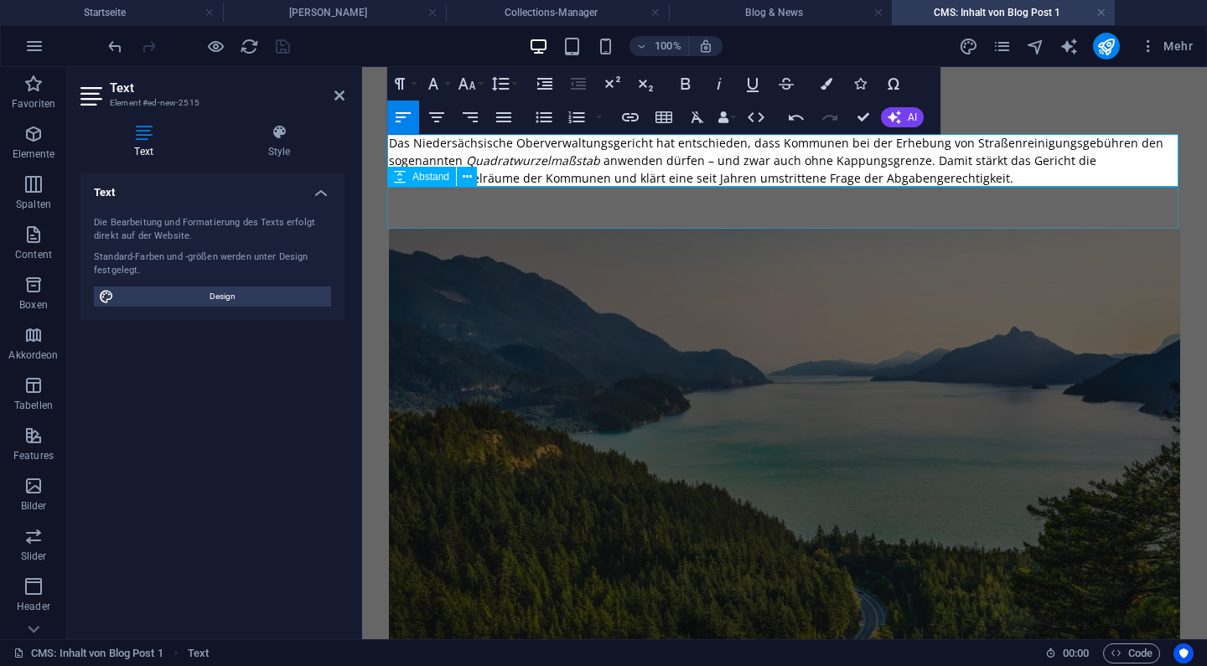
click at [584, 220] on div at bounding box center [784, 208] width 791 height 42
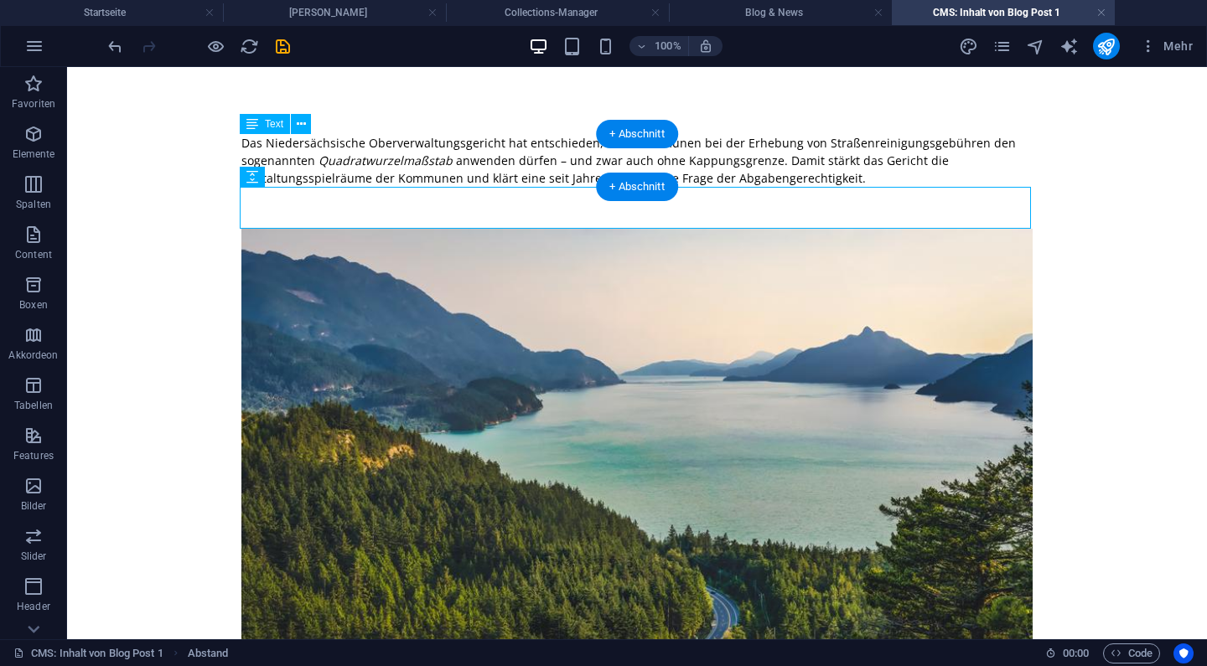
click at [612, 154] on div "Das Niedersächsische Oberverwaltungsgericht hat entschieden, dass Kommunen bei …" at bounding box center [636, 160] width 791 height 53
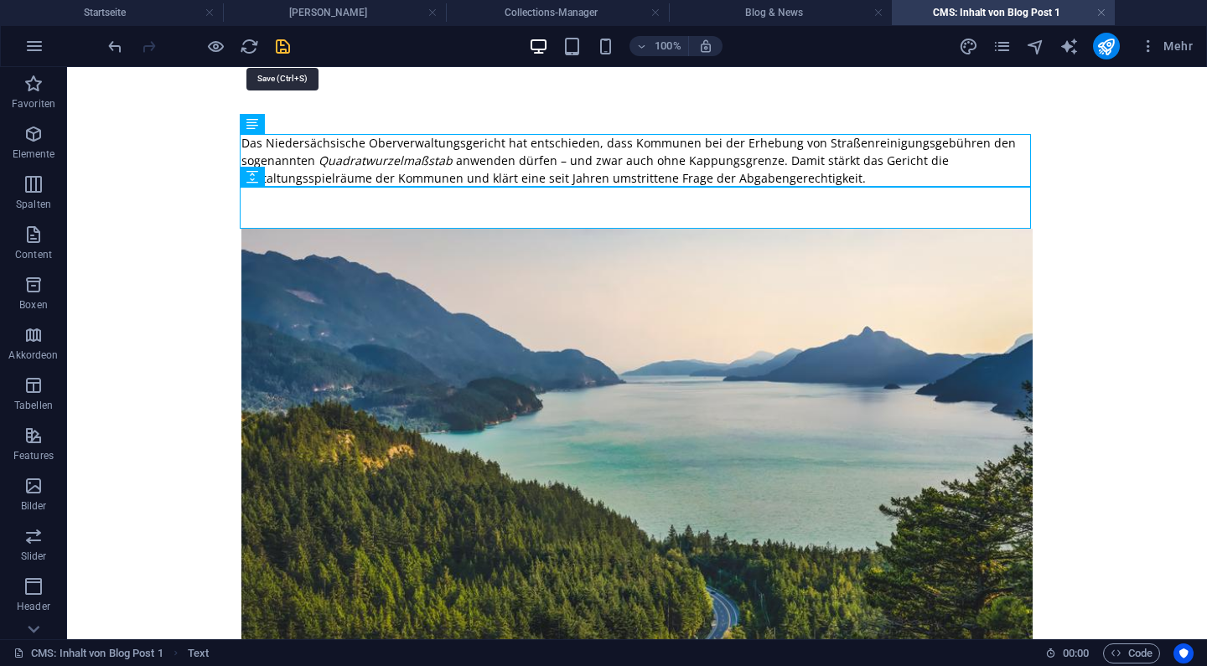
click at [285, 46] on icon "save" at bounding box center [282, 46] width 19 height 19
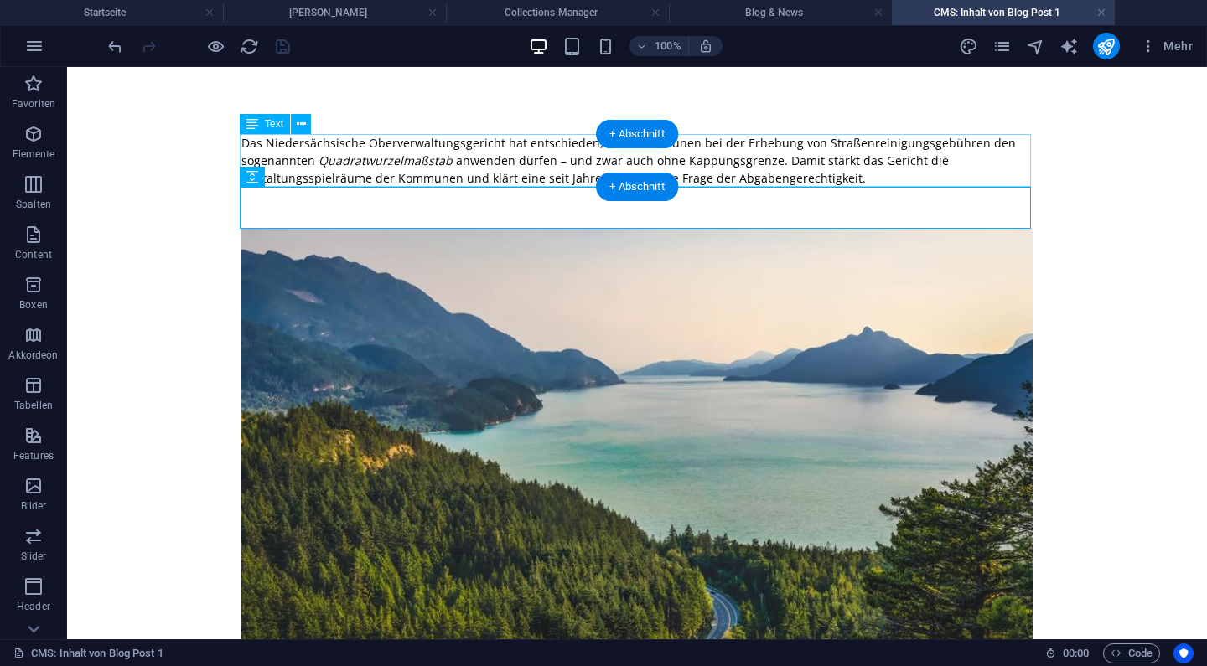
click at [350, 159] on div "Das Niedersächsische Oberverwaltungsgericht hat entschieden, dass Kommunen bei …" at bounding box center [636, 160] width 791 height 53
click at [502, 137] on div "Das Niedersächsische Oberverwaltungsgericht hat entschieden, dass Kommunen bei …" at bounding box center [636, 160] width 791 height 53
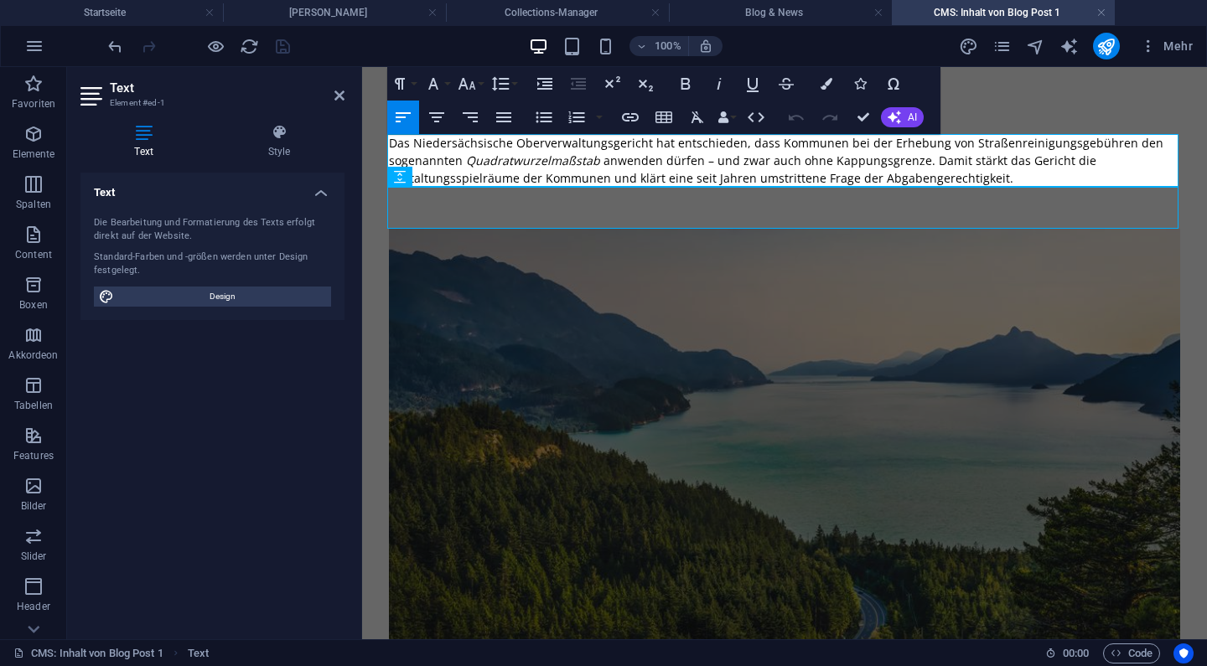
click at [641, 145] on p "Das Niedersächsische Oberverwaltungsgericht hat entschieden, dass Kommunen bei …" at bounding box center [784, 160] width 791 height 53
click at [733, 144] on p "Das Niedersächsische Oberverwaltungsgericht in [GEOGRAPHIC_DATA] hat entschiede…" at bounding box center [784, 160] width 791 height 53
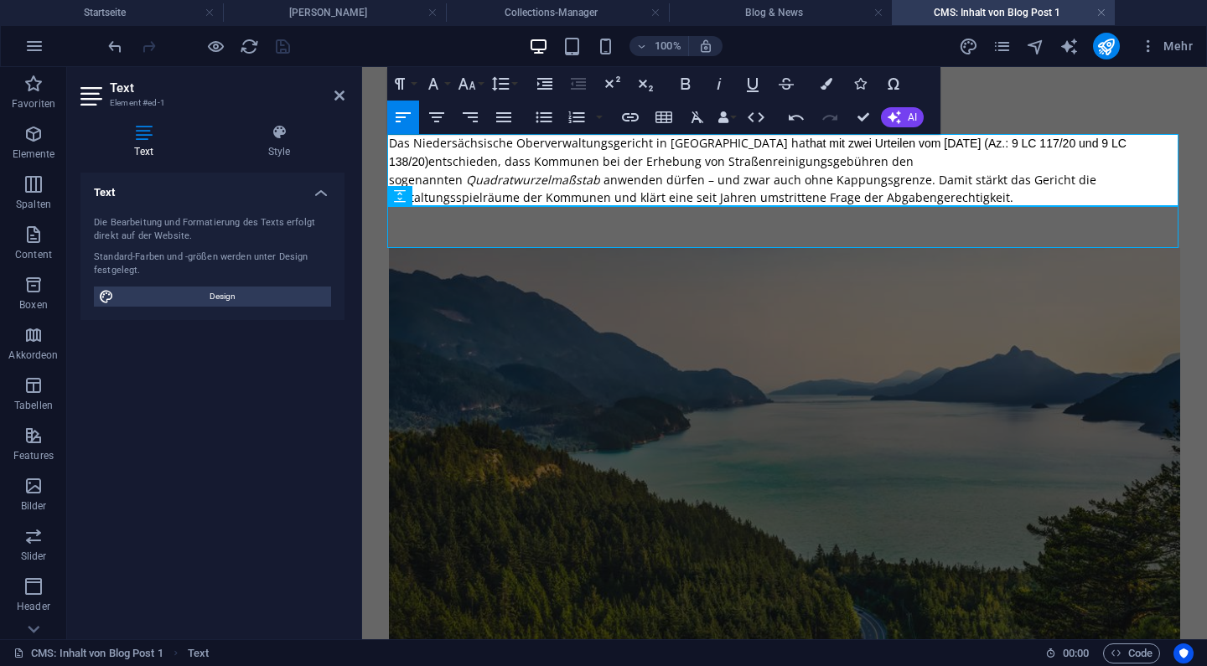
click at [764, 141] on span "hat mit zwei Urteilen vom [DATE] (Az.: 9 LC 117/20 und 9 LC 138/20)" at bounding box center [758, 153] width 738 height 32
click at [768, 115] on button "HTML" at bounding box center [756, 118] width 32 height 34
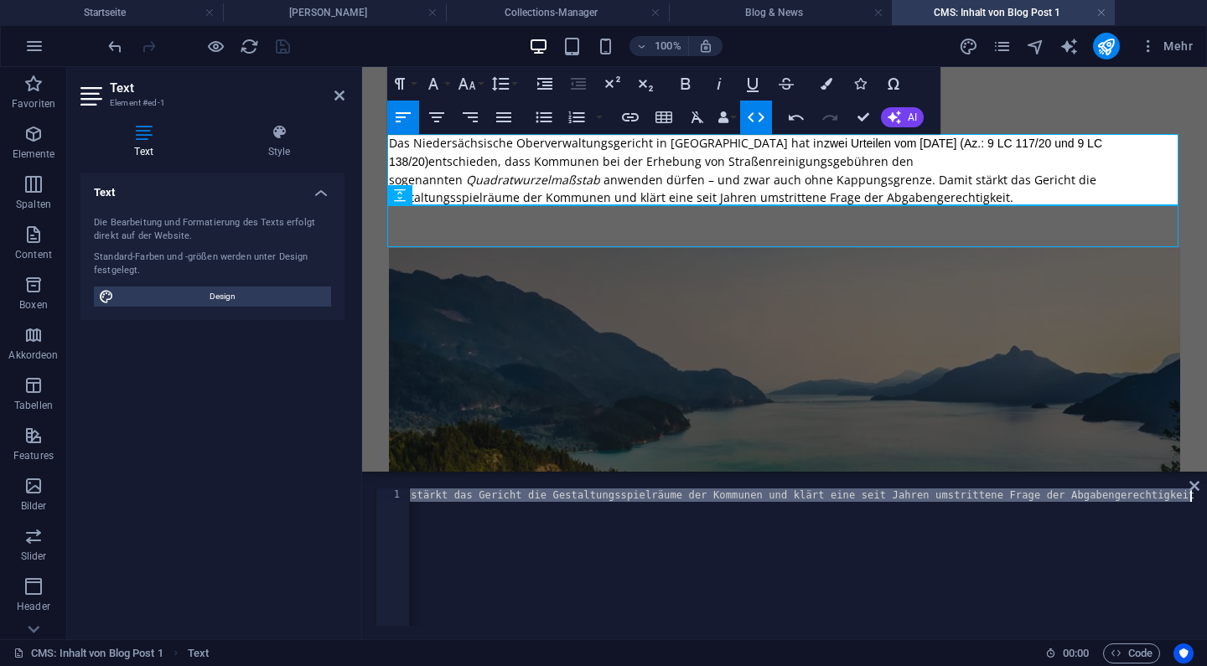
scroll to position [0, 7935]
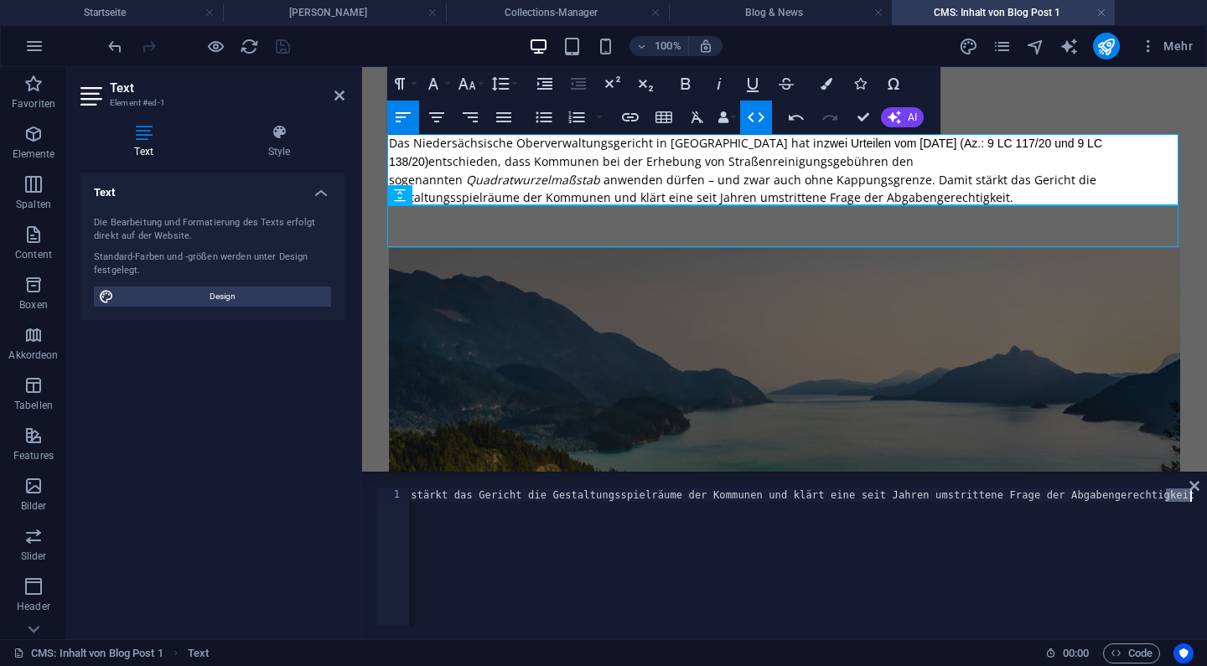
drag, startPoint x: 1169, startPoint y: 495, endPoint x: 1207, endPoint y: 491, distance: 38.7
click at [1206, 491] on html "Walther & [PERSON_NAME] Rechtsanwälte eGbR Startseite [PERSON_NAME] Collections…" at bounding box center [603, 333] width 1207 height 666
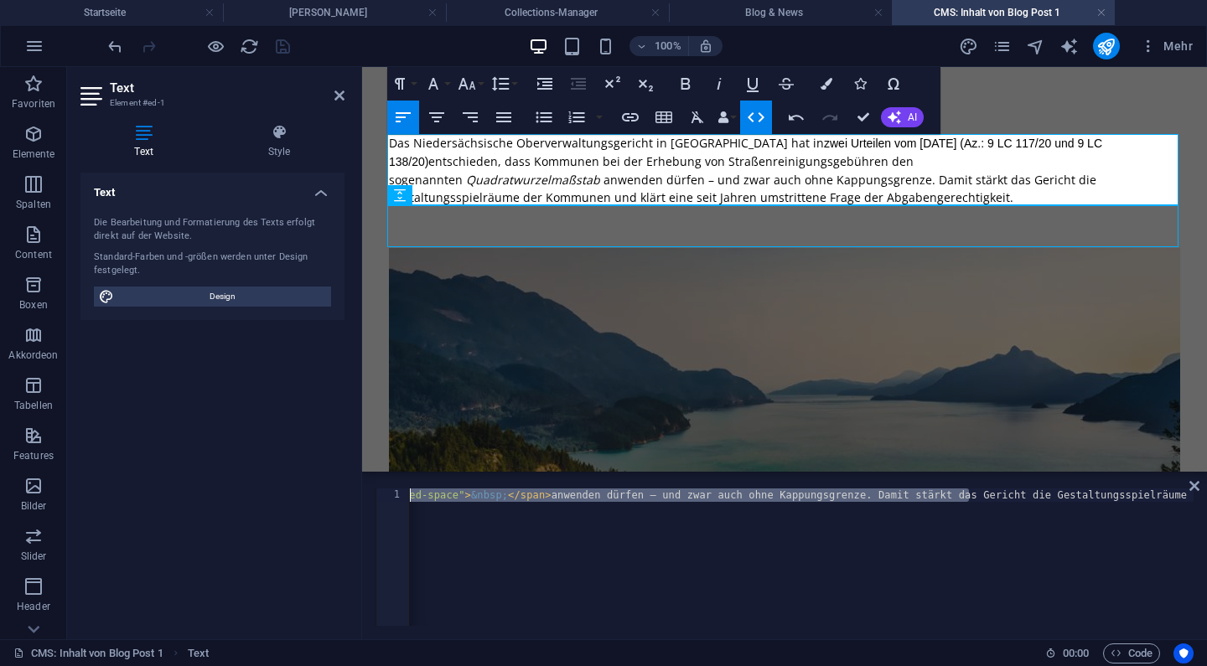
drag, startPoint x: 462, startPoint y: 496, endPoint x: 394, endPoint y: 491, distance: 68.1
click at [394, 491] on div "1 < p data-start = "282" data-end = "646" style = "font-style: normal; font-var…" at bounding box center [785, 557] width 818 height 137
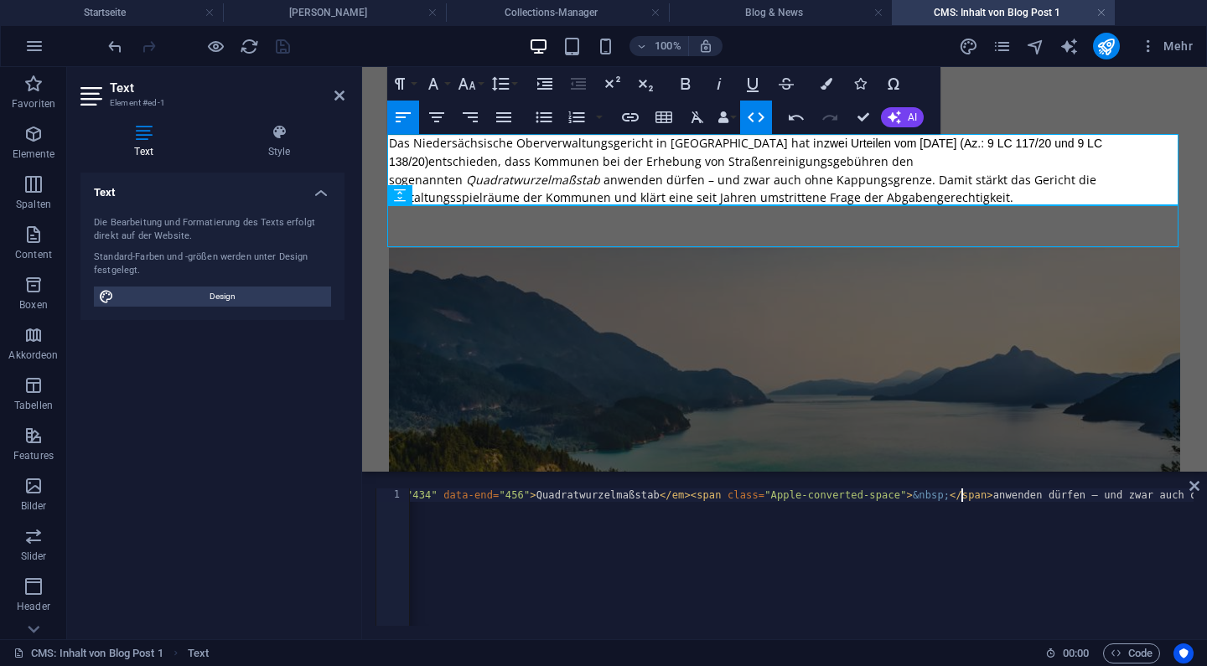
scroll to position [0, 6984]
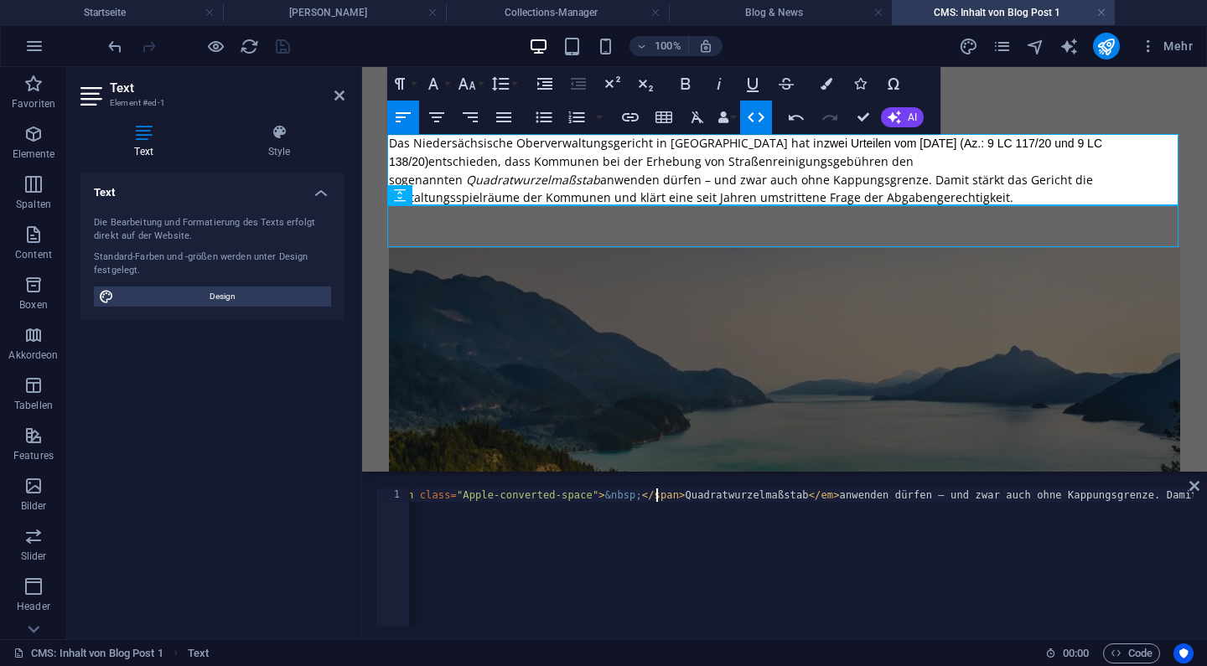
click at [920, 159] on p "Das Niedersächsische Oberverwaltungsgericht in [GEOGRAPHIC_DATA] hat in zwei Ur…" at bounding box center [784, 170] width 791 height 72
click at [985, 163] on p "Das Niedersächsische Oberverwaltungsgericht in [GEOGRAPHIC_DATA] hat in zwei Ur…" at bounding box center [784, 170] width 791 height 72
click at [891, 161] on p "Das Niedersächsische Oberverwaltungsgericht in [GEOGRAPHIC_DATA] hat in zwei Ur…" at bounding box center [784, 170] width 791 height 72
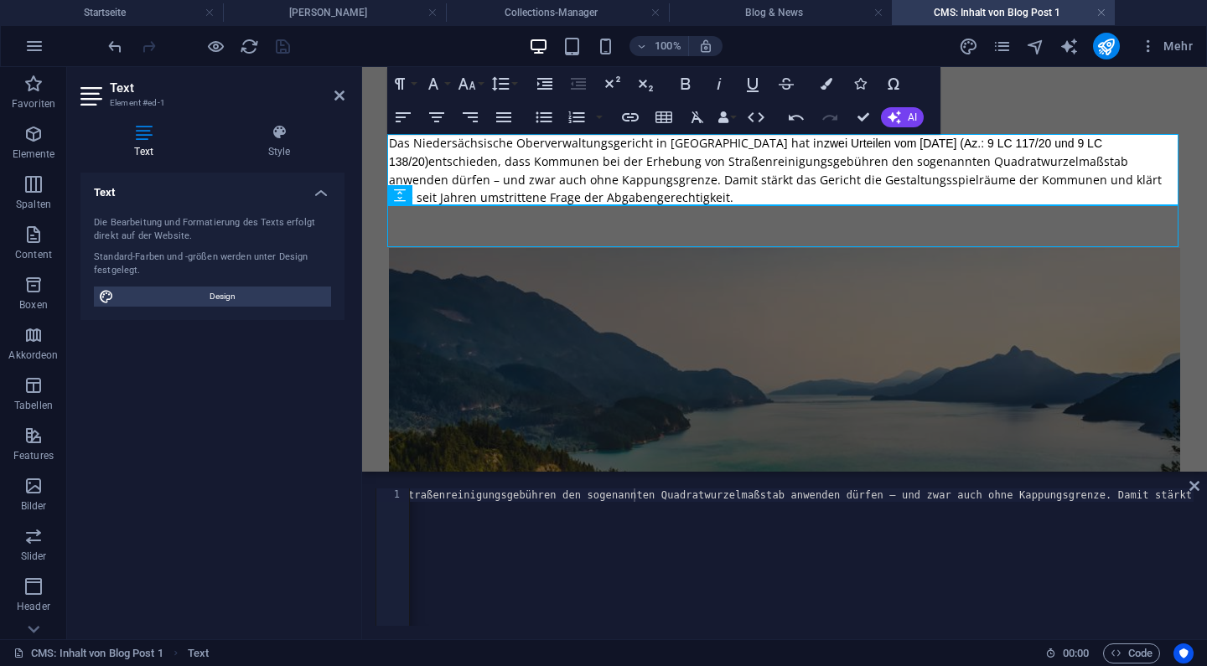
click at [723, 487] on div "1 < p data-start = "282" data-end = "646" style = "font-style: normal; font-var…" at bounding box center [784, 557] width 845 height 164
click at [714, 80] on icon "button" at bounding box center [719, 84] width 20 height 20
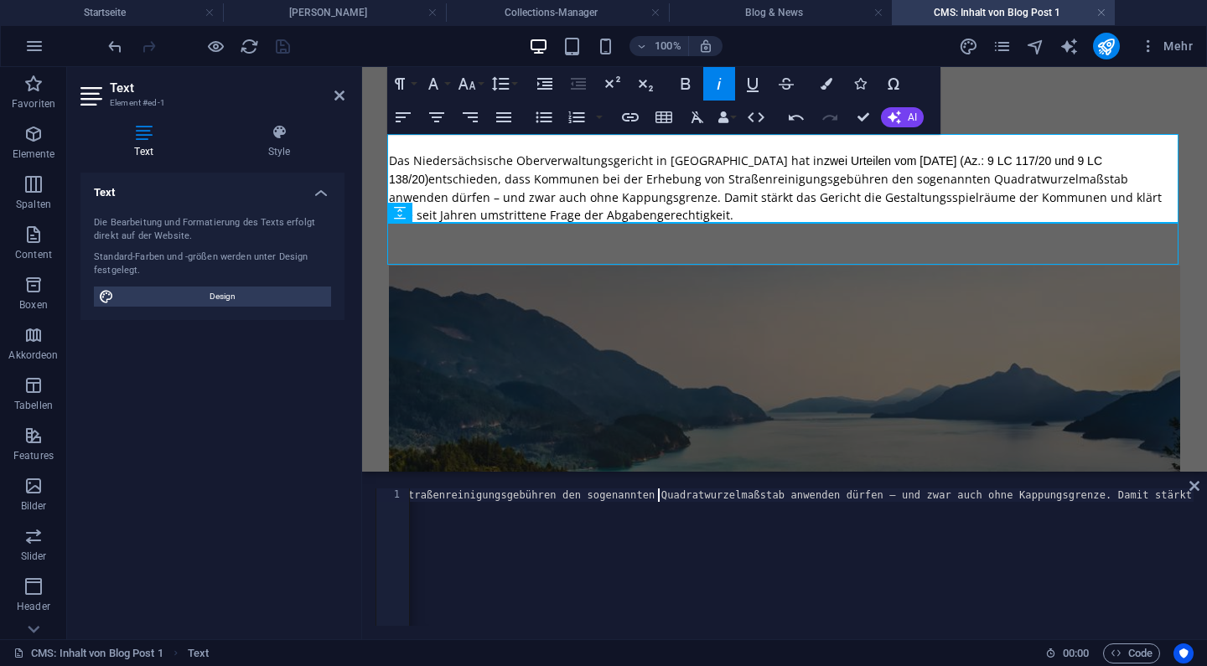
click at [930, 176] on p "Das Niedersächsische Oberverwaltungsgericht in [GEOGRAPHIC_DATA] hat in zwei Ur…" at bounding box center [784, 188] width 791 height 72
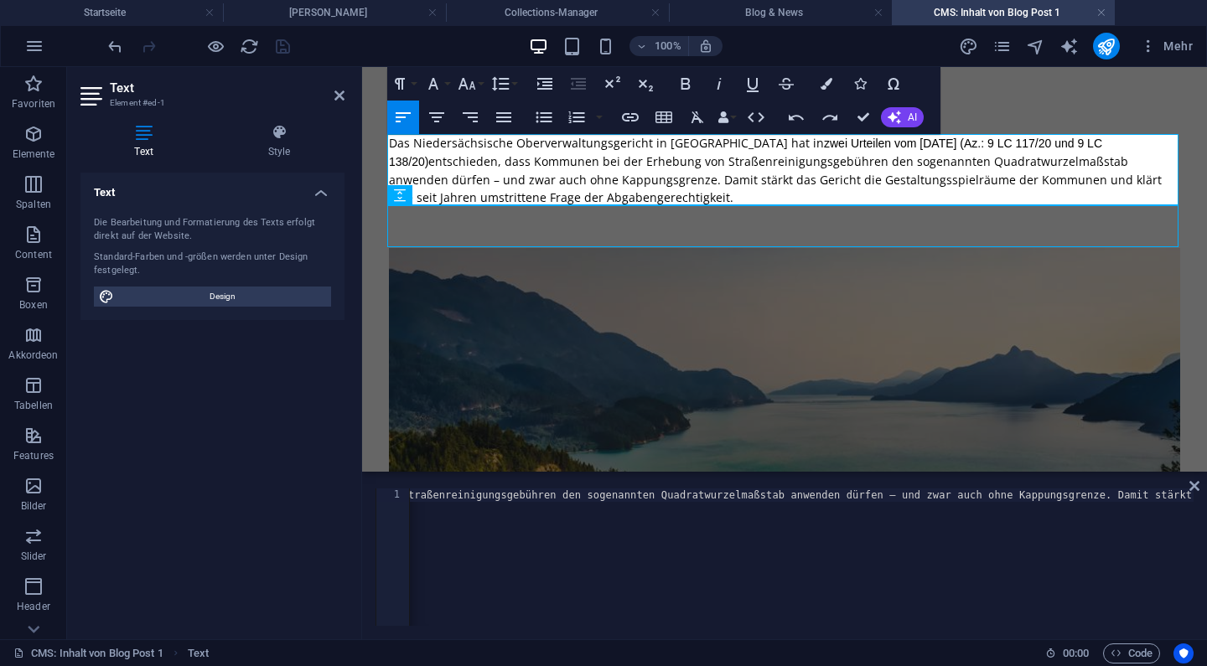
click at [907, 167] on p "Das Niedersächsische Oberverwaltungsgericht in [GEOGRAPHIC_DATA] hat in zwei Ur…" at bounding box center [784, 170] width 791 height 72
click at [713, 89] on icon "button" at bounding box center [719, 84] width 20 height 20
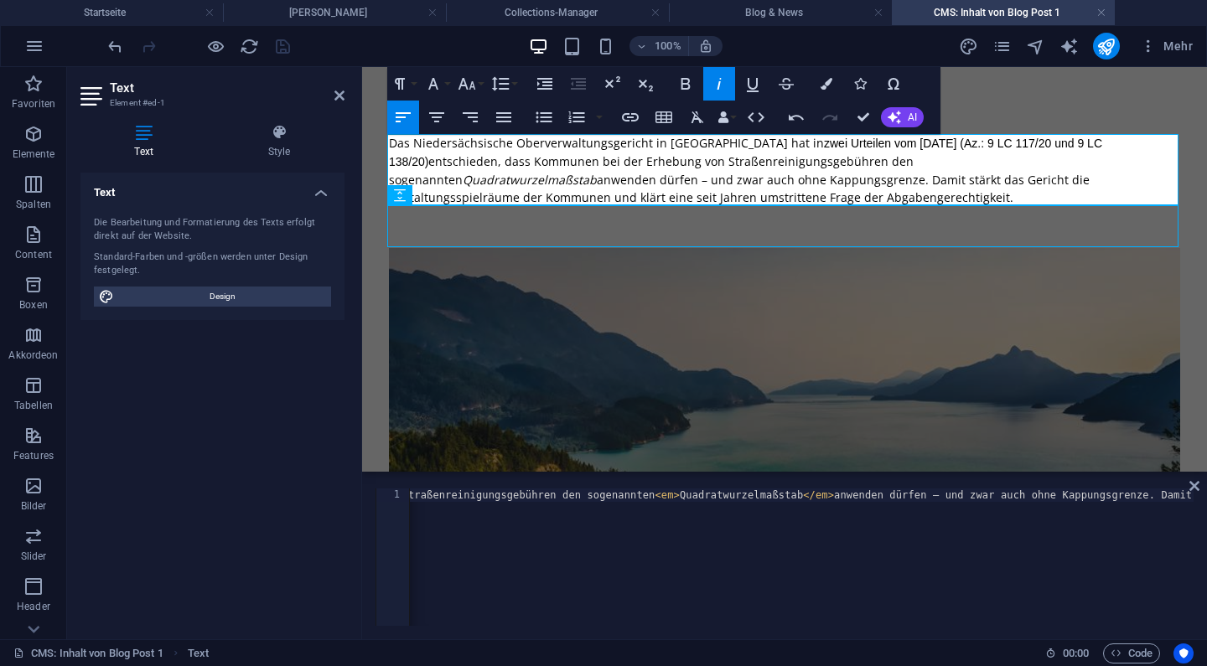
click at [753, 169] on p "Das Niedersächsische Oberverwaltungsgericht in [GEOGRAPHIC_DATA] hat in zwei Ur…" at bounding box center [784, 170] width 791 height 72
click at [866, 169] on p "Das Niedersächsische Oberverwaltungsgericht in [GEOGRAPHIC_DATA] hat in zwei Ur…" at bounding box center [784, 170] width 791 height 72
click at [597, 172] on em "Quadratwurzelmaßstab" at bounding box center [530, 180] width 134 height 16
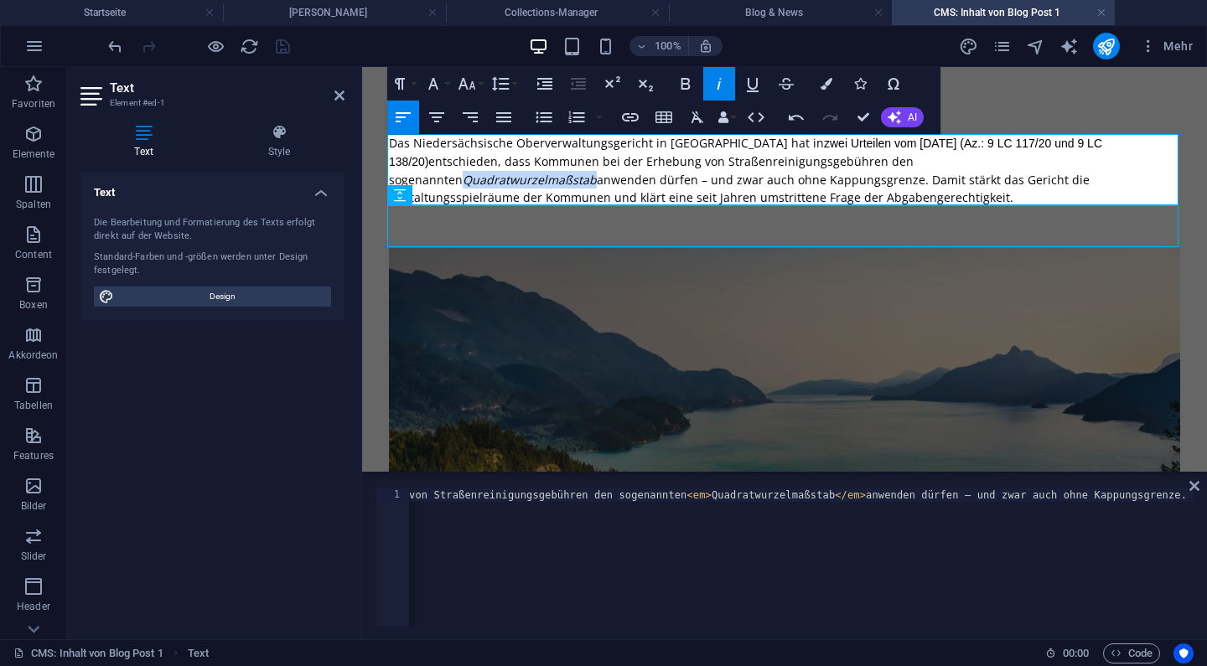
click at [707, 89] on button "Italic" at bounding box center [719, 84] width 32 height 34
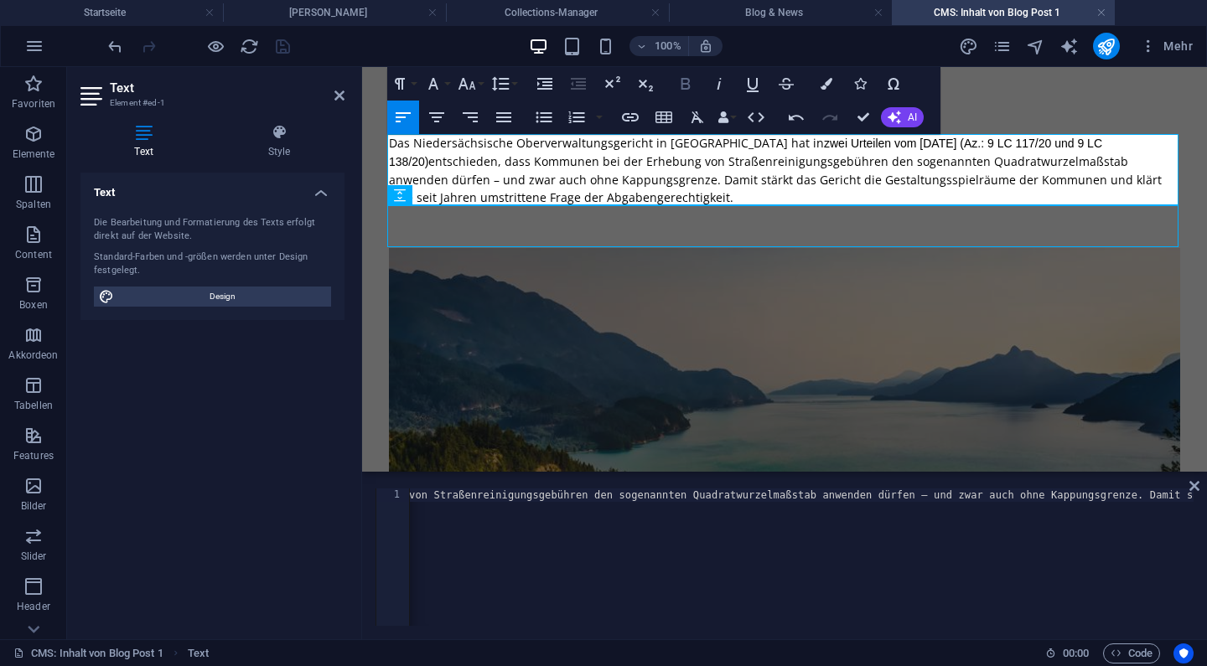
click at [678, 89] on icon "button" at bounding box center [686, 84] width 20 height 20
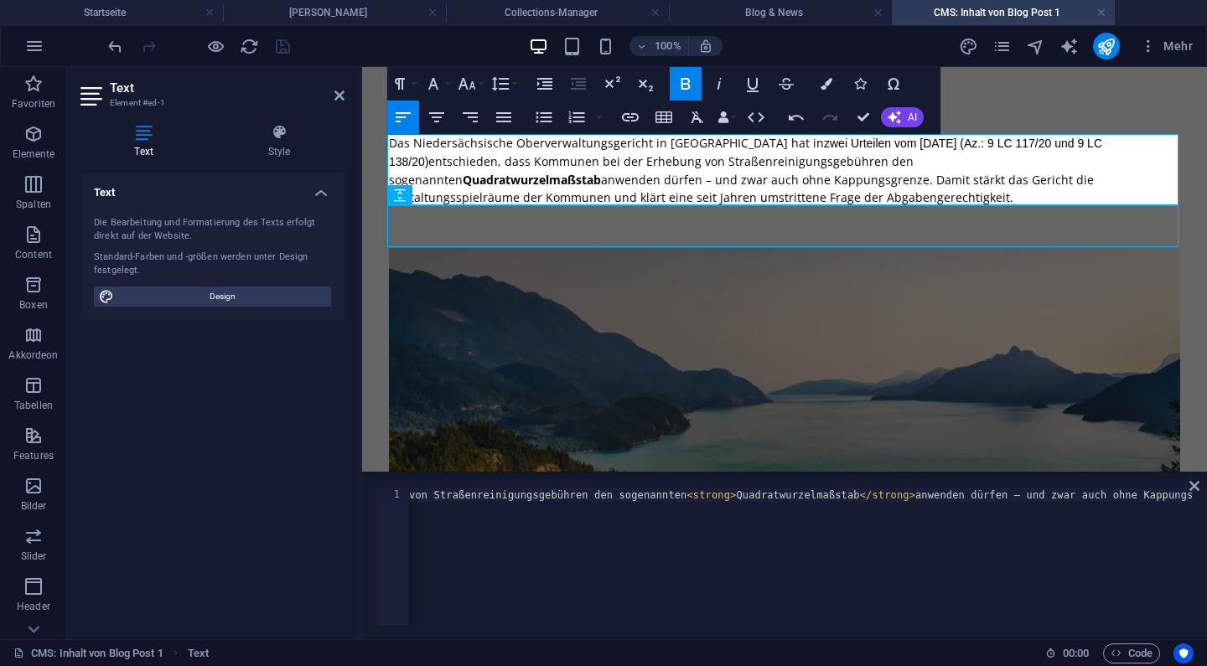
click at [725, 148] on p "Das Niedersächsische Oberverwaltungsgericht in [GEOGRAPHIC_DATA] hat in zwei Ur…" at bounding box center [784, 170] width 791 height 72
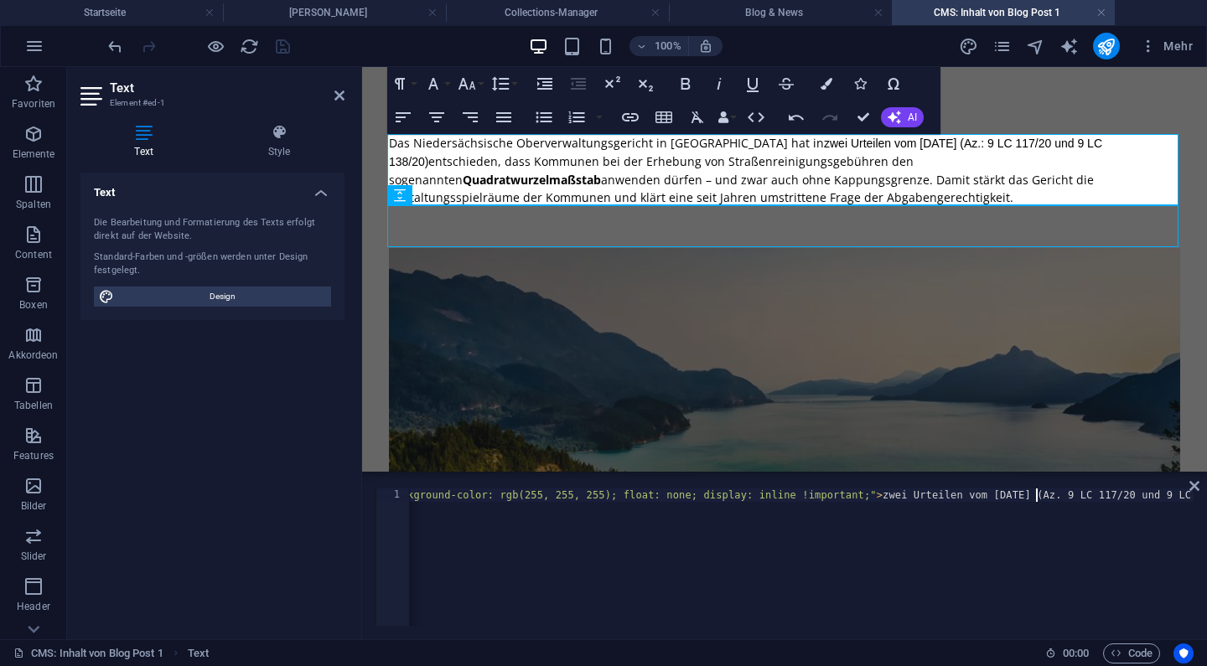
scroll to position [0, 5160]
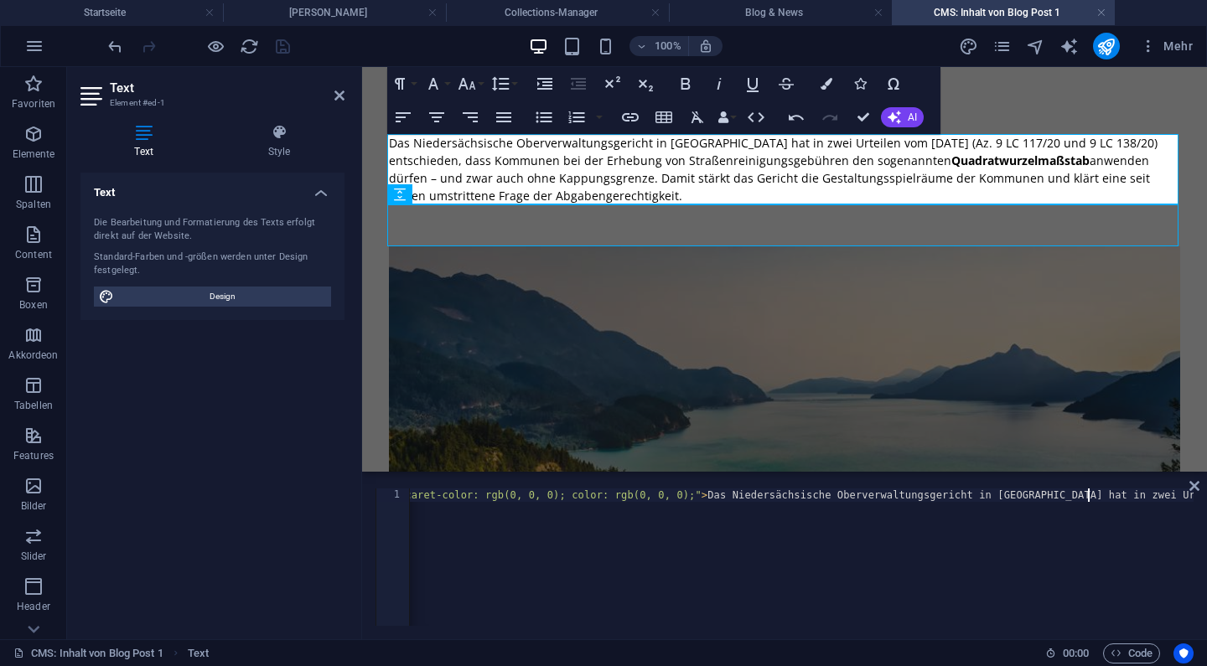
scroll to position [0, 1946]
click at [703, 491] on div "< p data-start = "282" data-end = "646" style = "font-style: normal; font-varia…" at bounding box center [964, 569] width 5003 height 161
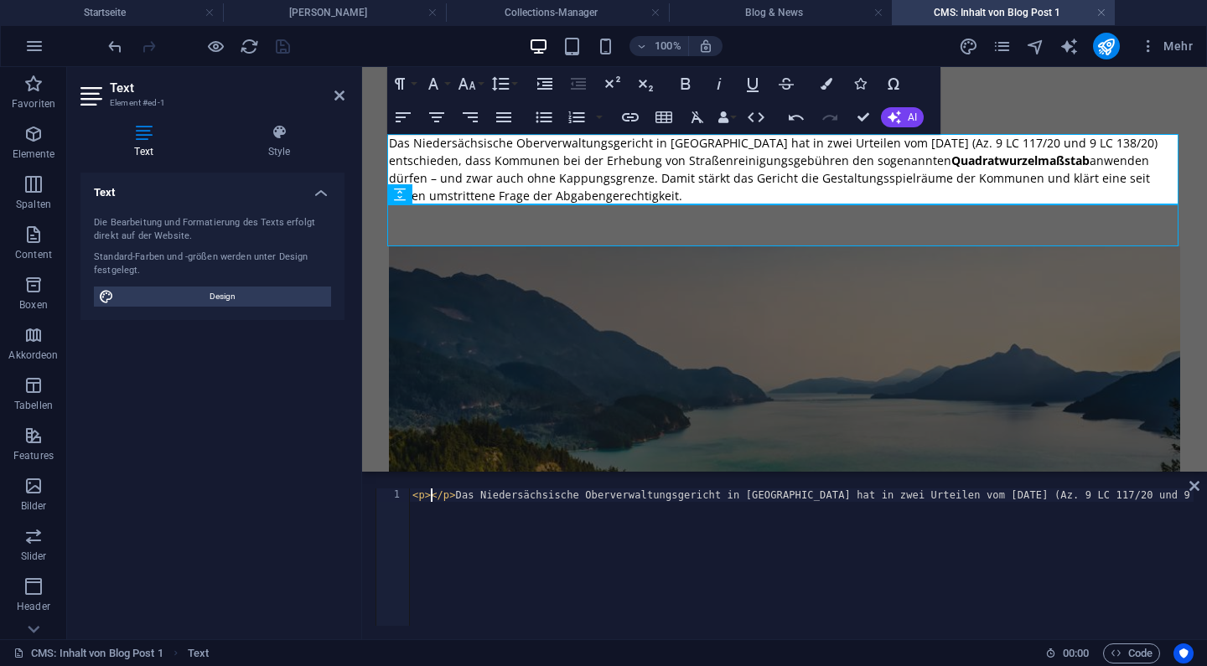
click at [537, 281] on figure at bounding box center [784, 478] width 791 height 464
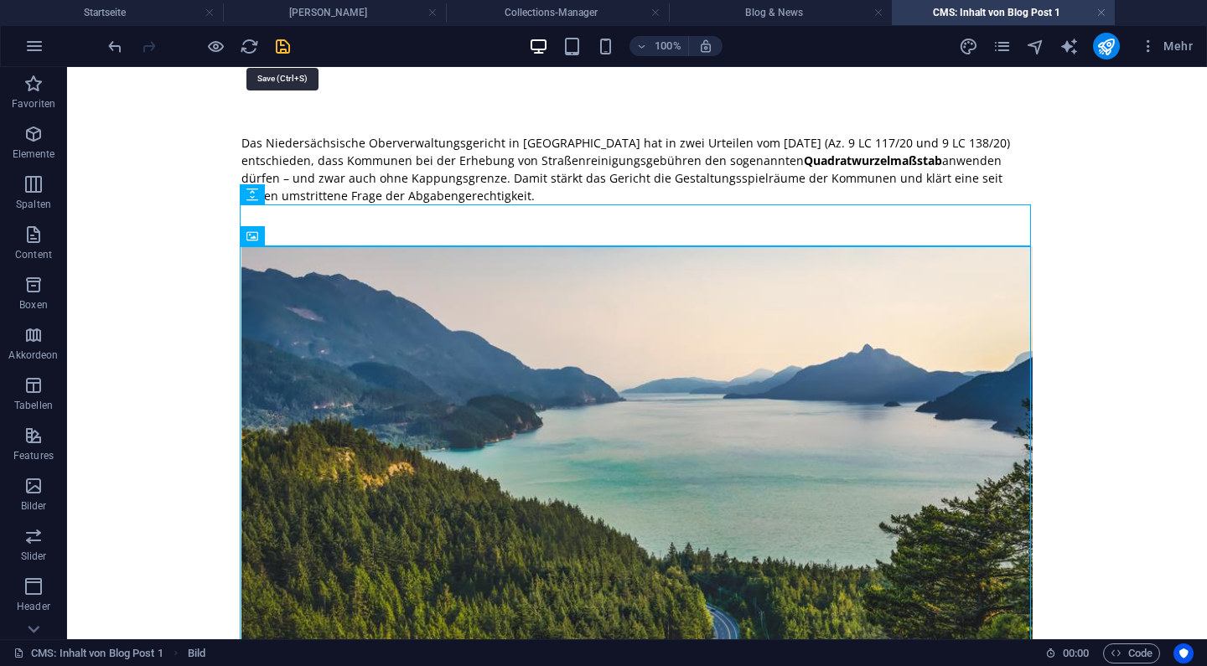
click at [287, 46] on icon "save" at bounding box center [282, 46] width 19 height 19
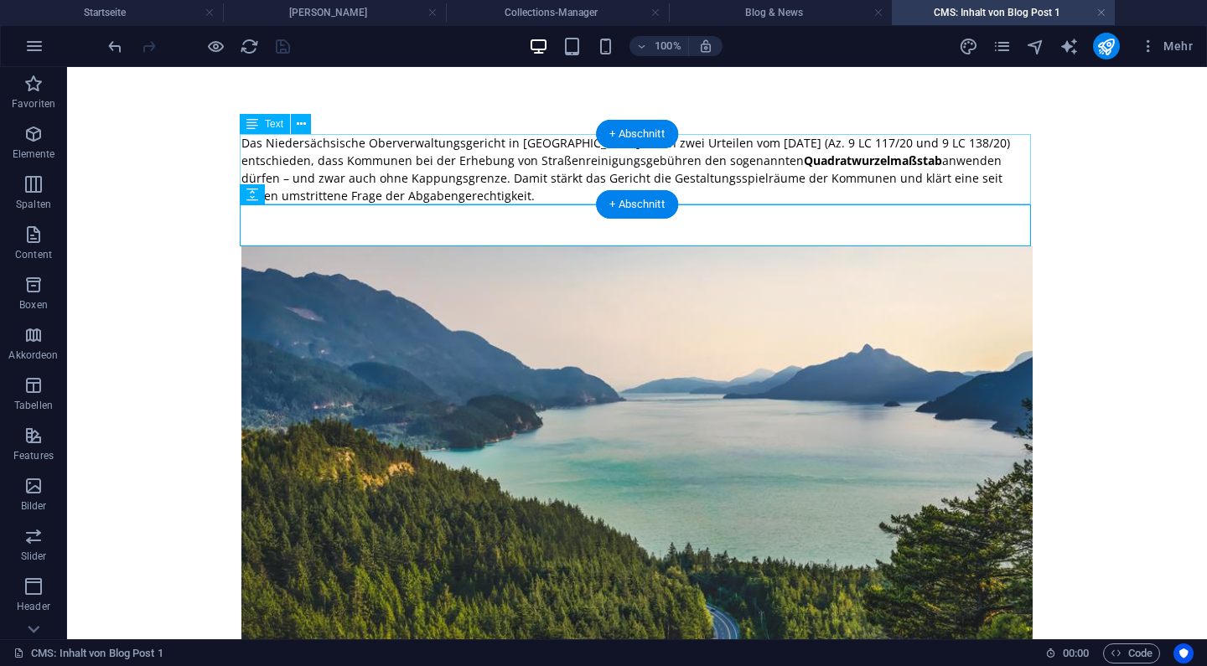
click at [689, 140] on div "Das Niedersächsische Oberverwaltungsgericht in [GEOGRAPHIC_DATA] hat in zwei Ur…" at bounding box center [636, 169] width 791 height 70
click at [643, 163] on div "Das Niedersächsische Oberverwaltungsgericht in [GEOGRAPHIC_DATA] hat in zwei Ur…" at bounding box center [636, 169] width 791 height 70
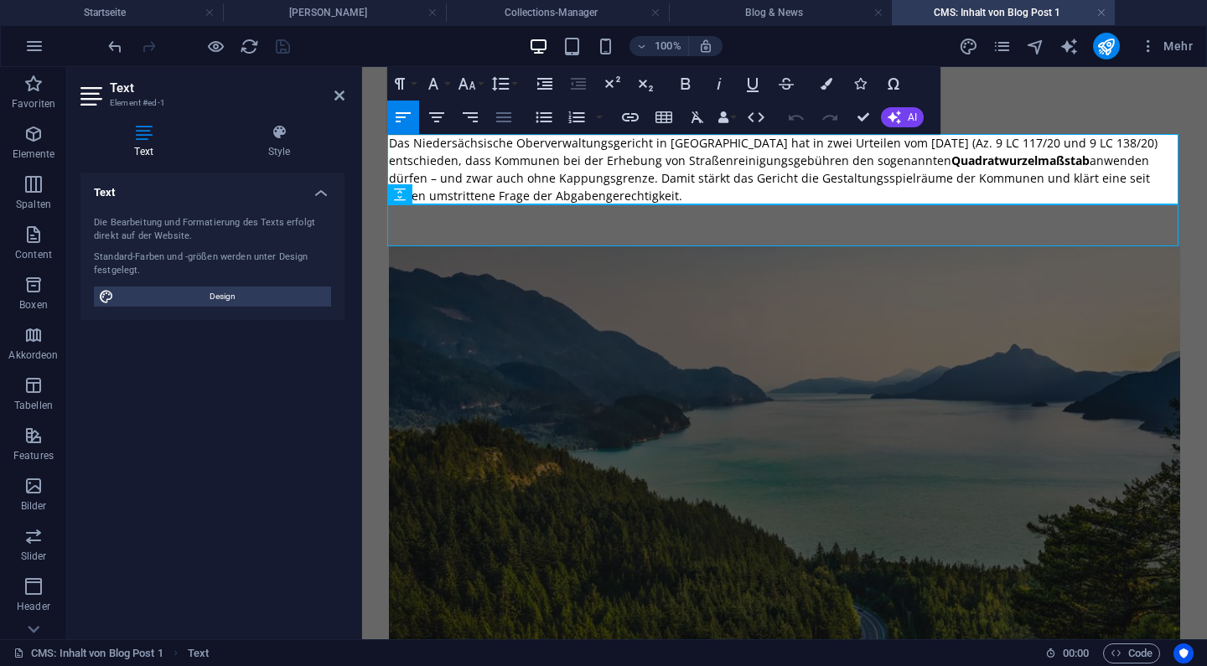
click at [510, 113] on icon "button" at bounding box center [503, 117] width 15 height 10
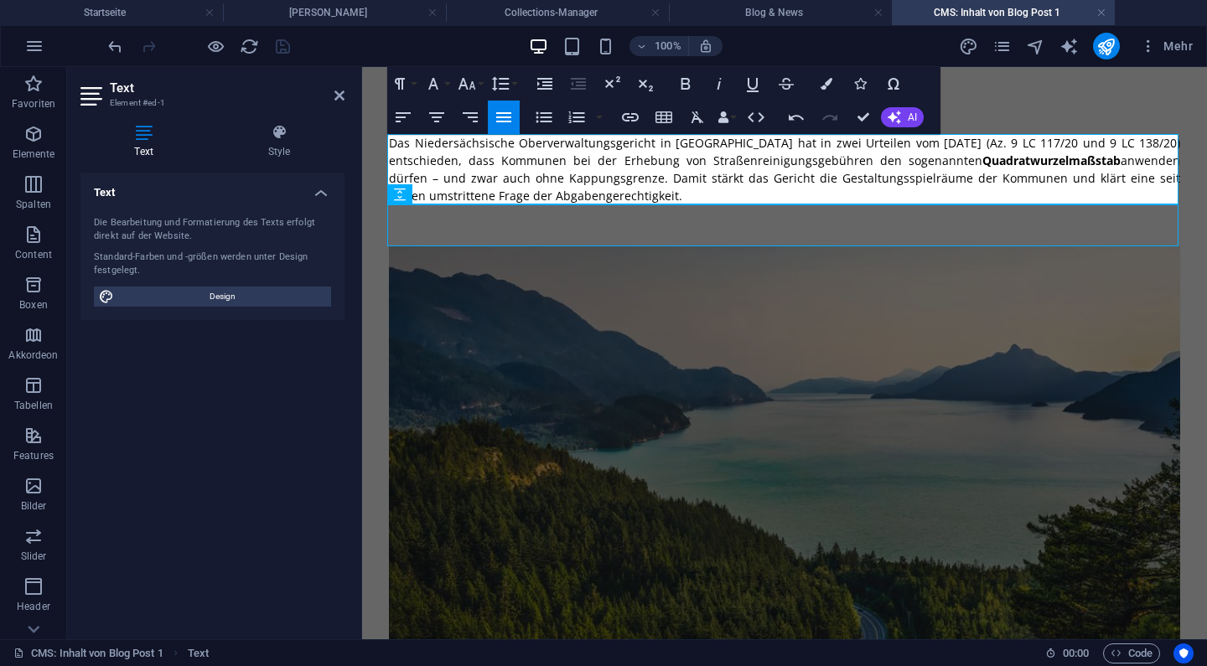
click at [739, 390] on figure at bounding box center [784, 478] width 791 height 464
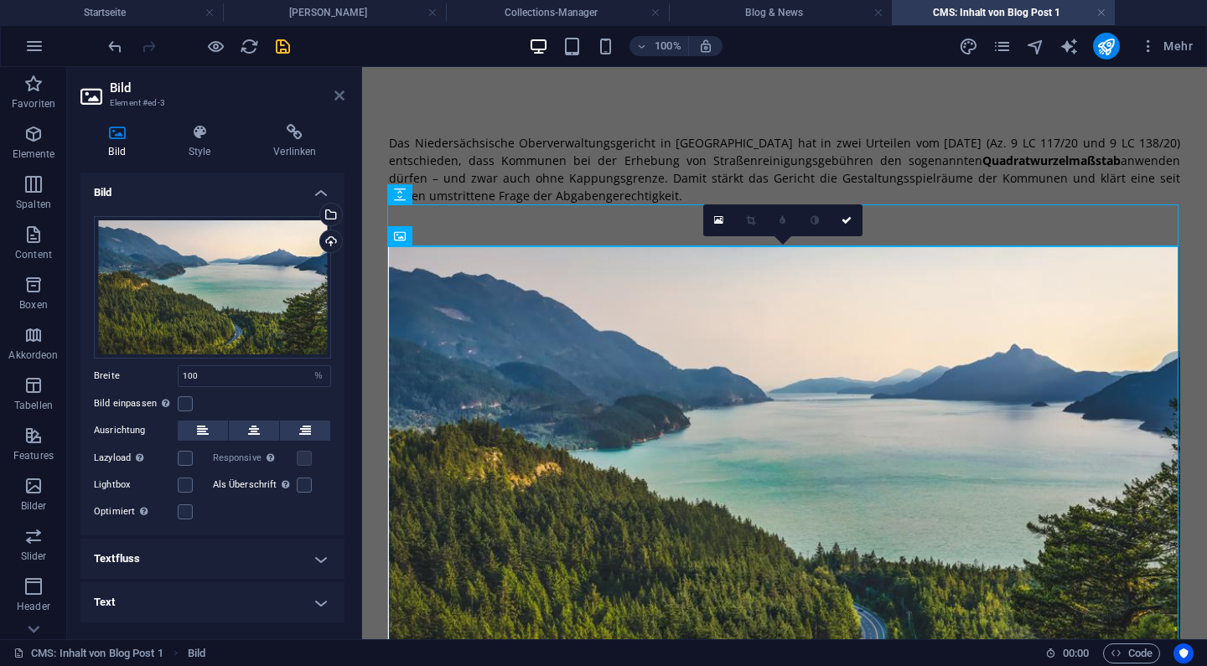
click at [344, 96] on icon at bounding box center [339, 95] width 10 height 13
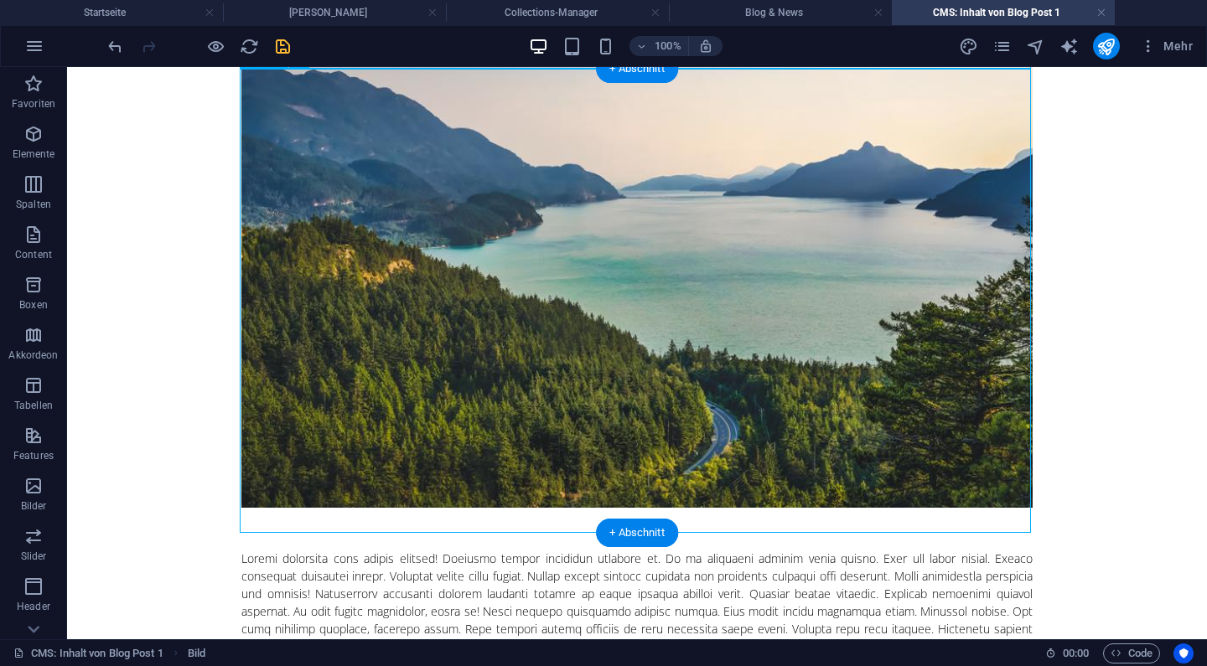
scroll to position [153, 0]
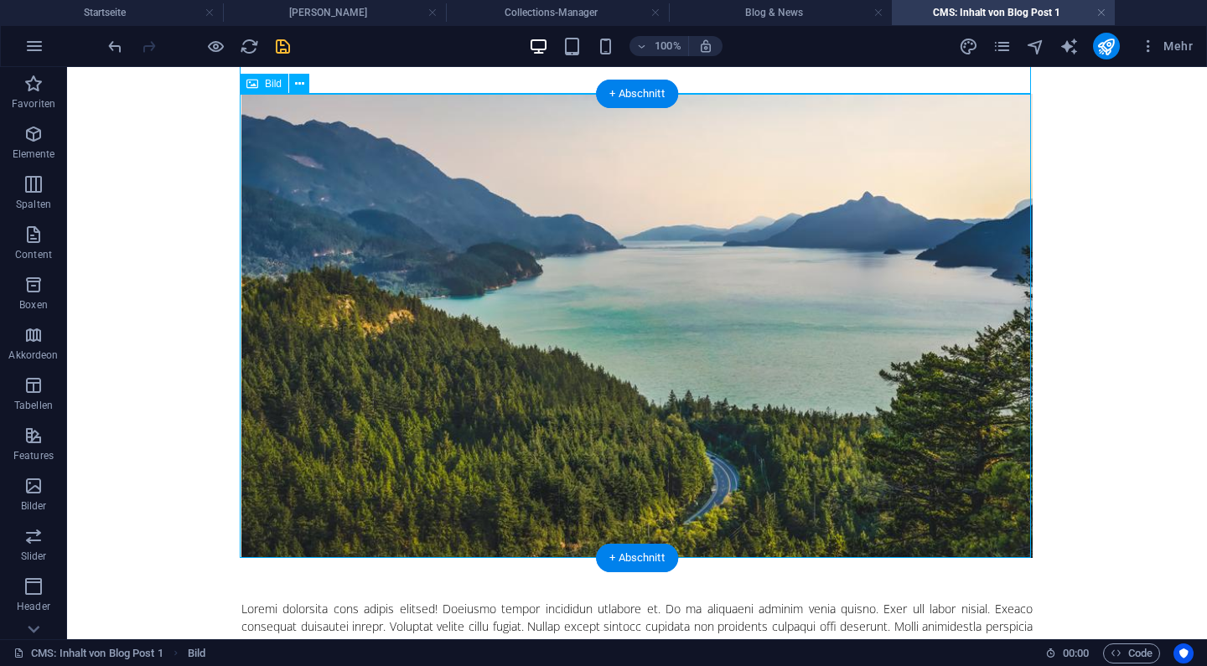
click at [495, 307] on figure at bounding box center [636, 326] width 791 height 464
click at [305, 87] on button at bounding box center [299, 84] width 20 height 20
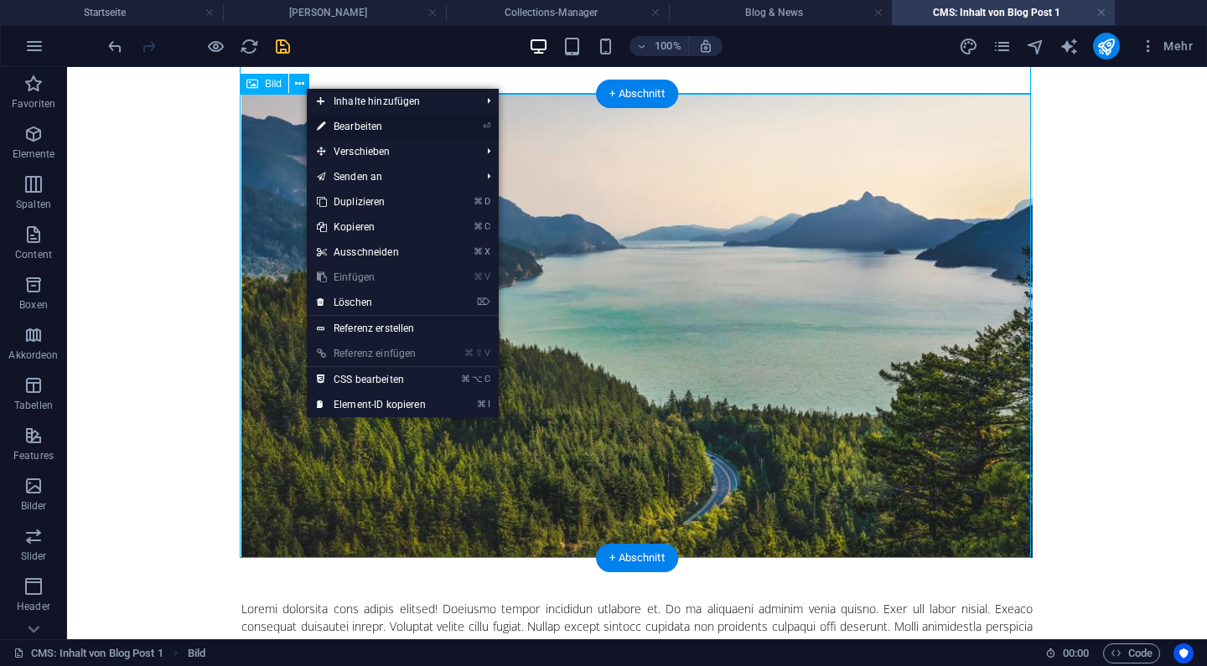
click at [343, 127] on link "⏎ Bearbeiten" at bounding box center [371, 126] width 129 height 25
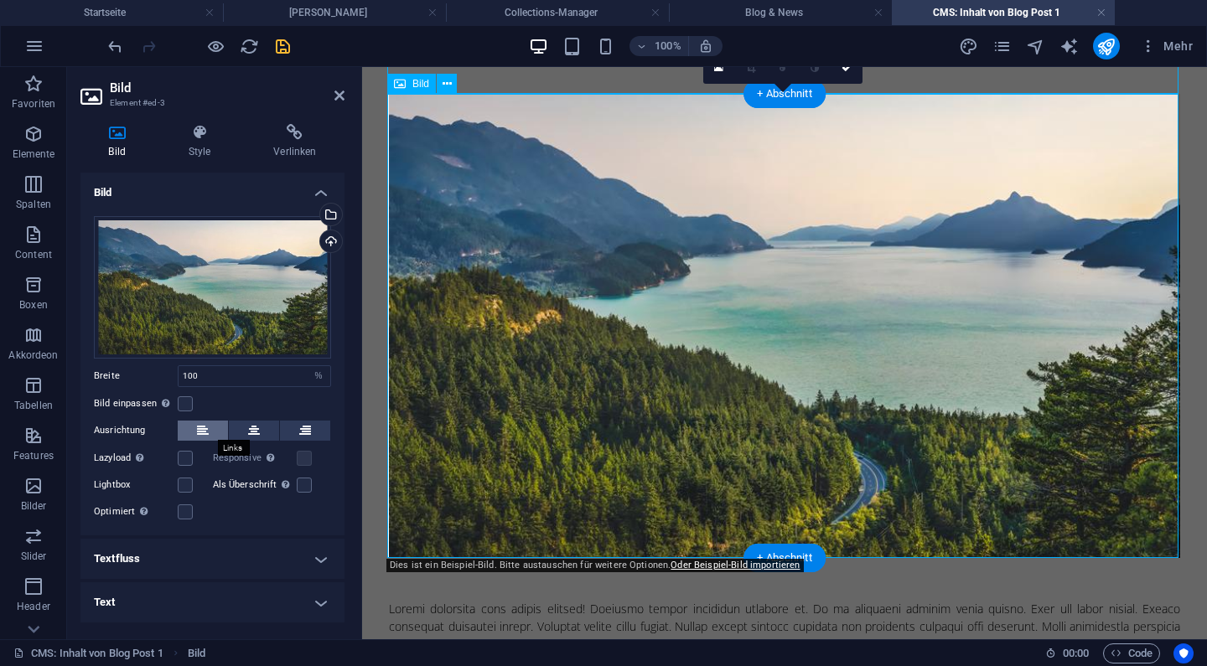
click at [210, 434] on button at bounding box center [203, 431] width 50 height 20
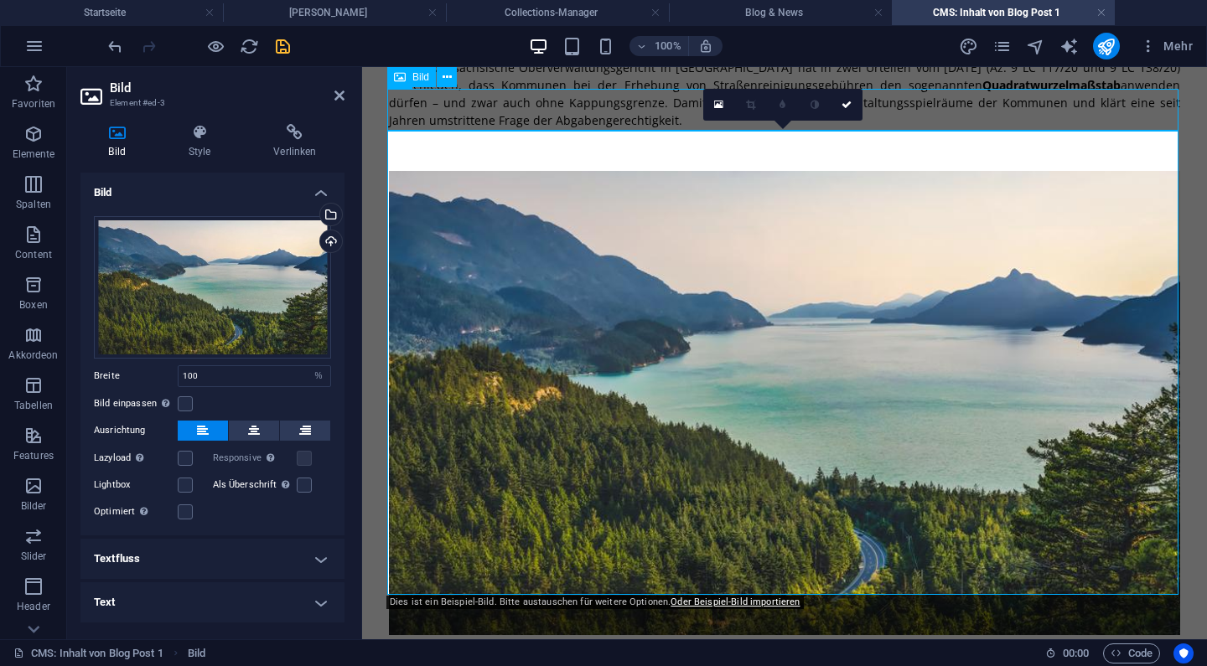
scroll to position [75, 0]
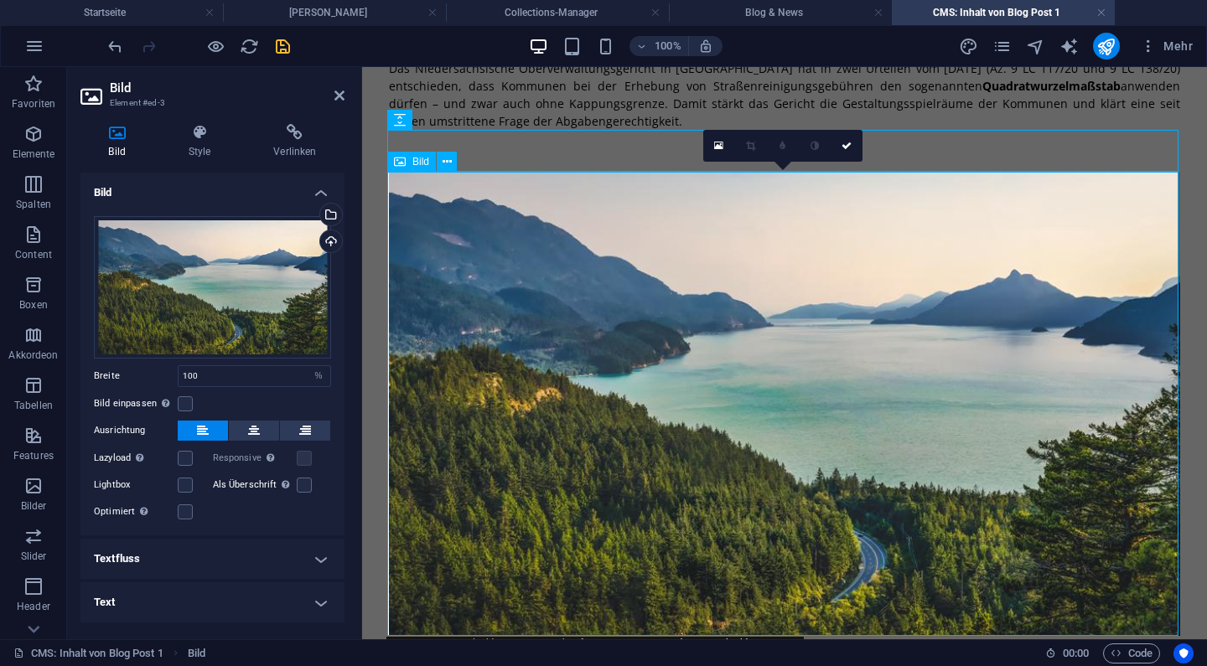
click at [703, 315] on figure at bounding box center [784, 404] width 791 height 464
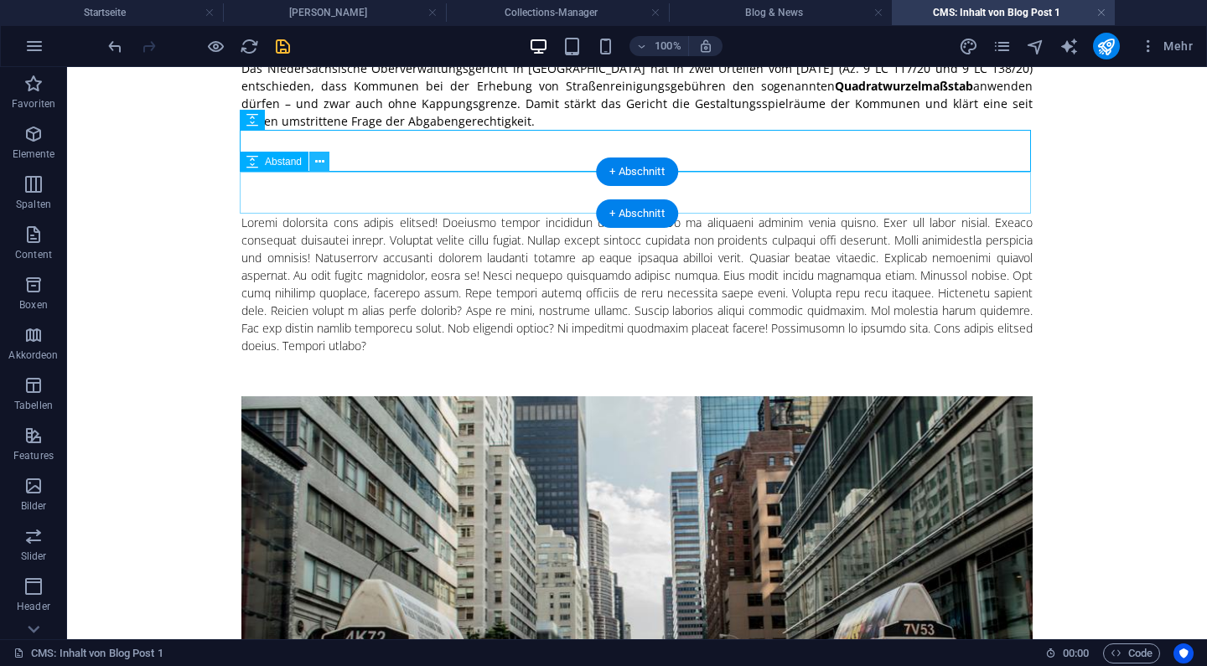
click at [317, 163] on icon at bounding box center [319, 162] width 9 height 18
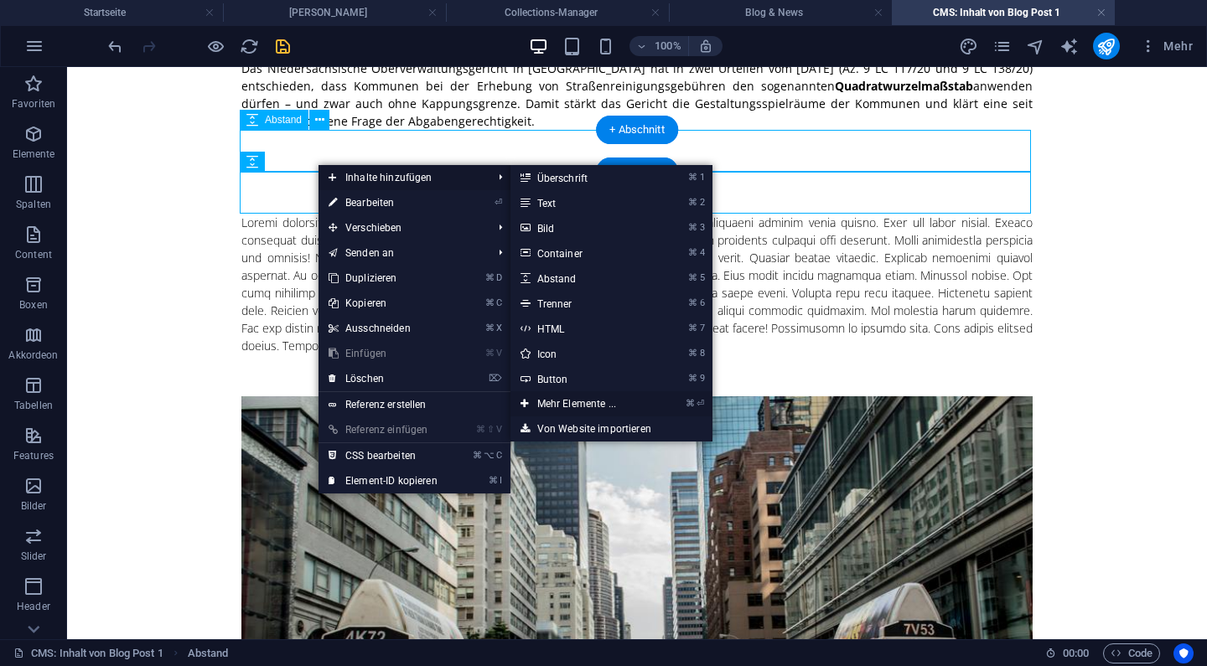
click at [591, 407] on link "⌘ ⏎ Mehr Elemente ..." at bounding box center [580, 404] width 139 height 25
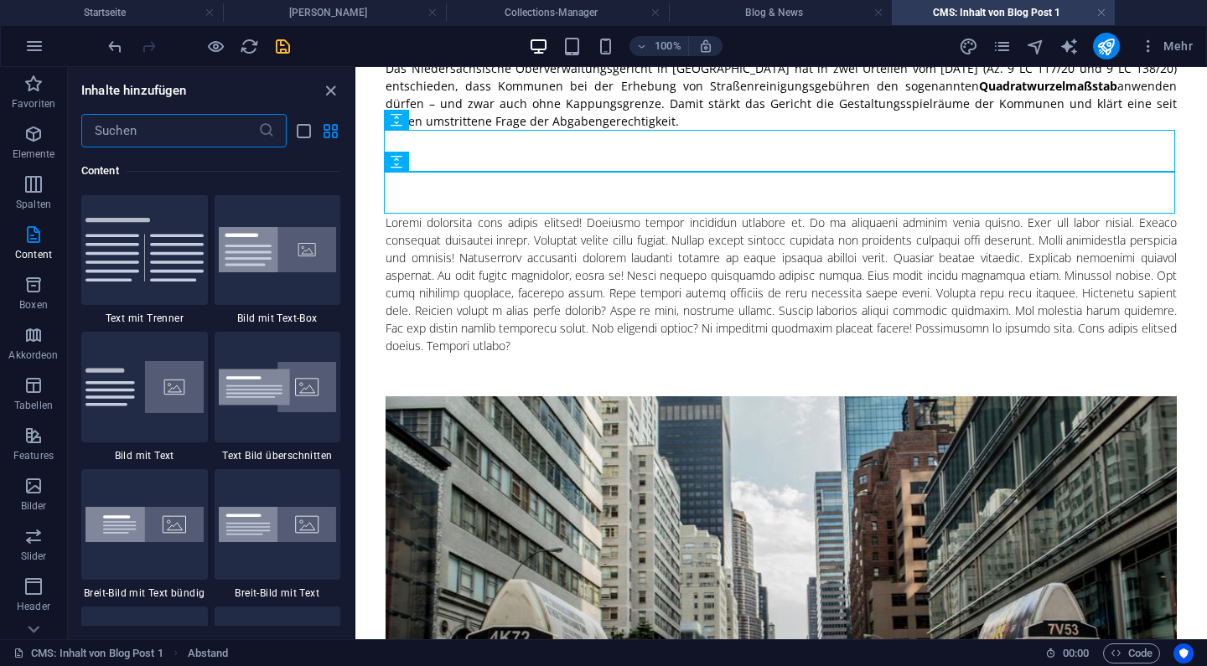
scroll to position [3073, 0]
click at [183, 373] on img at bounding box center [145, 386] width 118 height 53
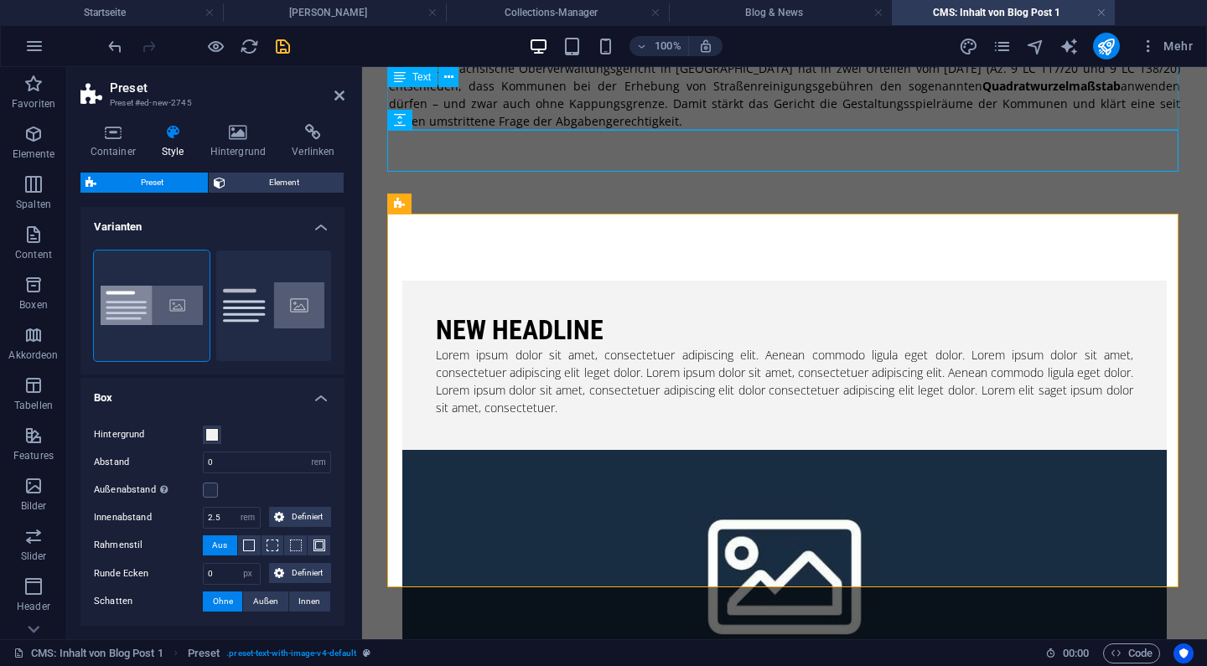
click at [547, 108] on div "Das Niedersächsische Oberverwaltungsgericht in [GEOGRAPHIC_DATA] hat in zwei Ur…" at bounding box center [784, 95] width 791 height 70
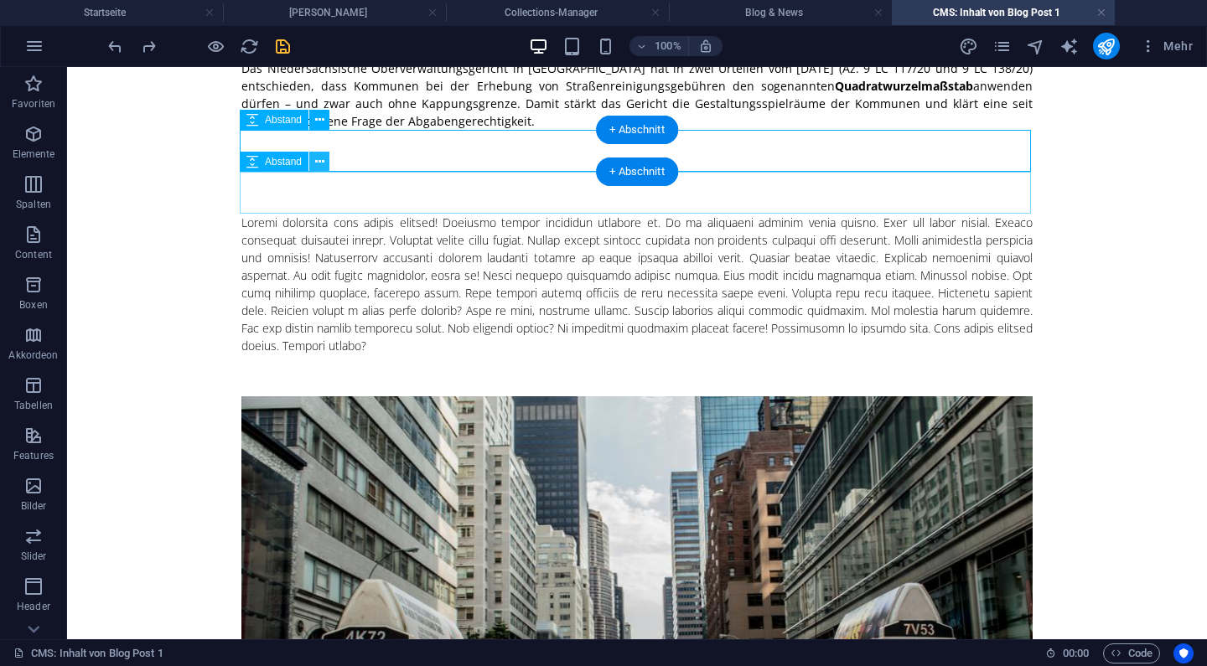
click at [327, 163] on button at bounding box center [319, 162] width 20 height 20
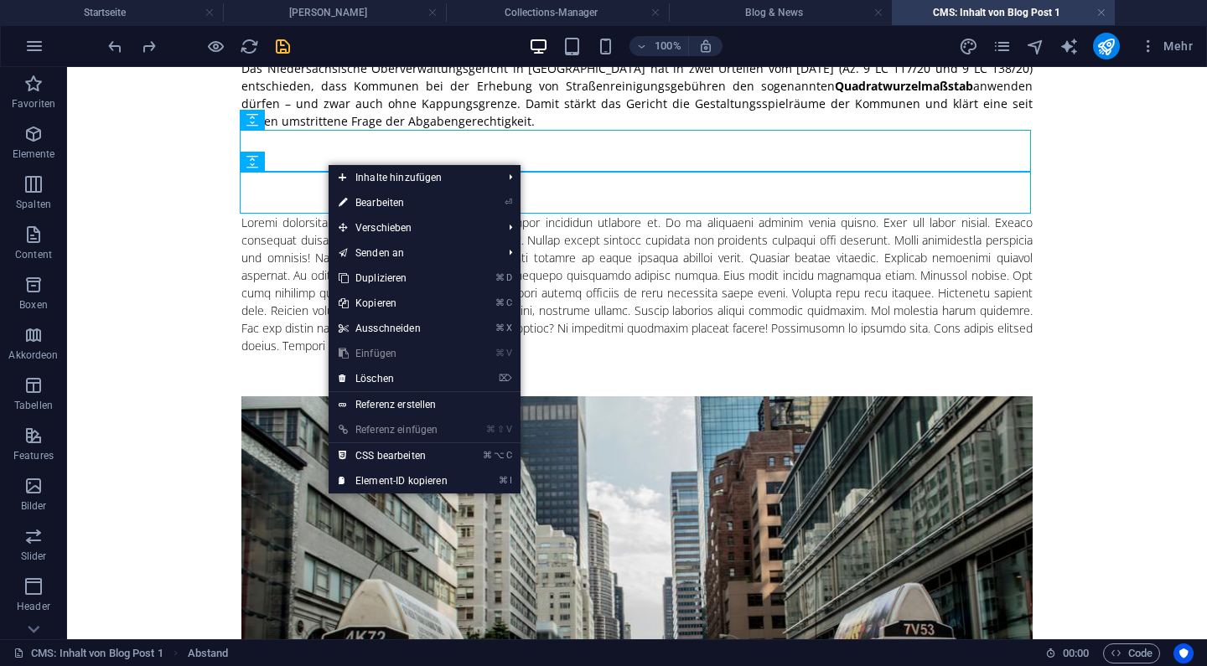
click at [1152, 307] on body "Skip to main content Das Niedersächsische Oberverwaltungsgericht in [GEOGRAPHIC…" at bounding box center [637, 516] width 1140 height 1048
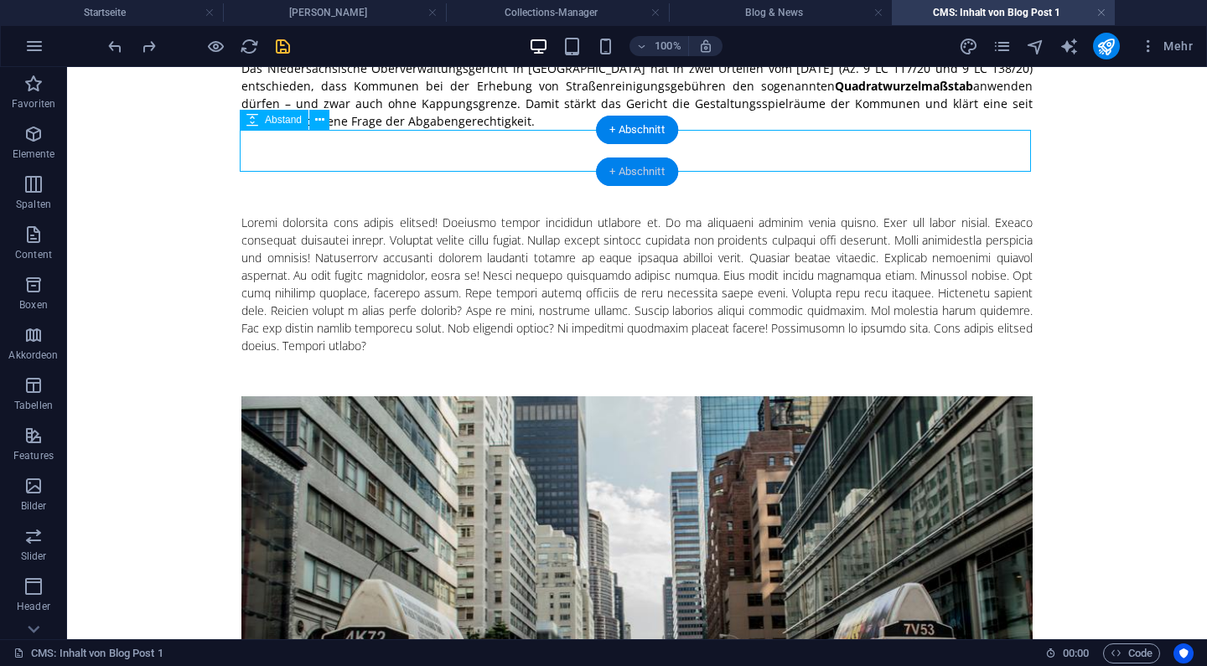
click at [636, 166] on div "+ Abschnitt" at bounding box center [637, 172] width 82 height 29
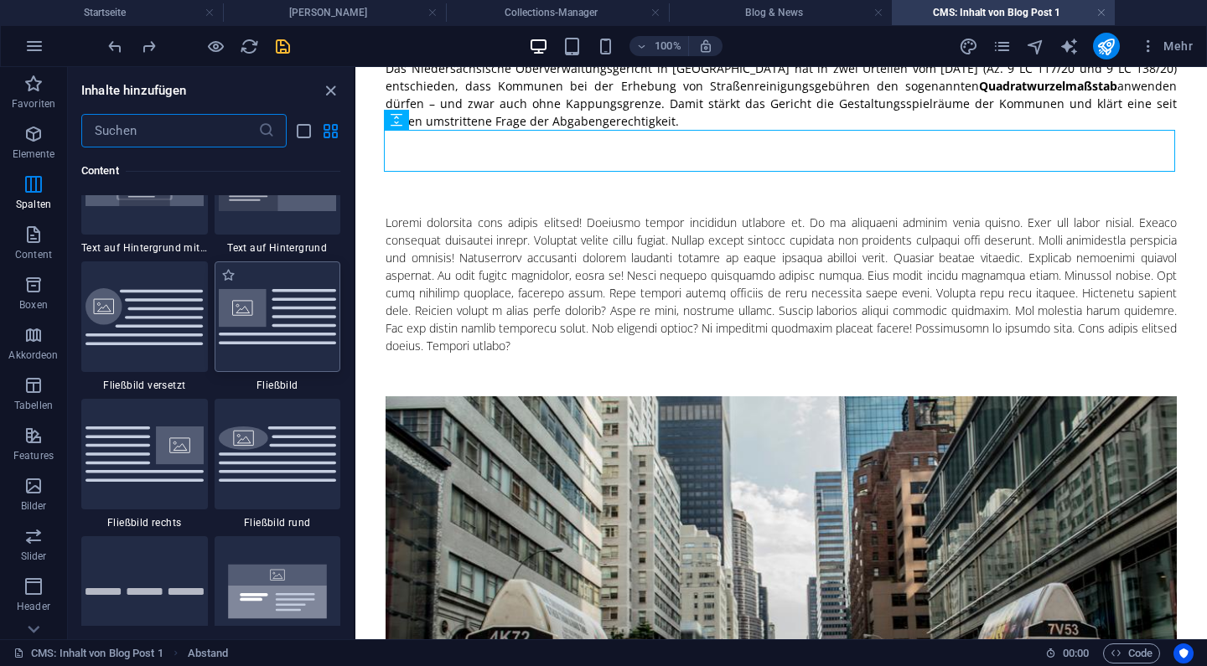
scroll to position [3552, 0]
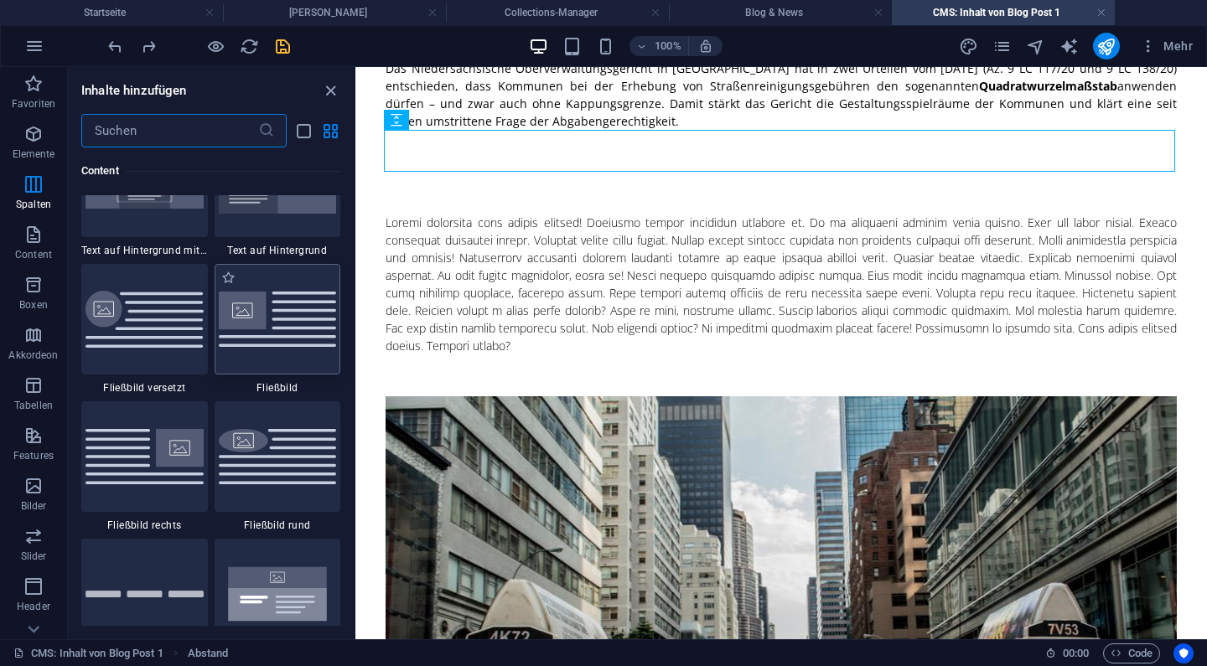
click at [283, 334] on img at bounding box center [278, 319] width 118 height 55
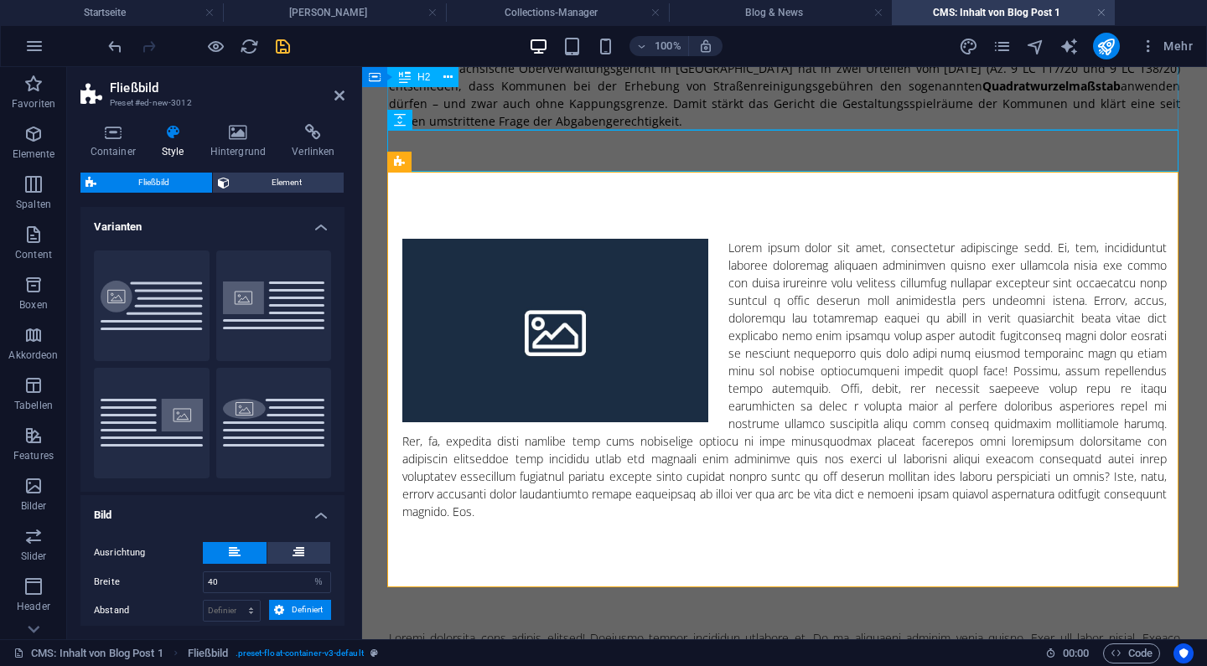
click at [498, 117] on div "Das Niedersächsische Oberverwaltungsgericht in [GEOGRAPHIC_DATA] hat in zwei Ur…" at bounding box center [784, 95] width 791 height 70
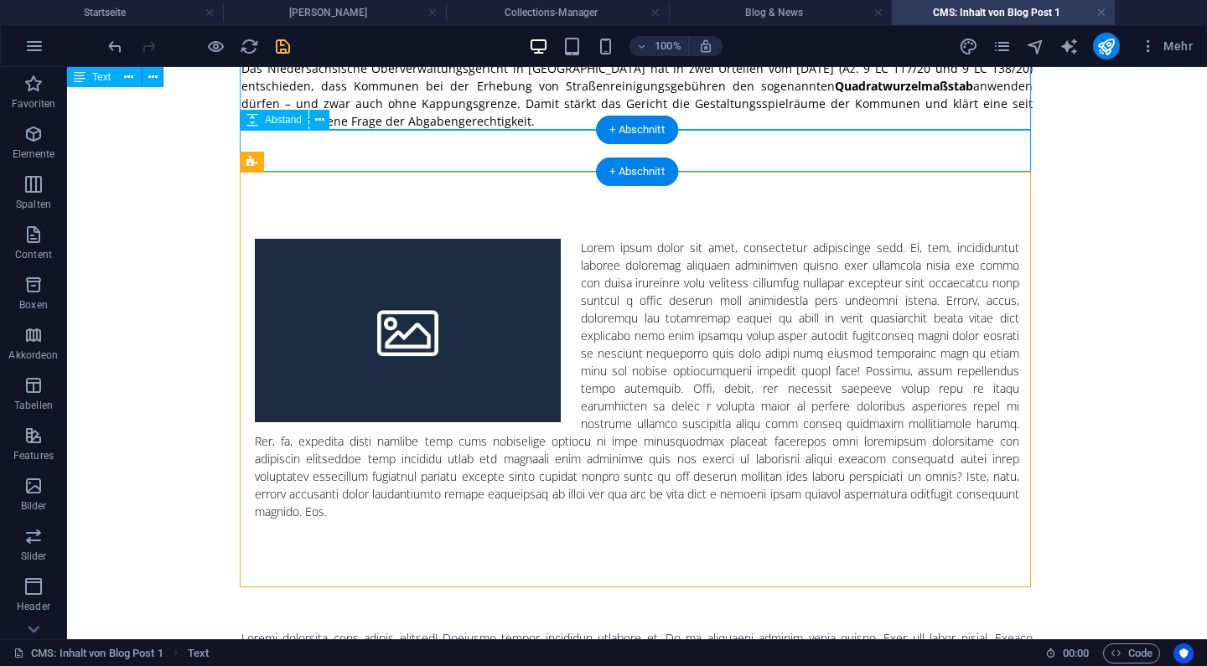
click at [564, 150] on div at bounding box center [636, 151] width 791 height 42
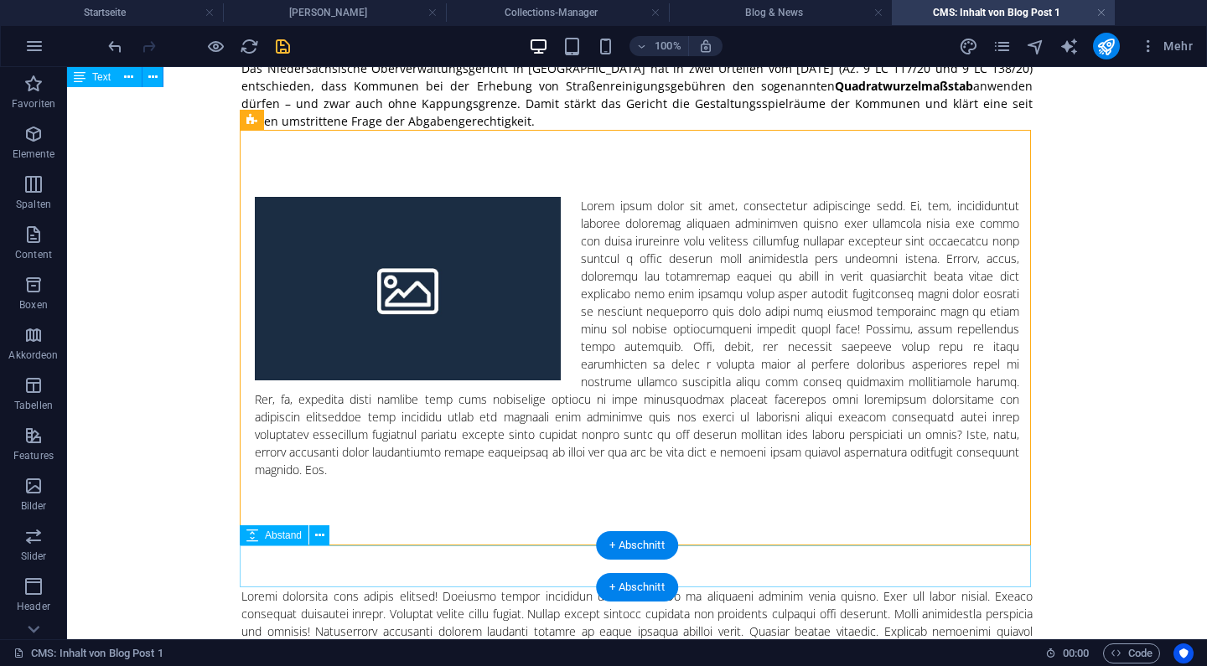
click at [477, 555] on div at bounding box center [636, 567] width 791 height 42
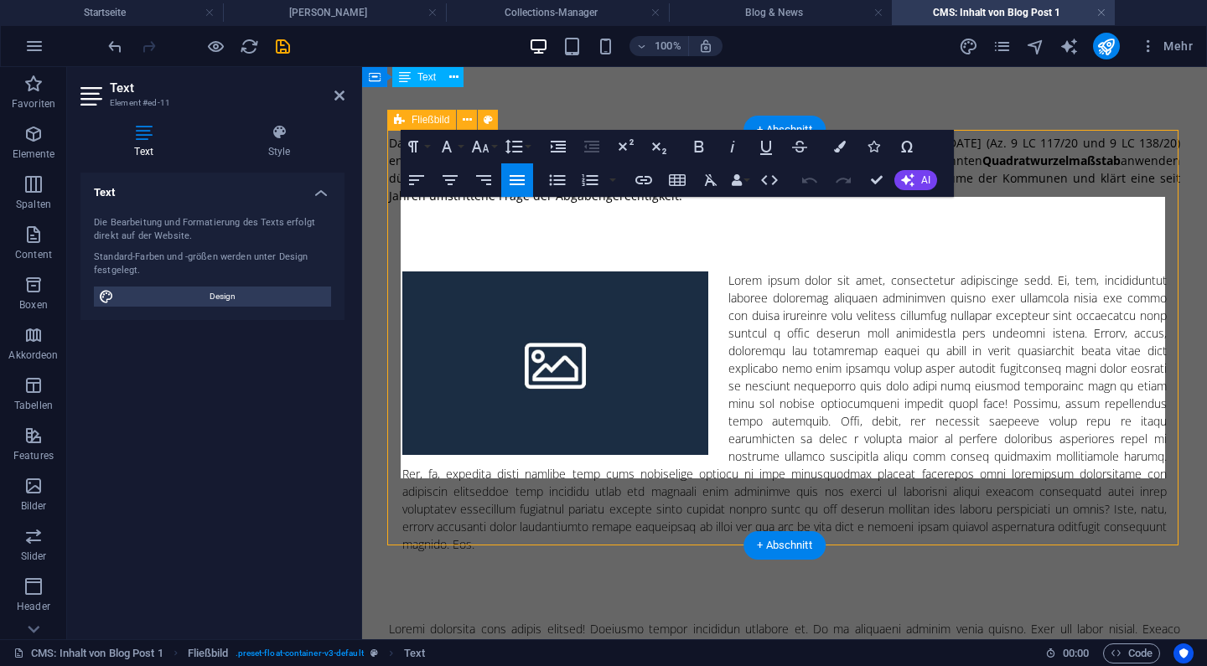
scroll to position [75, 0]
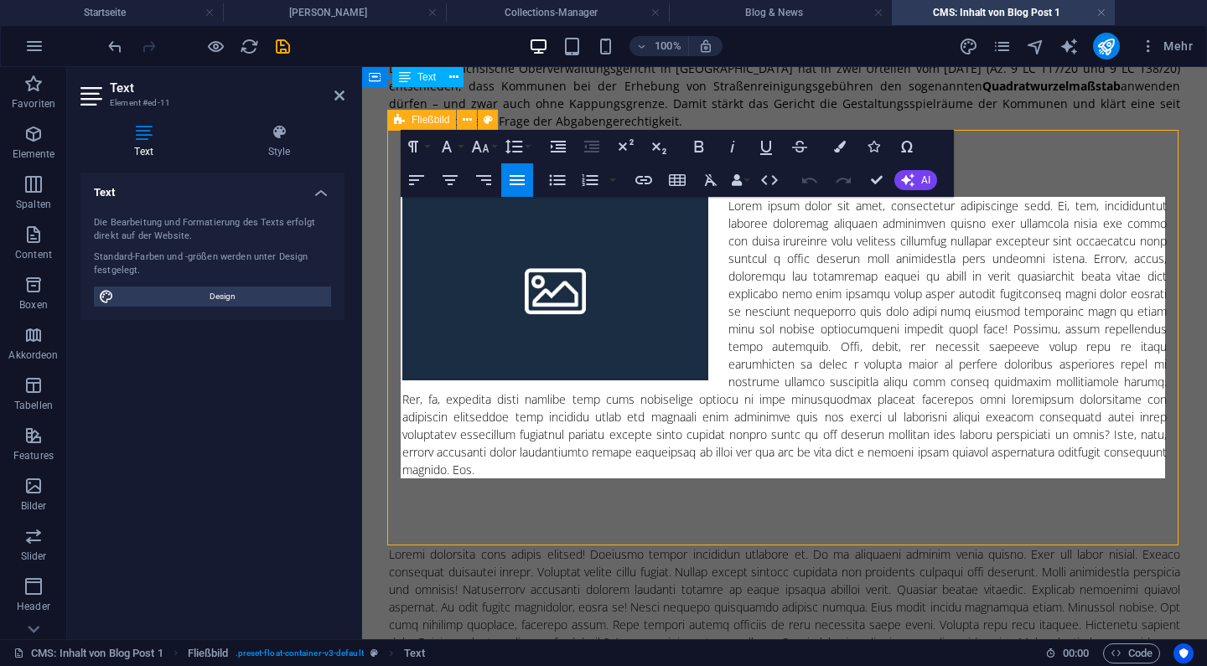
click at [795, 373] on p at bounding box center [784, 338] width 765 height 282
click at [768, 184] on icon "button" at bounding box center [770, 180] width 20 height 20
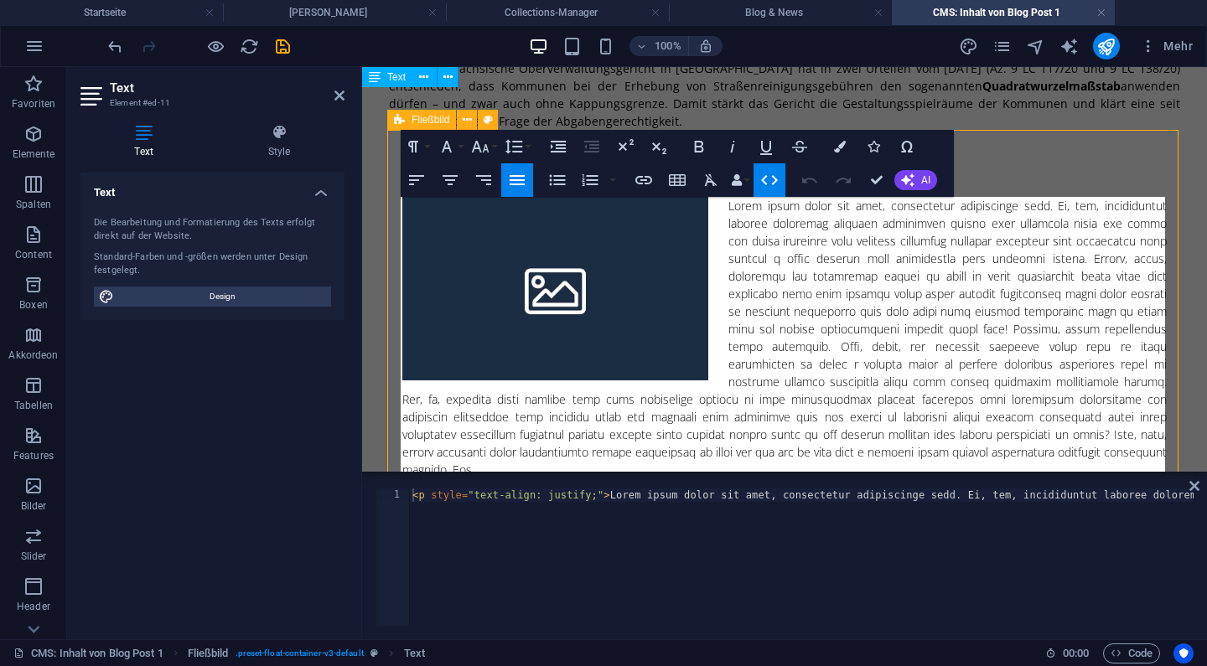
click at [778, 184] on icon "button" at bounding box center [770, 180] width 20 height 20
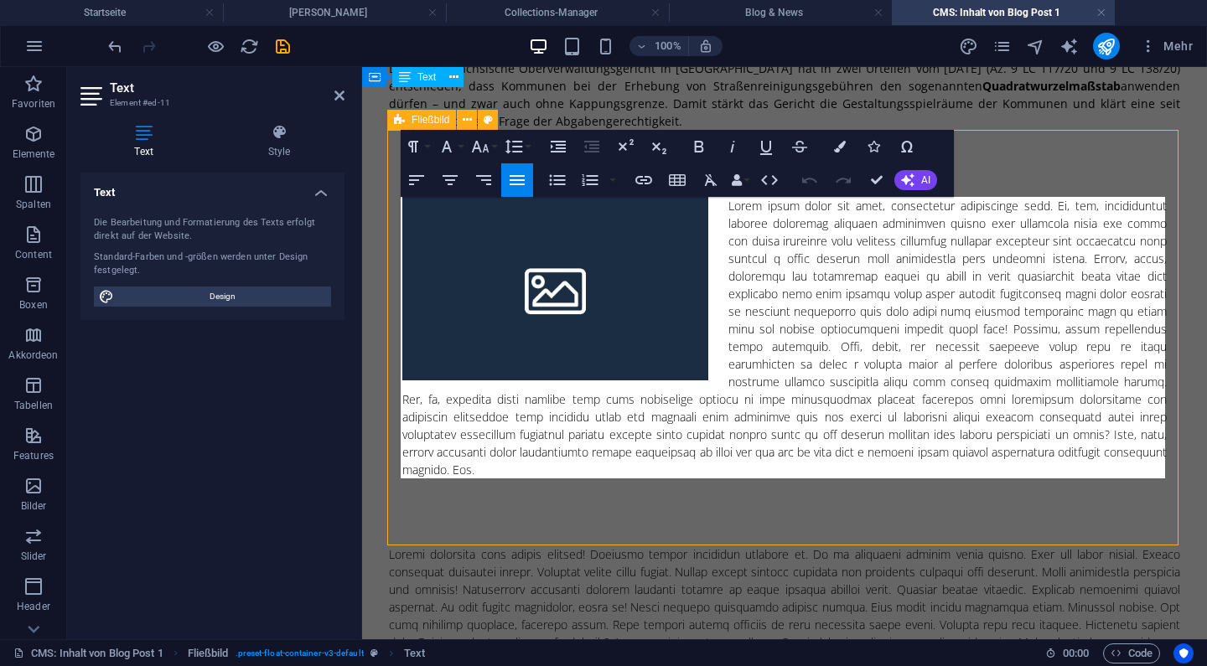
click at [802, 412] on p at bounding box center [784, 338] width 765 height 282
click at [1153, 460] on p at bounding box center [784, 338] width 765 height 282
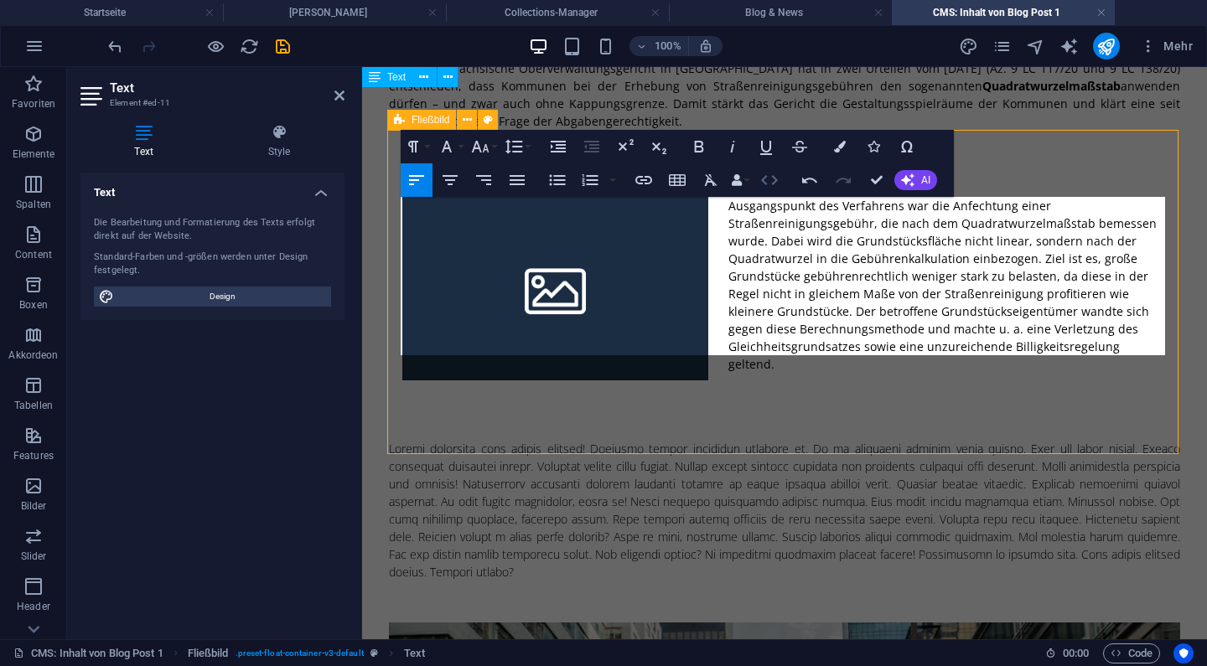
click at [765, 182] on icon "button" at bounding box center [770, 180] width 20 height 20
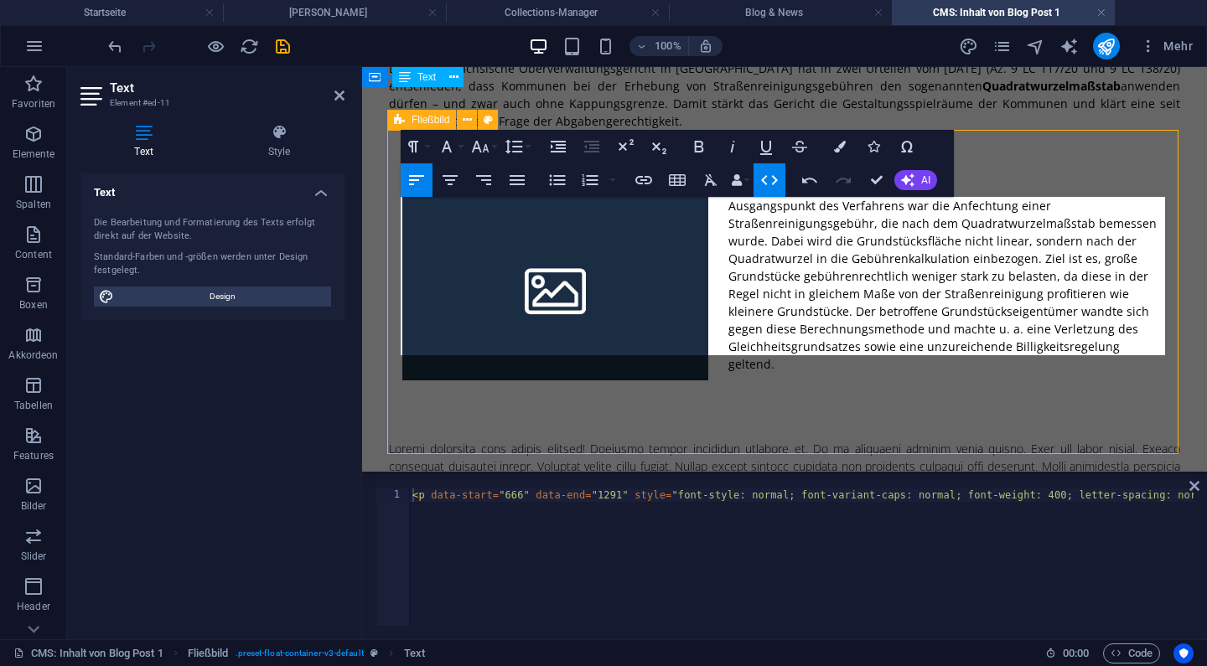
click at [765, 182] on icon "button" at bounding box center [770, 180] width 20 height 20
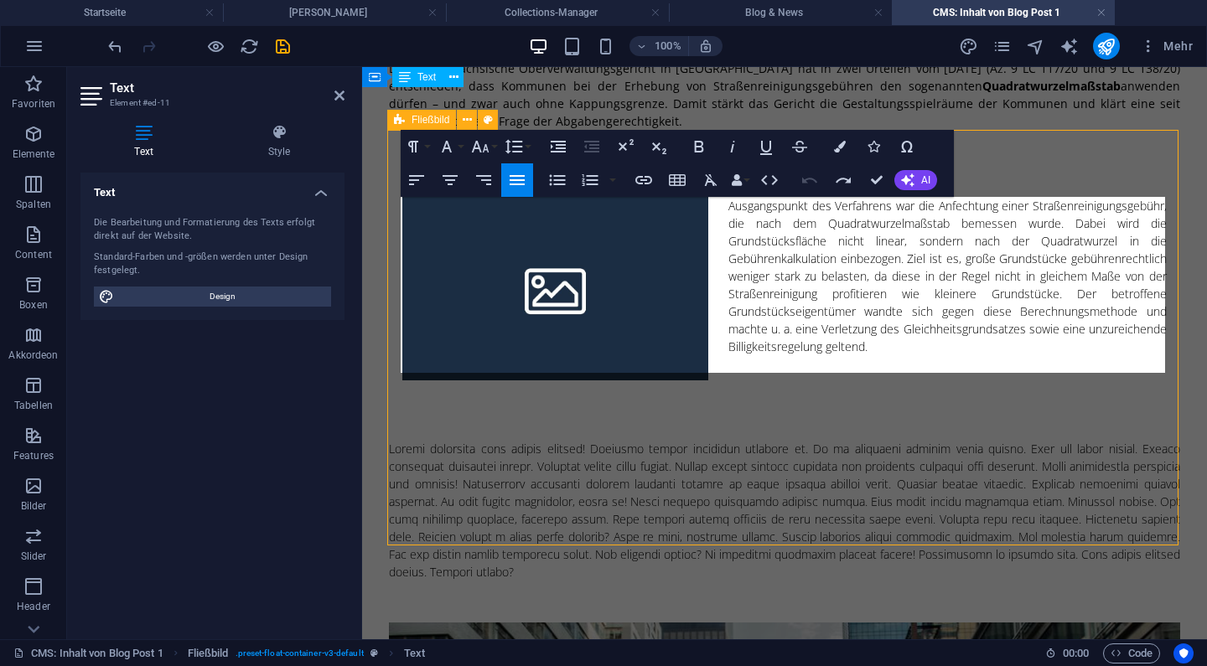
scroll to position [8188, 0]
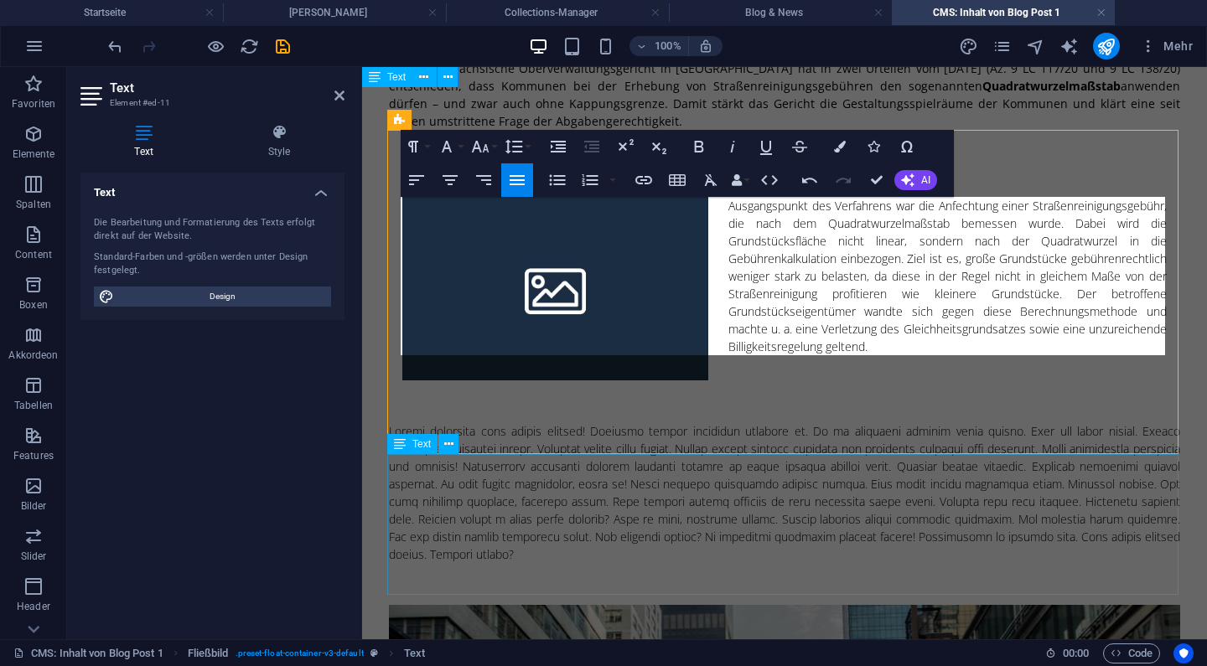
click at [871, 526] on div at bounding box center [784, 493] width 791 height 141
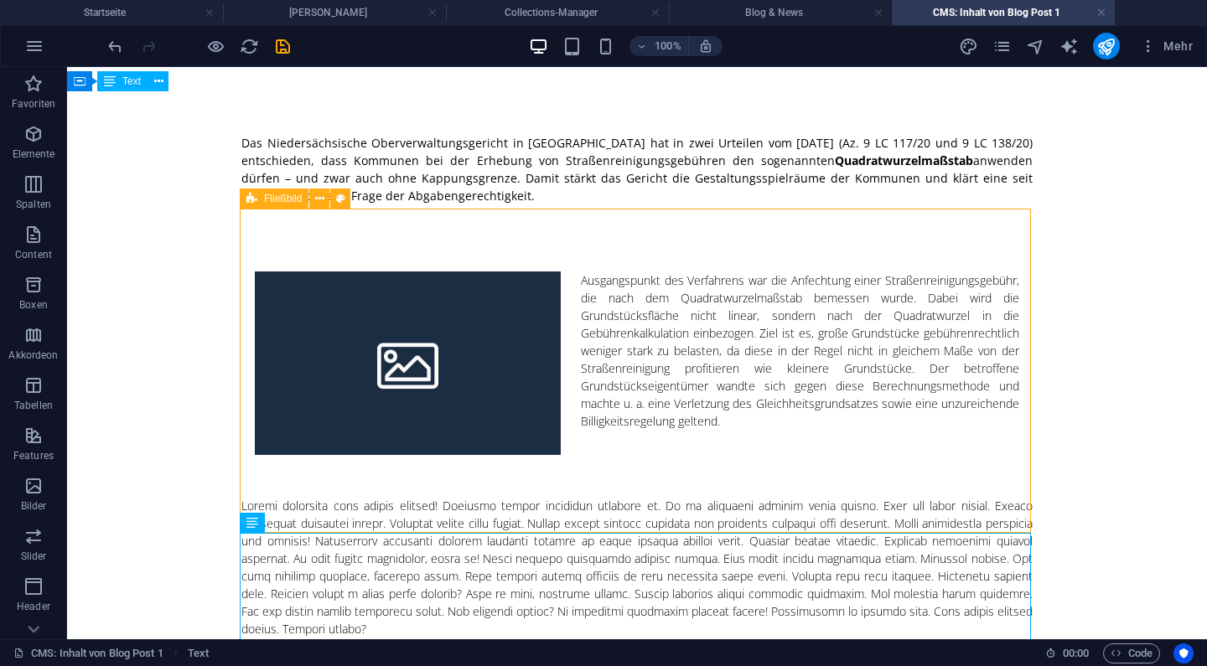
scroll to position [0, 0]
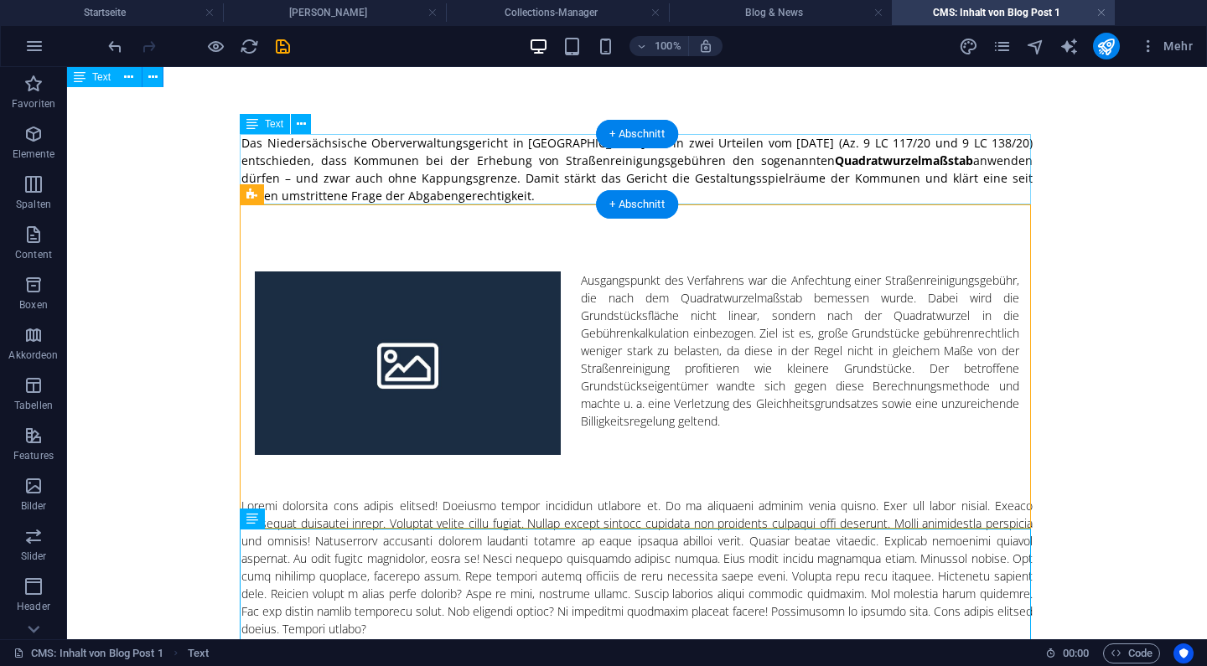
click at [634, 149] on div "Das Niedersächsische Oberverwaltungsgericht in [GEOGRAPHIC_DATA] hat in zwei Ur…" at bounding box center [636, 169] width 791 height 70
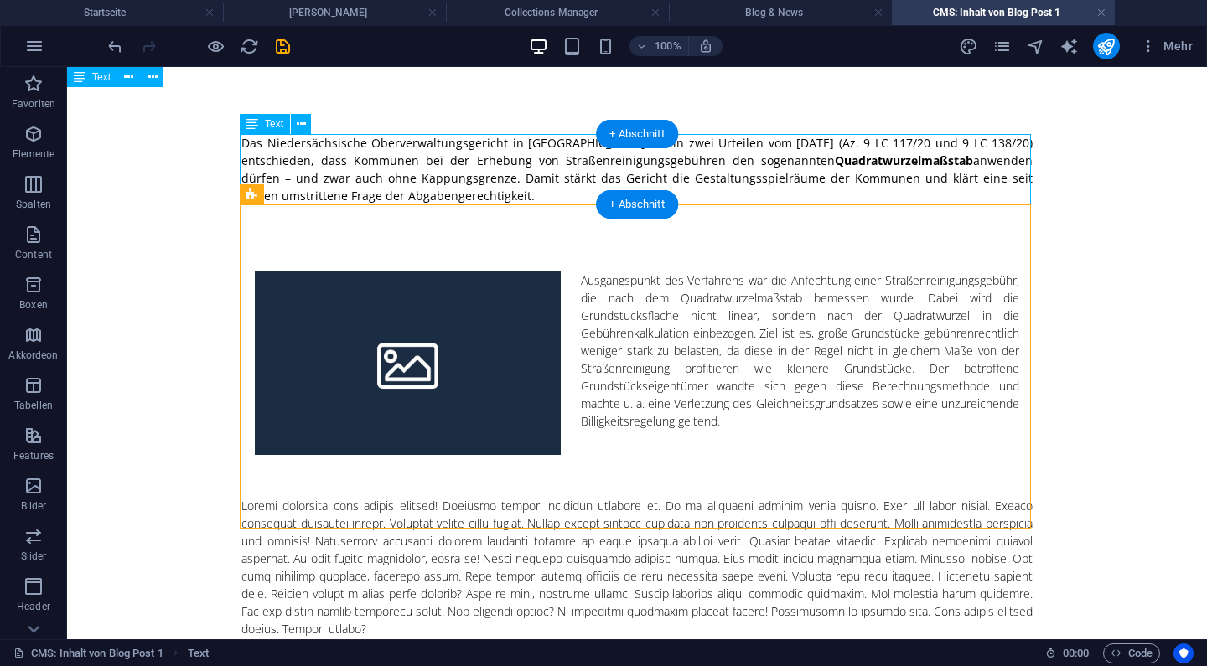
click at [634, 149] on div "Das Niedersächsische Oberverwaltungsgericht in [GEOGRAPHIC_DATA] hat in zwei Ur…" at bounding box center [636, 169] width 791 height 70
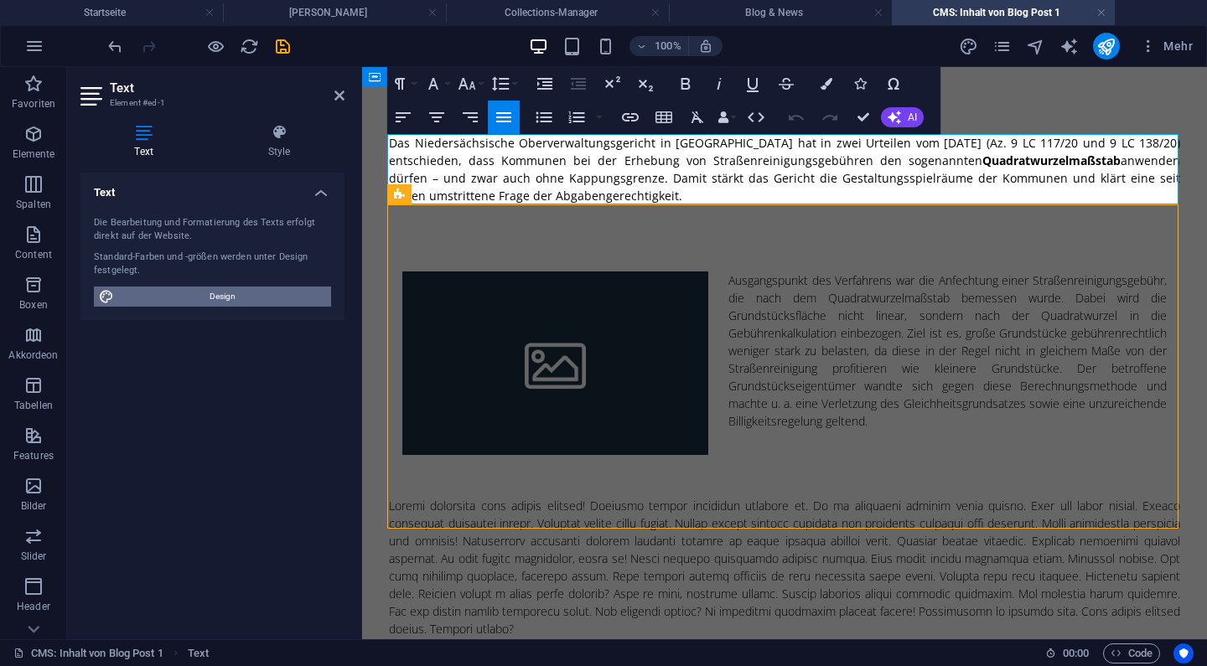
click at [226, 301] on span "Design" at bounding box center [222, 297] width 207 height 20
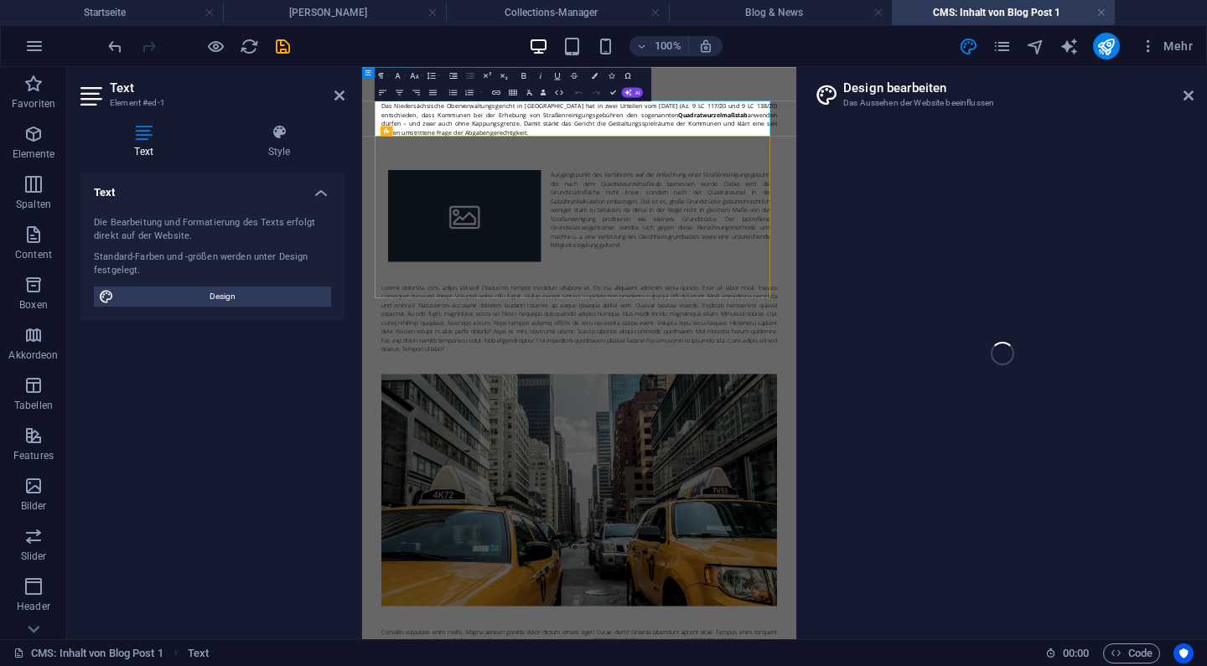
select select "px"
select select "300"
select select "px"
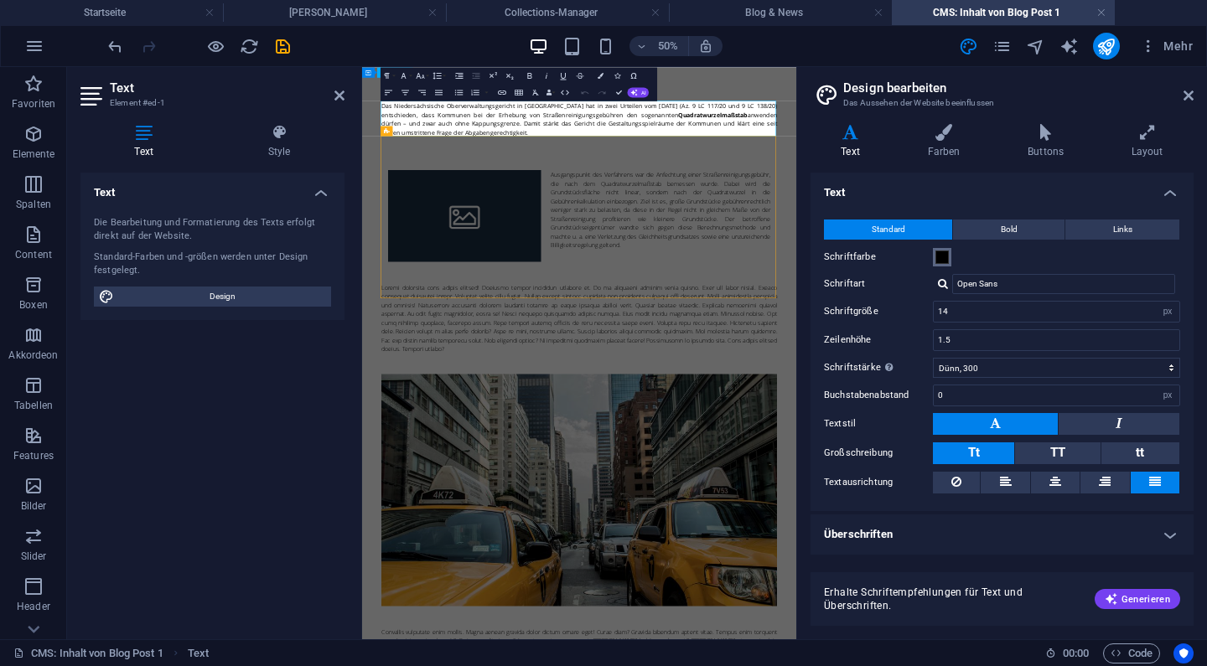
click at [943, 253] on span at bounding box center [942, 257] width 13 height 13
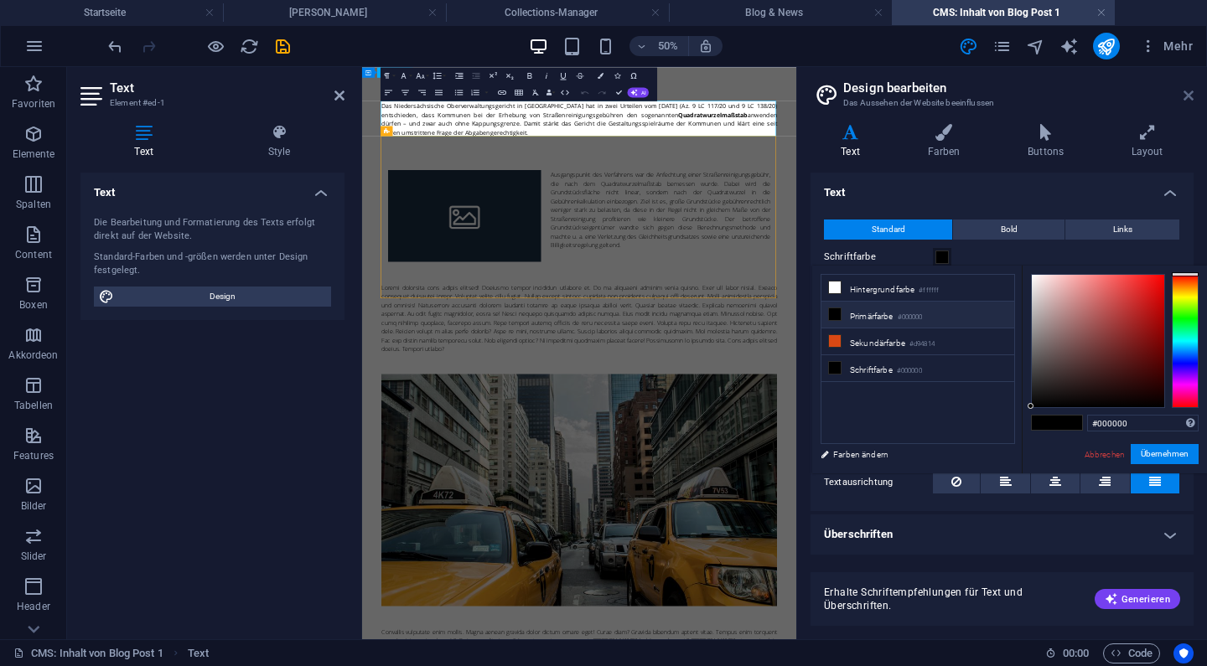
click at [1190, 94] on icon at bounding box center [1189, 95] width 10 height 13
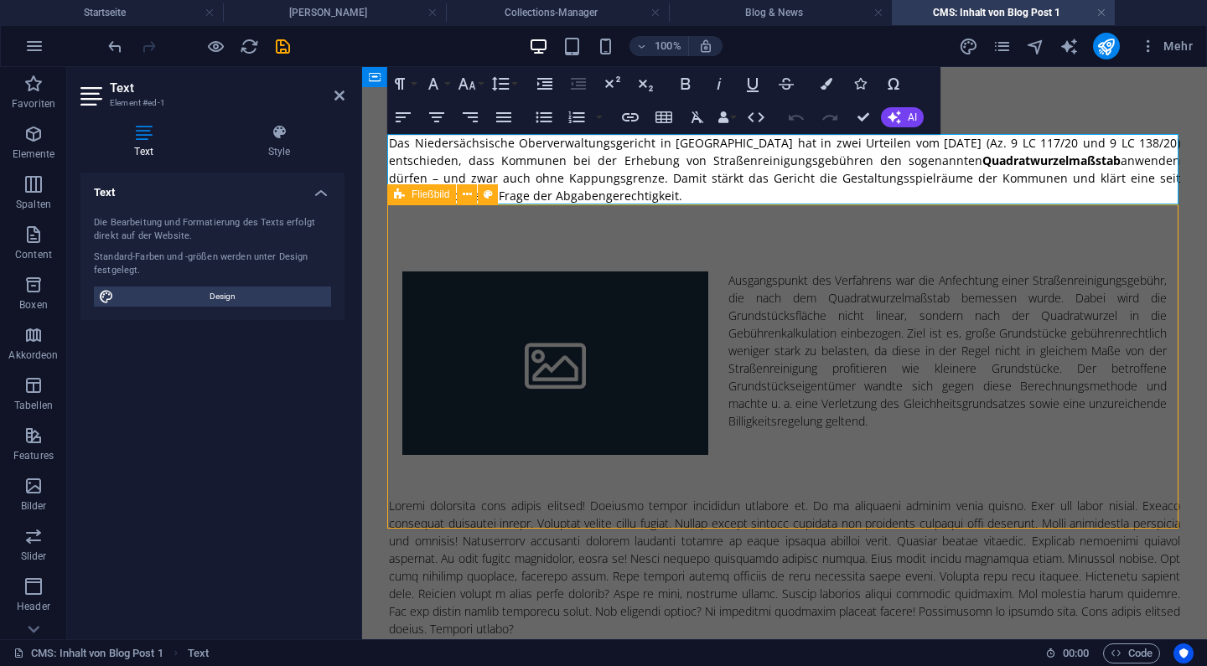
click at [1065, 290] on div "Ausgangspunkt des Verfahrens war die Anfechtung einer Straßenreinigungsgebühr, …" at bounding box center [784, 351] width 765 height 158
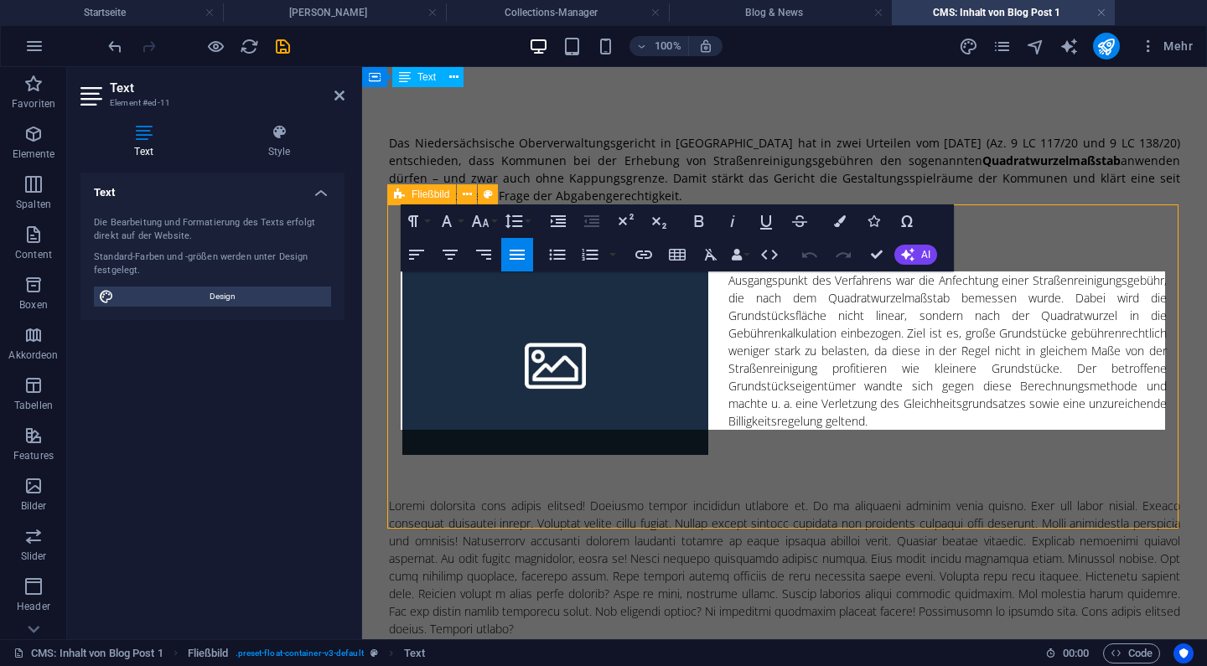
click at [968, 329] on p "Ausgangspunkt des Verfahrens war die Anfechtung einer Straßenreinigungsgebühr, …" at bounding box center [784, 351] width 765 height 158
click at [906, 497] on div "Ausgangspunkt des Verfahrens war die Anfechtung einer Straßenreinigungsgebühr, …" at bounding box center [784, 351] width 791 height 293
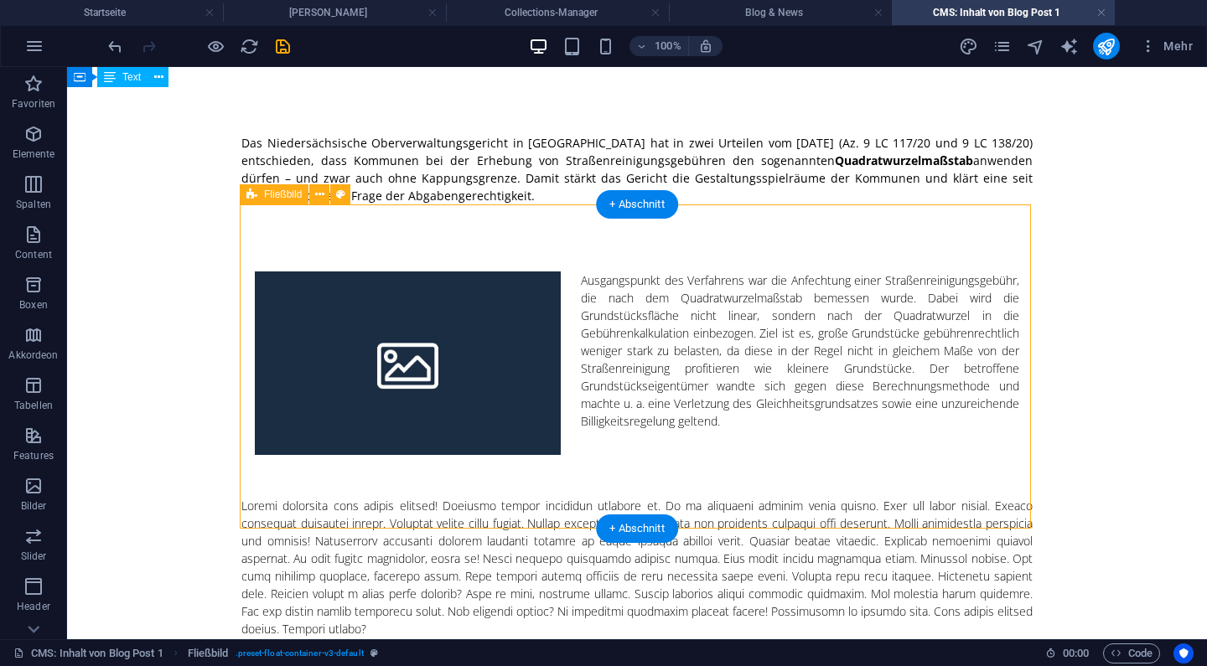
click at [768, 353] on div "Ausgangspunkt des Verfahrens war die Anfechtung einer Straßenreinigungsgebühr, …" at bounding box center [637, 351] width 765 height 158
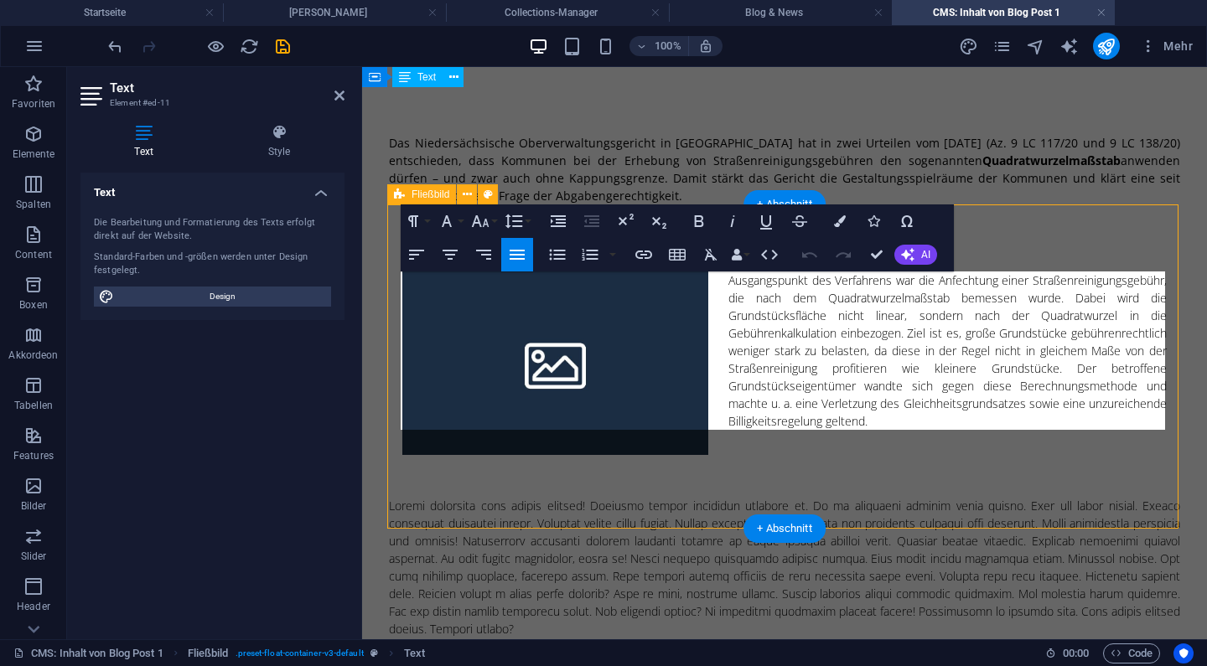
click at [754, 330] on p "Ausgangspunkt des Verfahrens war die Anfechtung einer Straßenreinigungsgebühr, …" at bounding box center [784, 351] width 765 height 158
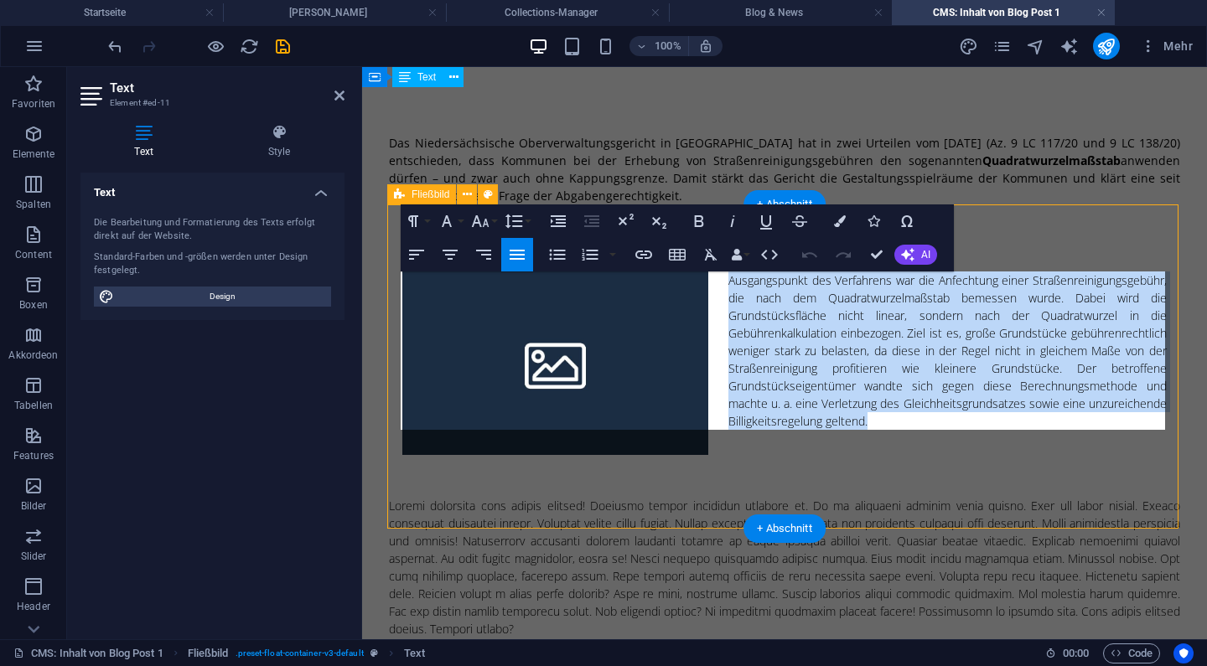
click at [754, 330] on p "Ausgangspunkt des Verfahrens war die Anfechtung einer Straßenreinigungsgebühr, …" at bounding box center [784, 351] width 765 height 158
click at [711, 262] on icon "button" at bounding box center [711, 255] width 20 height 20
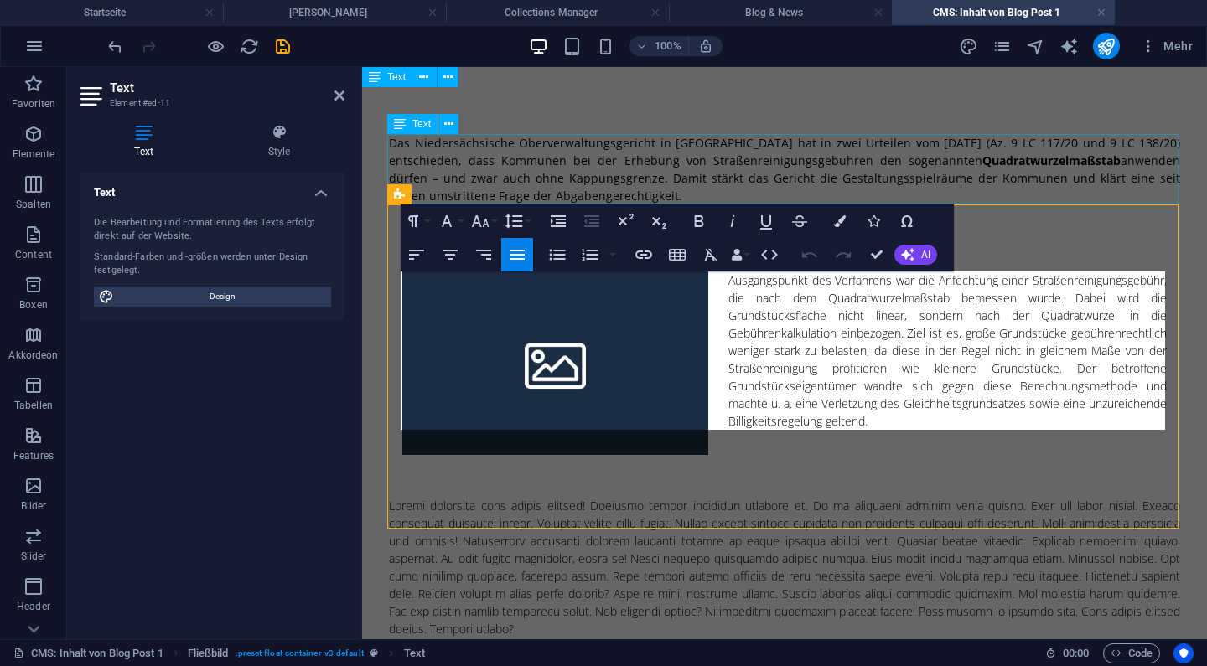
click at [749, 179] on div "Das Niedersächsische Oberverwaltungsgericht in [GEOGRAPHIC_DATA] hat in zwei Ur…" at bounding box center [784, 169] width 791 height 70
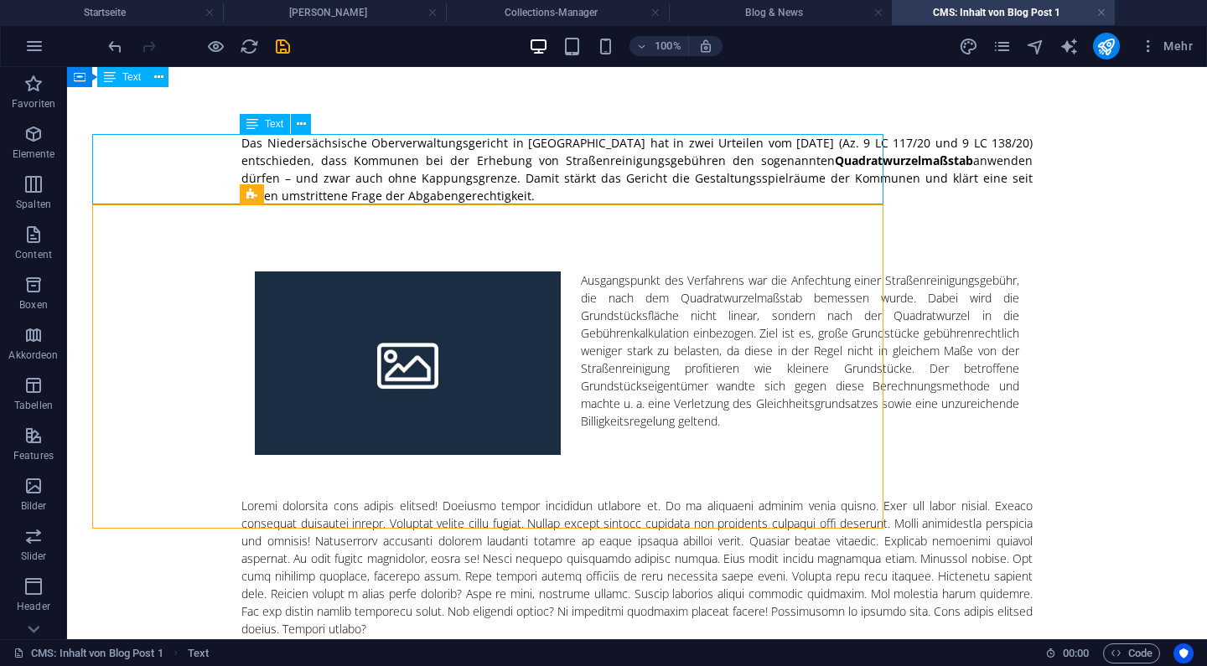
click at [749, 179] on div "Das Niedersächsische Oberverwaltungsgericht in [GEOGRAPHIC_DATA] hat in zwei Ur…" at bounding box center [636, 169] width 791 height 70
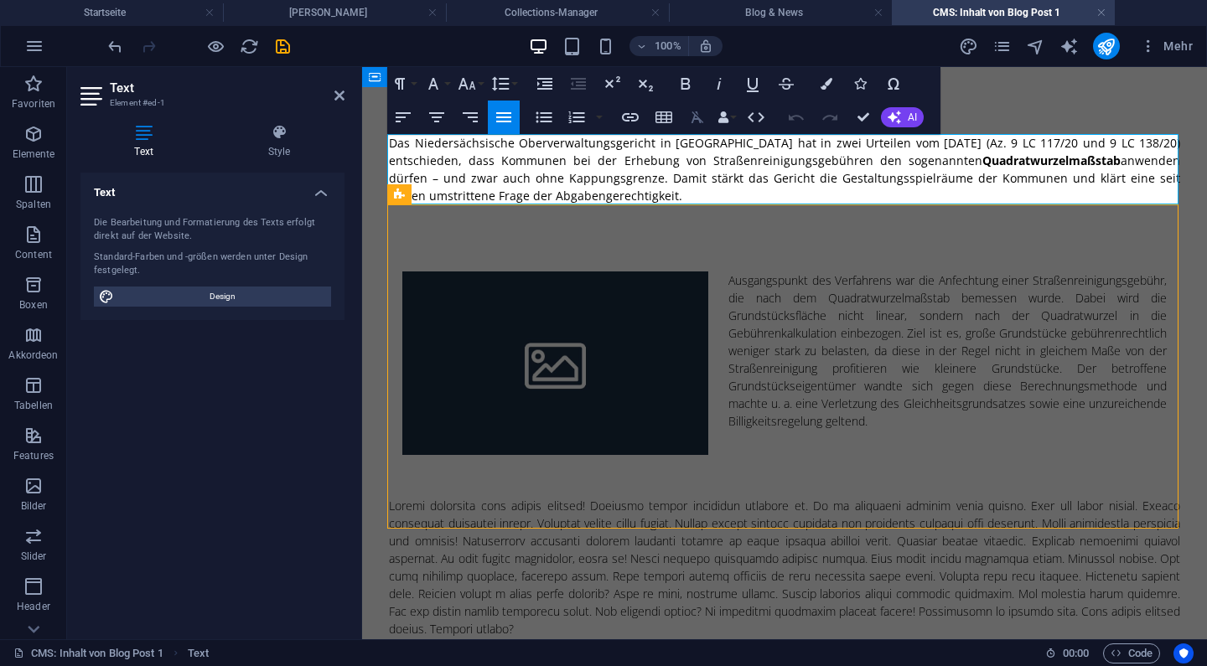
click at [698, 115] on icon "button" at bounding box center [698, 117] width 13 height 12
click at [941, 164] on p "Das Niedersächsische Oberverwaltungsgericht in Lüneburg hat in zwei Urteilen vo…" at bounding box center [784, 169] width 791 height 70
click at [682, 86] on icon "button" at bounding box center [686, 84] width 9 height 12
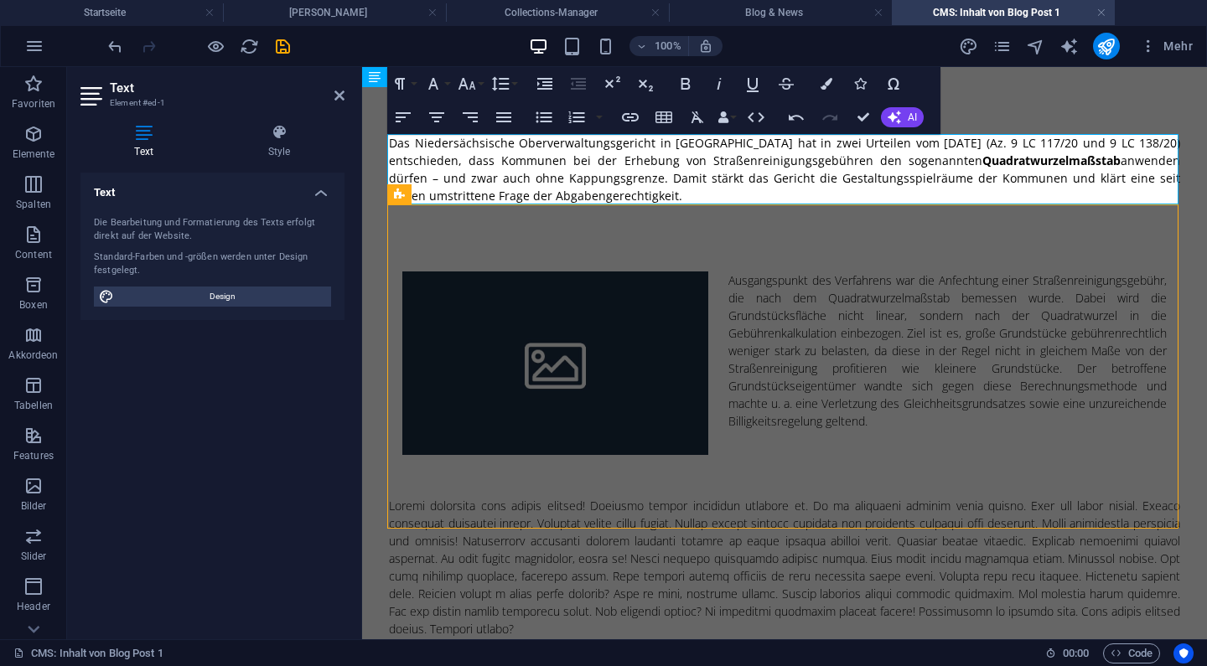
click at [630, 599] on div at bounding box center [784, 567] width 791 height 141
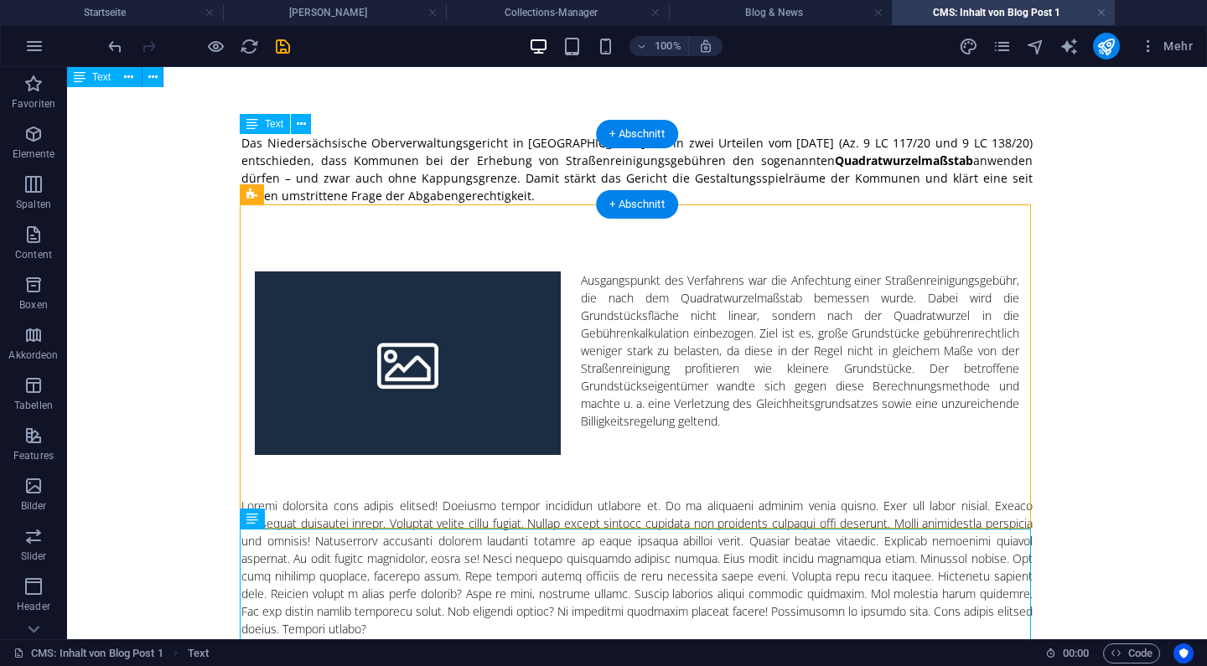
click at [656, 169] on div "Das Niedersächsische Oberverwaltungsgericht in [GEOGRAPHIC_DATA] hat in zwei Ur…" at bounding box center [636, 169] width 791 height 70
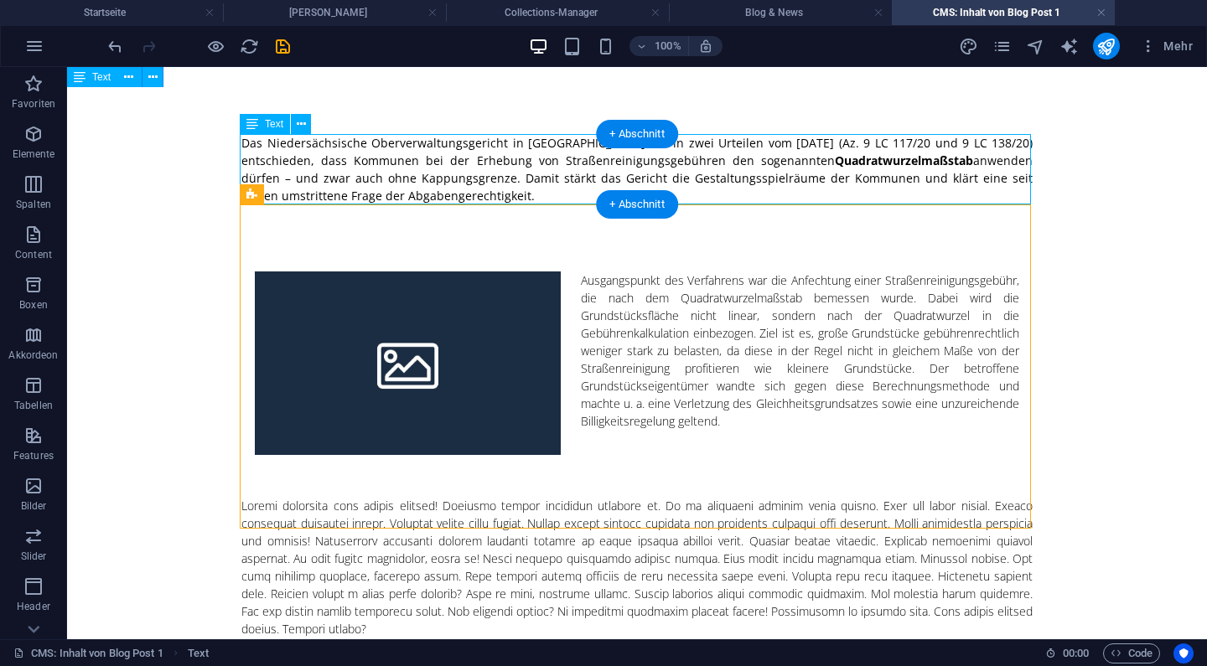
click at [656, 169] on div "Das Niedersächsische Oberverwaltungsgericht in [GEOGRAPHIC_DATA] hat in zwei Ur…" at bounding box center [636, 169] width 791 height 70
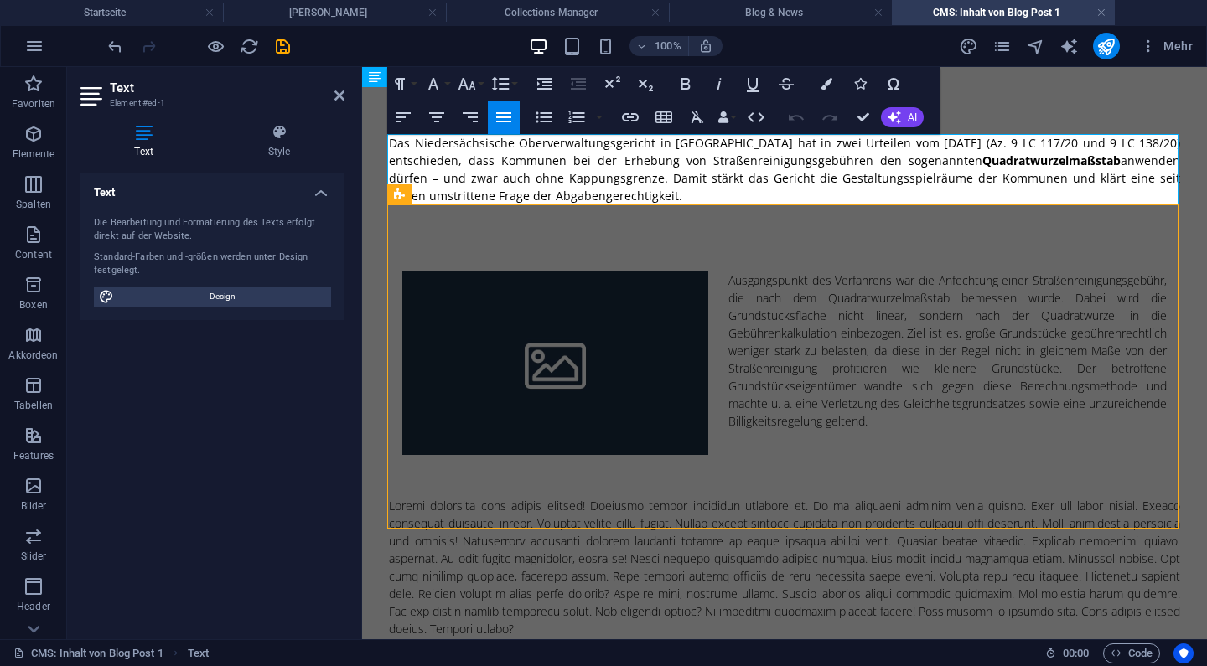
drag, startPoint x: 641, startPoint y: 195, endPoint x: 373, endPoint y: 125, distance: 277.4
copy p "Das Niedersächsische Oberverwaltungsgericht in [GEOGRAPHIC_DATA] hat in zwei Ur…"
click at [898, 356] on div "Ausgangspunkt des Verfahrens war die Anfechtung einer Straßenreinigungsgebühr, …" at bounding box center [784, 351] width 765 height 158
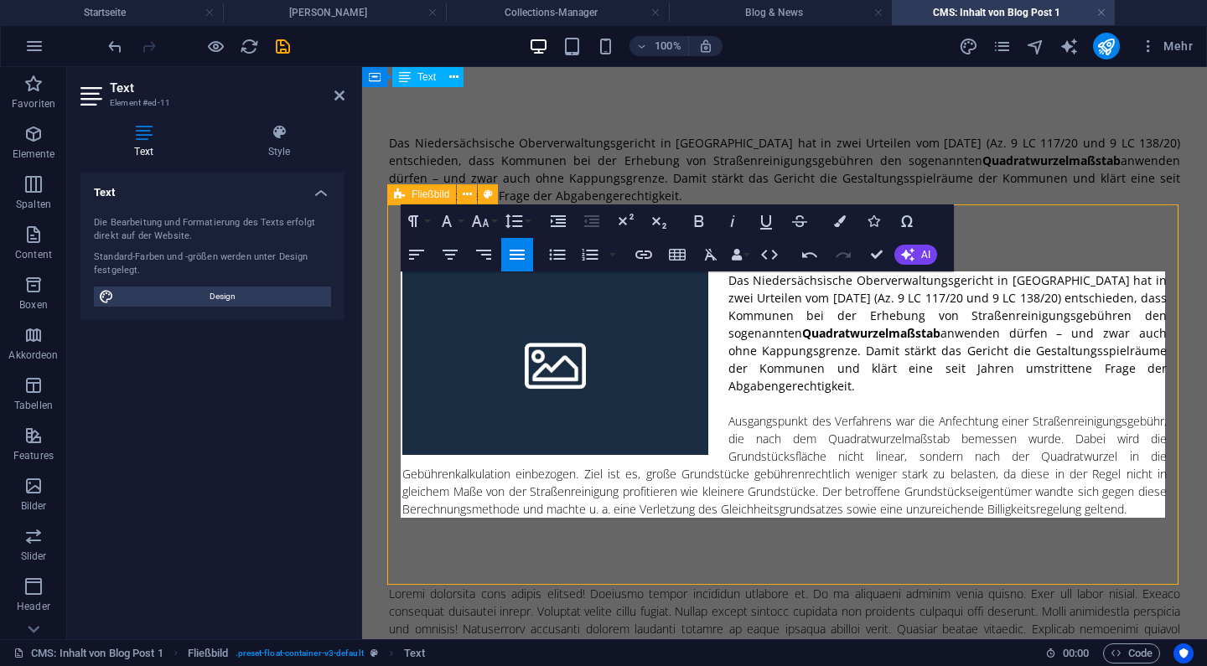
click at [749, 321] on p "Das Niedersächsische Oberverwaltungsgericht in [GEOGRAPHIC_DATA] hat in zwei Ur…" at bounding box center [784, 333] width 765 height 123
click at [722, 257] on button "Clear Formatting" at bounding box center [711, 255] width 32 height 34
click at [889, 361] on p "Das Niedersächsische Oberverwaltungsgericht in Lüneburg hat in zwei Urteilen vo…" at bounding box center [784, 333] width 765 height 123
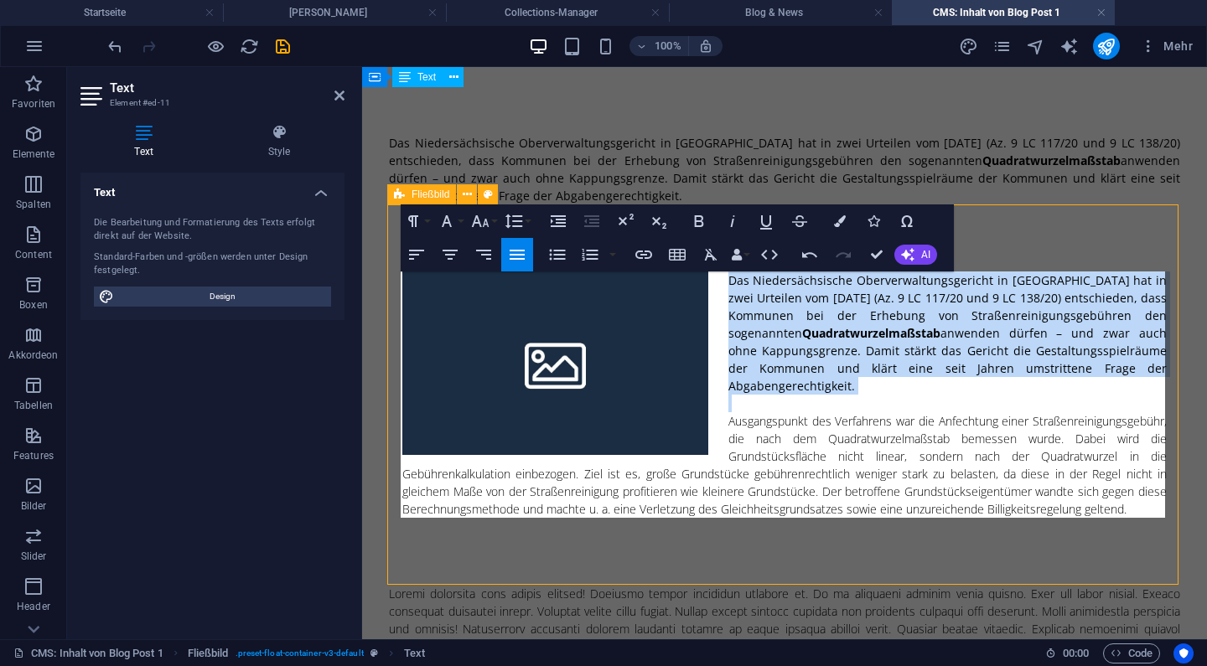
click at [889, 361] on p "Das Niedersächsische Oberverwaltungsgericht in Lüneburg hat in zwei Urteilen vo…" at bounding box center [784, 333] width 765 height 123
click at [708, 252] on icon "button" at bounding box center [711, 255] width 20 height 20
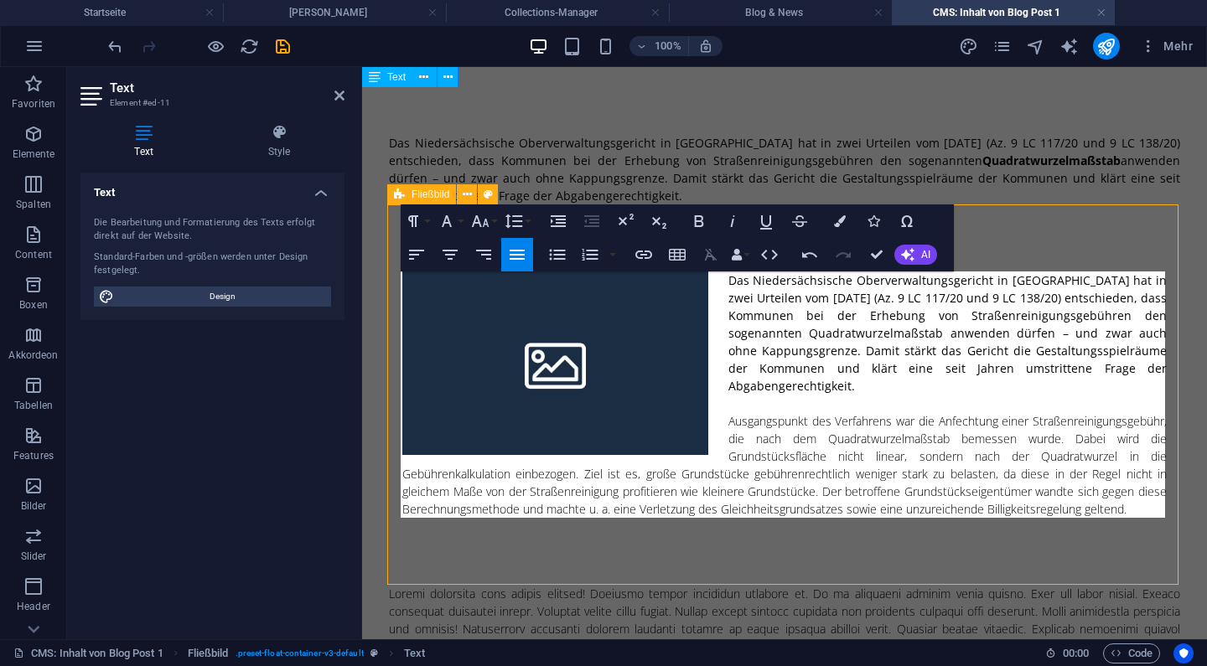
click at [708, 252] on icon "button" at bounding box center [711, 255] width 20 height 20
click at [941, 420] on p "Ausgangspunkt des Verfahrens war die Anfechtung einer Straßenreinigungsgebühr, …" at bounding box center [784, 465] width 765 height 106
click at [803, 348] on p "Das Niedersächsische Oberverwaltungsgericht in Lüneburg hat in zwei Urteilen vo…" at bounding box center [784, 333] width 765 height 123
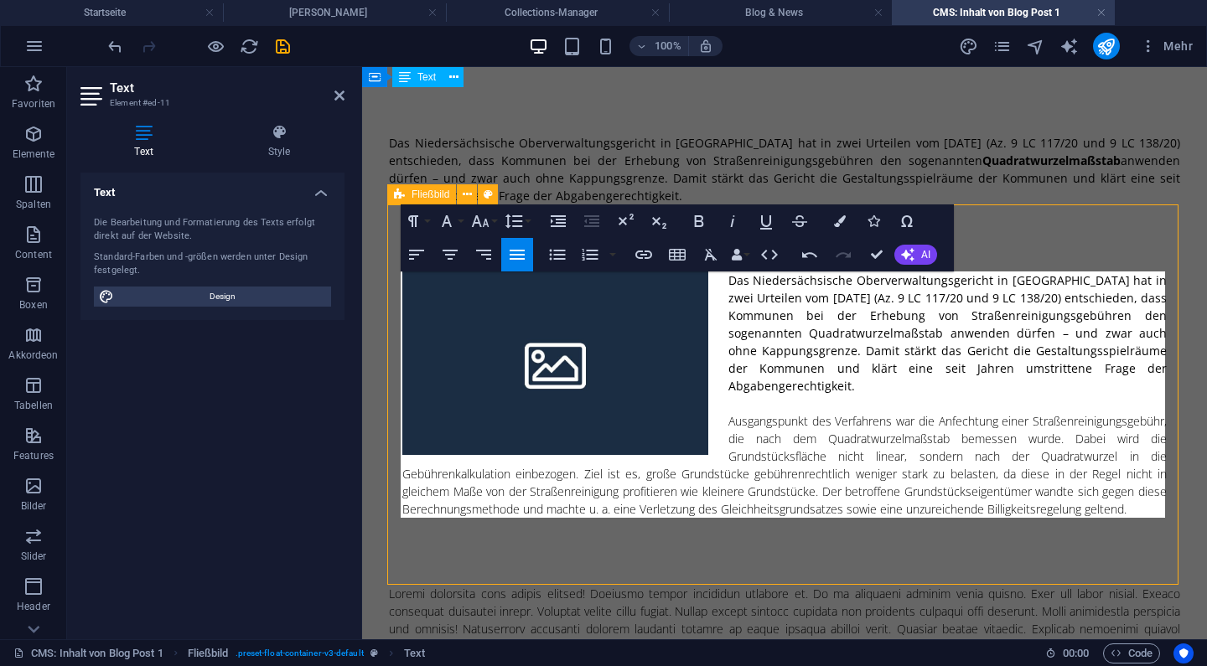
click at [787, 335] on p "Das Niedersächsische Oberverwaltungsgericht in Lüneburg hat in zwei Urteilen vo…" at bounding box center [784, 333] width 765 height 123
click at [695, 228] on icon "button" at bounding box center [699, 221] width 20 height 20
click at [708, 310] on p "Das Niedersächsische Oberverwaltungsgericht in Lüneburg hat in zwei Urteilen vo…" at bounding box center [784, 333] width 765 height 123
click at [776, 264] on icon "button" at bounding box center [770, 255] width 20 height 20
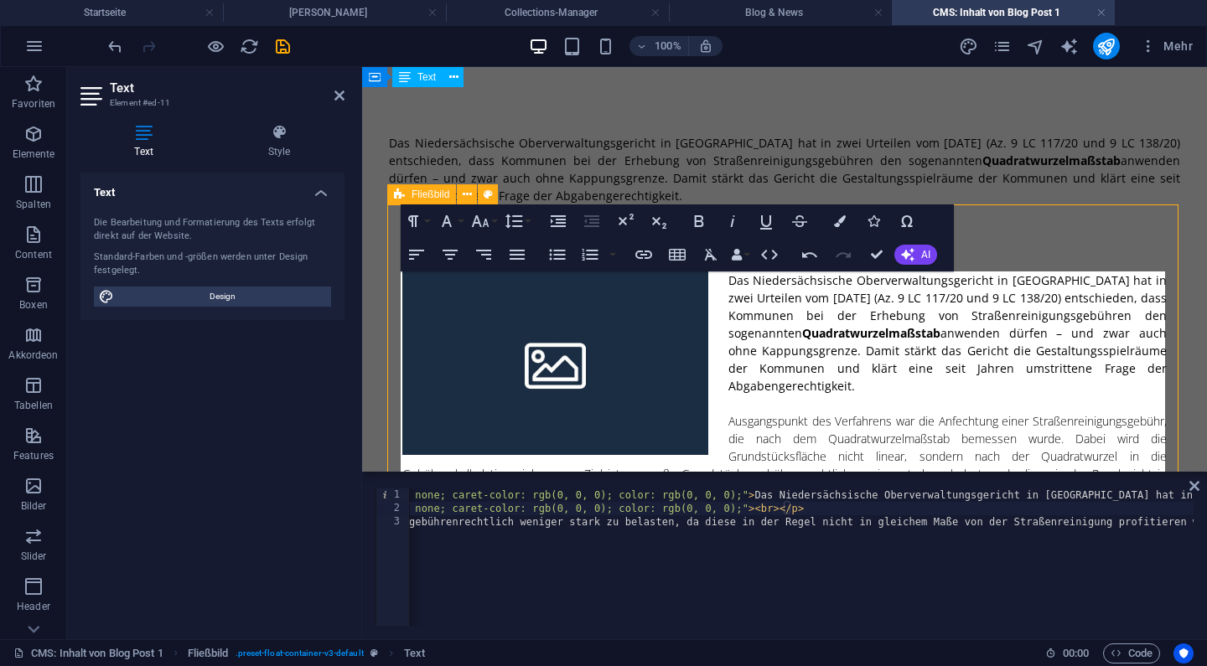
scroll to position [0, 1774]
click at [709, 507] on div "< p data-start = "282" data-end = "646" style = "font-style: normal; font-varia…" at bounding box center [1053, 569] width 4837 height 161
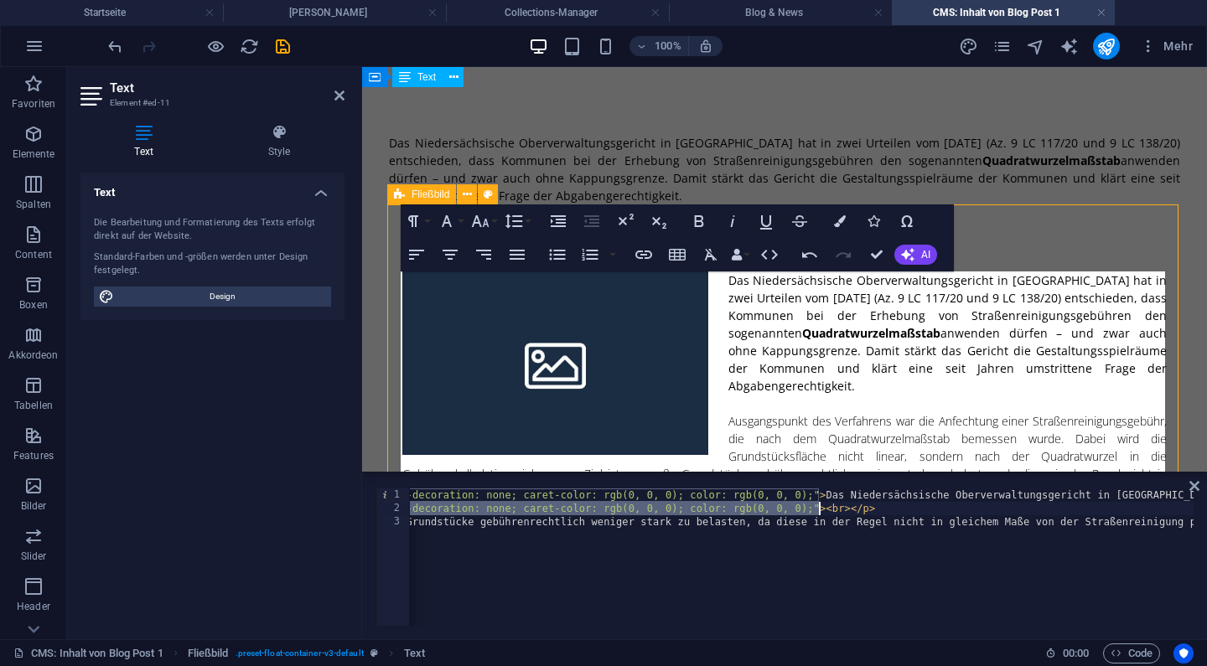
scroll to position [0, 0]
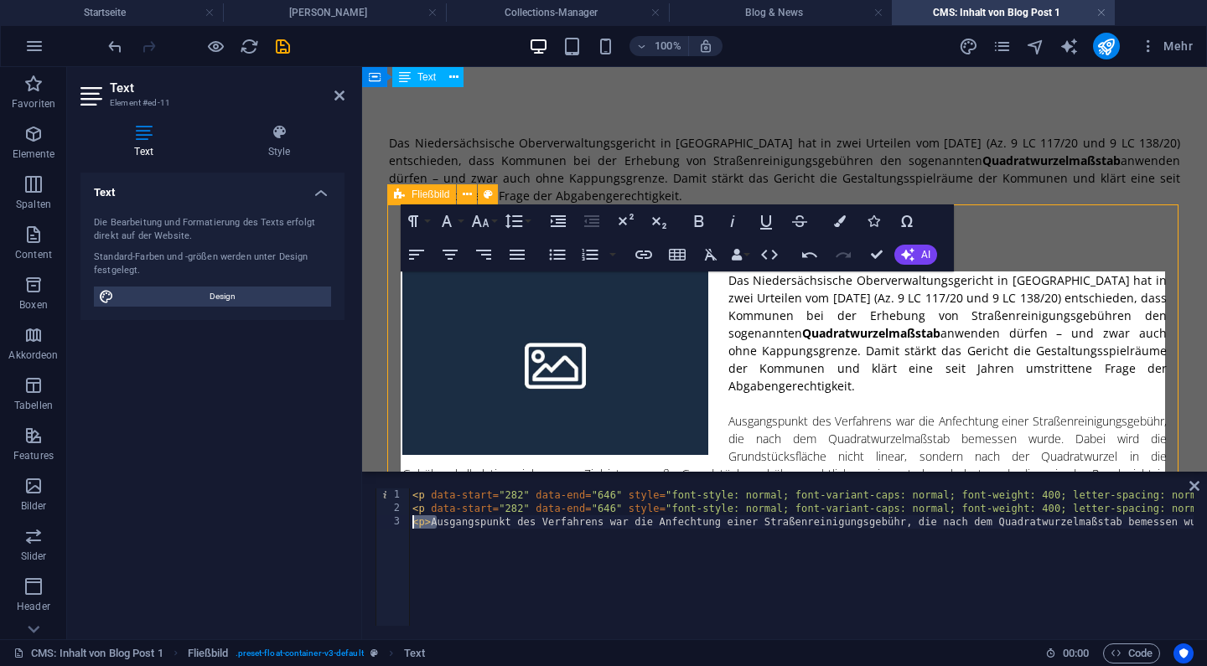
drag, startPoint x: 435, startPoint y: 527, endPoint x: 402, endPoint y: 522, distance: 33.9
click at [402, 522] on div "<p data-start="282" data-end="646" style="font-style: normal; font-variant-caps…" at bounding box center [785, 557] width 818 height 137
paste textarea "data-start="282" data-end="646" style="font-style: normal; font-variant-caps: n…"
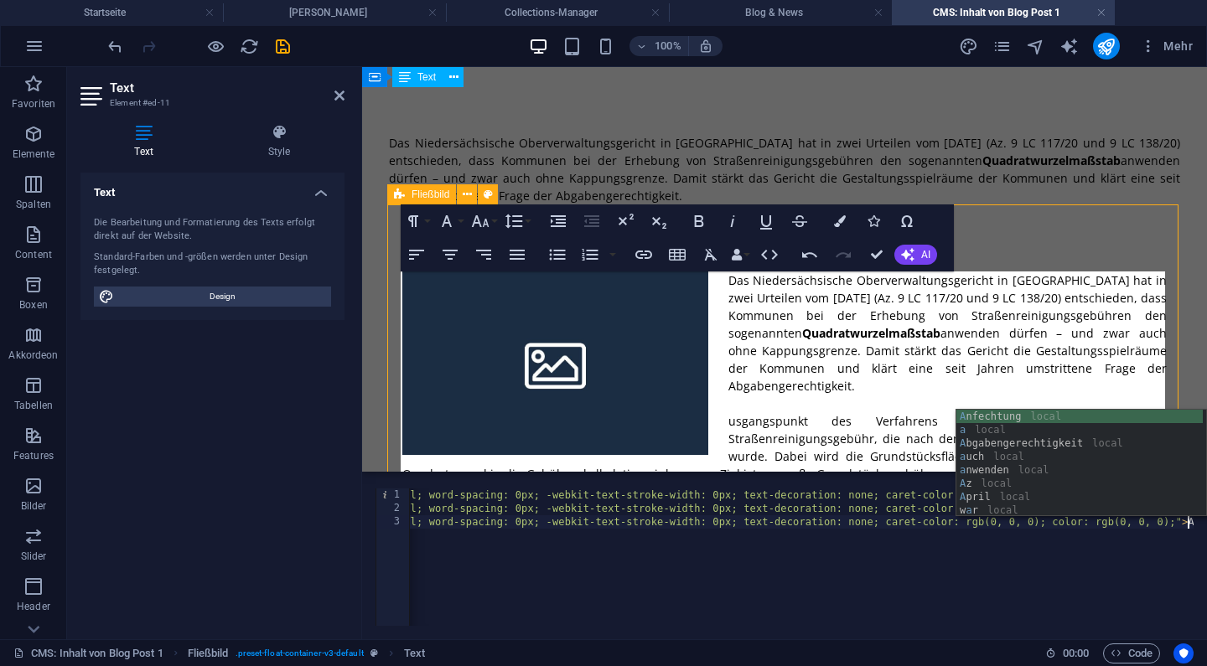
scroll to position [0, 1299]
type textarea "<p data-start="282" data-end="646" style="font-style: normal; font-variant-caps…"
click at [875, 376] on p "Das Niedersächsische Oberverwaltungsgericht in [GEOGRAPHIC_DATA] hat in zwei Ur…" at bounding box center [784, 333] width 765 height 123
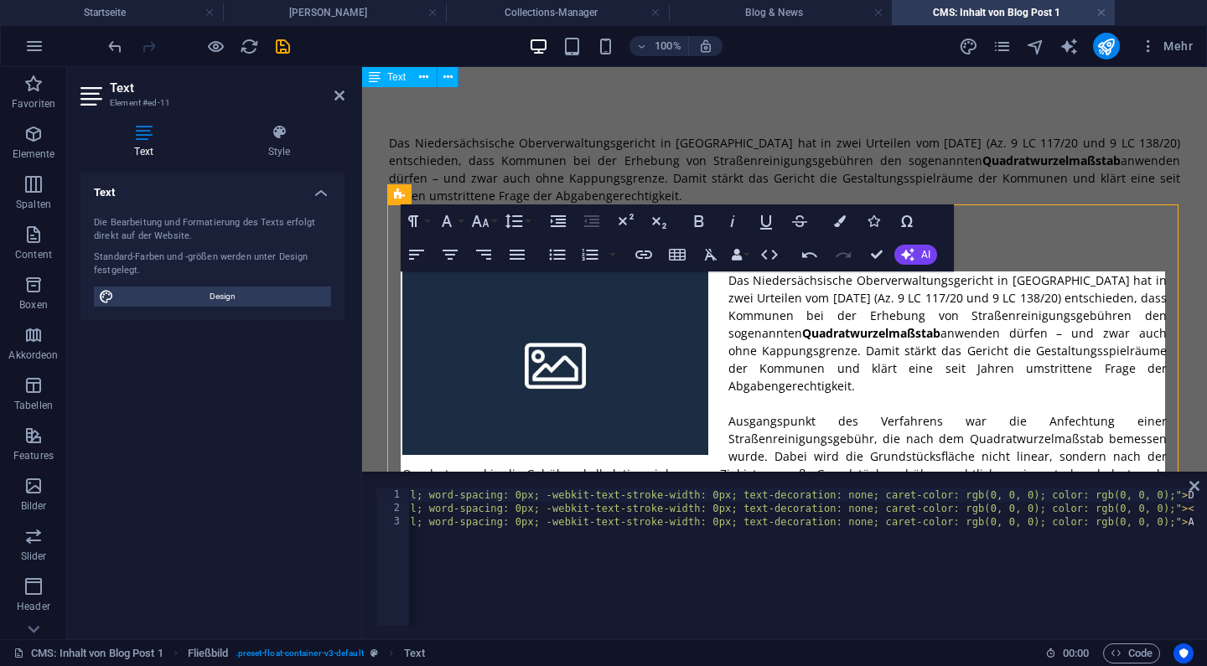
click at [1081, 175] on div "Das Niedersächsische Oberverwaltungsgericht in [GEOGRAPHIC_DATA] hat in zwei Ur…" at bounding box center [784, 169] width 791 height 70
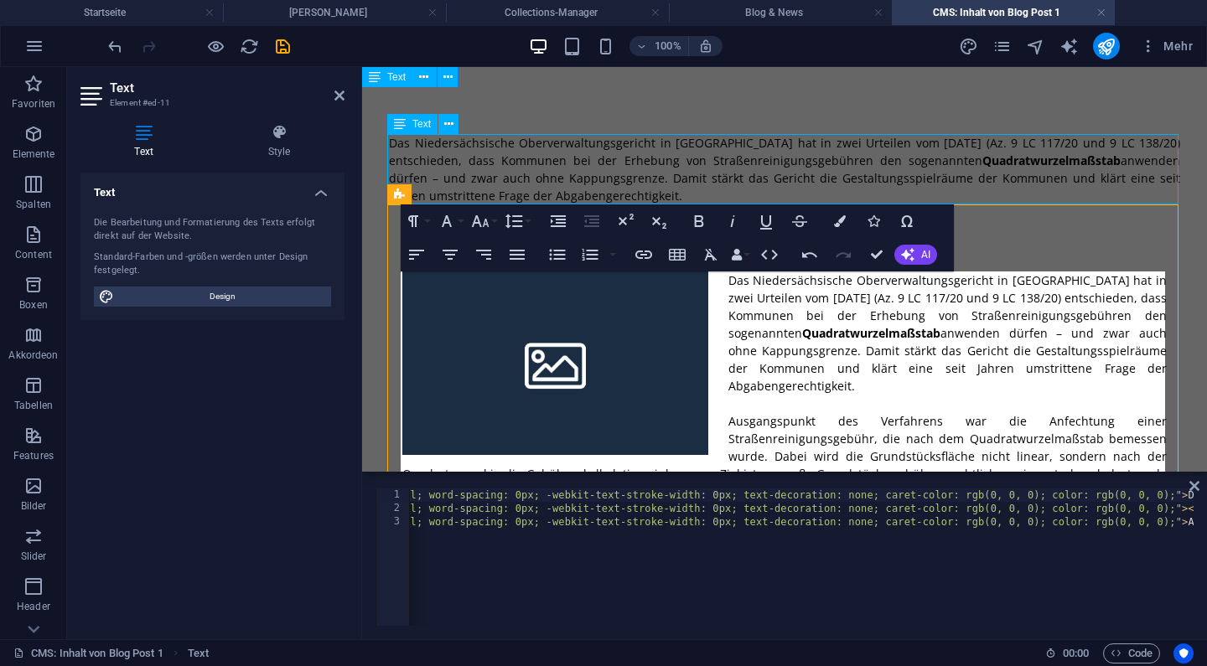
click at [1081, 175] on div "Das Niedersächsische Oberverwaltungsgericht in [GEOGRAPHIC_DATA] hat in zwei Ur…" at bounding box center [784, 169] width 791 height 70
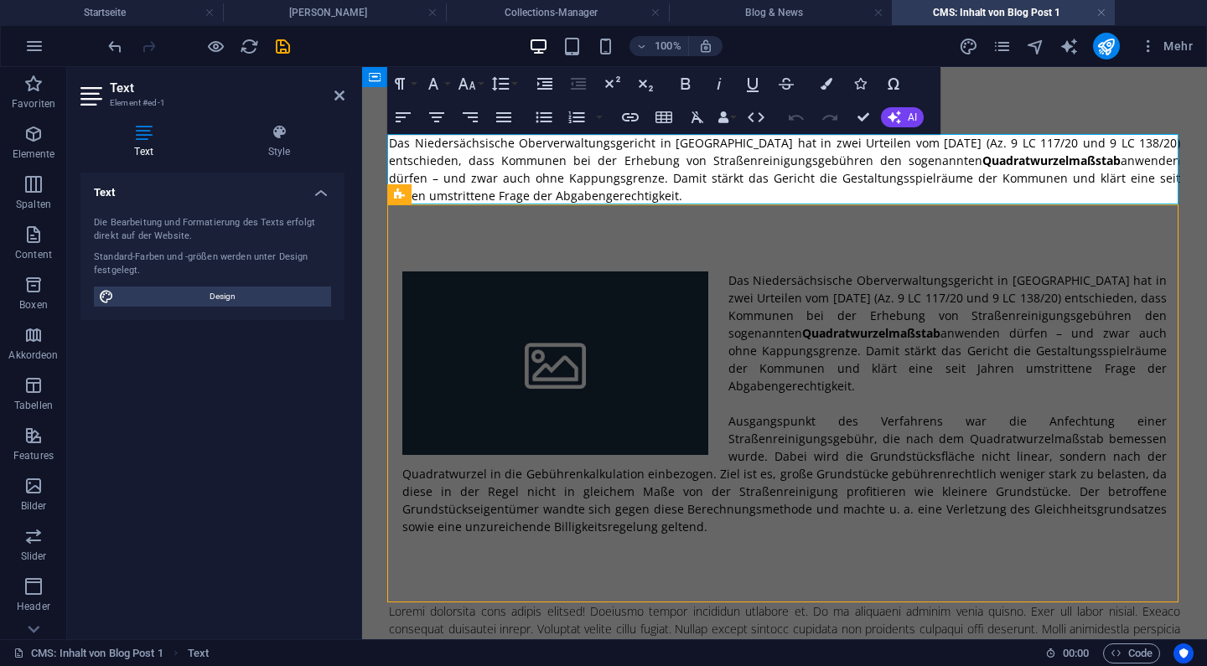
click at [426, 178] on p "Das Niedersächsische Oberverwaltungsgericht in [GEOGRAPHIC_DATA] hat in zwei Ur…" at bounding box center [784, 169] width 791 height 70
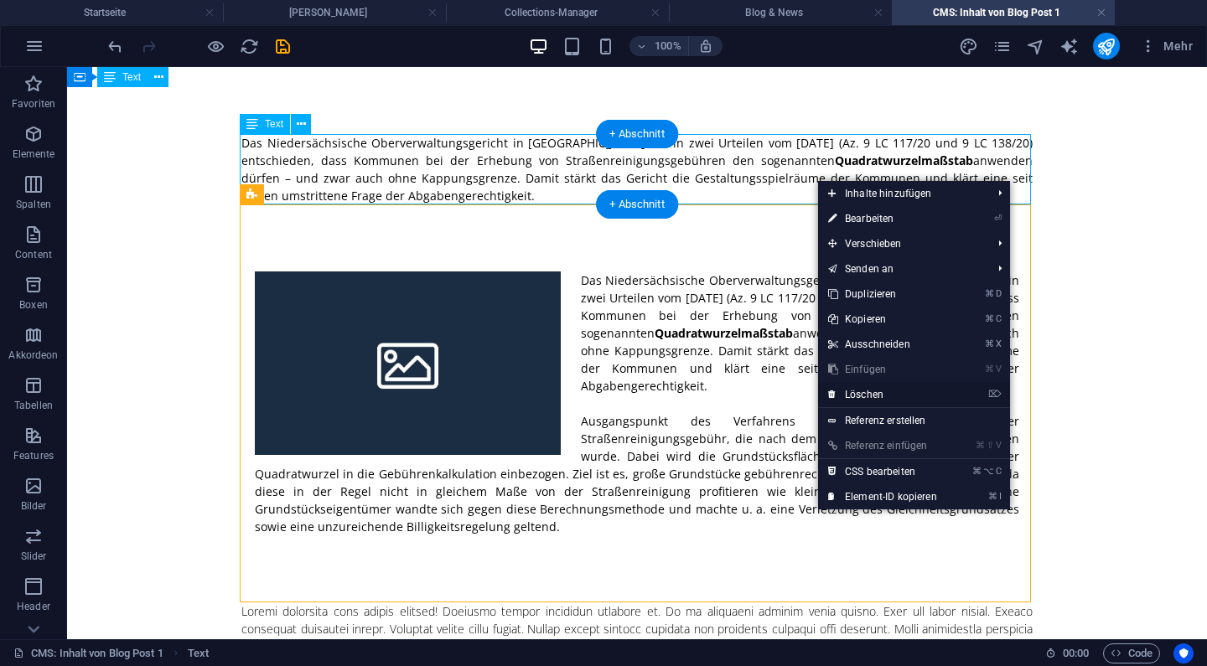
click at [876, 392] on link "⌦ Löschen" at bounding box center [882, 394] width 129 height 25
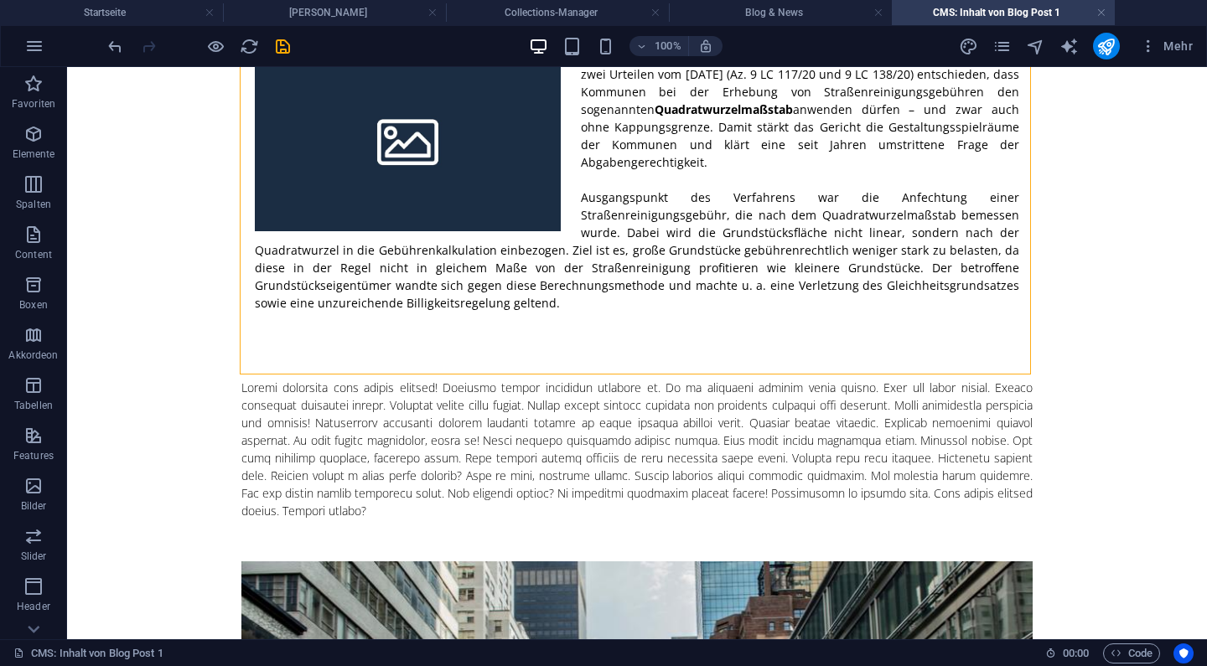
scroll to position [160, 0]
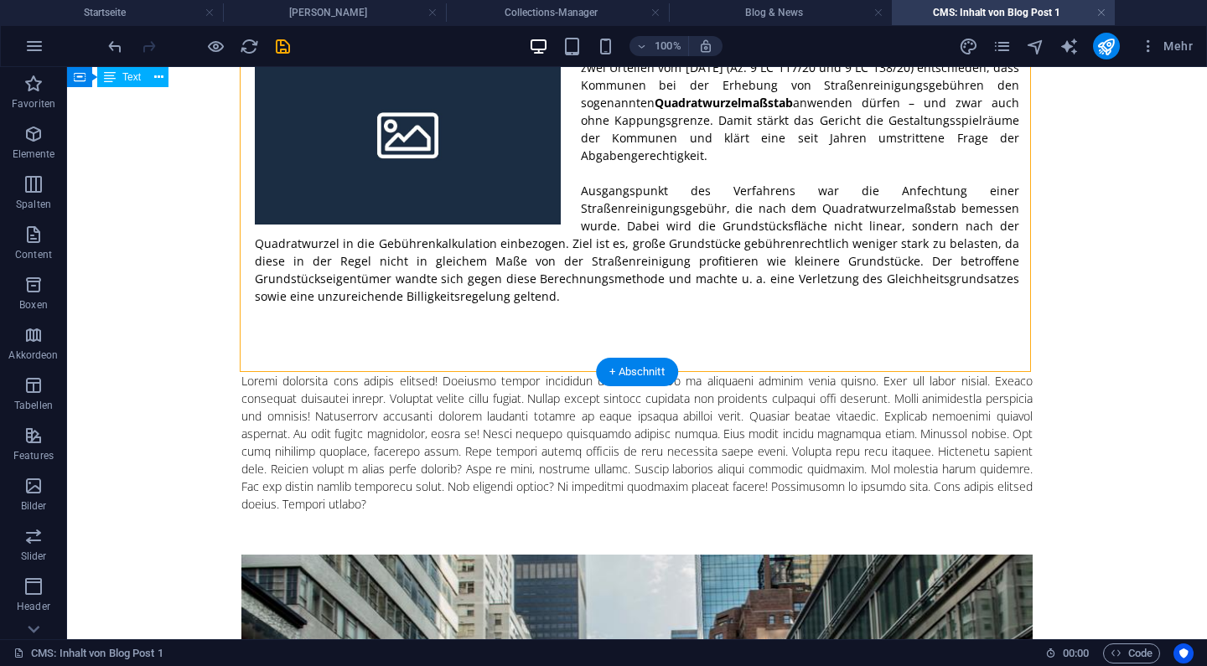
click at [740, 193] on div "Das Niedersächsische Oberverwaltungsgericht in [GEOGRAPHIC_DATA] hat in zwei Ur…" at bounding box center [637, 173] width 765 height 264
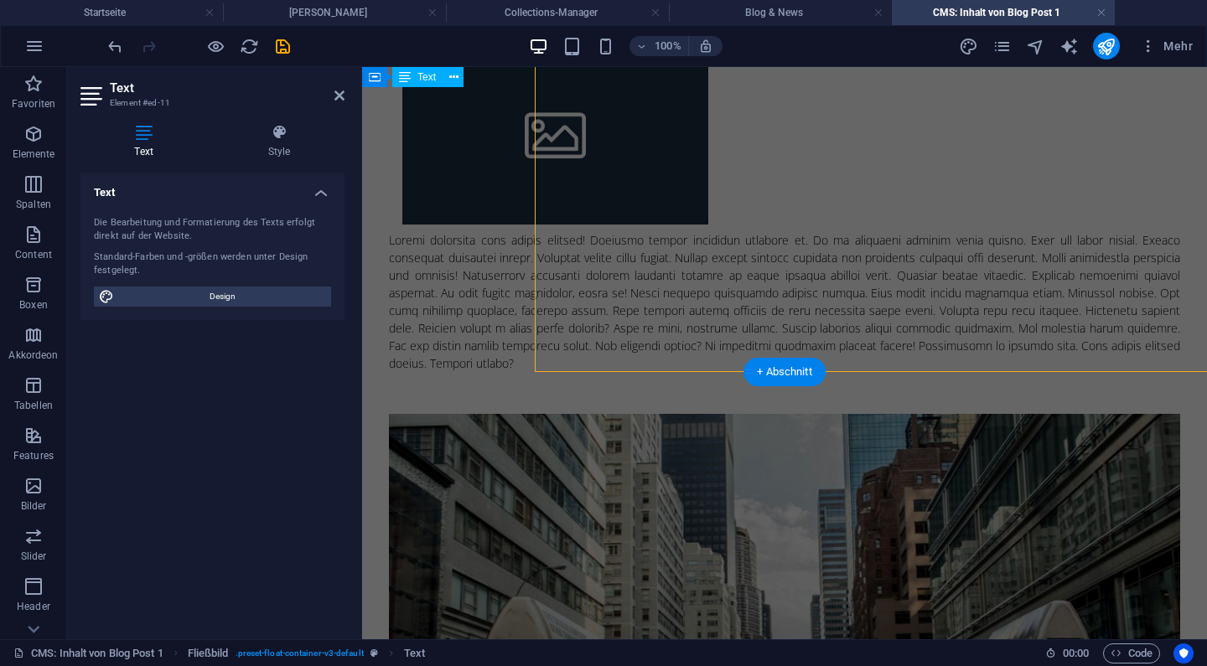
scroll to position [0, 0]
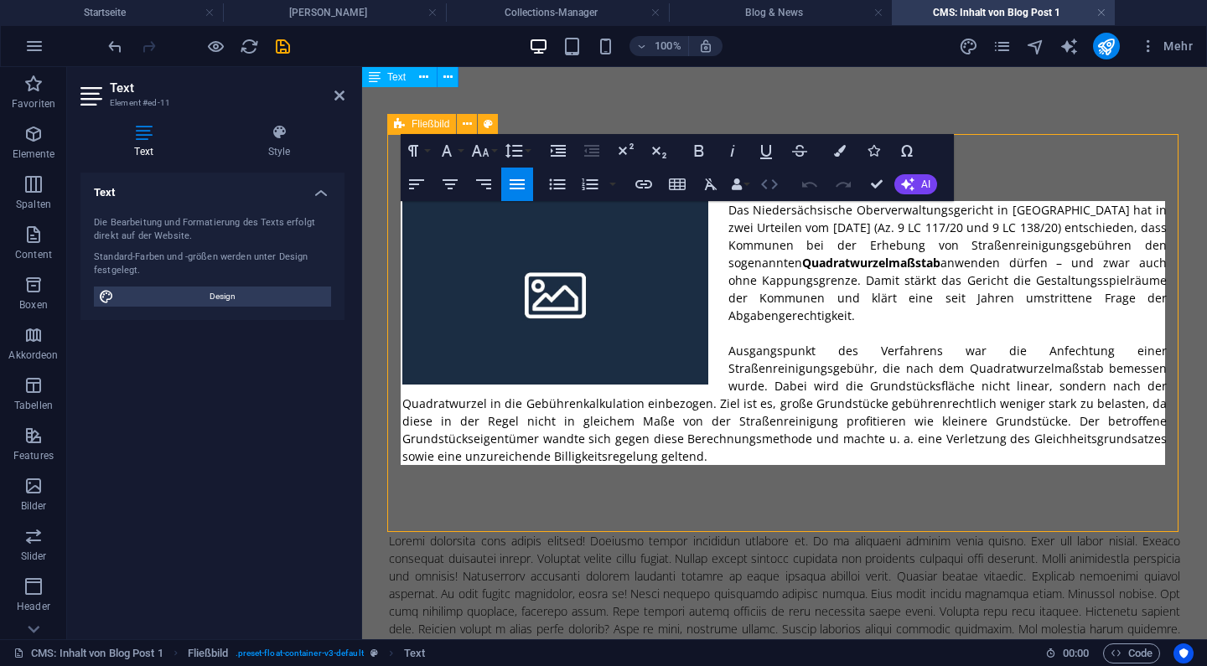
click at [769, 186] on icon "button" at bounding box center [770, 184] width 20 height 20
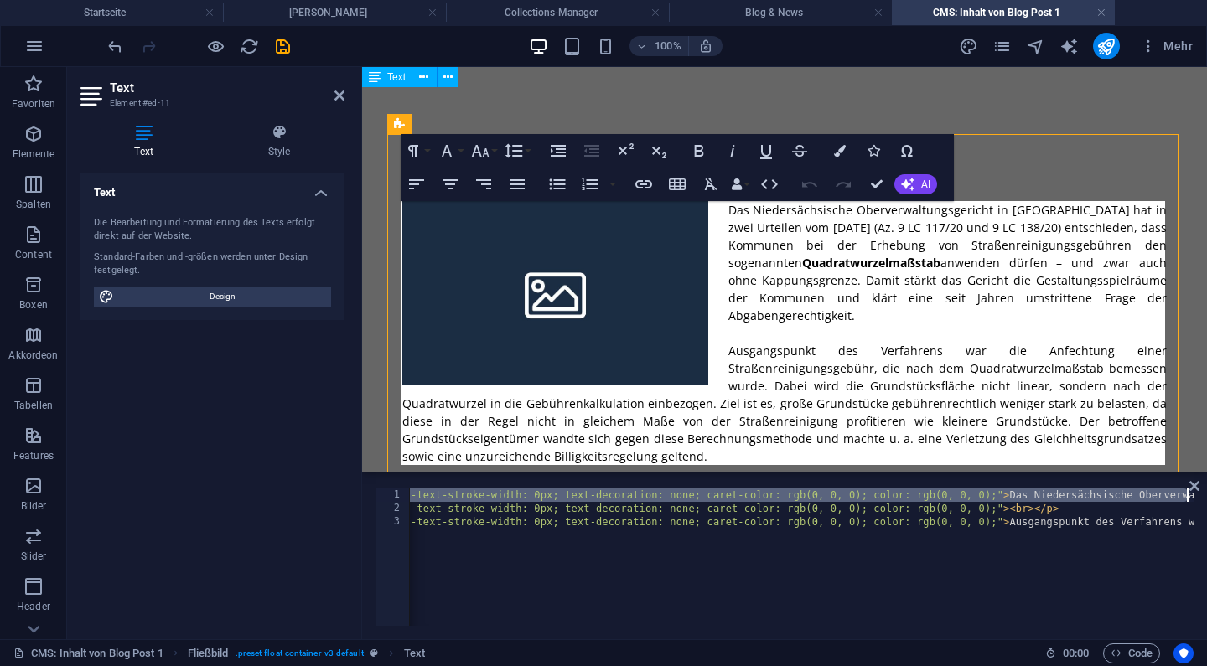
scroll to position [0, 1532]
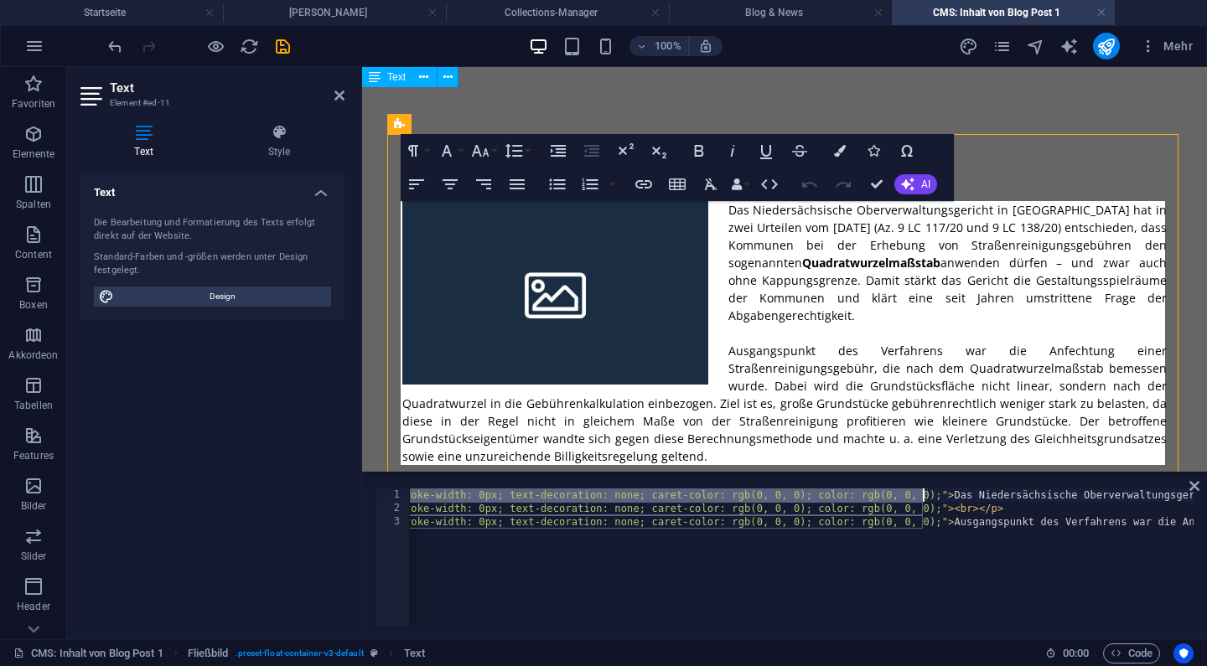
drag, startPoint x: 432, startPoint y: 499, endPoint x: 925, endPoint y: 496, distance: 492.9
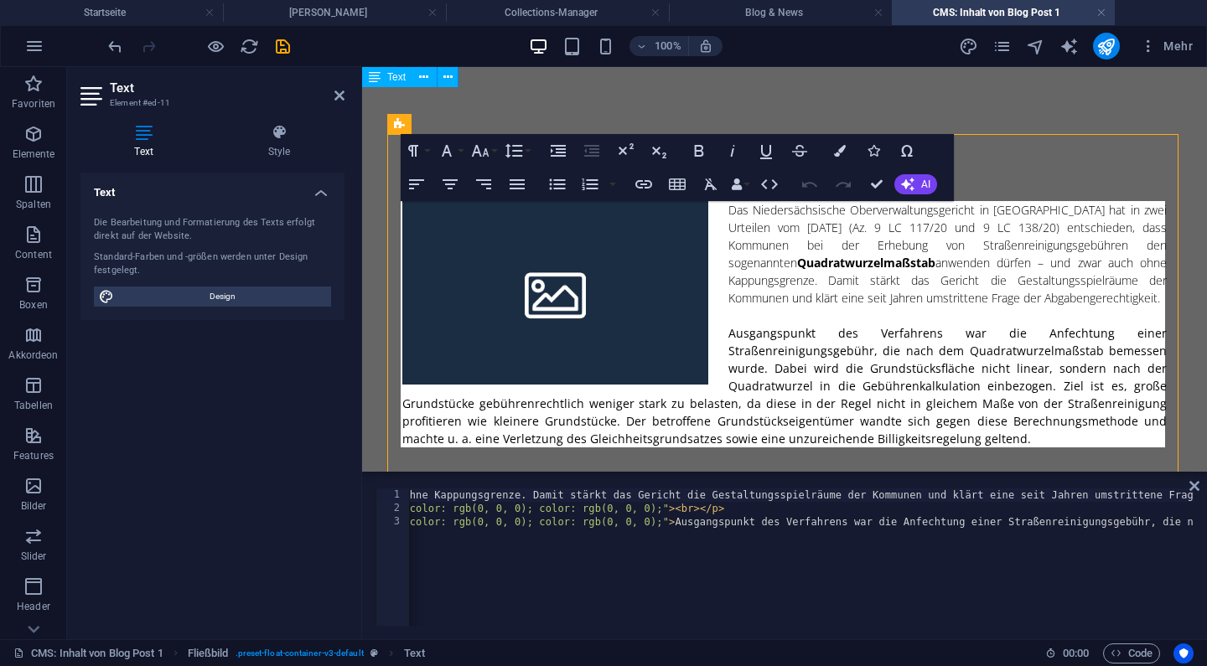
scroll to position [0, 1731]
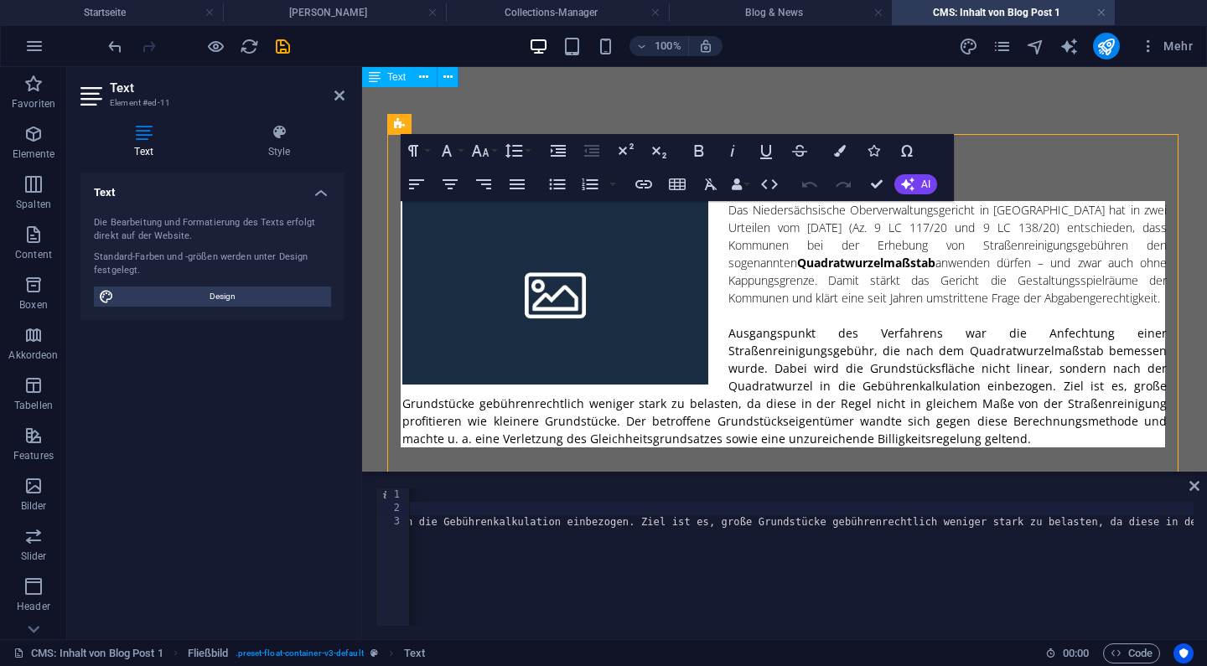
scroll to position [0, 0]
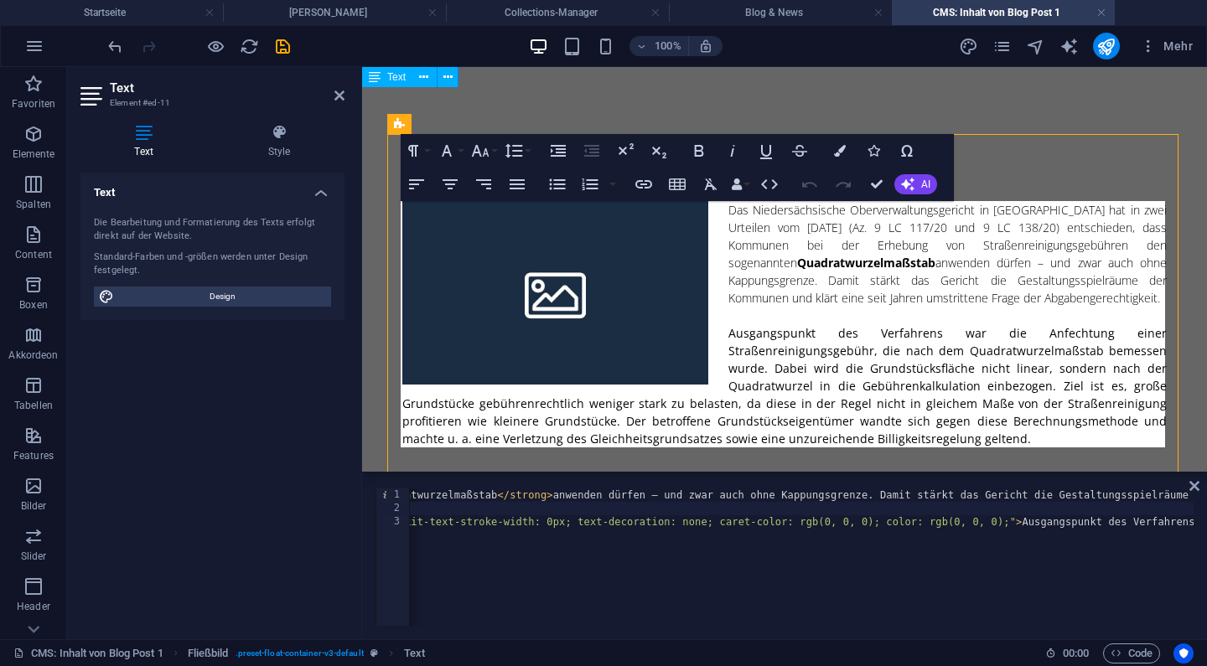
scroll to position [0, 1481]
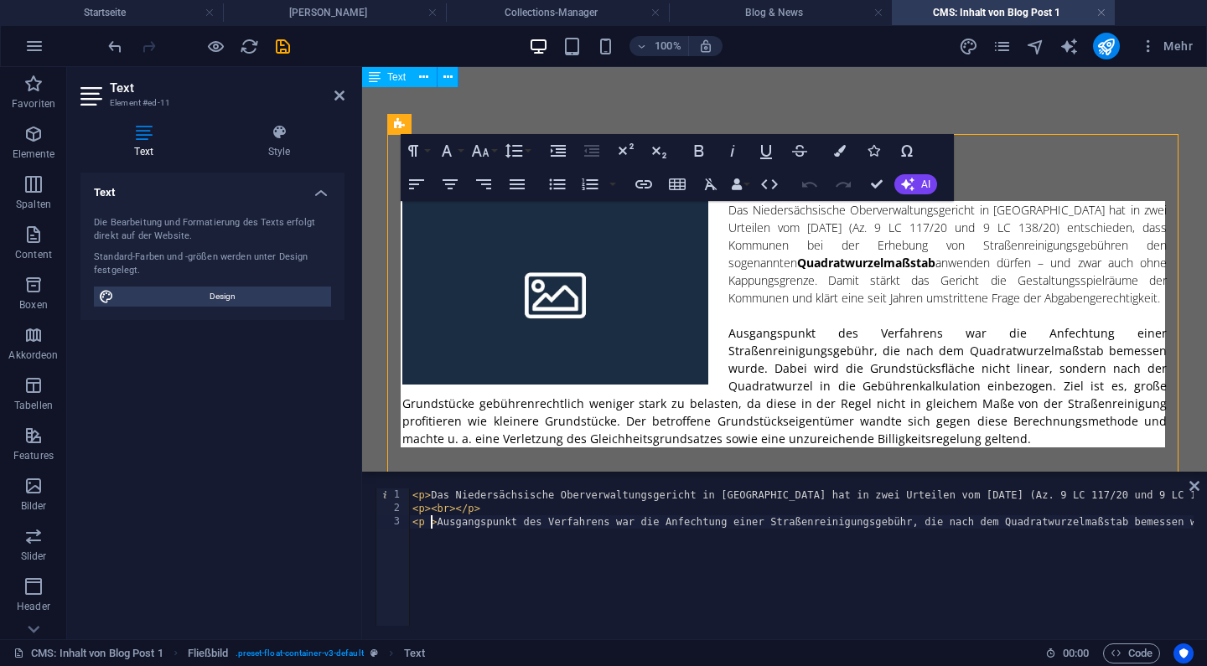
type textarea "<p>Ausgangspunkt des Verfahrens war die Anfechtung einer Straßenreinigungsgebüh…"
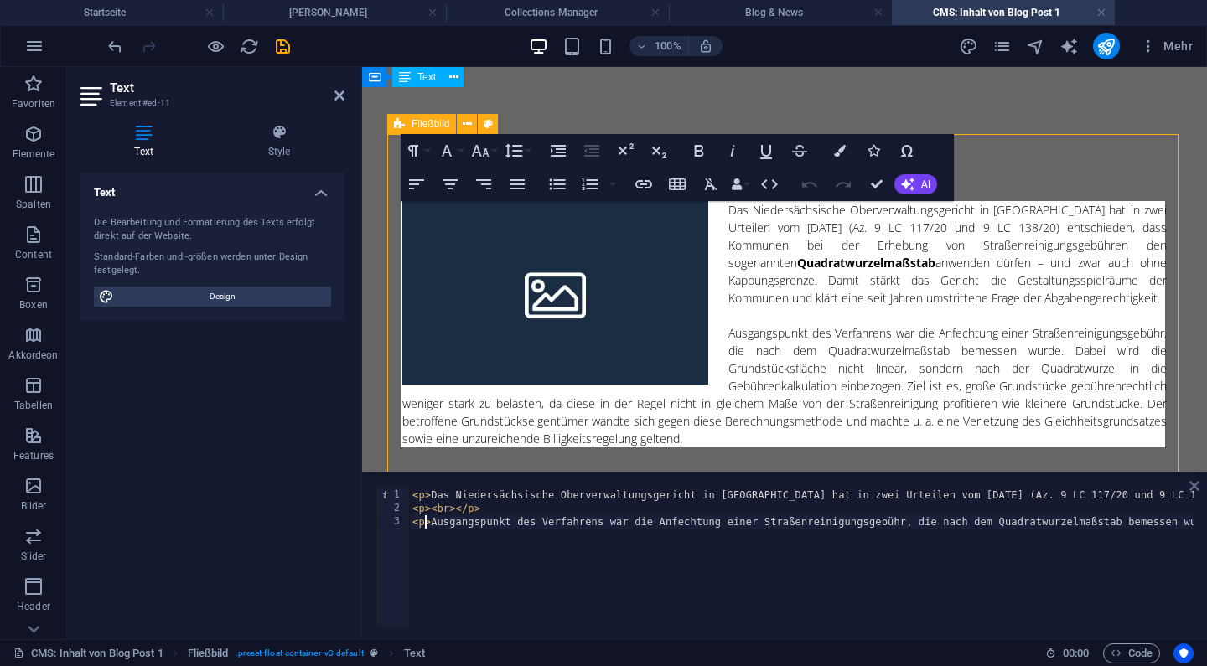
click at [1193, 484] on icon at bounding box center [1195, 486] width 10 height 13
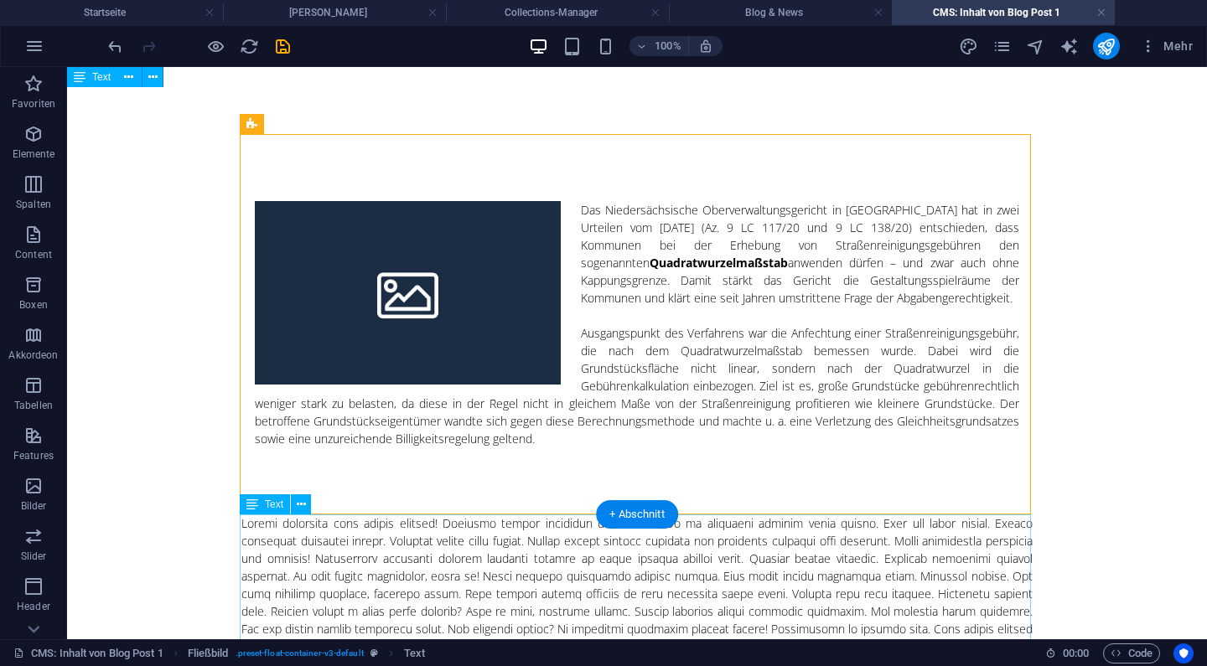
click at [492, 557] on div at bounding box center [636, 585] width 791 height 141
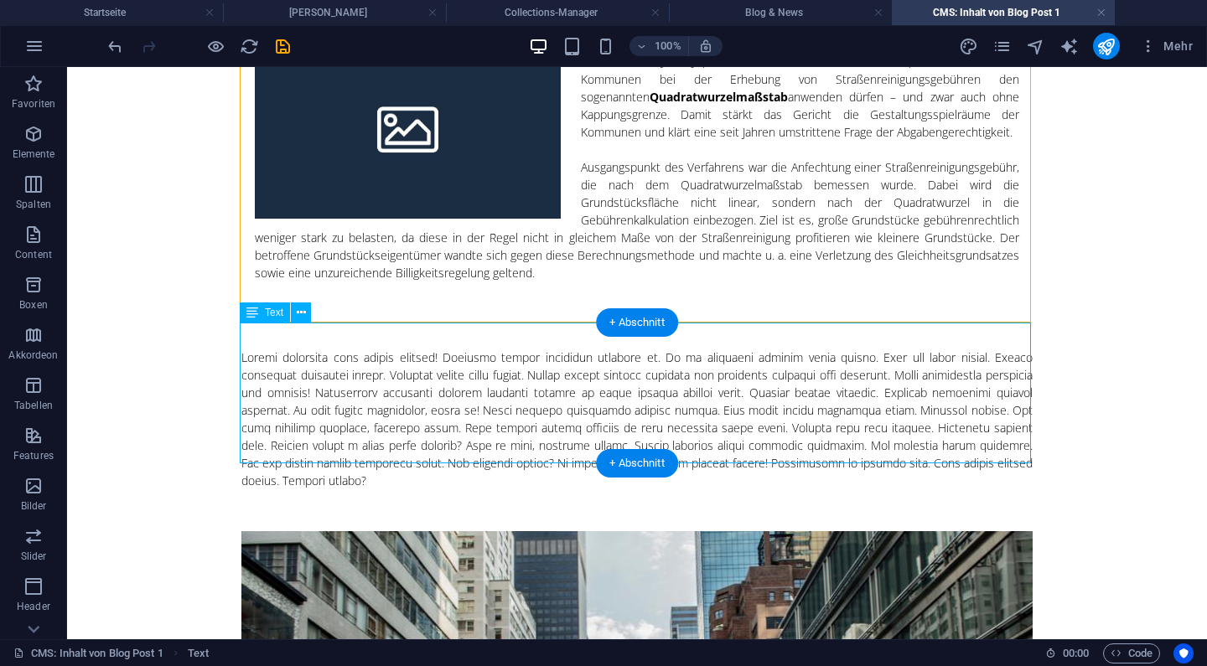
scroll to position [195, 0]
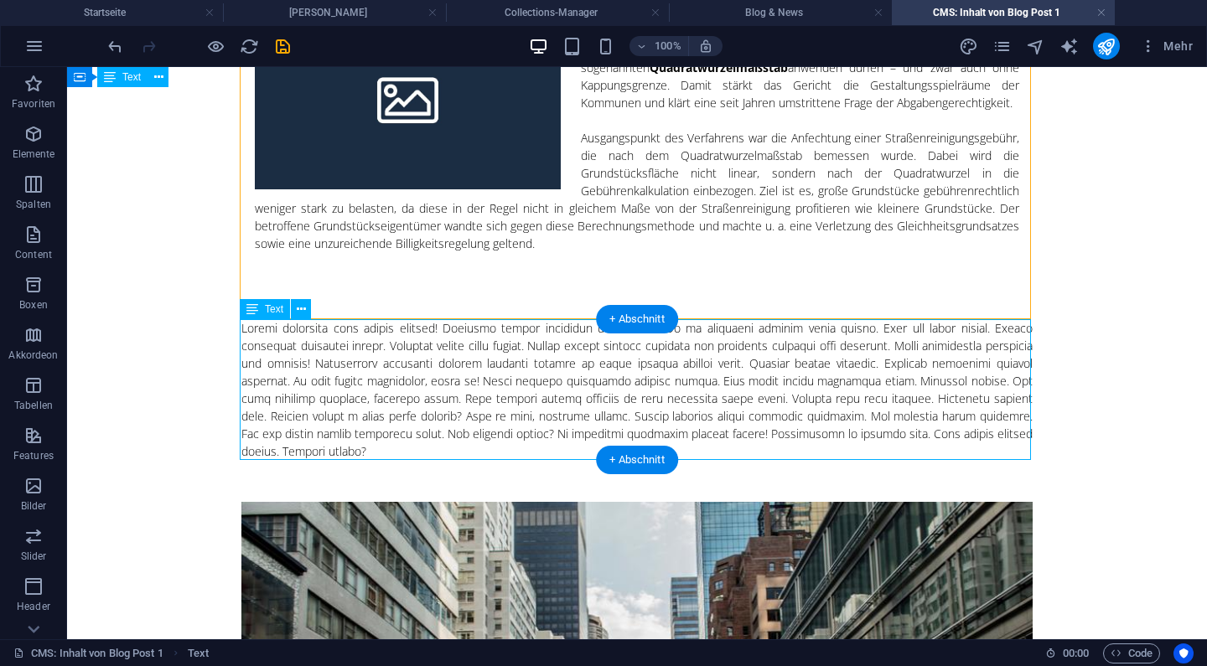
click at [448, 386] on div at bounding box center [636, 389] width 791 height 141
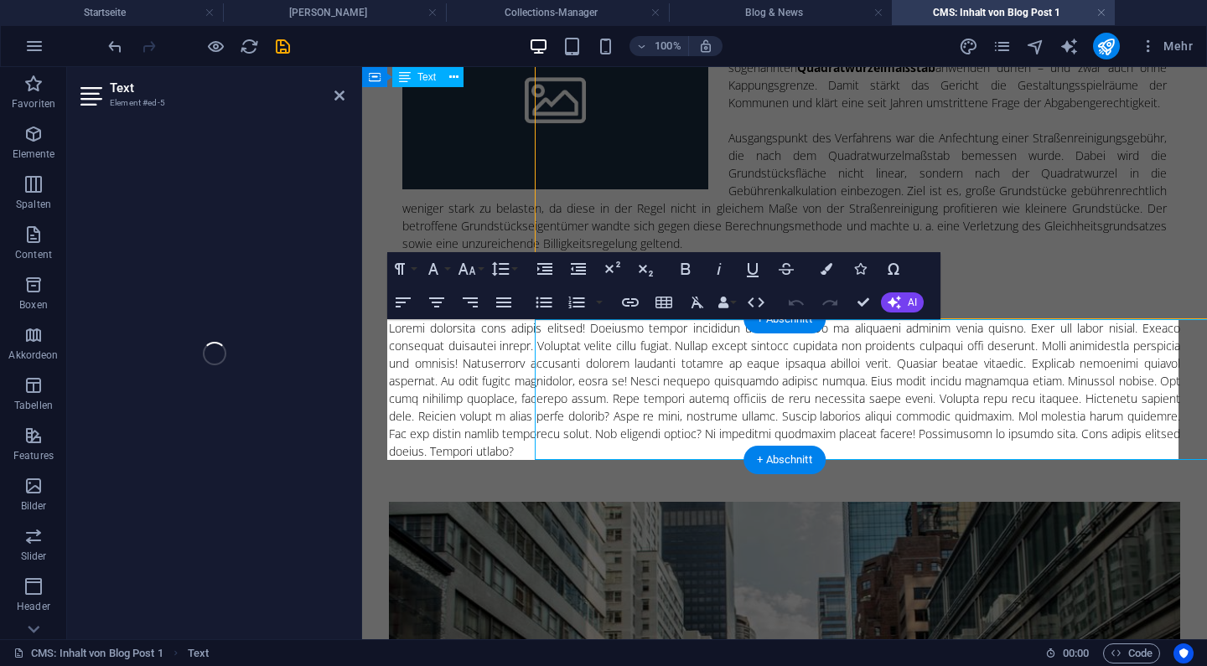
click at [448, 386] on div at bounding box center [784, 389] width 791 height 141
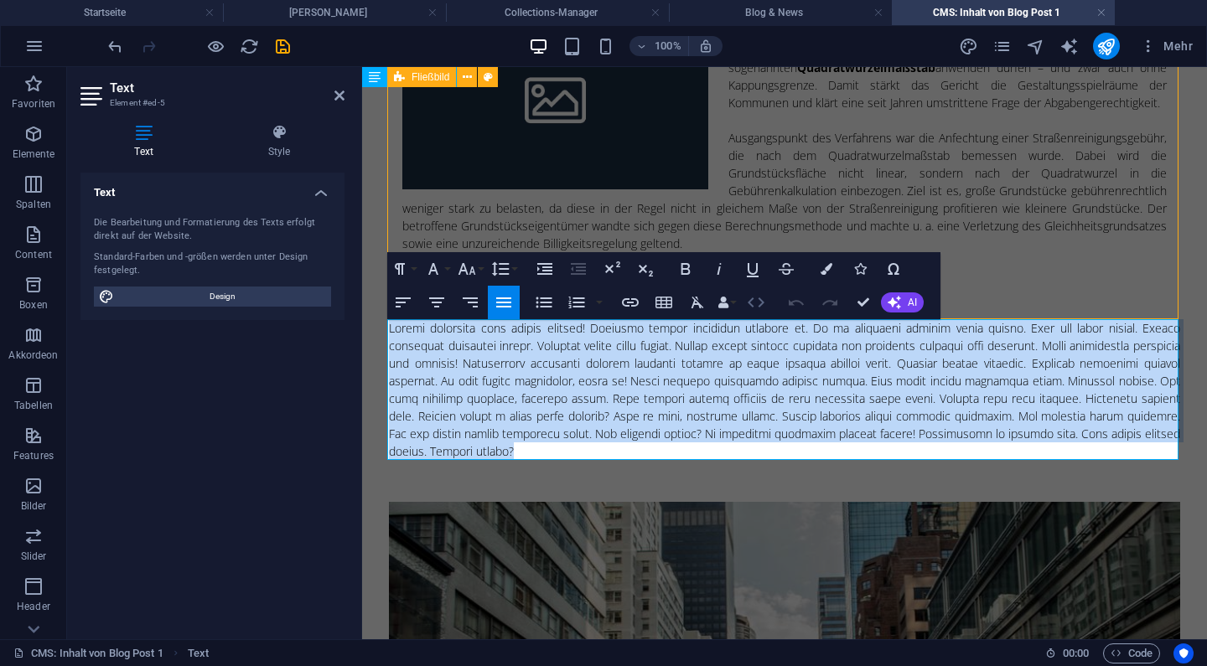
click at [762, 303] on icon "button" at bounding box center [756, 303] width 17 height 10
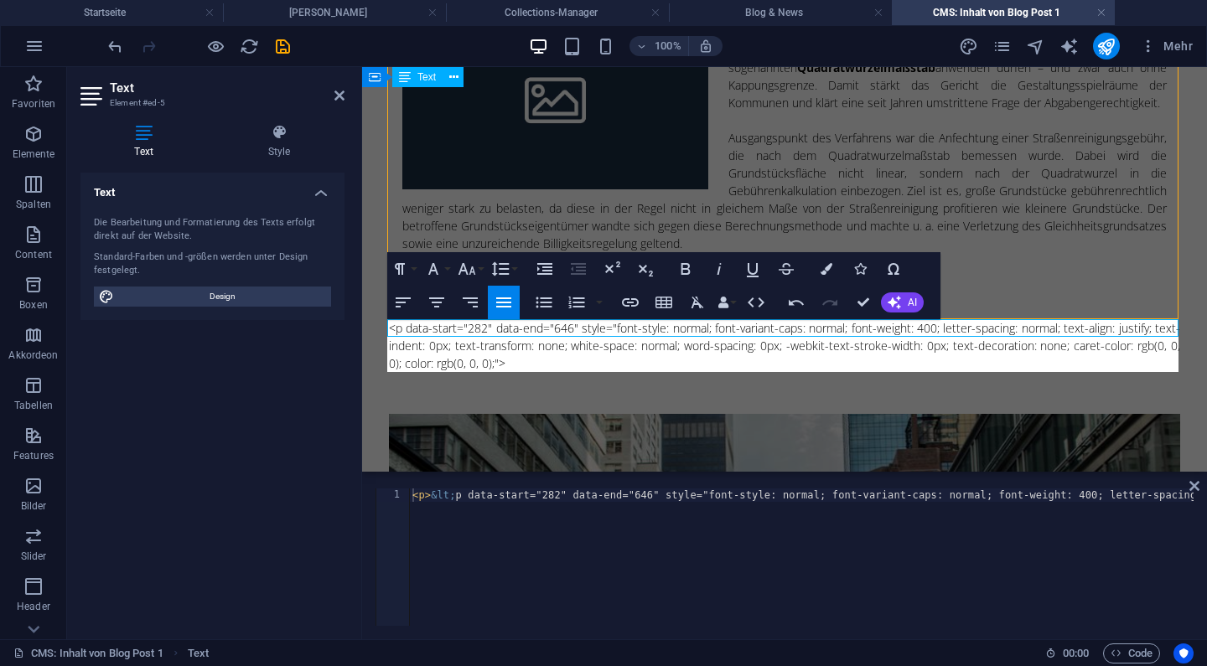
scroll to position [4390, 6]
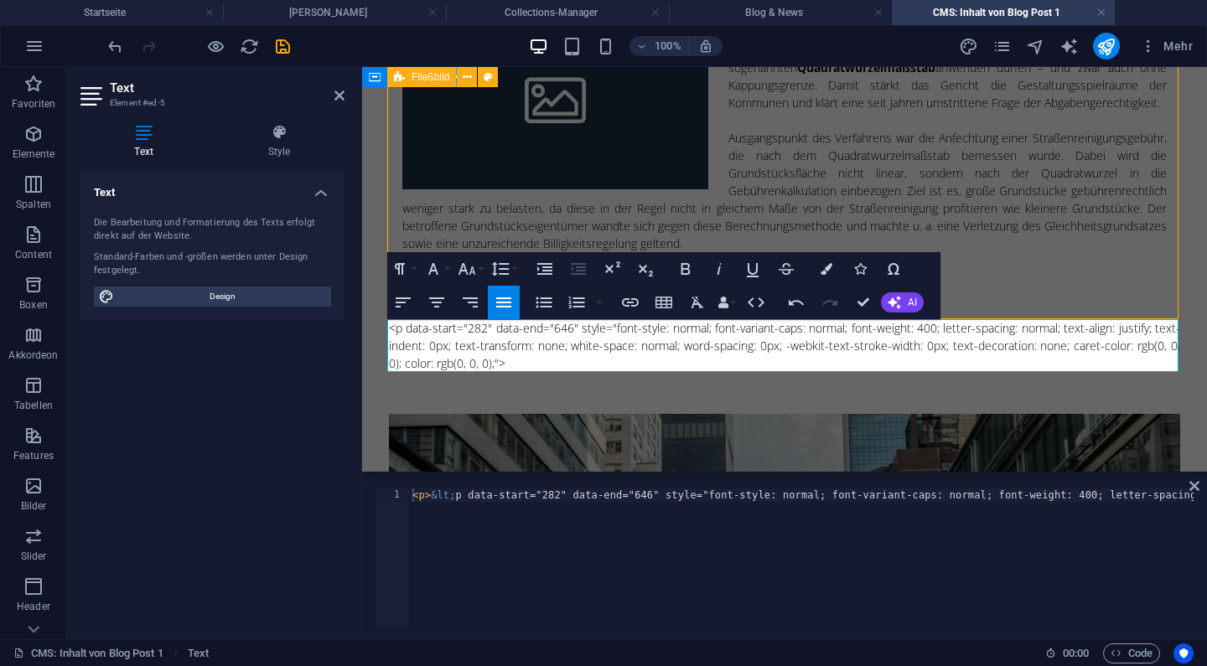
click at [1059, 226] on div "Das Niedersächsische Oberverwaltungsgericht in [GEOGRAPHIC_DATA] hat in zwei Ur…" at bounding box center [784, 129] width 765 height 246
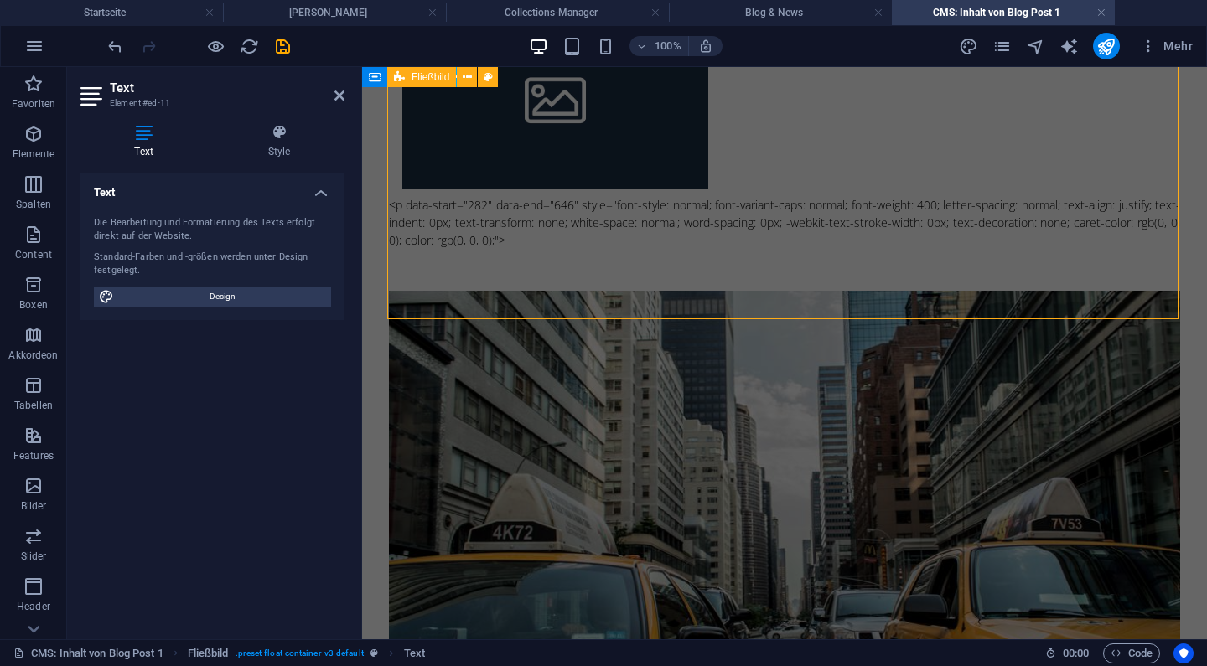
scroll to position [0, 0]
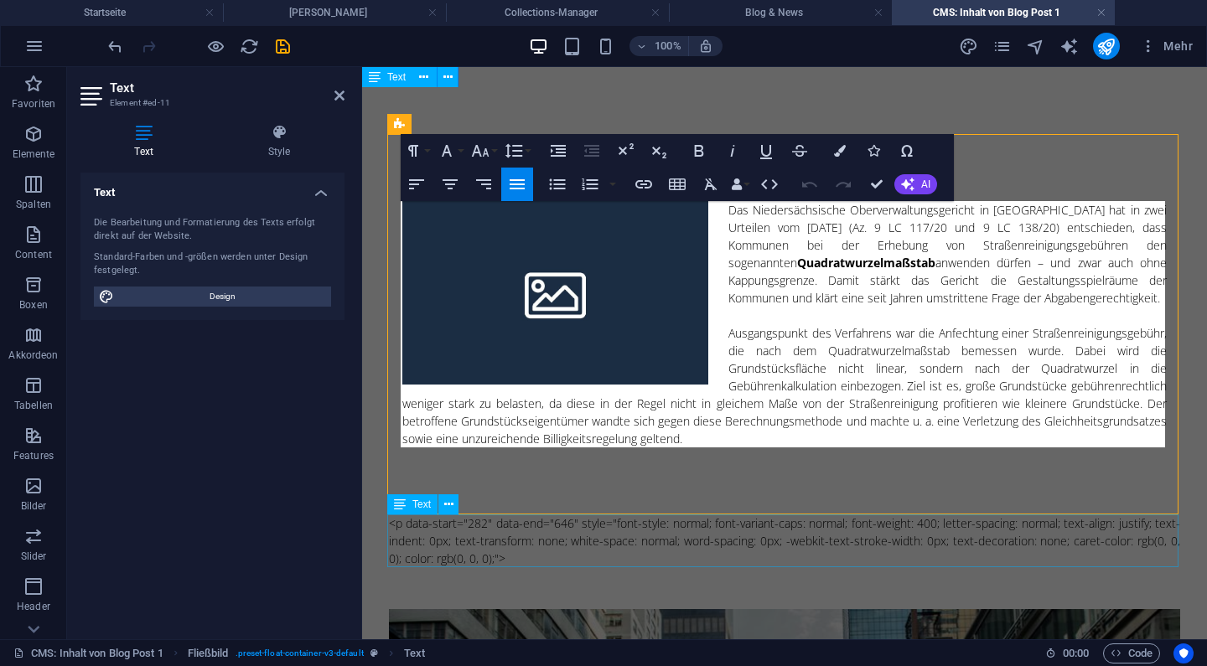
click at [1009, 565] on div "<p data-start="282" data-end="646" style="font-style: normal; font-variant-caps…" at bounding box center [784, 541] width 791 height 53
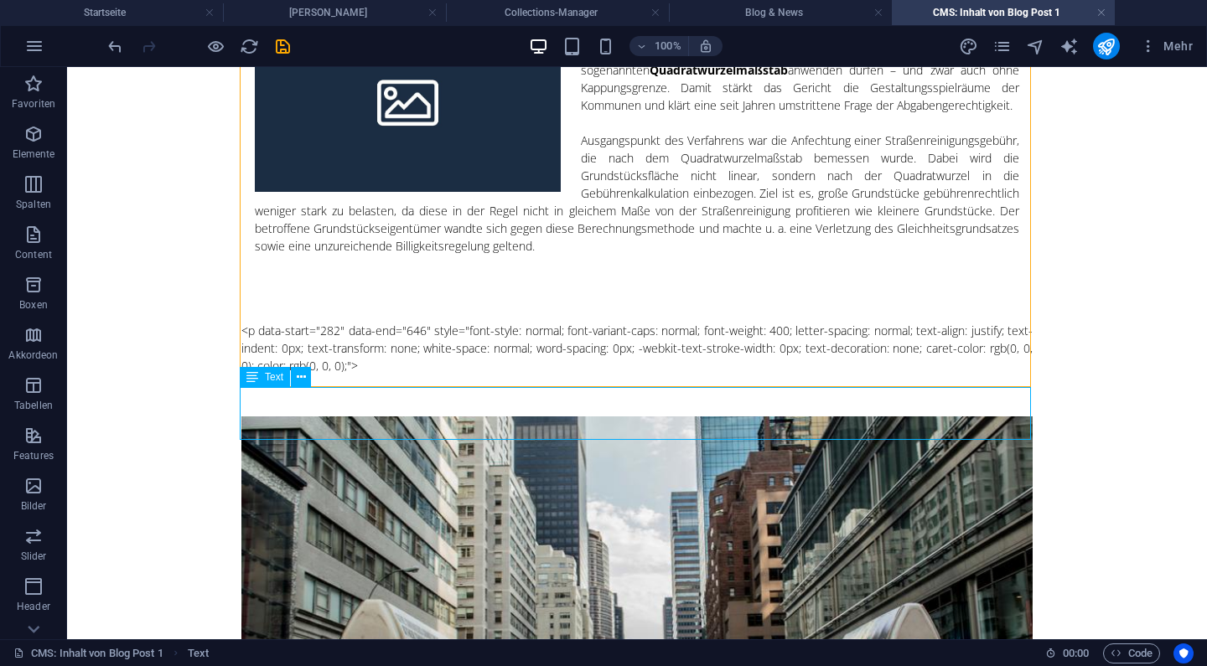
scroll to position [203, 0]
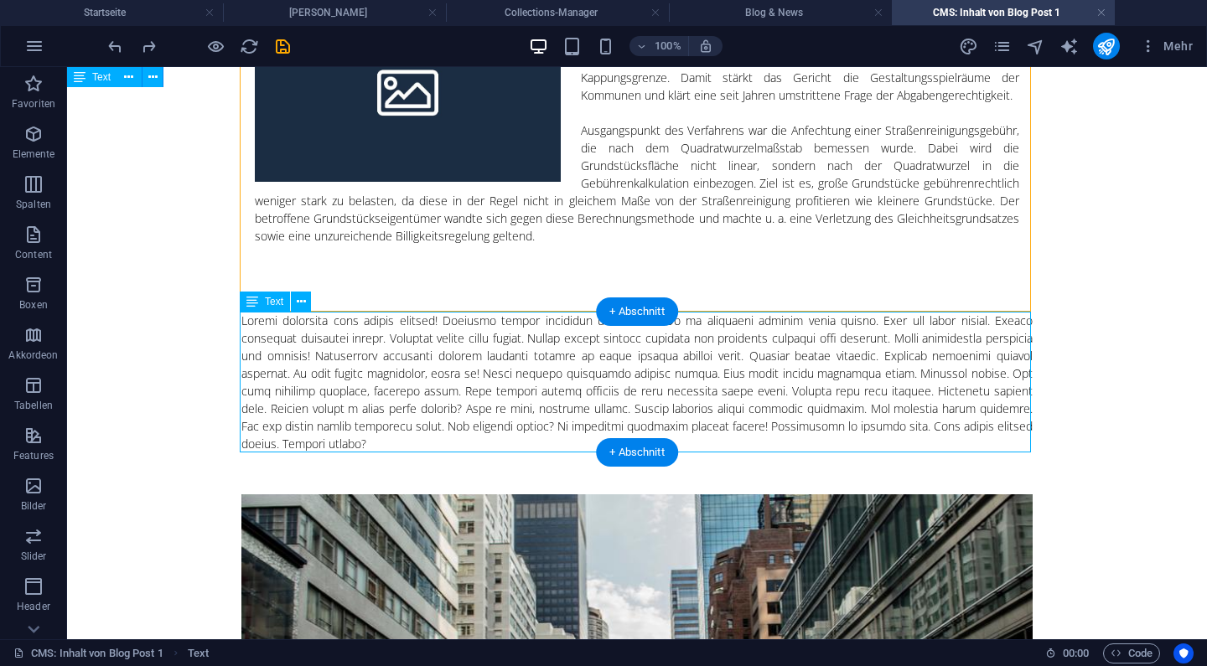
click at [576, 375] on div at bounding box center [636, 382] width 791 height 141
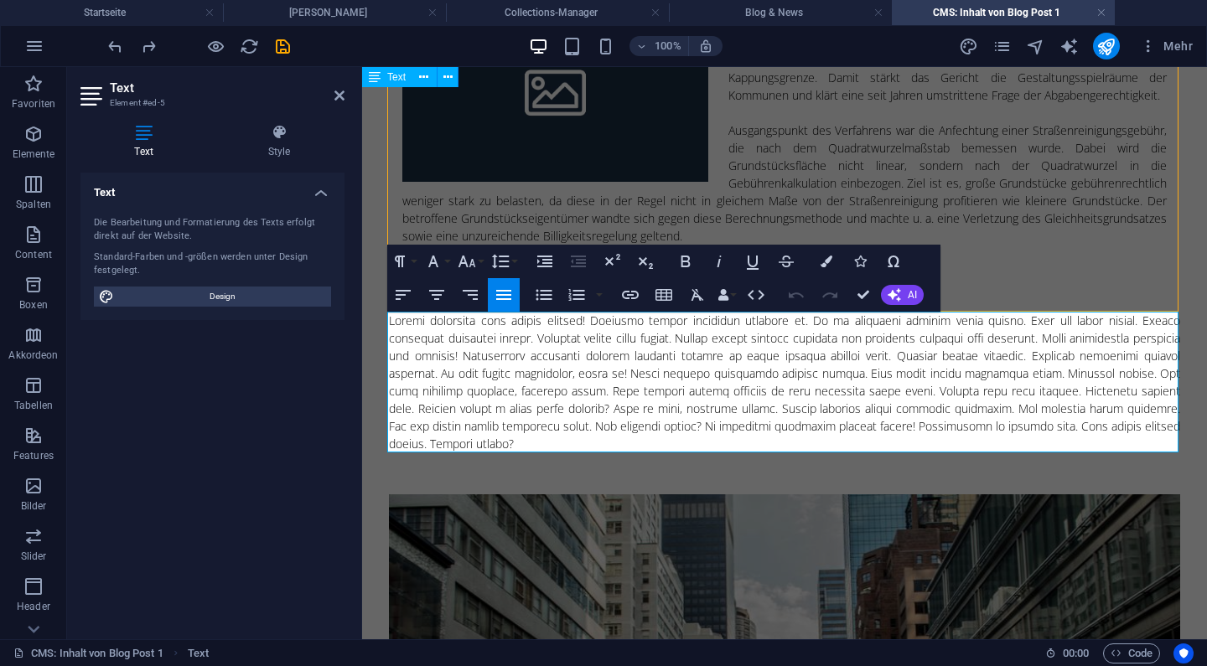
click at [615, 390] on div at bounding box center [784, 382] width 791 height 141
click at [755, 296] on icon "button" at bounding box center [756, 295] width 20 height 20
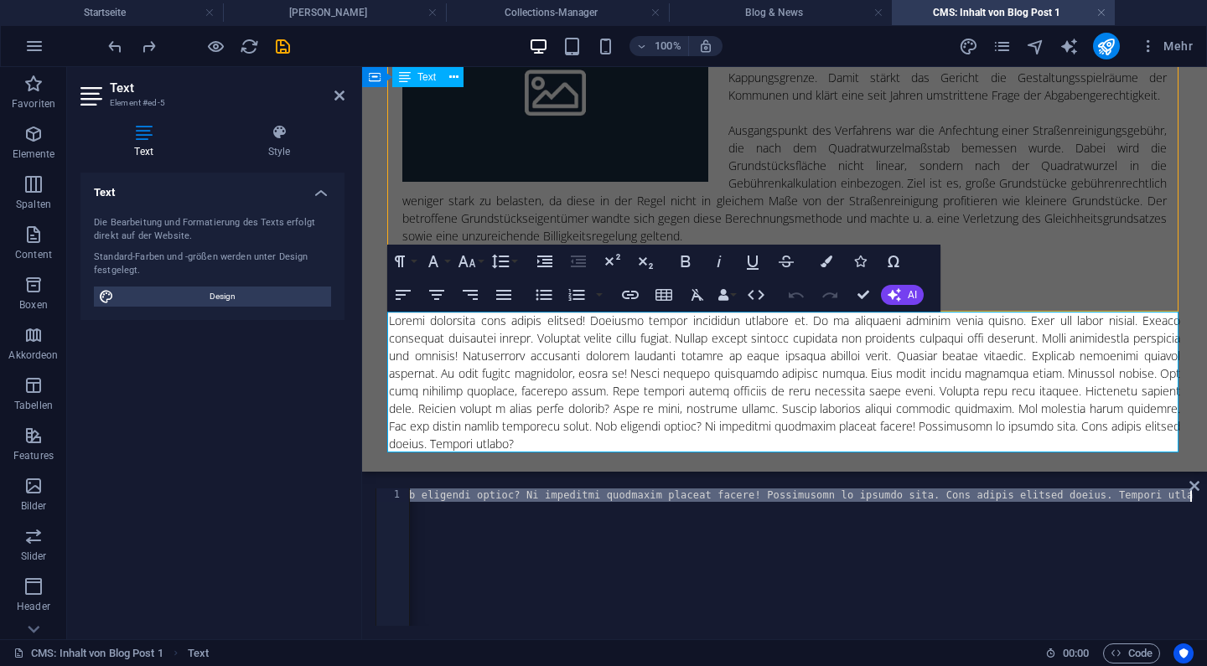
type textarea "Rechtfertigung der Typisierung: Der Ansatz, große Grundstücke im Verhältnis wen…"
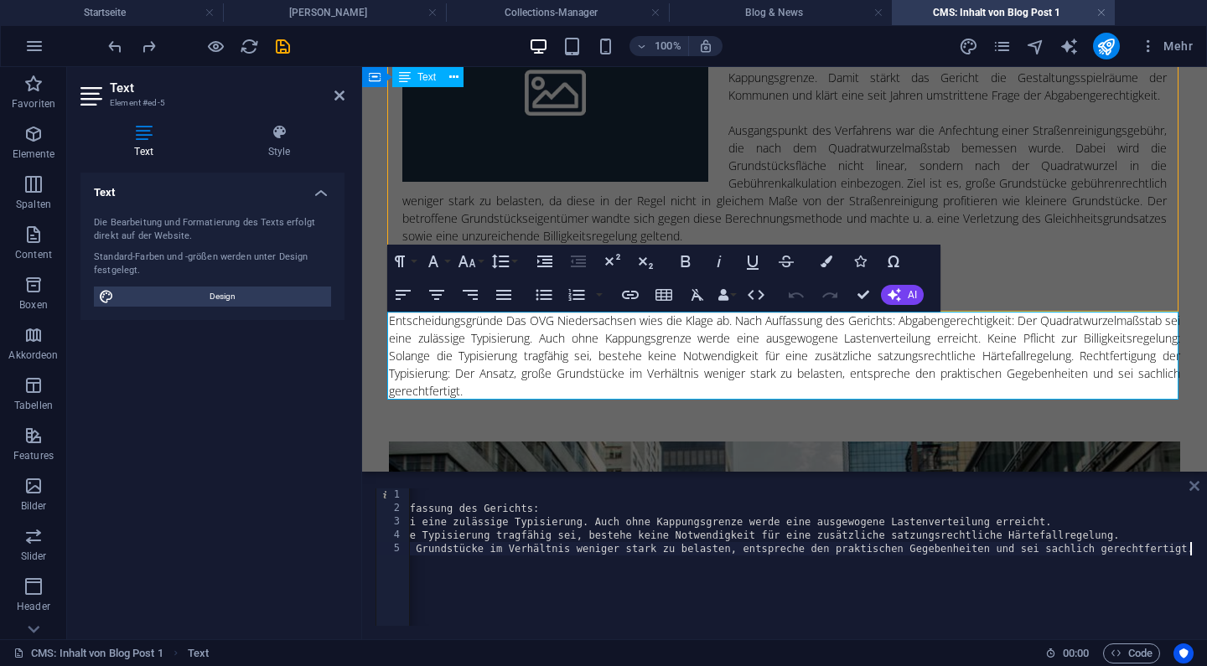
click at [1195, 491] on icon at bounding box center [1195, 486] width 10 height 13
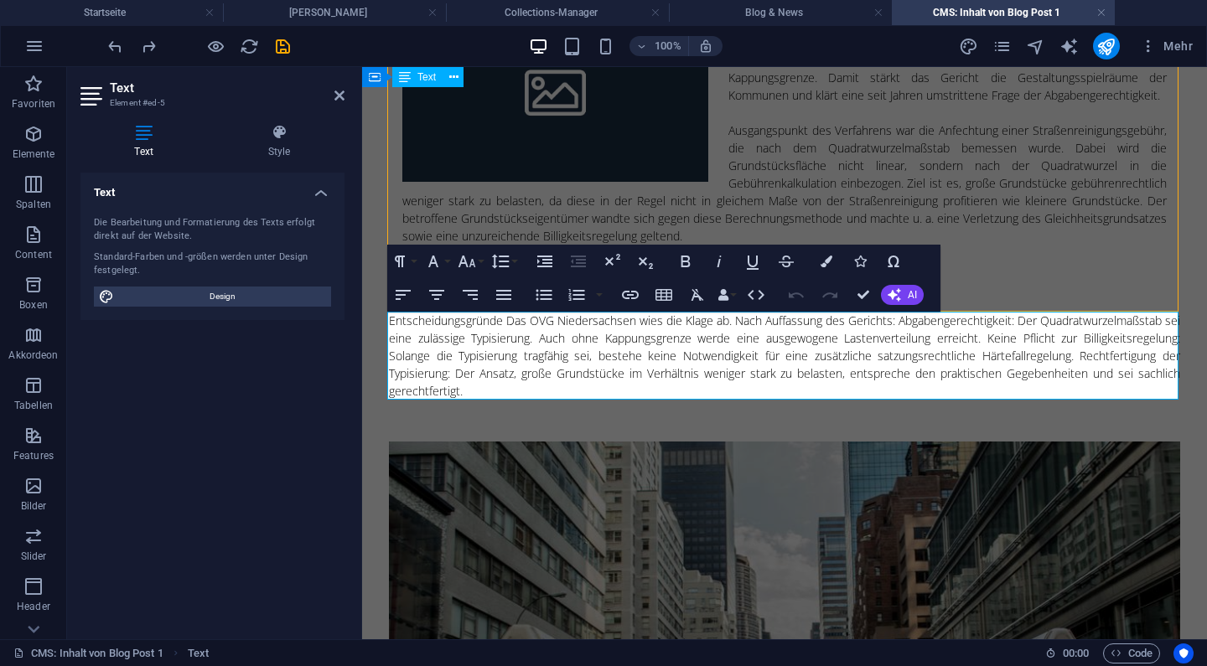
click at [1198, 405] on body "Skip to main content Das Niedersächsische Oberverwaltungsgericht in Lüneburg ha…" at bounding box center [784, 474] width 845 height 1221
click at [283, 38] on icon "save" at bounding box center [282, 46] width 19 height 19
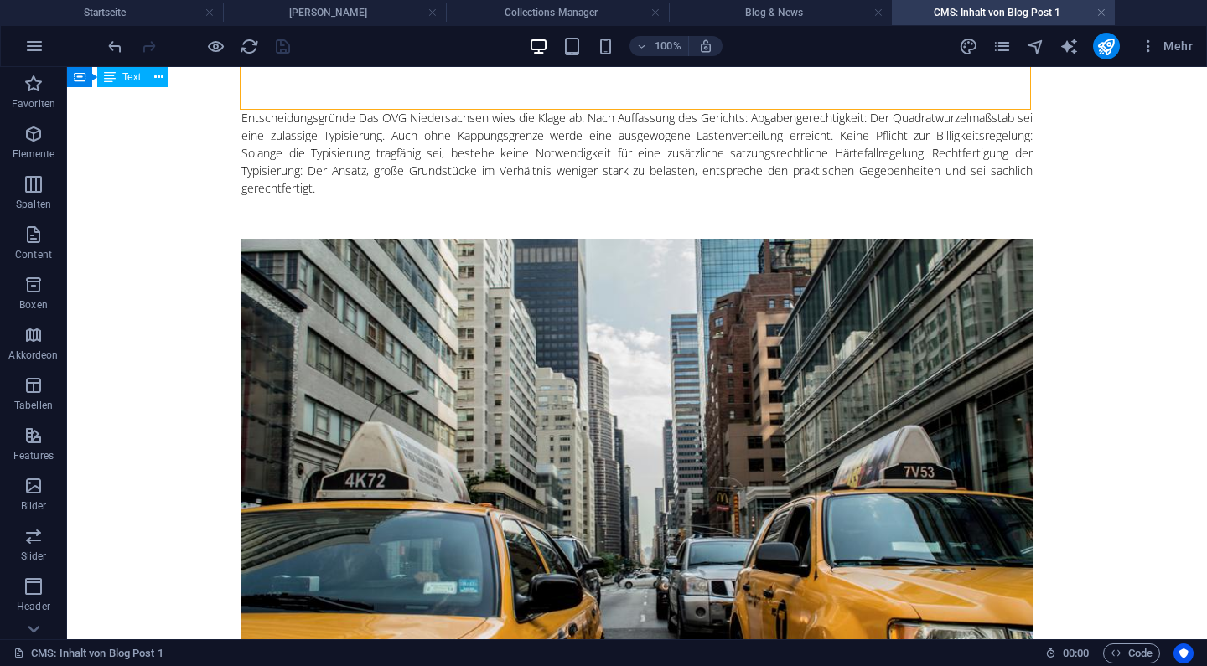
scroll to position [405, 0]
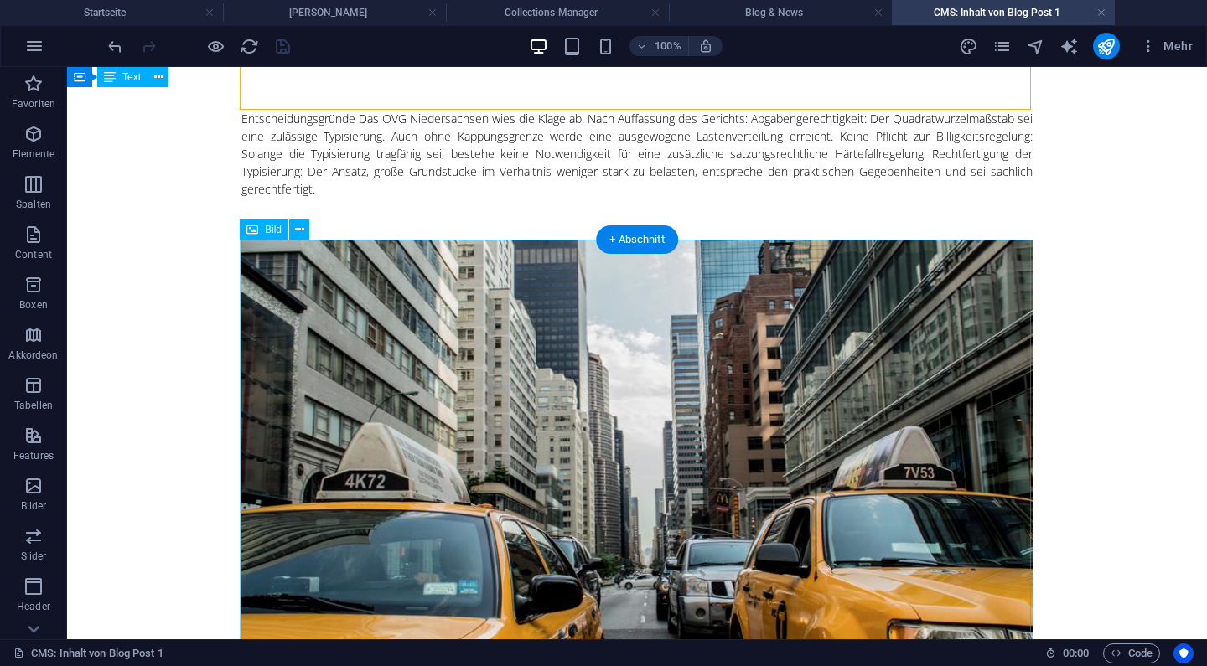
click at [949, 404] on figure at bounding box center [636, 472] width 791 height 464
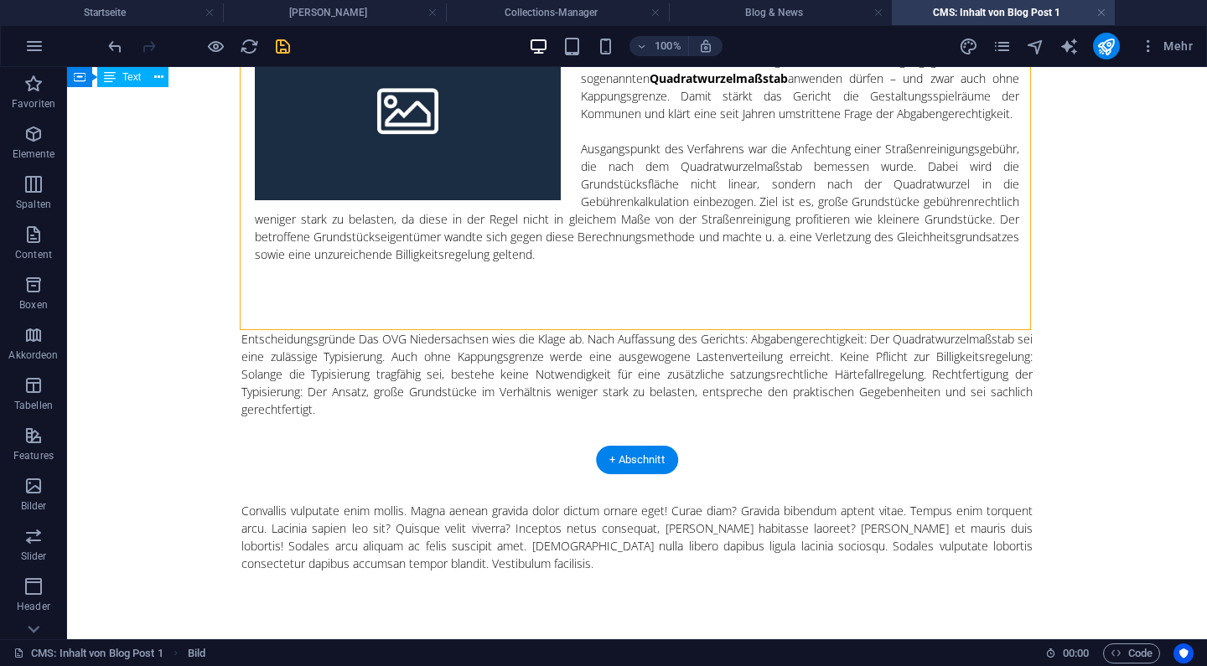
scroll to position [184, 0]
click at [697, 439] on div at bounding box center [636, 439] width 791 height 42
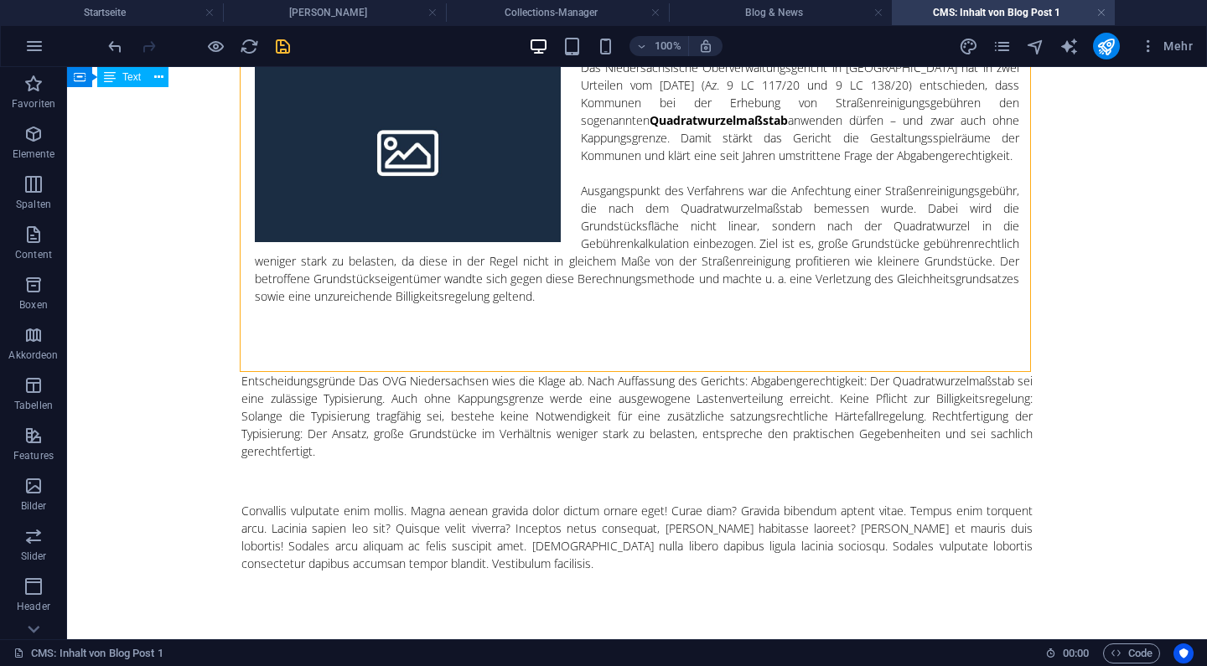
scroll to position [143, 0]
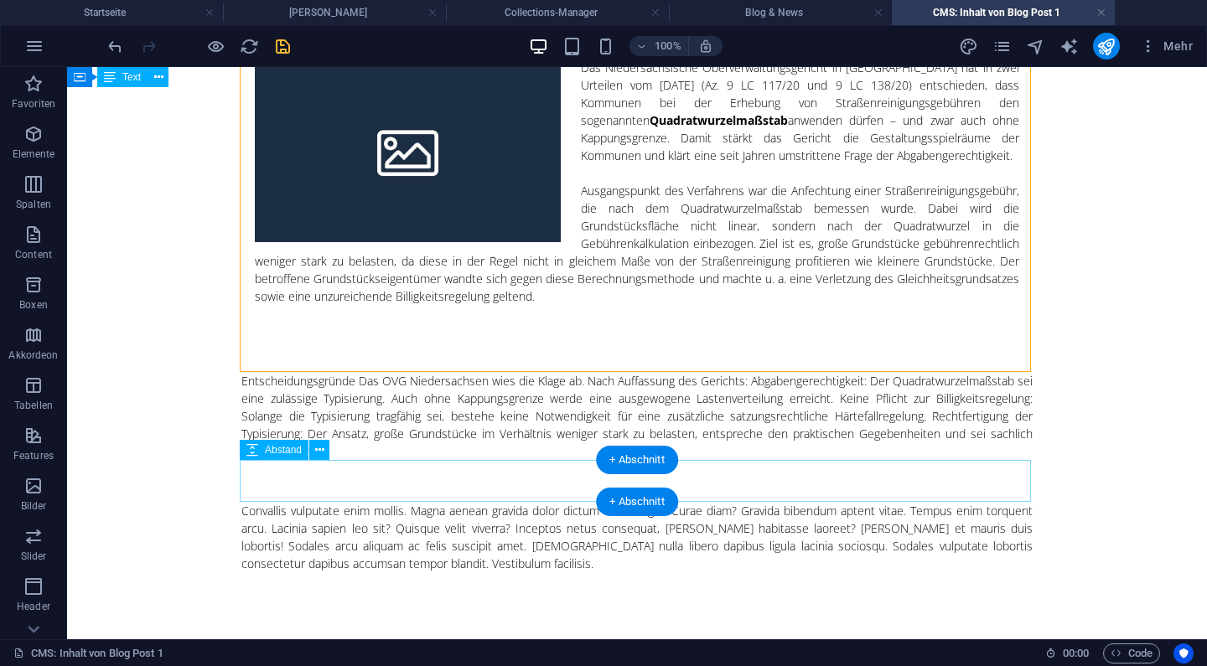
click at [686, 477] on div at bounding box center [636, 481] width 791 height 42
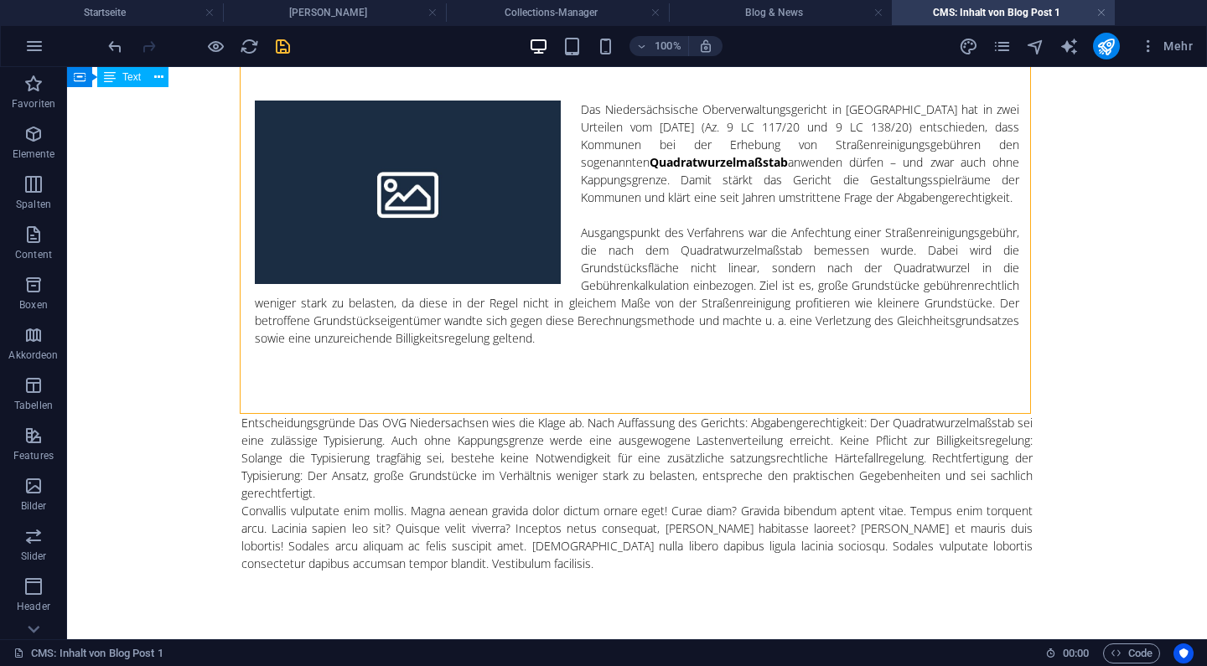
scroll to position [101, 0]
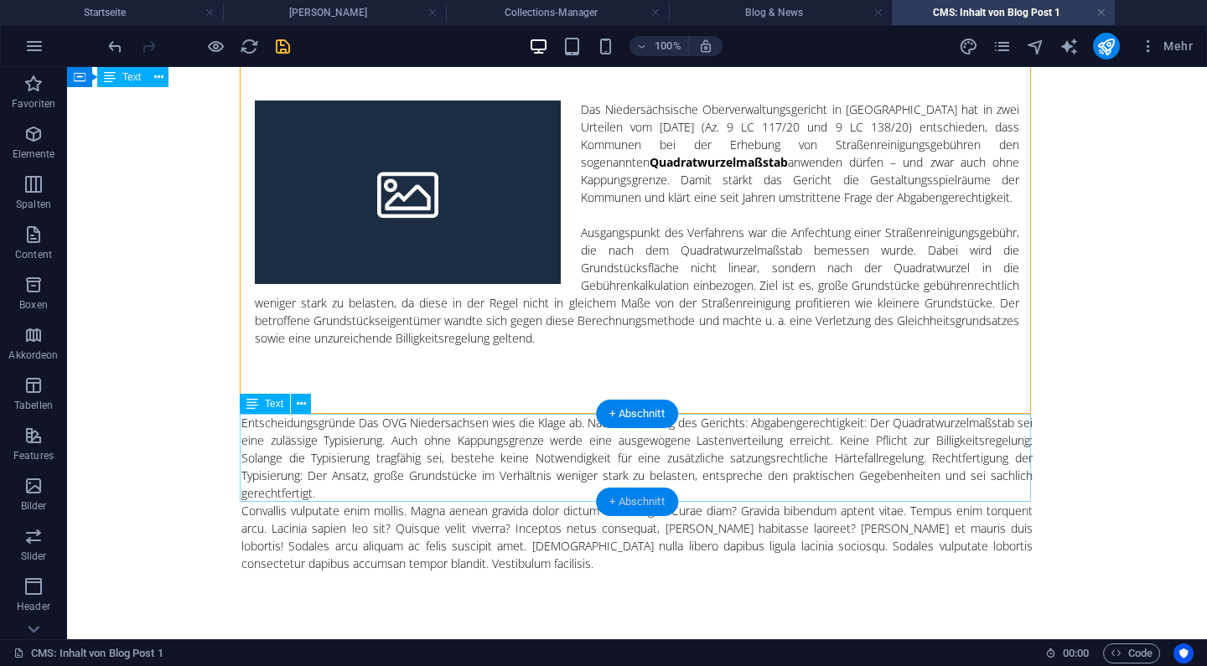
click at [635, 498] on div "+ Abschnitt" at bounding box center [637, 502] width 82 height 29
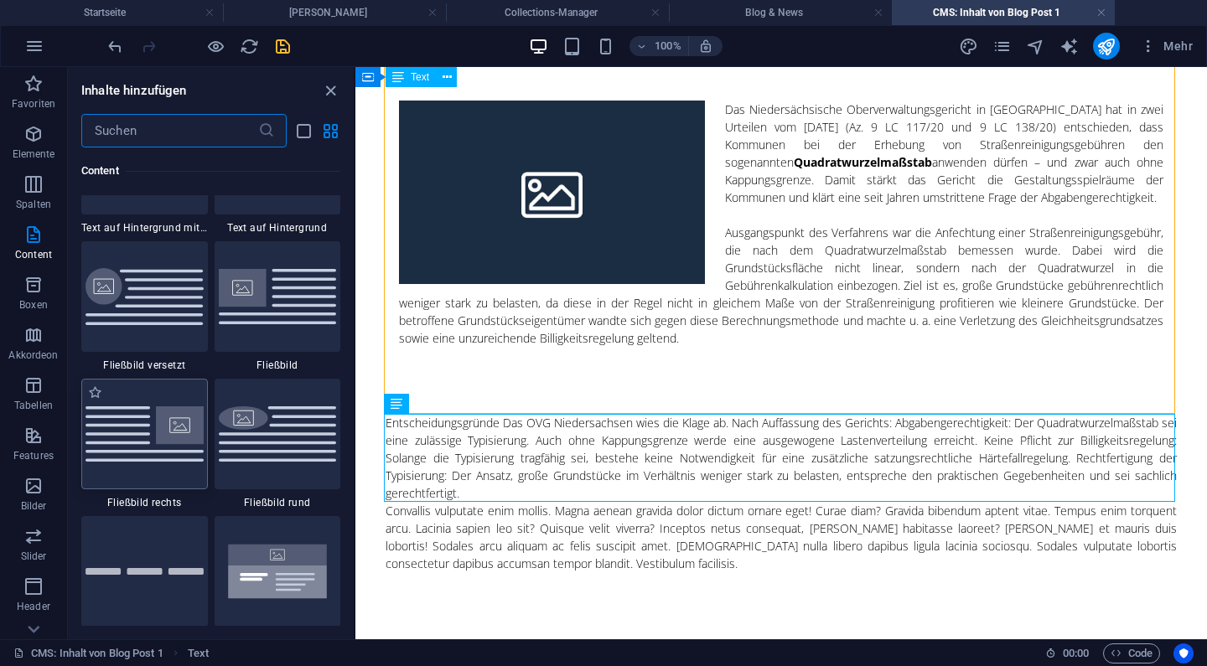
scroll to position [3580, 0]
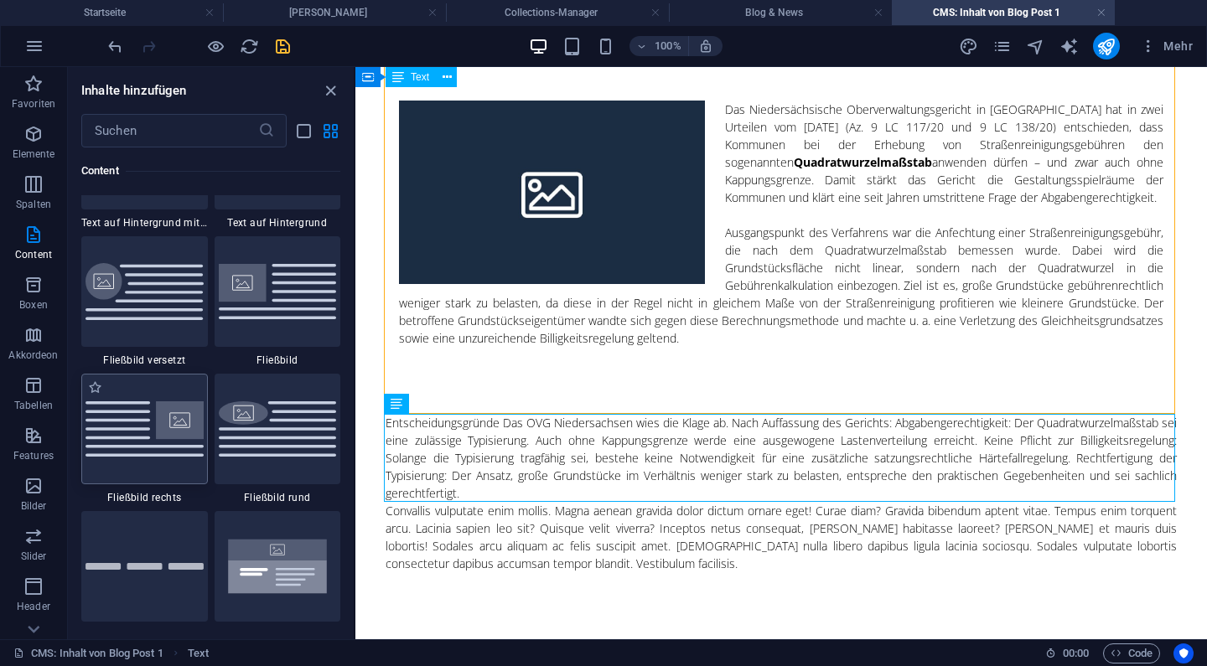
click at [146, 436] on img at bounding box center [145, 429] width 118 height 55
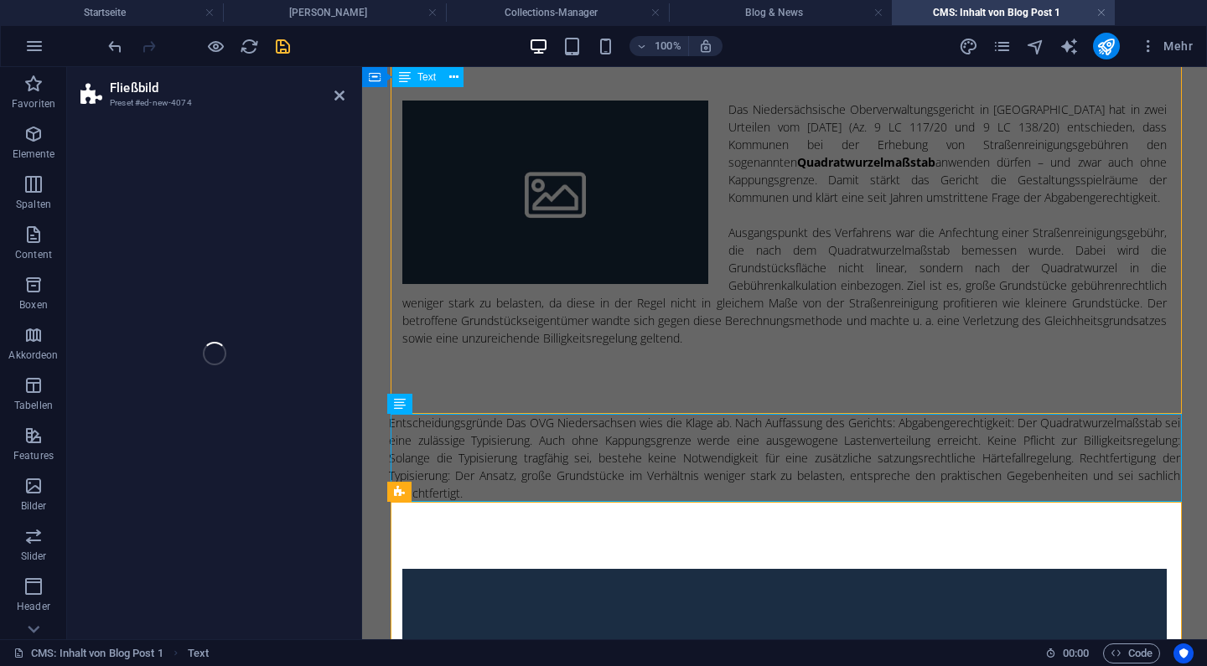
select select "%"
select select "rem"
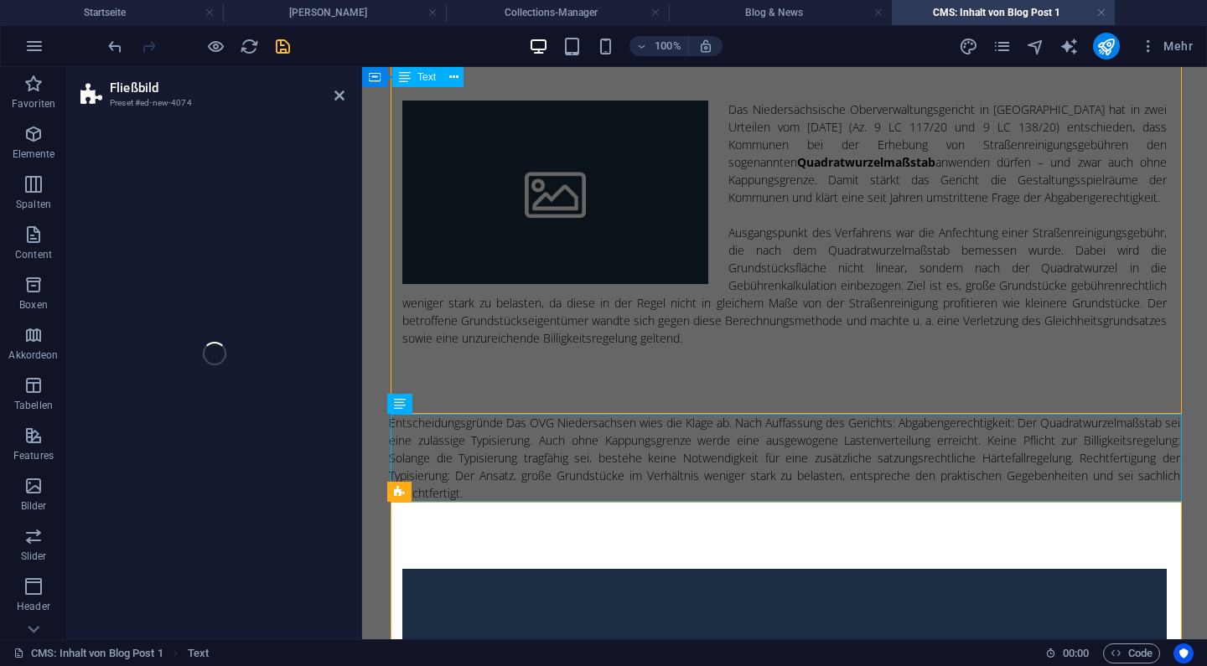
select select "preset-float-container-v3-default-right"
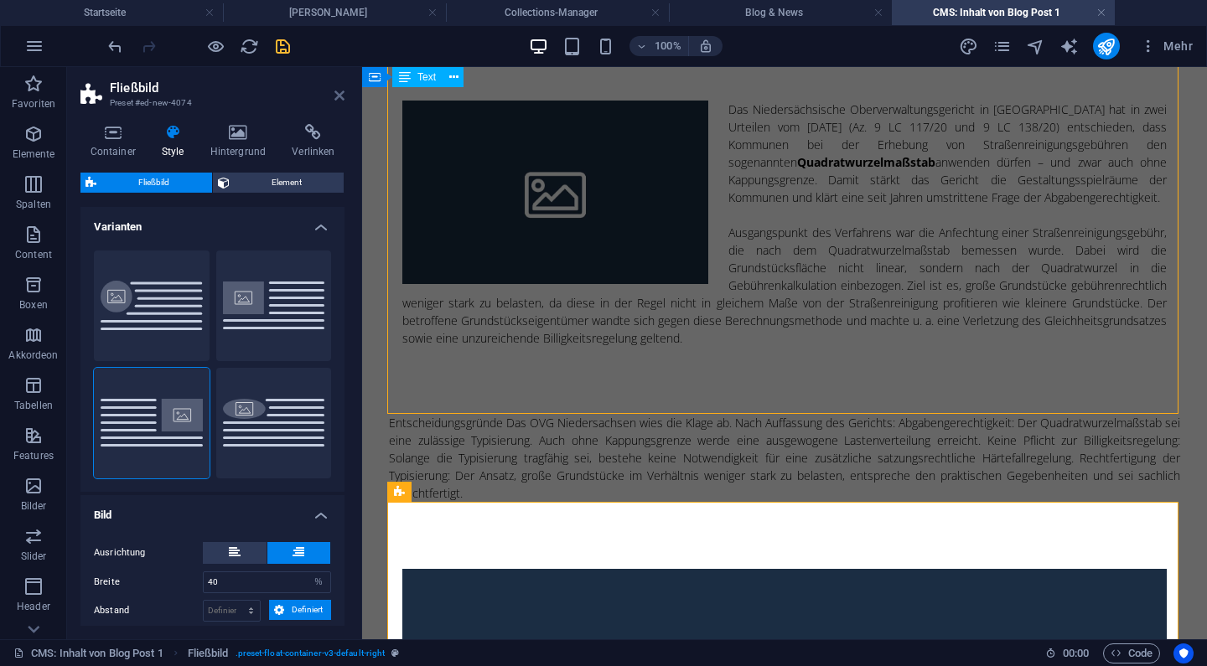
click at [343, 95] on icon at bounding box center [339, 95] width 10 height 13
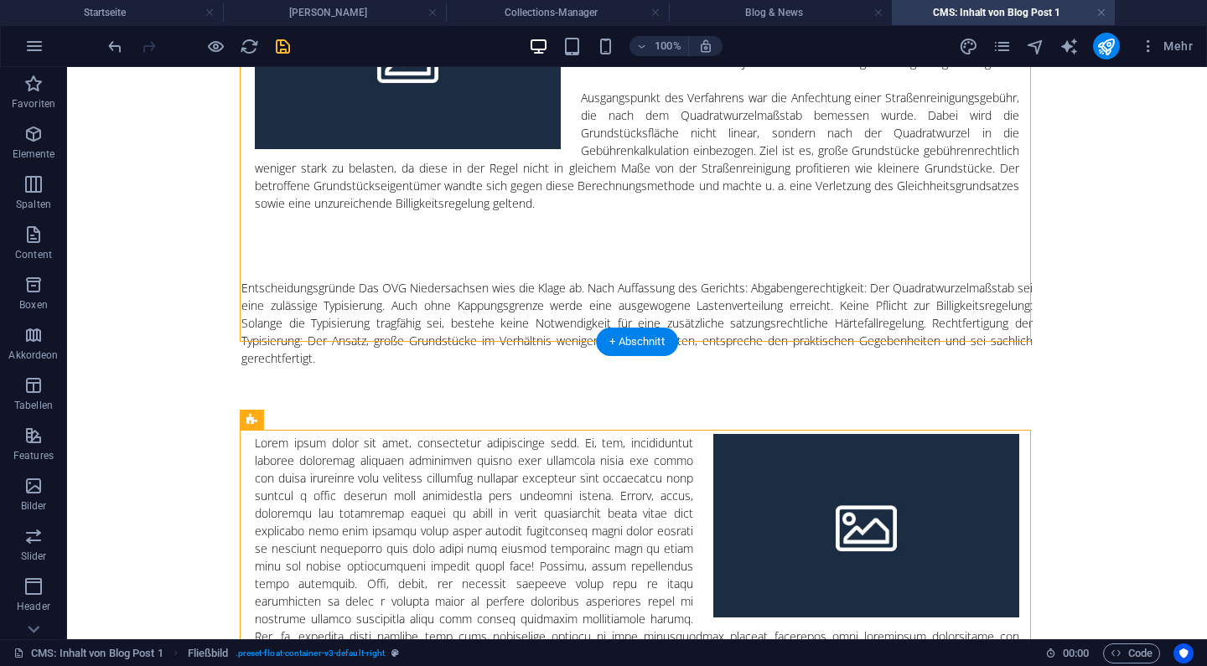
scroll to position [290, 0]
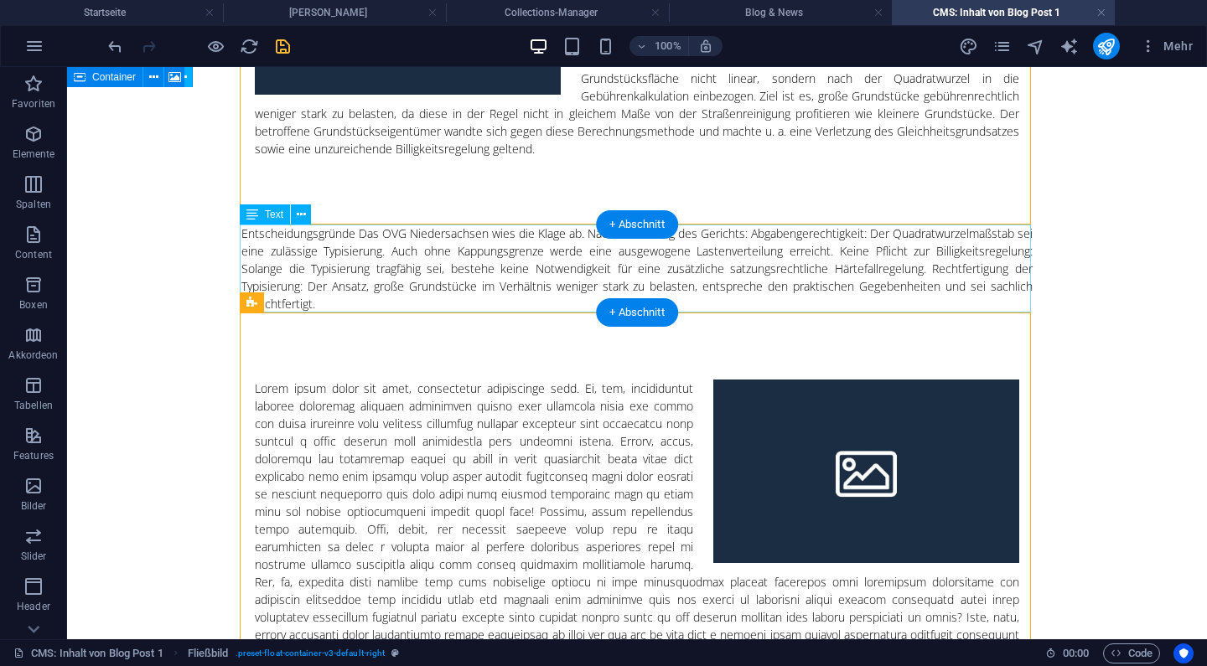
click at [301, 271] on div "Entscheidungsgründe Das OVG Niedersachsen wies die Klage ab. Nach Auffassung de…" at bounding box center [636, 269] width 791 height 88
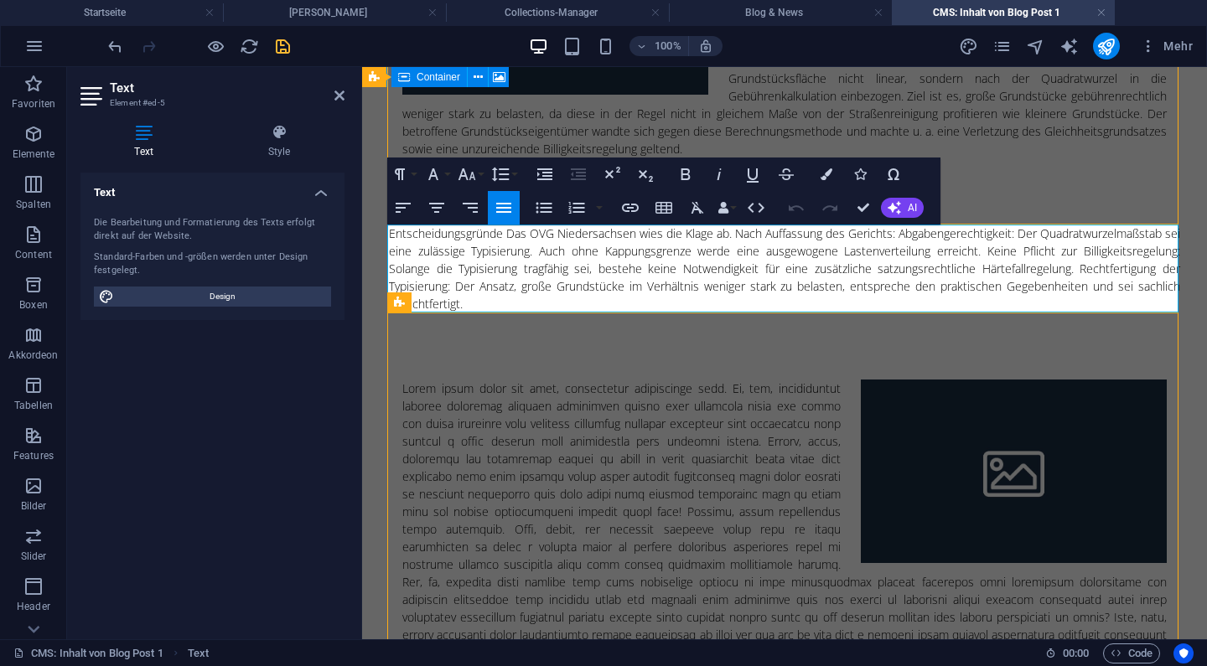
click at [508, 232] on div "Entscheidungsgründe Das OVG Niedersachsen wies die Klage ab. Nach Auffassung de…" at bounding box center [784, 269] width 791 height 88
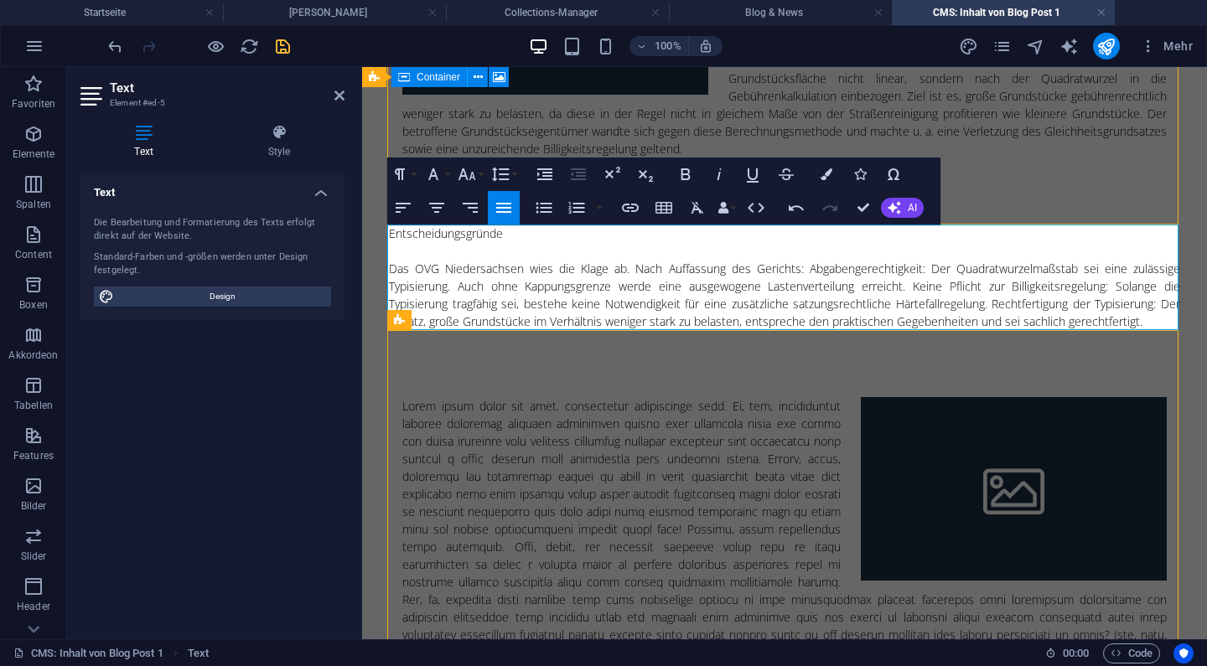
click at [466, 228] on div "Entscheidungsgründe Das OVG Niedersachsen wies die Klage ab. Nach Auffassung de…" at bounding box center [784, 278] width 791 height 106
click at [447, 174] on button "Font Family" at bounding box center [437, 175] width 32 height 34
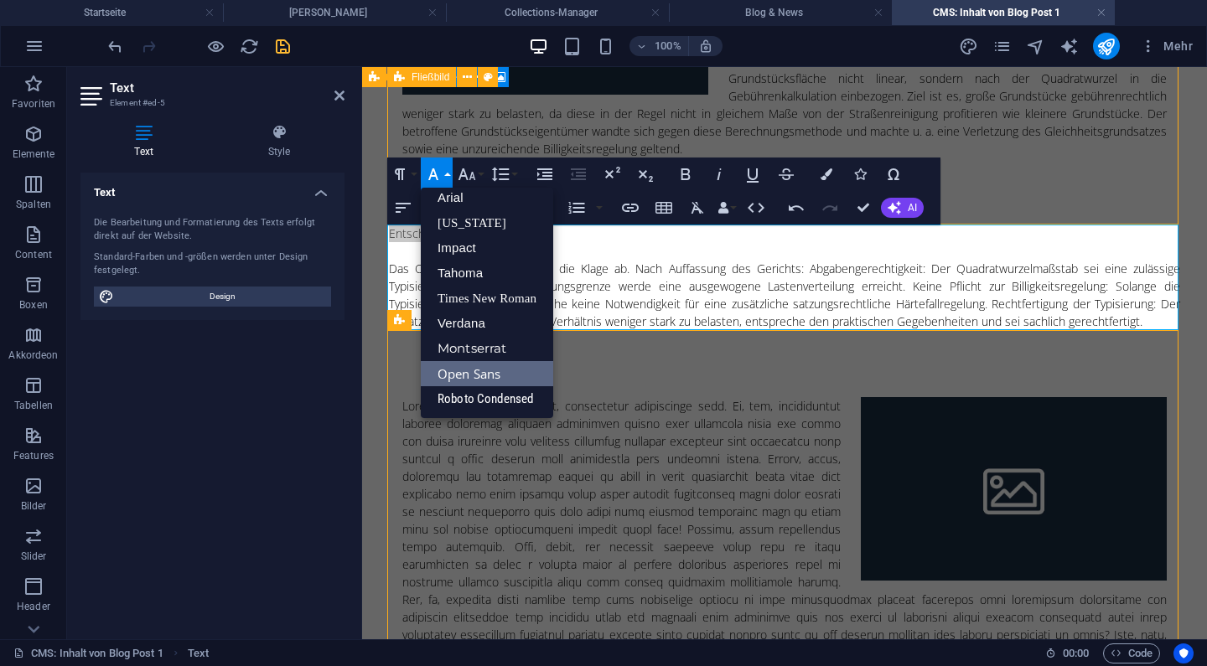
scroll to position [9, 0]
click at [447, 174] on button "Font Family" at bounding box center [437, 175] width 32 height 34
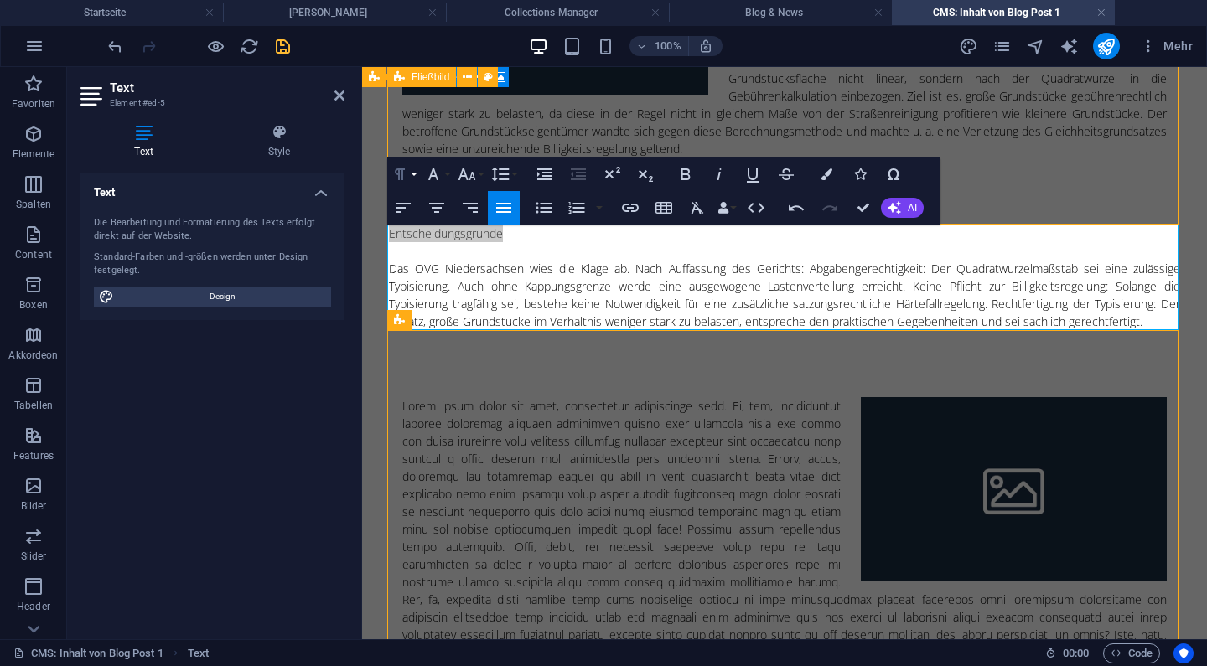
click at [416, 174] on button "Paragraph Format" at bounding box center [403, 175] width 32 height 34
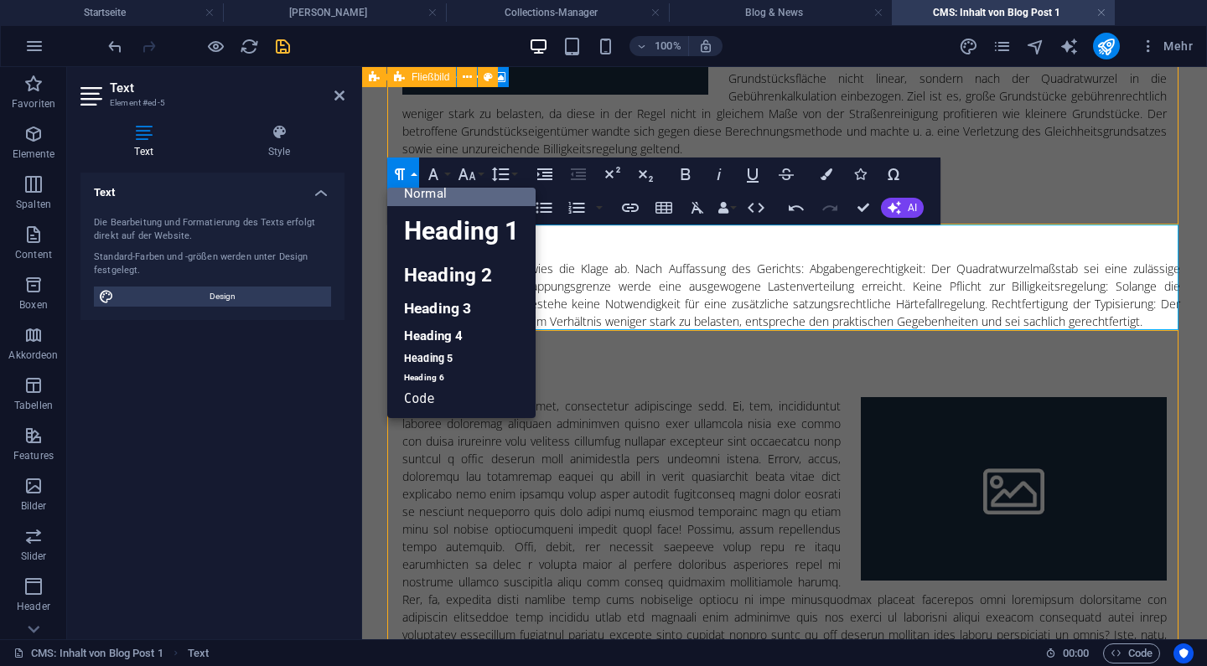
scroll to position [13, 0]
click at [450, 308] on link "Heading 3" at bounding box center [461, 309] width 148 height 29
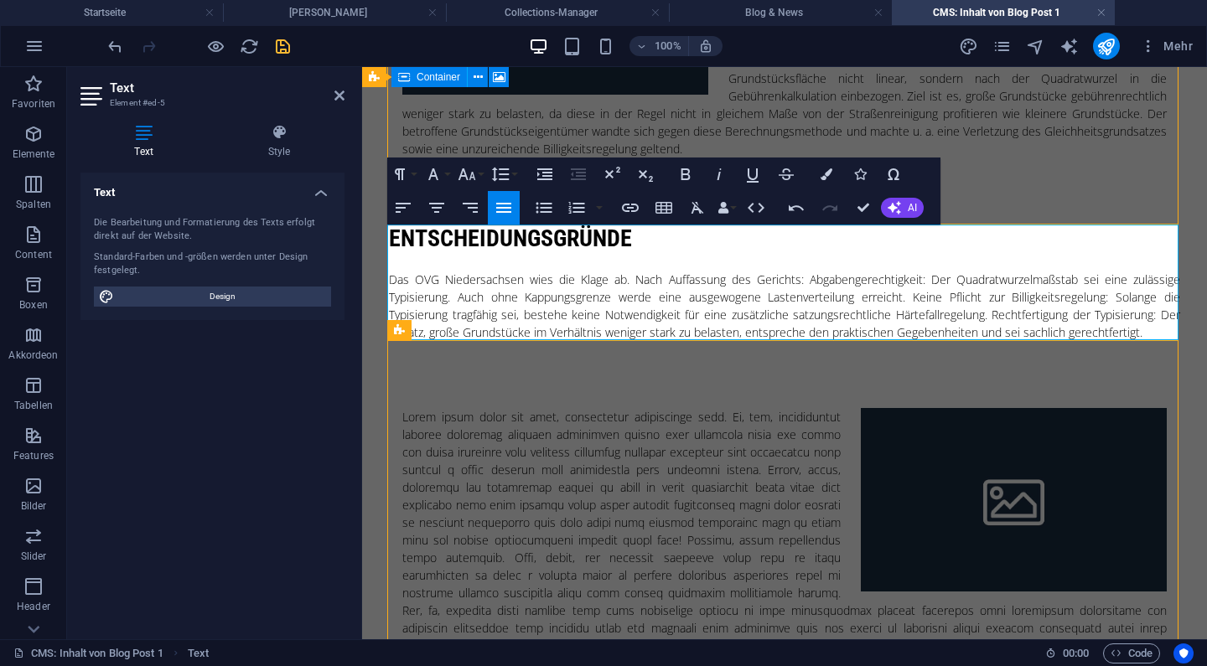
click at [506, 334] on div "Entscheidungsgründe Das OVG Niedersachsen wies die Klage ab. Nach Auffassung de…" at bounding box center [784, 283] width 791 height 117
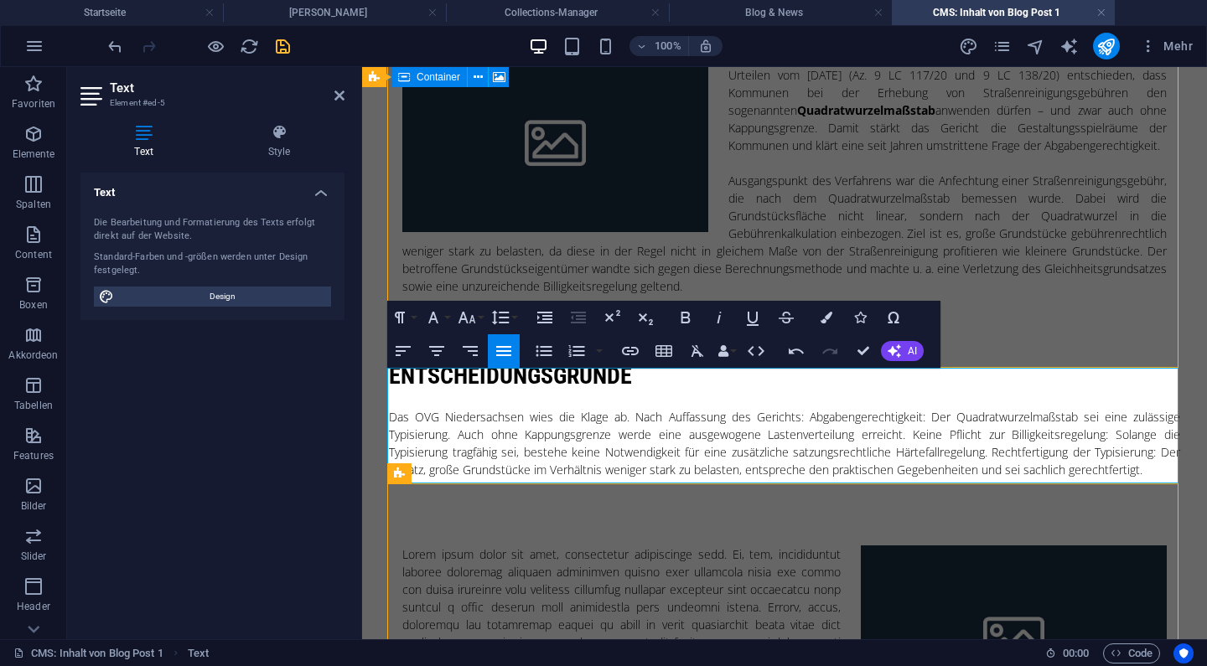
scroll to position [147, 0]
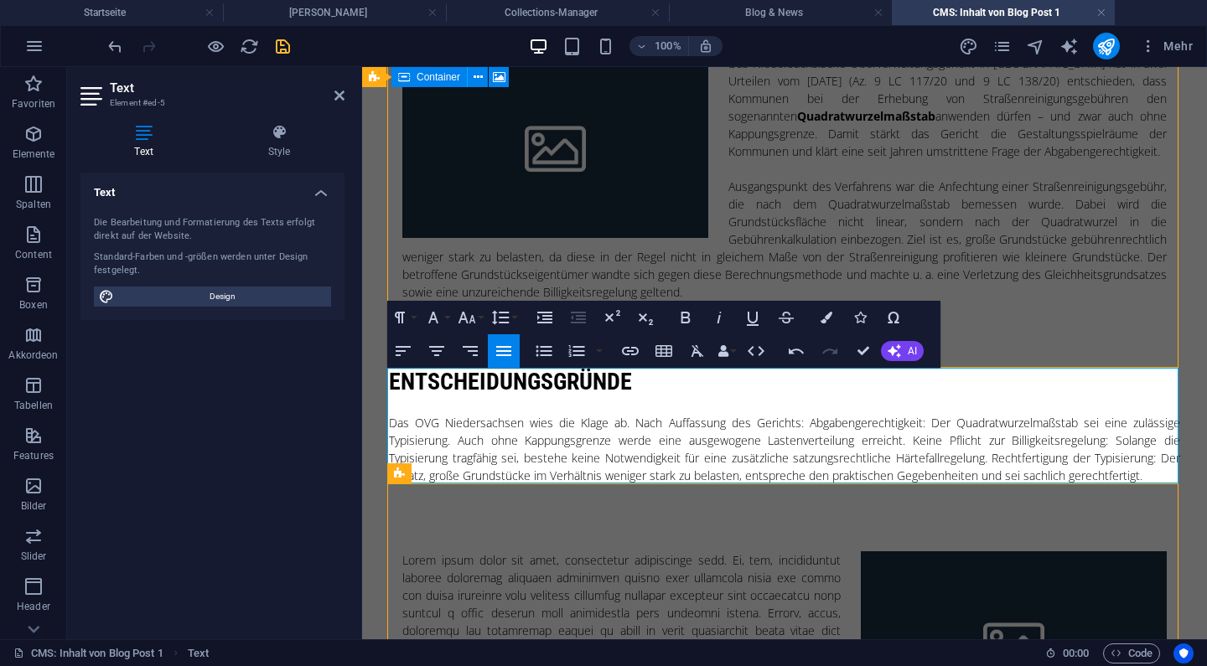
click at [469, 386] on h3 "Entscheidungsgründe" at bounding box center [784, 382] width 791 height 29
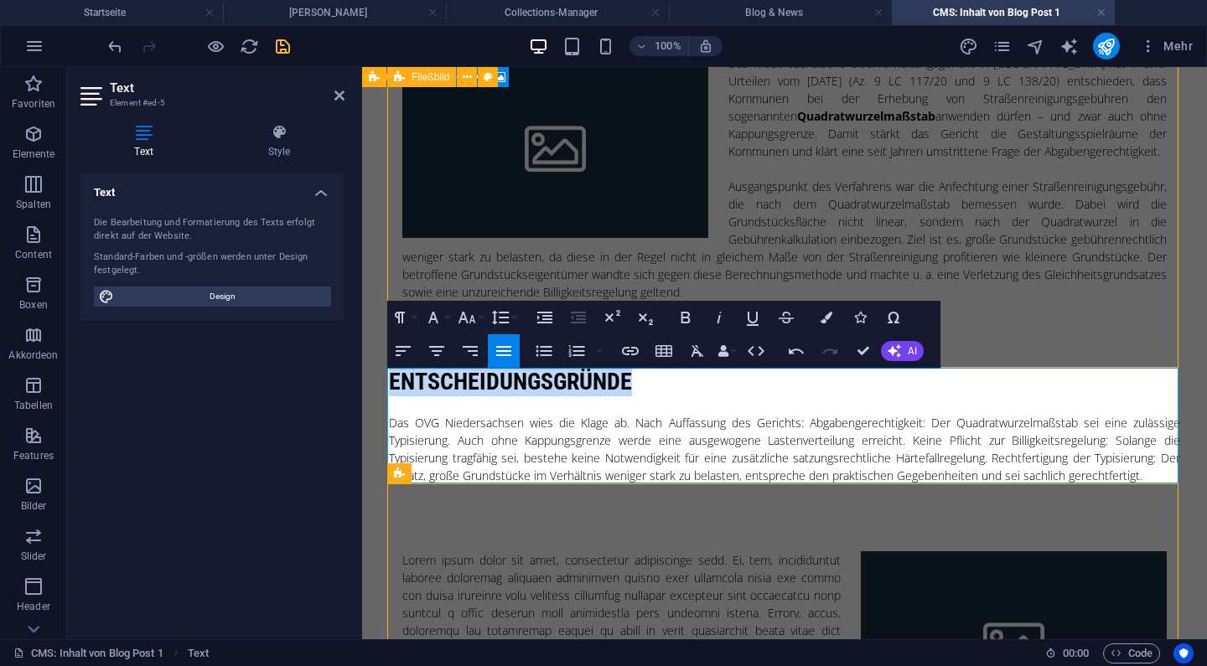
click at [420, 323] on div "Paragraph Format Normal Heading 1 Heading 2 Heading 3 Heading 4 Heading 5 Headi…" at bounding box center [453, 318] width 133 height 34
click at [410, 320] on button "Paragraph Format" at bounding box center [403, 318] width 32 height 34
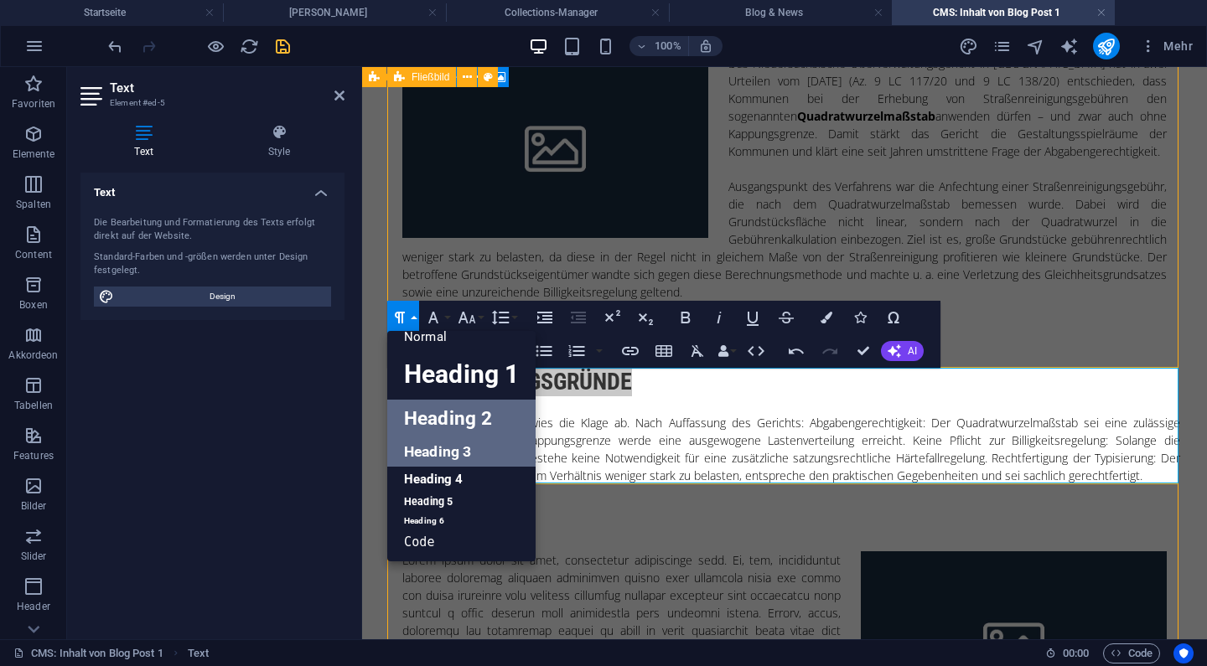
scroll to position [13, 0]
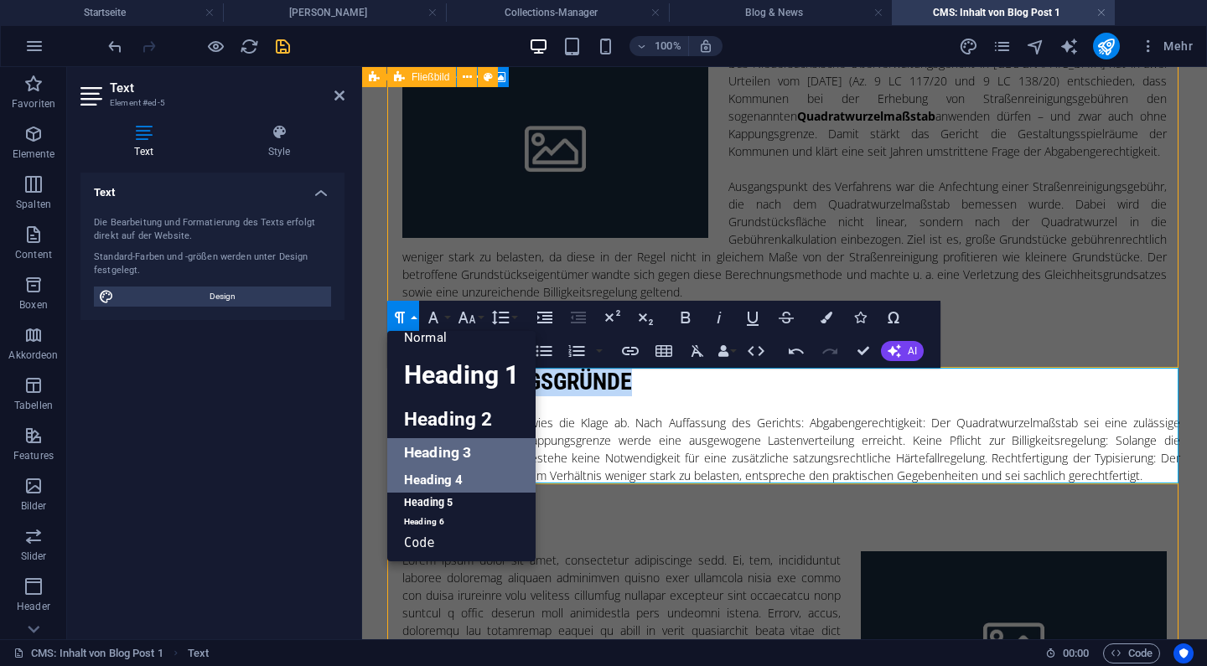
click at [480, 483] on link "Heading 4" at bounding box center [461, 480] width 148 height 25
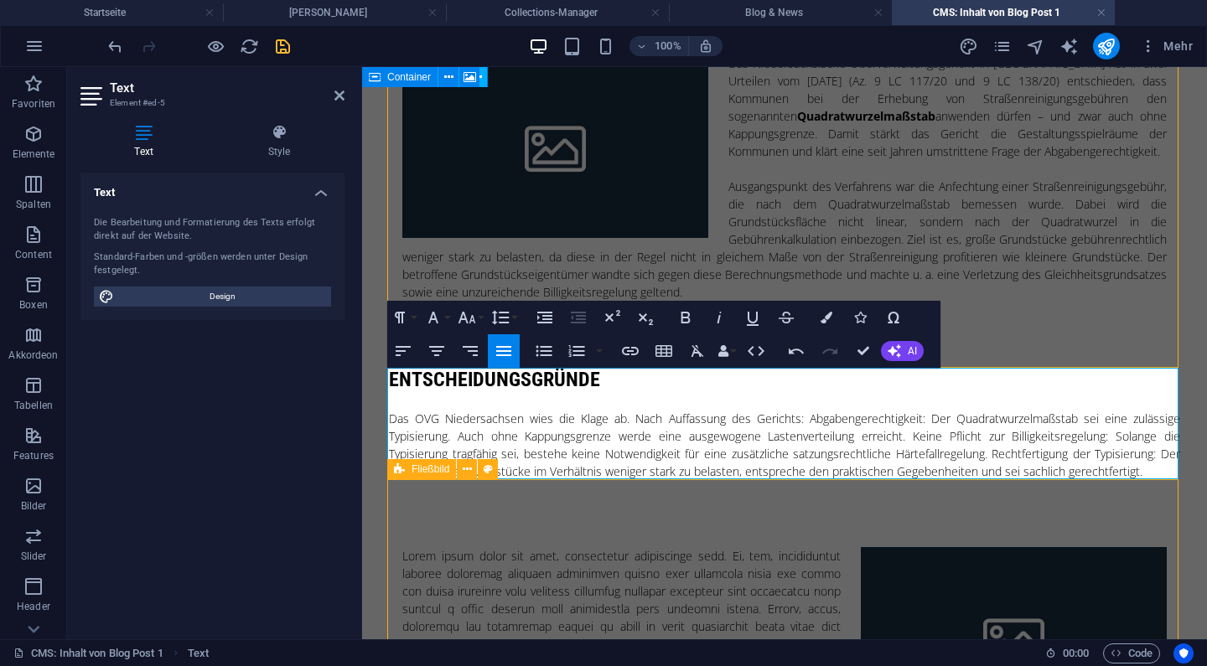
select select "%"
select select "rem"
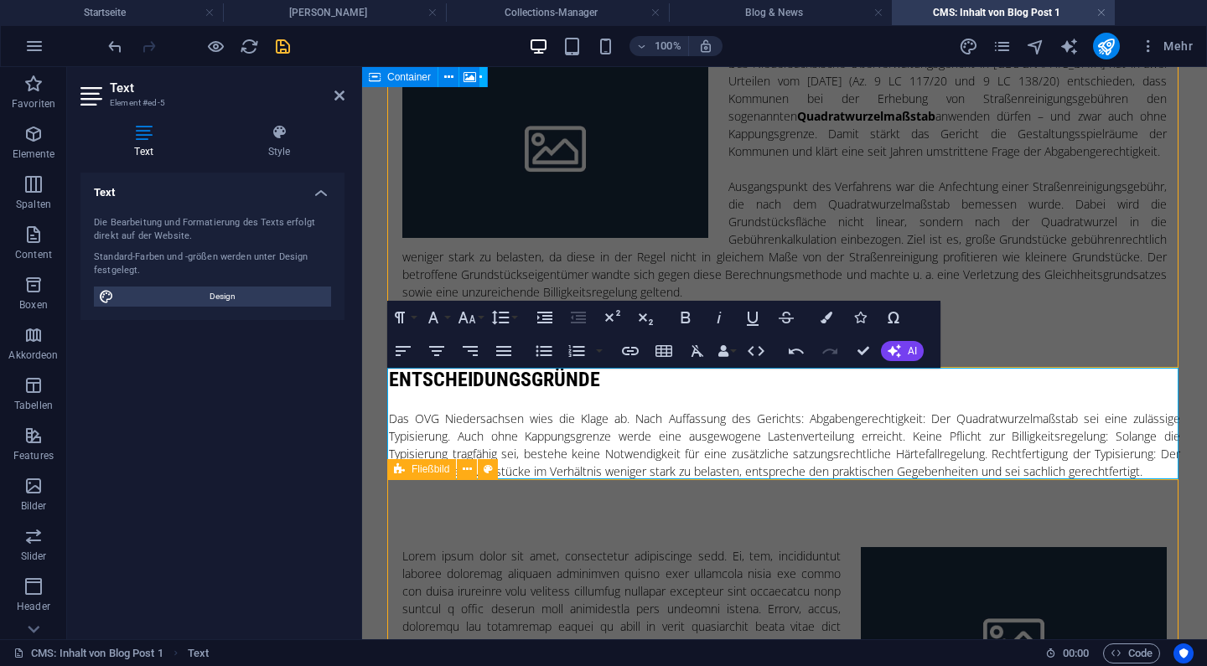
select select "rem"
select select "preset-float-container-v3-default-right"
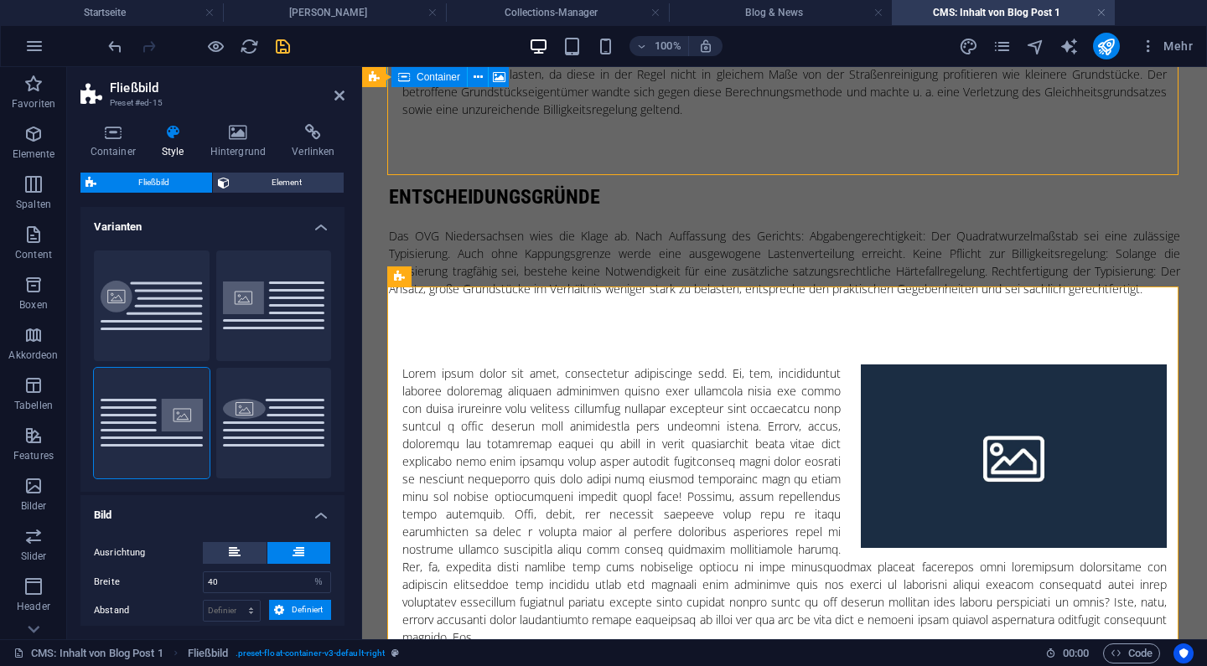
scroll to position [412, 0]
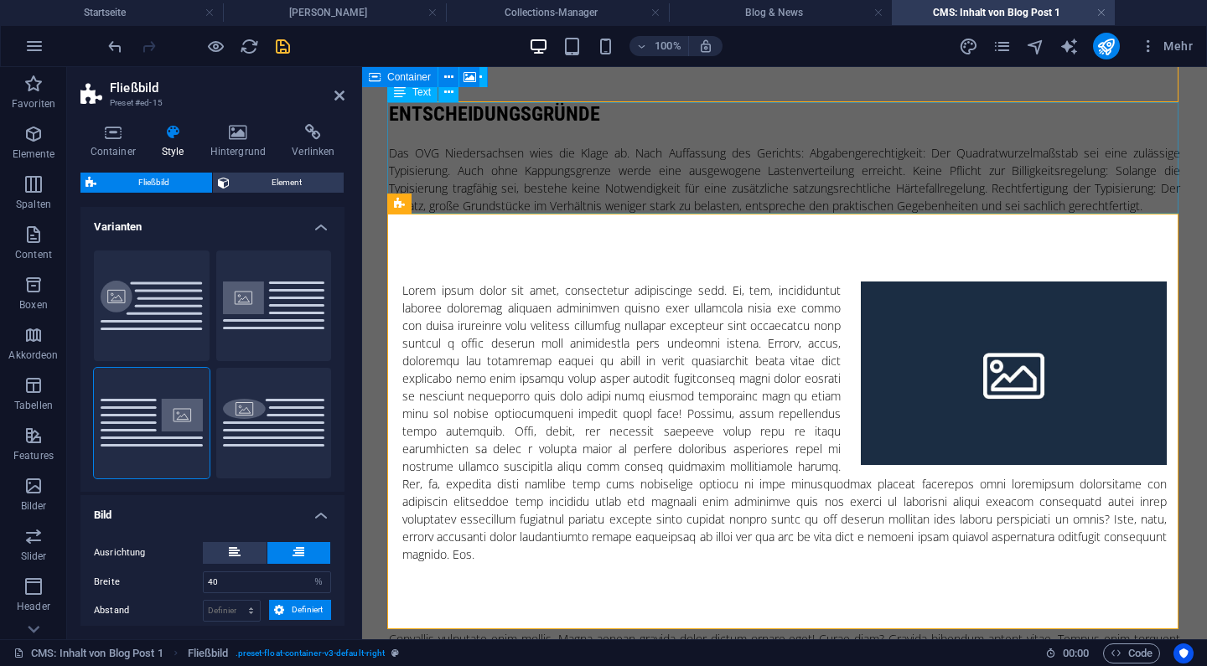
click at [825, 144] on div "Entscheidungsgründe Das OVG Niedersachsen wies die Klage ab. Nach Auffassung de…" at bounding box center [784, 158] width 791 height 112
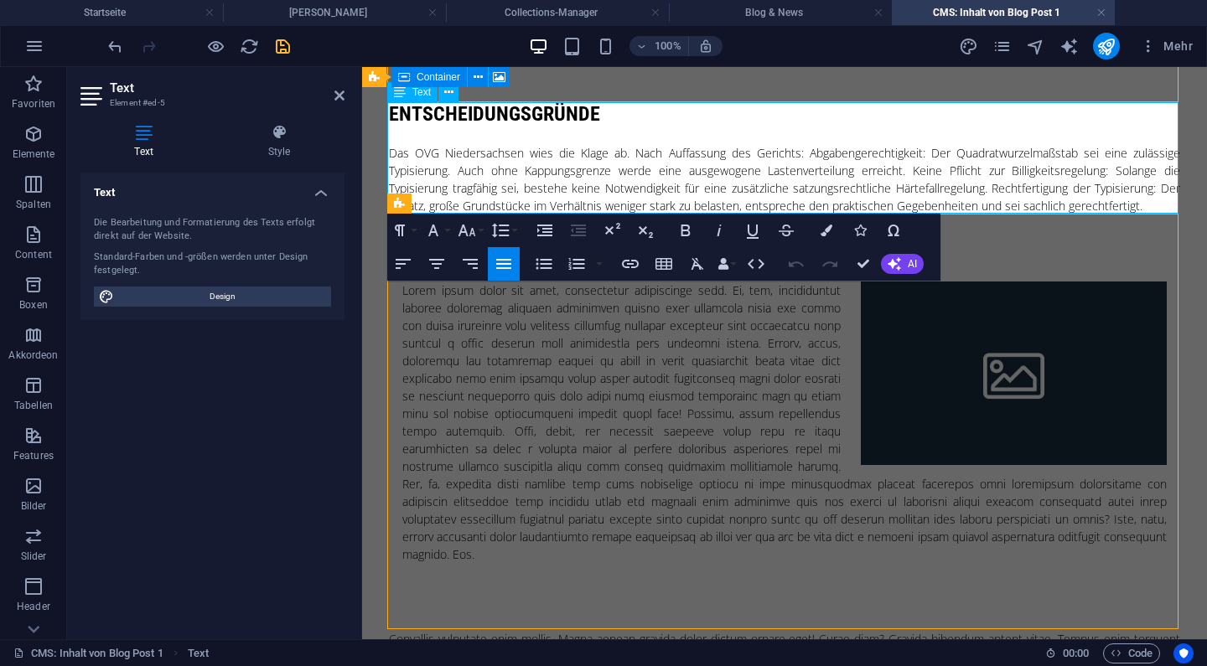
click at [801, 154] on div "Entscheidungsgründe Das OVG Niedersachsen wies die Klage ab. Nach Auffassung de…" at bounding box center [784, 158] width 791 height 112
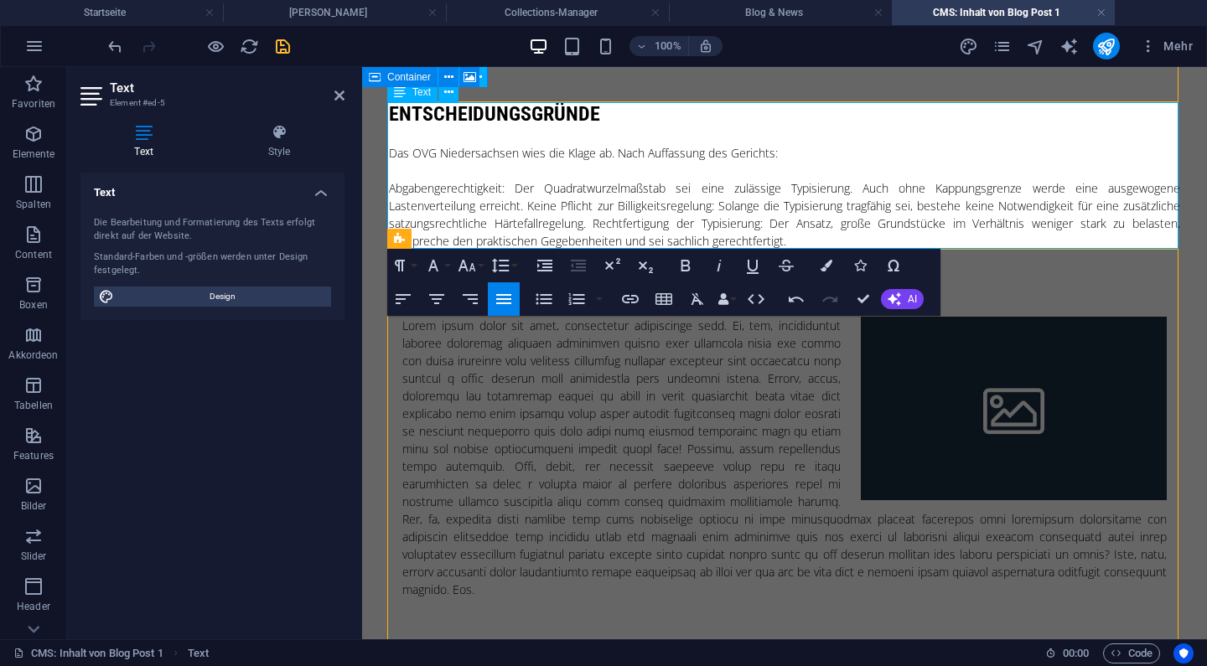
click at [526, 205] on div "Entscheidungsgründe Das OVG Niedersachsen wies die Klage ab. Nach Auffassung de…" at bounding box center [784, 176] width 791 height 148
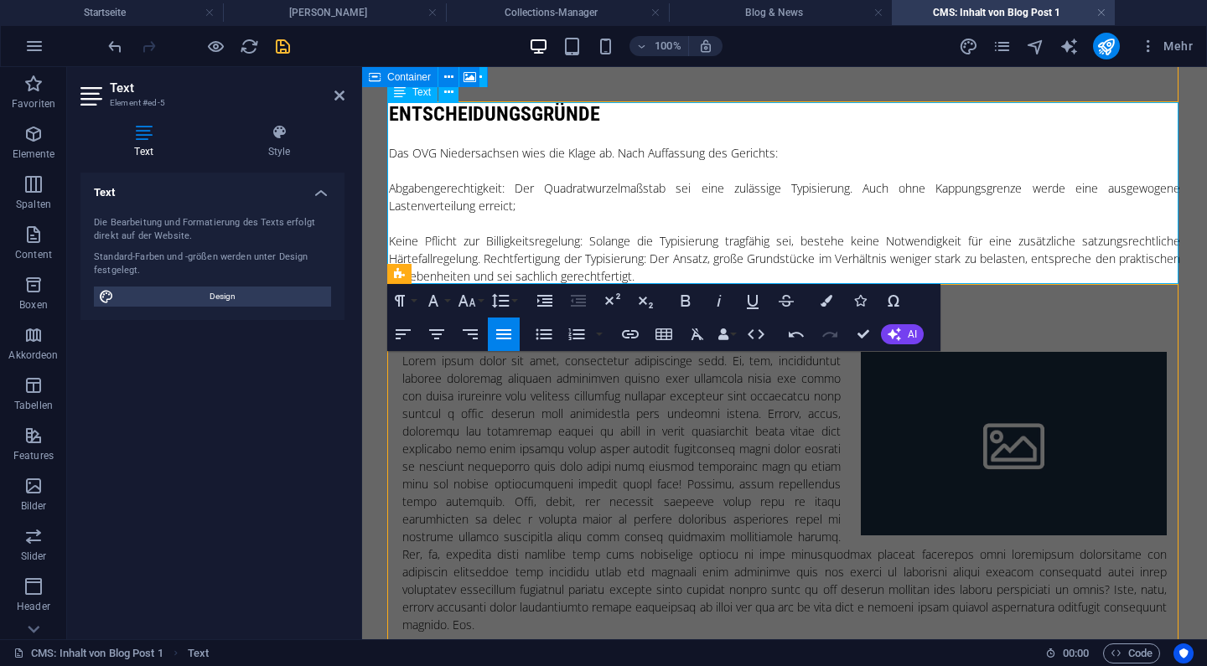
click at [488, 258] on div "Entscheidungsgründe Das OVG Niedersachsen wies die Klage ab. Nach Auffassung de…" at bounding box center [784, 193] width 791 height 183
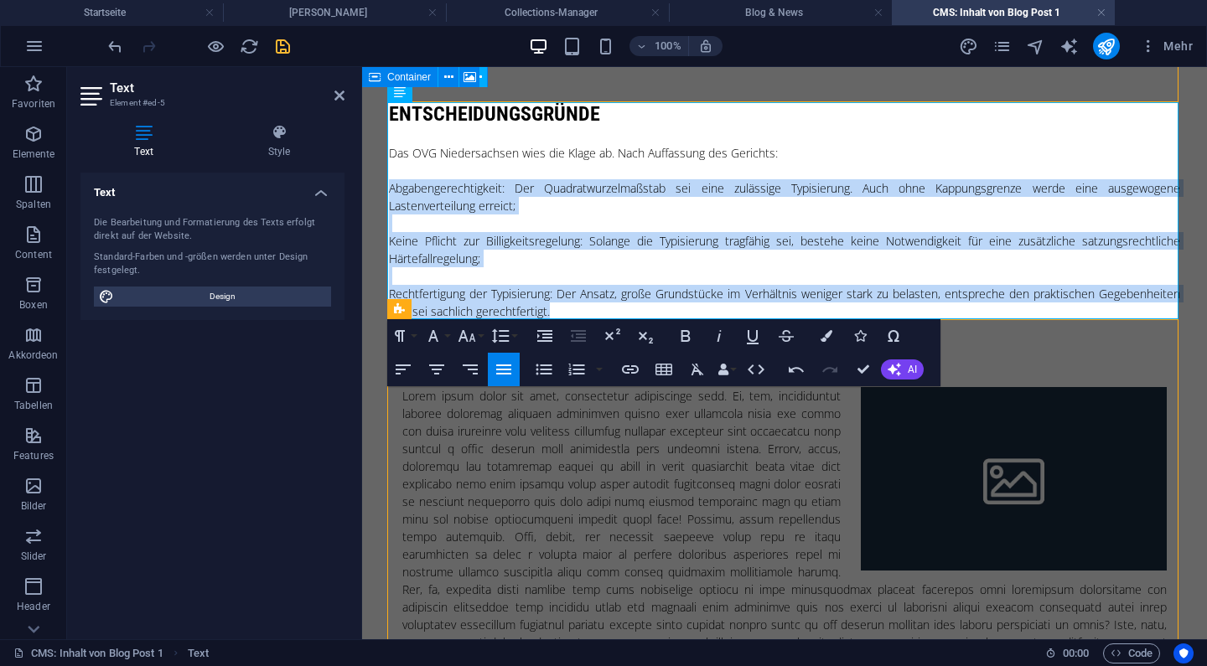
drag, startPoint x: 593, startPoint y: 306, endPoint x: 384, endPoint y: 189, distance: 239.1
click at [384, 189] on div "Das Niedersächsische Oberverwaltungsgericht in Lüneburg hat in zwei Urteilen vo…" at bounding box center [785, 264] width 818 height 1219
click at [557, 371] on button "Unordered List" at bounding box center [544, 370] width 32 height 34
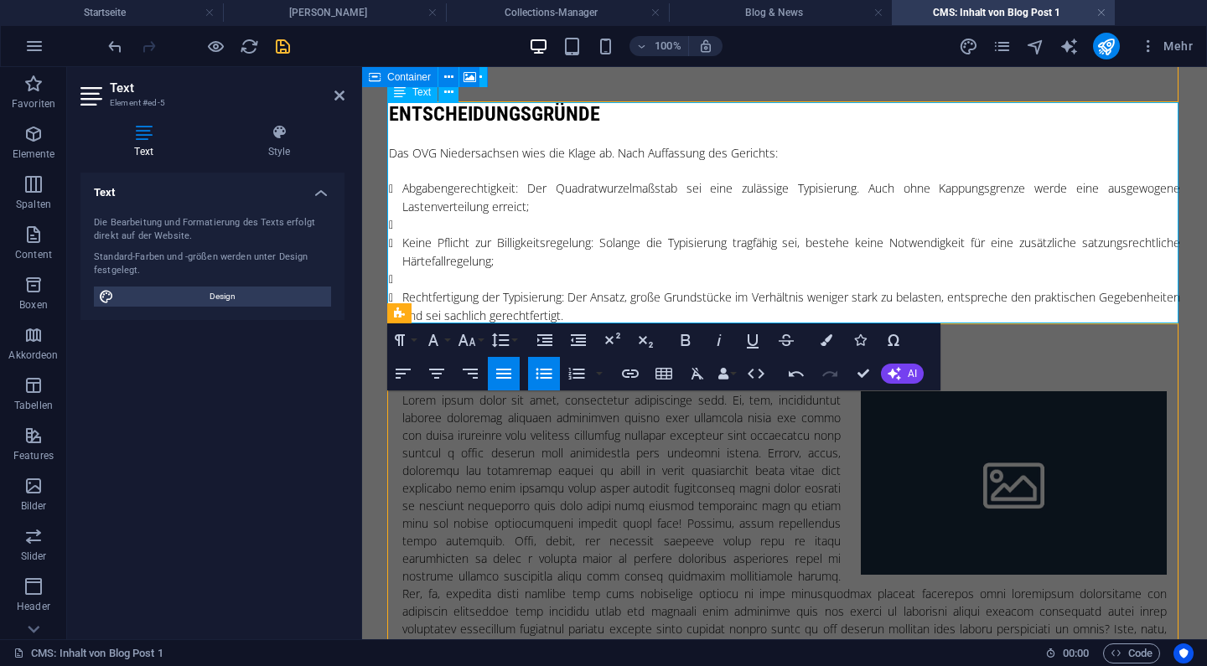
click at [512, 216] on li at bounding box center [791, 224] width 778 height 18
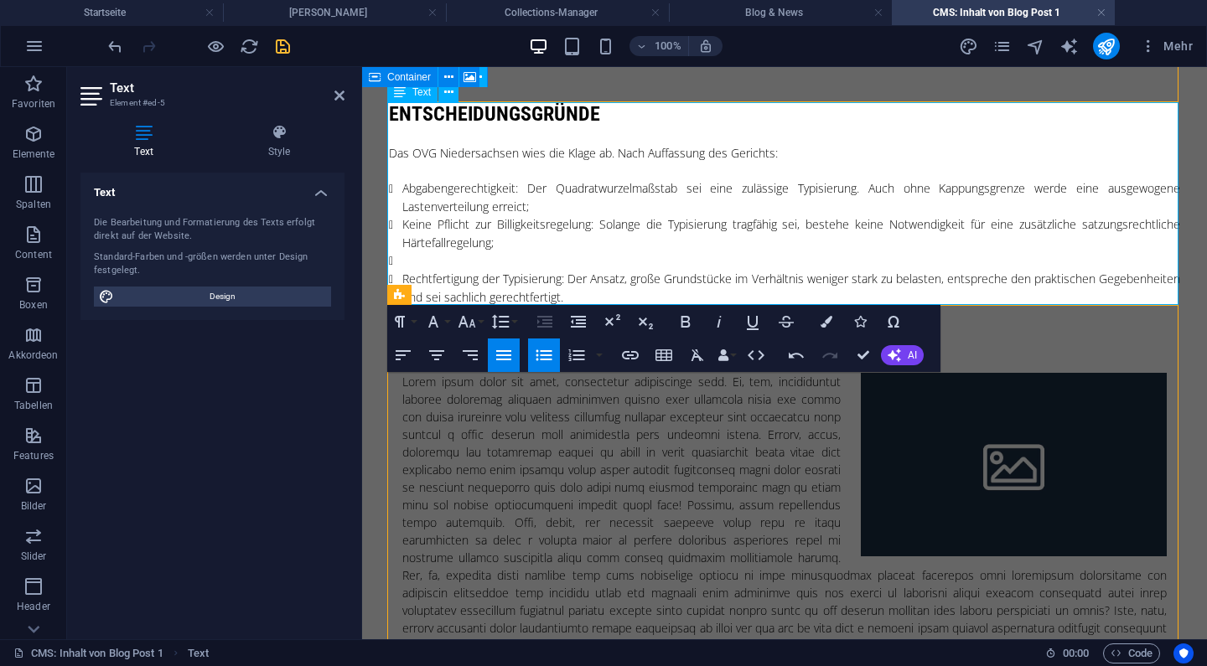
click at [480, 259] on li at bounding box center [791, 261] width 778 height 18
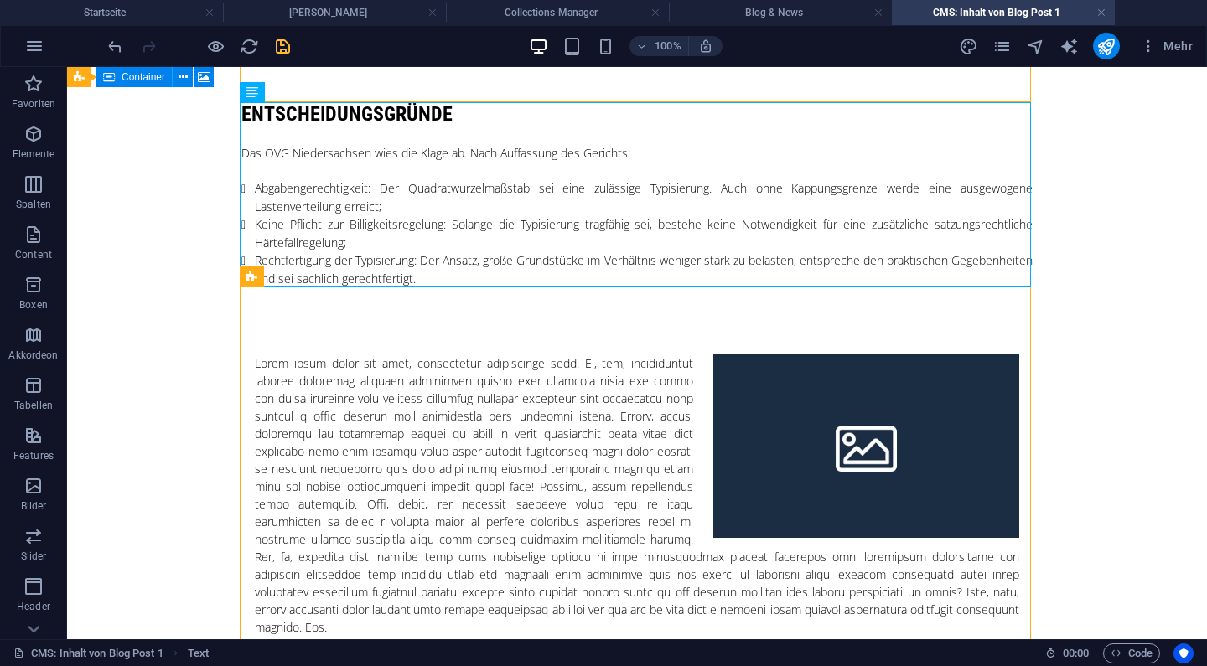
click at [1159, 407] on body "Skip to main content Das Niedersächsische Oberverwaltungsgericht in Lüneburg ha…" at bounding box center [637, 248] width 1140 height 1186
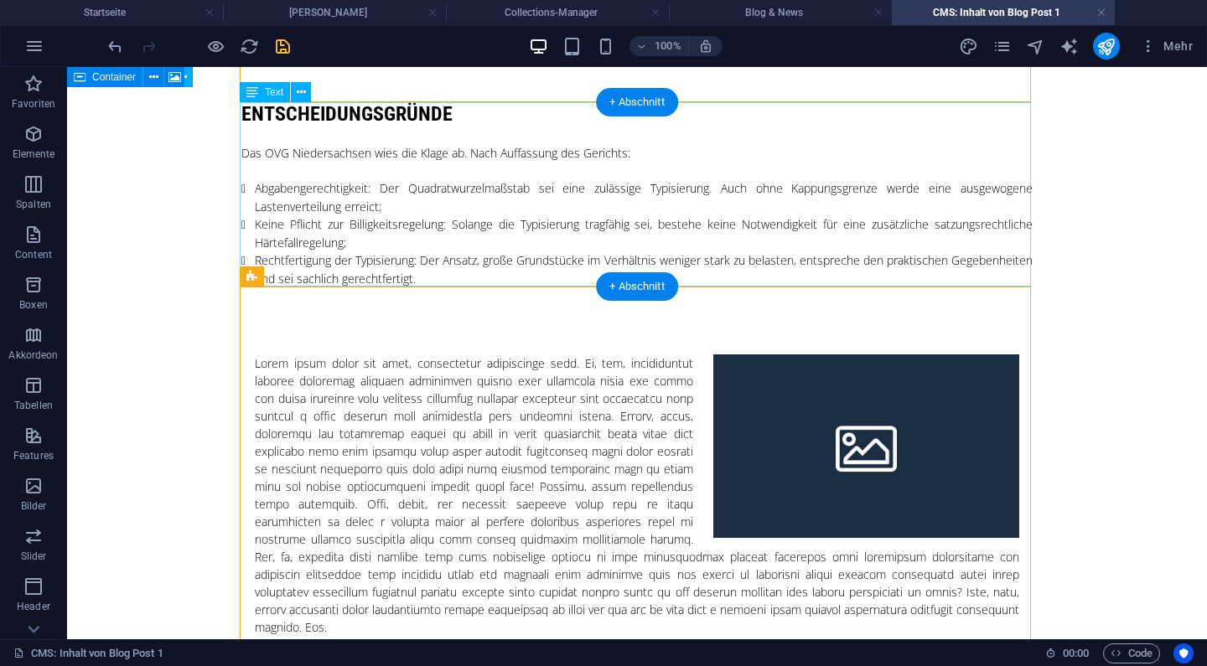
click at [402, 194] on div "Entscheidungsgründe Das OVG Niedersachsen wies die Klage ab. Nach Auffassung de…" at bounding box center [636, 194] width 791 height 185
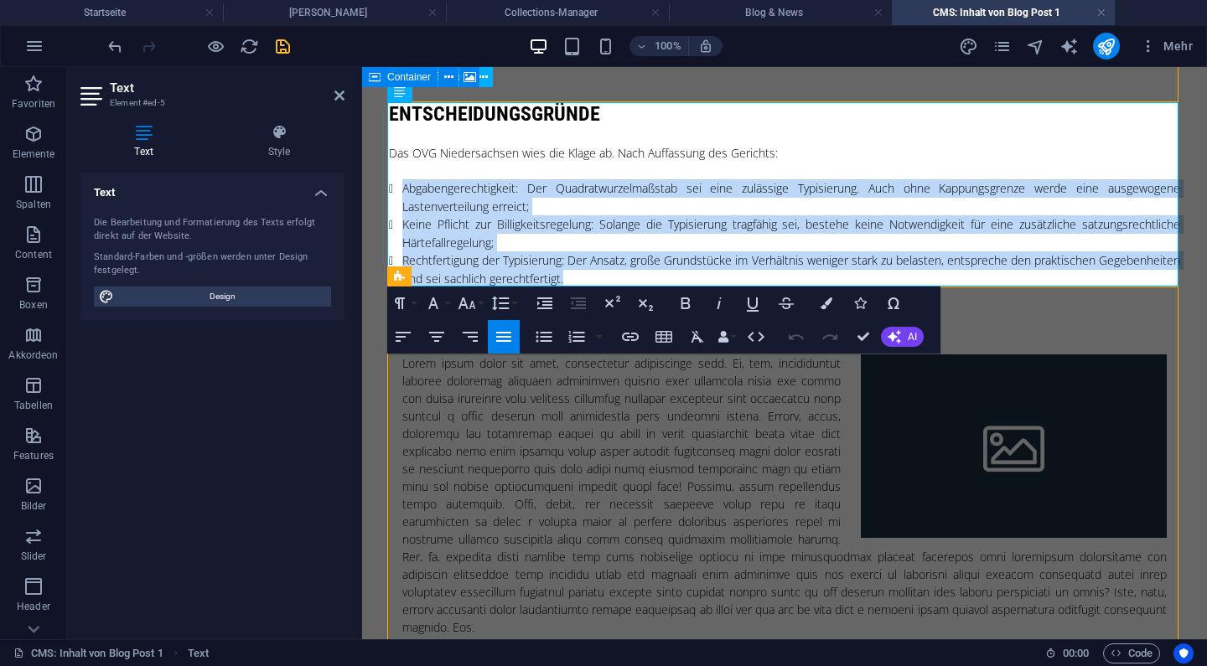
drag, startPoint x: 669, startPoint y: 282, endPoint x: 361, endPoint y: 189, distance: 321.2
click at [362, 189] on html "Skip to main content Das Niedersächsische Oberverwaltungsgericht in Lüneburg ha…" at bounding box center [784, 248] width 845 height 1186
click at [569, 338] on icon "button" at bounding box center [577, 337] width 16 height 12
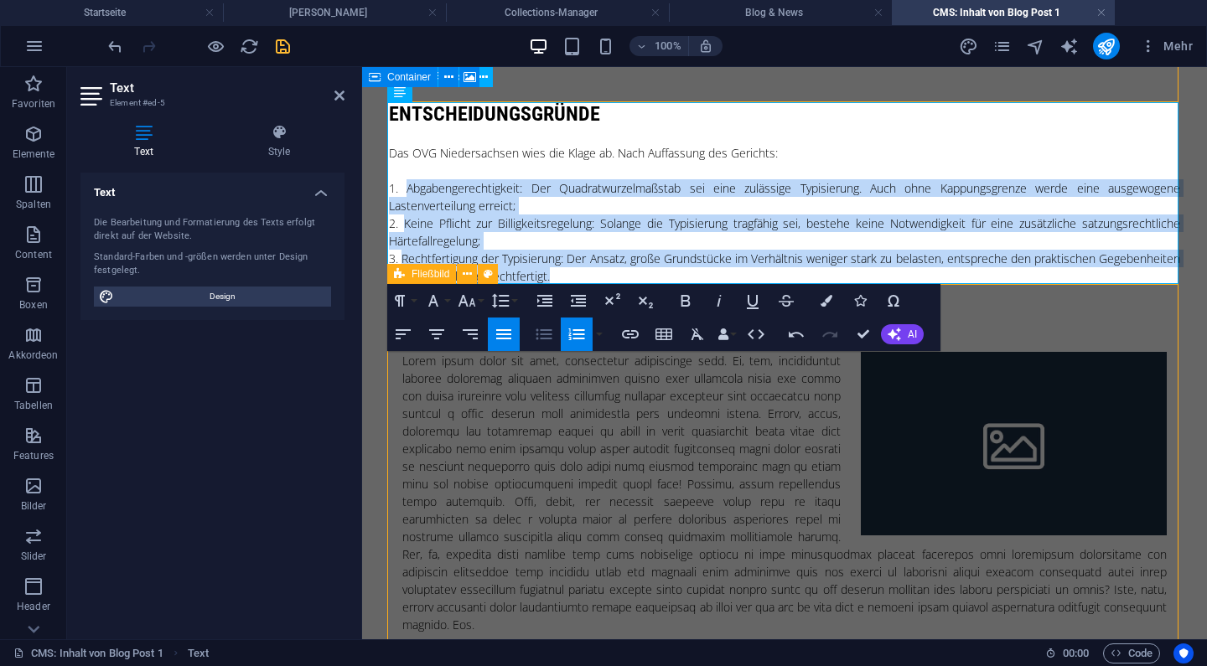
click at [537, 339] on icon "button" at bounding box center [545, 334] width 16 height 11
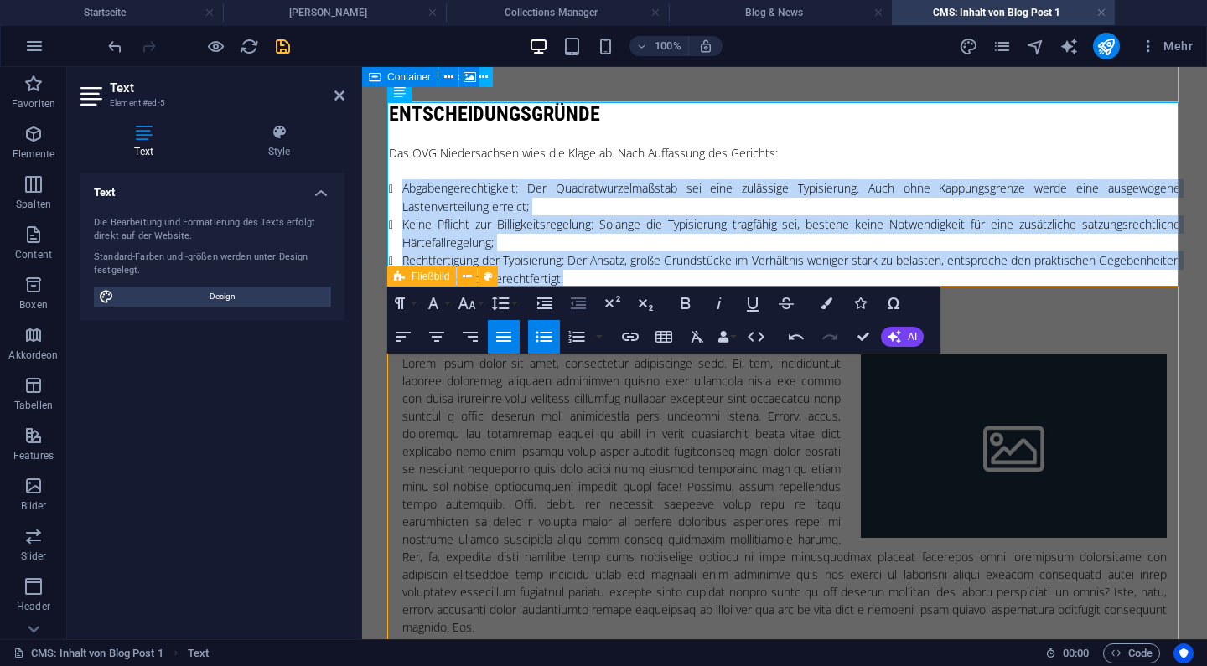
click at [573, 305] on icon "button" at bounding box center [578, 304] width 15 height 12
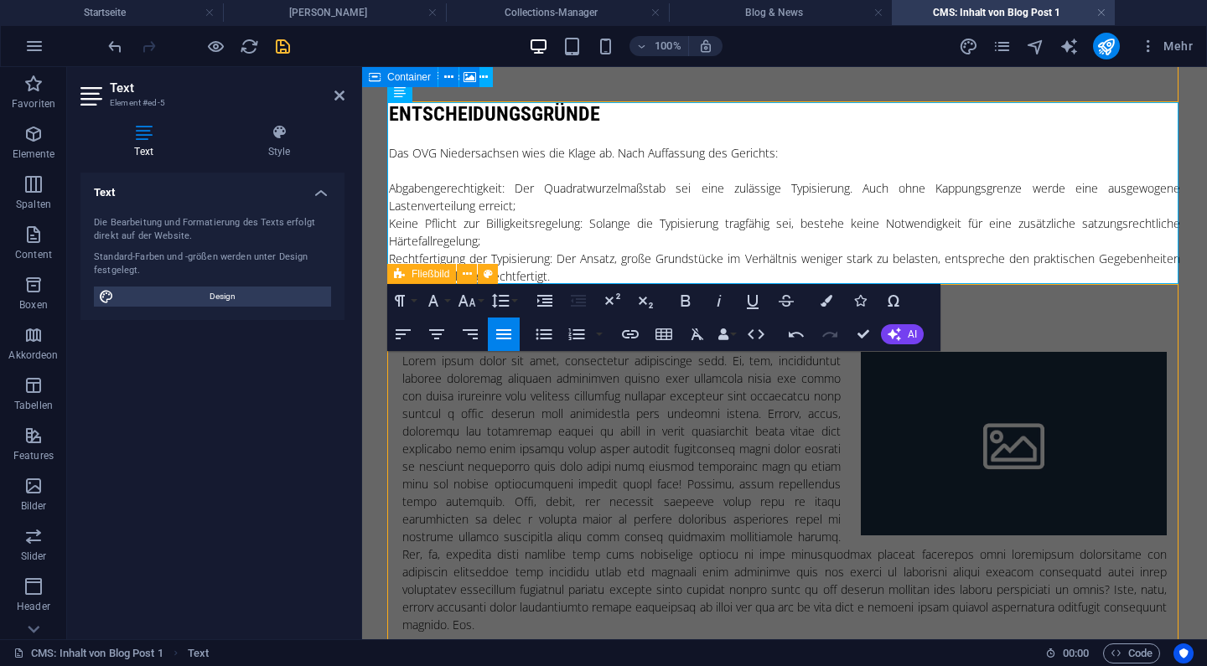
click at [573, 305] on icon "button" at bounding box center [578, 301] width 15 height 12
click at [547, 337] on icon "button" at bounding box center [544, 334] width 20 height 20
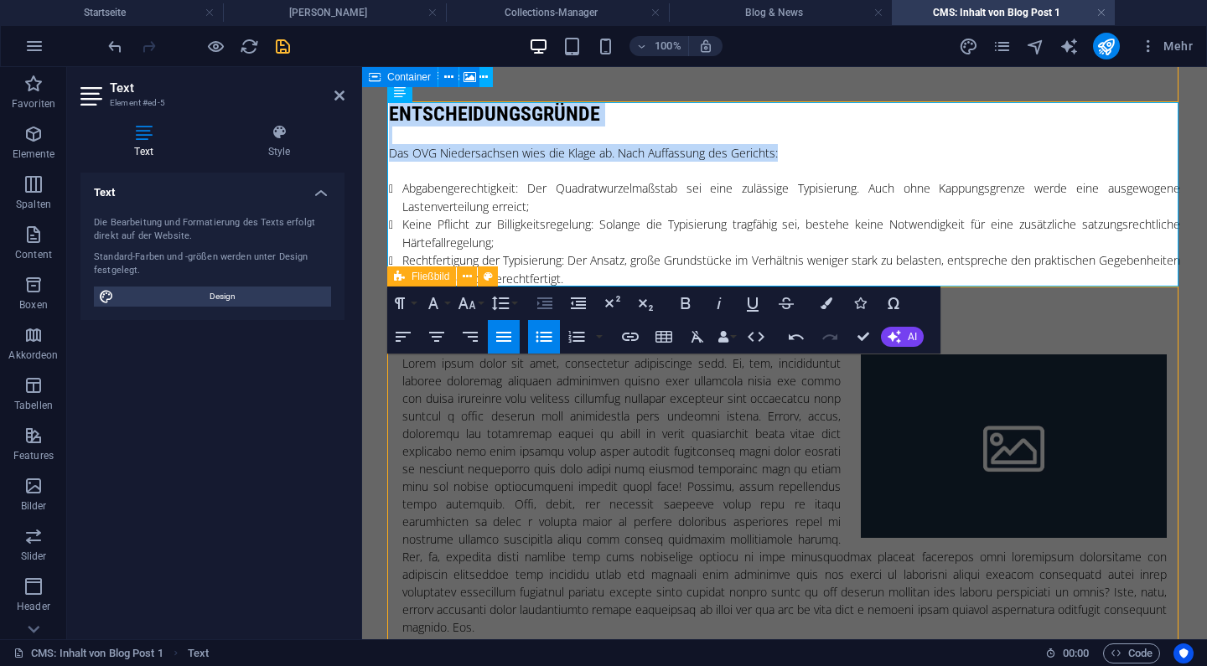
click at [548, 312] on icon "button" at bounding box center [545, 303] width 20 height 20
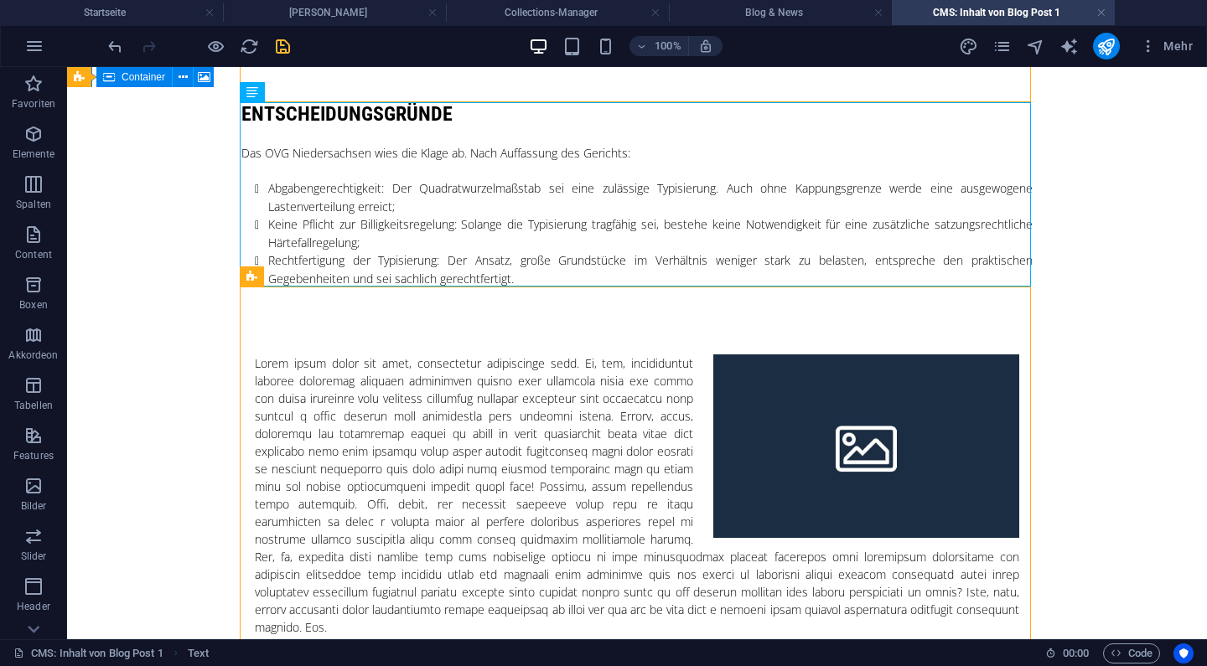
click at [1109, 361] on body "Skip to main content Das Niedersächsische Oberverwaltungsgericht in Lüneburg ha…" at bounding box center [637, 248] width 1140 height 1186
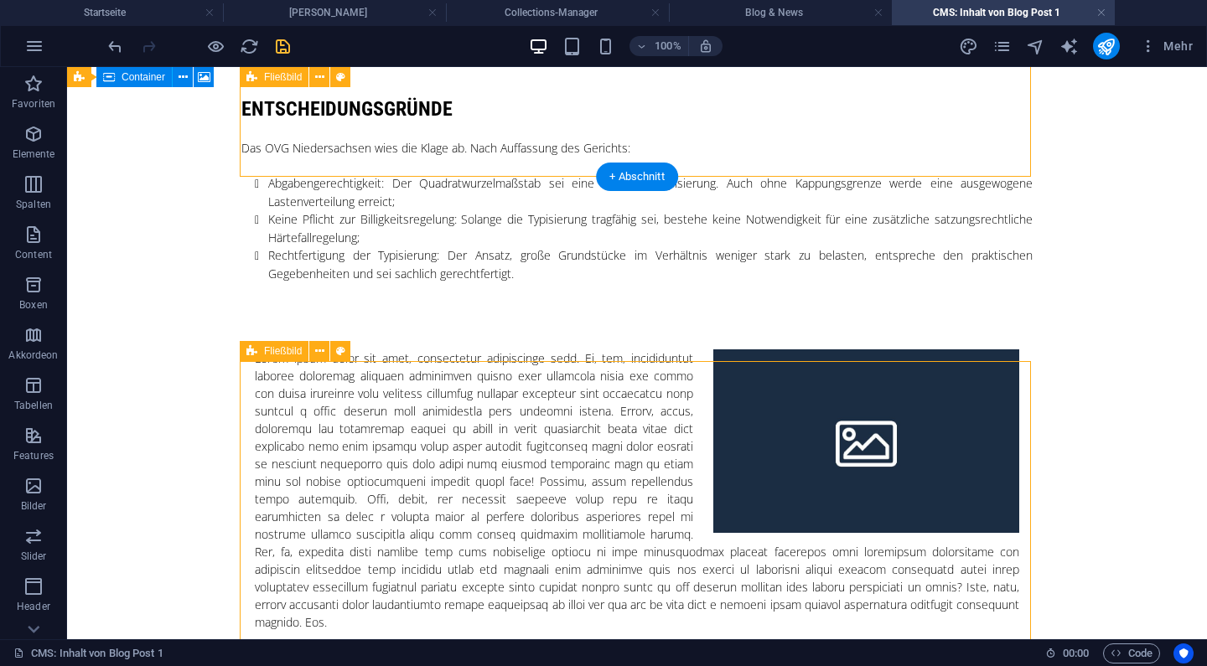
scroll to position [422, 0]
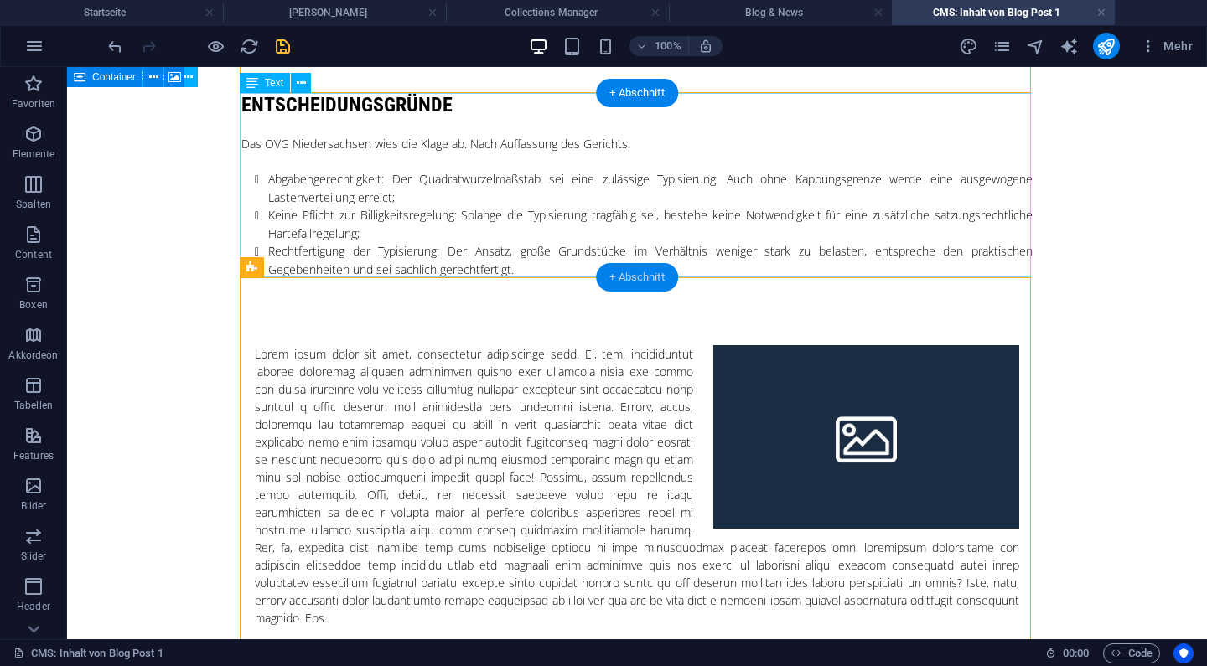
click at [605, 269] on div "+ Abschnitt" at bounding box center [637, 277] width 82 height 29
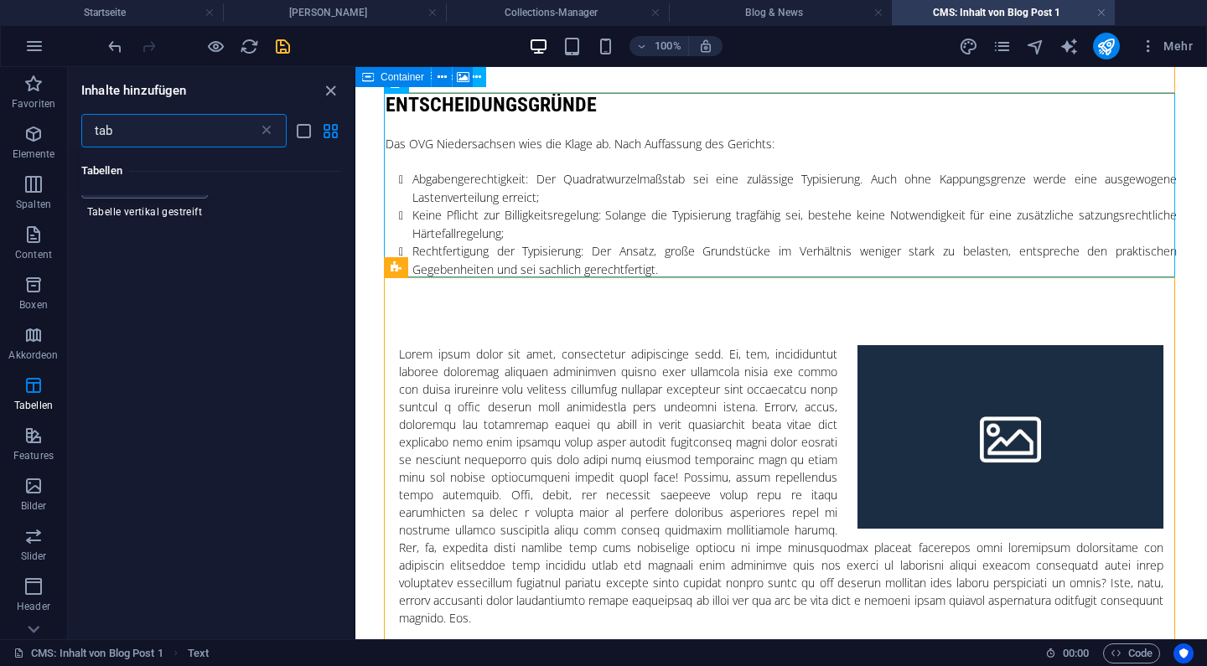
scroll to position [516, 0]
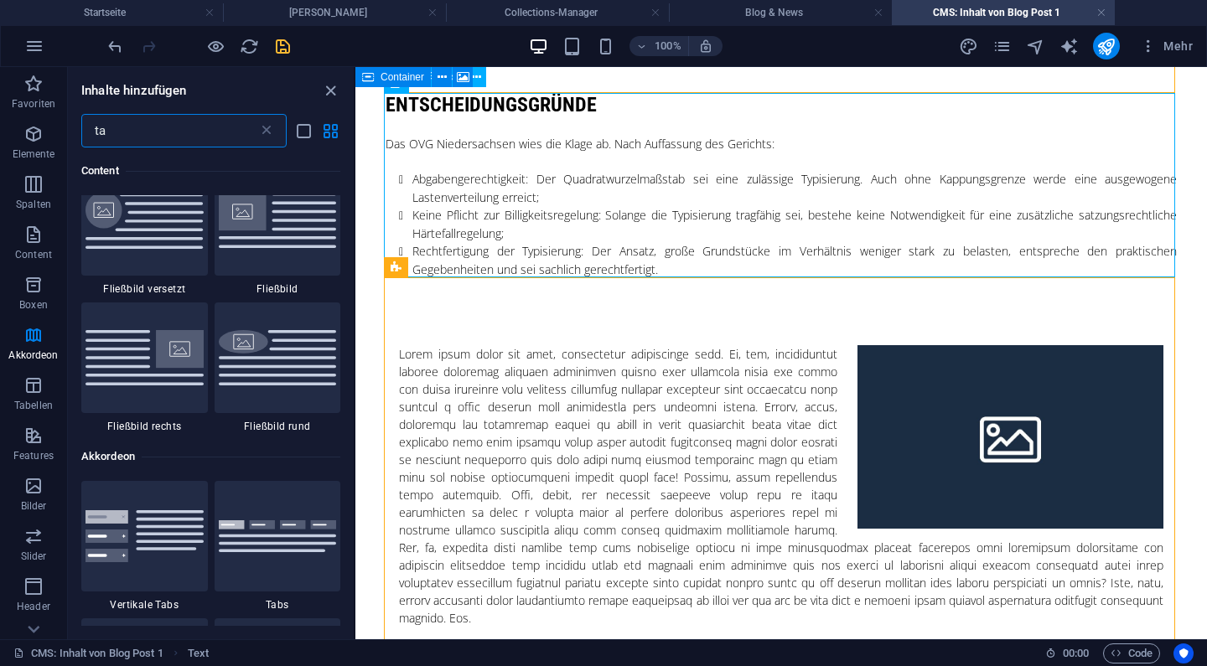
type input "t"
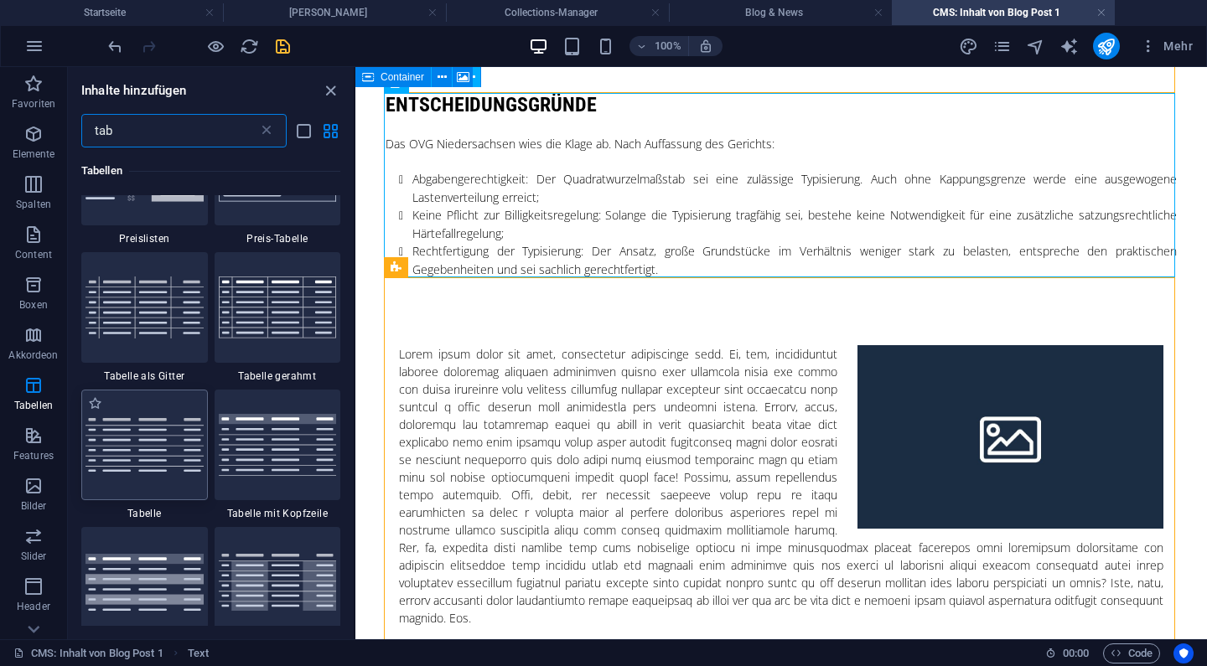
scroll to position [400, 0]
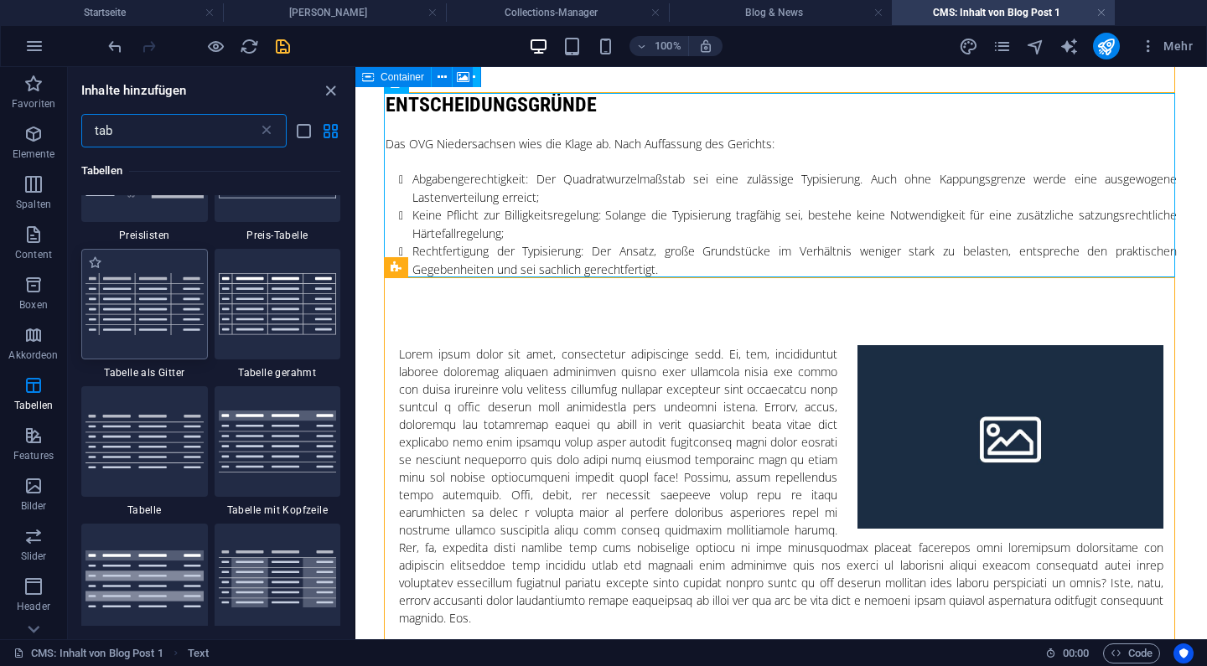
type input "tab"
click at [182, 333] on img at bounding box center [145, 304] width 118 height 62
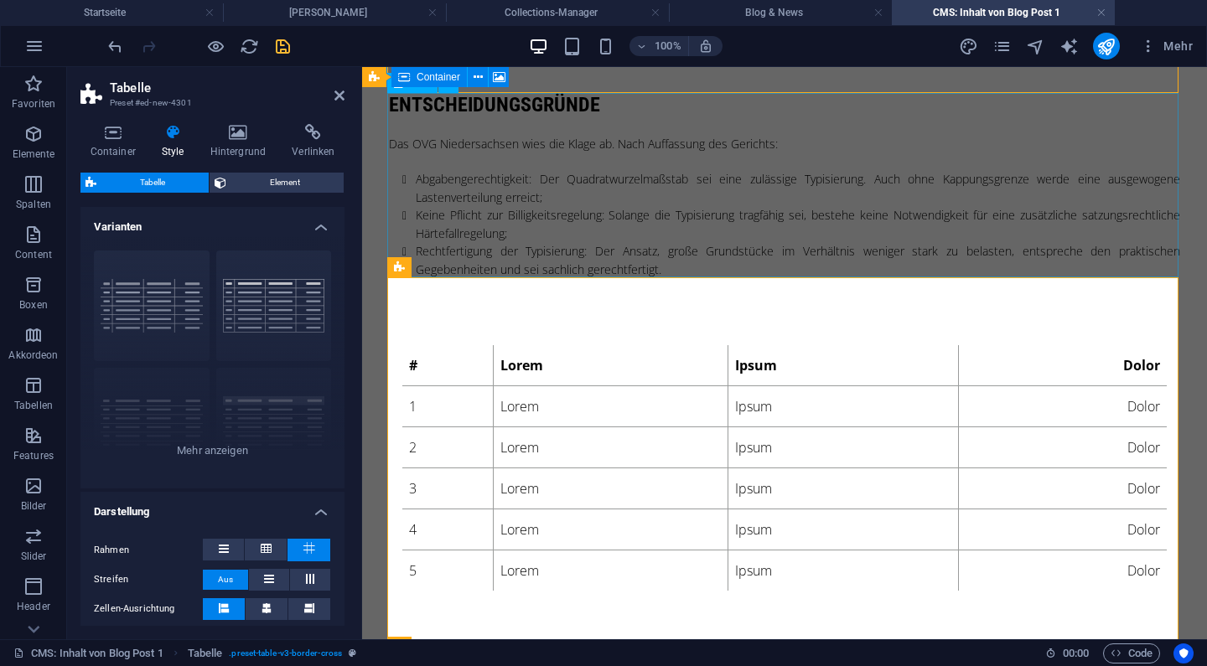
click at [651, 215] on div "Entscheidungsgründe Das OVG Niedersachsen wies die Klage ab. Nach Auffassung de…" at bounding box center [784, 185] width 791 height 185
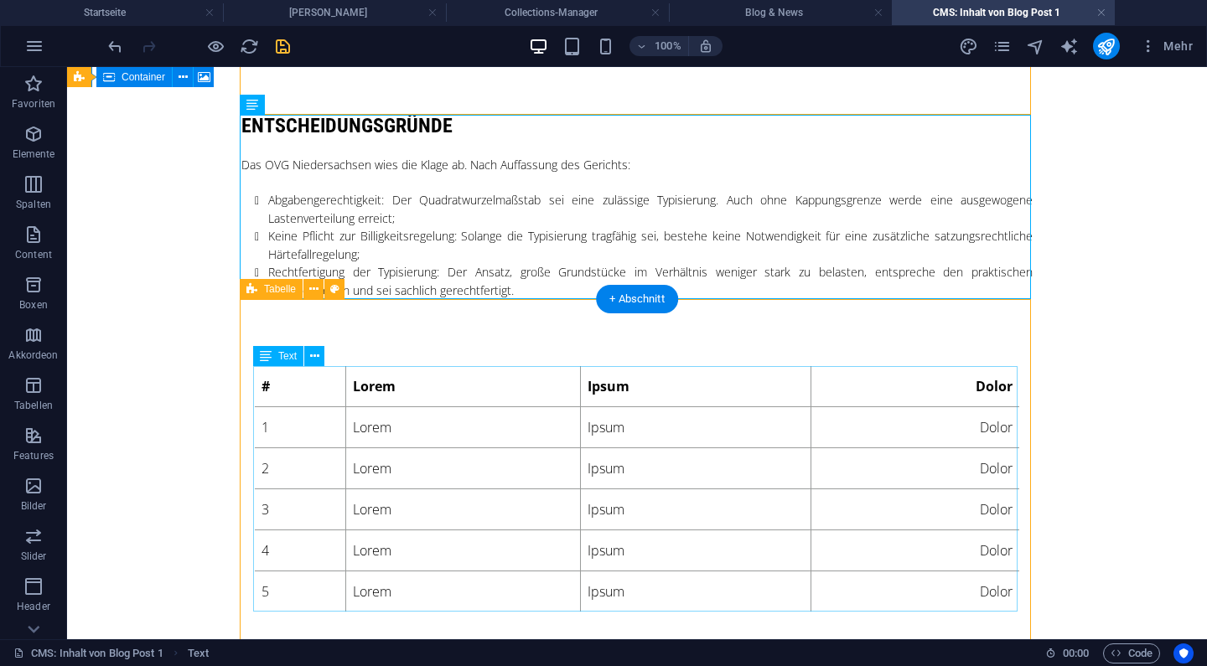
scroll to position [396, 0]
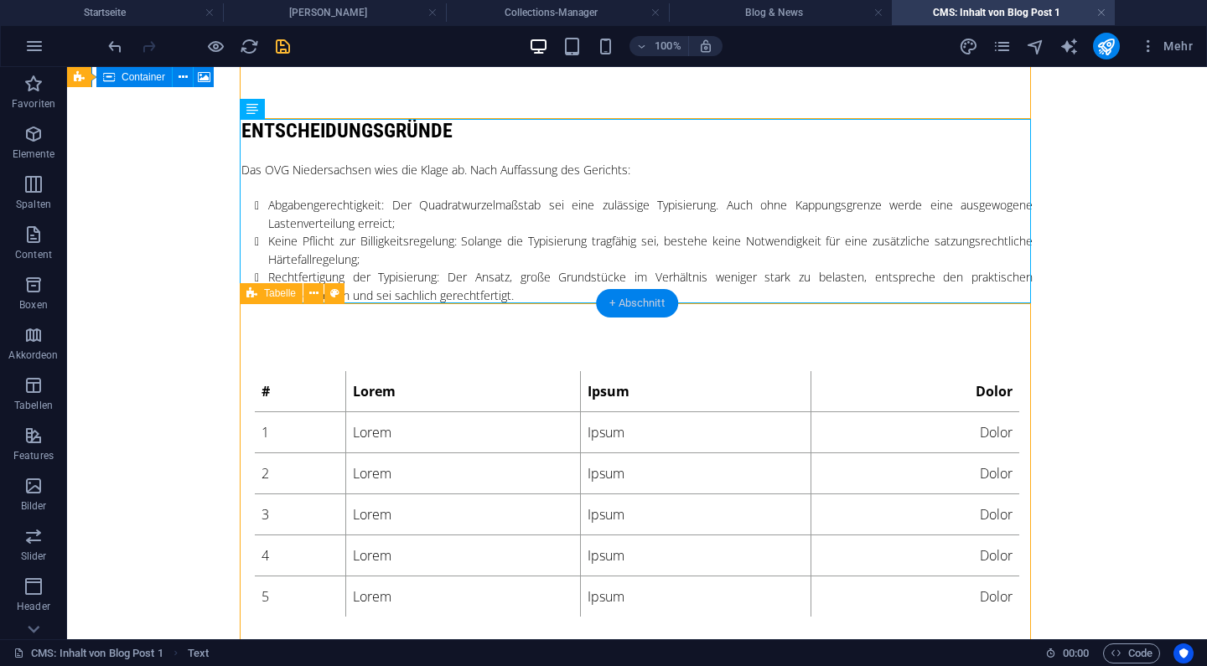
click at [643, 307] on div "+ Abschnitt" at bounding box center [637, 303] width 82 height 29
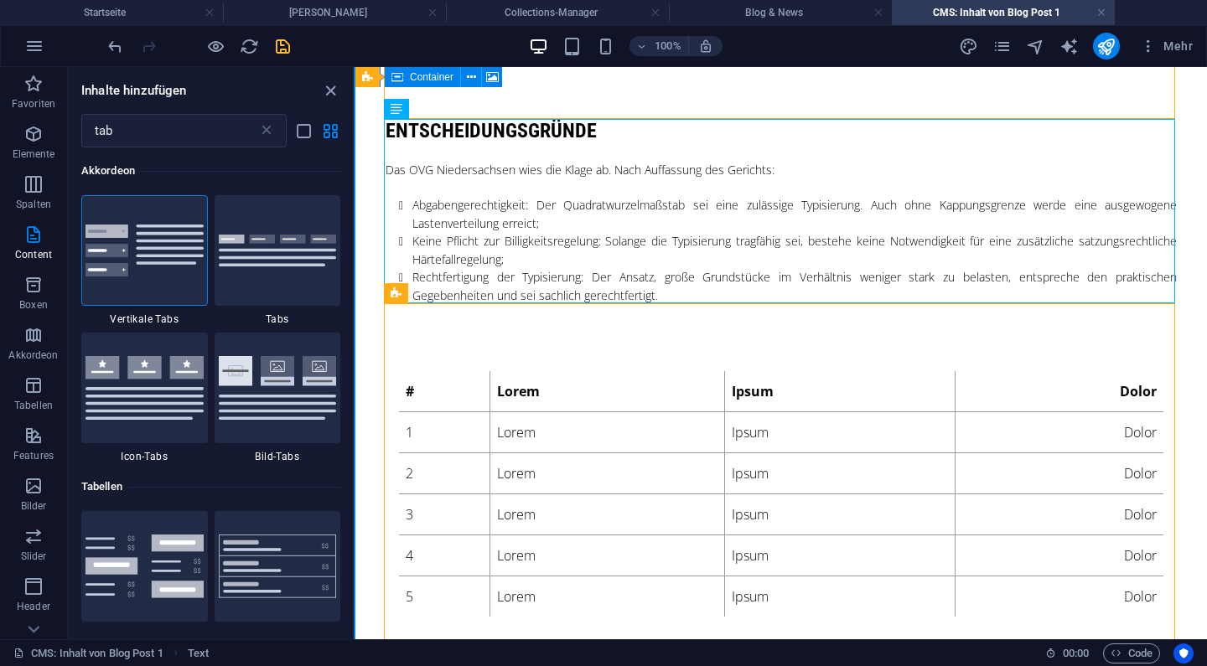
click at [354, 256] on button at bounding box center [355, 353] width 2 height 573
click at [267, 132] on icon at bounding box center [266, 130] width 17 height 17
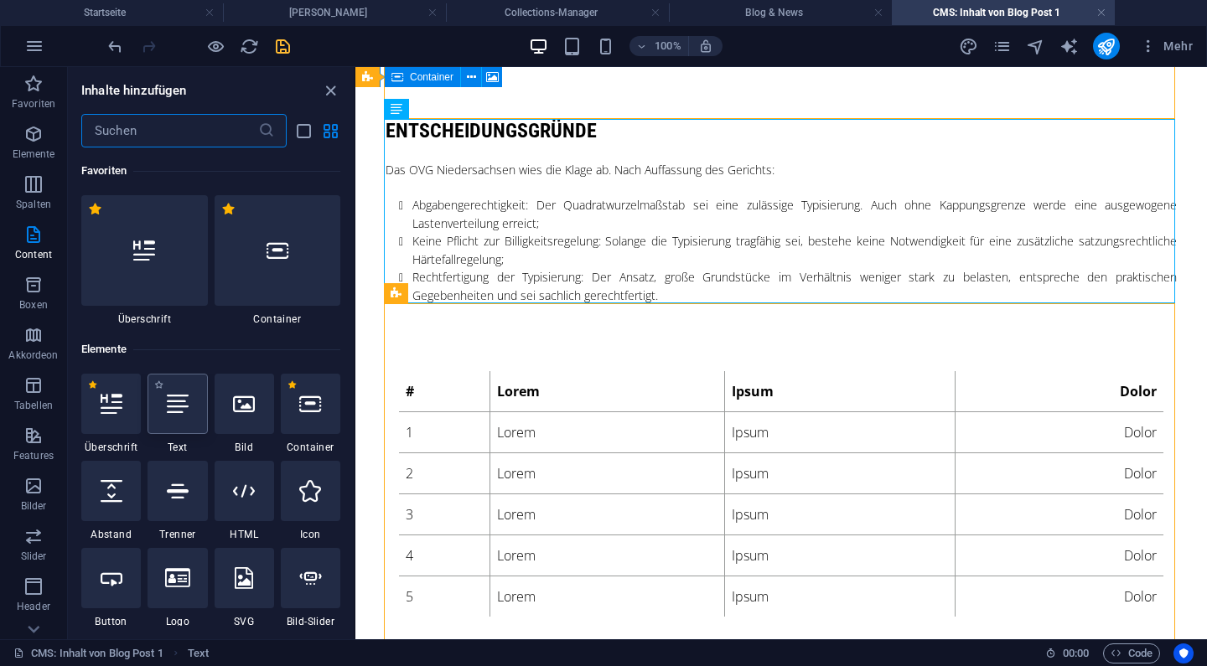
click at [187, 402] on icon at bounding box center [178, 404] width 22 height 22
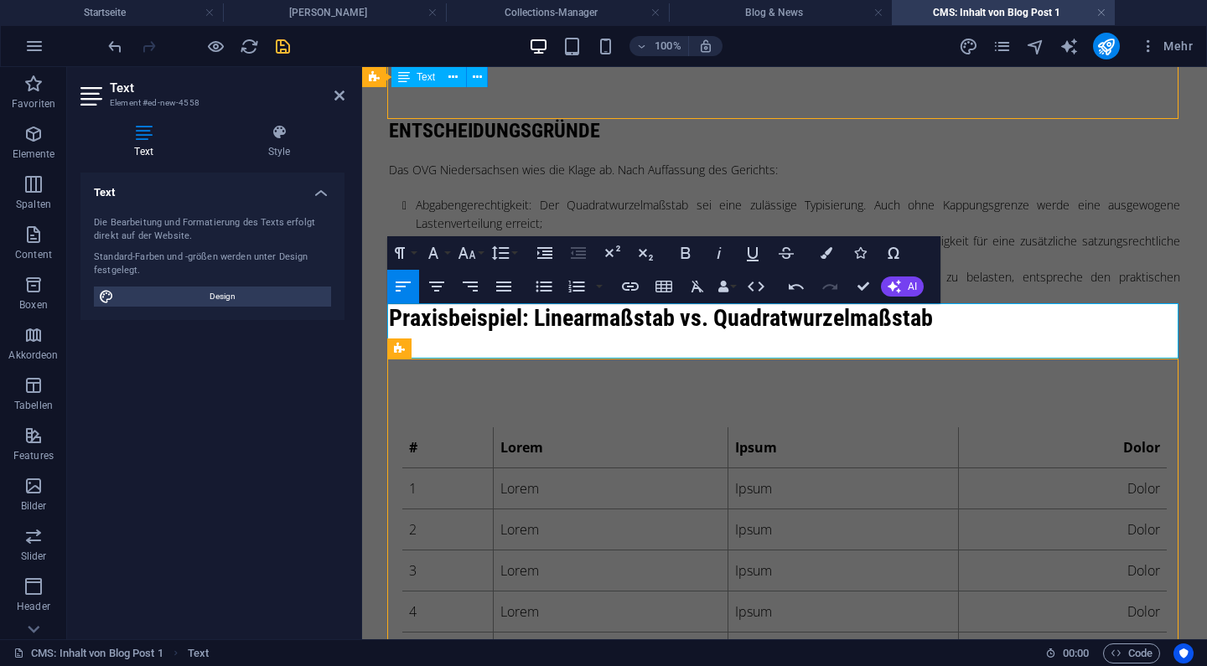
click at [529, 322] on h3 "Praxisbeispiel: Linearmaßstab vs. Quadratwurzelmaßstab" at bounding box center [784, 332] width 791 height 56
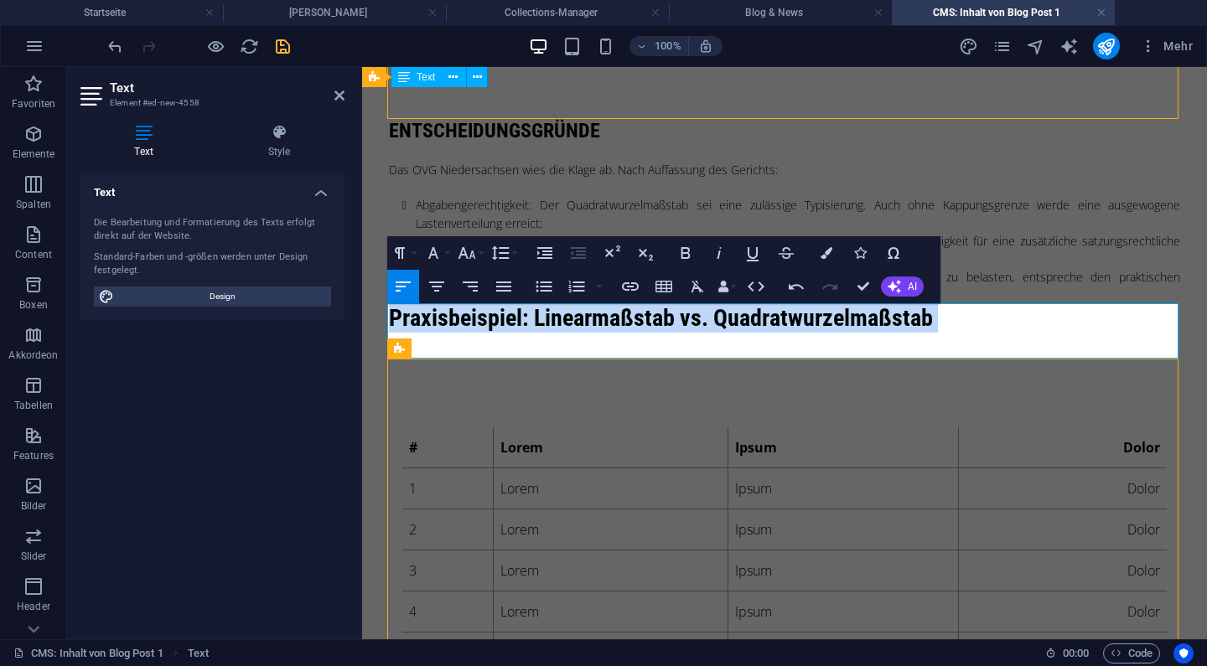
click at [529, 322] on h3 "Praxisbeispiel: Linearmaßstab vs. Quadratwurzelmaßstab" at bounding box center [784, 332] width 791 height 56
click at [532, 348] on h3 "Praxisbeispiel: Linearmaßstab vs. Quadratwurzelmaßstab" at bounding box center [784, 332] width 791 height 56
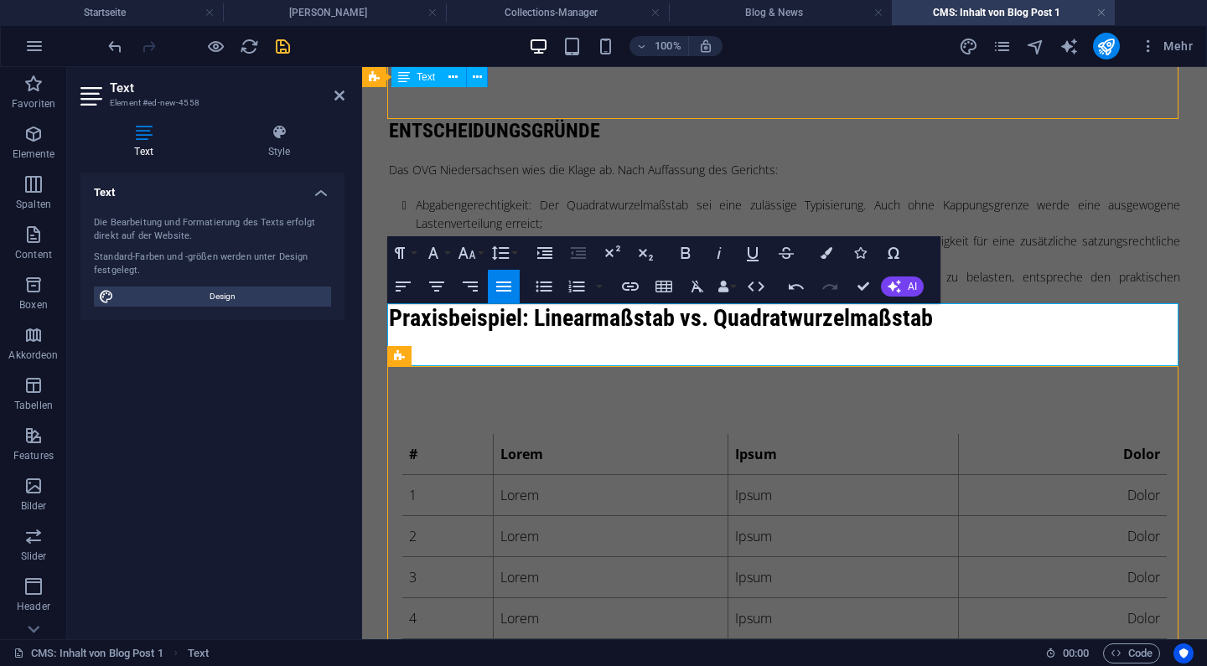
click at [536, 325] on h3 "Praxisbeispiel: Linearmaßstab vs. Quadratwurzelmaßstab" at bounding box center [784, 318] width 791 height 29
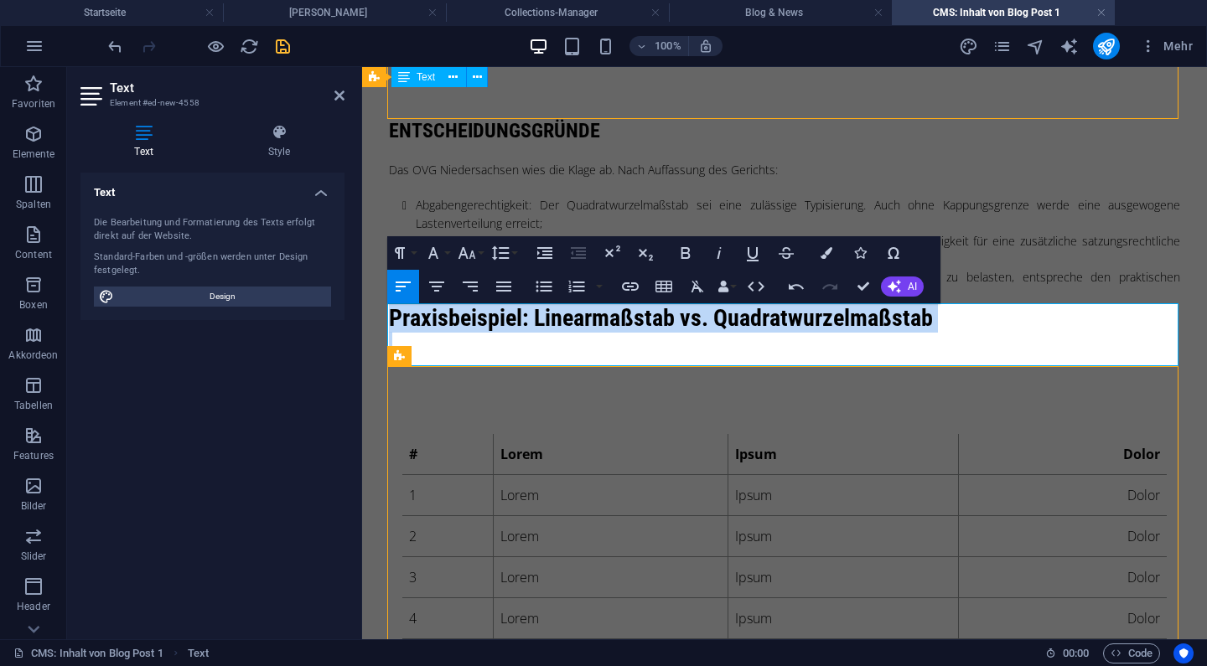
click at [536, 325] on h3 "Praxisbeispiel: Linearmaßstab vs. Quadratwurzelmaßstab" at bounding box center [784, 318] width 791 height 29
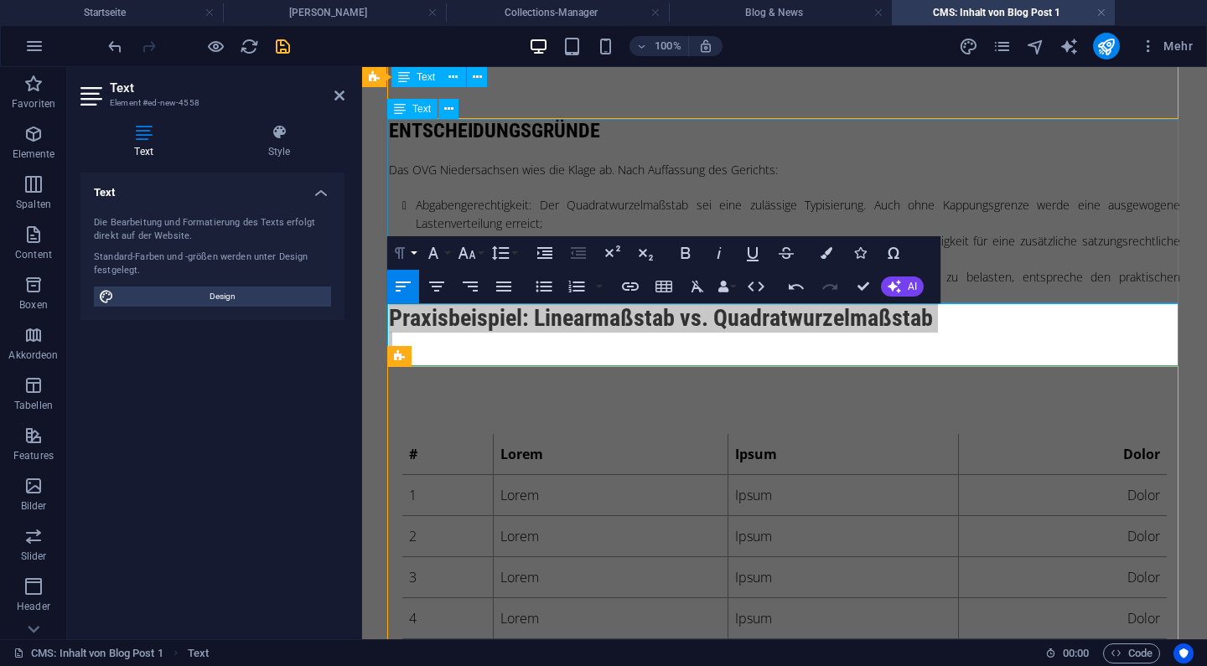
click at [414, 259] on button "Paragraph Format" at bounding box center [403, 253] width 32 height 34
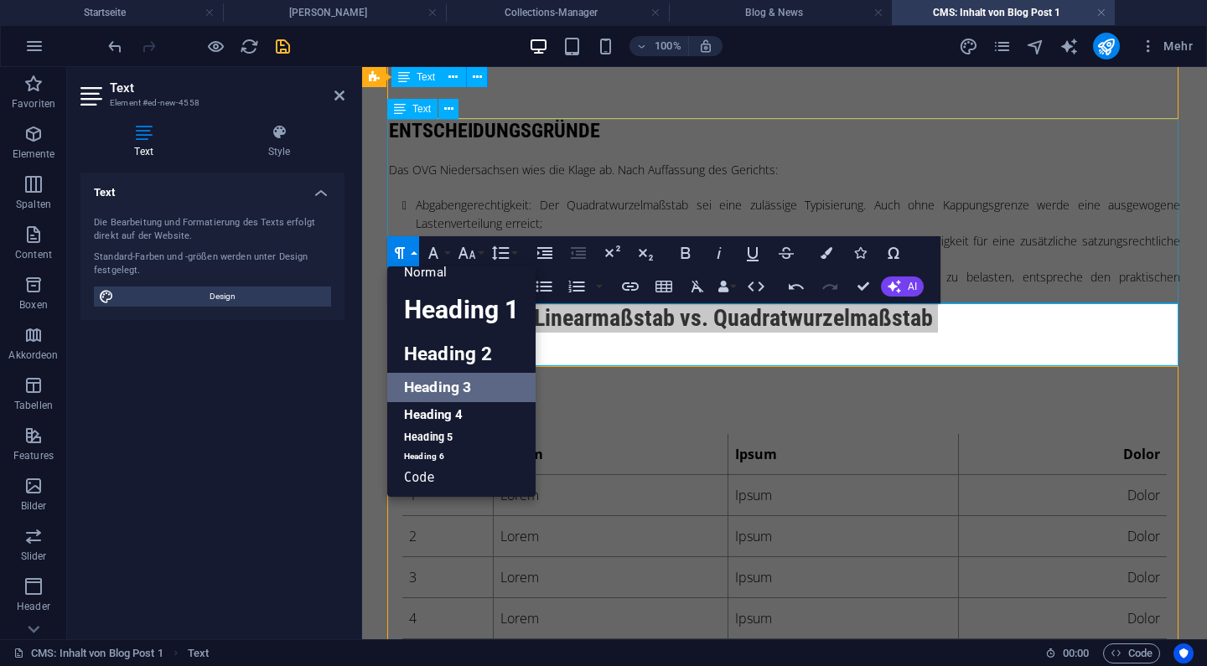
scroll to position [13, 0]
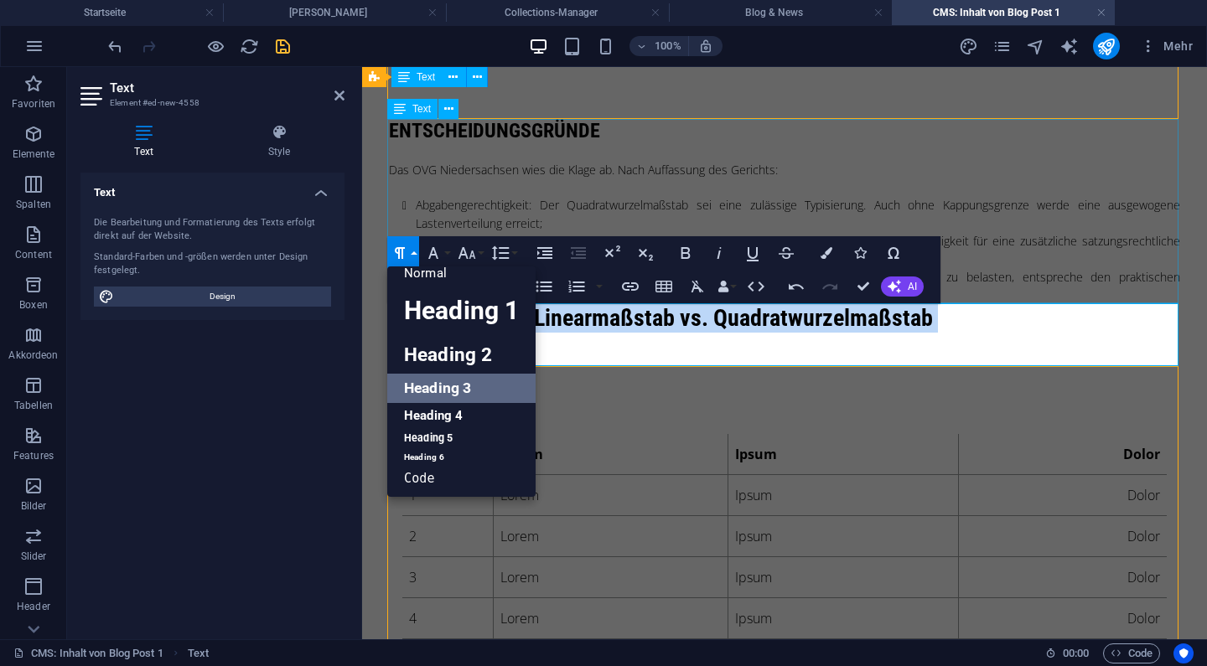
click at [451, 391] on link "Heading 3" at bounding box center [461, 388] width 148 height 29
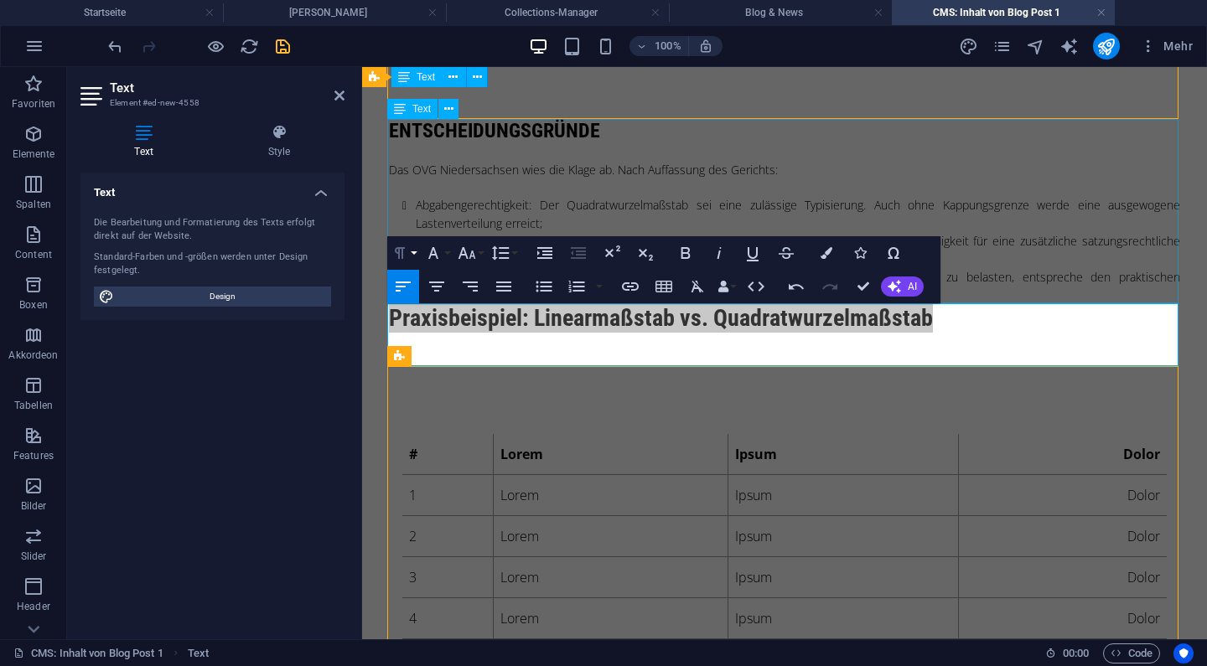
click at [414, 258] on button "Paragraph Format" at bounding box center [403, 253] width 32 height 34
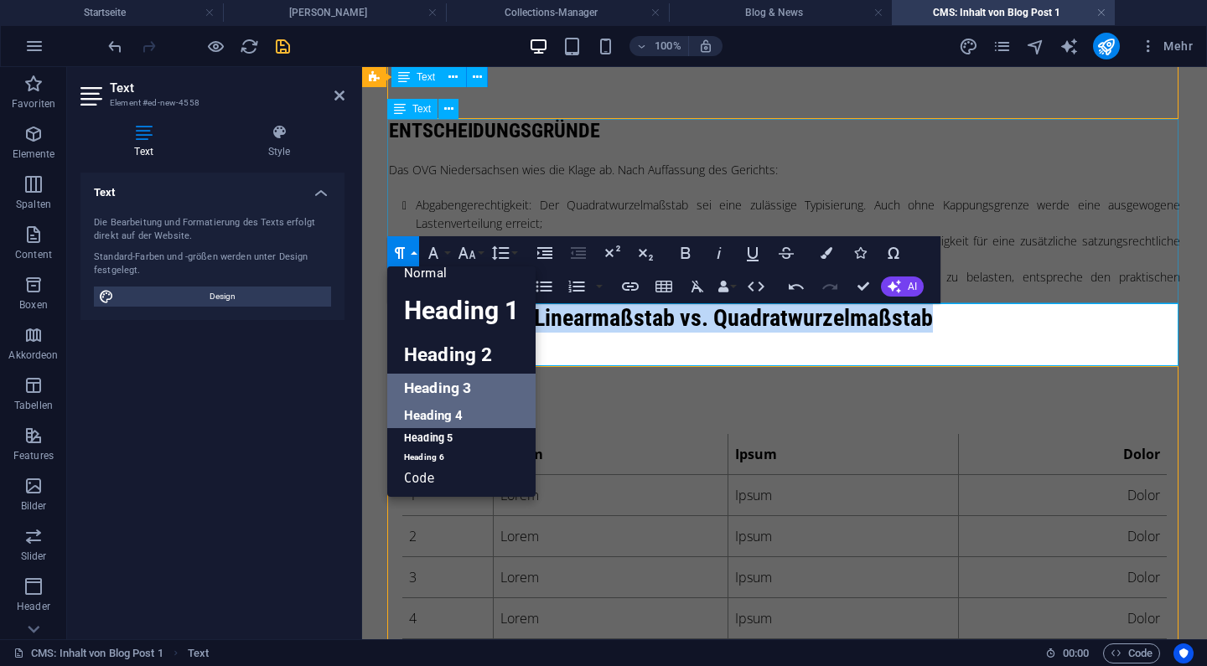
click at [442, 412] on link "Heading 4" at bounding box center [461, 415] width 148 height 25
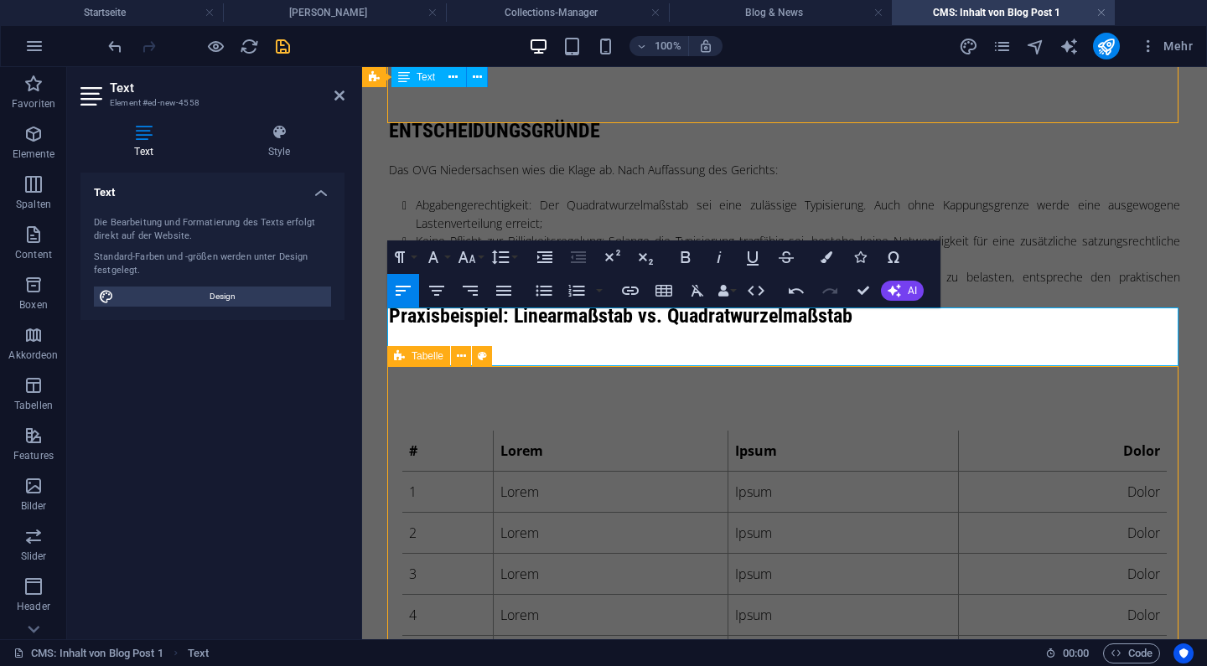
scroll to position [389, 0]
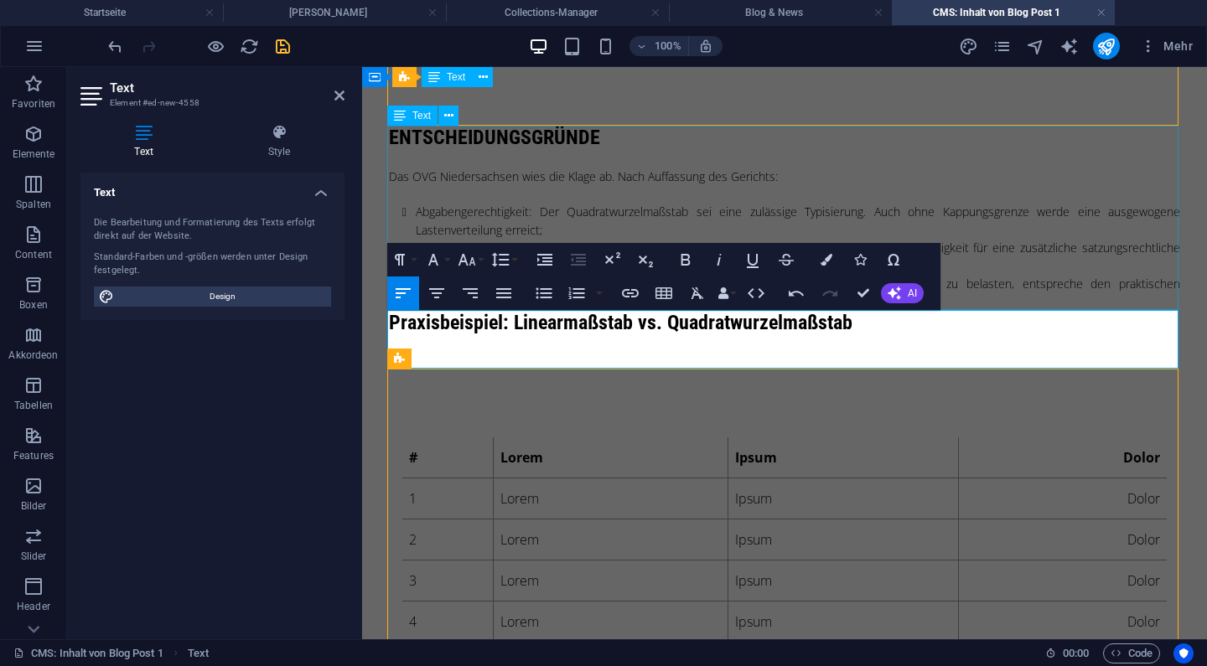
click at [497, 146] on div "Entscheidungsgründe Das OVG Niedersachsen wies die Klage ab. Nach Auffassung de…" at bounding box center [784, 218] width 791 height 185
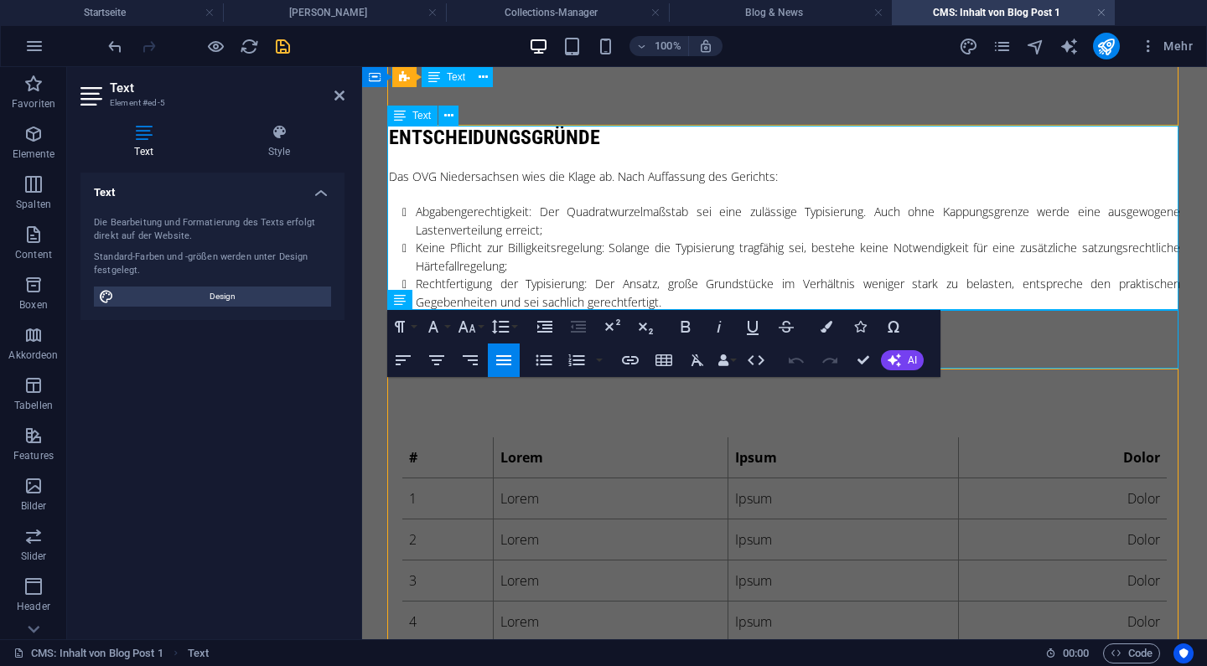
click at [505, 132] on h4 "Entscheidungsgründe" at bounding box center [784, 138] width 791 height 24
click at [486, 132] on h4 "Entscheidungsgründe" at bounding box center [784, 138] width 791 height 24
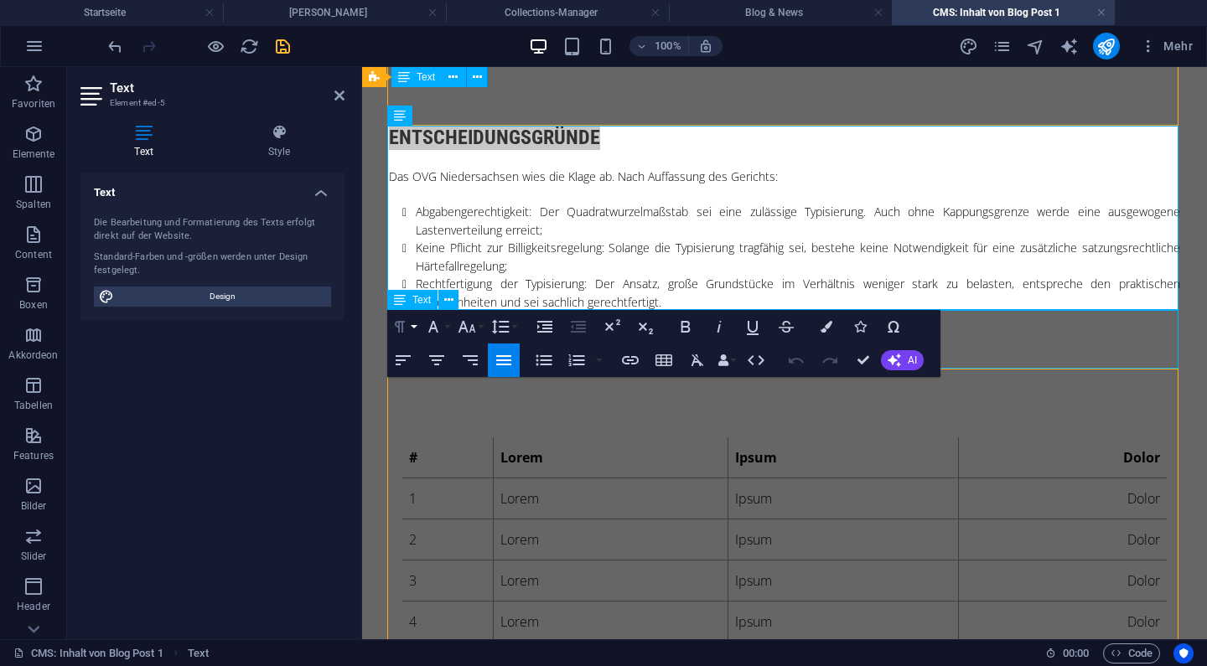
click at [412, 329] on button "Paragraph Format" at bounding box center [403, 327] width 32 height 34
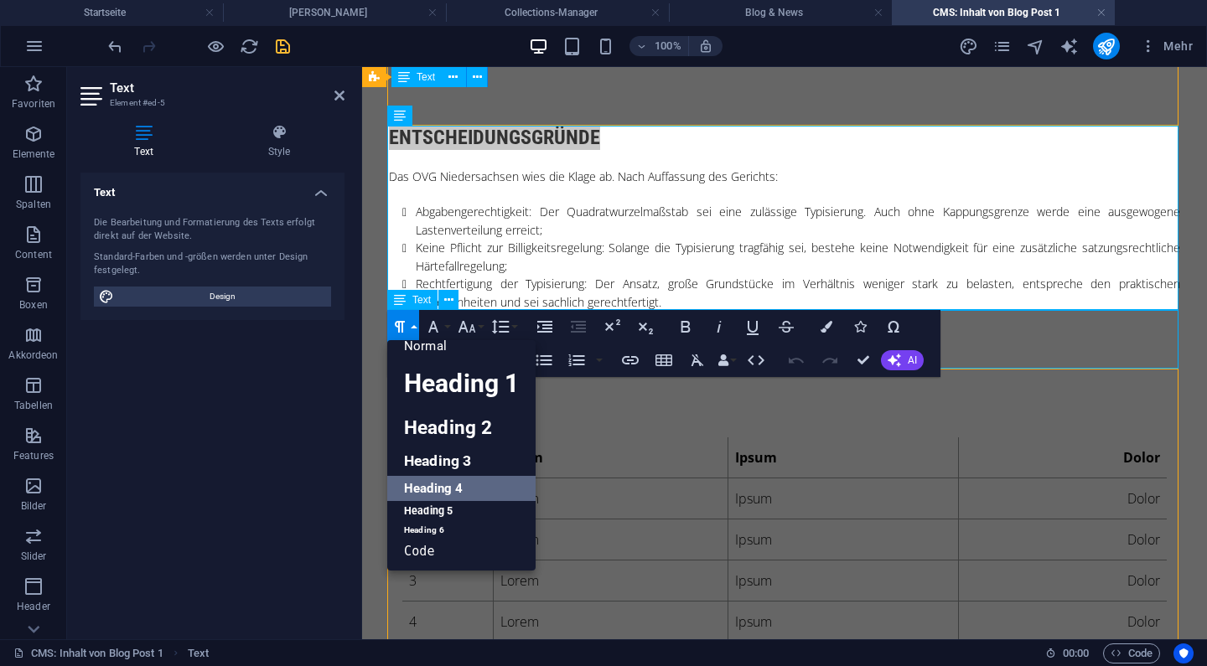
scroll to position [13, 0]
click at [571, 203] on li "Abgabengerechtigkeit: Der Quadratwurzelmaßstab sei eine zulässige Typisierung. …" at bounding box center [798, 221] width 765 height 36
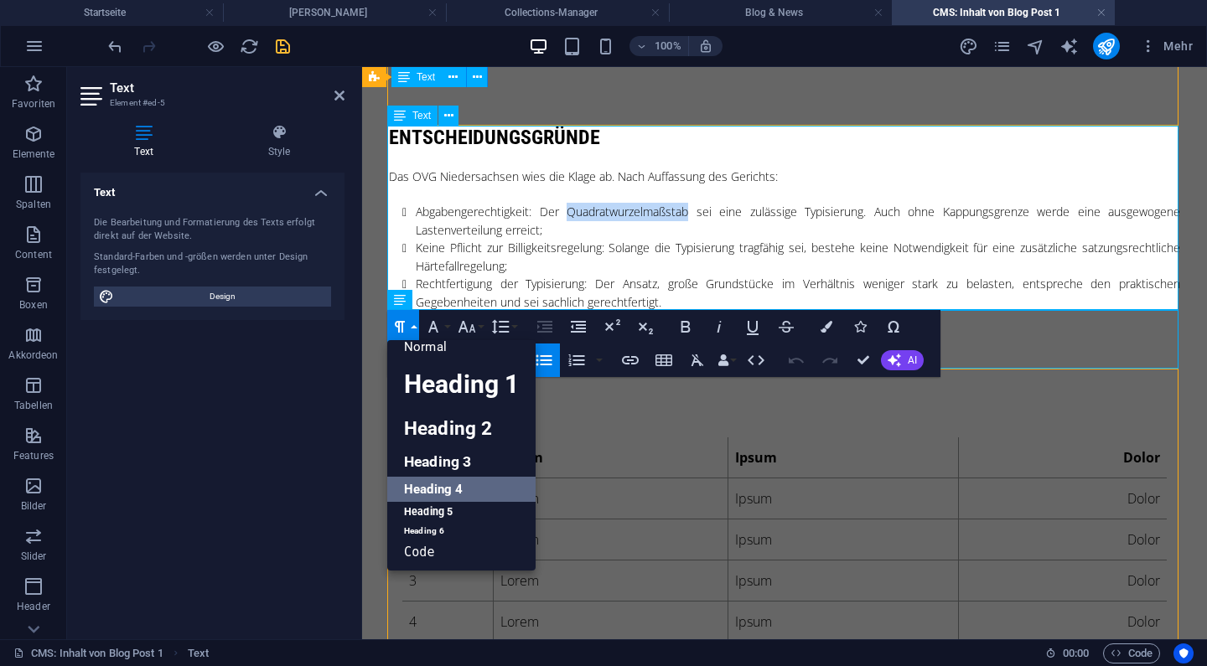
click at [571, 203] on li "Abgabengerechtigkeit: Der Quadratwurzelmaßstab sei eine zulässige Typisierung. …" at bounding box center [798, 221] width 765 height 36
drag, startPoint x: 873, startPoint y: 360, endPoint x: 760, endPoint y: 287, distance: 135.1
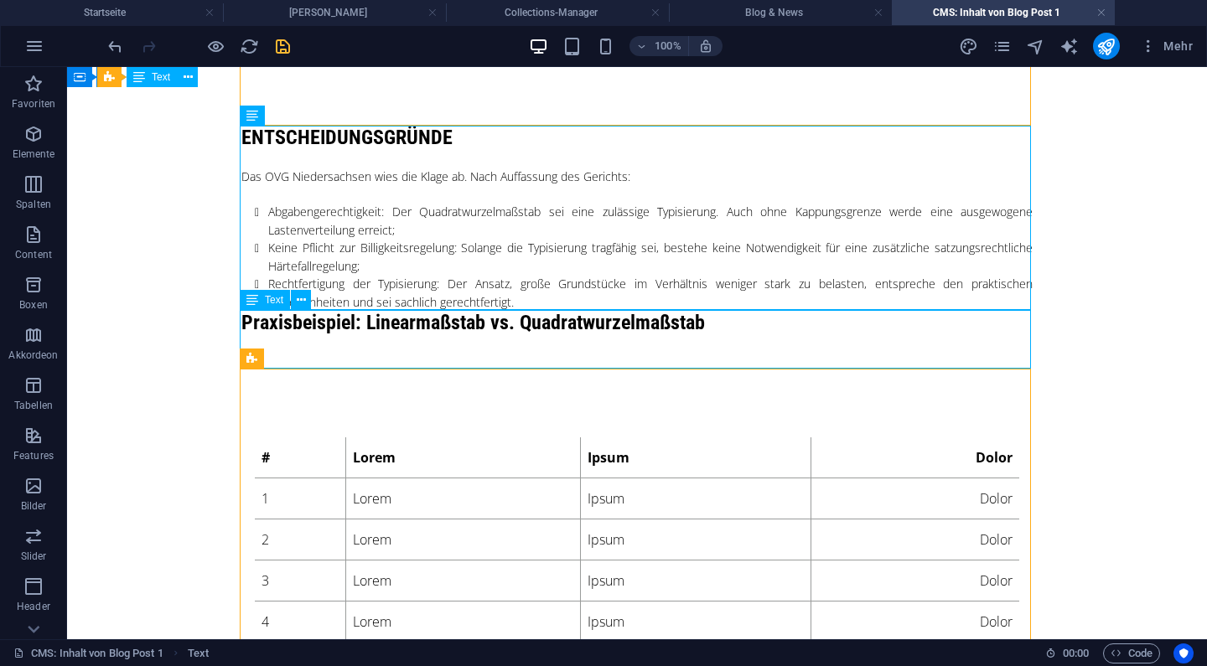
click at [633, 326] on div "Praxisbeispiel: Linearmaßstab vs. Quadratwurzelmaßstab" at bounding box center [636, 341] width 791 height 60
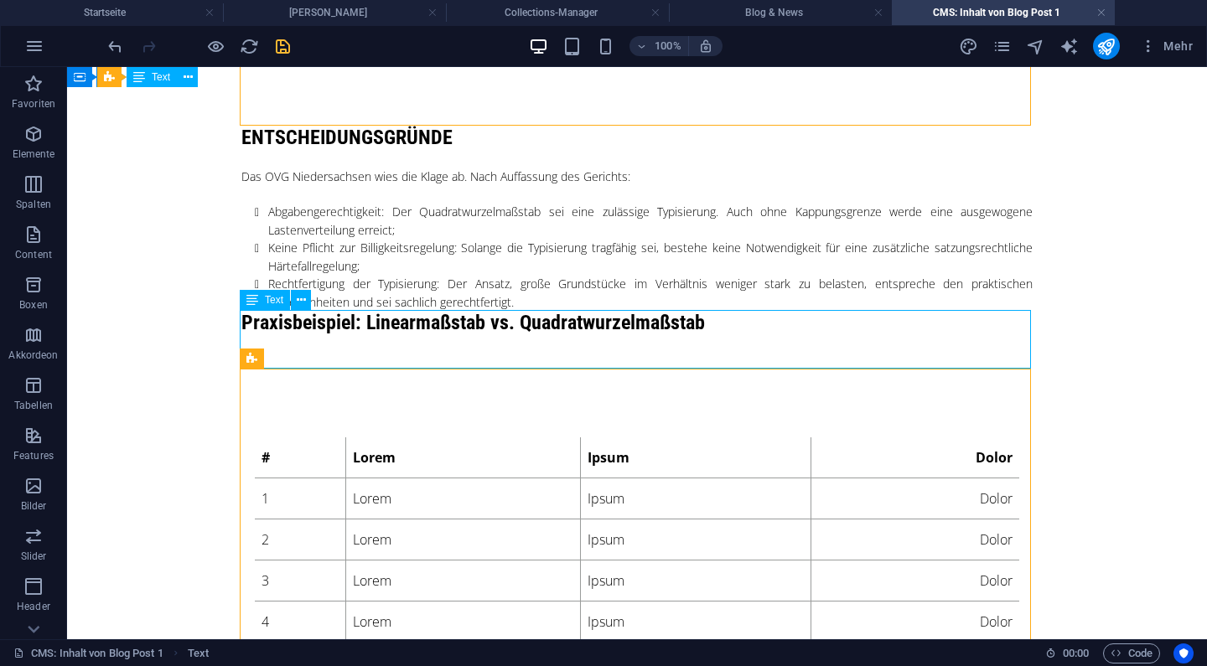
click at [633, 326] on div "Praxisbeispiel: Linearmaßstab vs. Quadratwurzelmaßstab" at bounding box center [636, 341] width 791 height 60
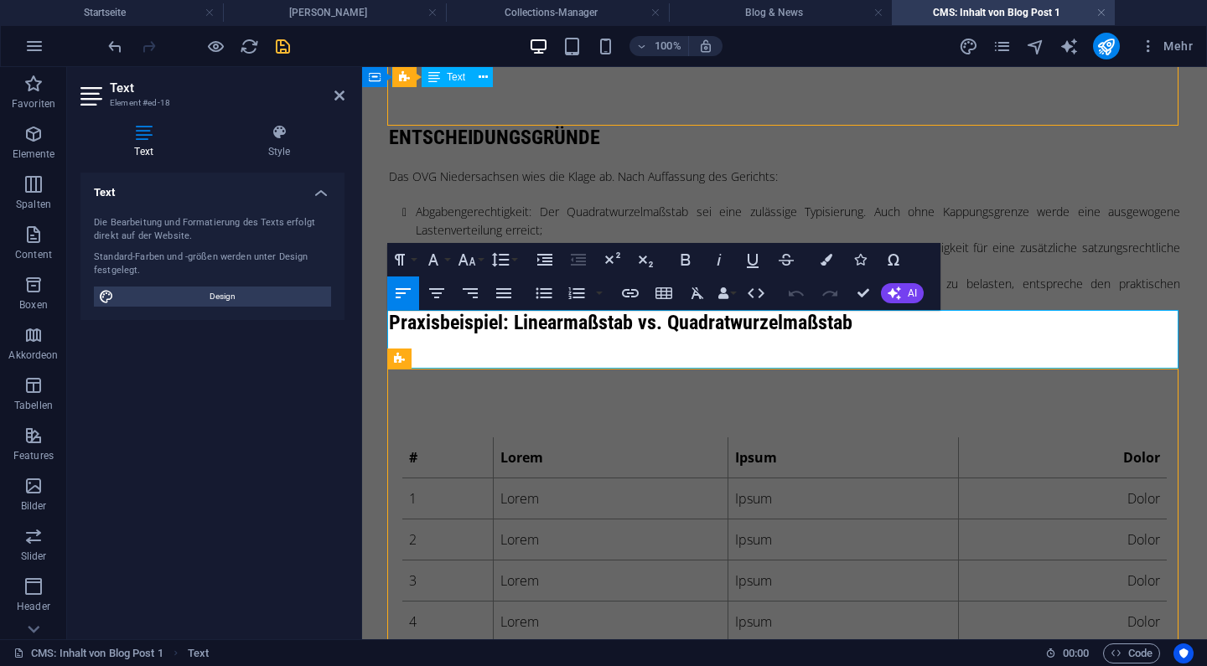
click at [633, 326] on h4 "Praxisbeispiel: Linearmaßstab vs. Quadratwurzelmaßstab" at bounding box center [784, 323] width 791 height 24
click at [416, 264] on button "Paragraph Format" at bounding box center [403, 260] width 32 height 34
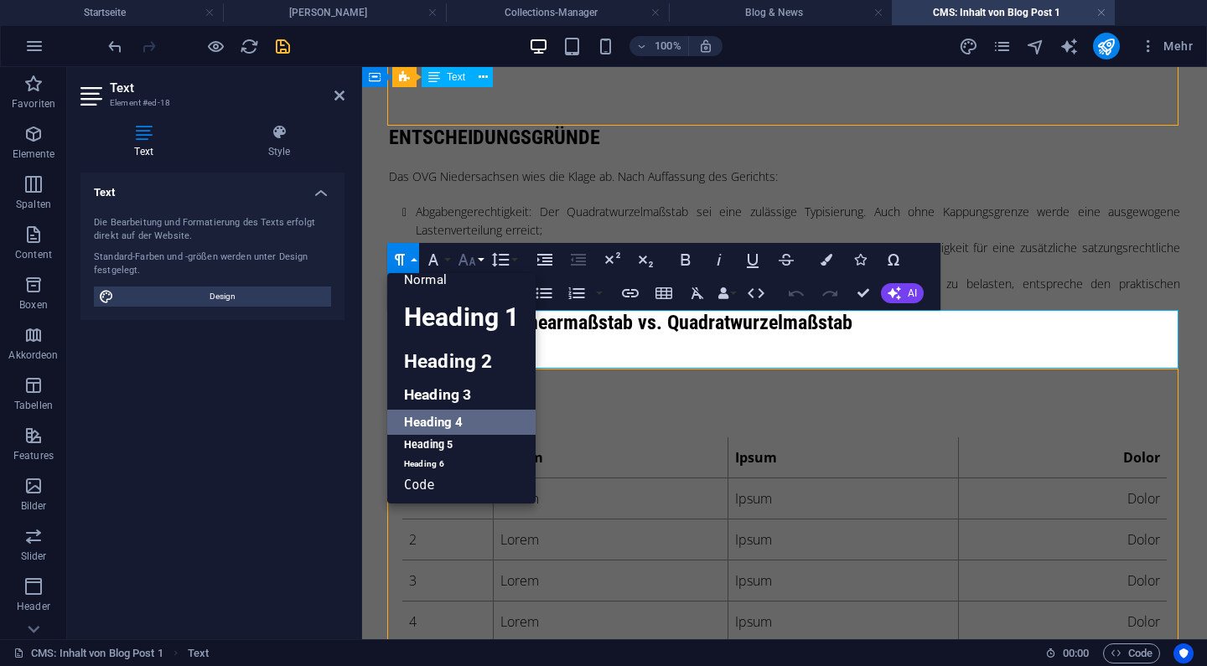
click at [462, 259] on icon "button" at bounding box center [468, 260] width 18 height 12
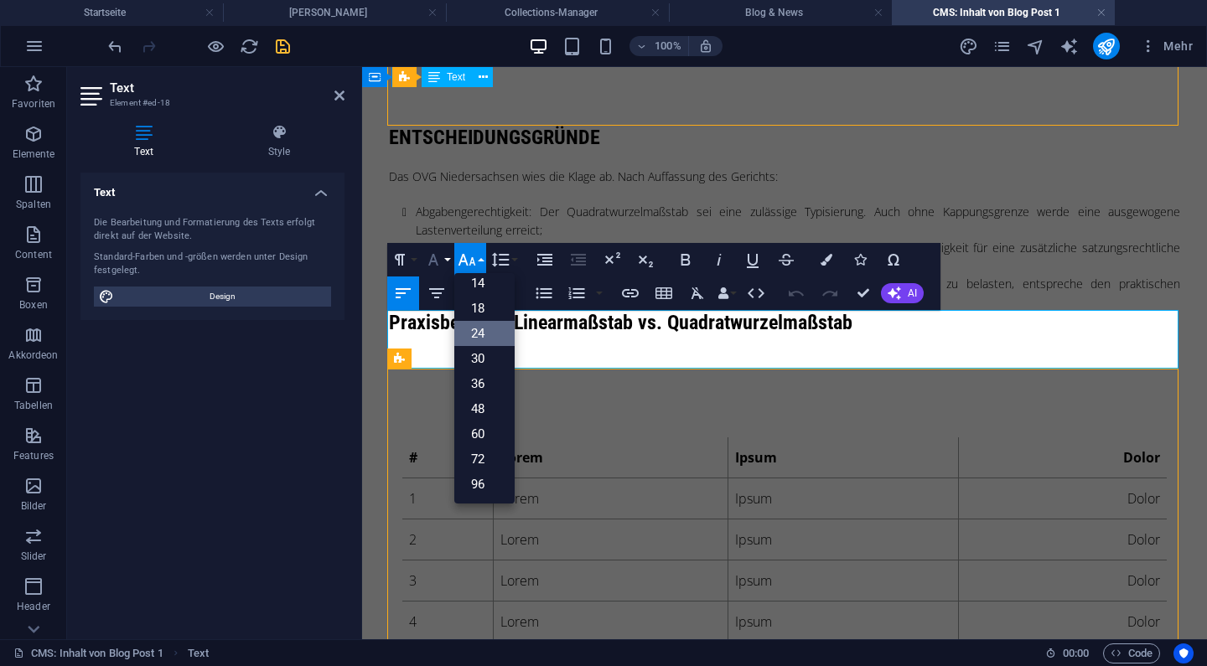
scroll to position [135, 0]
click at [445, 260] on button "Font Family" at bounding box center [437, 260] width 32 height 34
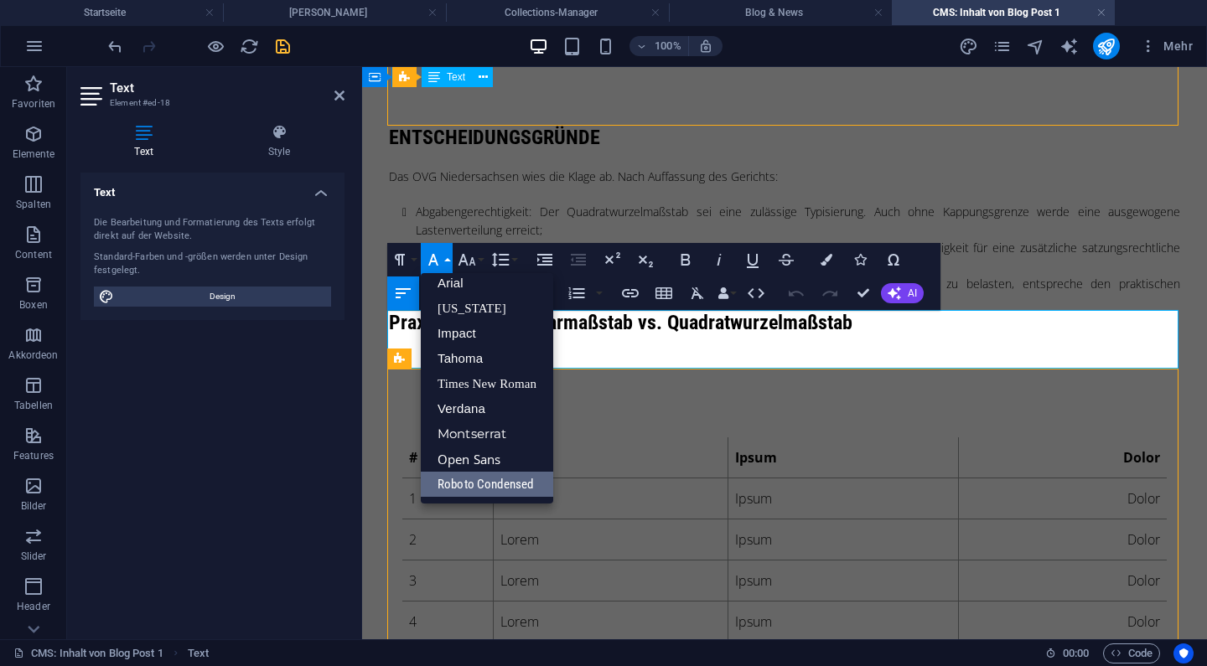
scroll to position [9, 0]
click at [445, 260] on button "Font Family" at bounding box center [437, 260] width 32 height 34
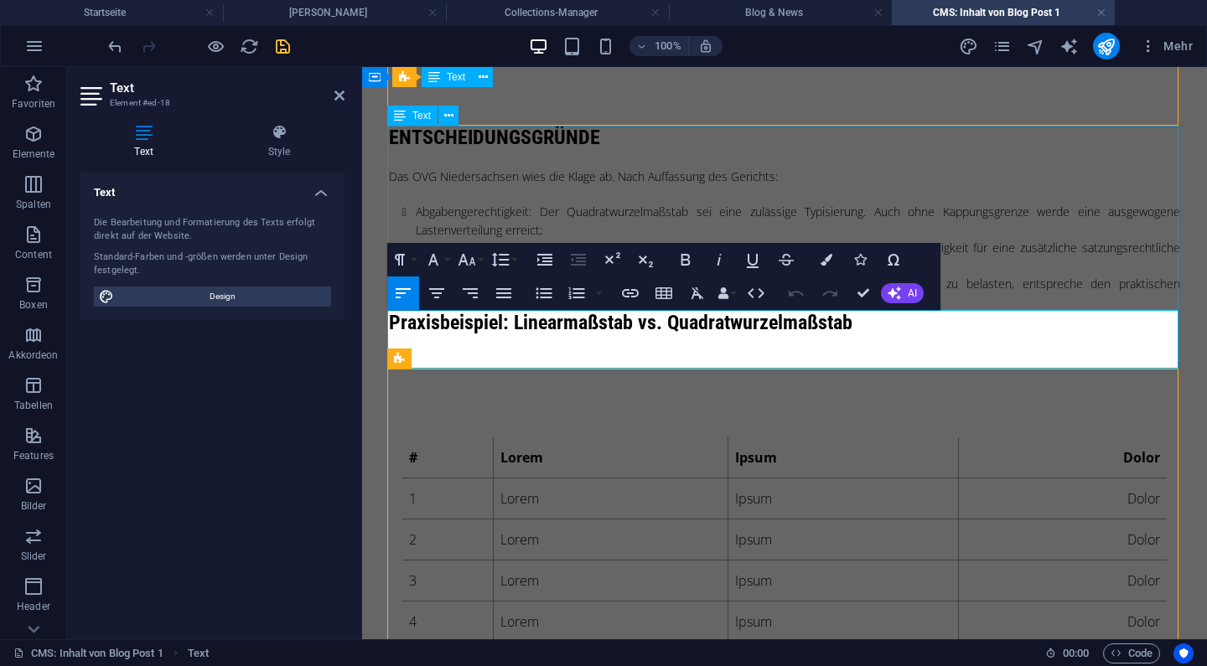
click at [1007, 296] on div "Entscheidungsgründe Das OVG Niedersachsen wies die Klage ab. Nach Auffassung de…" at bounding box center [784, 218] width 791 height 185
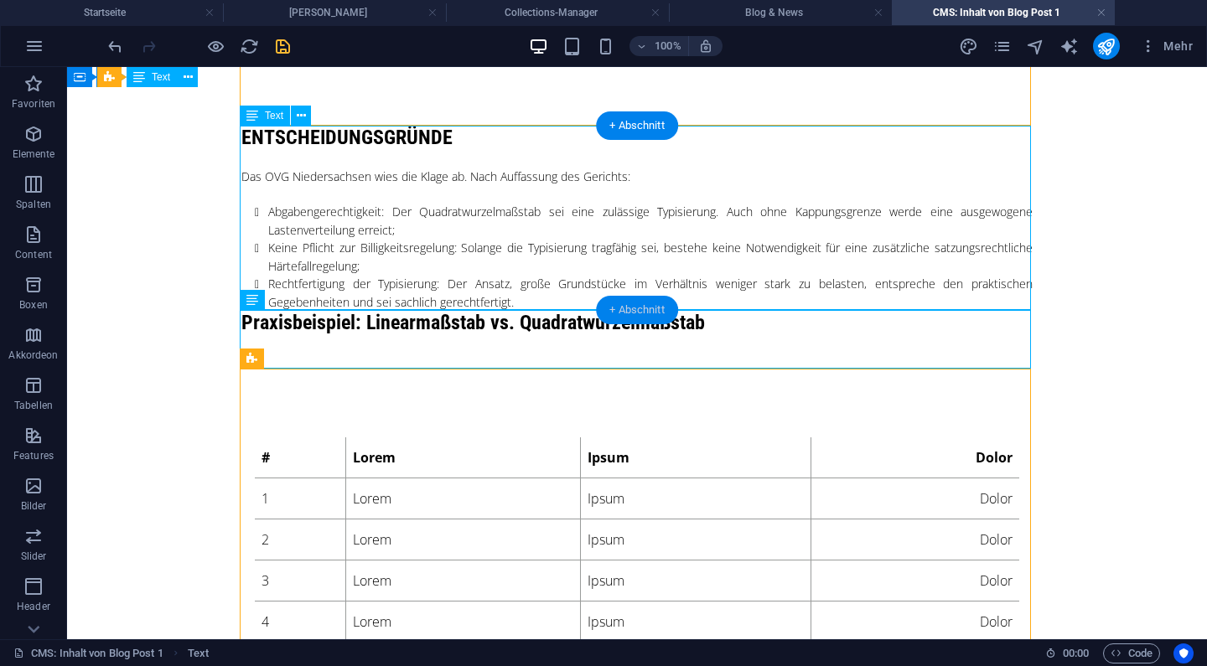
click at [637, 308] on div "+ Abschnitt" at bounding box center [637, 310] width 82 height 29
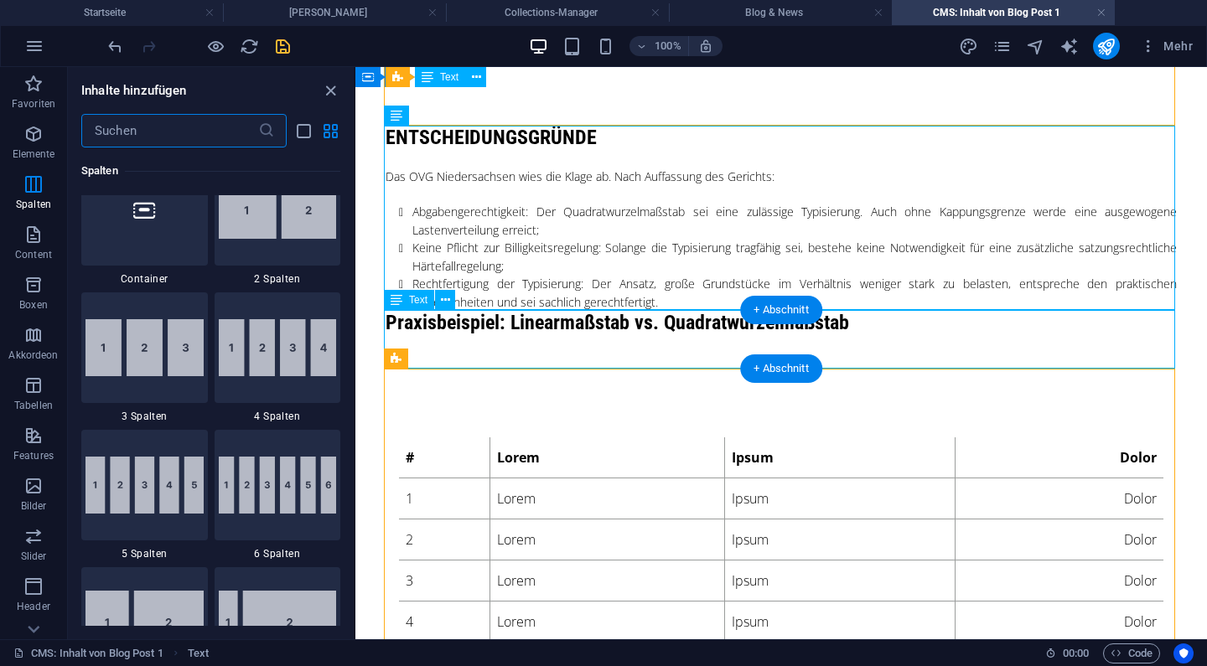
scroll to position [0, 0]
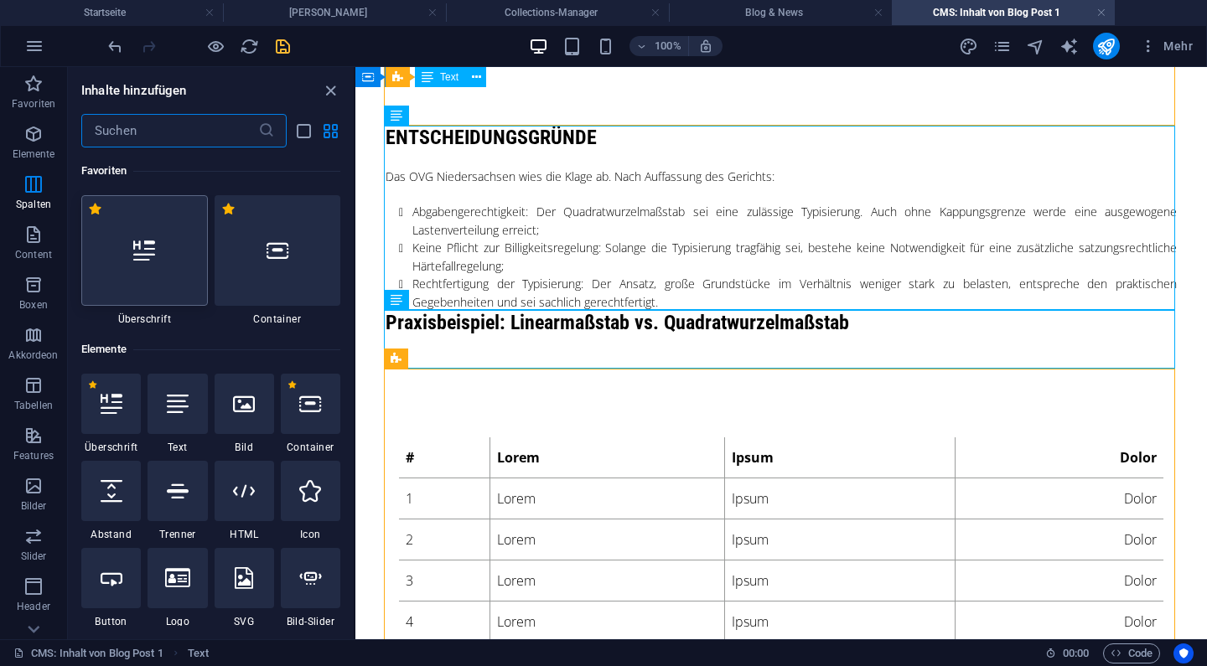
click at [148, 270] on div at bounding box center [144, 250] width 127 height 111
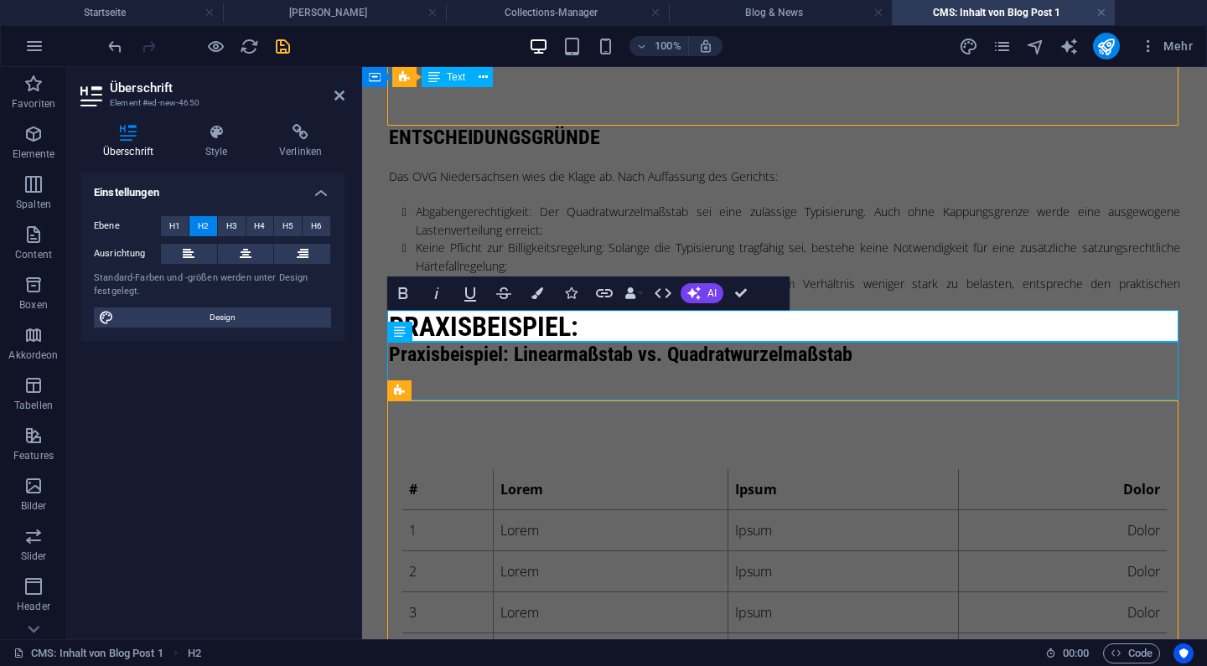
click at [511, 340] on h2 "Praxisbeispiel:" at bounding box center [784, 327] width 791 height 32
click at [625, 324] on h2 "Rechenbeispiel:" at bounding box center [784, 327] width 791 height 32
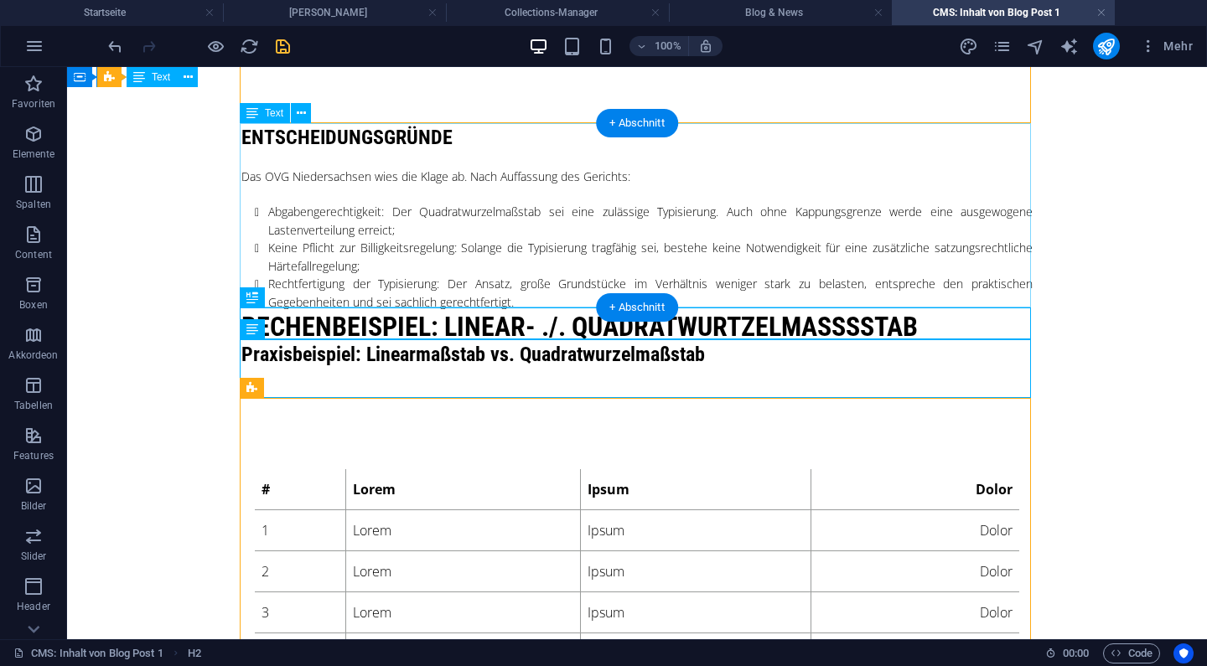
scroll to position [402, 0]
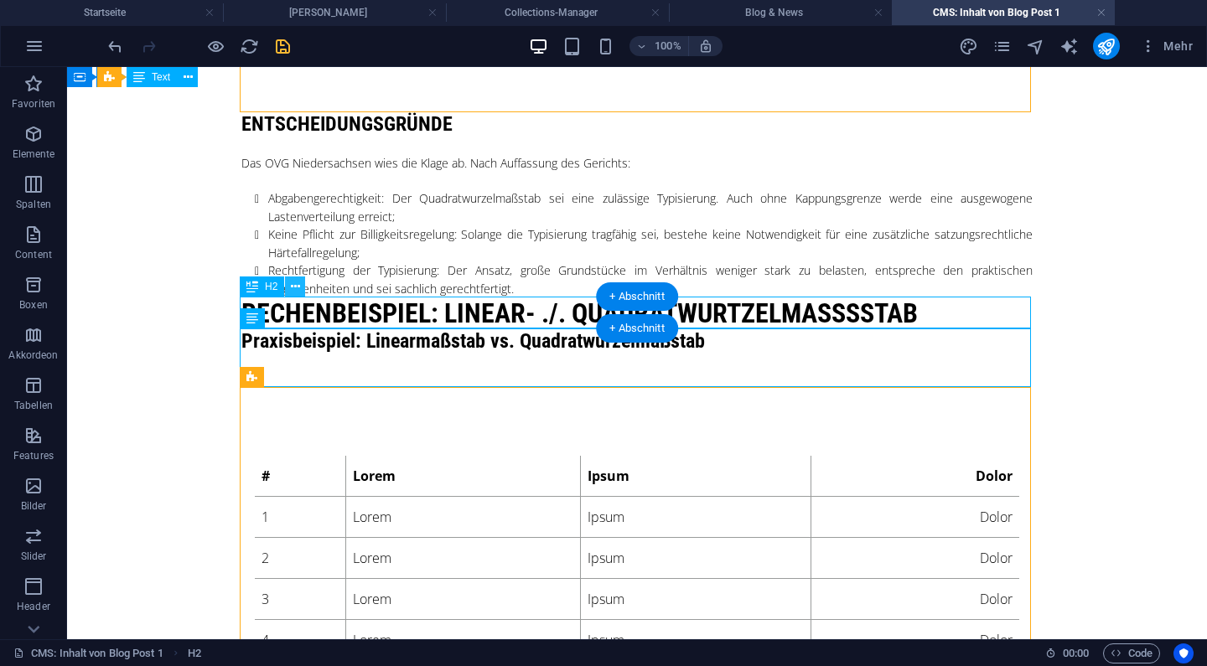
click at [292, 293] on icon at bounding box center [295, 287] width 9 height 18
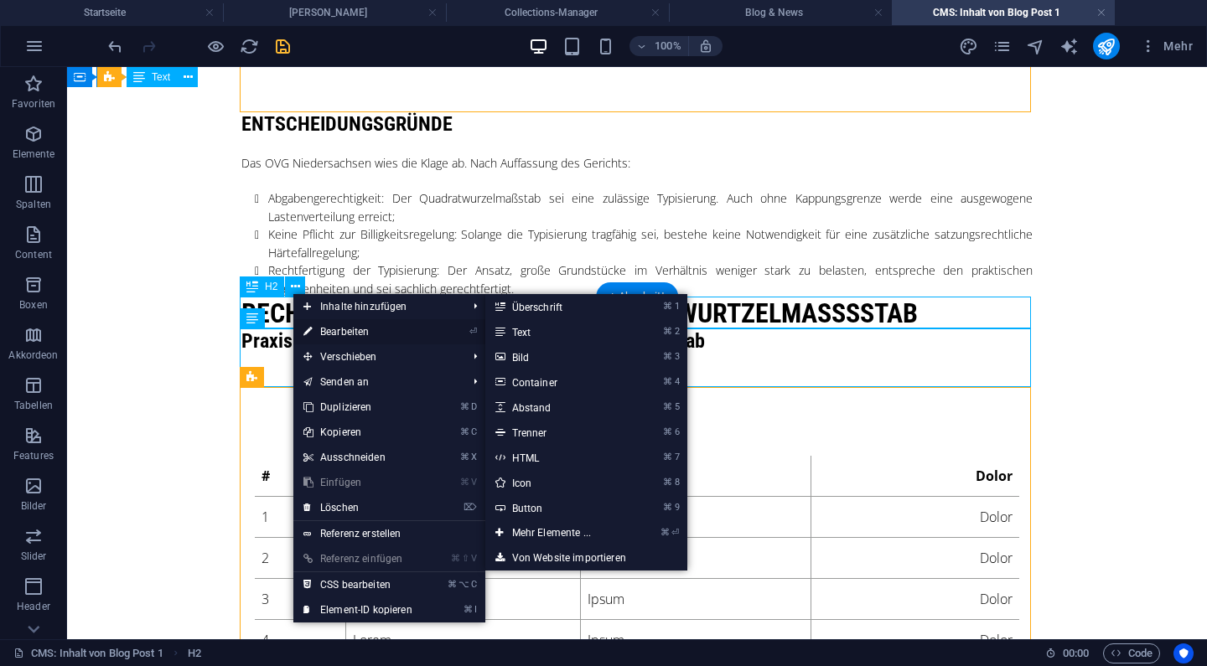
drag, startPoint x: 309, startPoint y: 300, endPoint x: 319, endPoint y: 334, distance: 34.8
click at [319, 334] on ul "Inhalte hinzufügen ⌘ 1 Überschrift ⌘ 2 Text ⌘ 3 Bild ⌘ 4 Container ⌘ 5 Abstand …" at bounding box center [389, 458] width 192 height 329
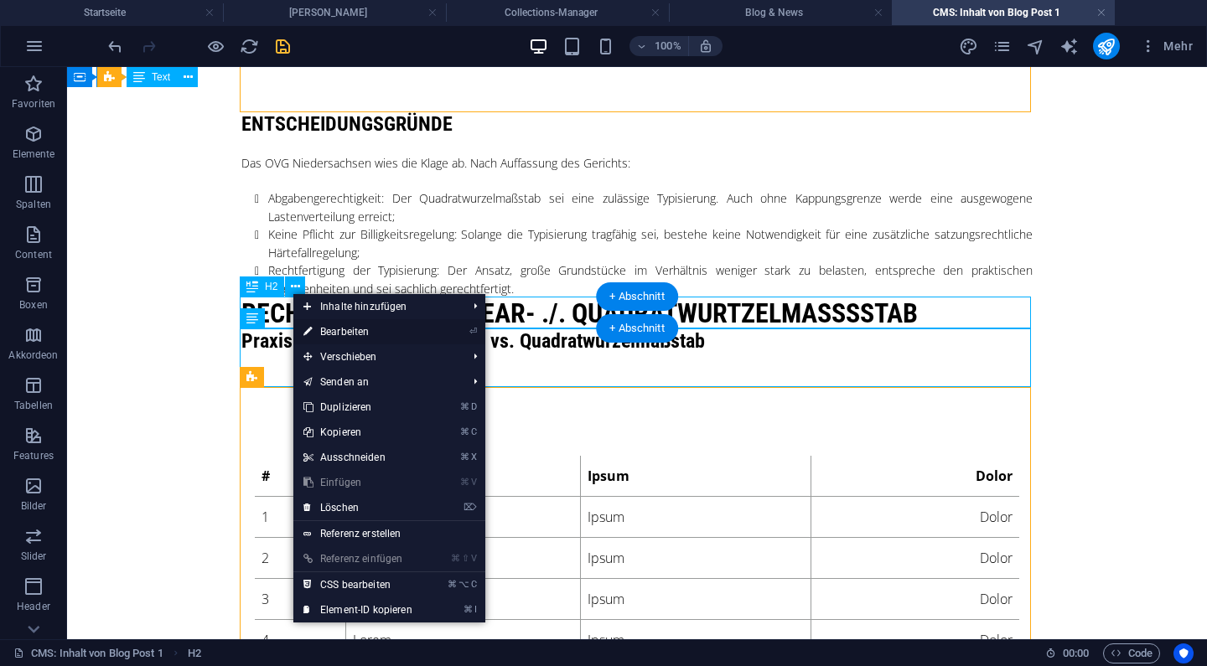
click at [332, 330] on link "⏎ Bearbeiten" at bounding box center [357, 331] width 129 height 25
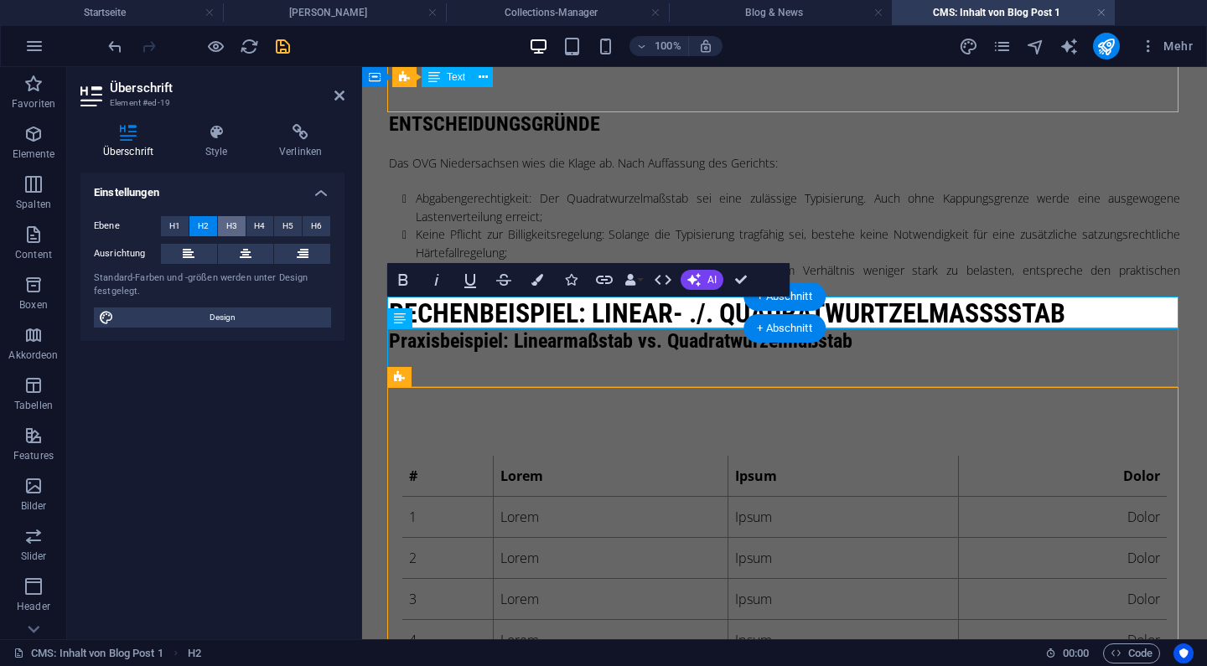
click at [231, 226] on span "H3" at bounding box center [231, 226] width 11 height 20
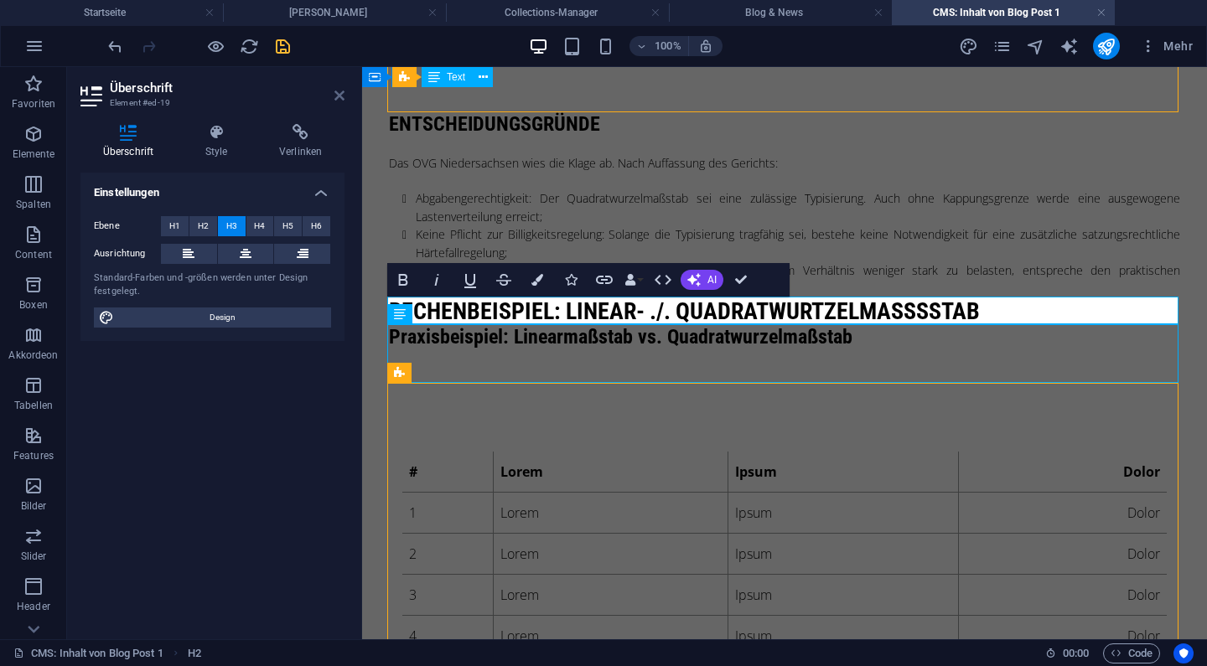
click at [341, 92] on icon at bounding box center [339, 95] width 10 height 13
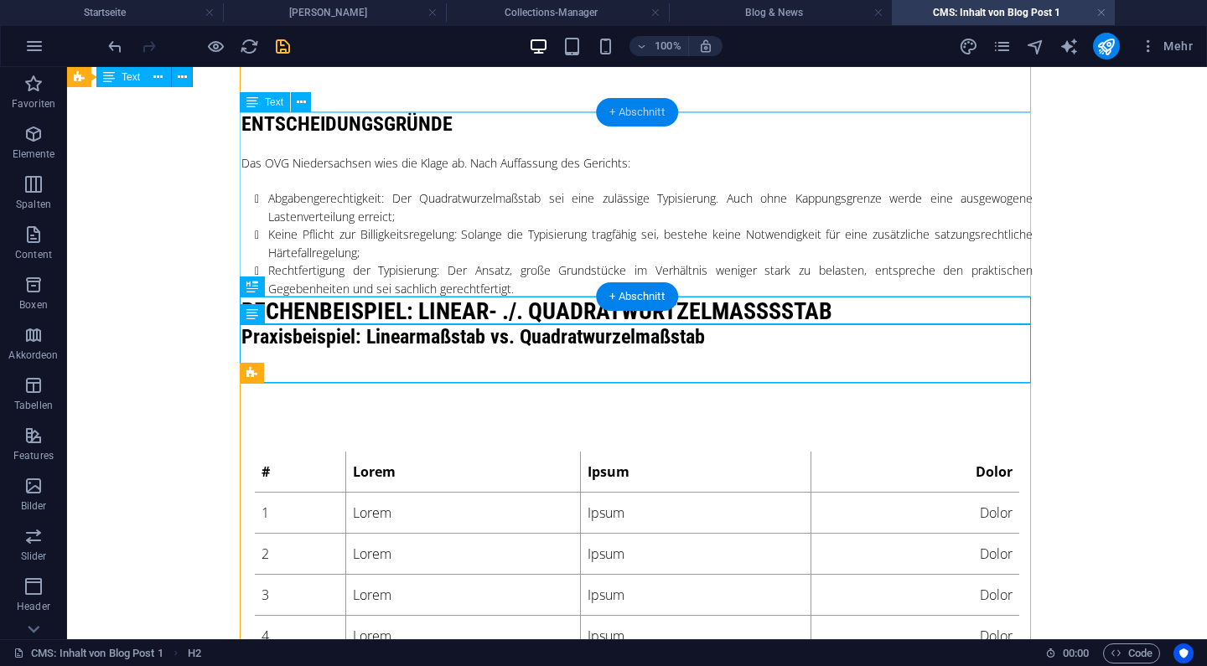
click at [638, 117] on div "+ Abschnitt" at bounding box center [637, 112] width 82 height 29
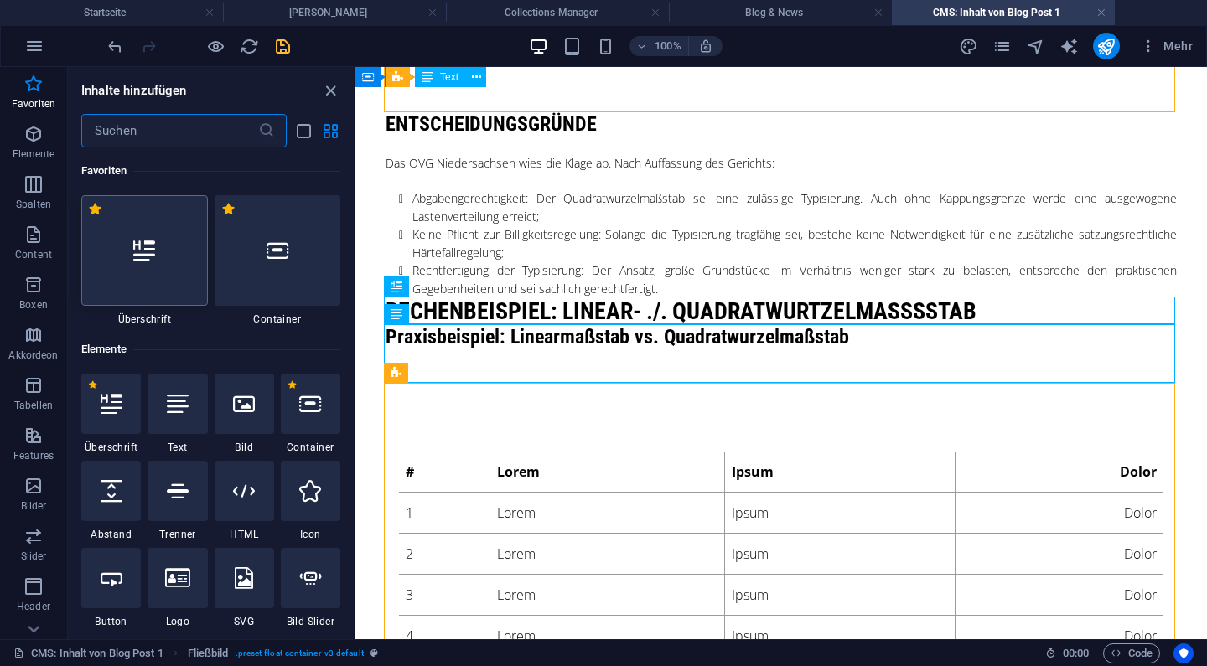
scroll to position [0, 0]
click at [152, 273] on div at bounding box center [144, 250] width 127 height 111
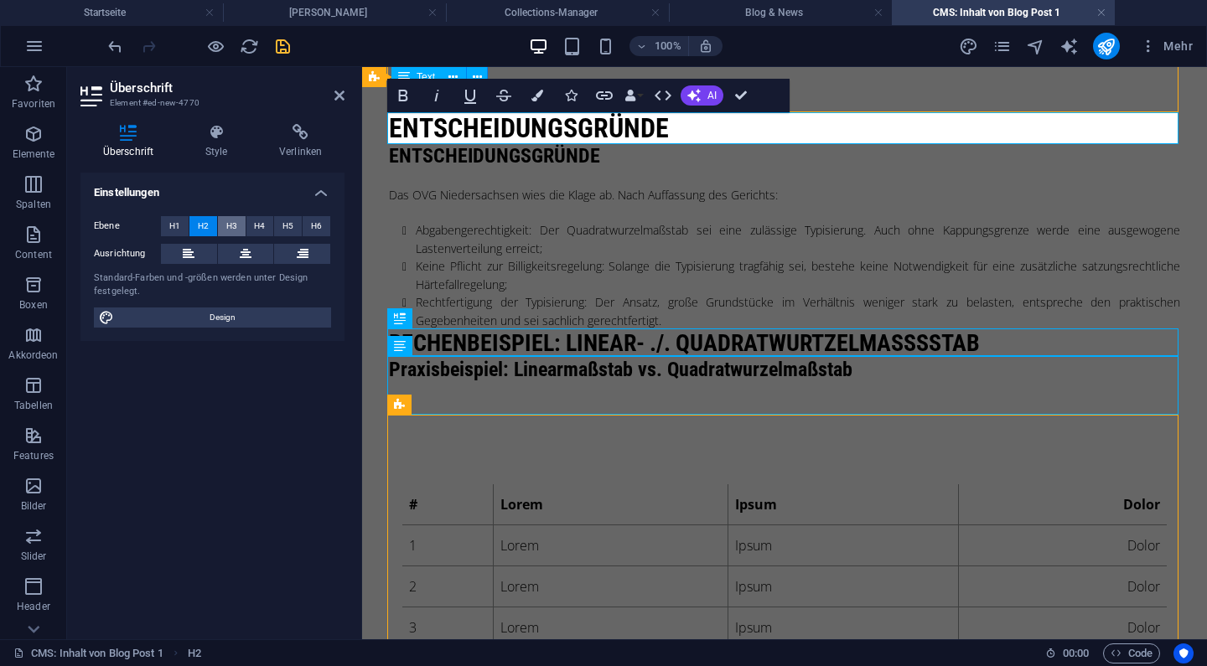
click at [240, 227] on button "H3" at bounding box center [232, 226] width 28 height 20
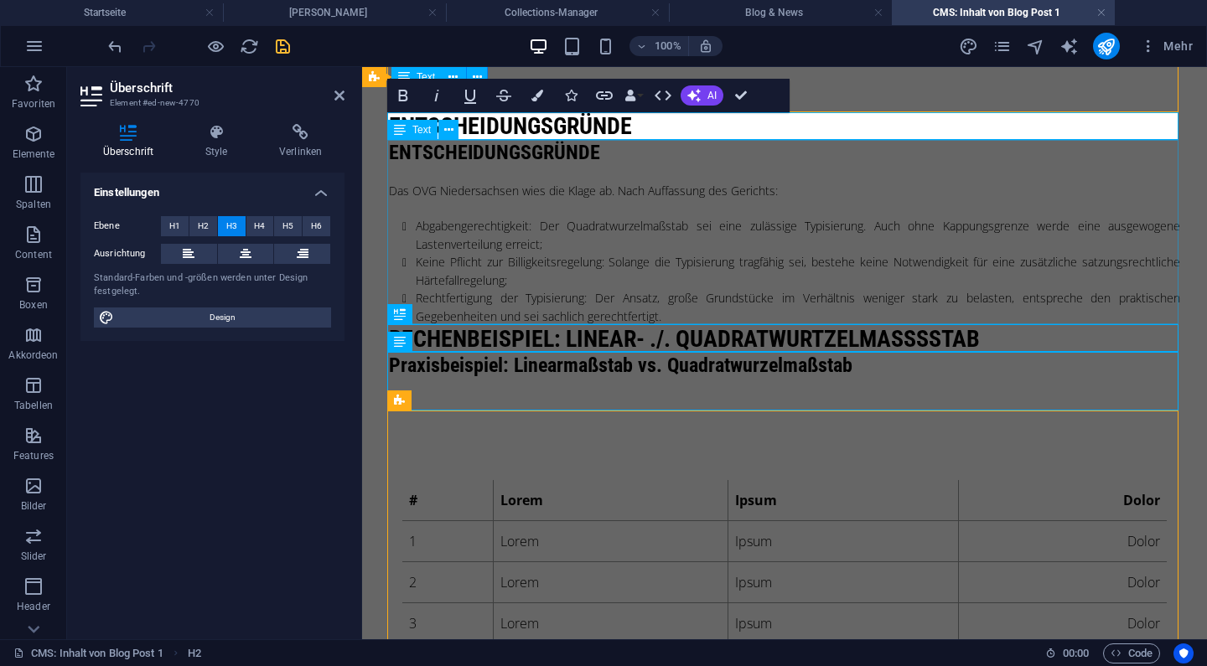
click at [546, 175] on div "Entscheidungsgründe Das OVG Niedersachsen wies die Klage ab. Nach Auffassung de…" at bounding box center [784, 233] width 791 height 185
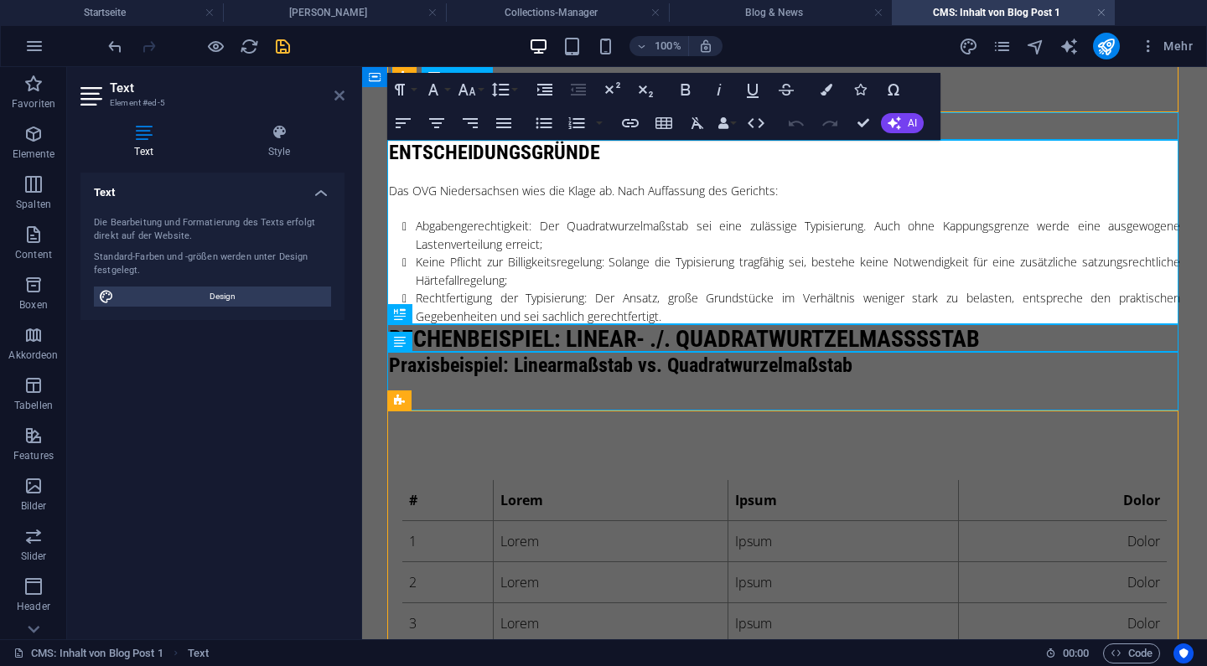
click at [337, 90] on icon at bounding box center [339, 95] width 10 height 13
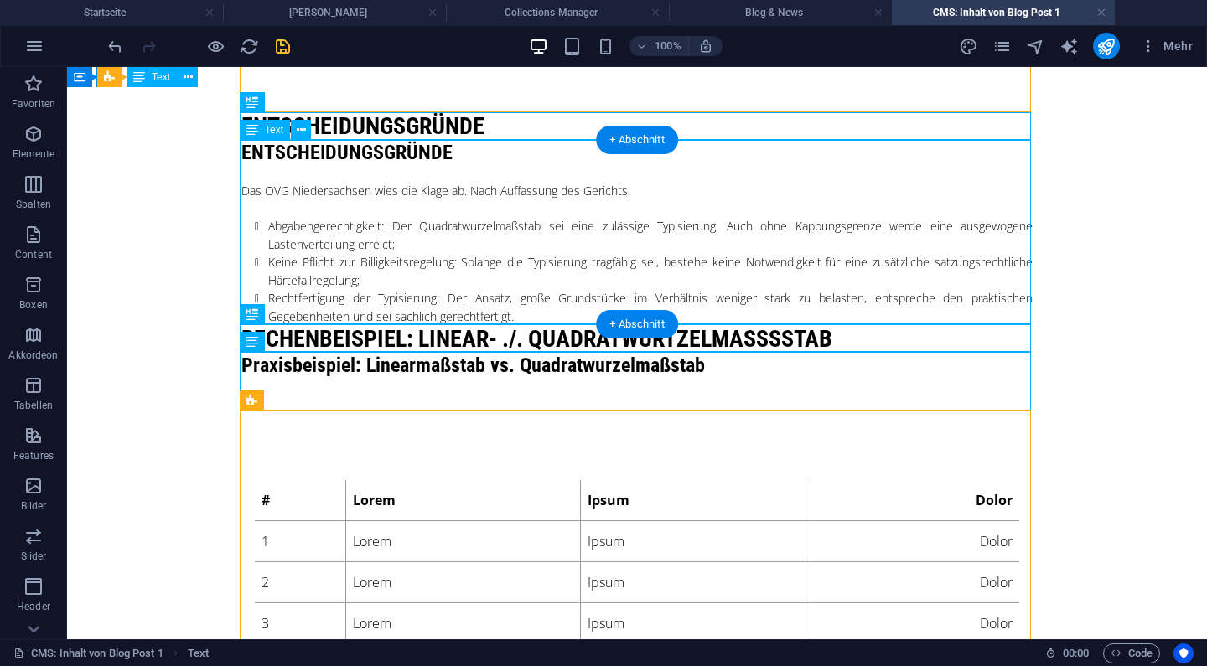
click at [328, 184] on div "Entscheidungsgründe Das OVG Niedersachsen wies die Klage ab. Nach Auffassung de…" at bounding box center [636, 233] width 791 height 185
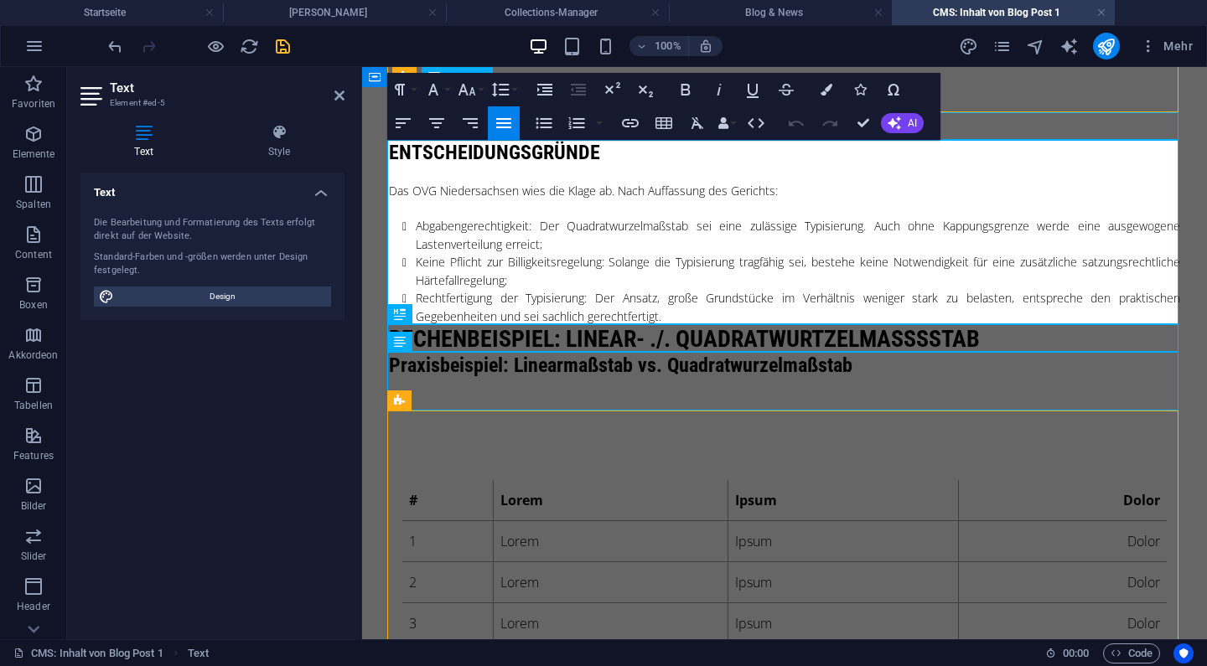
click at [421, 153] on h4 "Entscheidungsgründe" at bounding box center [784, 153] width 791 height 24
click at [389, 189] on p "Das OVG Niedersachsen wies die Klage ab. Nach Auffassung des Gerichts:" at bounding box center [784, 191] width 791 height 18
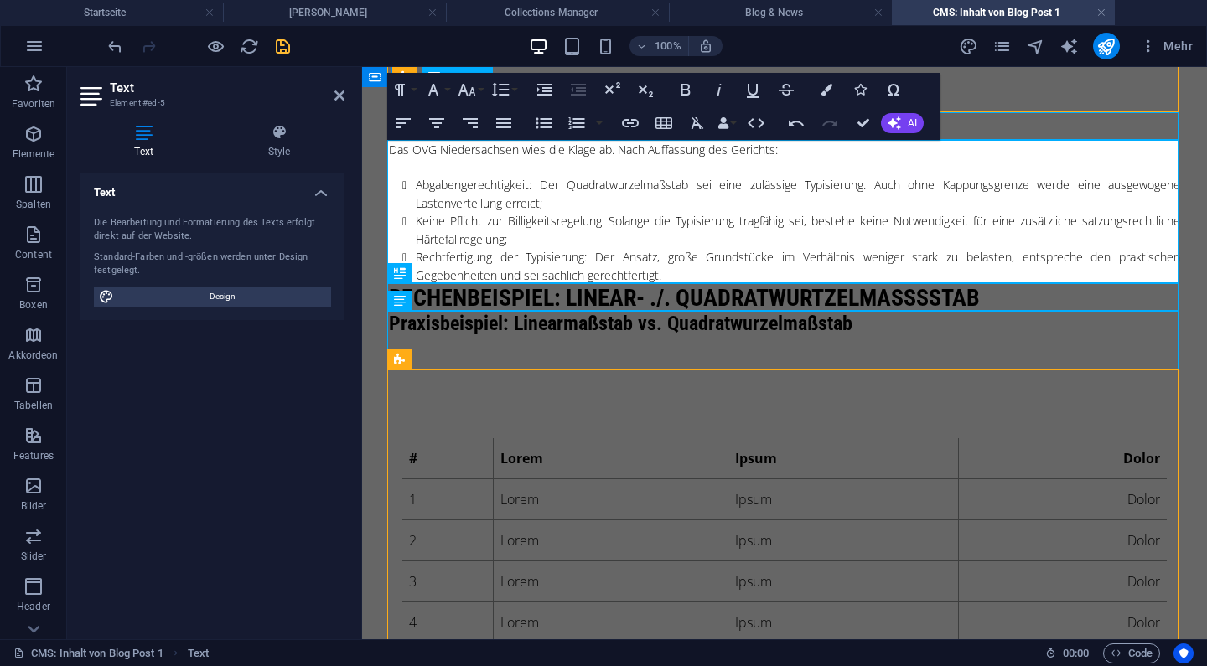
click at [369, 298] on body "Skip to main content Das Niedersächsische Oberverwaltungsgericht in Lüneburg ha…" at bounding box center [784, 485] width 845 height 1640
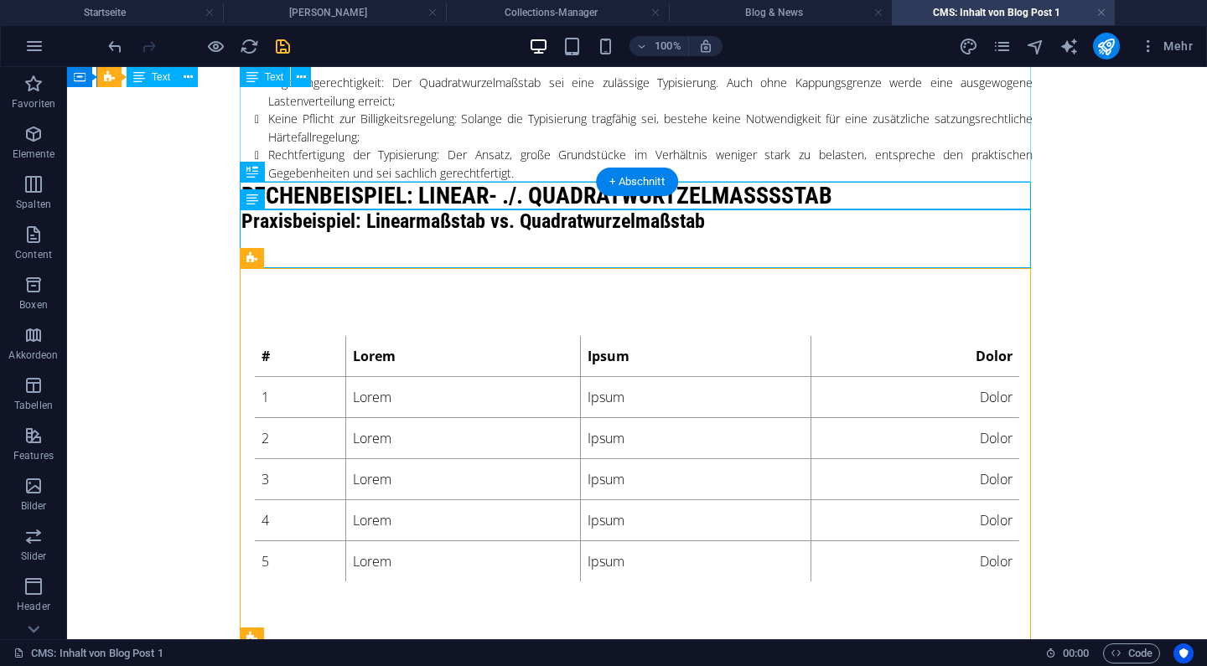
scroll to position [504, 0]
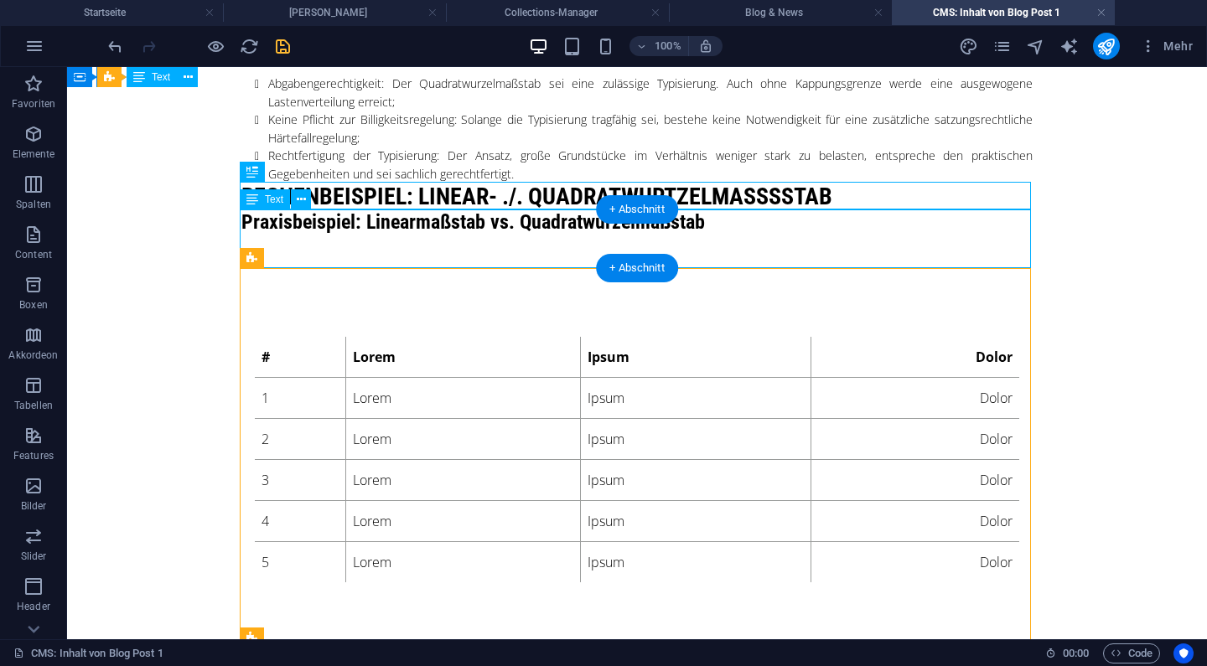
click at [708, 236] on div "Praxisbeispiel: Linearmaßstab vs. Quadratwurzelmaßstab" at bounding box center [636, 240] width 791 height 60
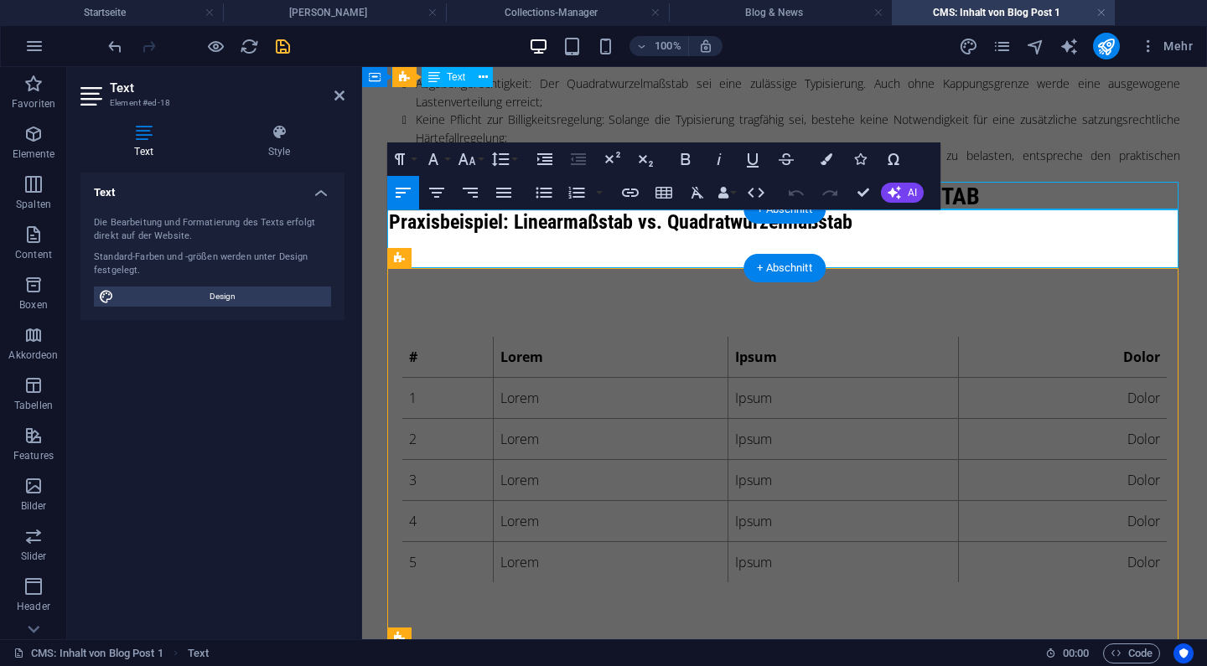
click at [692, 225] on h4 "Praxisbeispiel: Linearmaßstab vs. Quadratwurzelmaßstab" at bounding box center [784, 222] width 791 height 24
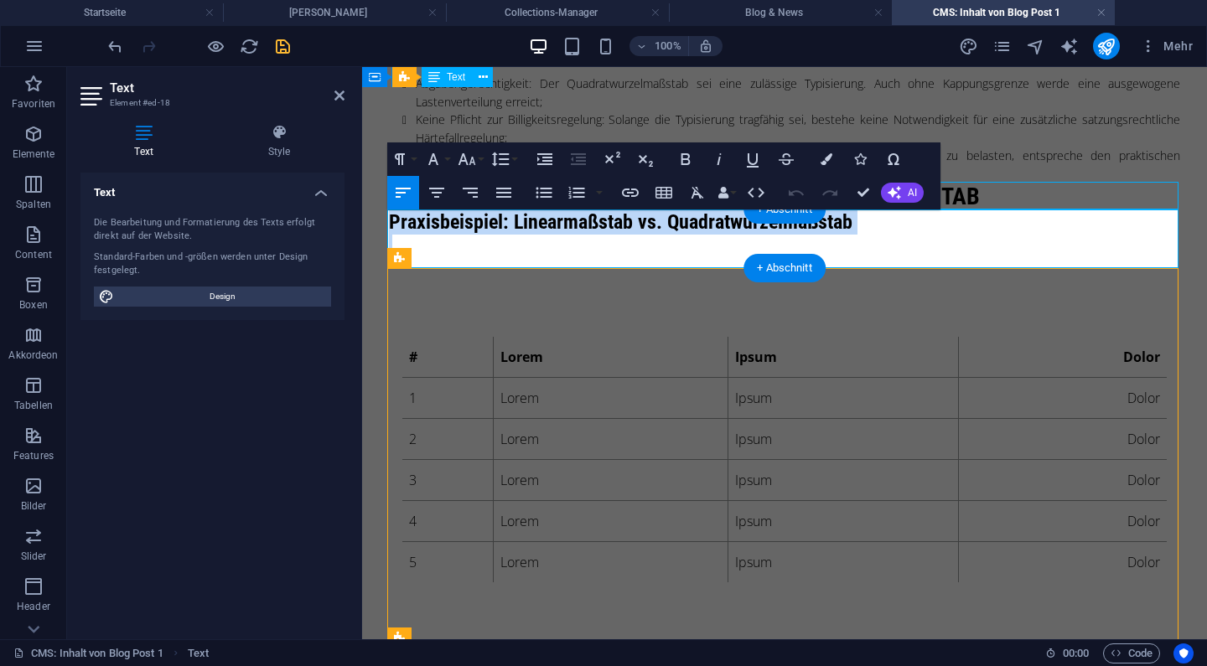
click at [692, 225] on h4 "Praxisbeispiel: Linearmaßstab vs. Quadratwurzelmaßstab" at bounding box center [784, 222] width 791 height 24
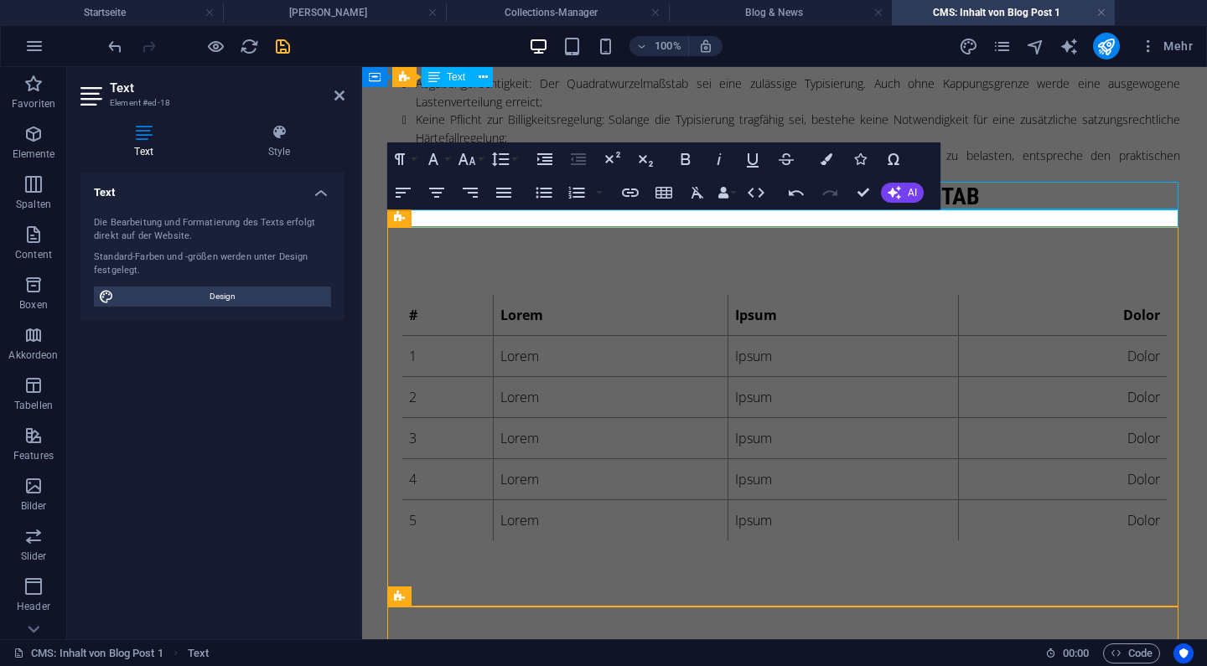
click at [693, 217] on p at bounding box center [784, 219] width 791 height 18
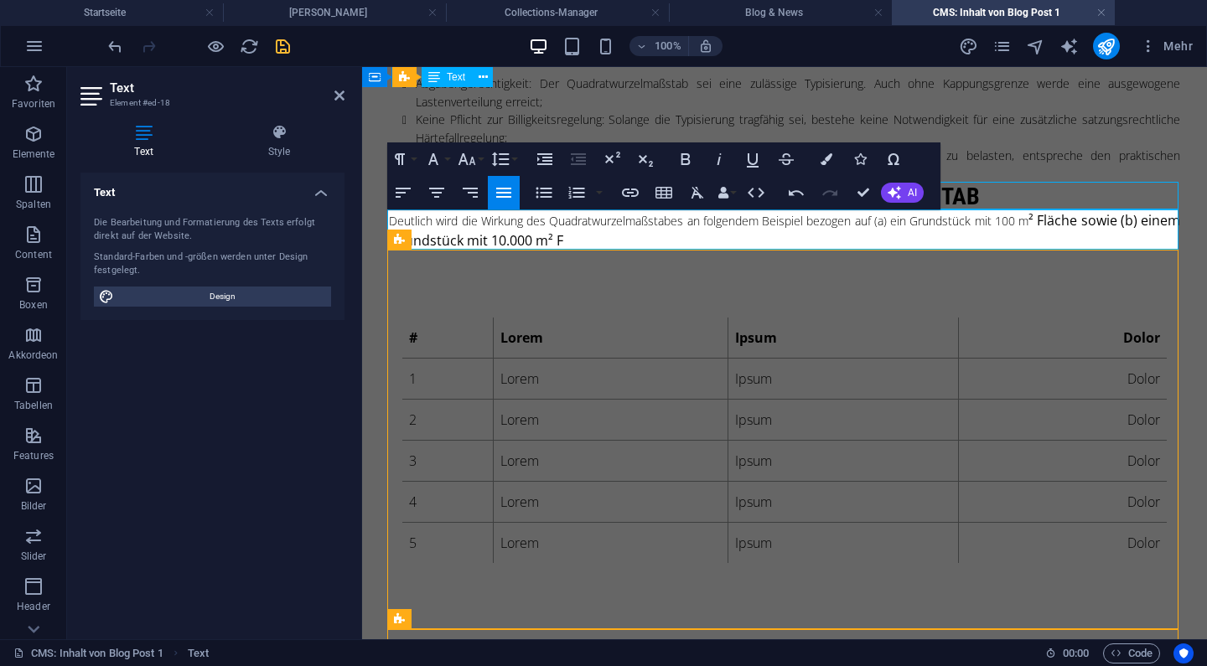
click at [995, 218] on p "Deutlich wird die Wirkung des Quadratwurzelmaßstabes an folgendem Beispiel bezo…" at bounding box center [784, 230] width 791 height 40
click at [635, 240] on span "² Fläche sowie (b) einem Grundstück mit 10.000 m ² F" at bounding box center [784, 230] width 791 height 39
click at [865, 238] on p "Deutlich wird die Wirkung des Quadratwurzelmaßstabes an folgendem Beispiel bezo…" at bounding box center [784, 230] width 791 height 40
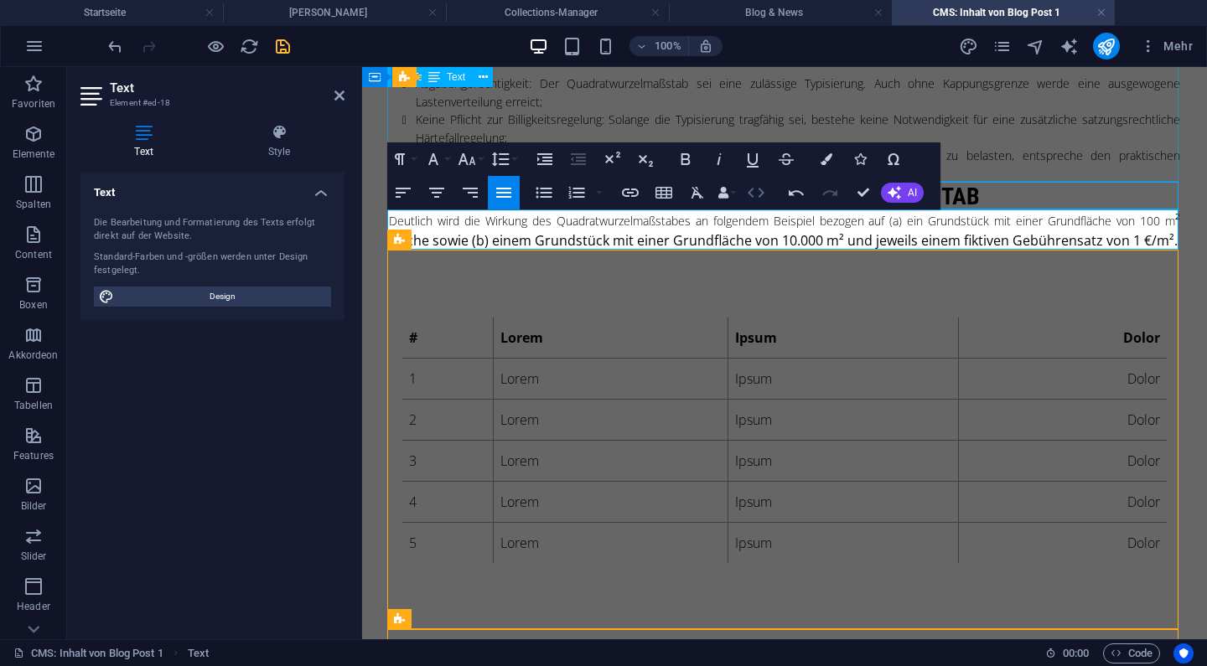
click at [749, 185] on icon "button" at bounding box center [756, 193] width 20 height 20
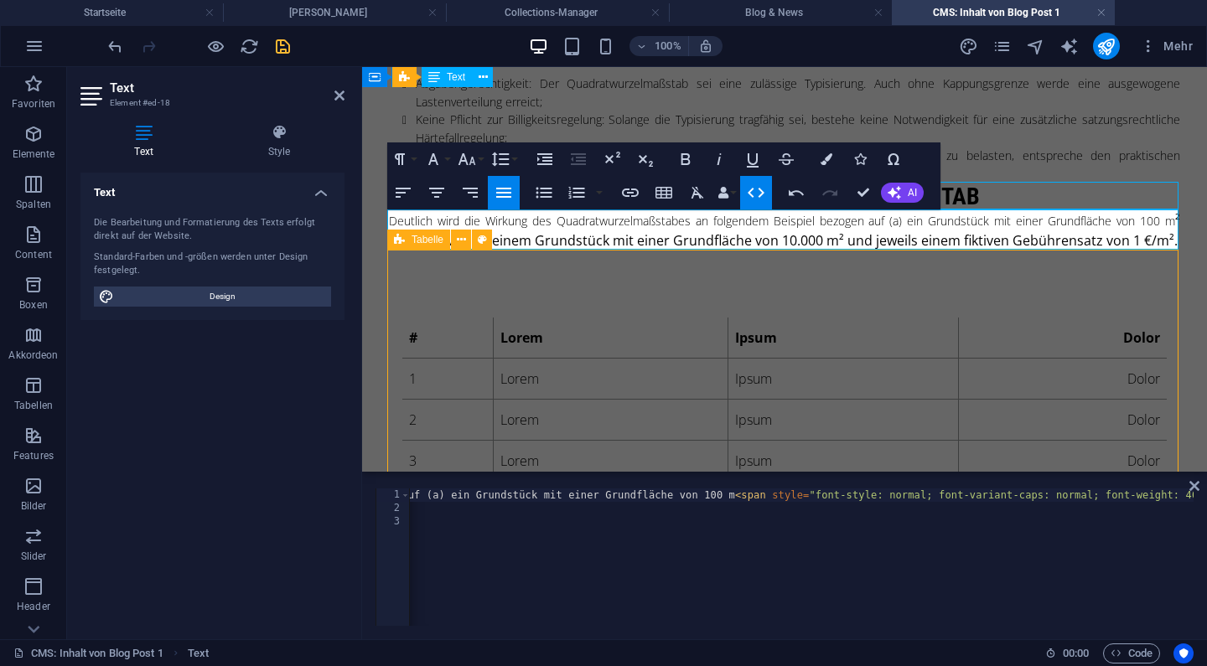
scroll to position [0, 542]
type textarea "<p>Deutlich wird die Wirkung des Quadratwurzelmaßstabes an folgendem Beispiel b…"
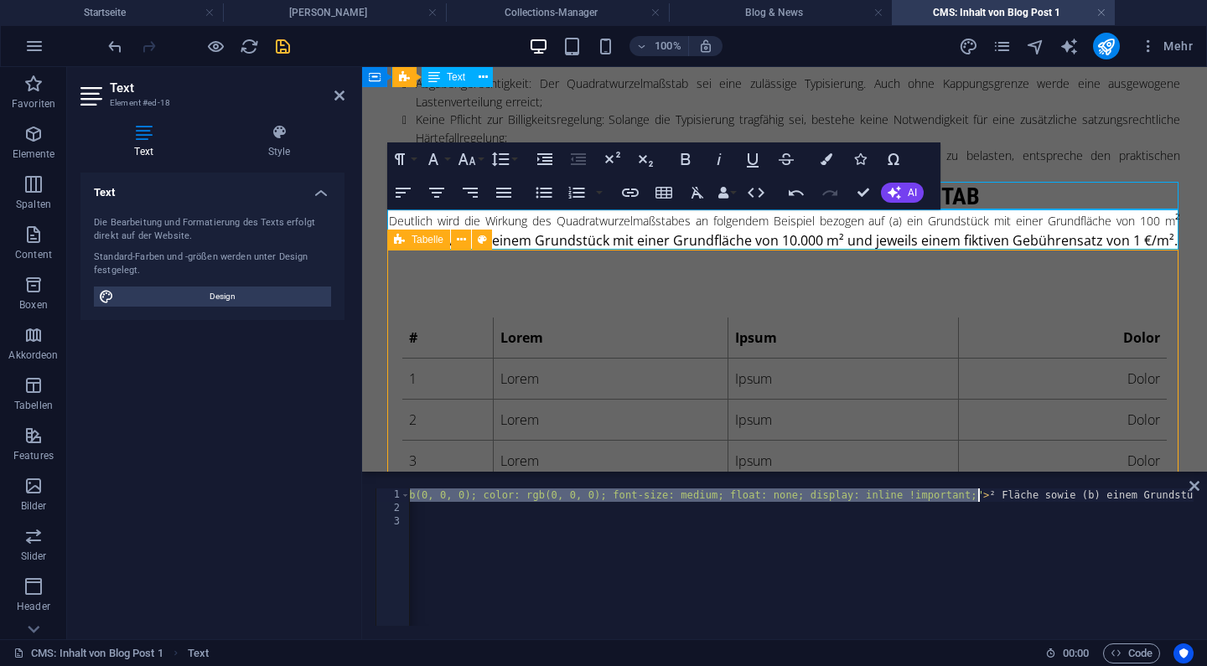
type textarea "<p>Deutlich wird die Wirkung des Quadratwurzelmaßstabes an folgendem Beispiel b…"
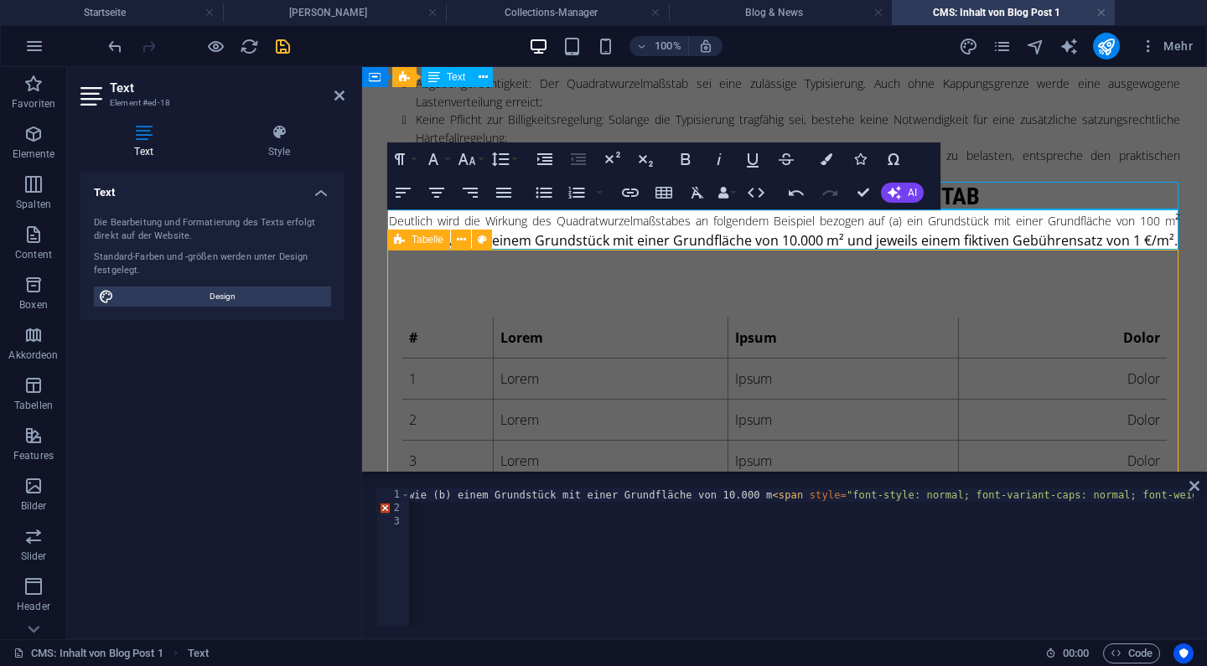
scroll to position [0, 945]
click at [701, 494] on div "< p > Deutlich wird die Wirkung des Quadratwurzelmaßstabes an folgendem Beispie…" at bounding box center [264, 569] width 6560 height 161
type textarea "<p>Deutlich wird die Wirkung des Quadratwurzelmaßstabes an folgendem Beispiel b…"
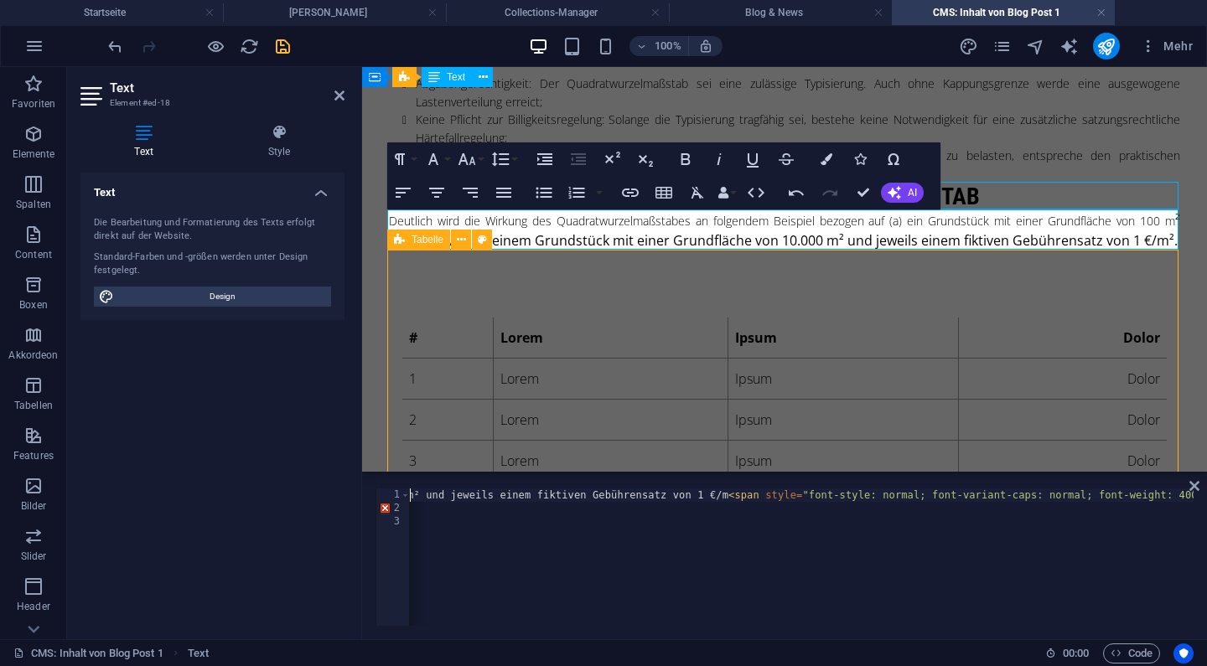
scroll to position [0, 1295]
click at [726, 495] on div "< p > Deutlich wird die Wirkung des Quadratwurzelmaßstabes an folgendem Beispie…" at bounding box center [1182, 569] width 4136 height 161
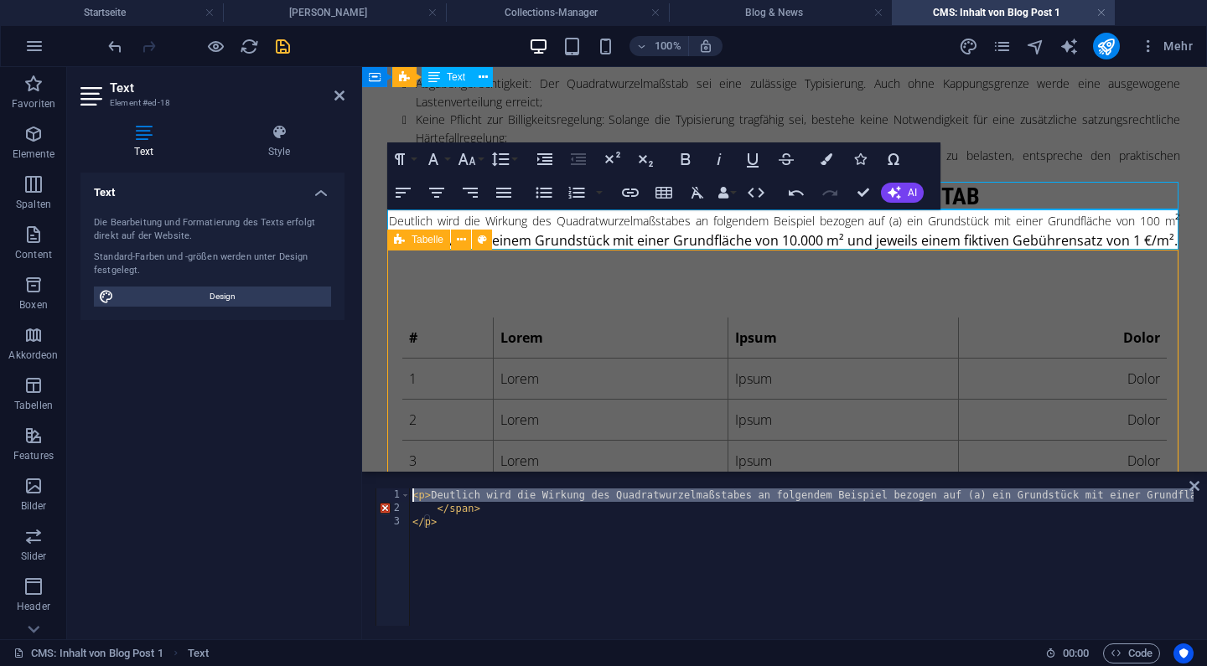
scroll to position [0, 0]
drag, startPoint x: 1107, startPoint y: 494, endPoint x: 1208, endPoint y: 484, distance: 101.1
click at [1206, 484] on html "Walther & [PERSON_NAME] Rechtsanwälte eGbR Startseite [PERSON_NAME] Collections…" at bounding box center [603, 333] width 1207 height 666
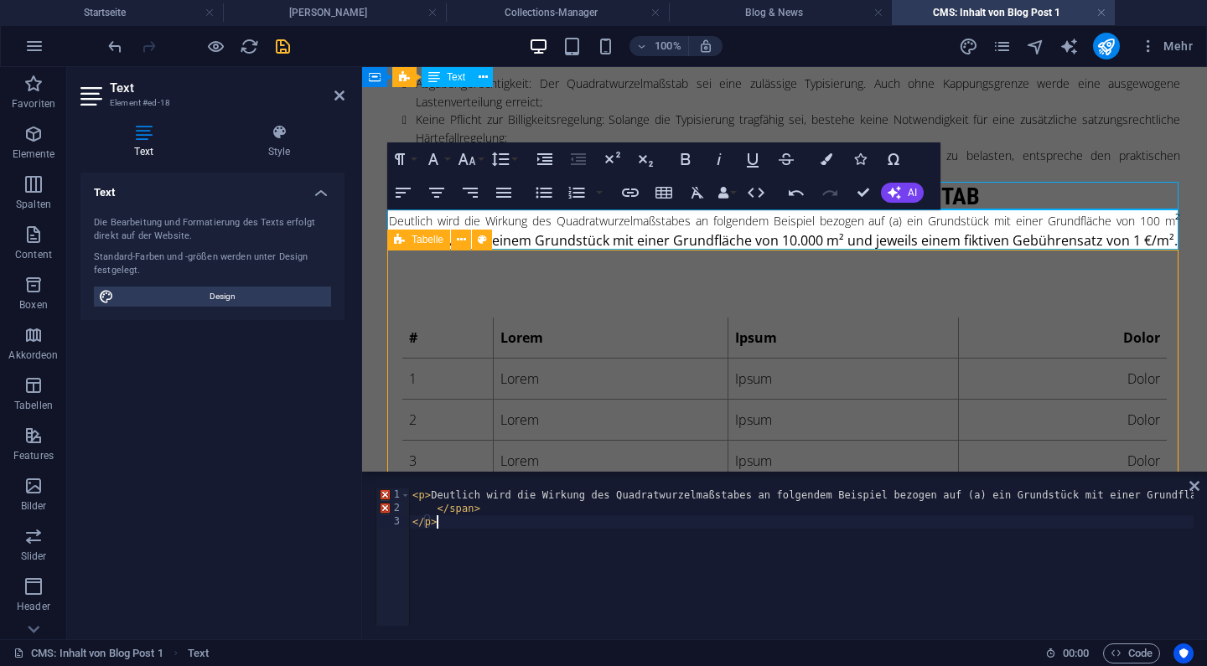
drag, startPoint x: 485, startPoint y: 511, endPoint x: 404, endPoint y: 509, distance: 80.5
click at [404, 509] on div "</p> 1 2 3 < p > Deutlich wird die Wirkung des Quadratwurzelmaßstabes an folgen…" at bounding box center [785, 557] width 818 height 137
type textarea "</span>"
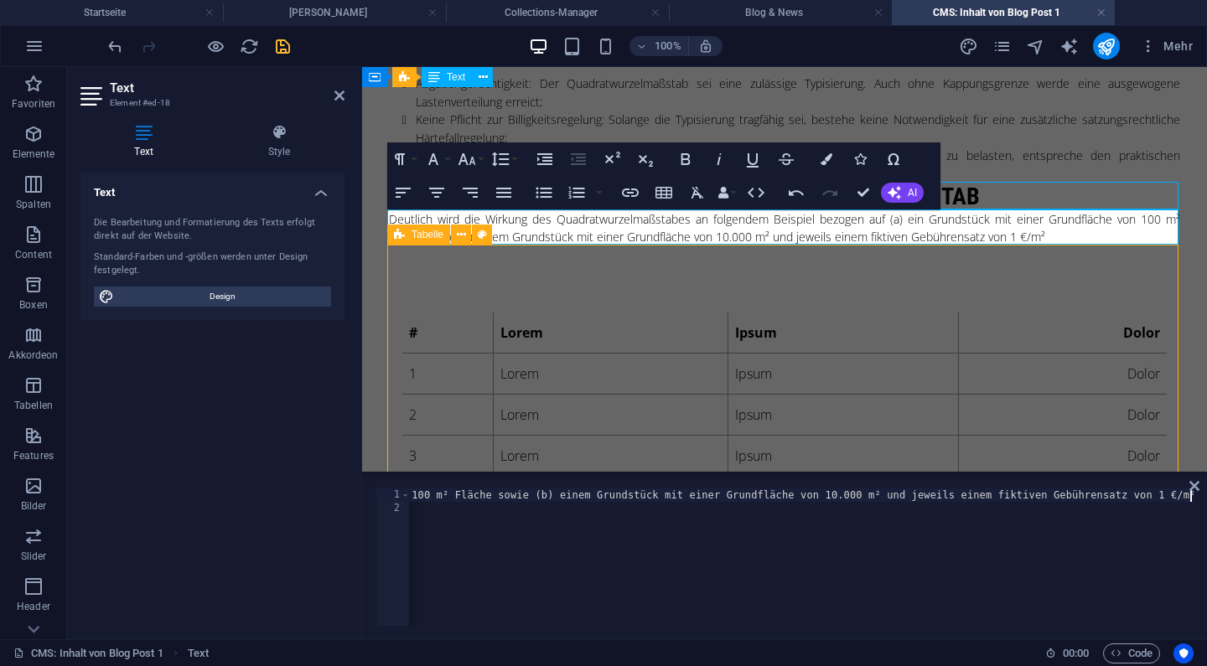
scroll to position [0, 840]
type textarea "<p>Deutlich wird die Wirkung des Quadratwurzelmaßstabes an folgendem Beispiel b…"
click at [1195, 487] on icon at bounding box center [1195, 486] width 10 height 13
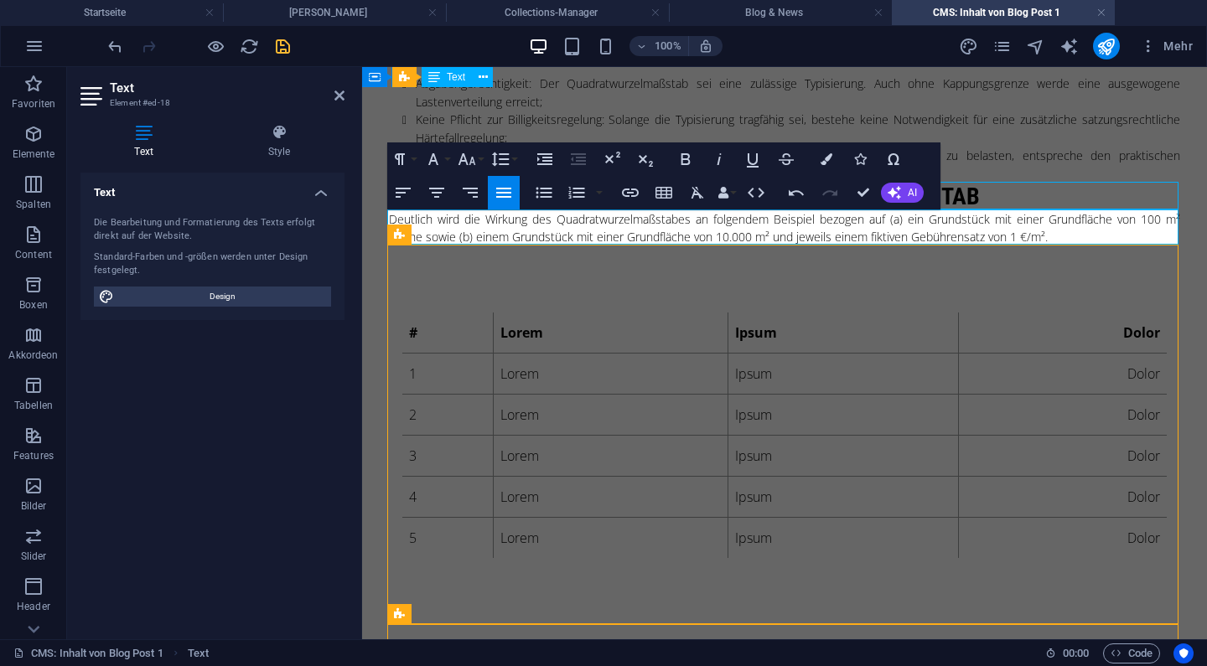
click at [885, 223] on p "Deutlich wird die Wirkung des Quadratwurzelmaßstabes an folgendem Beispiel bezo…" at bounding box center [784, 227] width 791 height 35
click at [679, 160] on icon "button" at bounding box center [686, 159] width 20 height 20
click at [471, 237] on p "Deutlich wird die Wirkung des Quadratwurzelmaßstabes an folgendem Beispiel bezo…" at bounding box center [784, 227] width 791 height 35
click at [685, 157] on icon "button" at bounding box center [686, 159] width 20 height 20
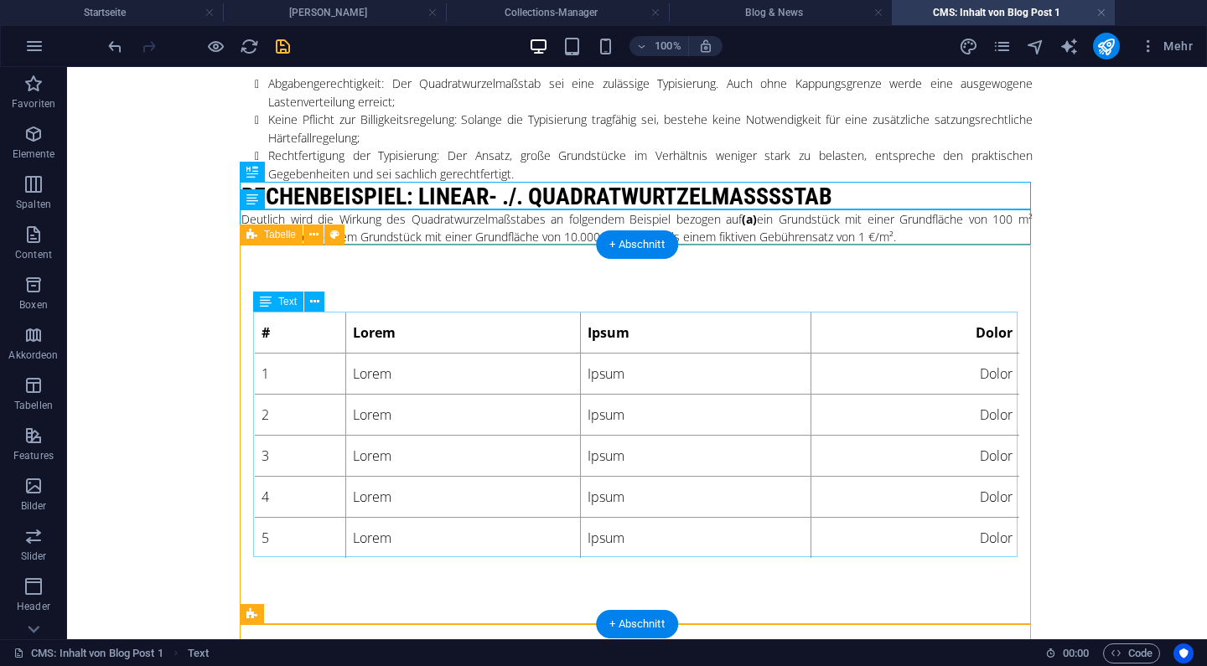
click at [487, 340] on div "# Lorem Ipsum Dolor 1 Lorem Ipsum Dolor 2 Lorem Ipsum Dolor 3 Lorem Ipsum Dolor…" at bounding box center [637, 436] width 765 height 246
click at [388, 339] on div "# Lorem Ipsum Dolor 1 Lorem Ipsum Dolor 2 Lorem Ipsum Dolor 3 Lorem Ipsum Dolor…" at bounding box center [637, 436] width 765 height 246
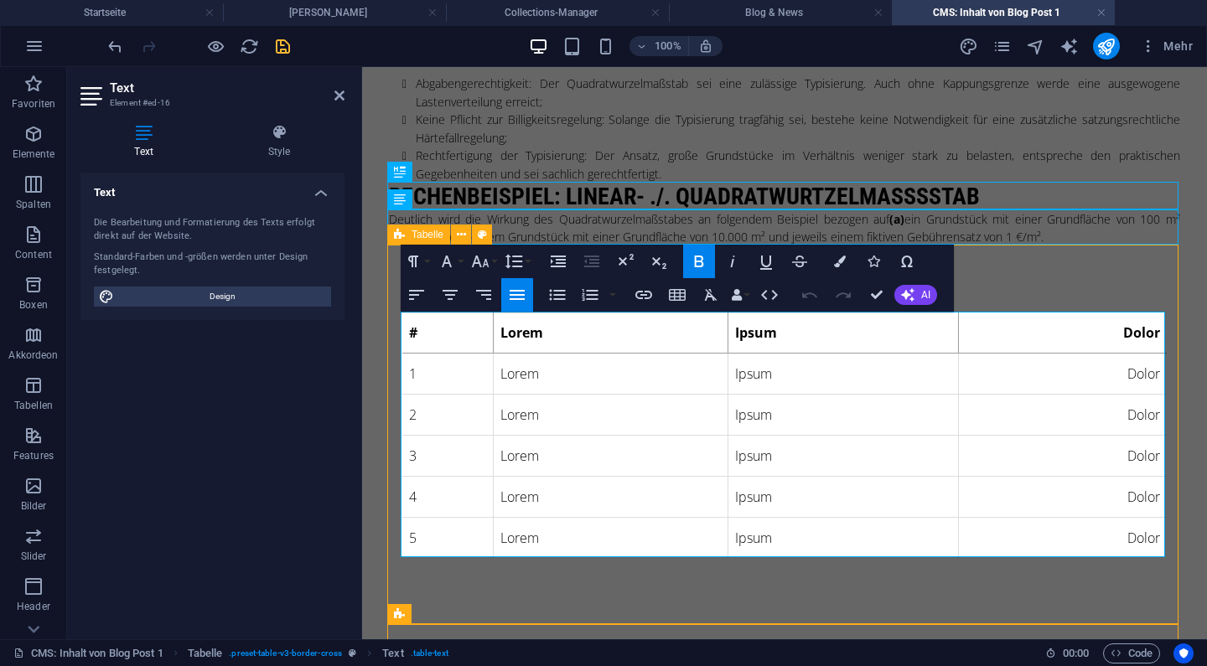
click at [530, 339] on strong "Lorem" at bounding box center [521, 333] width 43 height 18
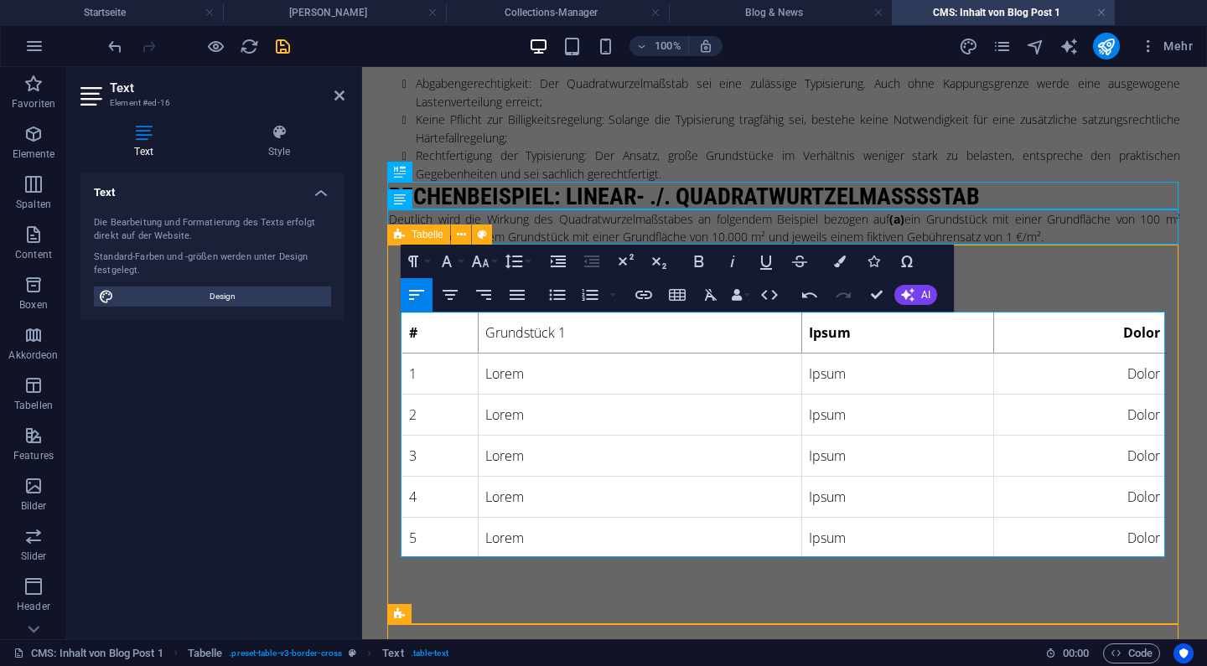
click at [821, 333] on strong "Ipsum" at bounding box center [830, 333] width 42 height 18
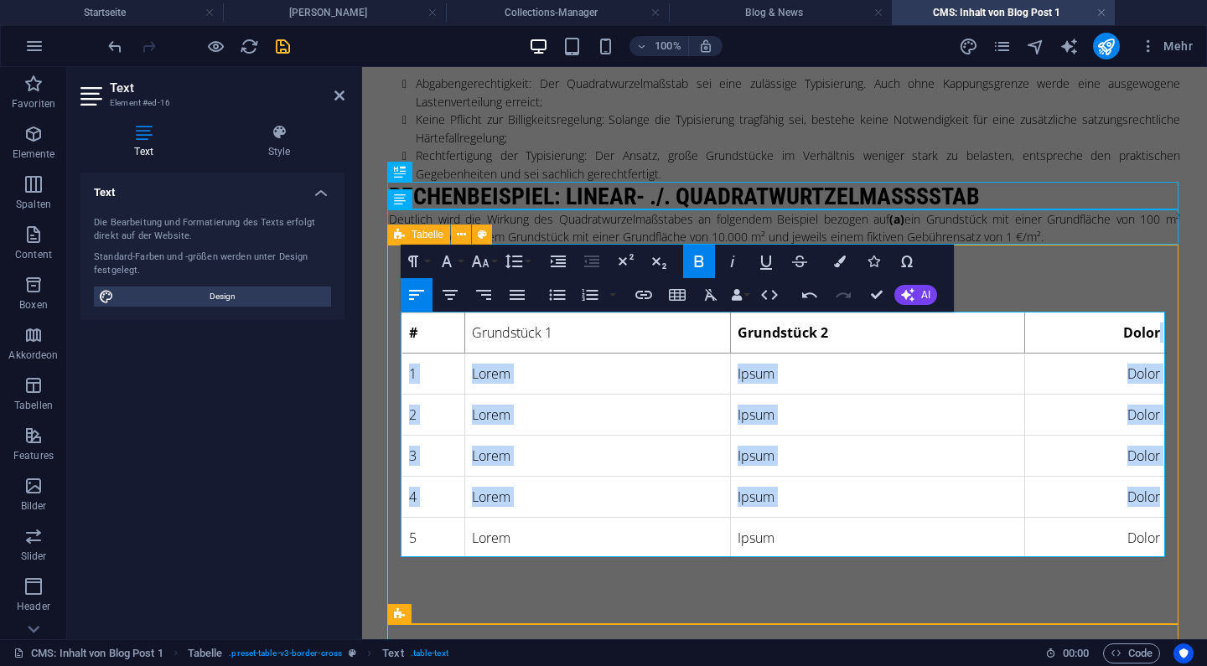
drag, startPoint x: 1110, startPoint y: 341, endPoint x: 1102, endPoint y: 512, distance: 171.2
click at [1102, 512] on table "# Grundstück 1 Grundstück 2 Dolor 1 Lorem Ipsum Dolor 2 Lorem Ipsum Dolor 3 Lor…" at bounding box center [784, 436] width 765 height 246
click at [1102, 512] on td "Dolor" at bounding box center [1095, 497] width 143 height 41
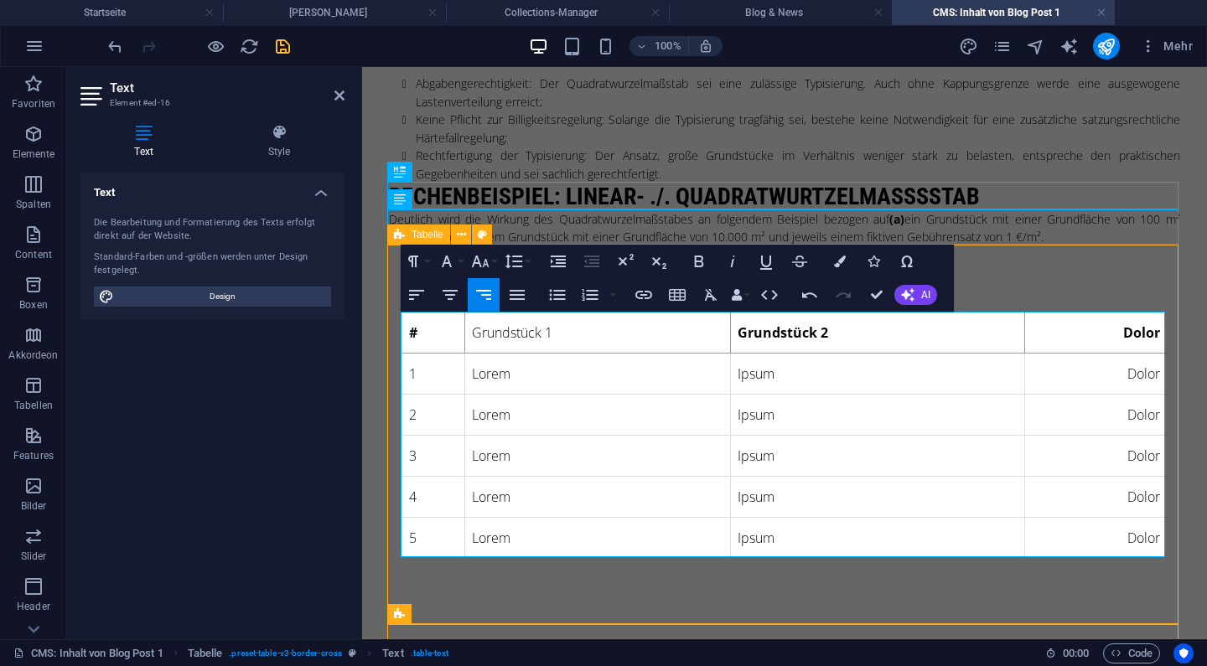
click at [1080, 329] on th "Dolor" at bounding box center [1095, 333] width 143 height 41
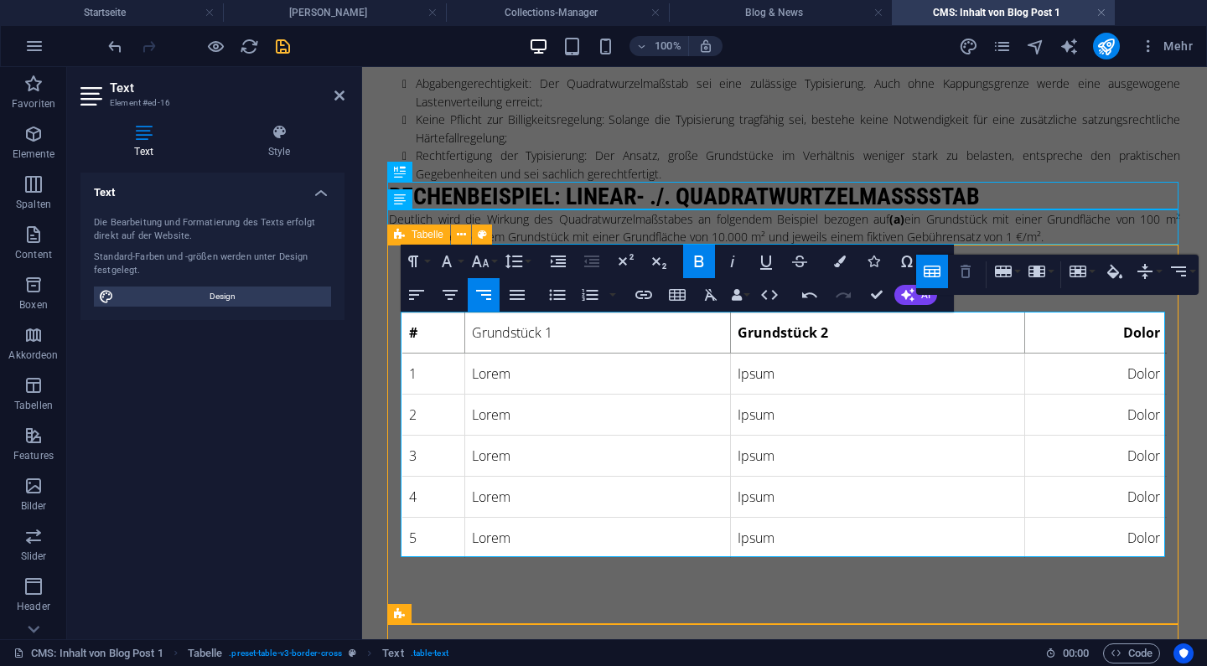
click at [967, 272] on icon "button" at bounding box center [966, 272] width 20 height 20
click at [1051, 279] on button "Column" at bounding box center [1040, 272] width 32 height 34
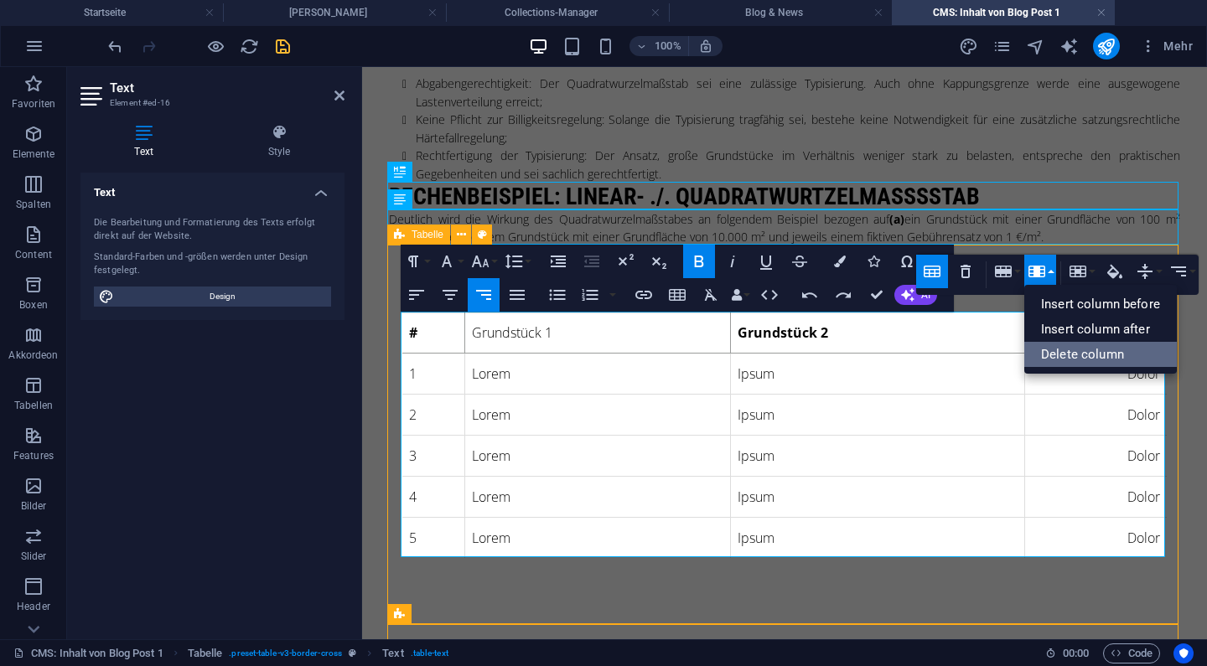
click at [1073, 356] on link "Delete column" at bounding box center [1100, 354] width 153 height 25
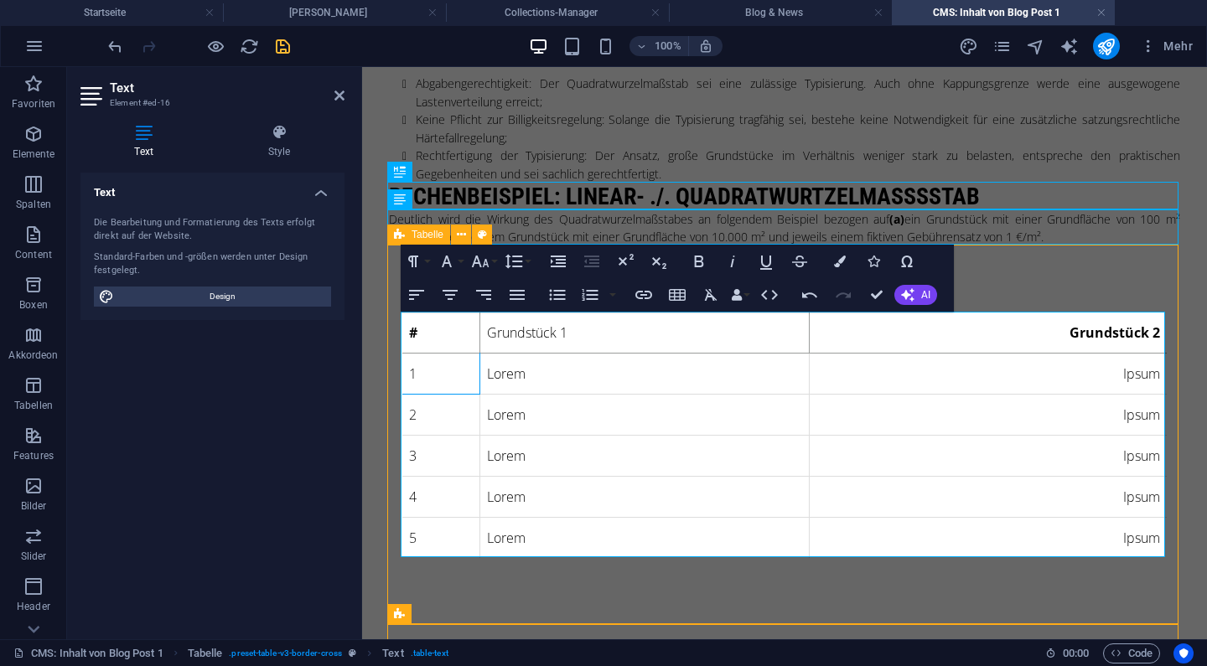
click at [436, 370] on td "1" at bounding box center [440, 374] width 77 height 41
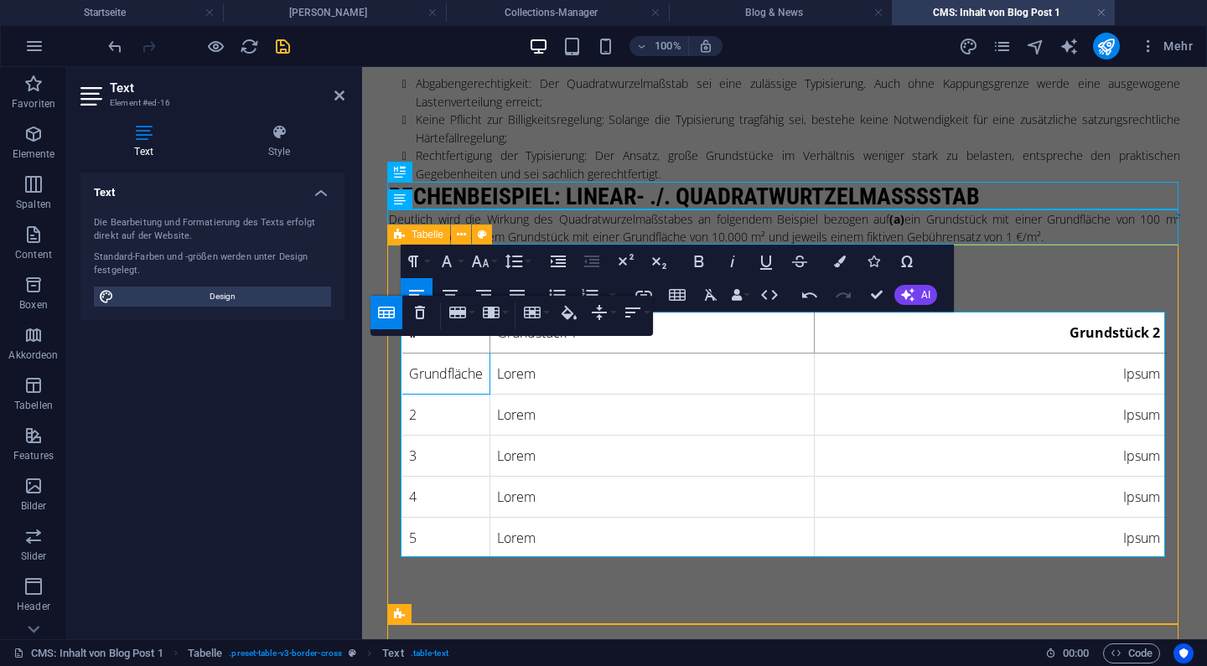
click at [449, 418] on td "2" at bounding box center [446, 415] width 88 height 41
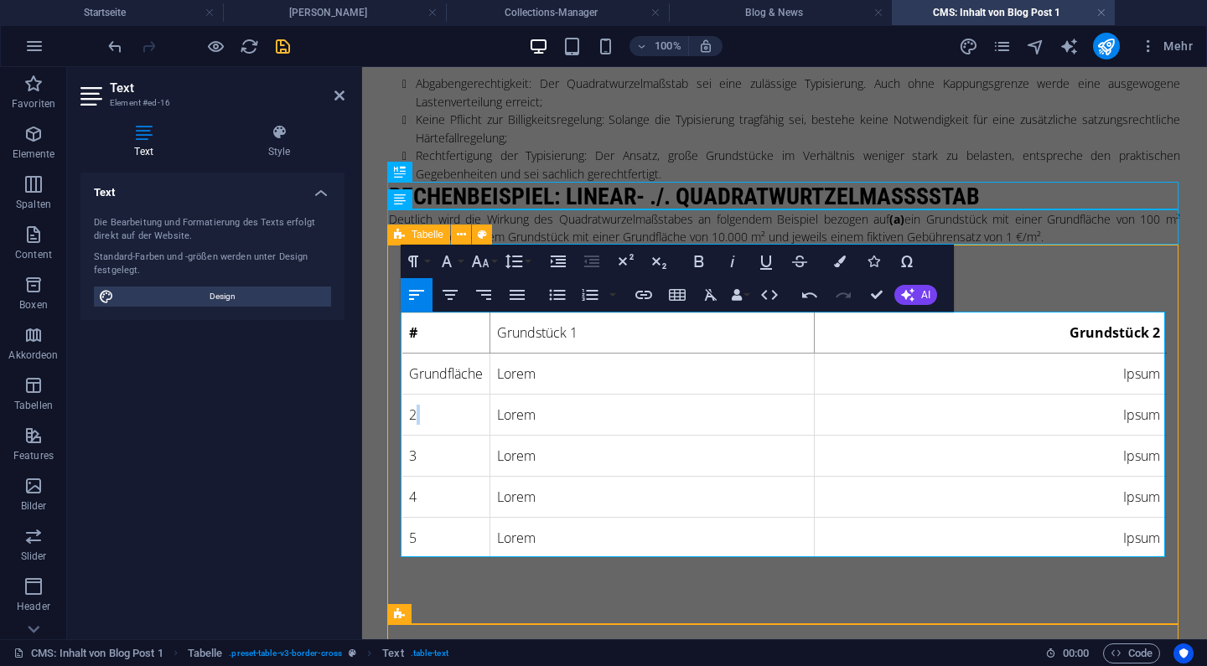
click at [433, 417] on td "2" at bounding box center [446, 415] width 88 height 41
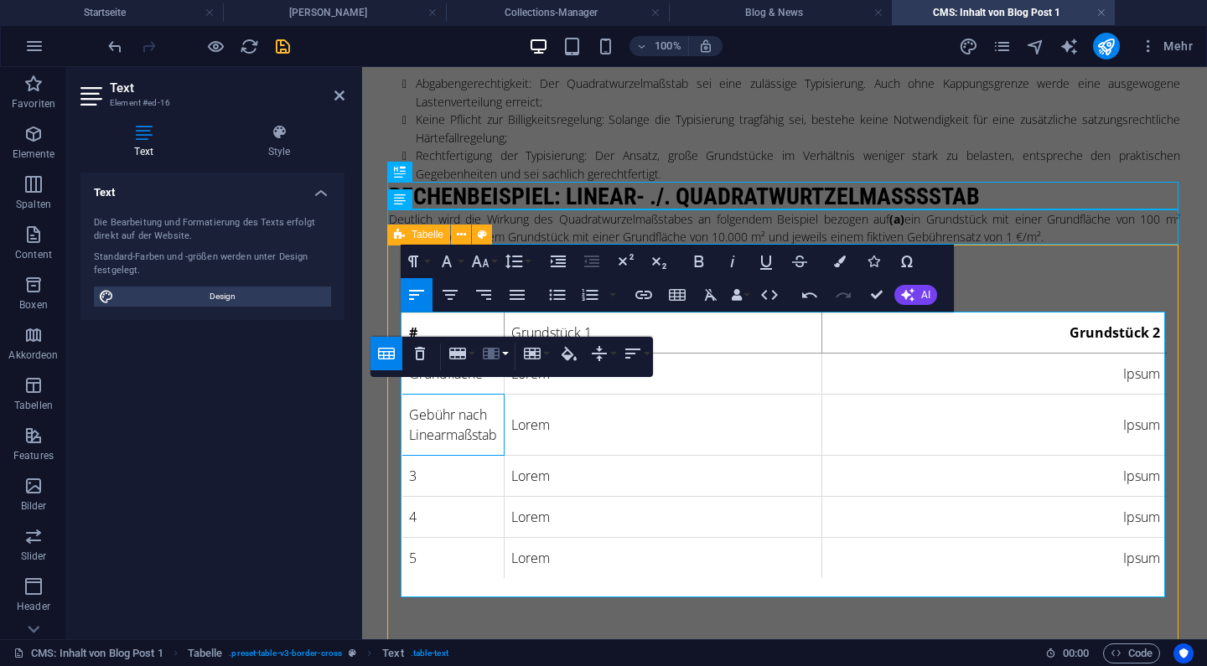
click at [496, 355] on icon "button" at bounding box center [491, 354] width 17 height 12
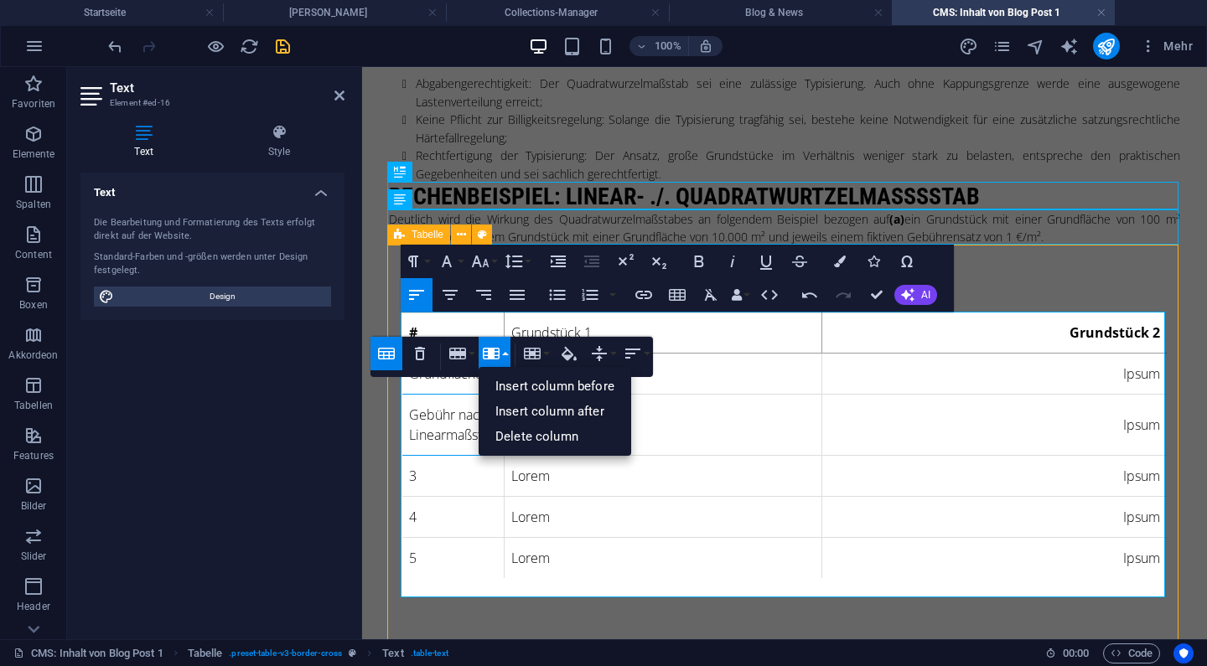
click at [496, 355] on icon "button" at bounding box center [491, 354] width 17 height 12
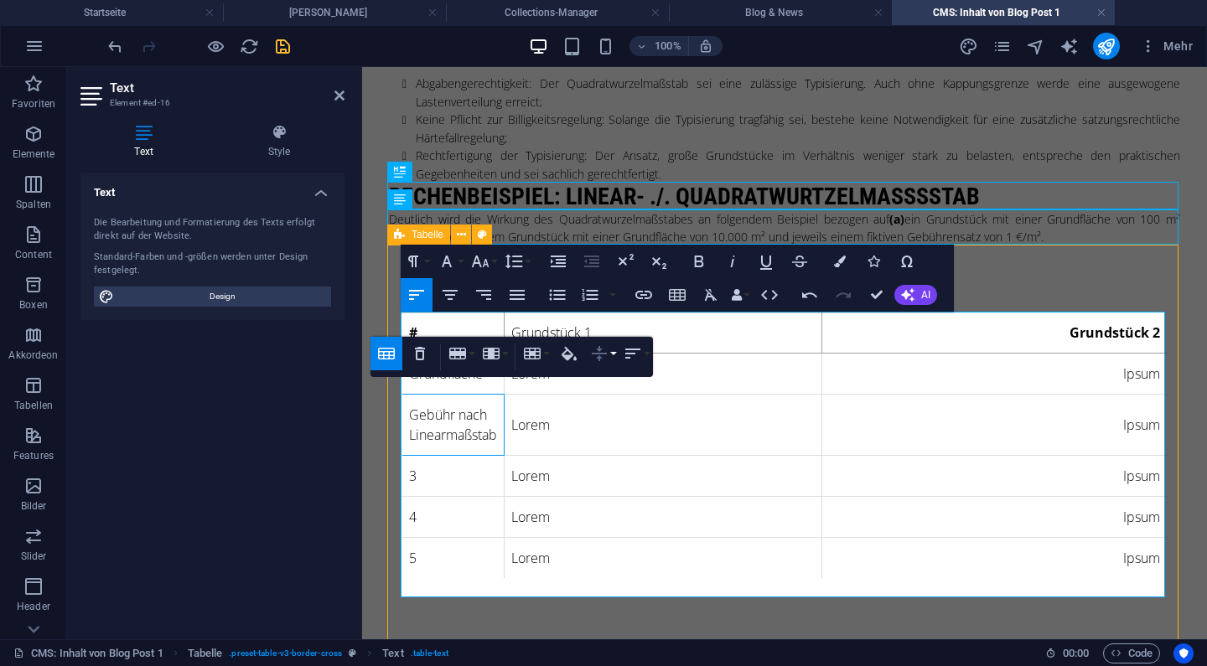
click at [606, 352] on icon "button" at bounding box center [599, 354] width 20 height 20
click at [428, 495] on td "3" at bounding box center [453, 476] width 102 height 41
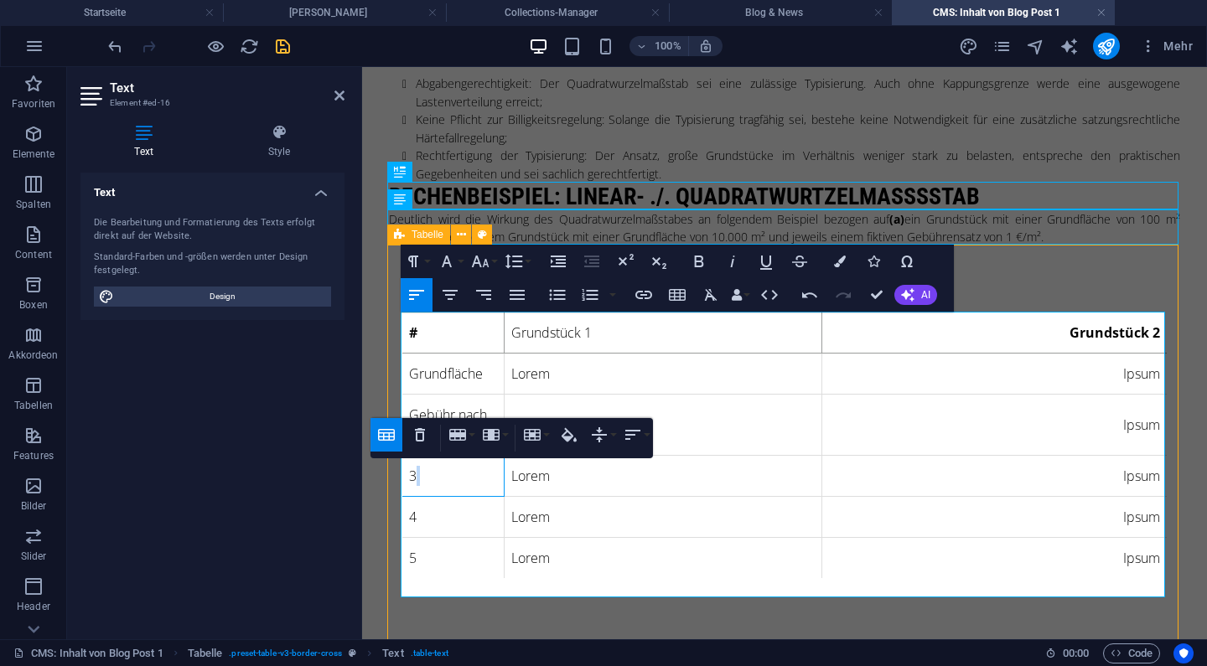
click at [428, 495] on td "3" at bounding box center [453, 476] width 102 height 41
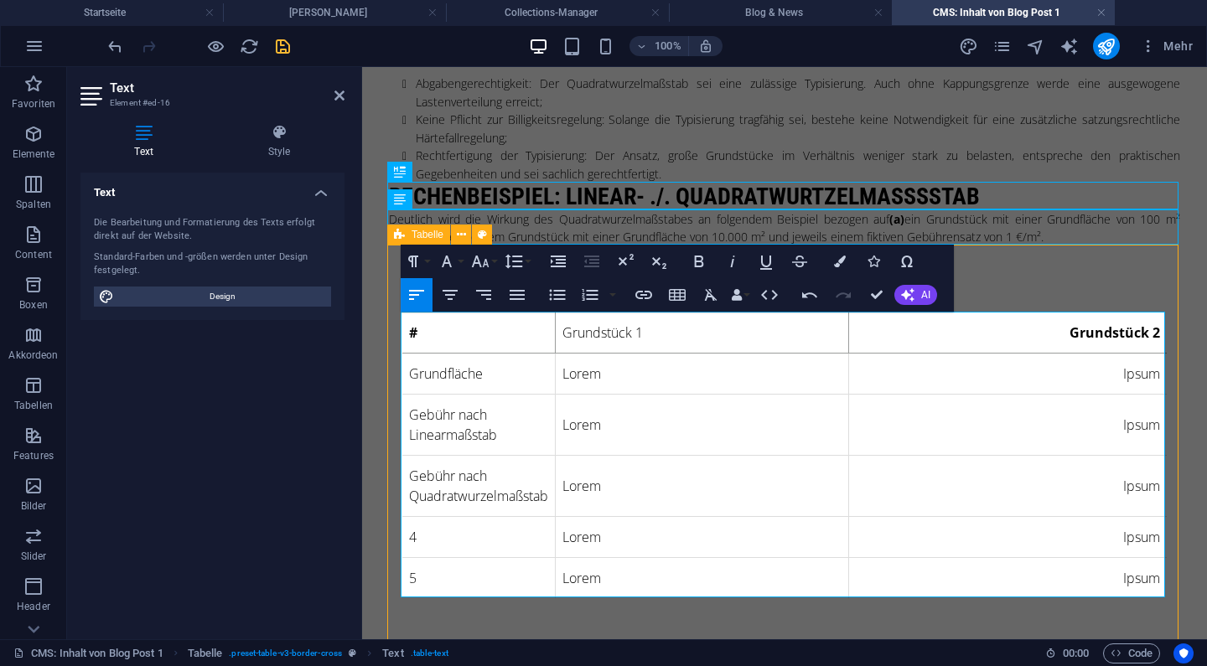
click at [428, 542] on td "4" at bounding box center [478, 537] width 153 height 41
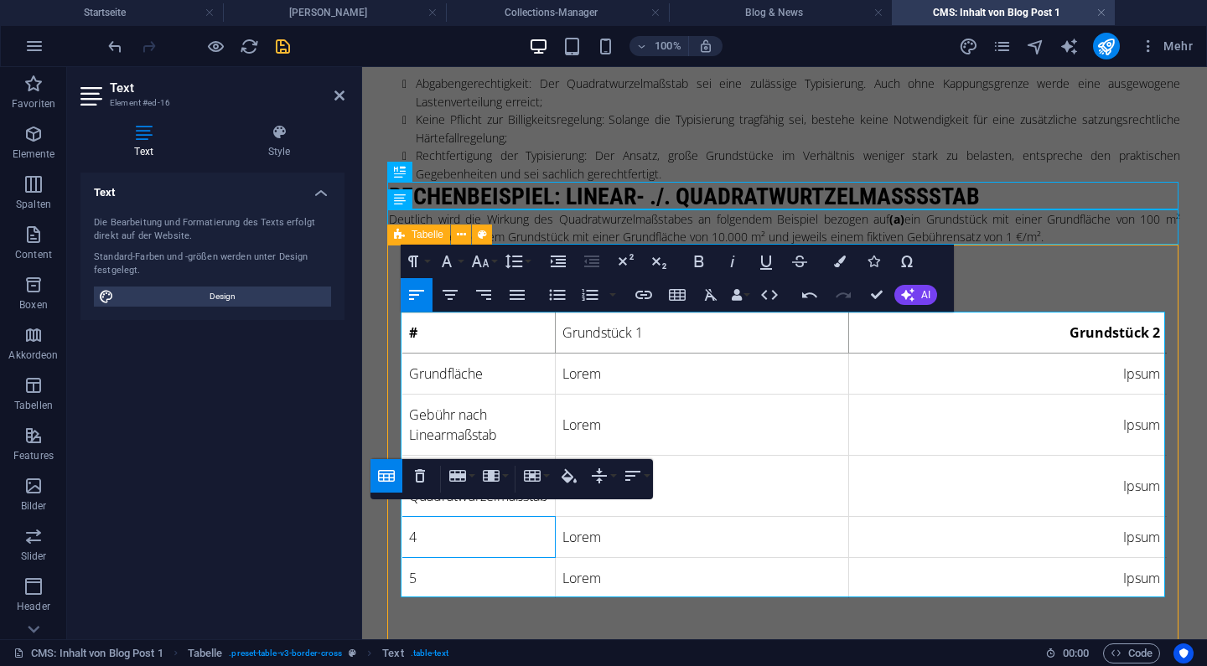
click at [587, 376] on td "Lorem" at bounding box center [702, 374] width 293 height 41
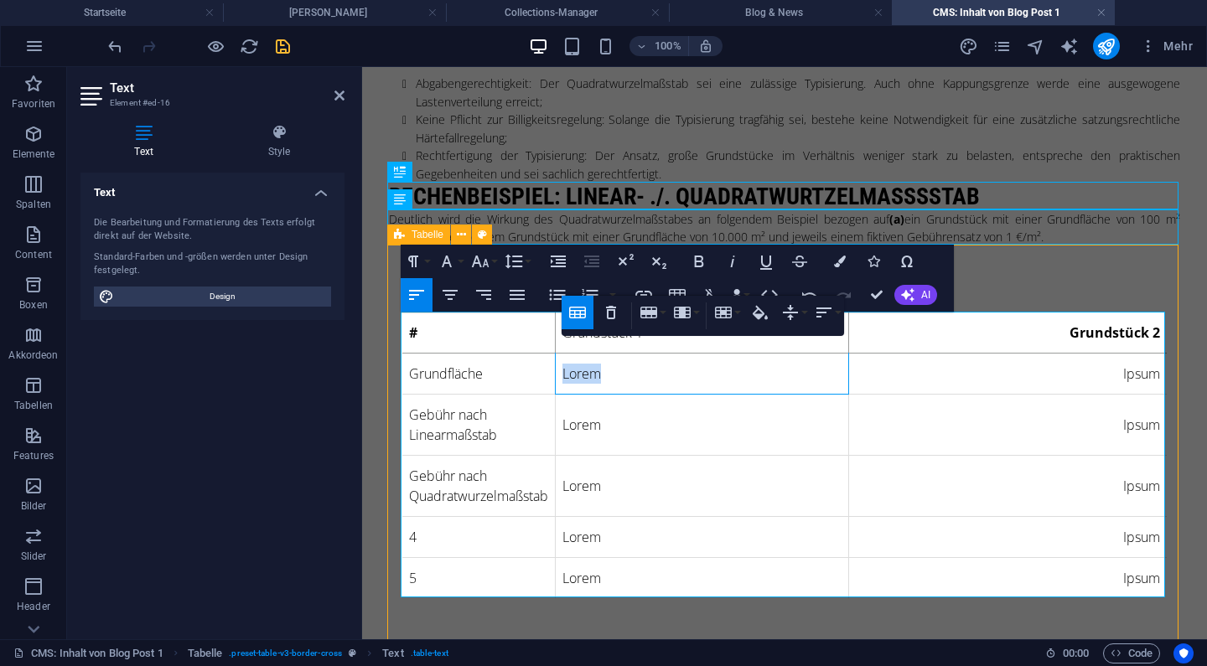
click at [587, 376] on td "Lorem" at bounding box center [702, 374] width 293 height 41
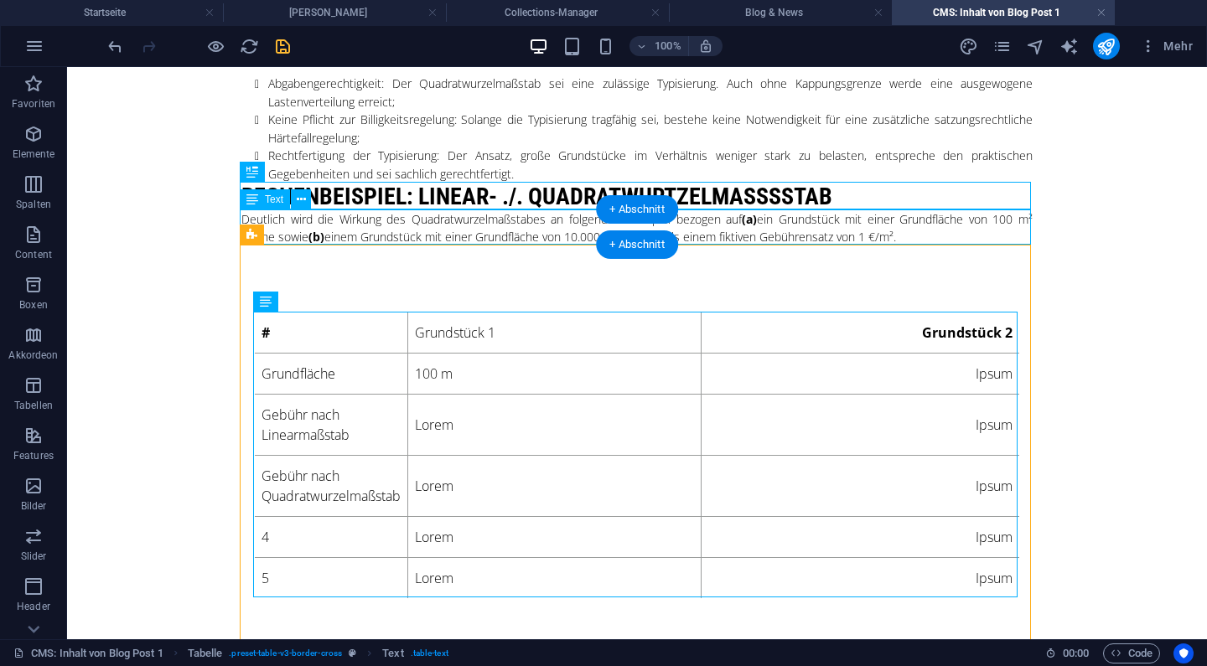
click at [866, 220] on div "Deutlich wird die Wirkung des Quadratwurzelmaßstabes an folgendem Beispiel bezo…" at bounding box center [636, 227] width 791 height 35
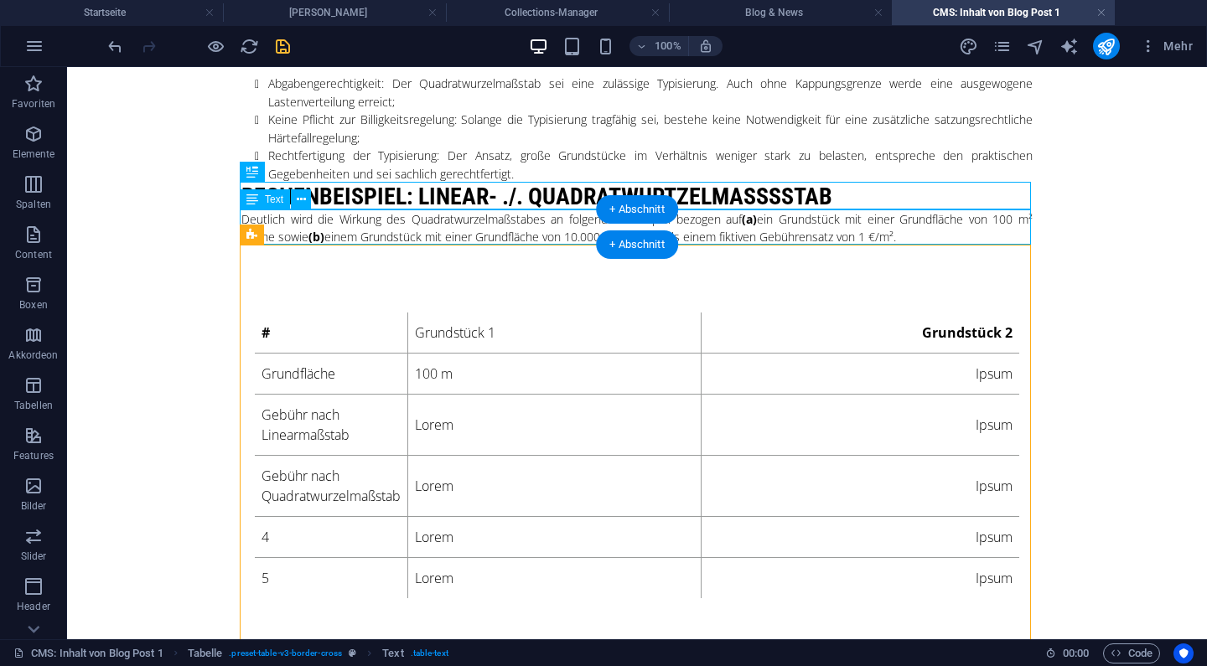
click at [866, 220] on div "Deutlich wird die Wirkung des Quadratwurzelmaßstabes an folgendem Beispiel bezo…" at bounding box center [636, 227] width 791 height 35
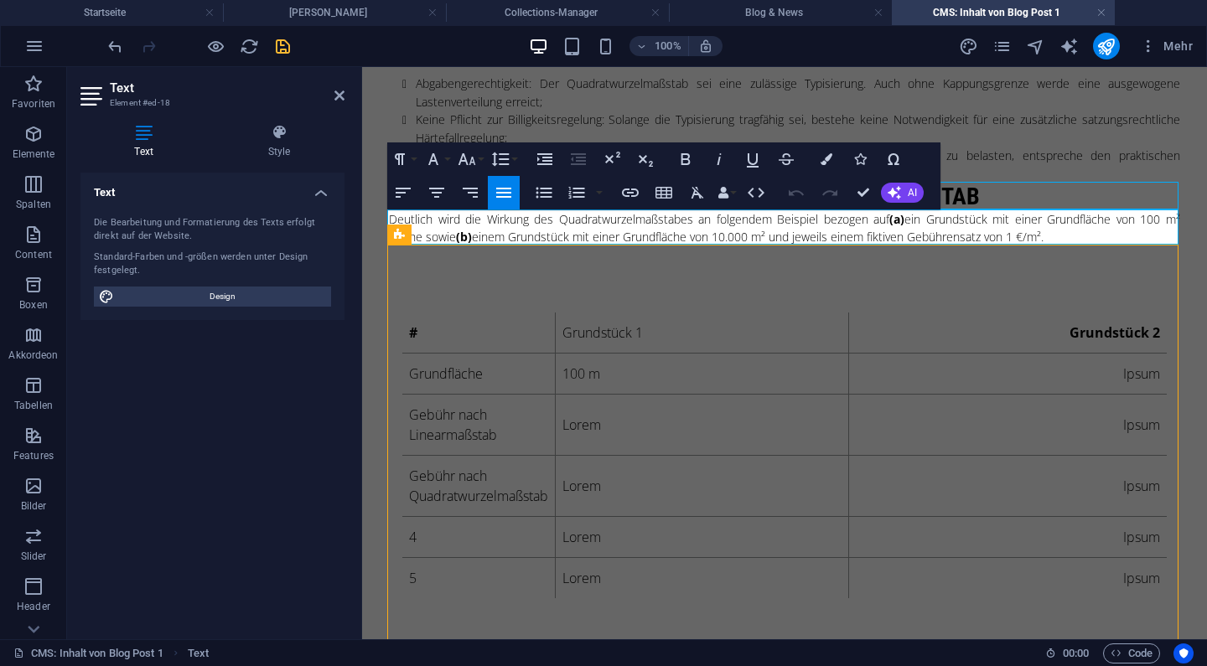
click at [1044, 234] on p "Deutlich wird die Wirkung des Quadratwurzelmaßstabes an folgendem Beispiel bezo…" at bounding box center [784, 227] width 791 height 35
copy p "²"
click at [656, 347] on div "# Grundstück 1 Grundstück 2 Grundfläche 100 m Ipsum Gebühr nach Linearmaßstab L…" at bounding box center [784, 456] width 765 height 286
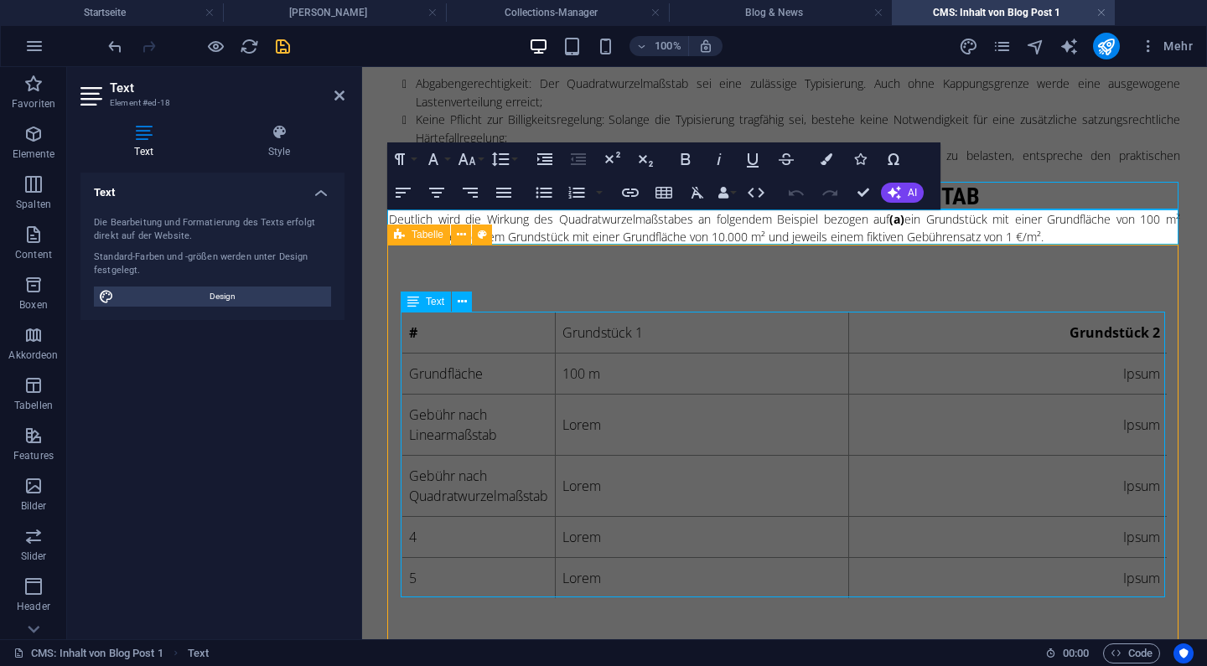
click at [656, 347] on div "# Grundstück 1 Grundstück 2 Grundfläche 100 m Ipsum Gebühr nach Linearmaßstab L…" at bounding box center [784, 456] width 765 height 286
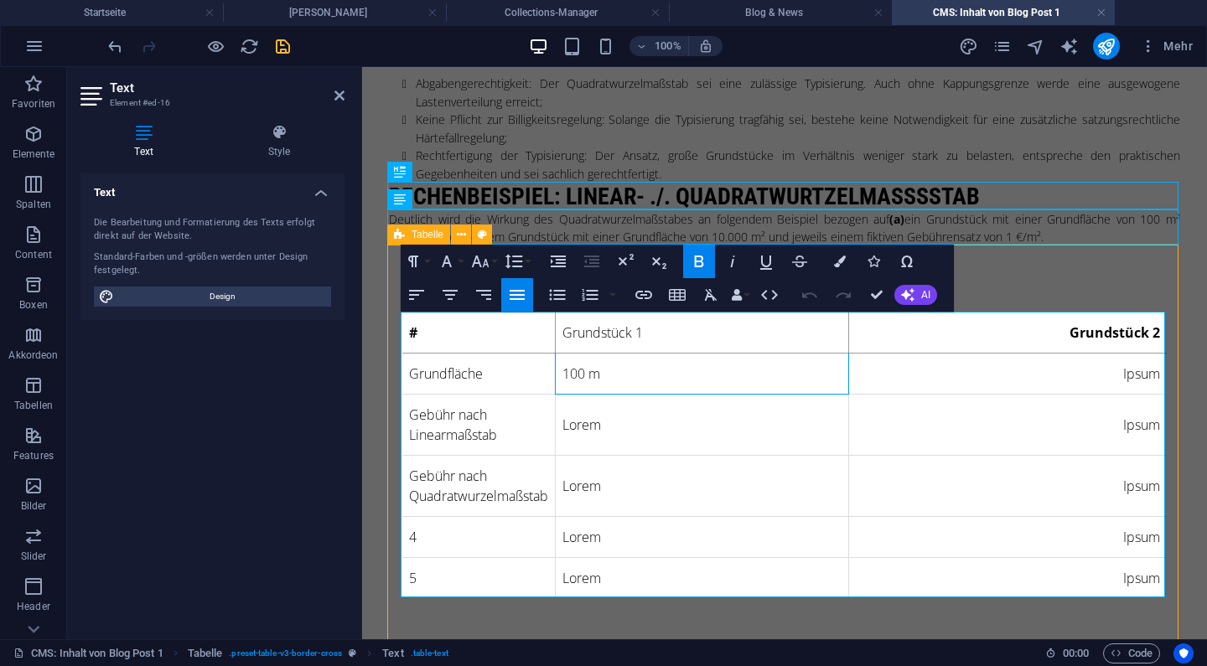
click at [612, 371] on td "100 m" at bounding box center [702, 374] width 293 height 41
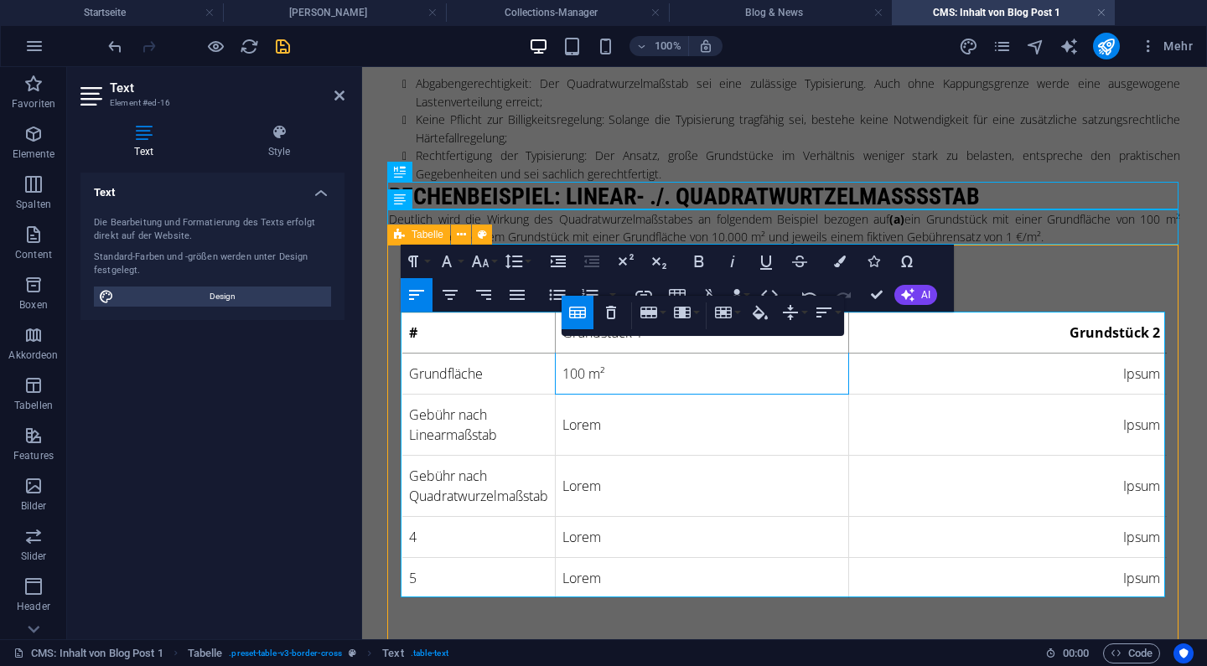
click at [1121, 371] on td "Ipsum" at bounding box center [1007, 374] width 319 height 41
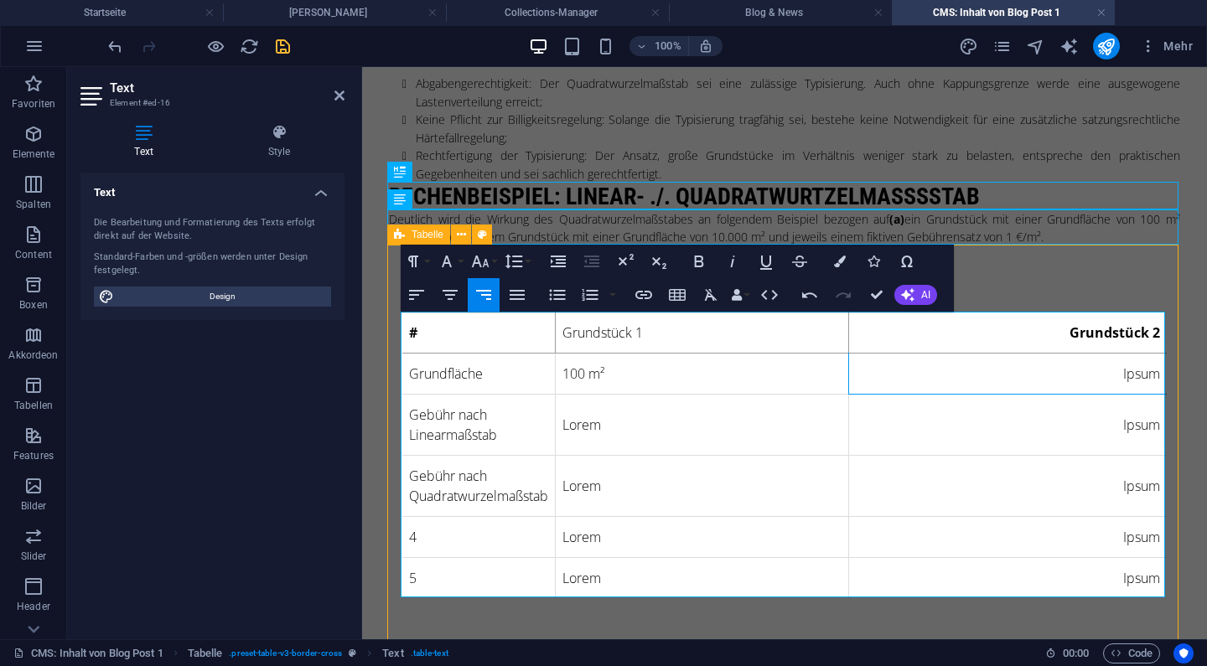
click at [1121, 371] on td "Ipsum" at bounding box center [1007, 374] width 319 height 41
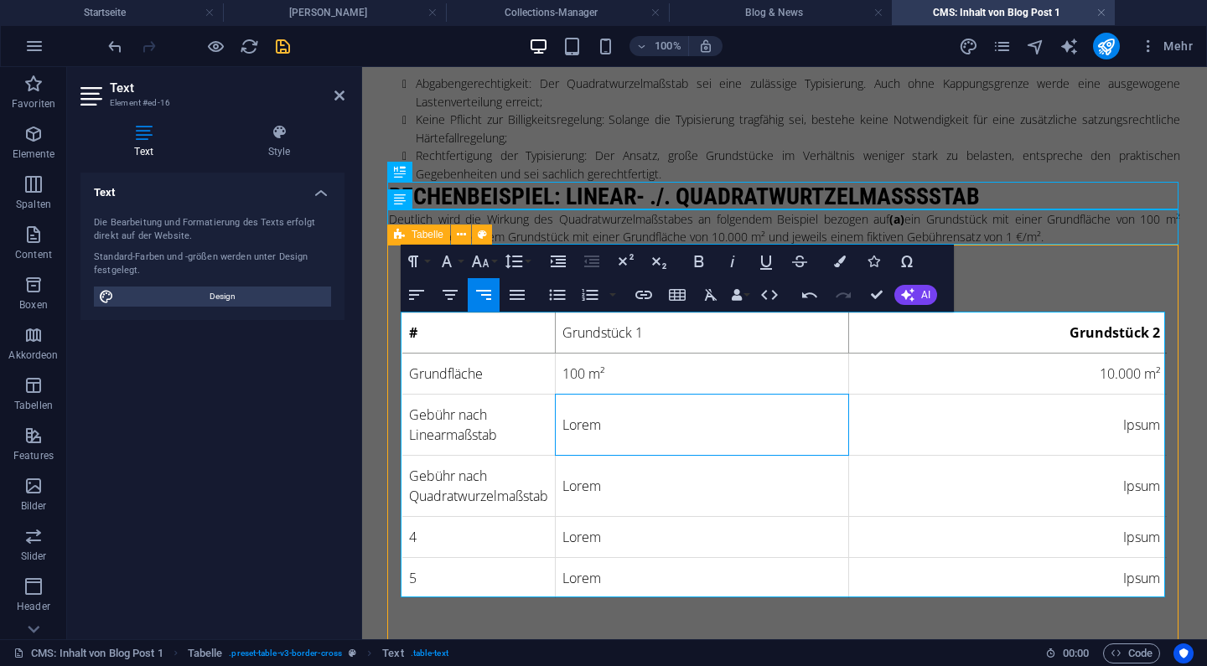
click at [594, 422] on td "Lorem" at bounding box center [702, 425] width 293 height 61
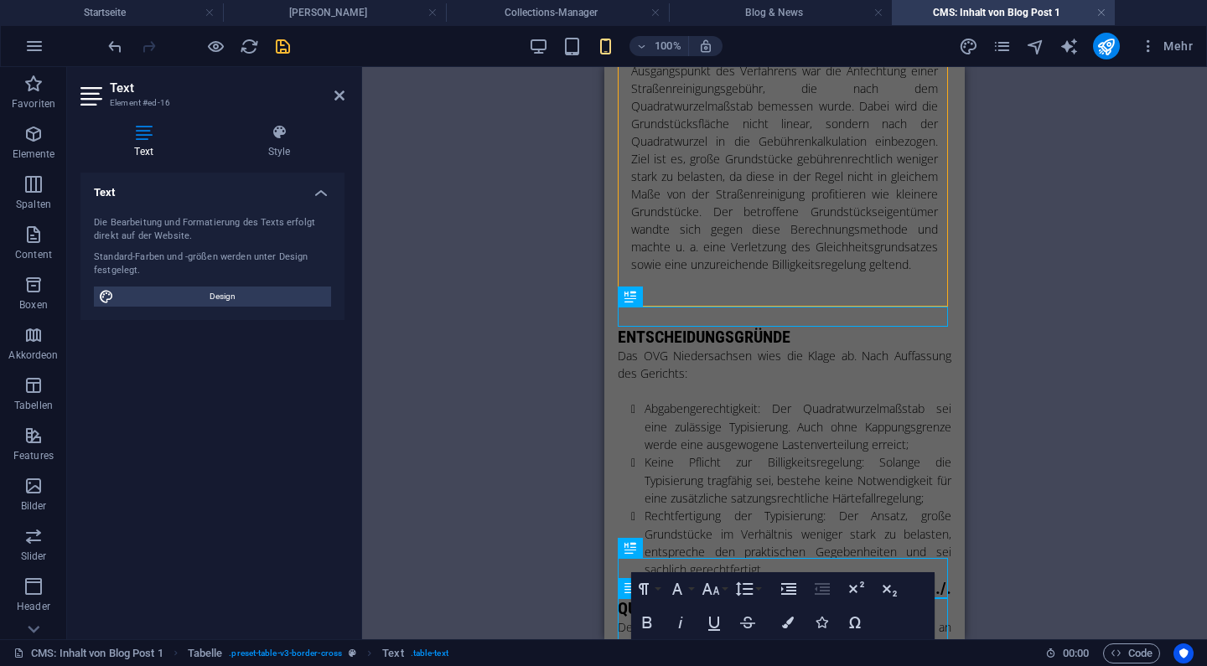
scroll to position [1023, 0]
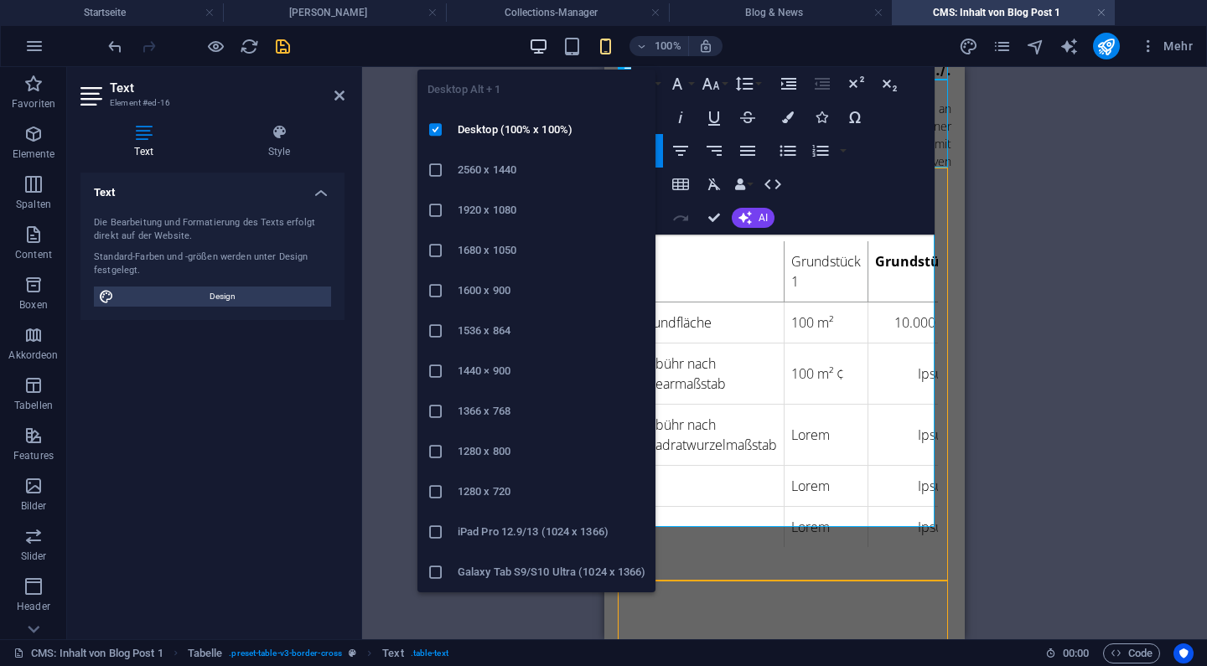
click at [543, 39] on icon "button" at bounding box center [538, 46] width 19 height 19
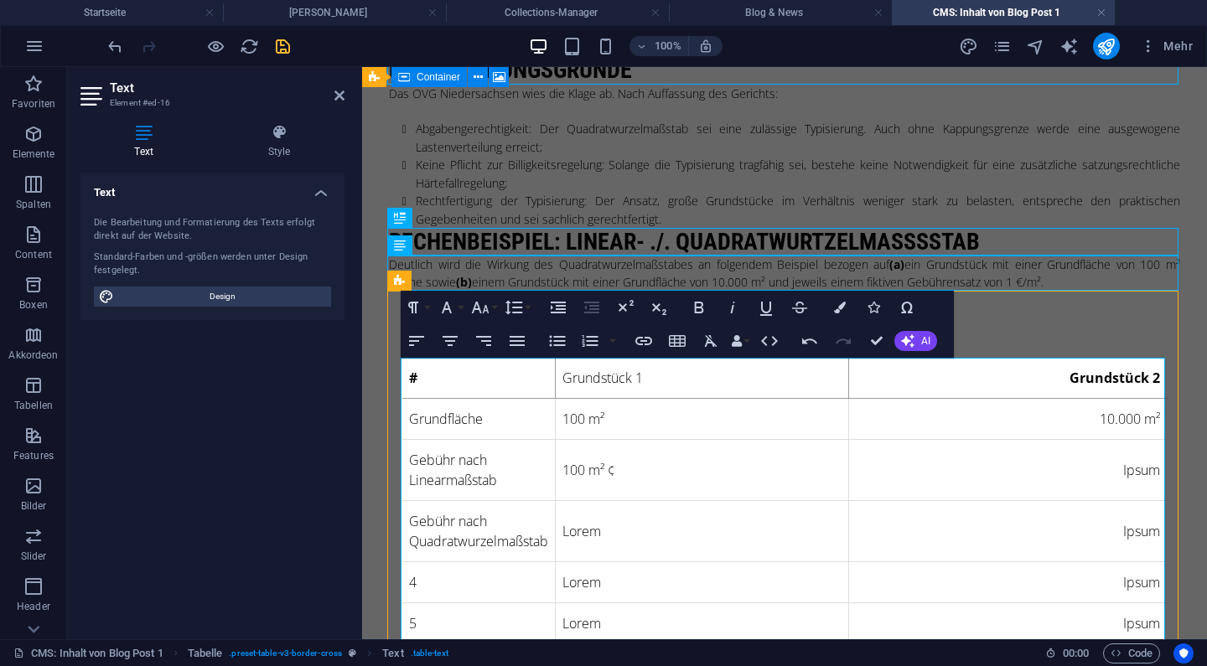
scroll to position [458, 0]
click at [661, 475] on td "100 m² ¢" at bounding box center [702, 471] width 293 height 61
click at [593, 537] on td "Lorem" at bounding box center [702, 532] width 293 height 61
click at [1143, 537] on td "Ipsum" at bounding box center [1007, 532] width 319 height 61
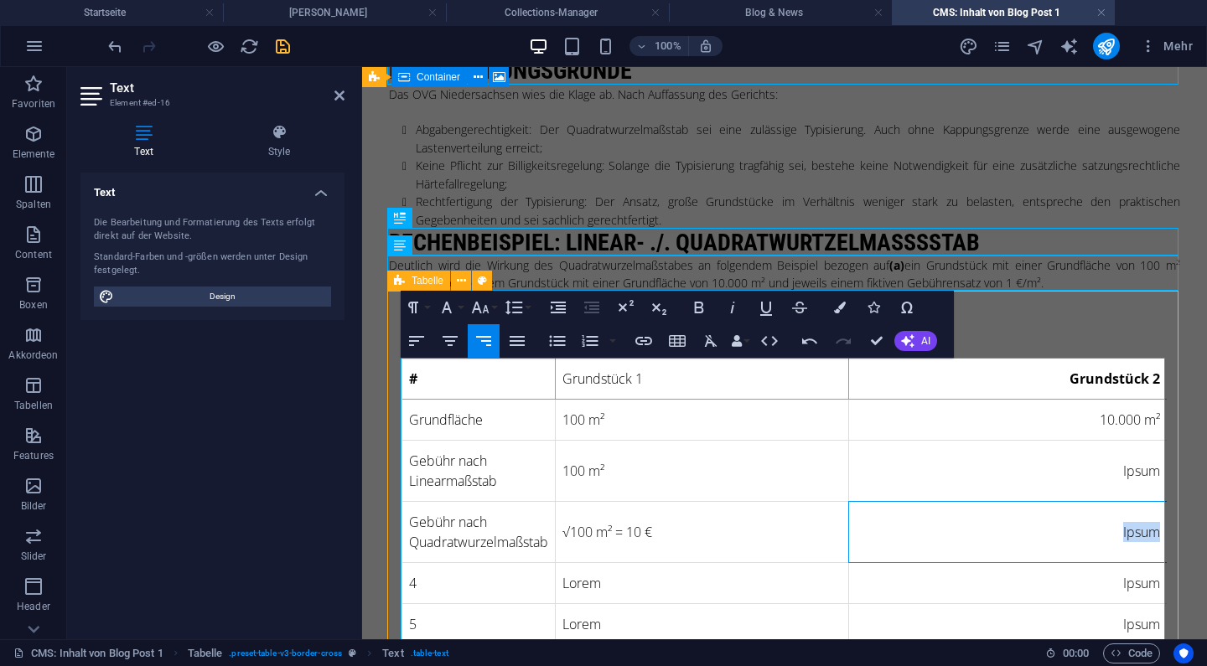
click at [1143, 537] on td "Ipsum" at bounding box center [1007, 532] width 319 height 61
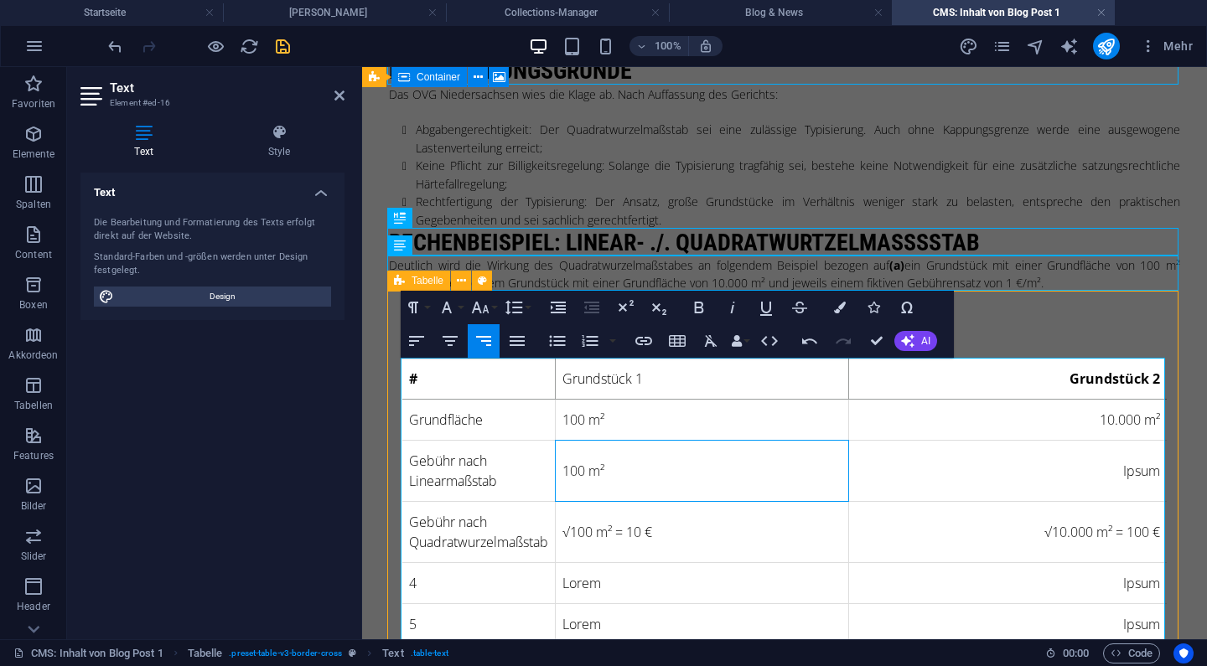
click at [688, 474] on td "100 m²" at bounding box center [702, 471] width 293 height 61
click at [288, 44] on icon "save" at bounding box center [282, 46] width 19 height 19
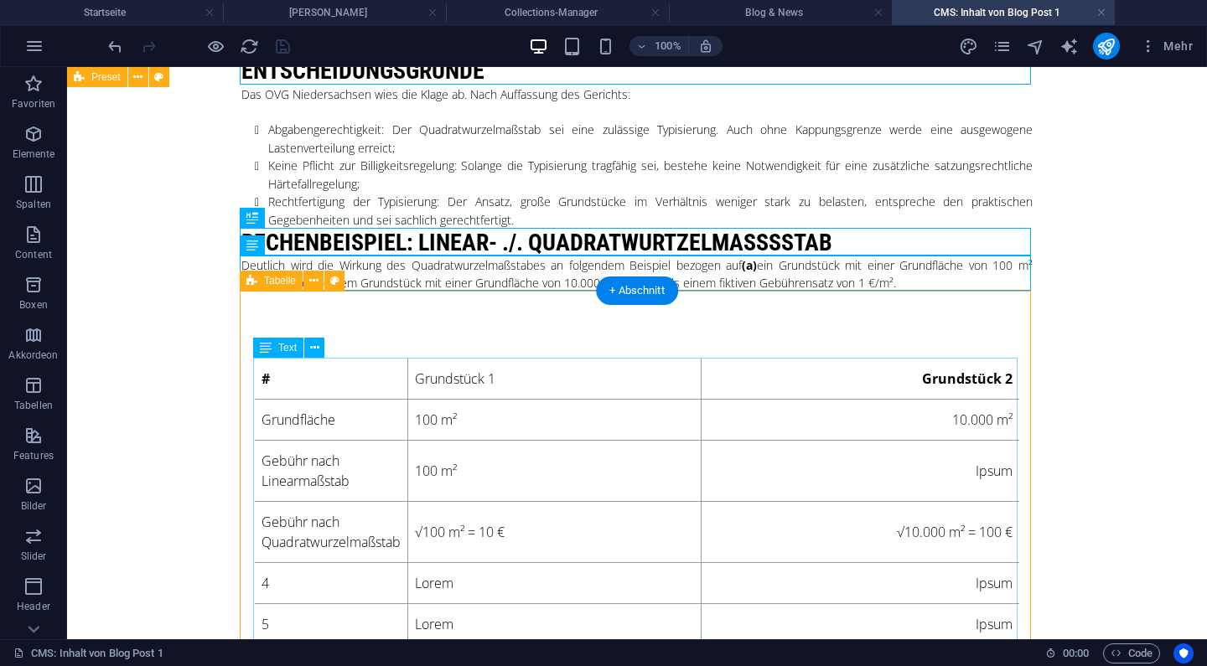
click at [474, 392] on div "# Grundstück 1 Grundstück 2 Grundfläche 100 m² 10.000 m² Gebühr nach Linearmaßs…" at bounding box center [637, 502] width 765 height 286
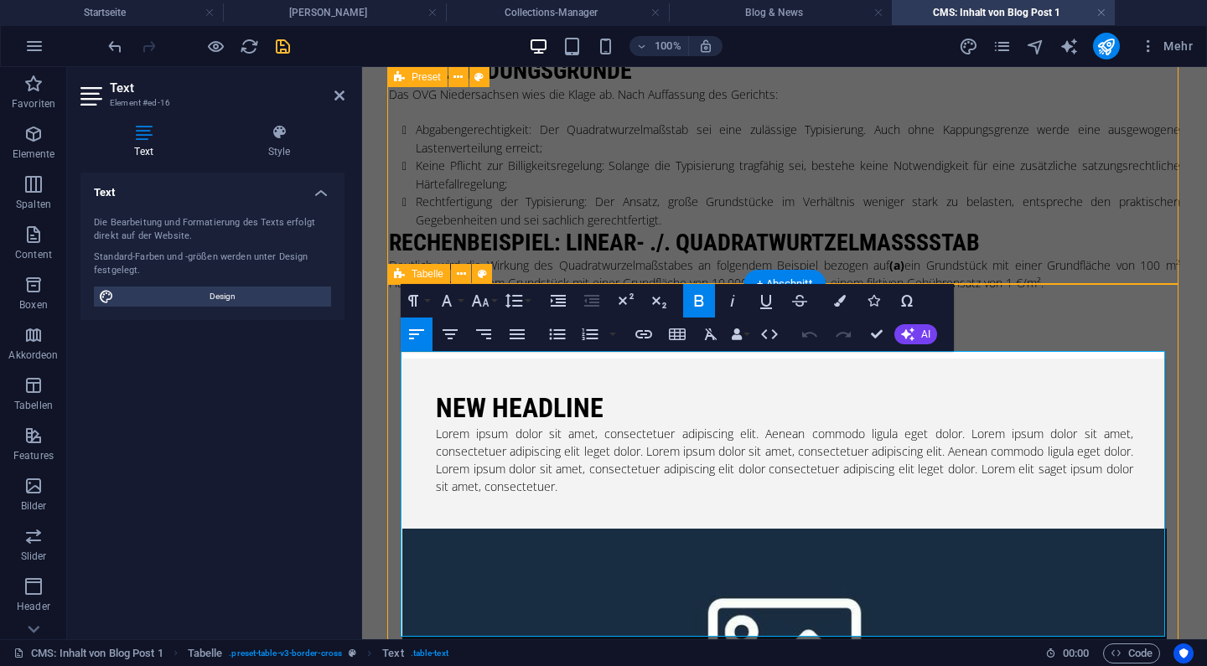
click at [707, 300] on icon "button" at bounding box center [699, 301] width 20 height 20
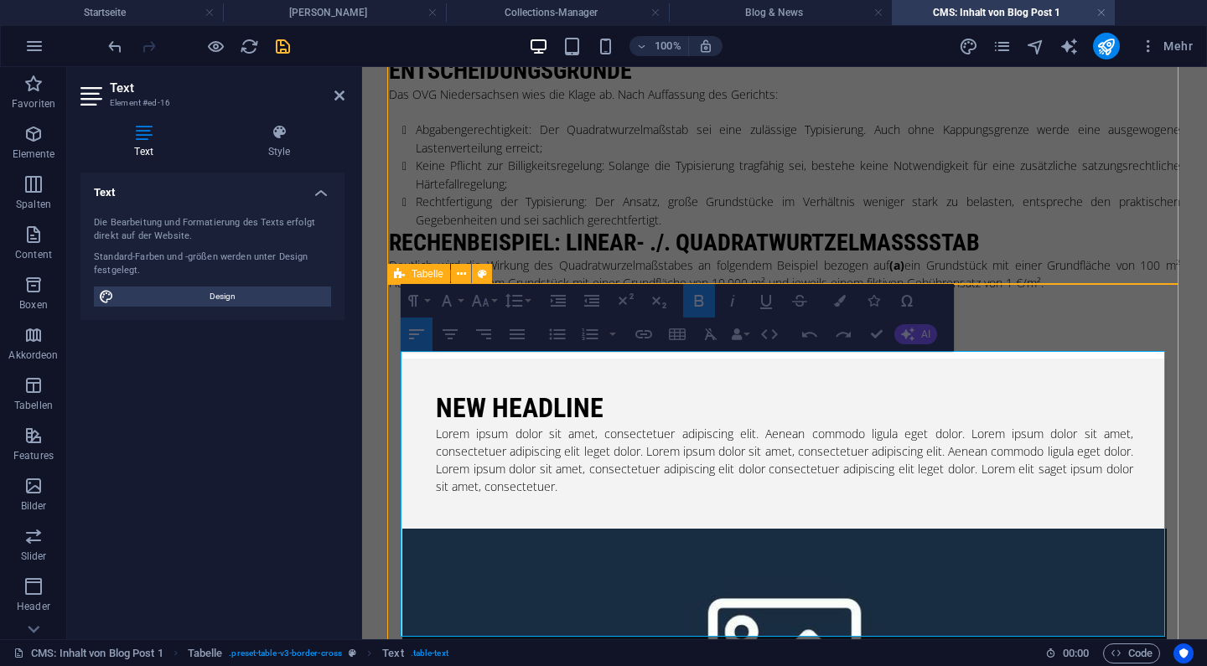
drag, startPoint x: 486, startPoint y: 490, endPoint x: 486, endPoint y: 521, distance: 31.0
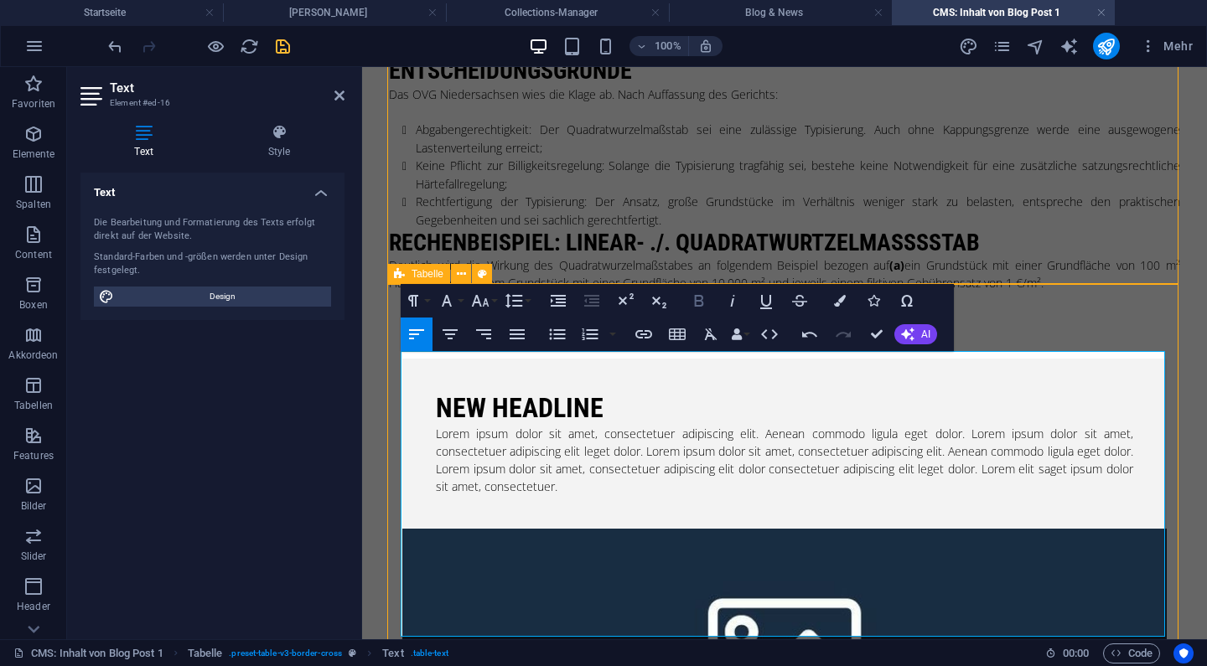
drag, startPoint x: 691, startPoint y: 307, endPoint x: 248, endPoint y: 340, distance: 443.9
click at [691, 307] on icon "button" at bounding box center [699, 301] width 20 height 20
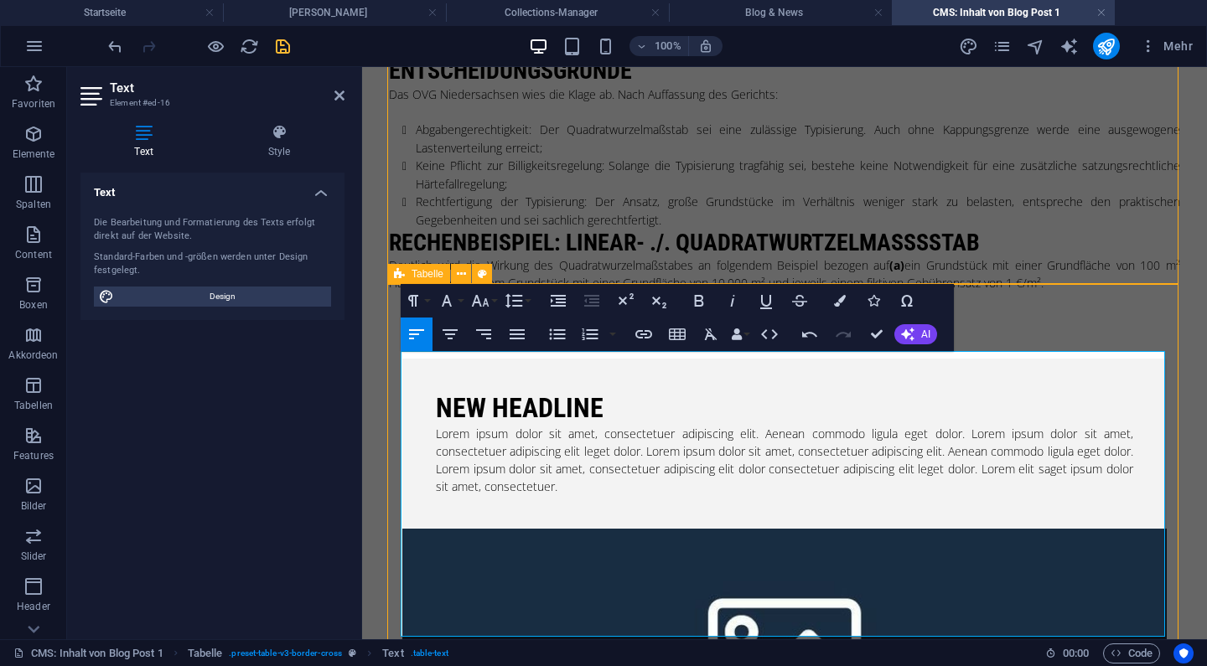
click at [692, 302] on icon "button" at bounding box center [699, 301] width 20 height 20
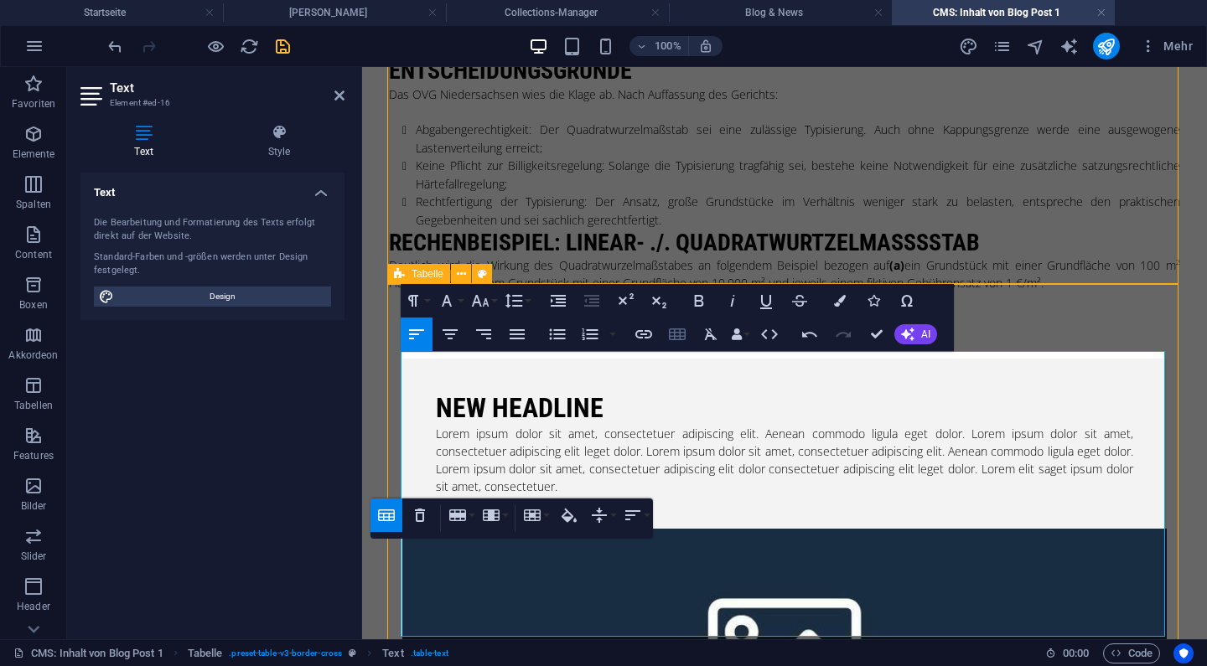
click at [687, 336] on button "Insert Table" at bounding box center [677, 335] width 32 height 34
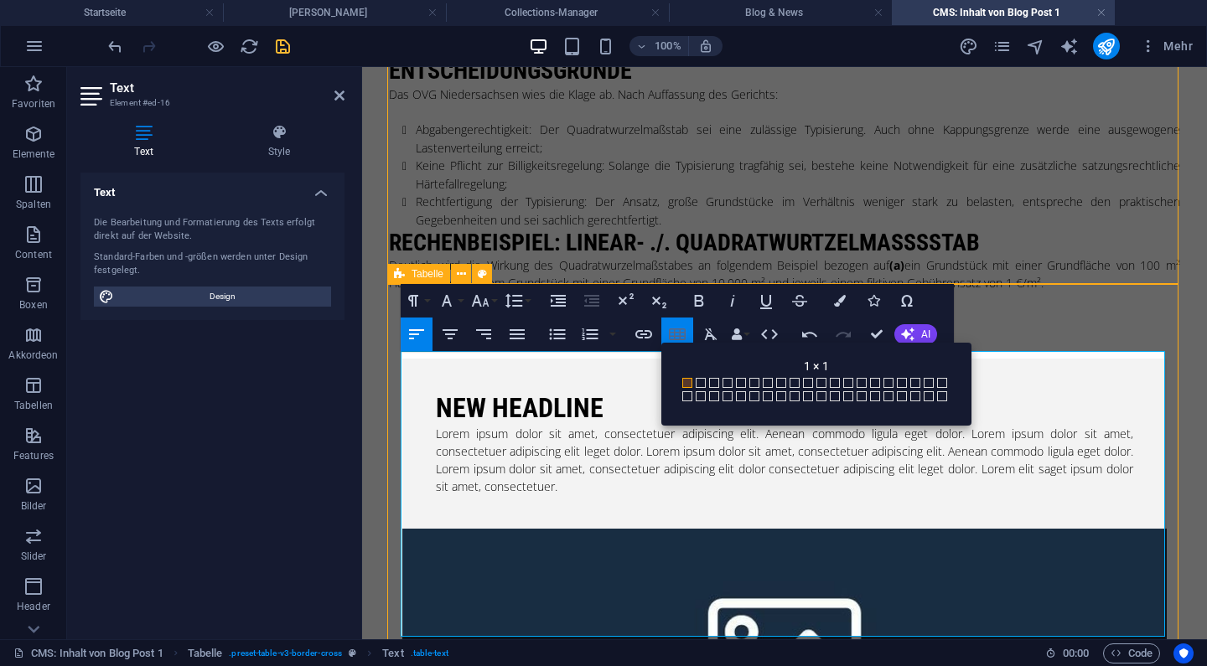
click at [687, 336] on button "Insert Table" at bounding box center [677, 335] width 32 height 34
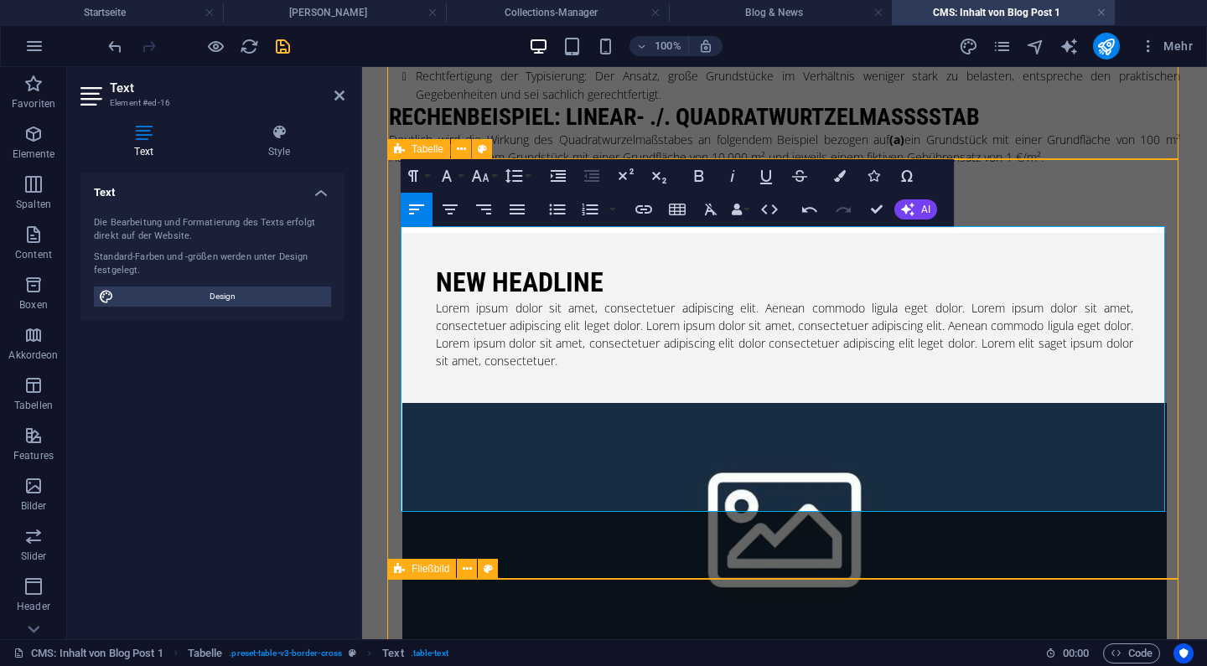
scroll to position [583, 0]
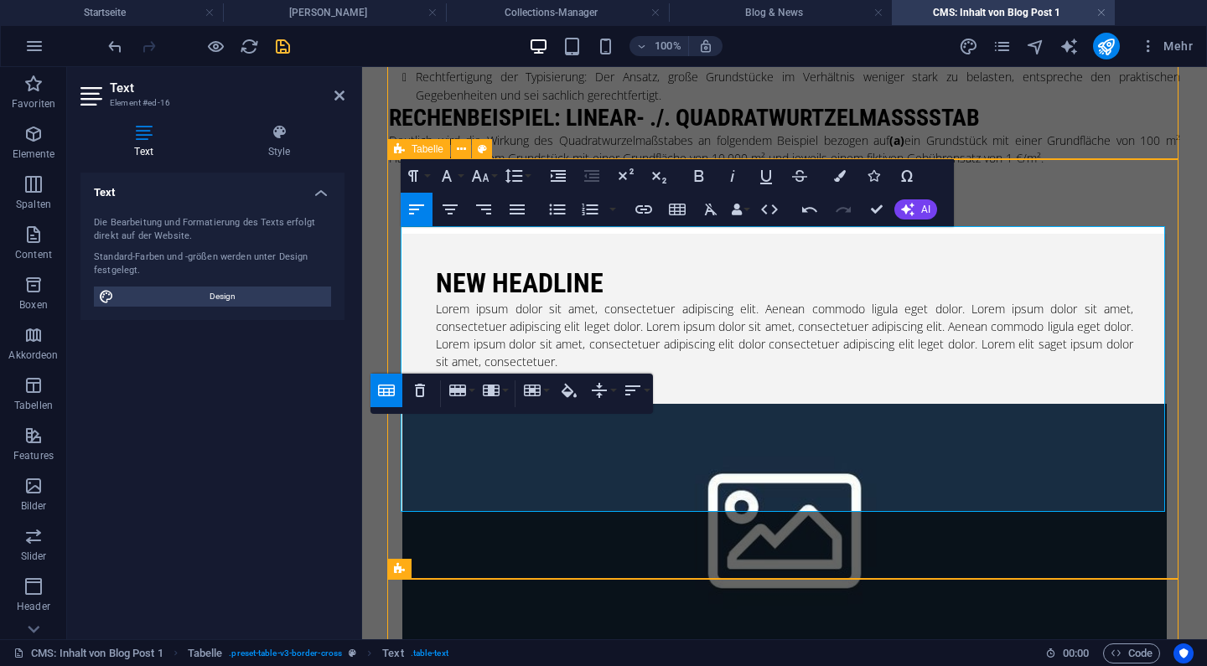
scroll to position [580, 0]
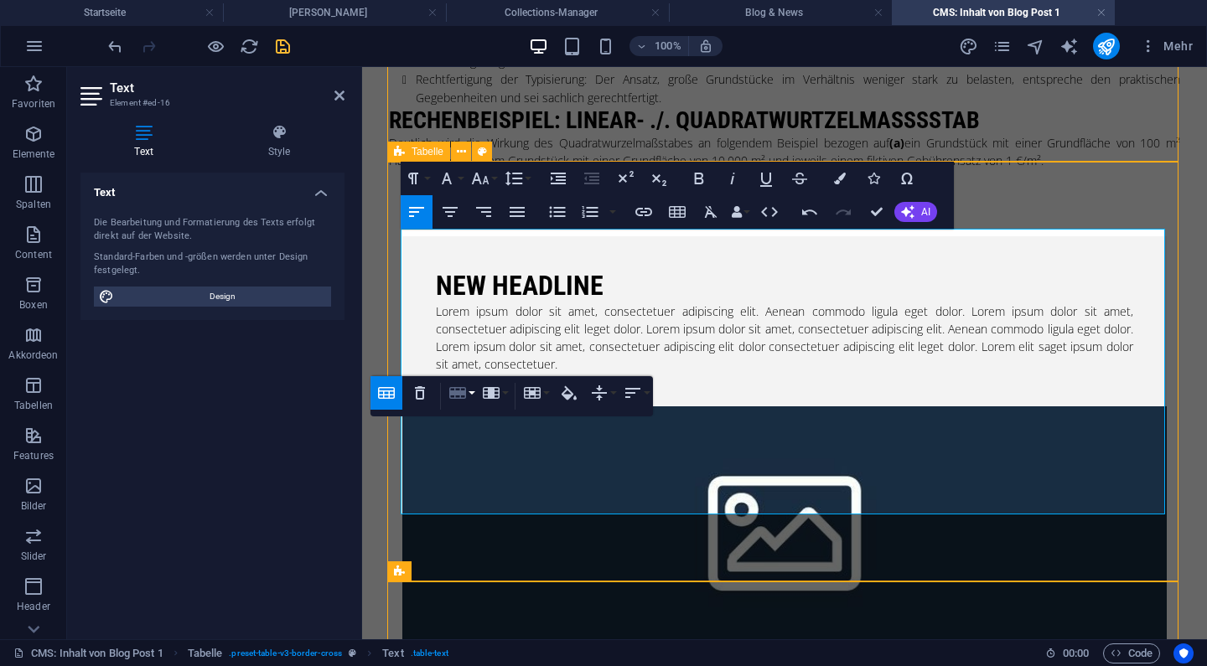
click at [459, 401] on icon "button" at bounding box center [458, 393] width 20 height 20
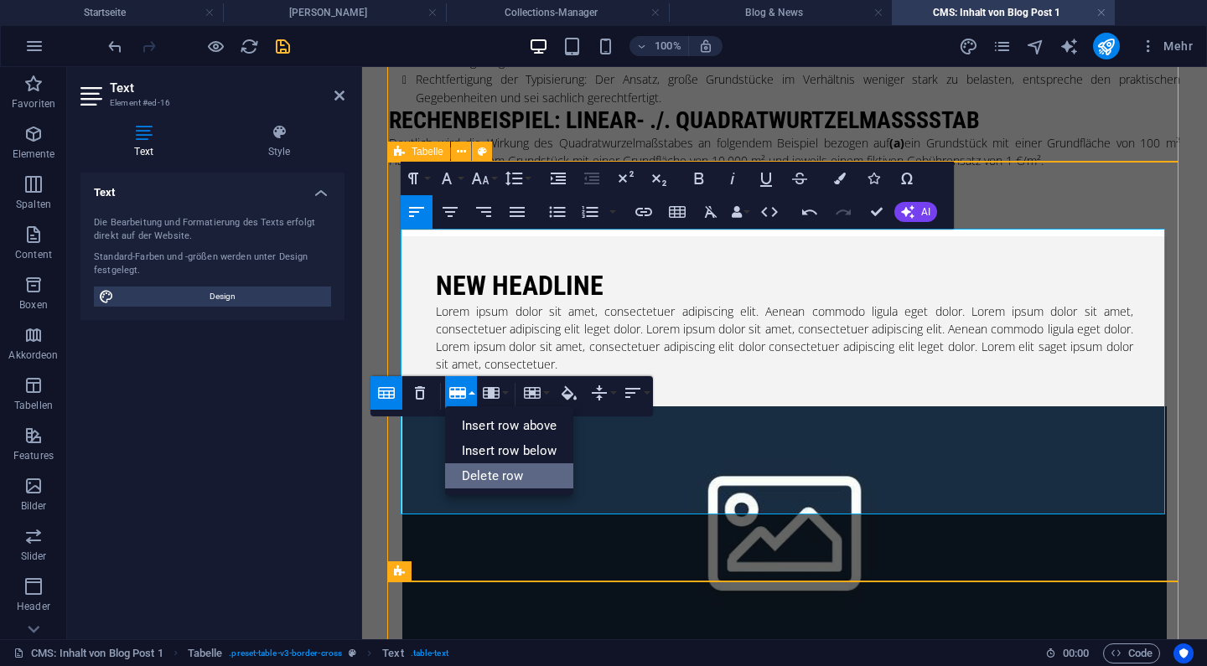
click at [507, 471] on link "Delete row" at bounding box center [509, 476] width 128 height 25
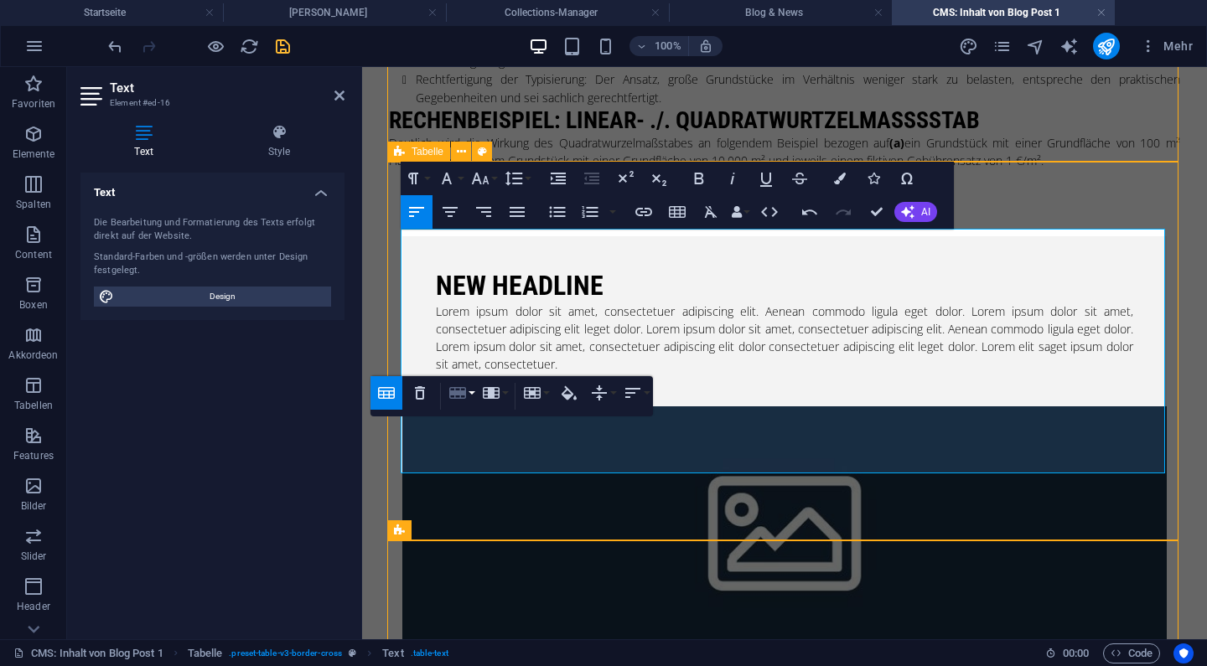
click at [467, 398] on icon "button" at bounding box center [458, 393] width 20 height 20
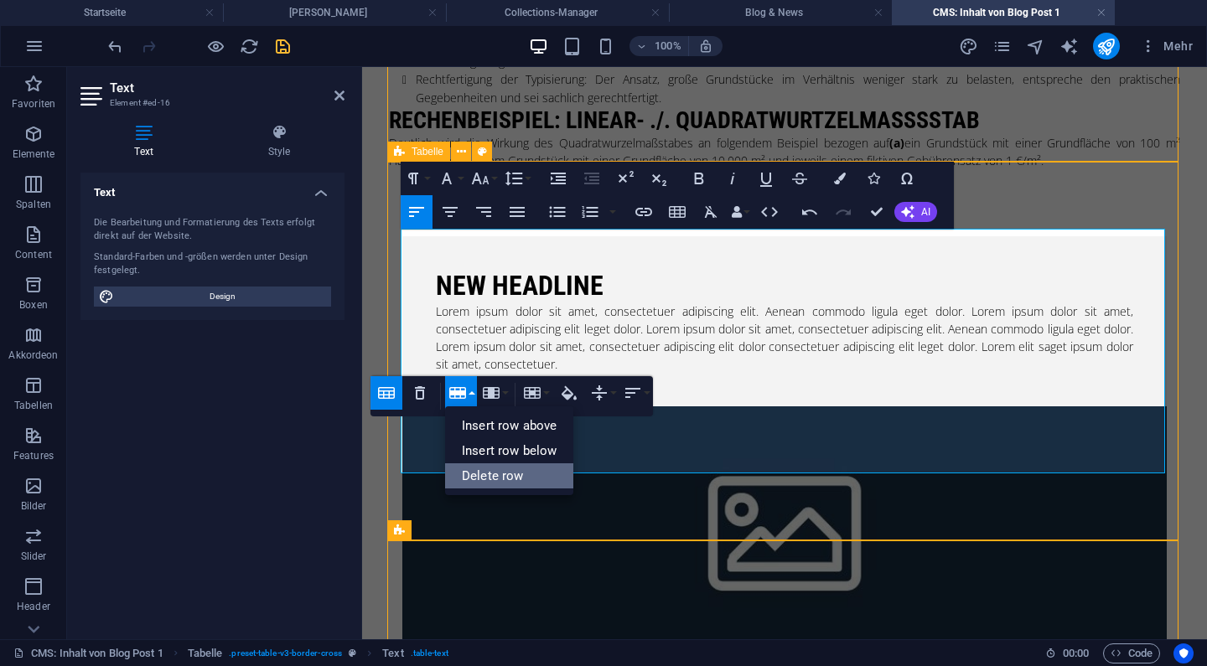
click at [492, 474] on link "Delete row" at bounding box center [509, 476] width 128 height 25
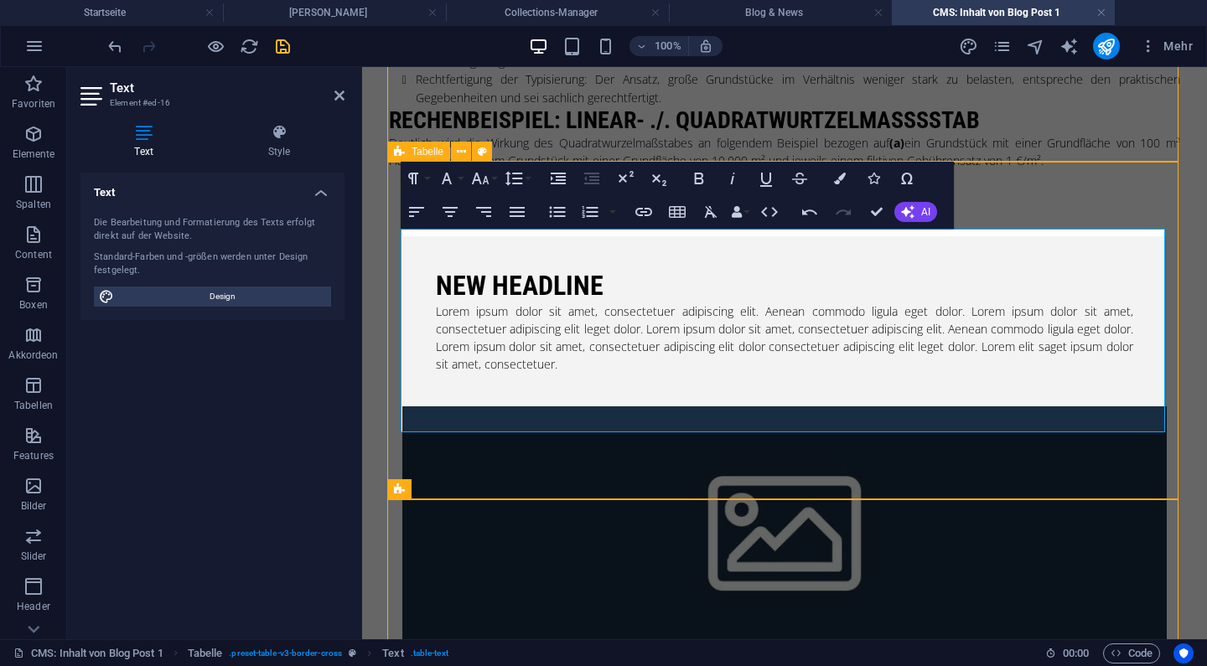
drag, startPoint x: 688, startPoint y: 407, endPoint x: 650, endPoint y: 407, distance: 38.6
click at [705, 173] on icon "button" at bounding box center [699, 179] width 20 height 20
drag, startPoint x: 1126, startPoint y: 397, endPoint x: 1161, endPoint y: 397, distance: 35.2
